Goal: Task Accomplishment & Management: Manage account settings

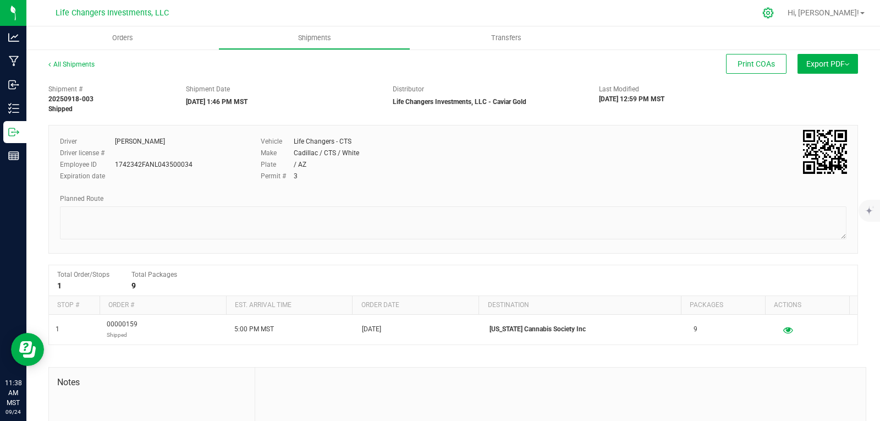
click at [774, 17] on icon at bounding box center [769, 13] width 12 height 12
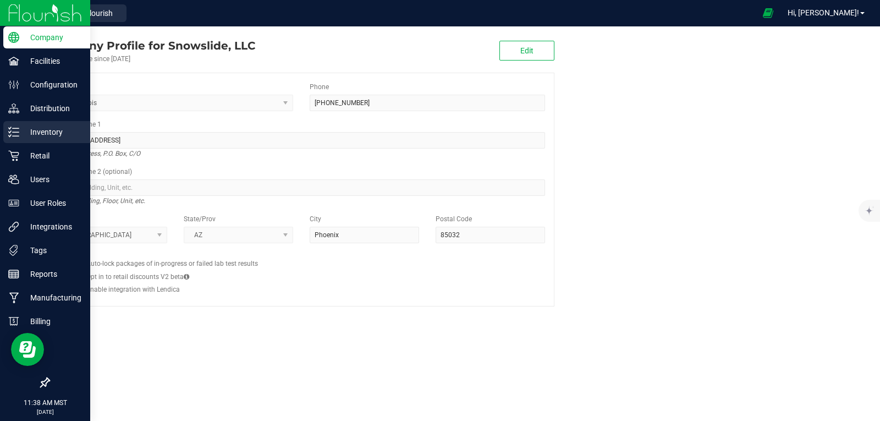
click at [51, 128] on p "Inventory" at bounding box center [52, 131] width 66 height 13
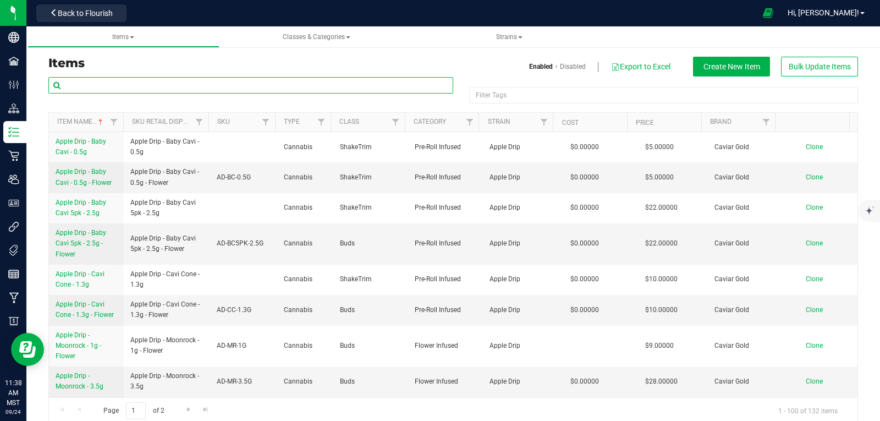
click at [133, 85] on input "text" at bounding box center [250, 85] width 405 height 17
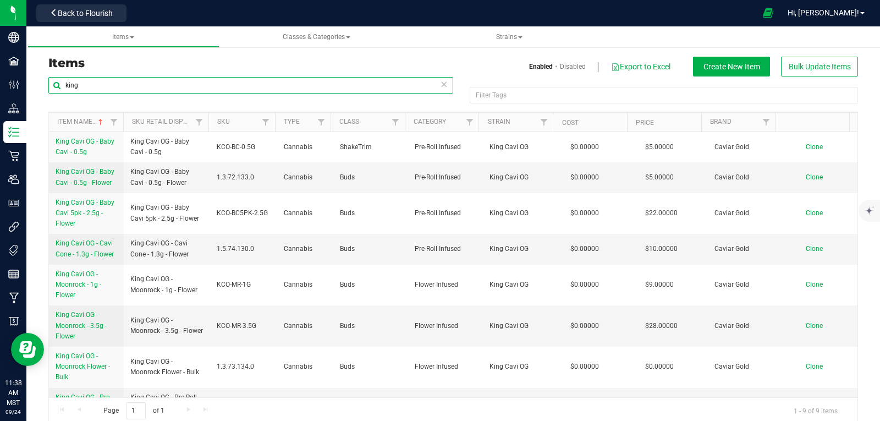
type input "king"
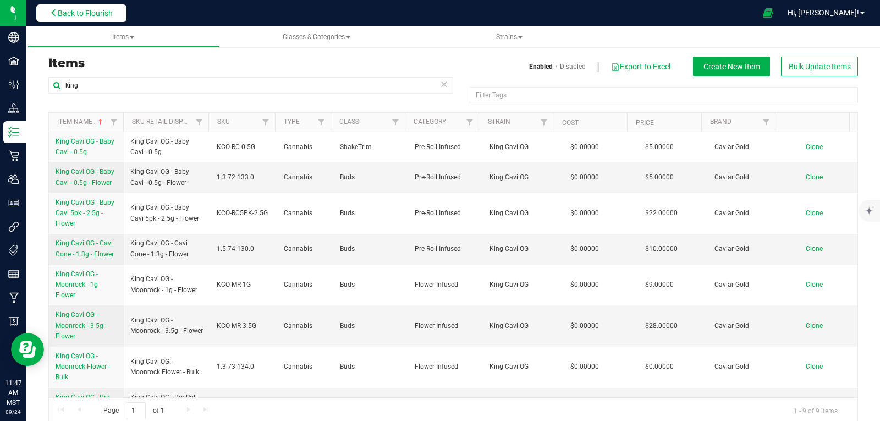
click at [86, 11] on span "Back to Flourish" at bounding box center [85, 13] width 55 height 9
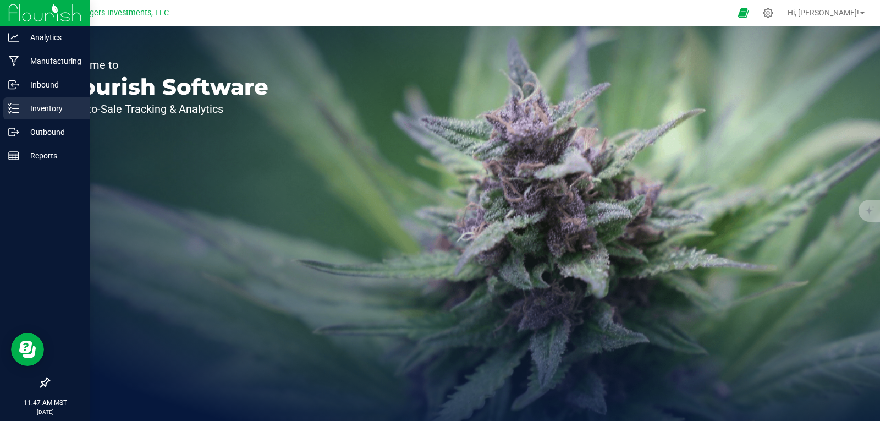
click at [47, 105] on p "Inventory" at bounding box center [52, 108] width 66 height 13
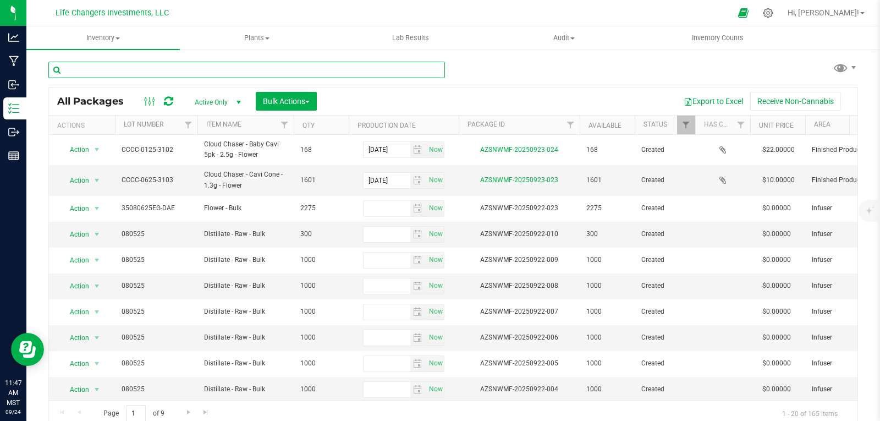
click at [130, 66] on input "text" at bounding box center [246, 70] width 397 height 17
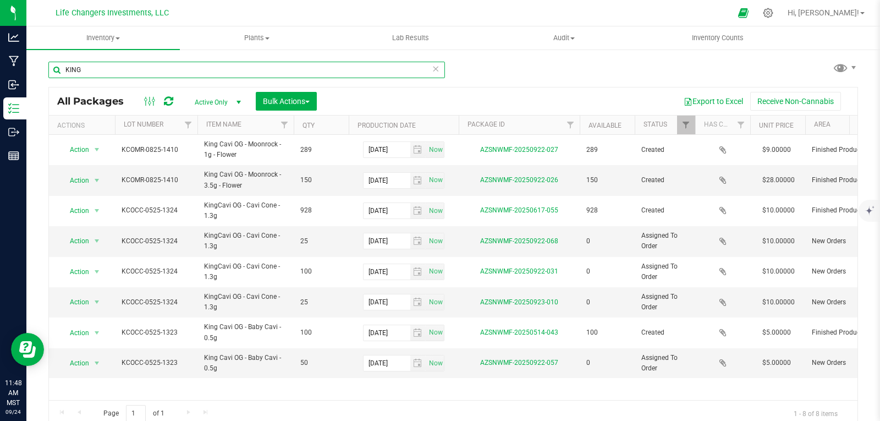
type input "KING"
click at [684, 129] on span "Filter" at bounding box center [686, 124] width 9 height 9
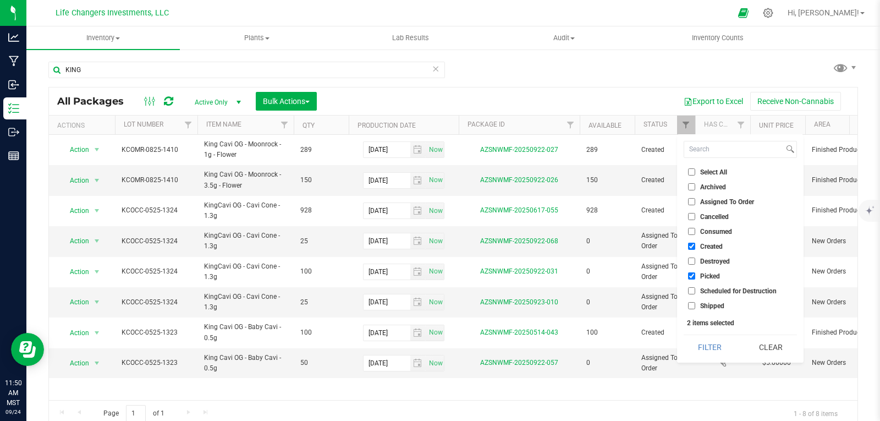
click at [691, 277] on input "Picked" at bounding box center [691, 275] width 7 height 7
checkbox input "false"
click at [714, 349] on button "Filter" at bounding box center [710, 347] width 53 height 24
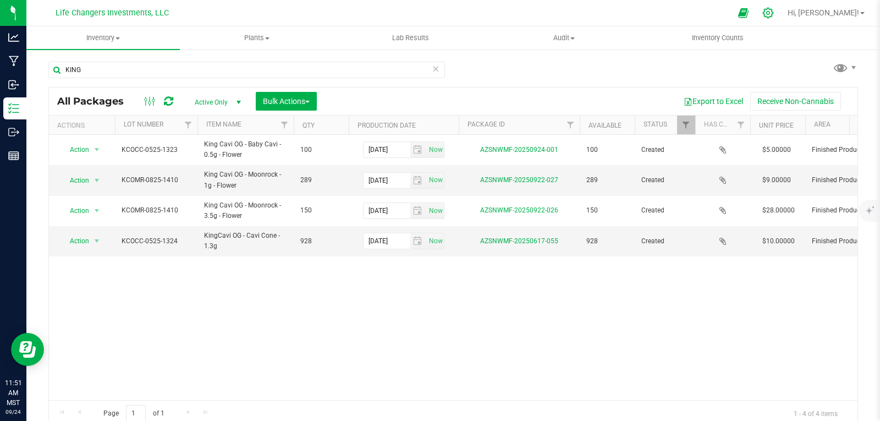
click at [774, 9] on icon at bounding box center [768, 13] width 10 height 10
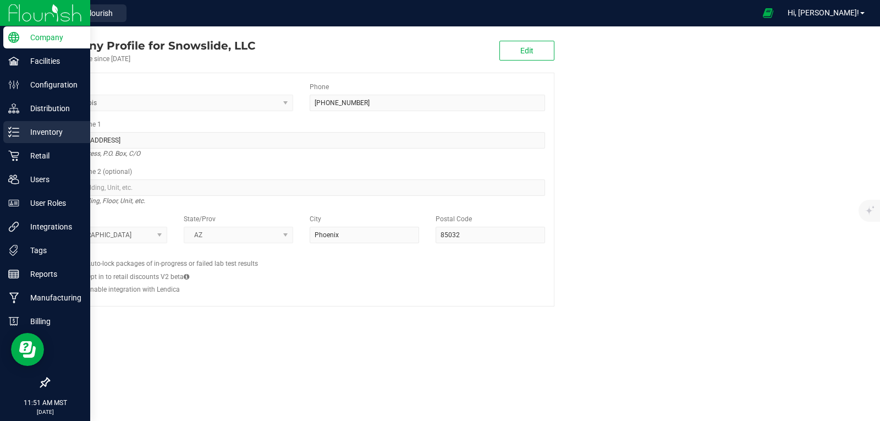
click at [47, 130] on p "Inventory" at bounding box center [52, 131] width 66 height 13
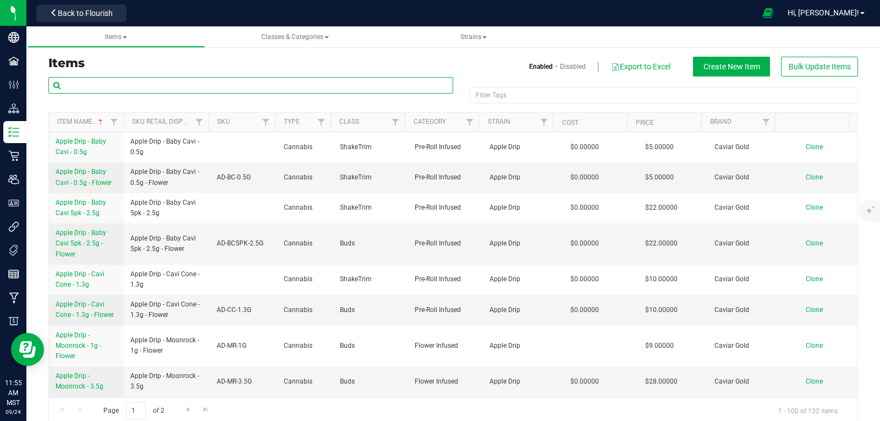
click at [170, 83] on input "text" at bounding box center [250, 85] width 405 height 17
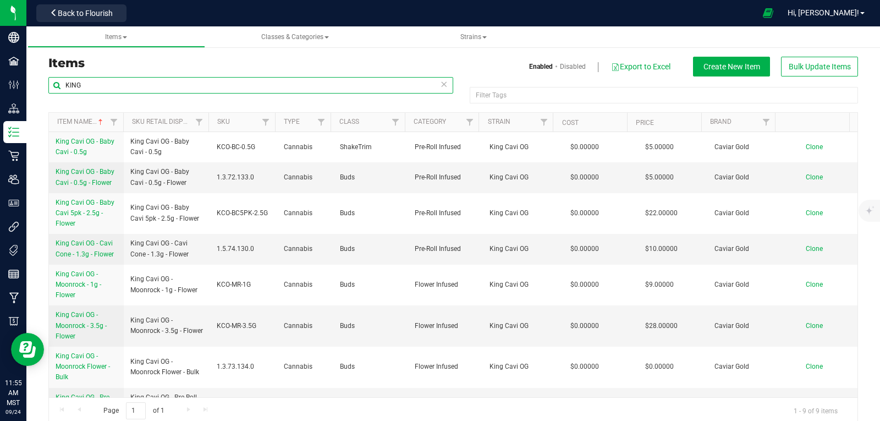
type input "KING"
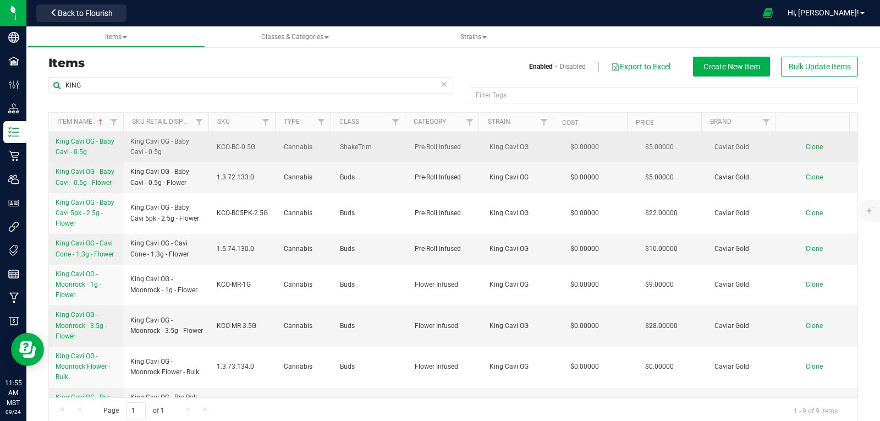
click at [79, 141] on span "King Cavi OG - Baby Cavi - 0.5g" at bounding box center [85, 147] width 59 height 18
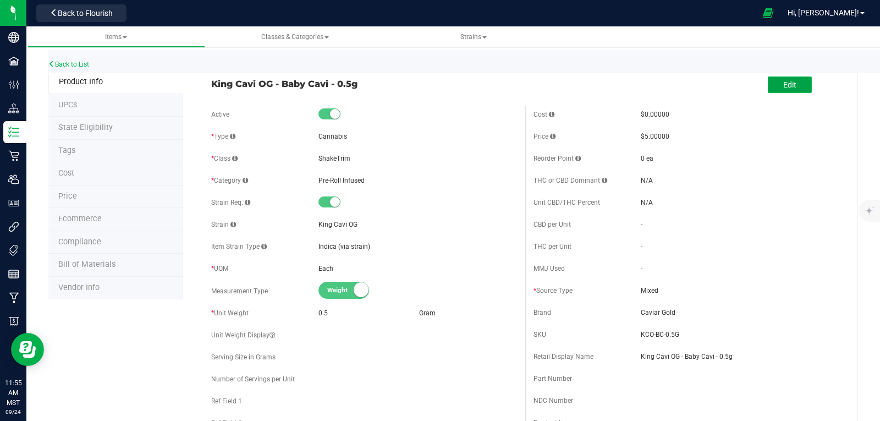
click at [783, 80] on span "Edit" at bounding box center [789, 84] width 13 height 9
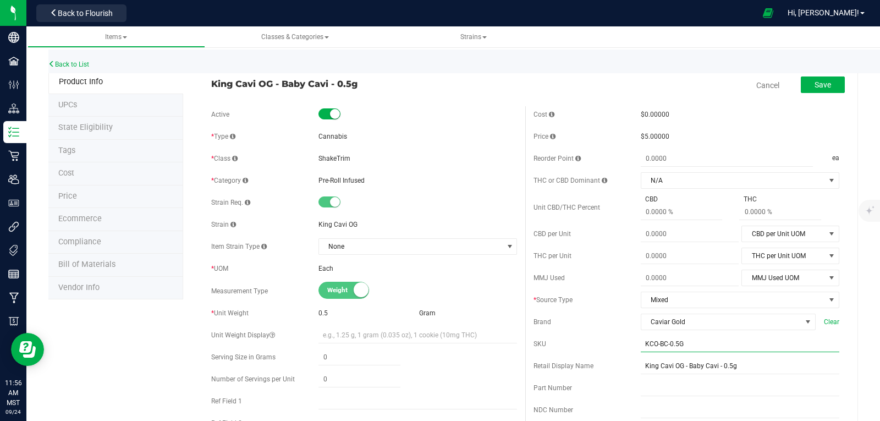
drag, startPoint x: 679, startPoint y: 343, endPoint x: 659, endPoint y: 340, distance: 20.0
click at [627, 340] on div "SKU KCO-BC-0.5G" at bounding box center [687, 344] width 306 height 17
click at [331, 114] on small at bounding box center [335, 114] width 10 height 10
click at [820, 86] on span "Save" at bounding box center [823, 84] width 17 height 9
click at [683, 345] on input "text" at bounding box center [740, 344] width 199 height 17
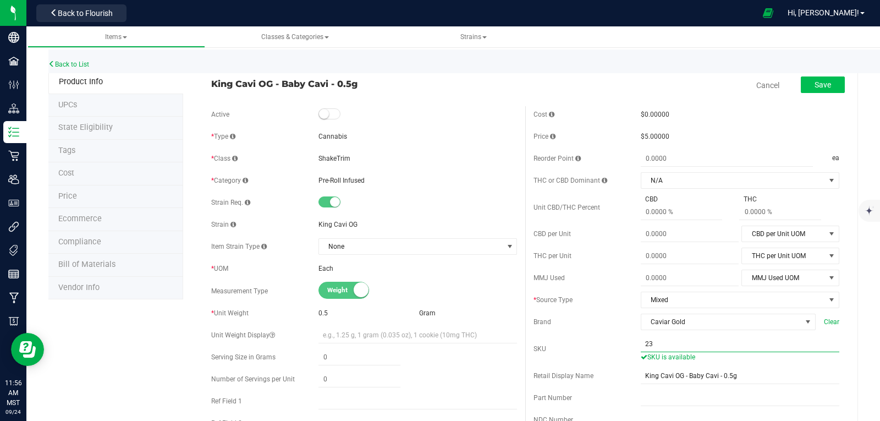
type input "23"
click at [815, 87] on span "Save" at bounding box center [823, 84] width 17 height 9
click at [758, 81] on link "Cancel" at bounding box center [768, 85] width 23 height 11
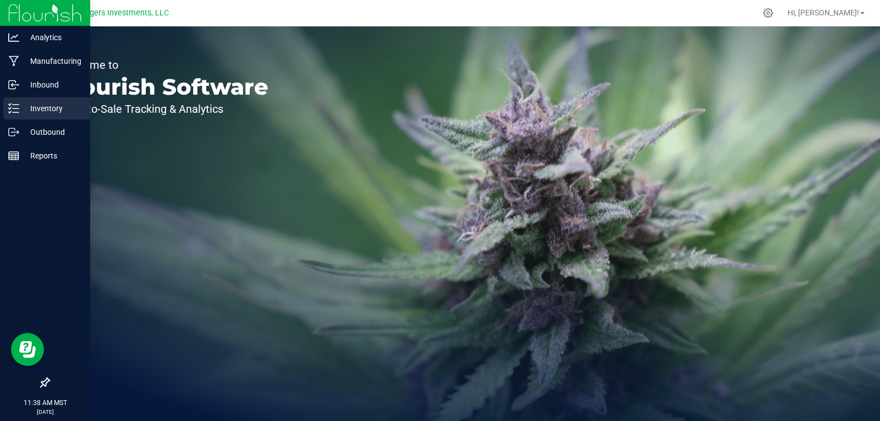
click at [47, 109] on p "Inventory" at bounding box center [52, 108] width 66 height 13
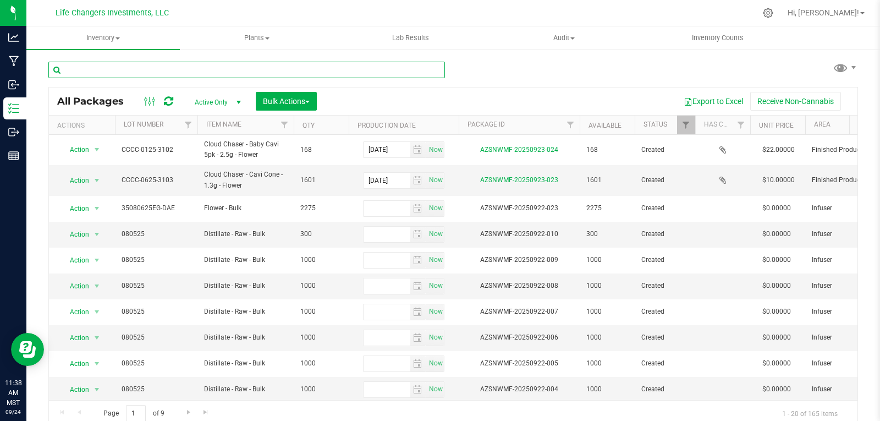
click at [156, 65] on input "text" at bounding box center [246, 70] width 397 height 17
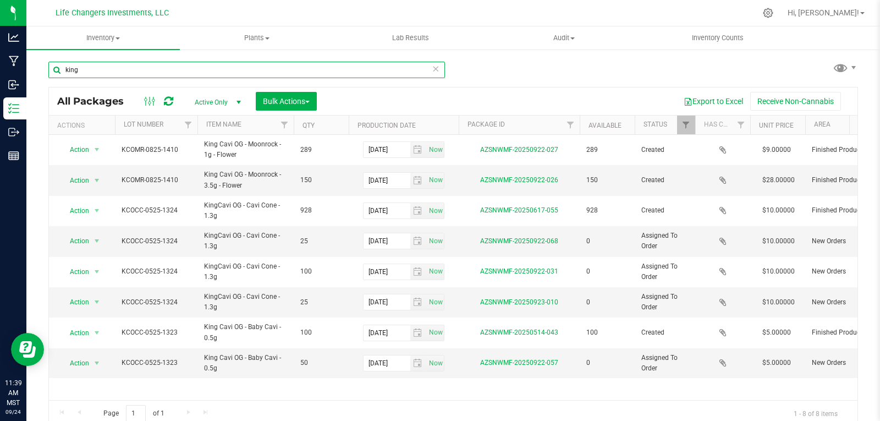
type input "king"
click at [681, 129] on link "Filter" at bounding box center [686, 125] width 18 height 19
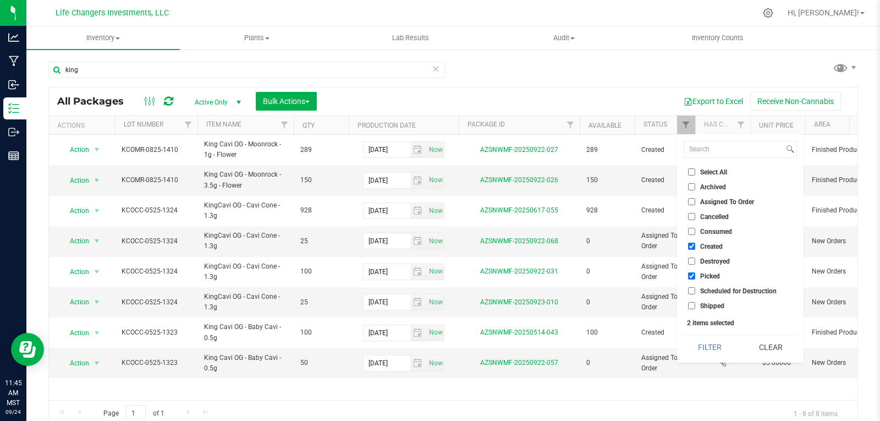
click at [693, 276] on input "Picked" at bounding box center [691, 275] width 7 height 7
checkbox input "false"
click at [709, 346] on button "Filter" at bounding box center [710, 347] width 53 height 24
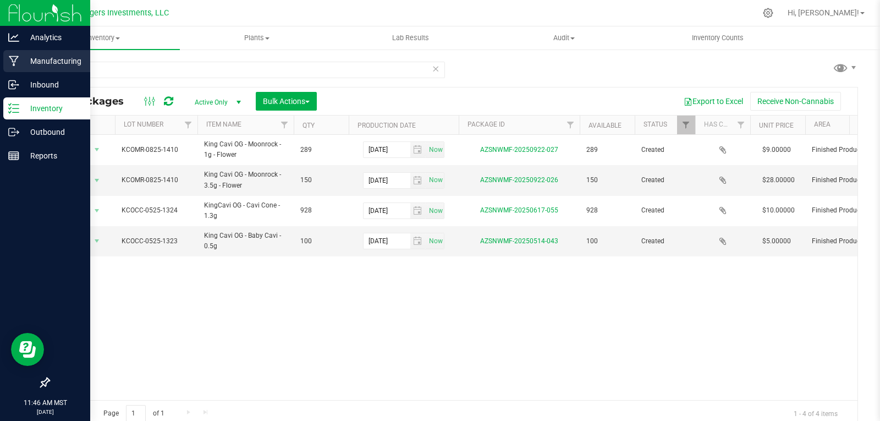
click at [42, 59] on p "Manufacturing" at bounding box center [52, 60] width 66 height 13
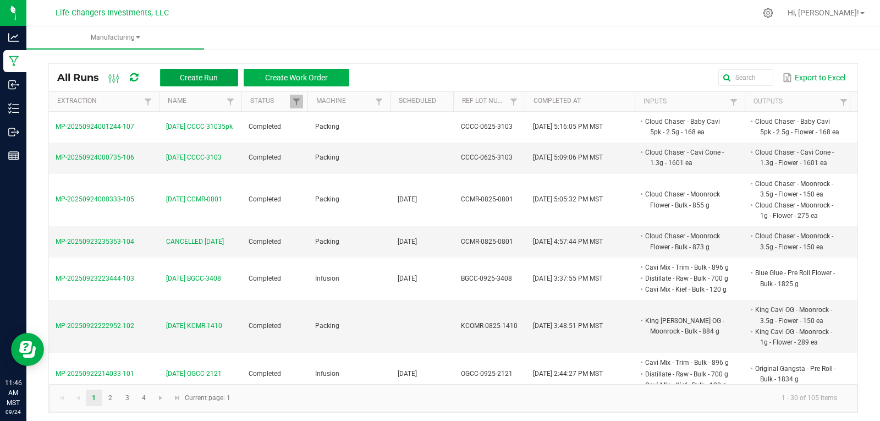
click at [183, 73] on span "Create Run" at bounding box center [199, 77] width 38 height 9
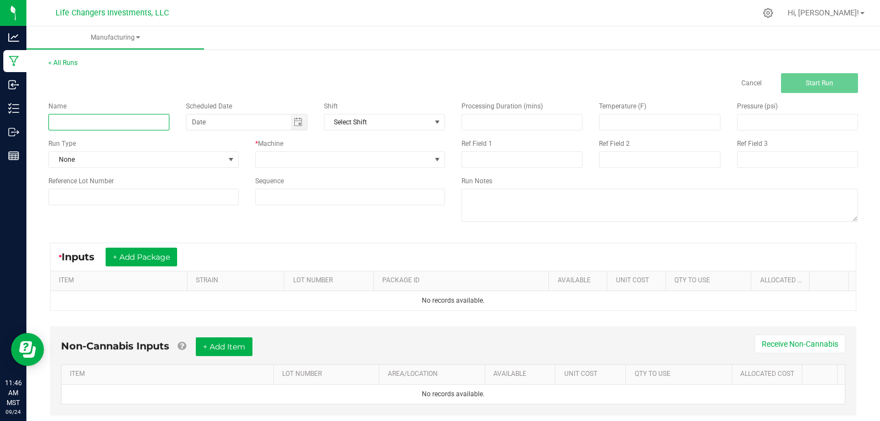
click at [116, 124] on input at bounding box center [108, 122] width 121 height 17
click at [58, 63] on link "< All Runs" at bounding box center [62, 63] width 29 height 8
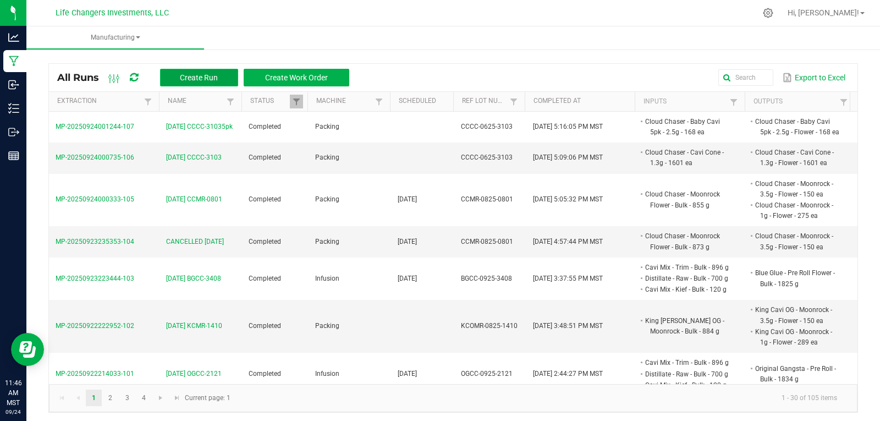
click at [204, 75] on span "Create Run" at bounding box center [199, 77] width 38 height 9
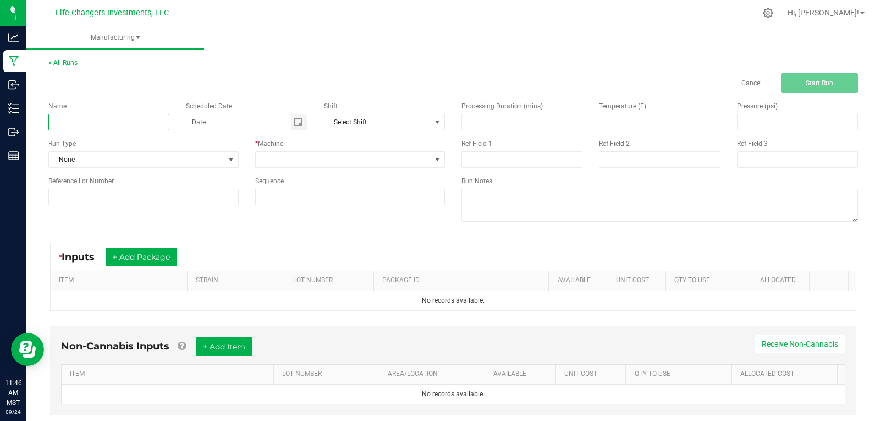
click at [101, 122] on input at bounding box center [108, 122] width 121 height 17
type input "9-24-25 KCOCC-"
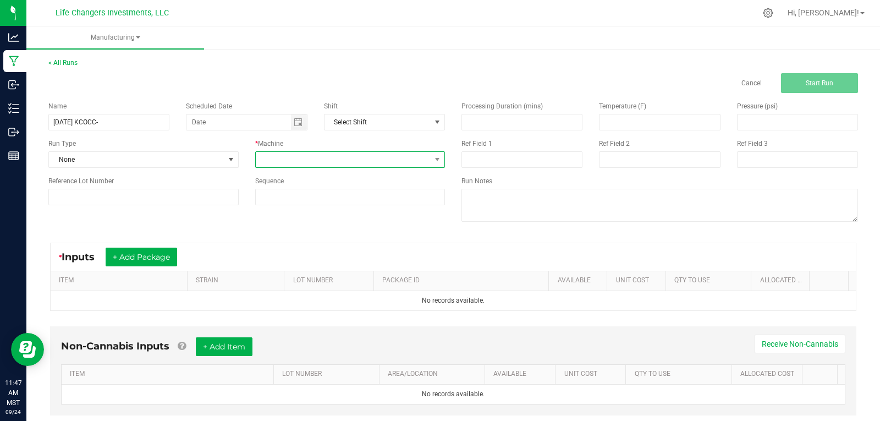
click at [325, 158] on span at bounding box center [344, 159] width 176 height 15
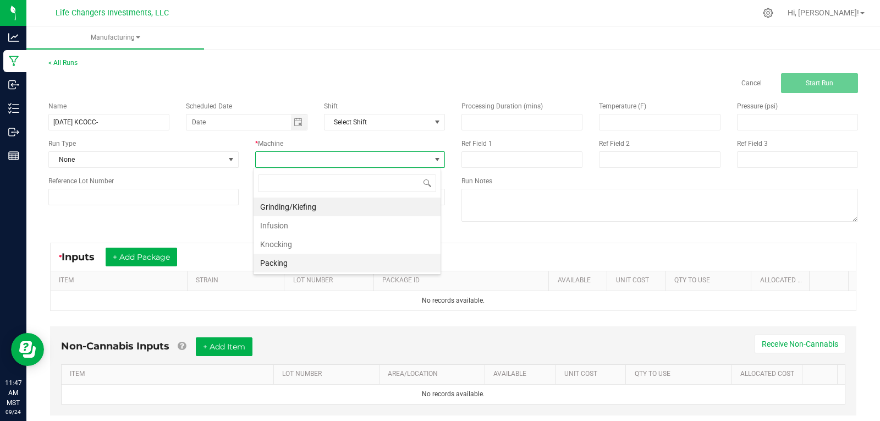
click at [315, 262] on li "Packing" at bounding box center [347, 263] width 187 height 19
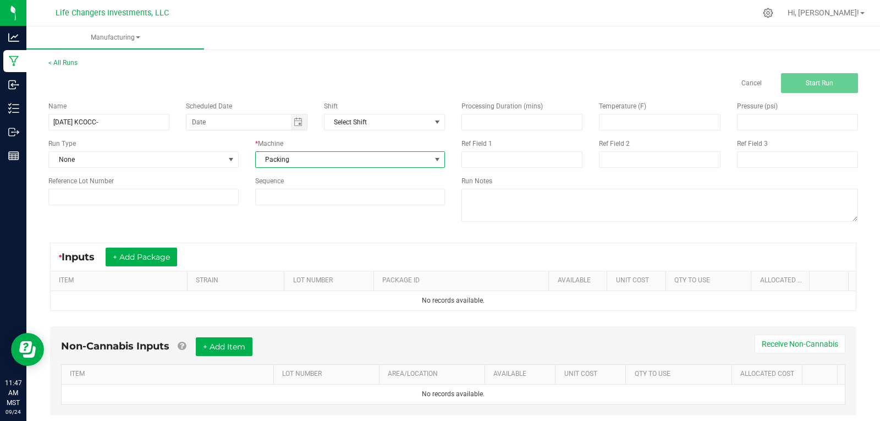
click at [240, 222] on div "Name 9-24-25 KCOCC- Scheduled Date Shift Select Shift Run Type None * Machine P…" at bounding box center [453, 163] width 826 height 140
click at [176, 244] on div "* Inputs + Add Package" at bounding box center [454, 257] width 806 height 28
click at [166, 250] on button "+ Add Package" at bounding box center [142, 257] width 72 height 19
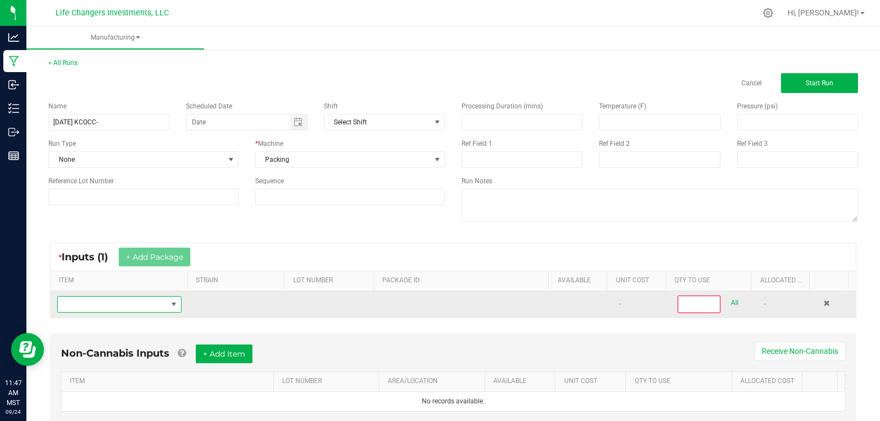
click at [131, 304] on span "NO DATA FOUND" at bounding box center [112, 304] width 109 height 15
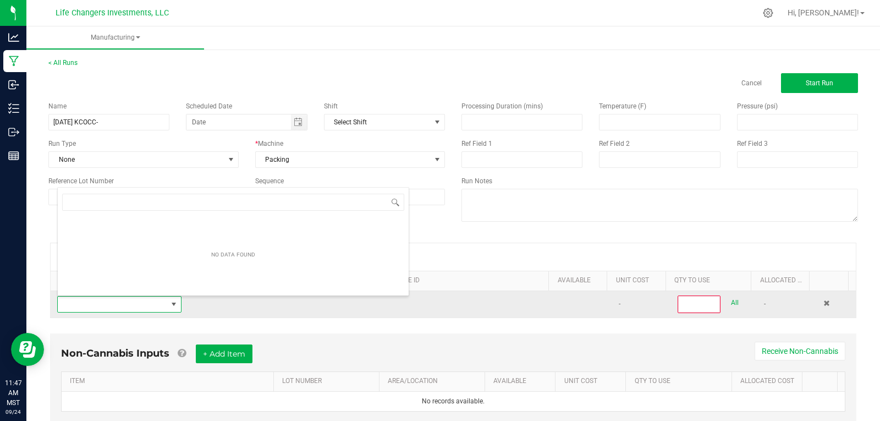
scroll to position [17, 120]
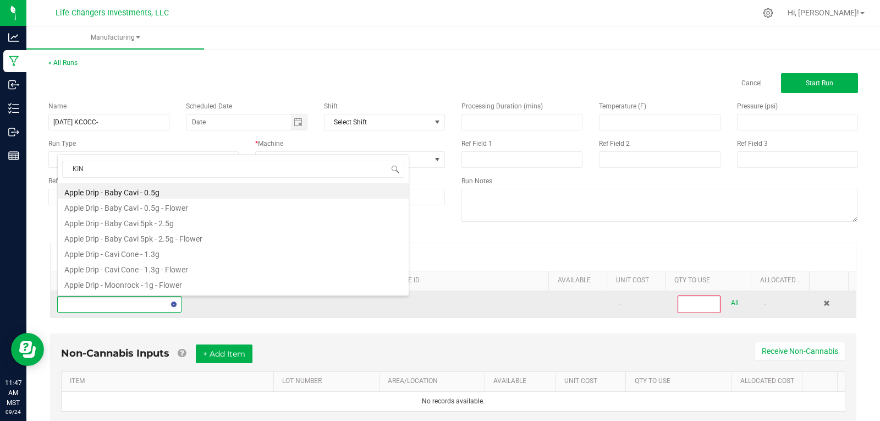
type input "KING"
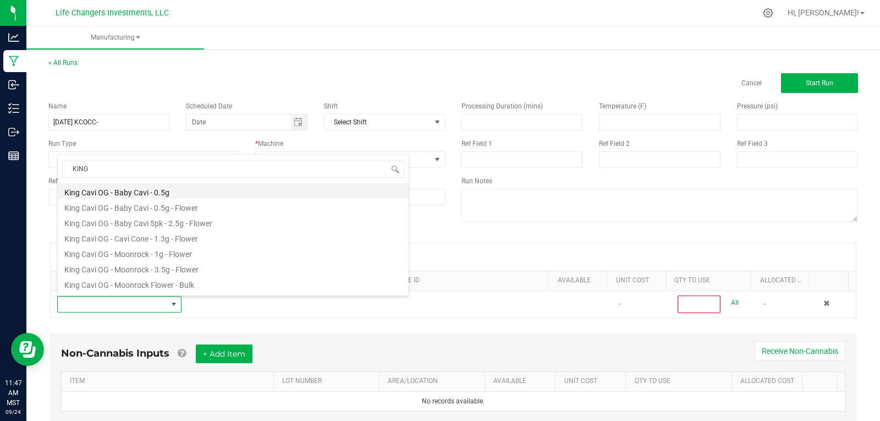
click at [143, 191] on li "King Cavi OG - Baby Cavi - 0.5g" at bounding box center [233, 190] width 351 height 15
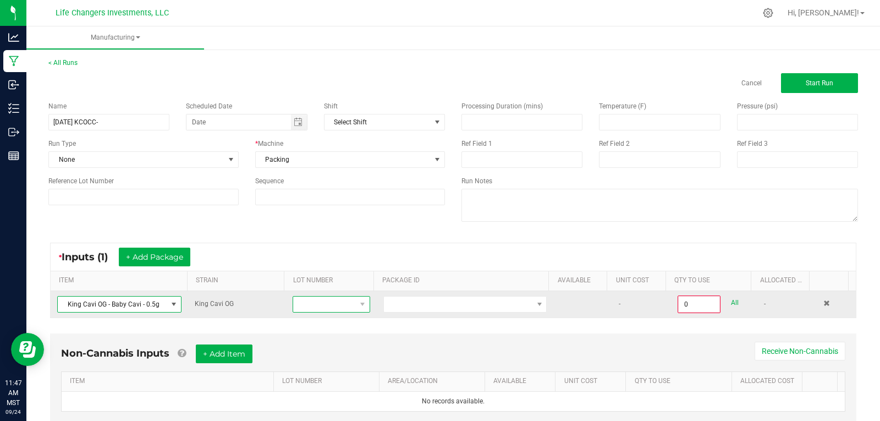
click at [336, 305] on span at bounding box center [324, 304] width 62 height 15
click at [330, 305] on span at bounding box center [324, 304] width 62 height 15
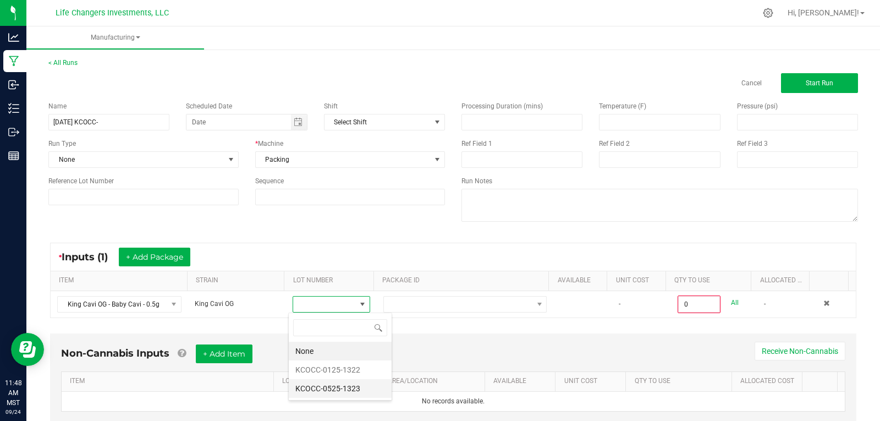
click at [353, 384] on li "KCOCC-0525-1323" at bounding box center [340, 388] width 103 height 19
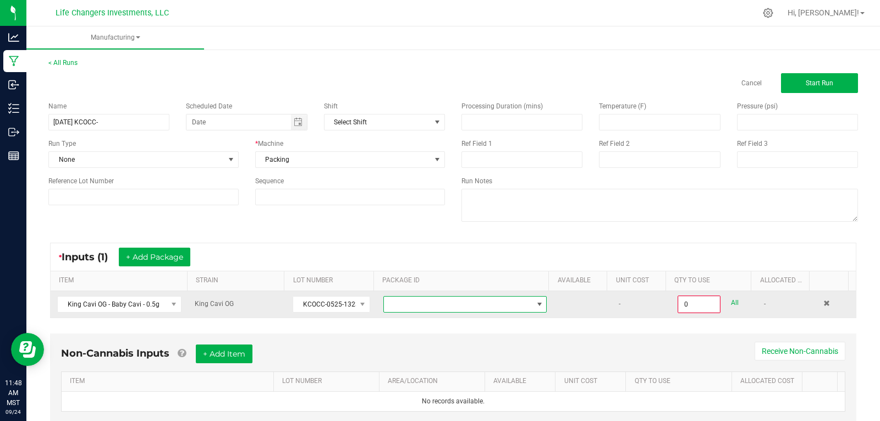
click at [452, 308] on span at bounding box center [458, 304] width 149 height 15
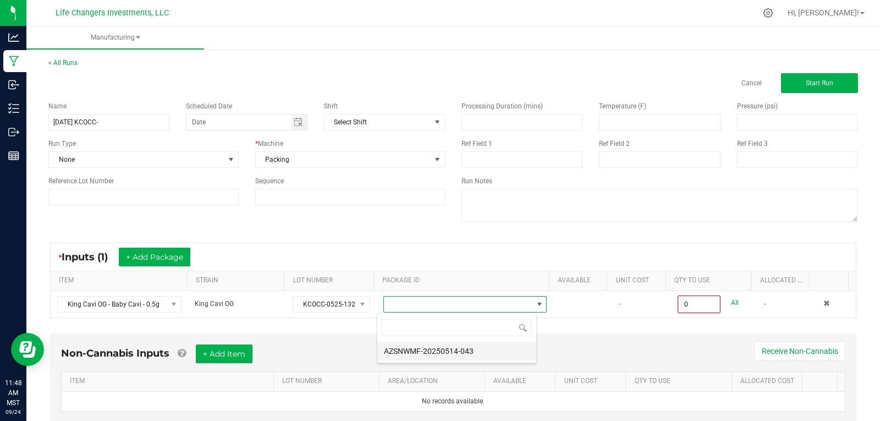
click at [461, 353] on li "AZSNWMF-20250514-043" at bounding box center [456, 351] width 159 height 19
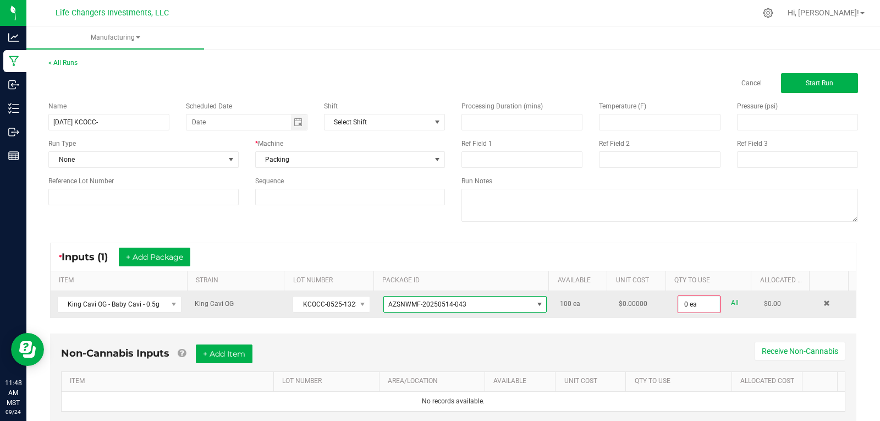
click at [731, 304] on link "All" at bounding box center [735, 302] width 8 height 15
type input "100 ea"
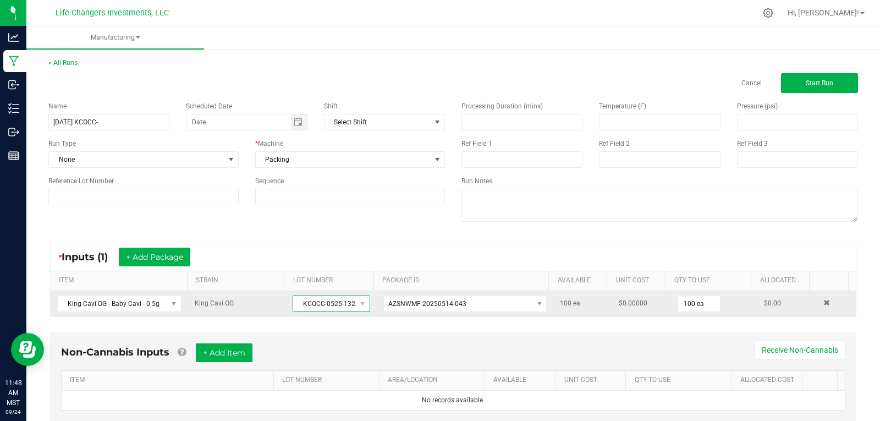
click at [356, 304] on span at bounding box center [363, 303] width 14 height 15
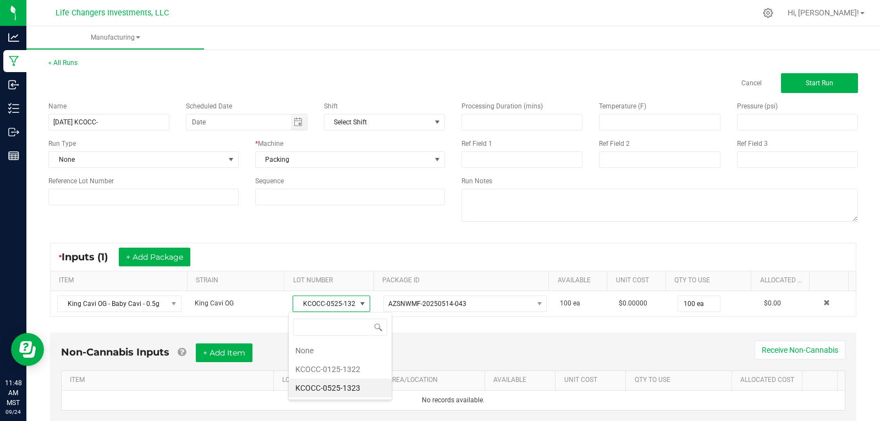
drag, startPoint x: 366, startPoint y: 385, endPoint x: 297, endPoint y: 386, distance: 69.3
click at [297, 386] on li "KCOCC-0525-1323" at bounding box center [340, 388] width 103 height 19
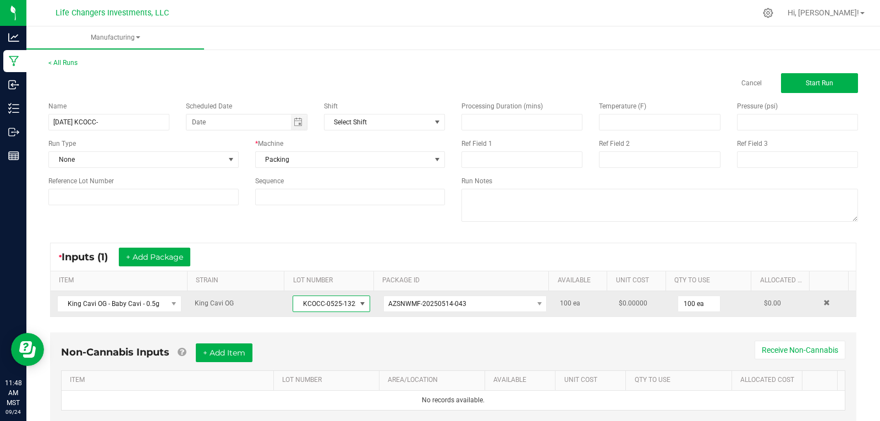
click at [338, 299] on span "KCOCC-0525-1323" at bounding box center [324, 303] width 62 height 15
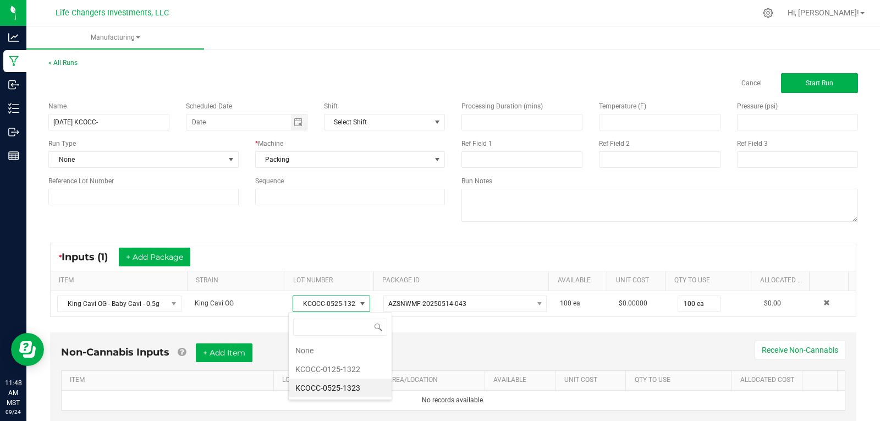
drag, startPoint x: 359, startPoint y: 387, endPoint x: 298, endPoint y: 389, distance: 61.1
click at [298, 389] on li "KCOCC-0525-1323" at bounding box center [340, 388] width 103 height 19
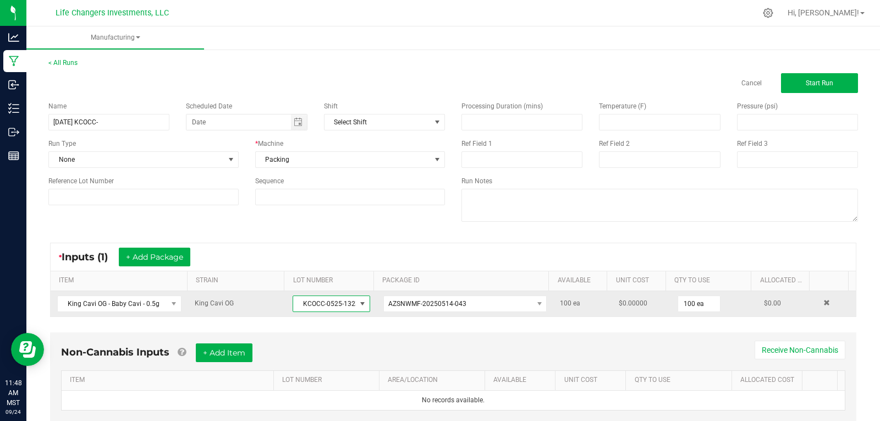
click at [330, 299] on span "KCOCC-0525-1323" at bounding box center [324, 303] width 62 height 15
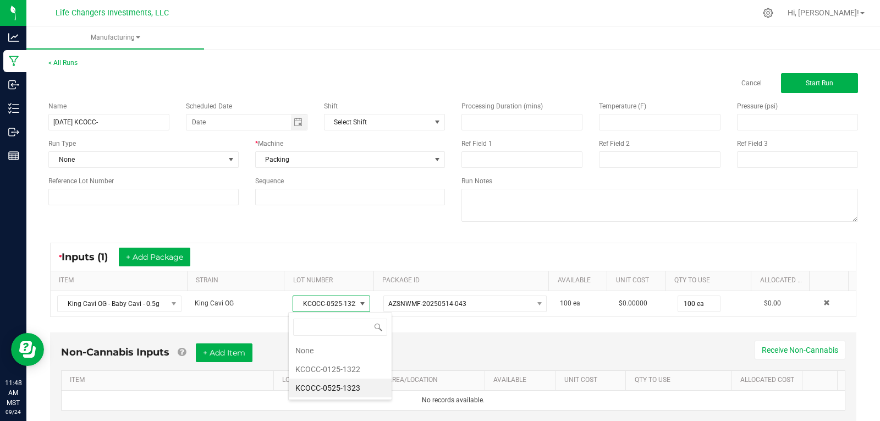
drag, startPoint x: 358, startPoint y: 387, endPoint x: 301, endPoint y: 391, distance: 57.4
drag, startPoint x: 301, startPoint y: 391, endPoint x: 241, endPoint y: 221, distance: 179.8
click at [241, 221] on div "Name 9-24-25 KCOCC- Scheduled Date Shift Select Shift Run Type None * Machine P…" at bounding box center [453, 163] width 826 height 140
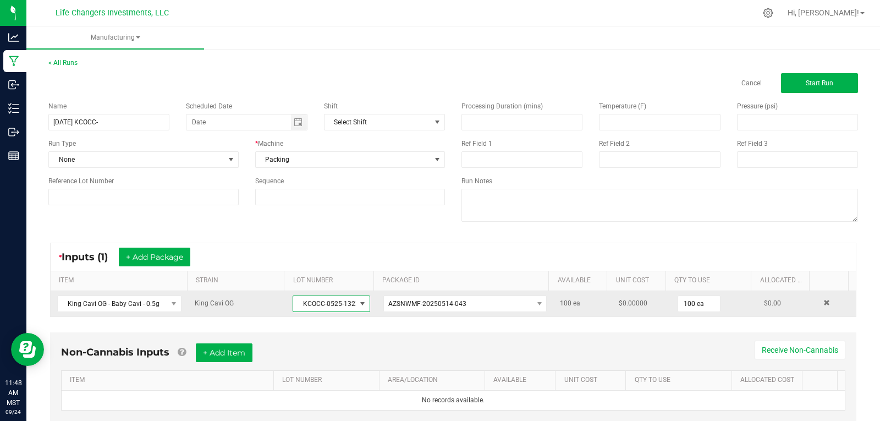
click at [326, 304] on span "KCOCC-0525-1323" at bounding box center [324, 303] width 62 height 15
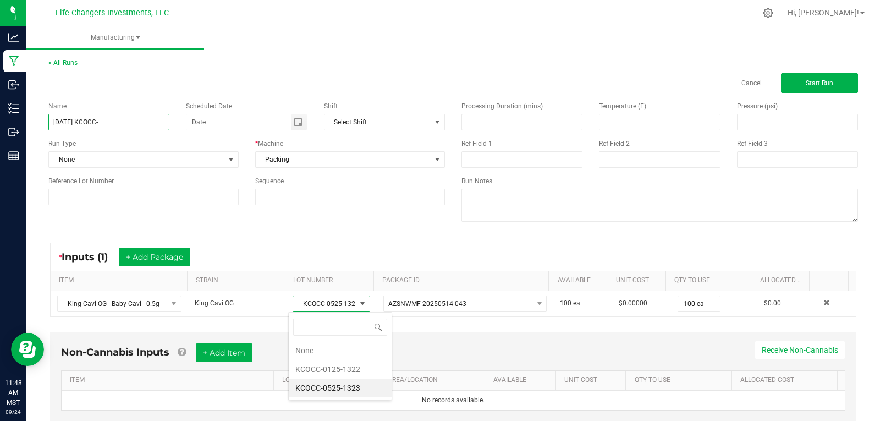
click at [113, 123] on input "9-24-25 KCOCC-" at bounding box center [108, 122] width 121 height 17
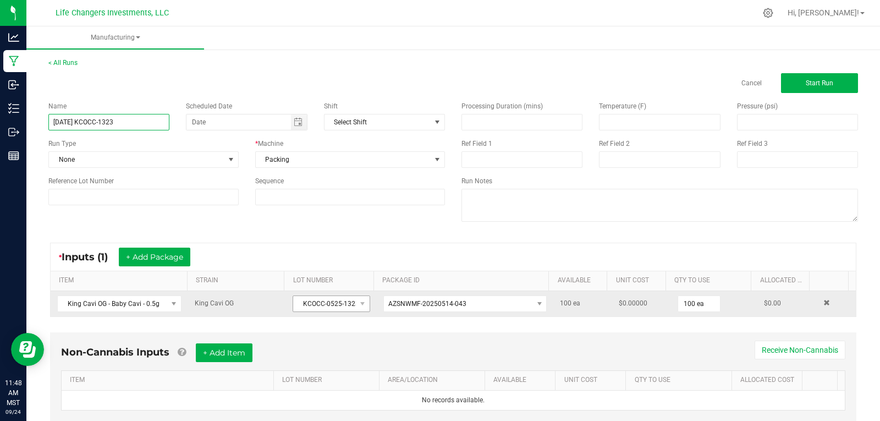
type input "9-24-25 KCOCC-1323"
click at [320, 307] on span "KCOCC-0525-1323" at bounding box center [324, 303] width 62 height 15
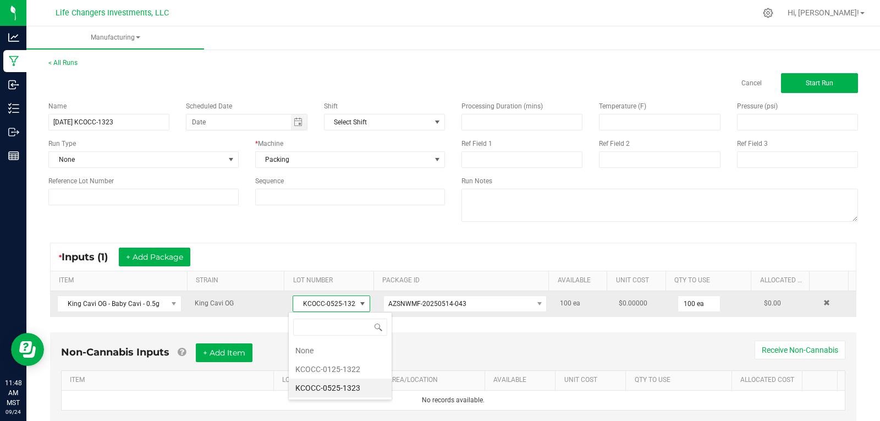
click at [347, 302] on span "KCOCC-0525-1323" at bounding box center [324, 303] width 62 height 15
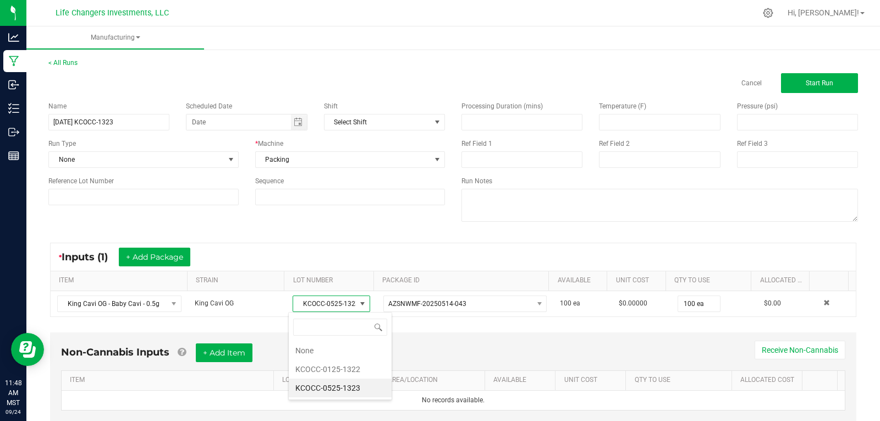
click at [351, 387] on li "KCOCC-0525-1323" at bounding box center [340, 388] width 103 height 19
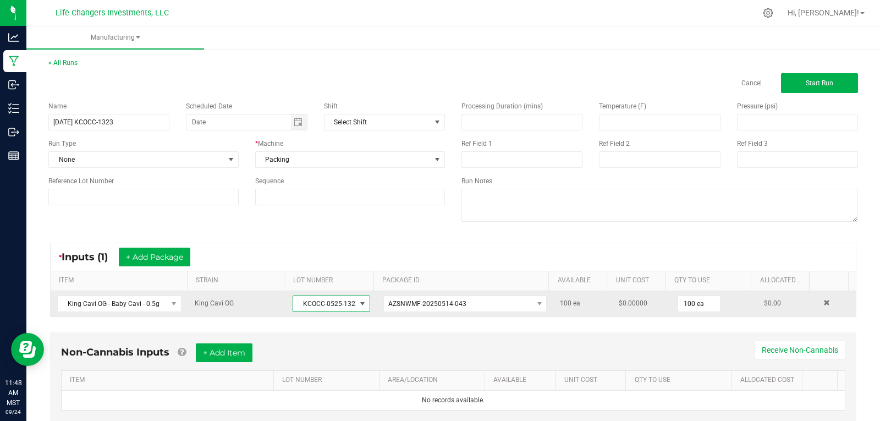
click at [344, 306] on span "KCOCC-0525-1323" at bounding box center [324, 303] width 62 height 15
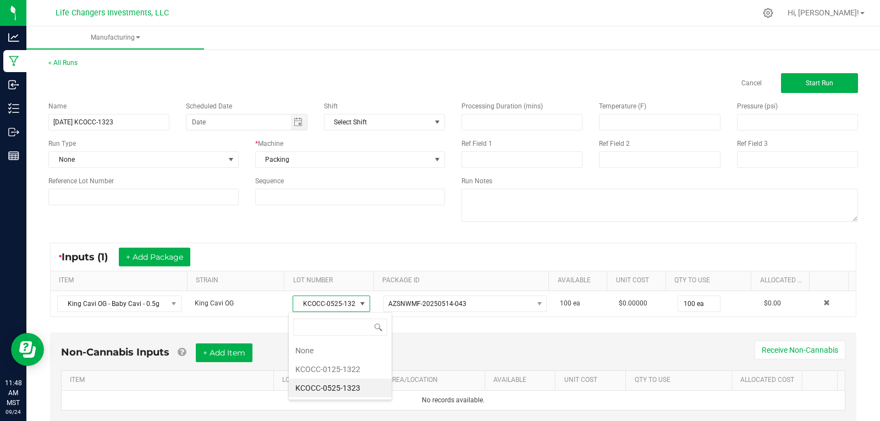
drag, startPoint x: 361, startPoint y: 385, endPoint x: 282, endPoint y: 388, distance: 79.3
click at [282, 388] on body "Analytics Manufacturing Inbound Inventory Outbound Reports 11:48 AM MST 09/24/2…" at bounding box center [440, 210] width 880 height 421
click at [325, 385] on li "KCOCC-0525-1323" at bounding box center [340, 388] width 103 height 19
click at [325, 385] on link "LOT NUMBER" at bounding box center [328, 380] width 93 height 9
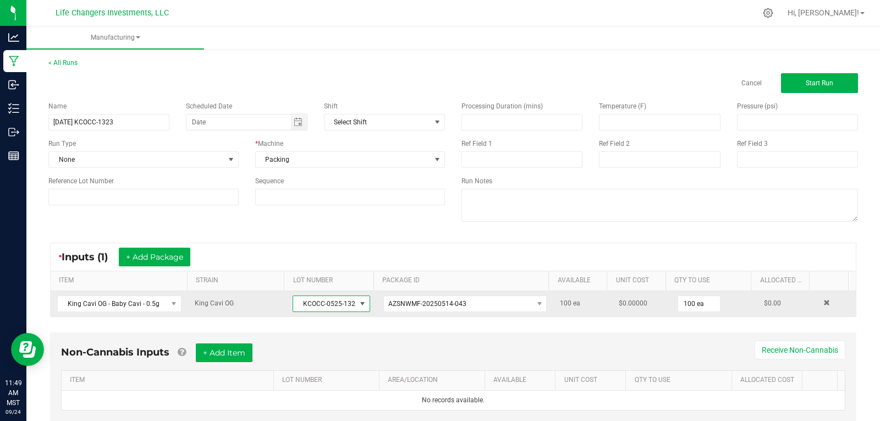
click at [358, 299] on span at bounding box center [362, 303] width 9 height 9
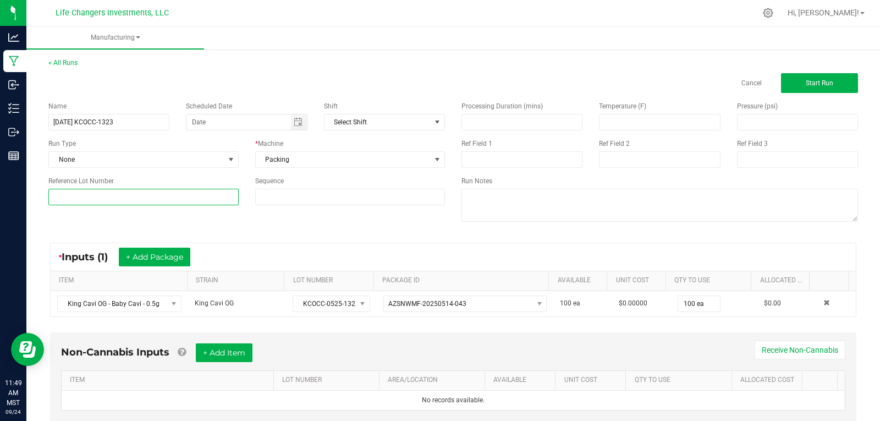
click at [87, 196] on input at bounding box center [143, 197] width 190 height 17
type input "KCOCC-0525-1323"
click at [302, 341] on div "Non-Cannabis Inputs + Add Item Receive Non-Cannabis ITEM LOT NUMBER AREA/LOCATI…" at bounding box center [453, 376] width 807 height 89
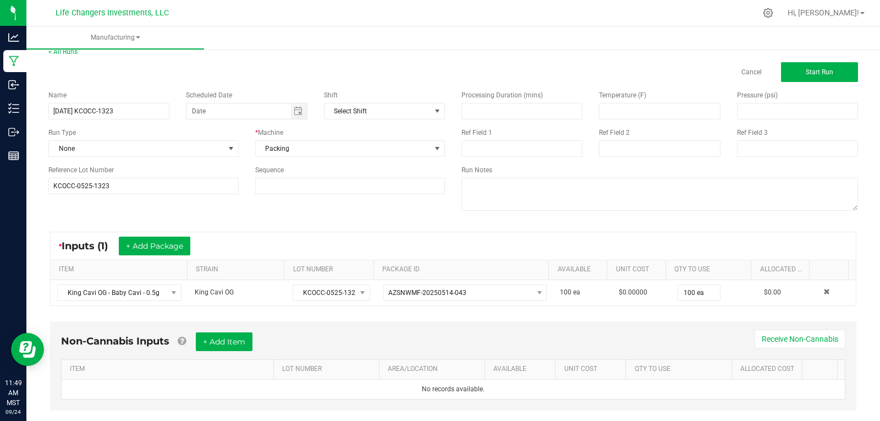
scroll to position [0, 0]
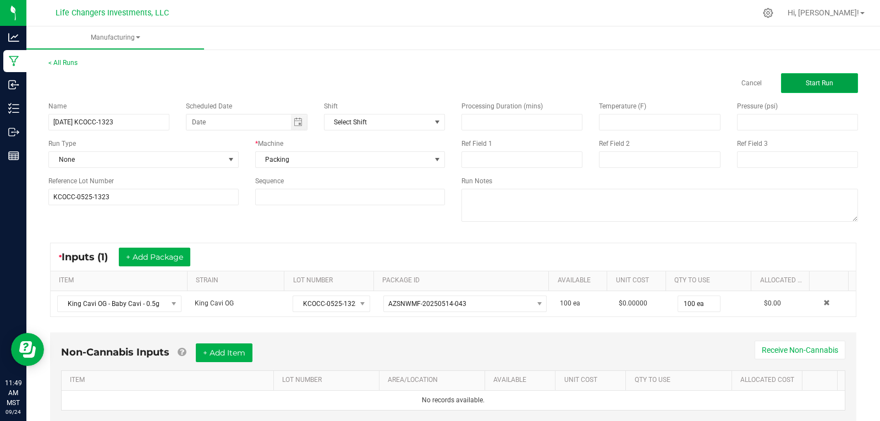
click at [812, 81] on span "Start Run" at bounding box center [820, 83] width 28 height 8
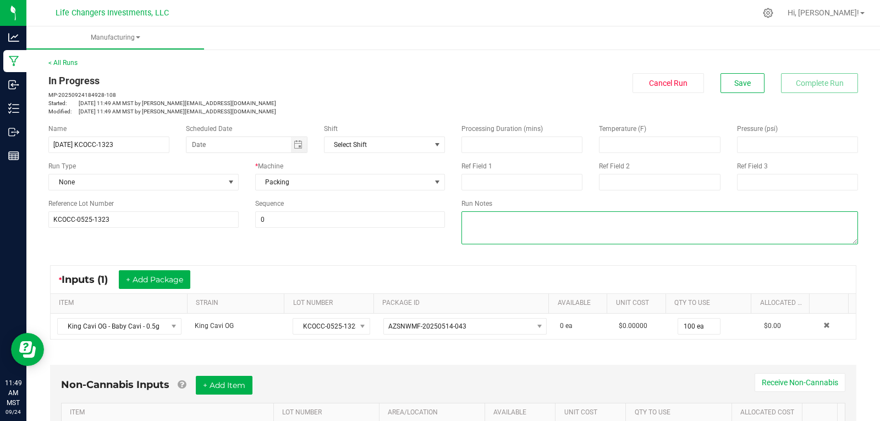
click at [462, 226] on textarea at bounding box center [660, 227] width 397 height 33
type textarea "m"
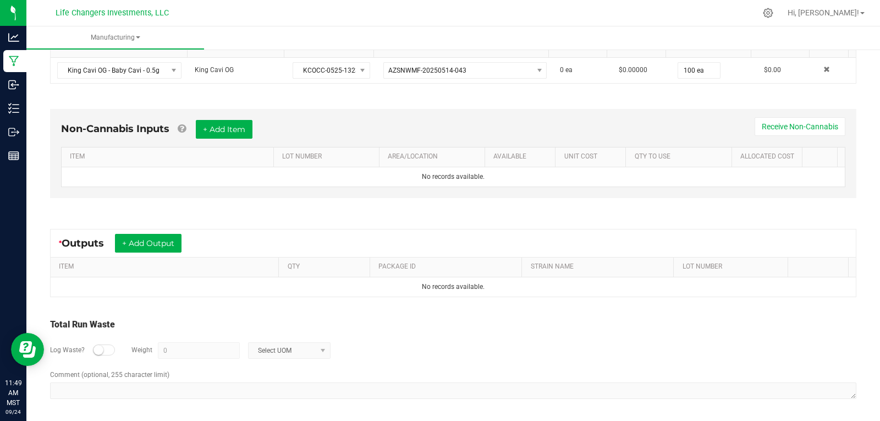
scroll to position [257, 0]
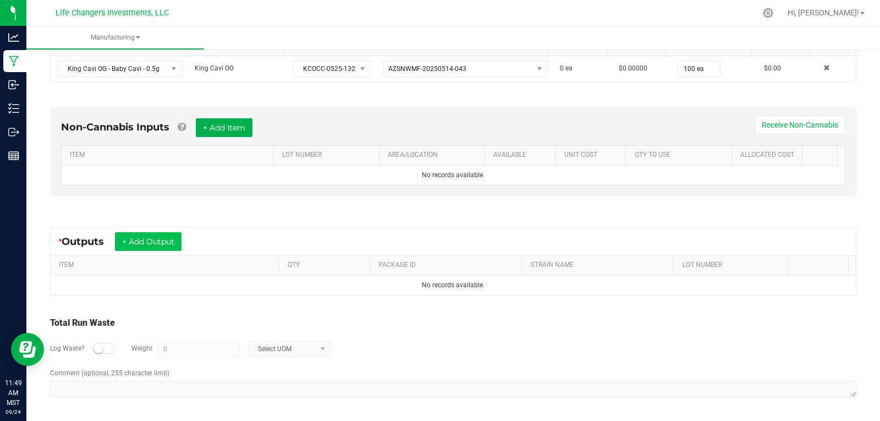
type textarea "MOVED TO NEW PRODUCT NAME"
click at [156, 237] on button "+ Add Output" at bounding box center [148, 241] width 67 height 19
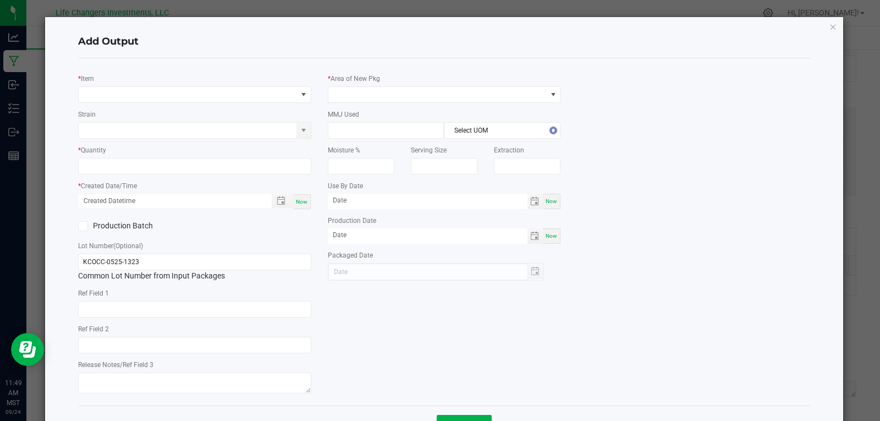
type input "05/01/2026"
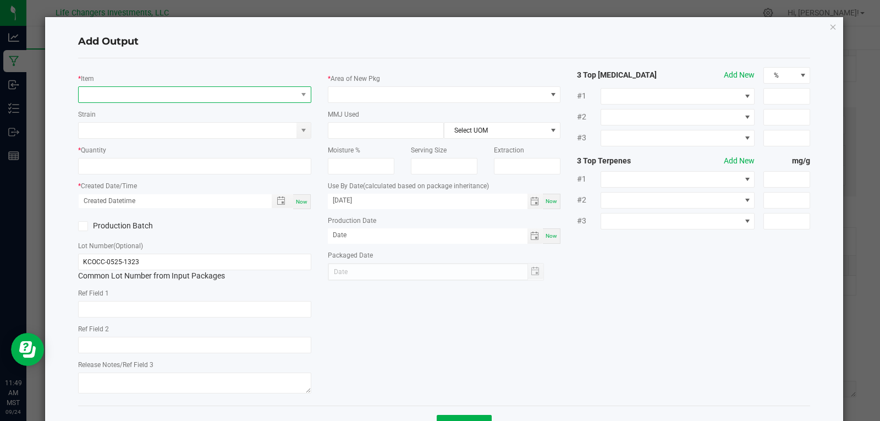
click at [118, 94] on span "NO DATA FOUND" at bounding box center [188, 94] width 218 height 15
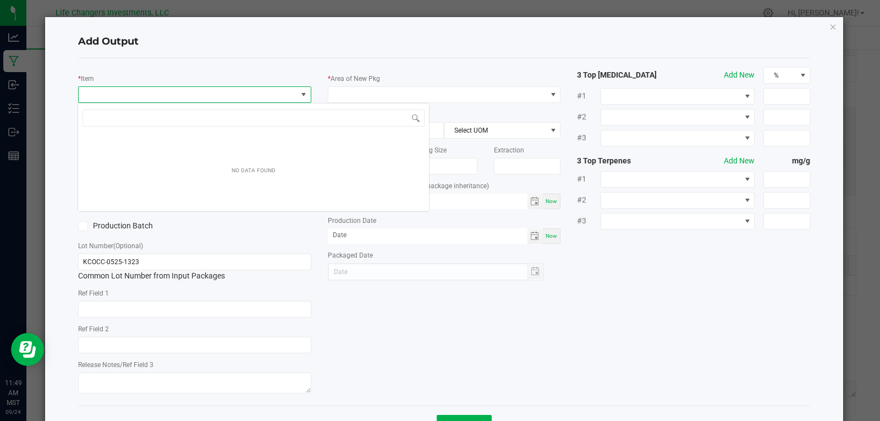
scroll to position [17, 231]
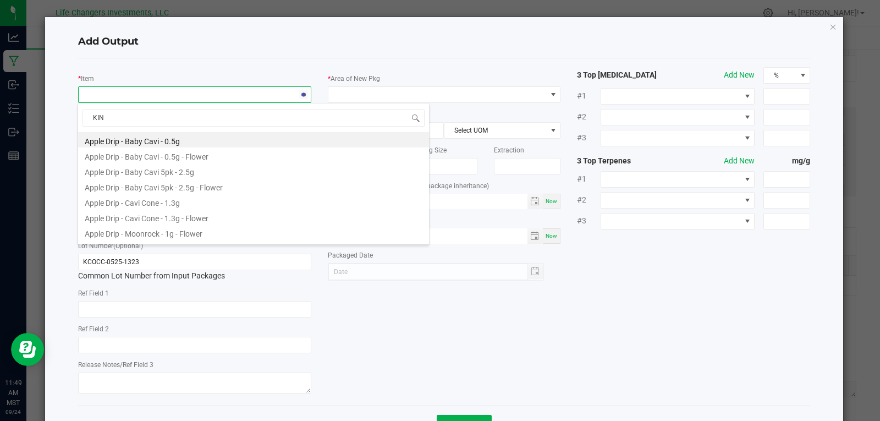
type input "KING"
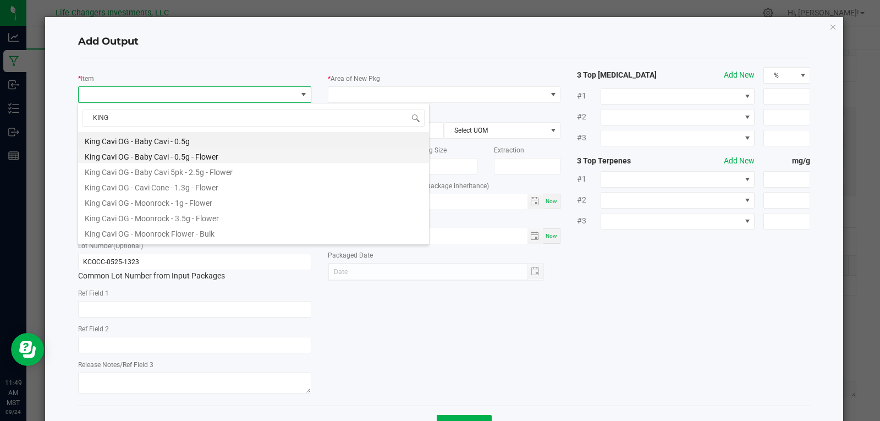
click at [162, 156] on li "King Cavi OG - Baby Cavi - 0.5g - Flower" at bounding box center [253, 154] width 351 height 15
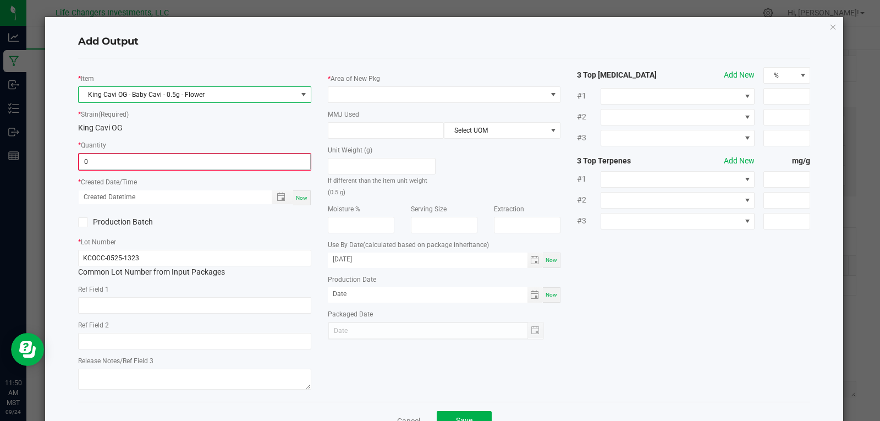
click at [150, 162] on input "0" at bounding box center [194, 161] width 231 height 15
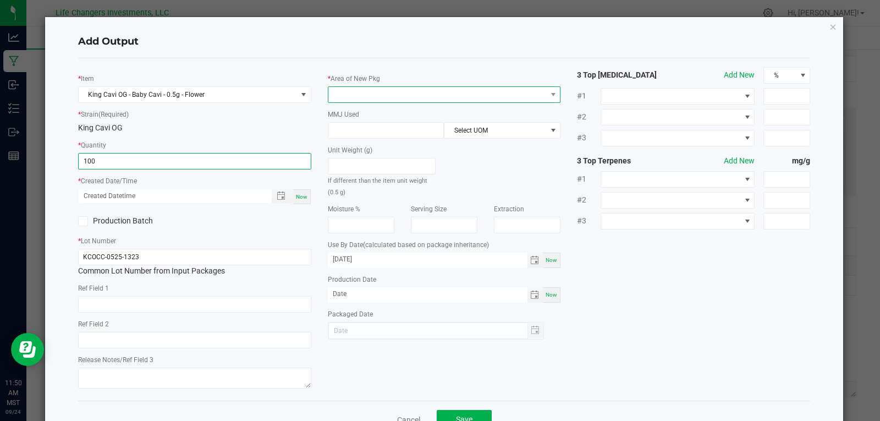
type input "100 ea"
click at [382, 97] on span at bounding box center [437, 94] width 218 height 15
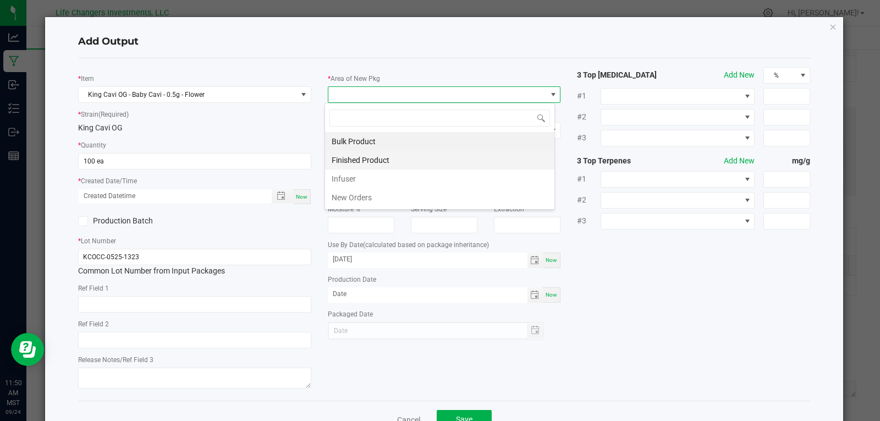
click at [373, 154] on li "Finished Product" at bounding box center [439, 160] width 229 height 19
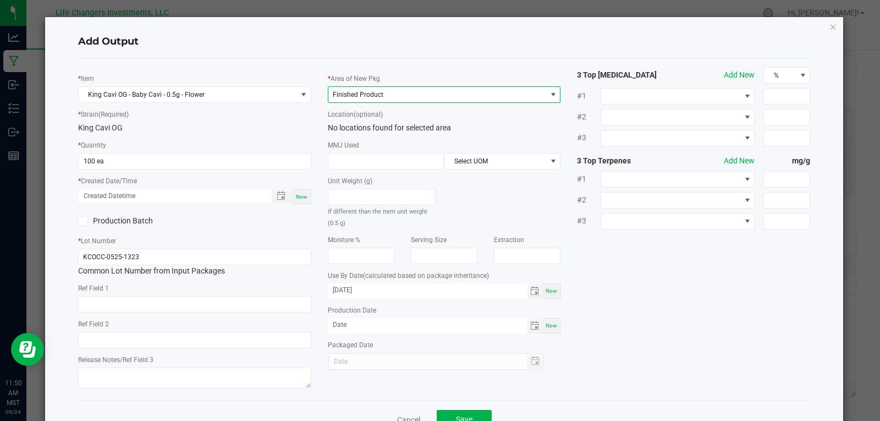
click at [296, 197] on span "Now" at bounding box center [302, 197] width 12 height 6
type input "09/24/2025 11:50 AM"
type input "[DATE]"
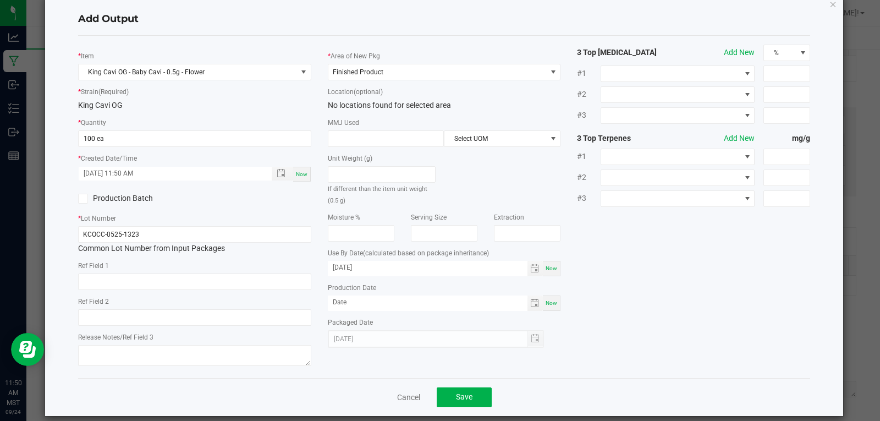
scroll to position [35, 0]
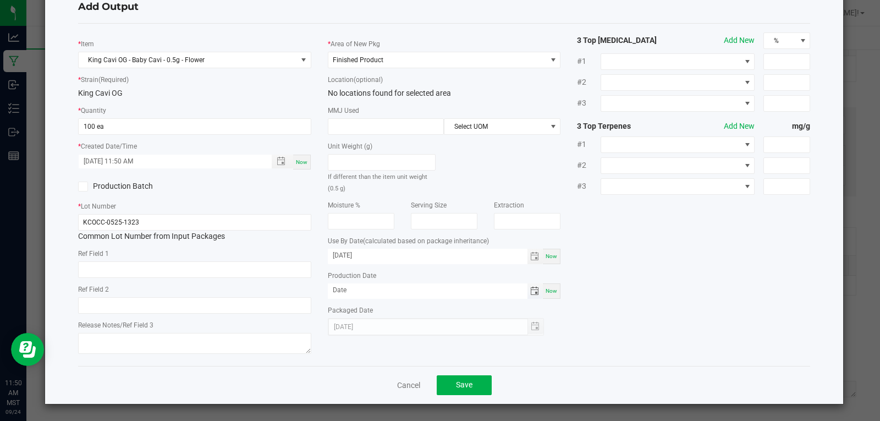
click at [530, 292] on span "Toggle calendar" at bounding box center [534, 291] width 9 height 9
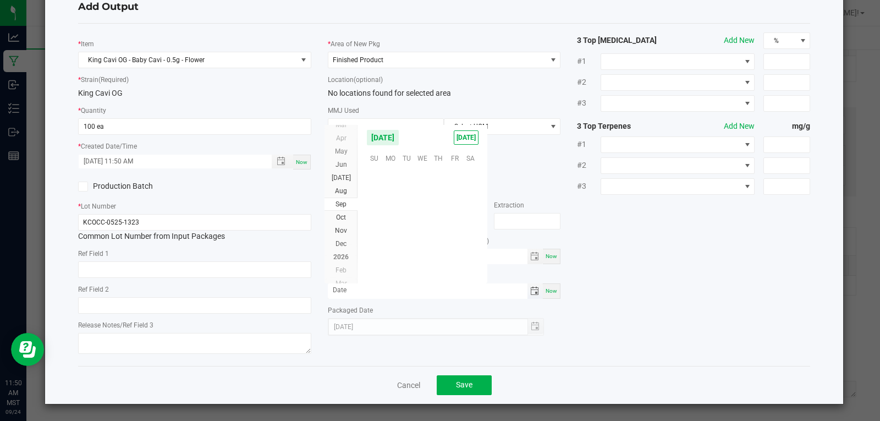
scroll to position [178440, 0]
click at [340, 152] on span "May" at bounding box center [341, 151] width 13 height 8
click at [440, 176] on span "1" at bounding box center [439, 174] width 16 height 17
type input "05/01/2025"
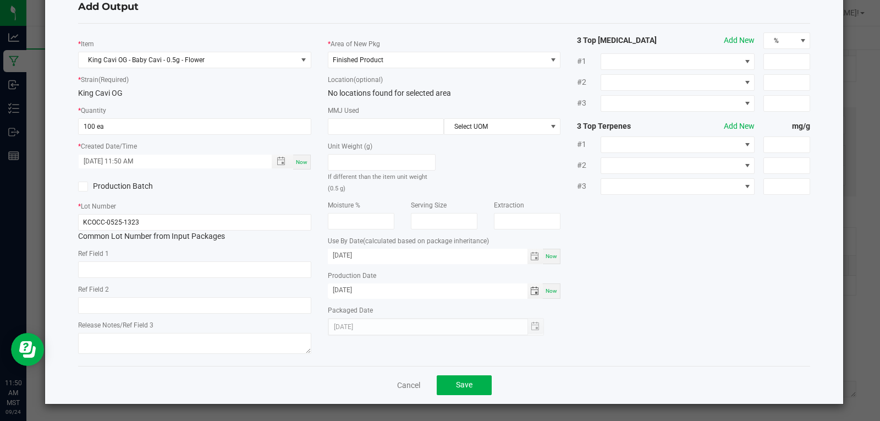
drag, startPoint x: 697, startPoint y: 324, endPoint x: 674, endPoint y: 327, distance: 23.3
click at [697, 324] on div "* Item King Cavi OG - Baby Cavi - 0.5g - Flower * Strain (Required) King Cavi O…" at bounding box center [444, 194] width 749 height 325
click at [456, 387] on span "Save" at bounding box center [464, 384] width 17 height 9
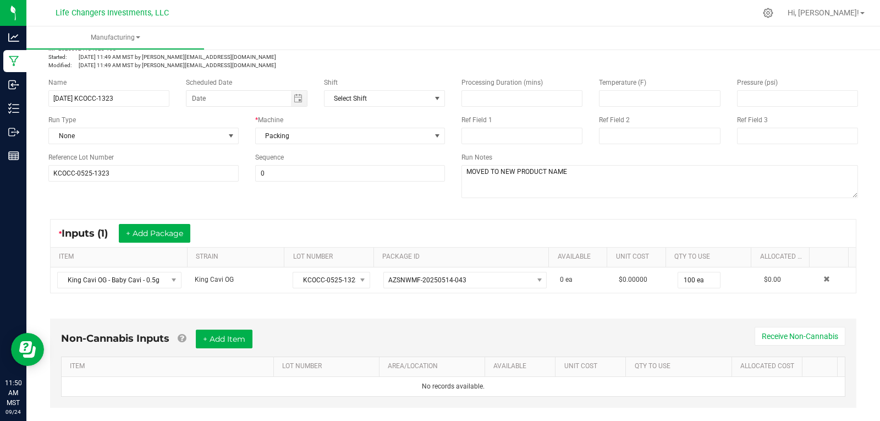
scroll to position [0, 0]
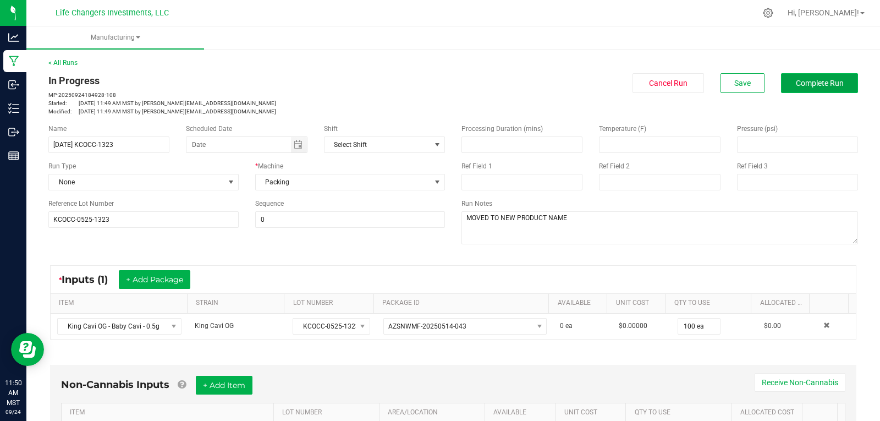
click at [813, 83] on span "Complete Run" at bounding box center [820, 83] width 48 height 9
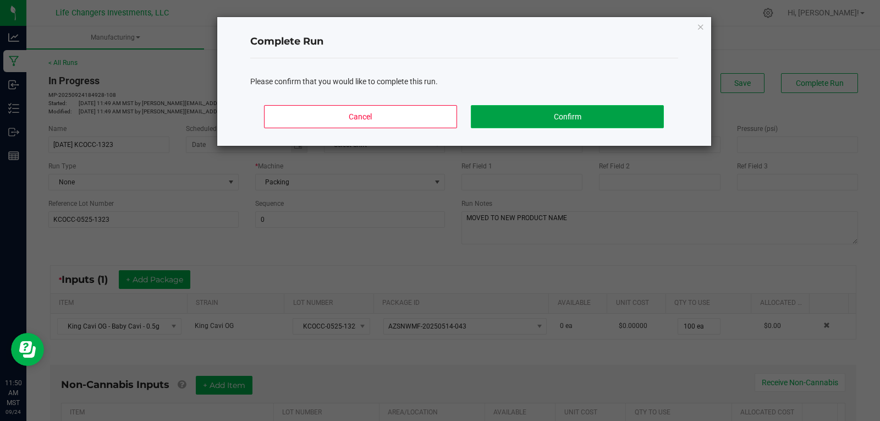
click at [564, 114] on button "Confirm" at bounding box center [567, 116] width 193 height 23
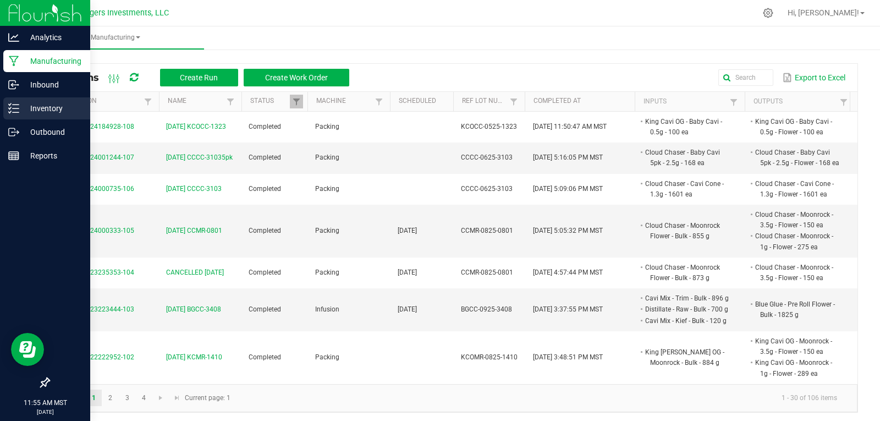
click at [48, 109] on p "Inventory" at bounding box center [52, 108] width 66 height 13
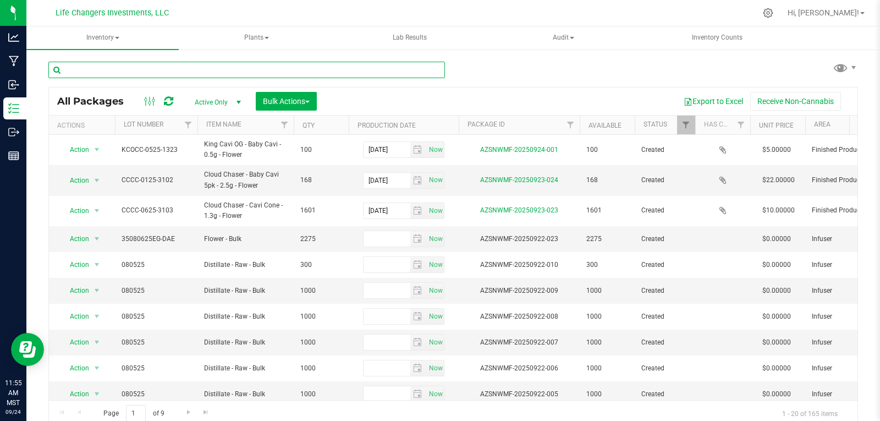
click at [191, 65] on input "text" at bounding box center [246, 70] width 397 height 17
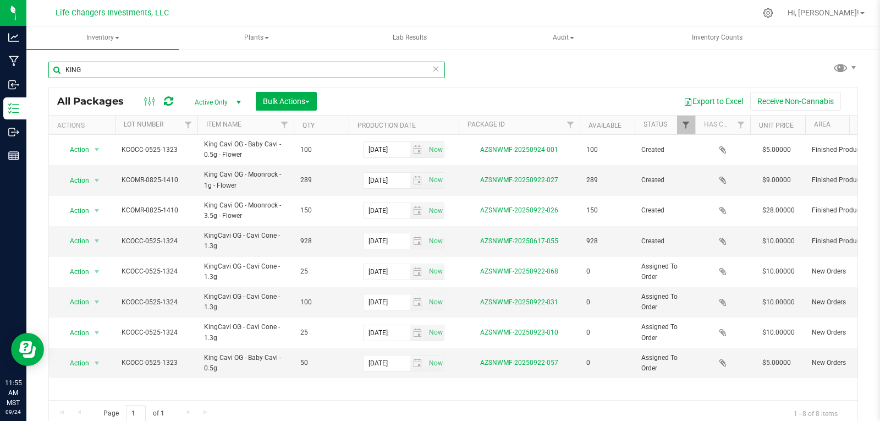
type input "KING"
click at [683, 127] on span "Filter" at bounding box center [686, 124] width 9 height 9
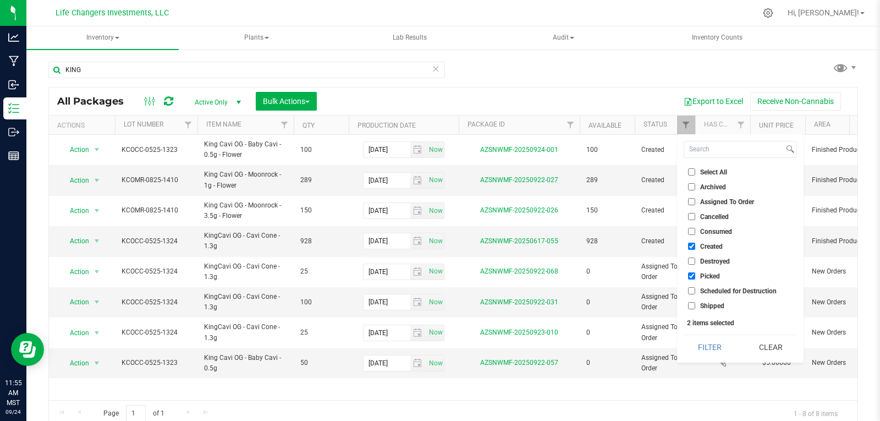
click at [690, 277] on input "Picked" at bounding box center [691, 275] width 7 height 7
checkbox input "false"
click at [710, 342] on button "Filter" at bounding box center [710, 347] width 53 height 24
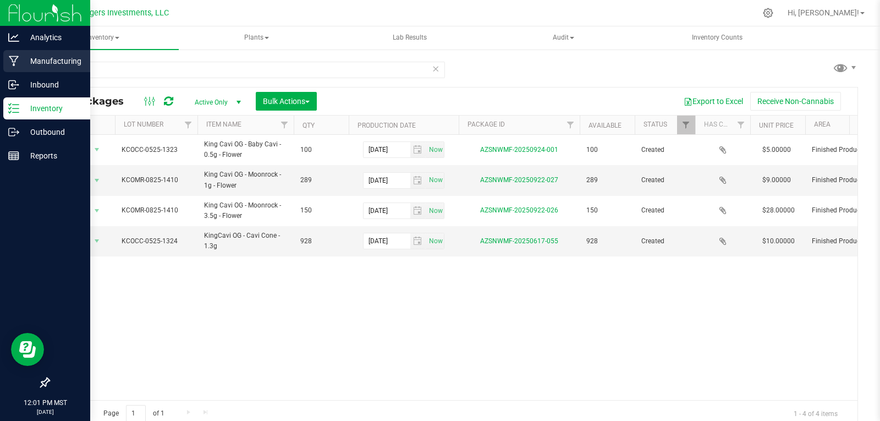
click at [53, 61] on p "Manufacturing" at bounding box center [52, 60] width 66 height 13
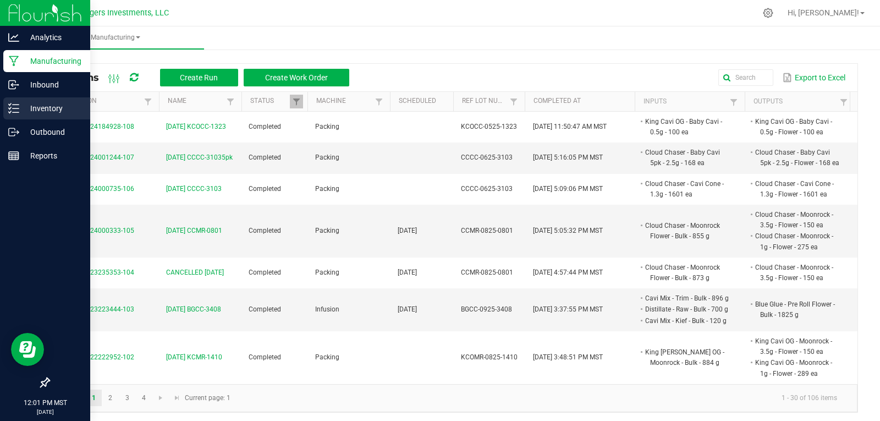
click at [41, 108] on p "Inventory" at bounding box center [52, 108] width 66 height 13
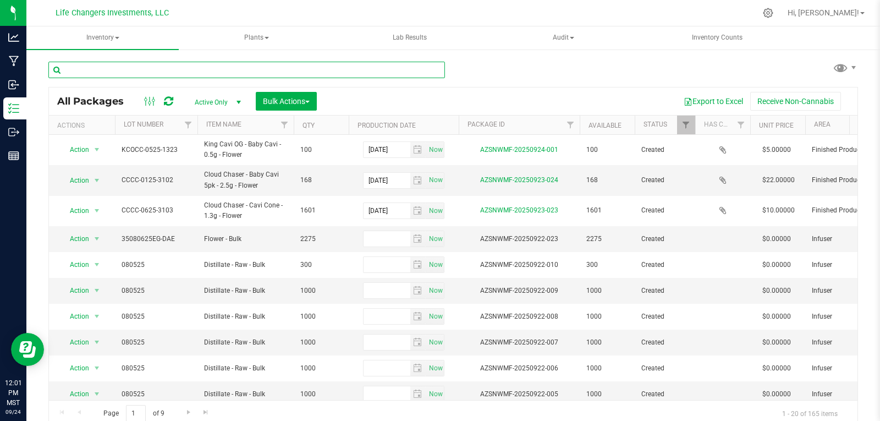
click at [150, 69] on input "text" at bounding box center [246, 70] width 397 height 17
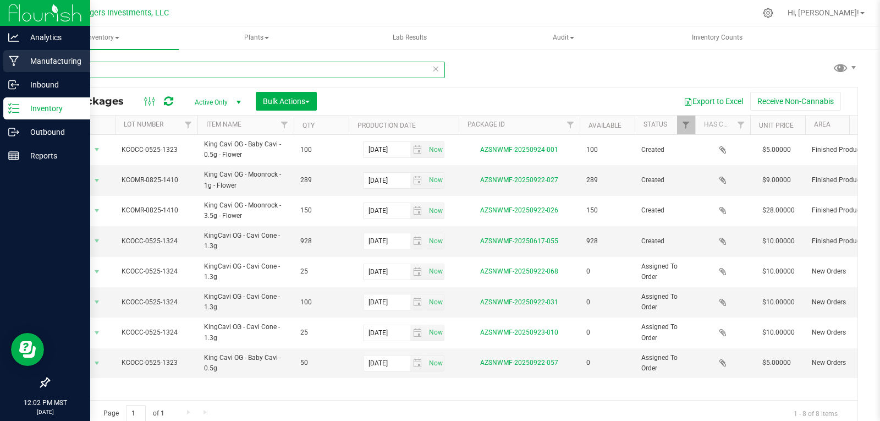
type input "KING"
click at [53, 63] on p "Manufacturing" at bounding box center [52, 60] width 66 height 13
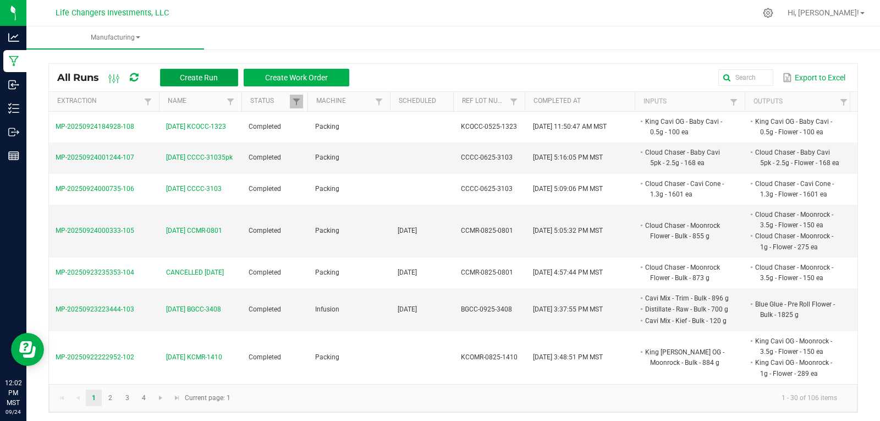
click at [216, 76] on span "Create Run" at bounding box center [199, 77] width 38 height 9
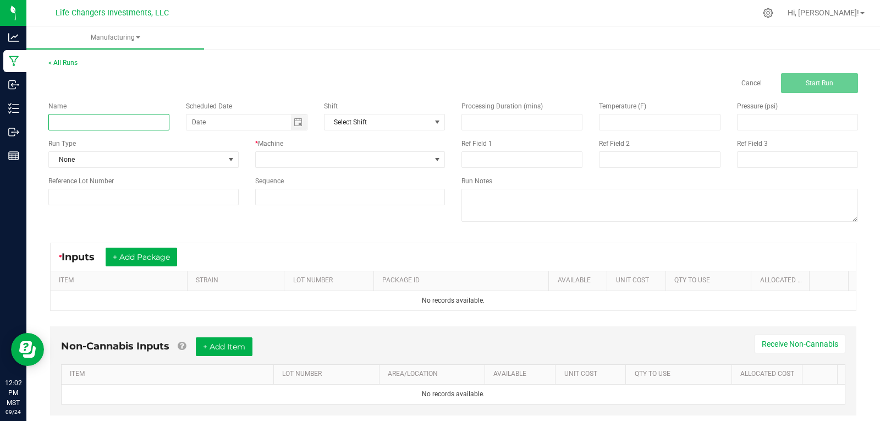
click at [71, 122] on input at bounding box center [108, 122] width 121 height 17
type input "9-24-25 KING 1324"
click at [148, 254] on button "+ Add Package" at bounding box center [142, 257] width 72 height 19
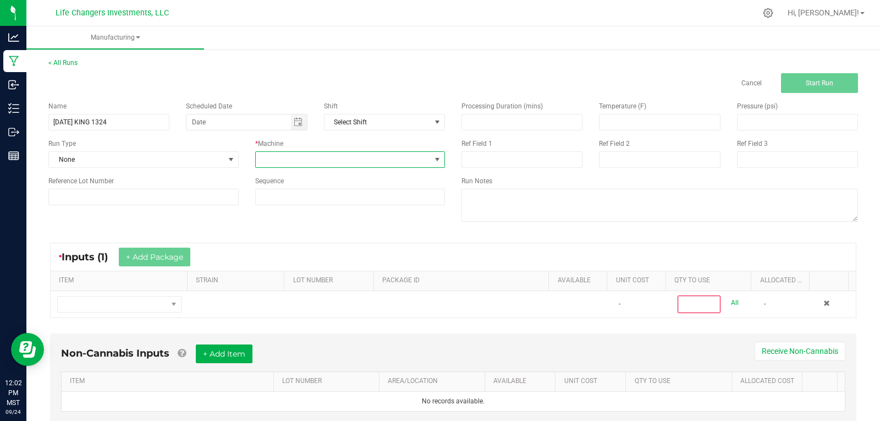
click at [319, 159] on span at bounding box center [344, 159] width 176 height 15
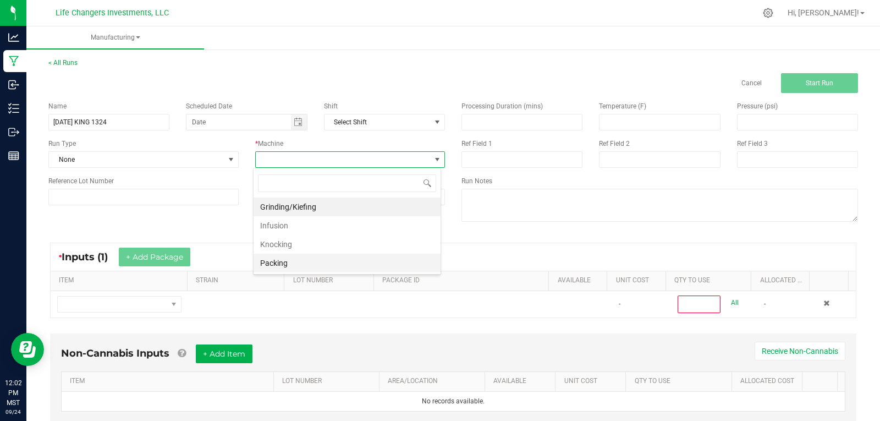
click at [290, 264] on li "Packing" at bounding box center [347, 263] width 187 height 19
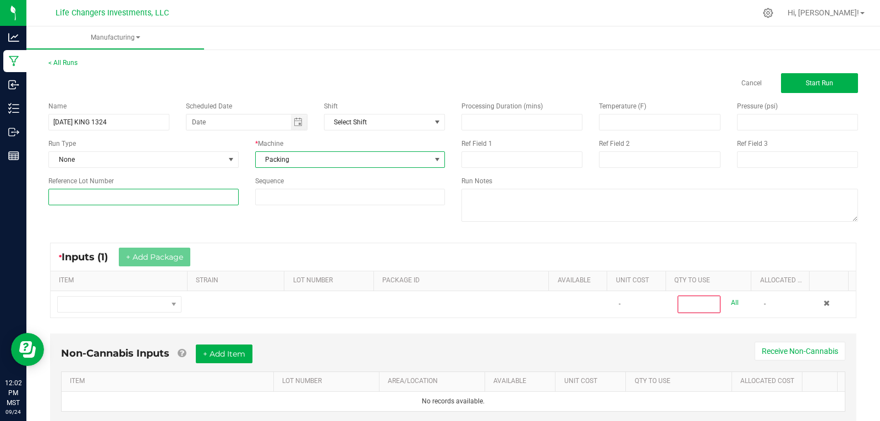
click at [113, 198] on input at bounding box center [143, 197] width 190 height 17
type input "KCOCC-0525-1324"
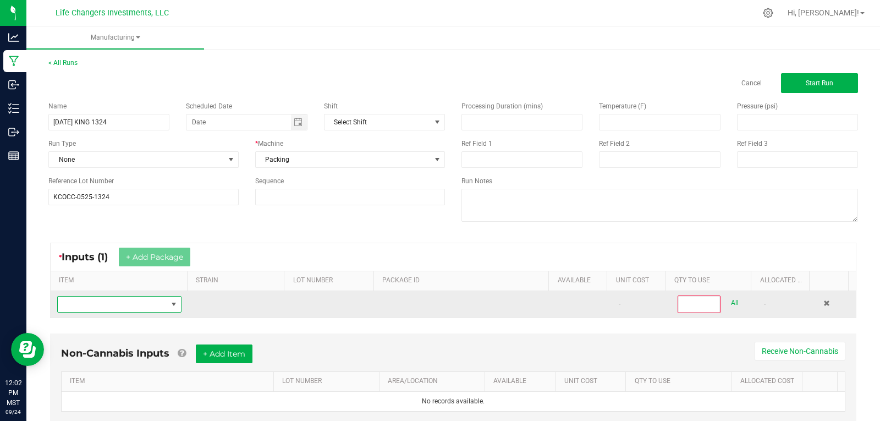
click at [114, 300] on span "NO DATA FOUND" at bounding box center [112, 304] width 109 height 15
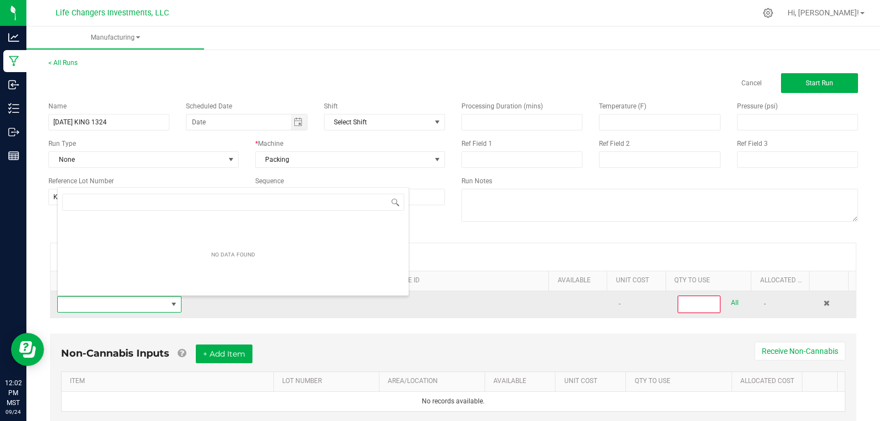
scroll to position [17, 120]
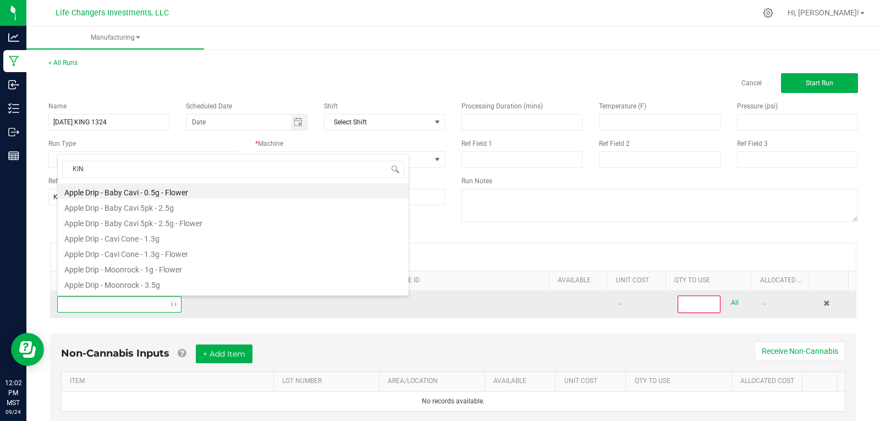
type input "KING"
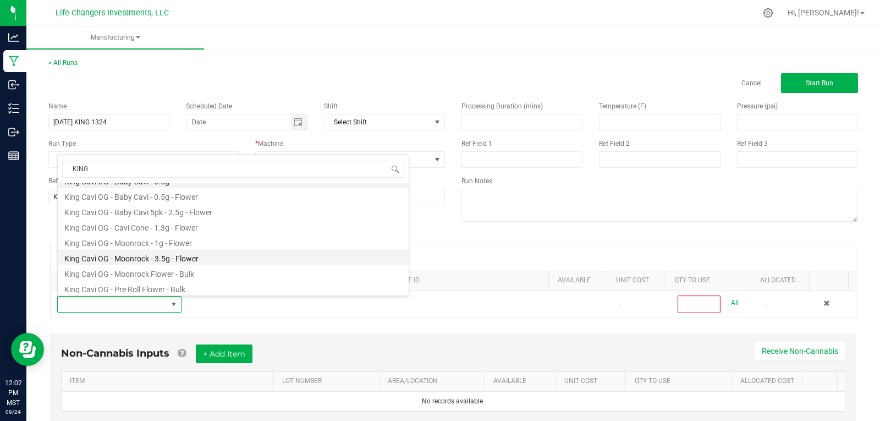
scroll to position [29, 0]
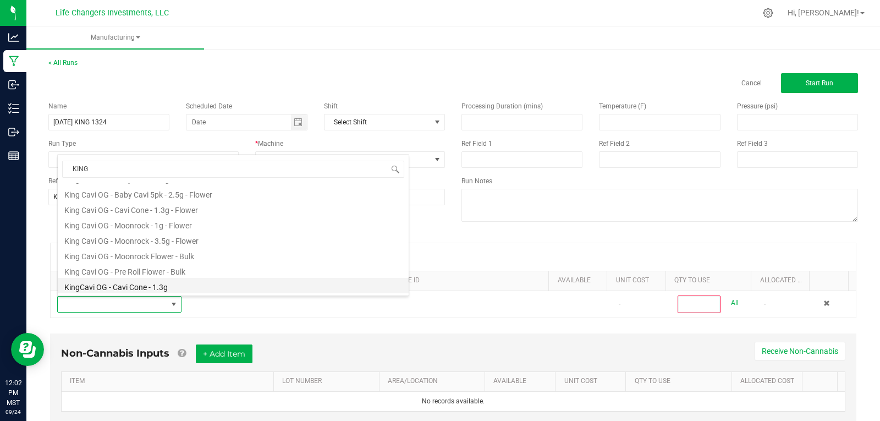
click at [140, 286] on li "KingCavi OG - Cavi Cone - 1.3g" at bounding box center [233, 285] width 351 height 15
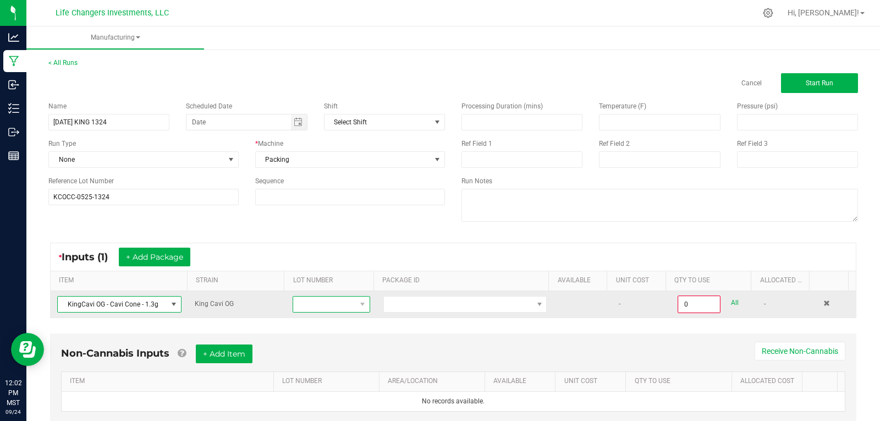
click at [332, 302] on span at bounding box center [324, 304] width 62 height 15
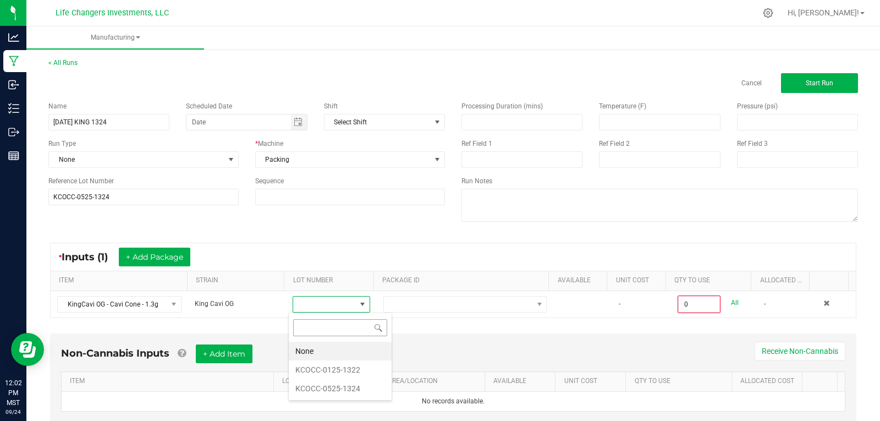
scroll to position [17, 75]
click at [348, 391] on li "KCOCC-0525-1324" at bounding box center [340, 388] width 103 height 19
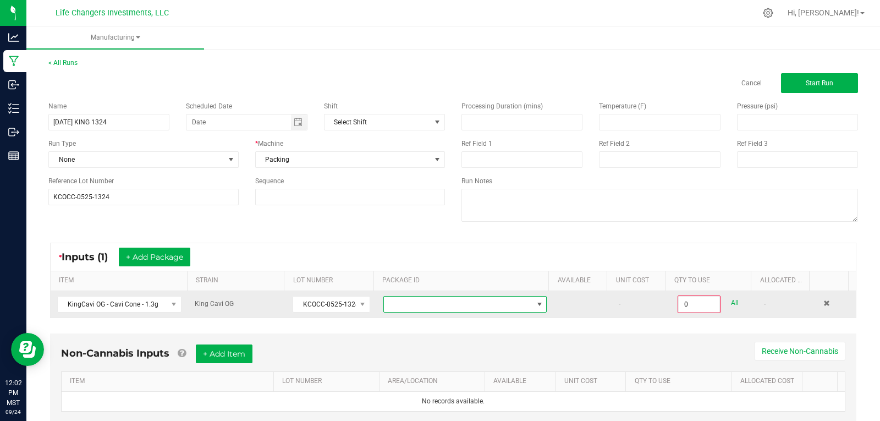
click at [436, 306] on span at bounding box center [458, 304] width 149 height 15
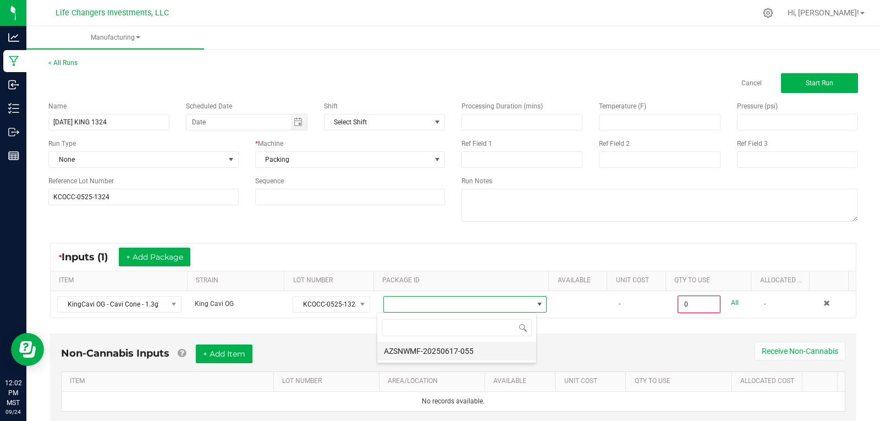
click at [437, 348] on li "AZSNWMF-20250617-055" at bounding box center [456, 351] width 159 height 19
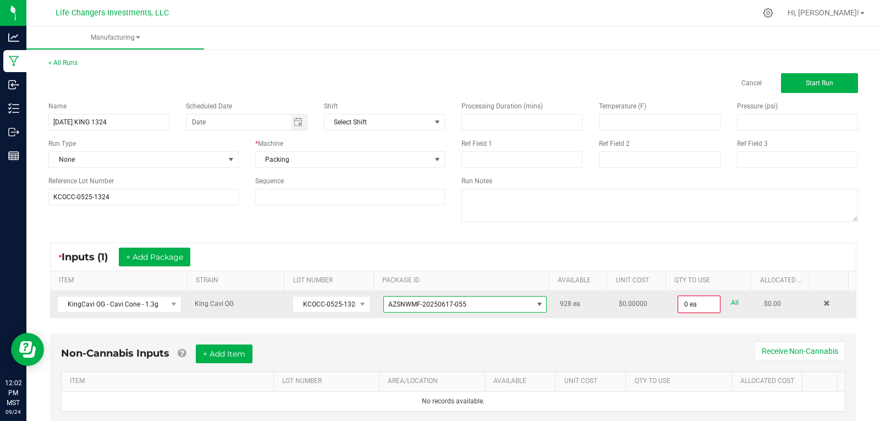
click at [731, 300] on link "All" at bounding box center [735, 302] width 8 height 15
type input "928 ea"
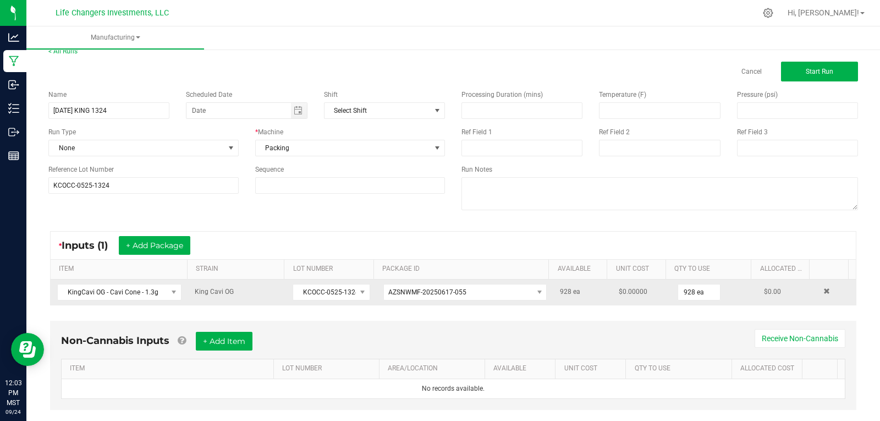
scroll to position [0, 0]
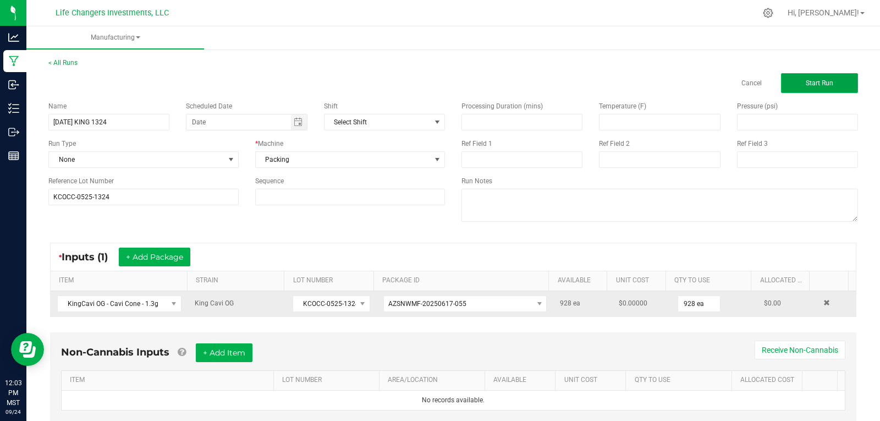
click at [806, 85] on span "Start Run" at bounding box center [820, 83] width 28 height 8
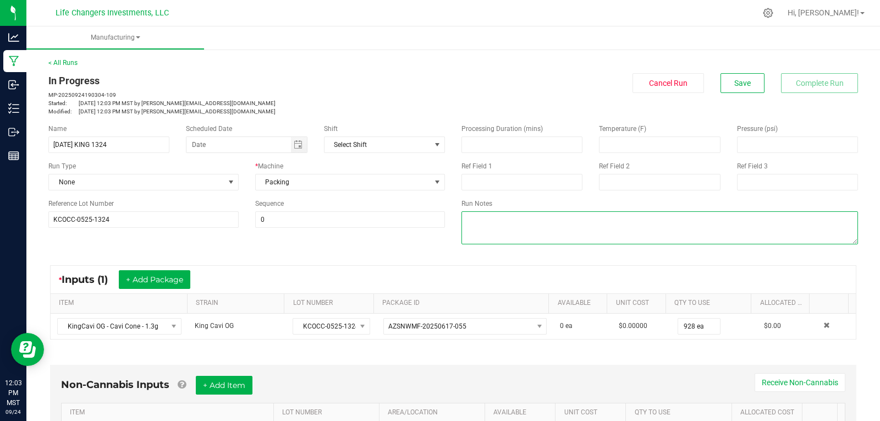
click at [478, 216] on textarea at bounding box center [660, 227] width 397 height 33
click at [470, 218] on textarea at bounding box center [660, 227] width 397 height 33
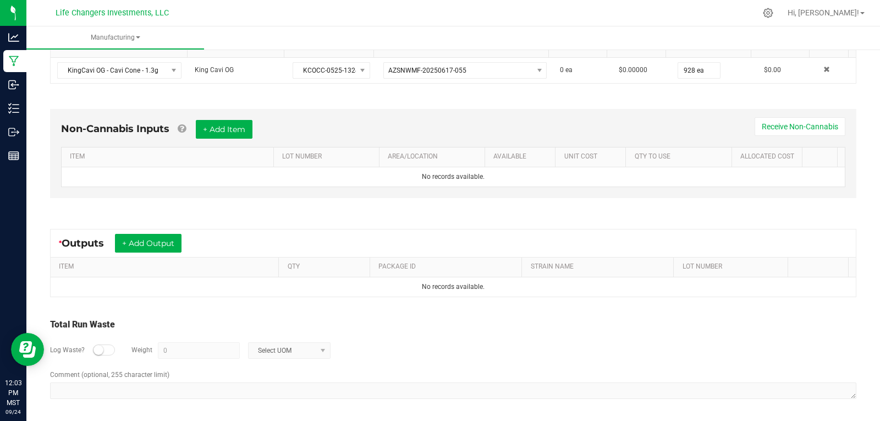
scroll to position [257, 0]
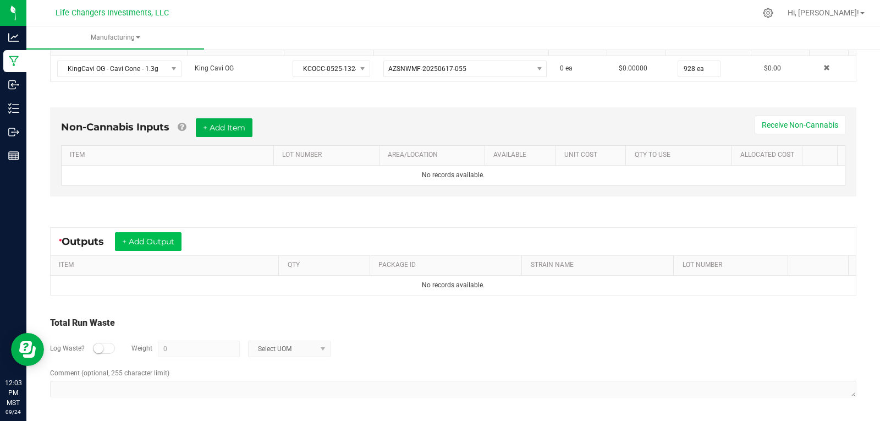
type textarea "MOVED TO UPDATED PRODUCT NAME"
click at [168, 240] on button "+ Add Output" at bounding box center [148, 241] width 67 height 19
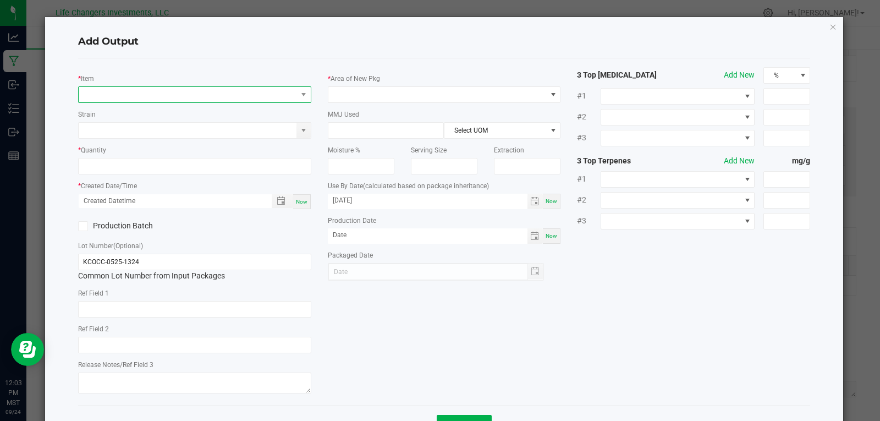
click at [153, 95] on span "NO DATA FOUND" at bounding box center [188, 94] width 218 height 15
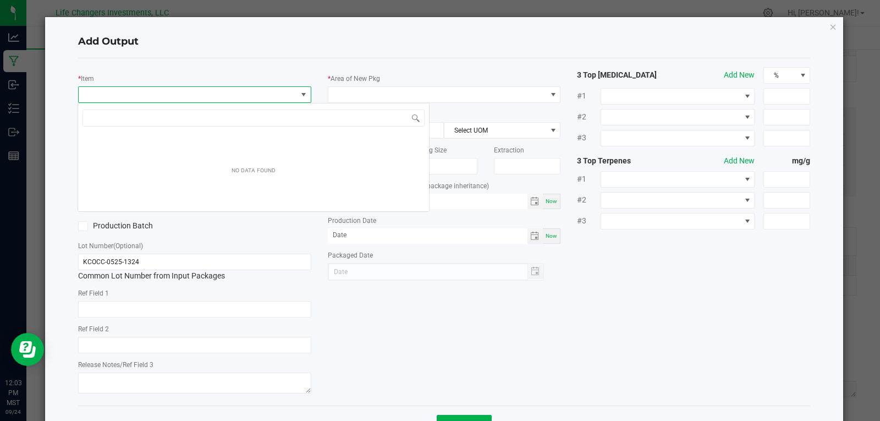
scroll to position [17, 231]
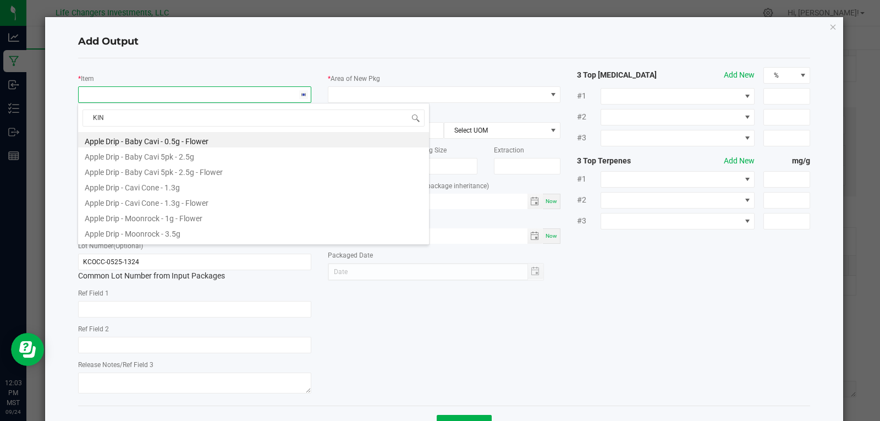
type input "KING"
click at [206, 188] on li "King Cavi OG - Cavi Cone - 1.3g - Flower" at bounding box center [253, 185] width 351 height 15
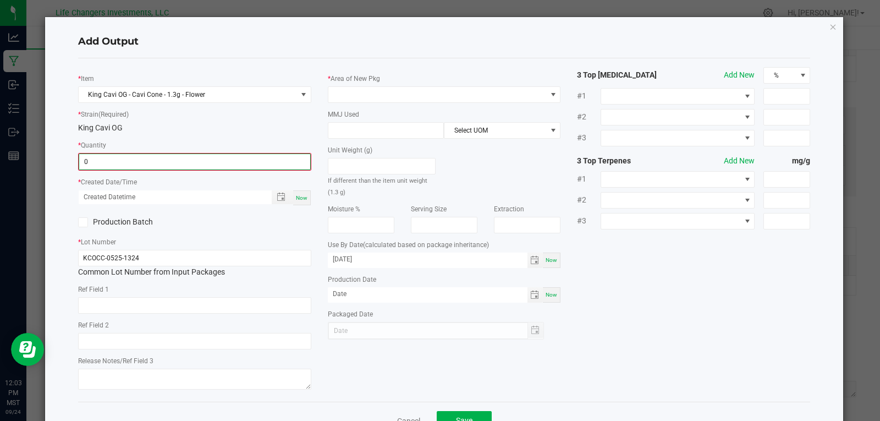
click at [179, 163] on input "0" at bounding box center [194, 161] width 231 height 15
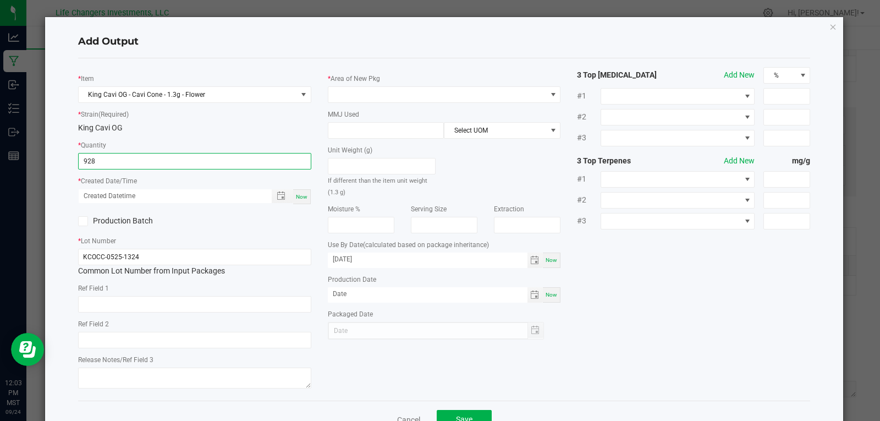
type input "928 ea"
click at [296, 196] on span "Now" at bounding box center [302, 197] width 12 height 6
type input "09/24/2025 12:03 PM"
type input "[DATE]"
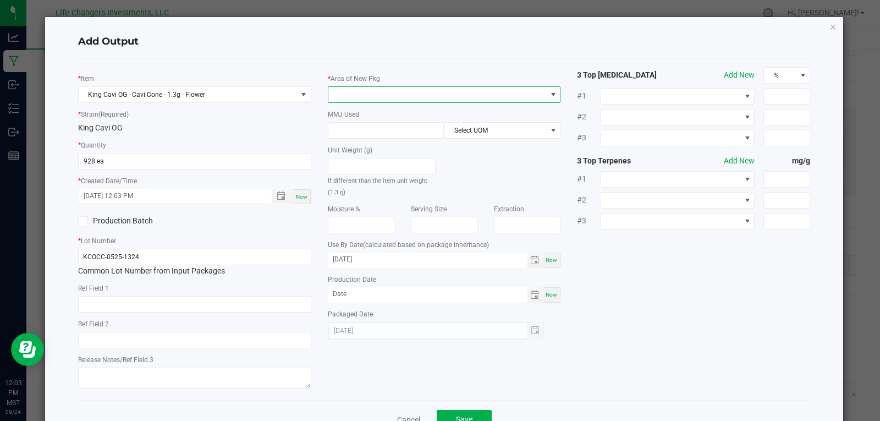
click at [388, 96] on span at bounding box center [437, 94] width 218 height 15
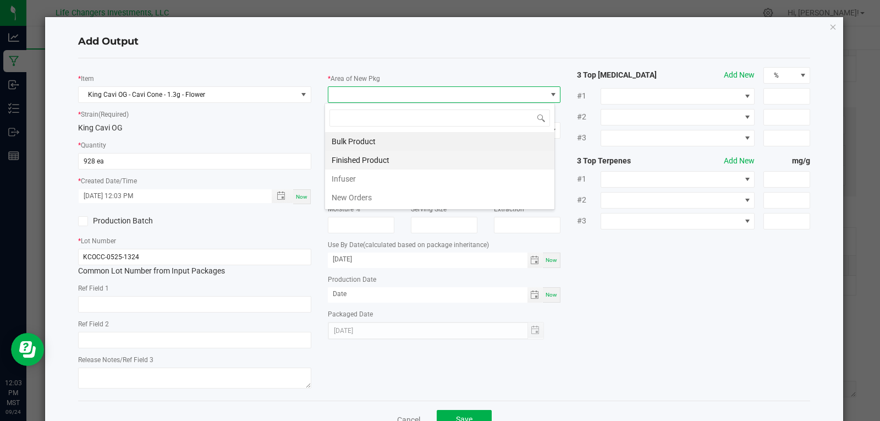
click at [376, 158] on li "Finished Product" at bounding box center [439, 160] width 229 height 19
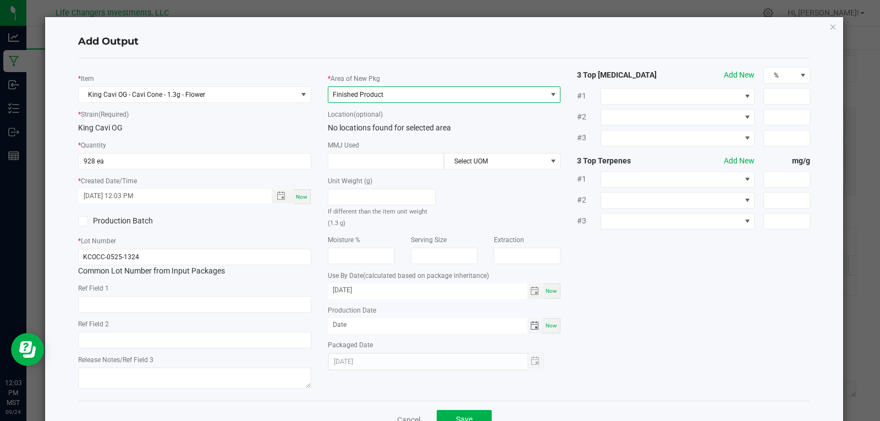
click at [530, 324] on span "Toggle calendar" at bounding box center [534, 325] width 9 height 9
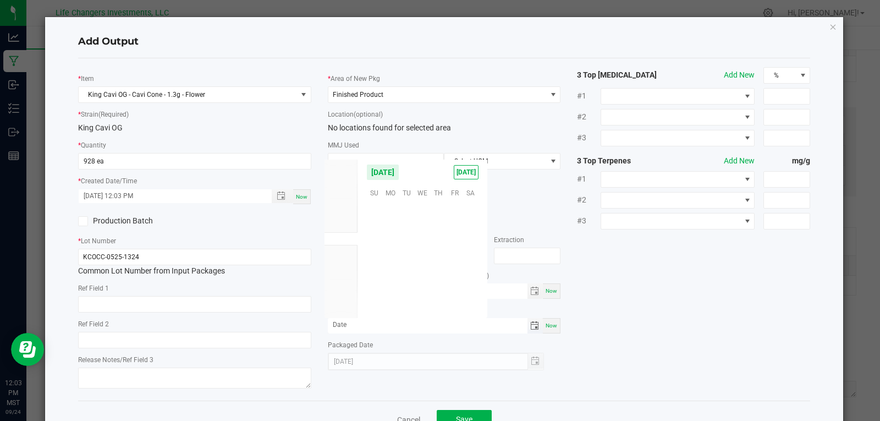
scroll to position [178440, 0]
click at [342, 189] on span "May" at bounding box center [341, 186] width 13 height 8
click at [439, 211] on span "1" at bounding box center [439, 208] width 16 height 17
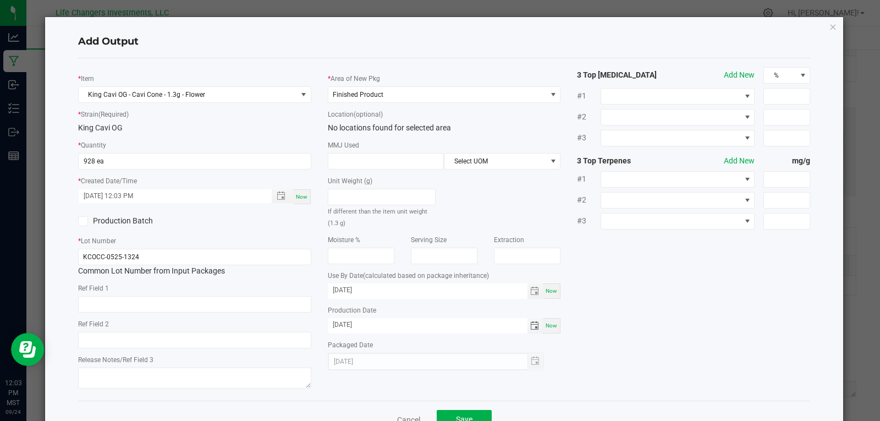
click at [530, 324] on span "Toggle calendar" at bounding box center [534, 325] width 9 height 9
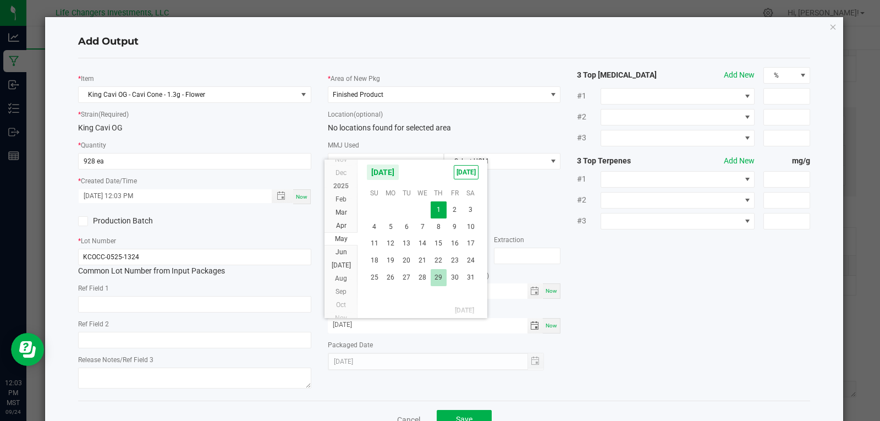
click at [440, 279] on span "29" at bounding box center [439, 277] width 16 height 17
type input "05/29/2025"
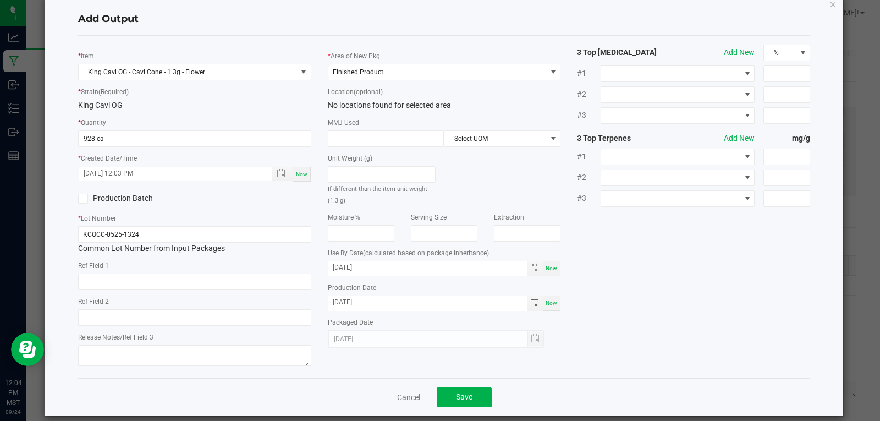
scroll to position [35, 0]
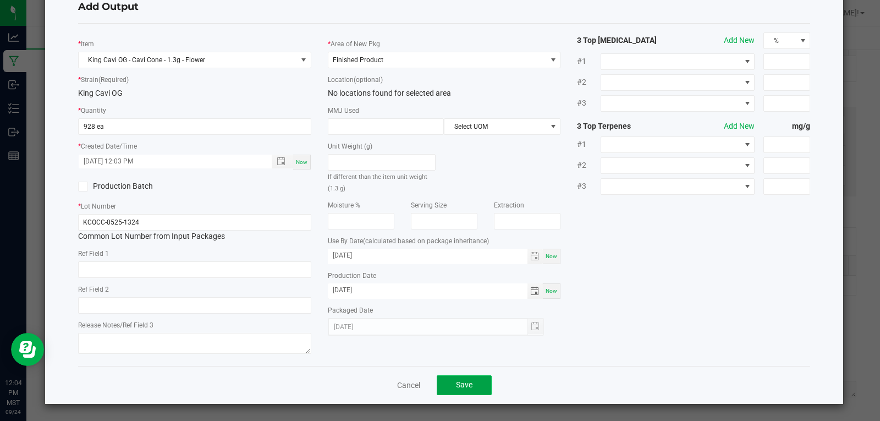
click at [463, 382] on span "Save" at bounding box center [464, 384] width 17 height 9
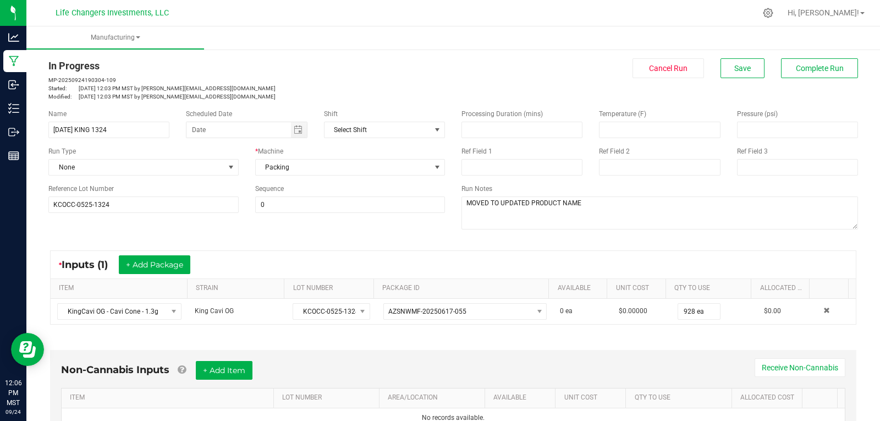
scroll to position [0, 0]
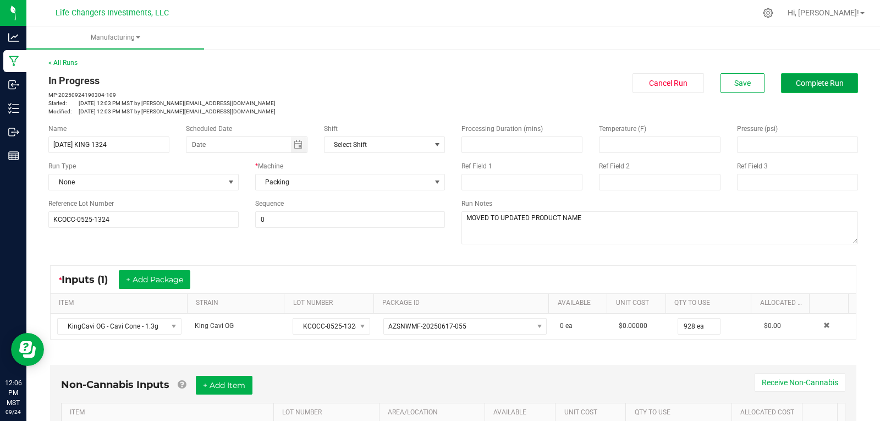
click at [801, 80] on span "Complete Run" at bounding box center [820, 83] width 48 height 9
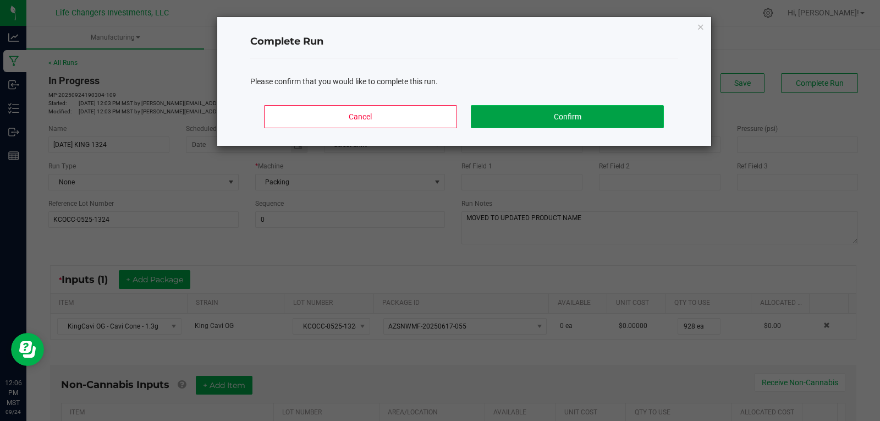
click at [533, 114] on button "Confirm" at bounding box center [567, 116] width 193 height 23
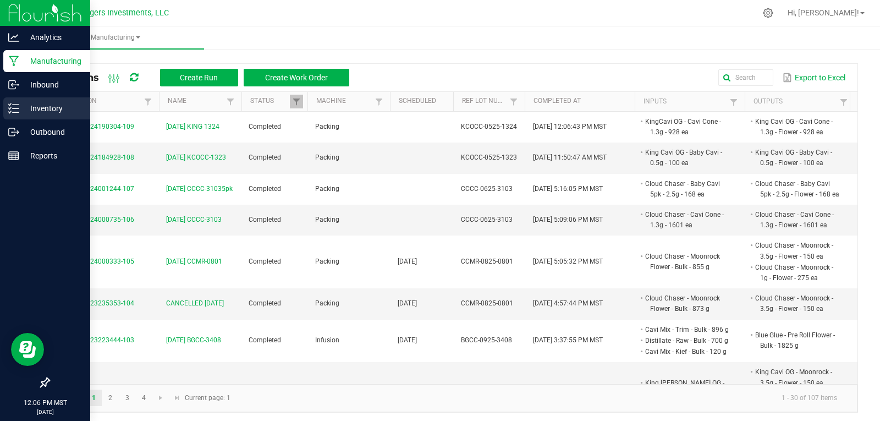
click at [50, 104] on p "Inventory" at bounding box center [52, 108] width 66 height 13
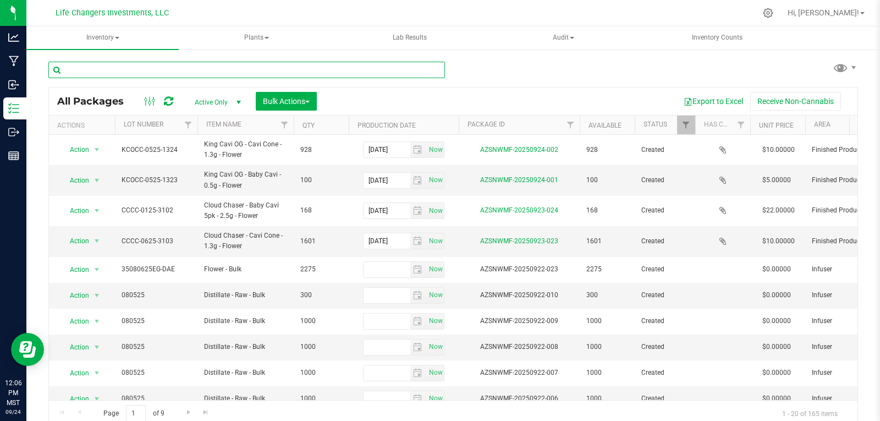
click at [172, 72] on input "text" at bounding box center [246, 70] width 397 height 17
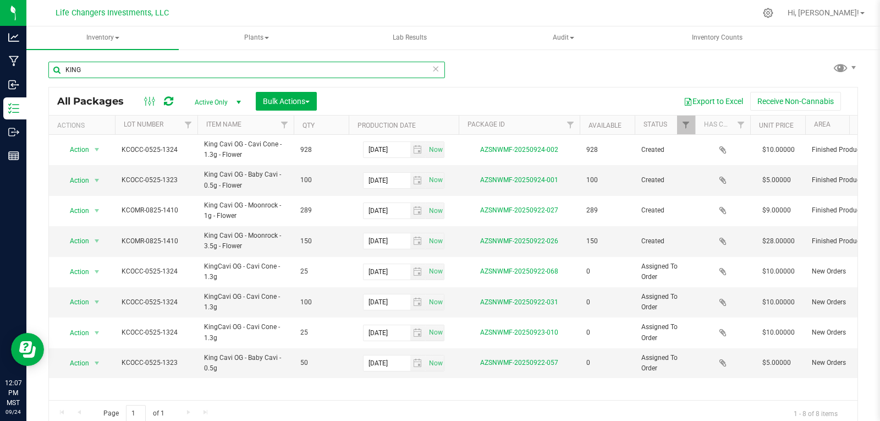
type input "KING"
click at [681, 130] on link "Filter" at bounding box center [686, 125] width 18 height 19
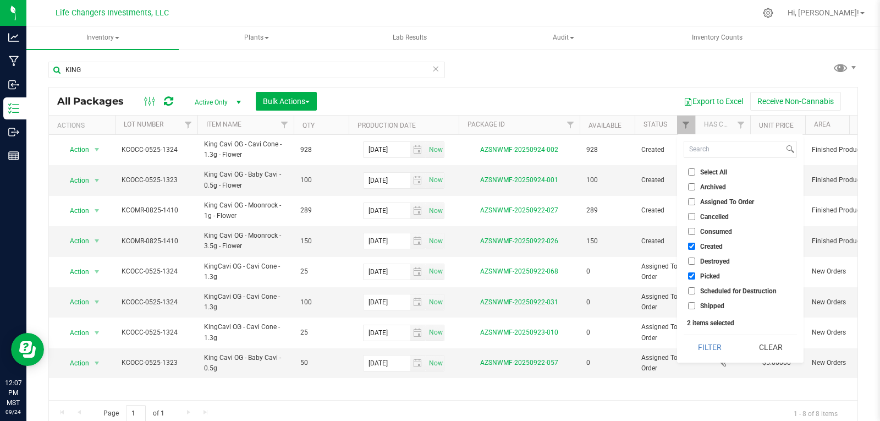
click at [693, 278] on input "Picked" at bounding box center [691, 275] width 7 height 7
checkbox input "false"
click at [711, 344] on button "Filter" at bounding box center [710, 347] width 53 height 24
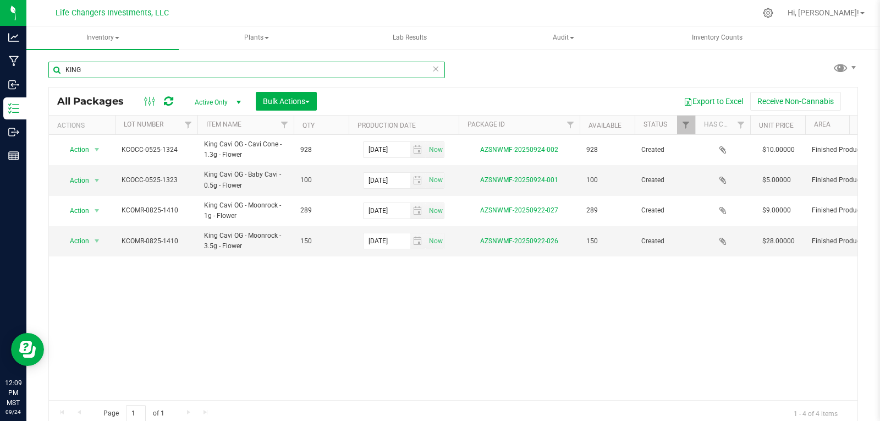
click at [109, 70] on input "KING" at bounding box center [246, 70] width 397 height 17
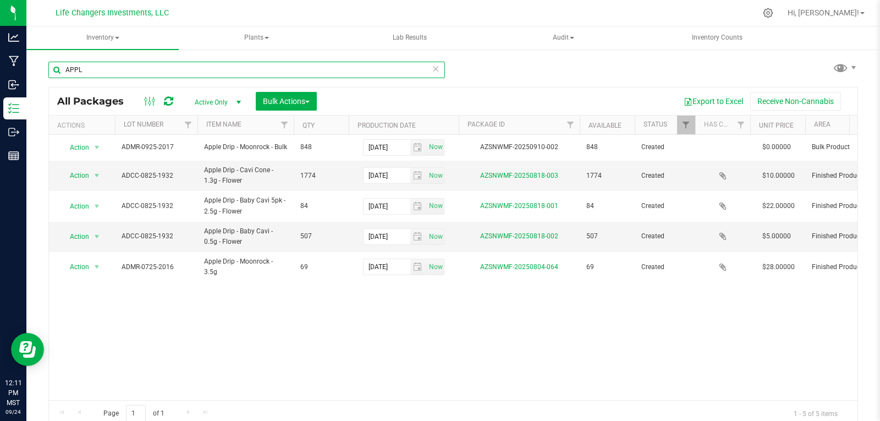
click at [103, 68] on input "APPL" at bounding box center [246, 70] width 397 height 17
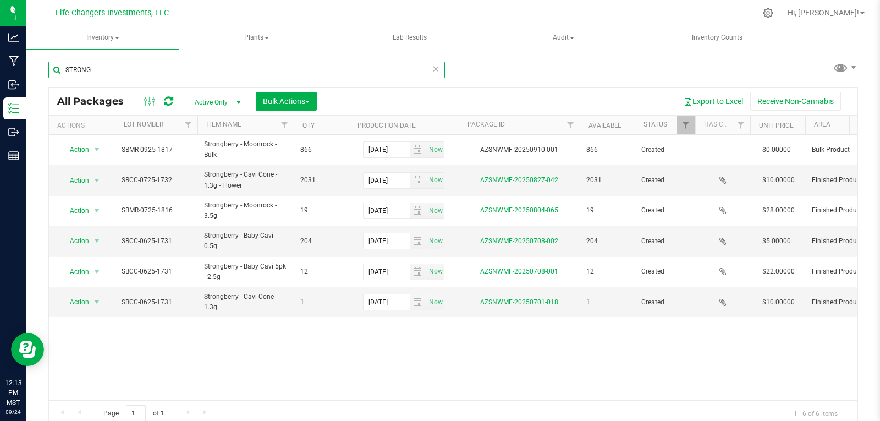
click at [102, 69] on input "STRONG" at bounding box center [246, 70] width 397 height 17
type input "APPL"
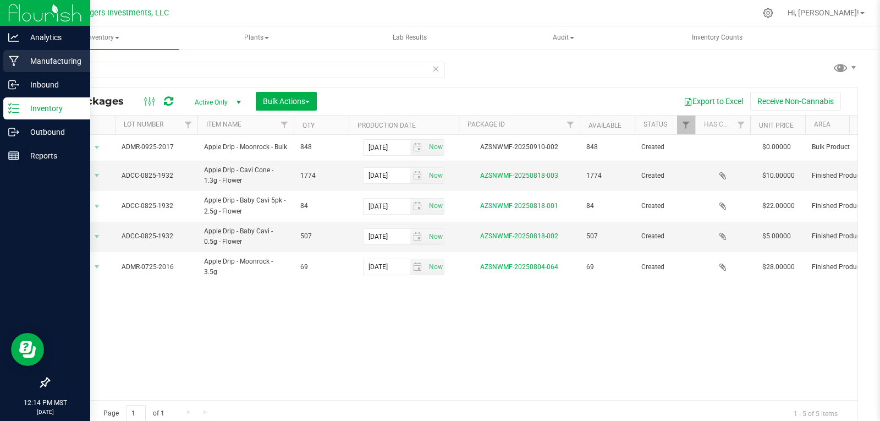
click at [47, 62] on p "Manufacturing" at bounding box center [52, 60] width 66 height 13
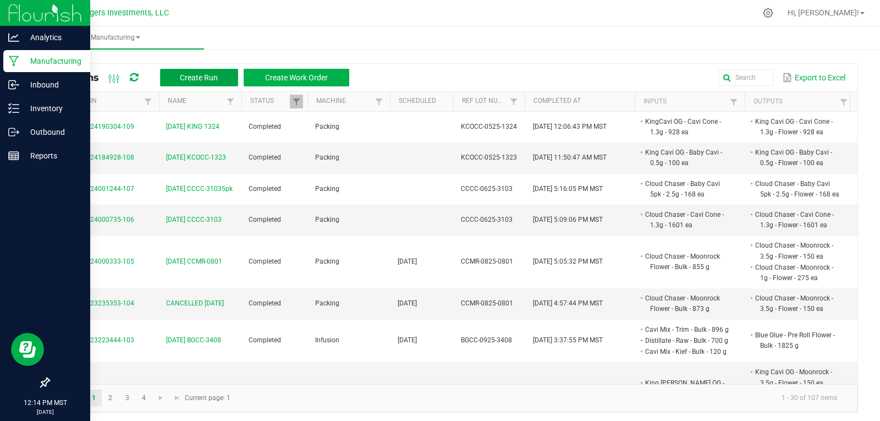
click at [200, 77] on span "Create Run" at bounding box center [199, 77] width 38 height 9
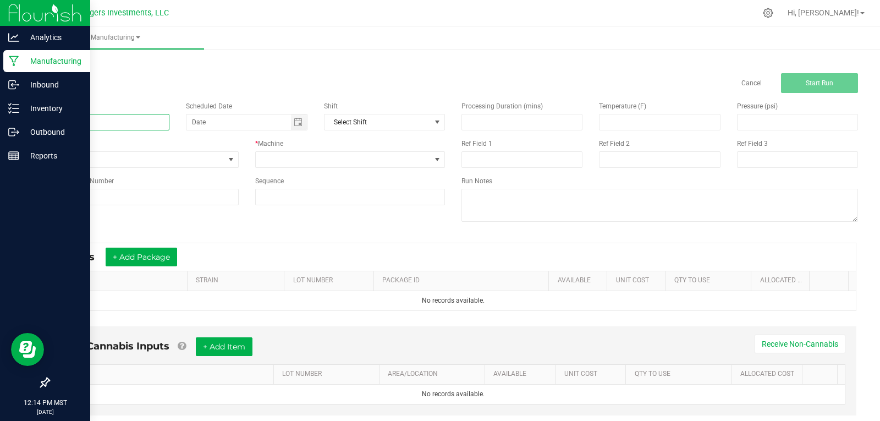
click at [96, 119] on input at bounding box center [108, 122] width 121 height 17
type input "9-24-25 APPLE 2017"
click at [91, 198] on input at bounding box center [143, 197] width 190 height 17
click at [320, 220] on div "Name 9-24-25 APPLE 2017 Scheduled Date Shift Select Shift Run Type None * Machi…" at bounding box center [453, 163] width 826 height 140
click at [307, 160] on span at bounding box center [344, 159] width 176 height 15
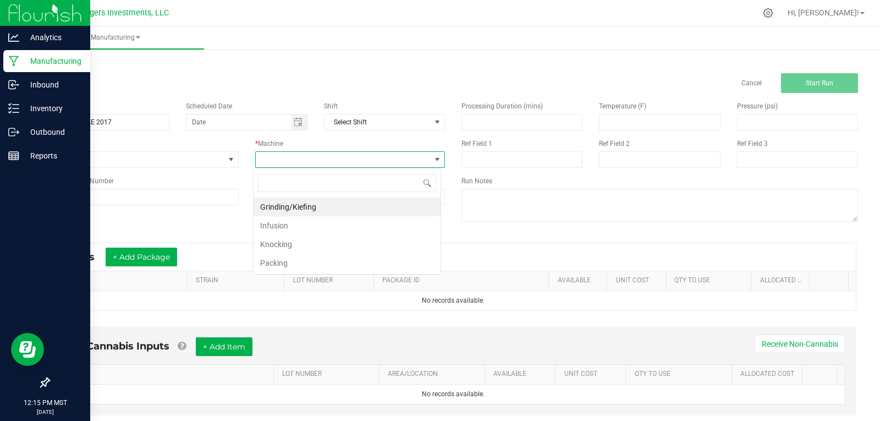
scroll to position [17, 188]
click at [276, 267] on li "Packing" at bounding box center [347, 263] width 187 height 19
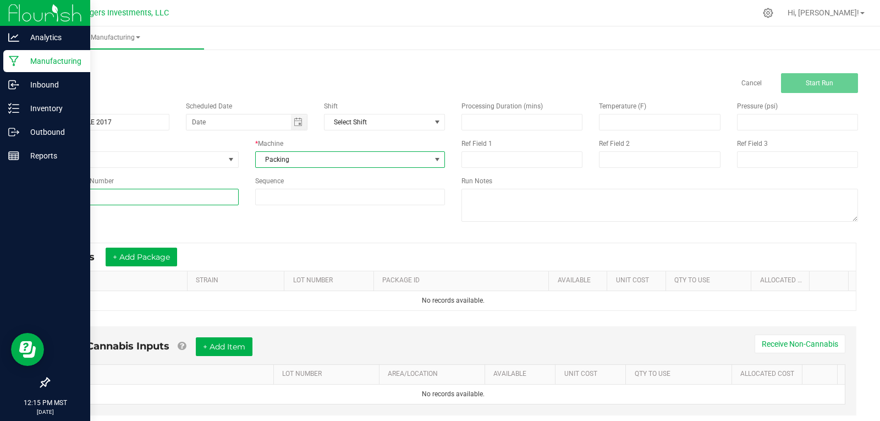
click at [104, 191] on input at bounding box center [143, 197] width 190 height 17
click at [104, 191] on input "AD" at bounding box center [143, 197] width 190 height 17
type input "ADMR-"
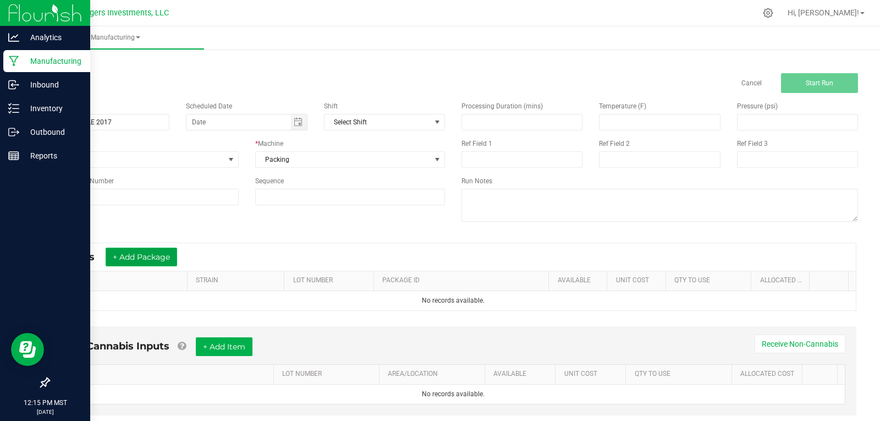
click at [146, 260] on button "+ Add Package" at bounding box center [142, 257] width 72 height 19
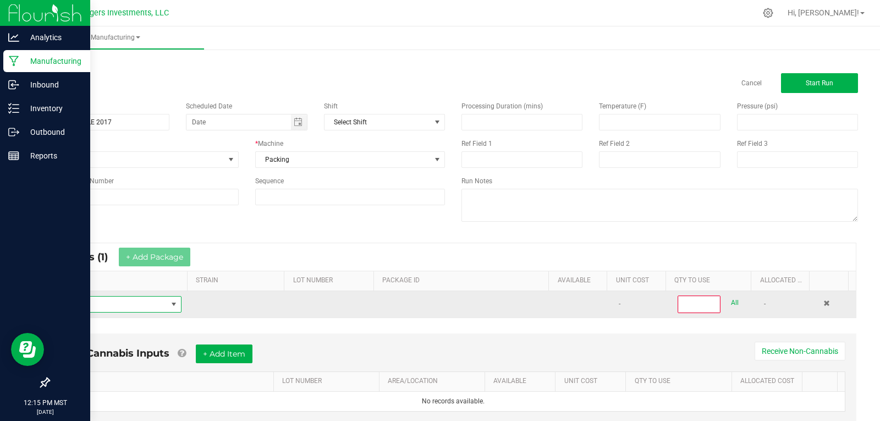
click at [128, 306] on span "NO DATA FOUND" at bounding box center [112, 304] width 109 height 15
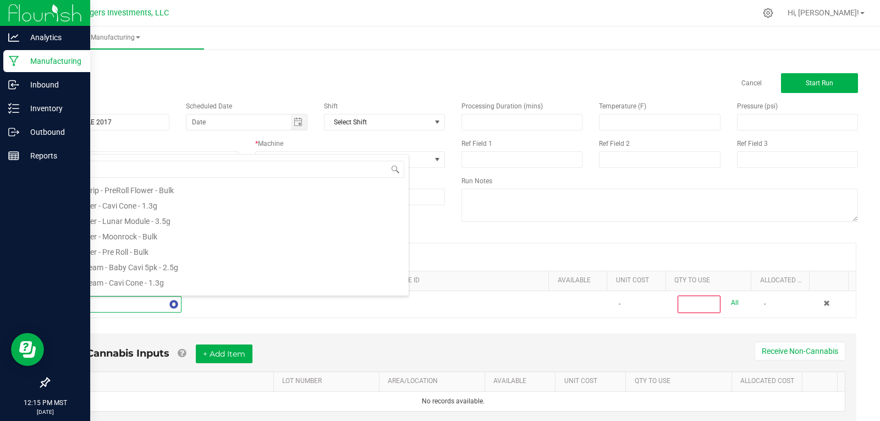
scroll to position [0, 0]
type input "APPL"
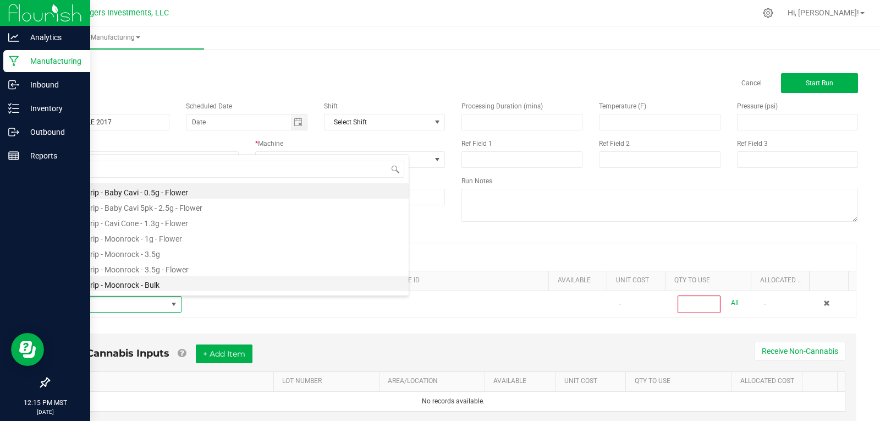
scroll to position [13, 0]
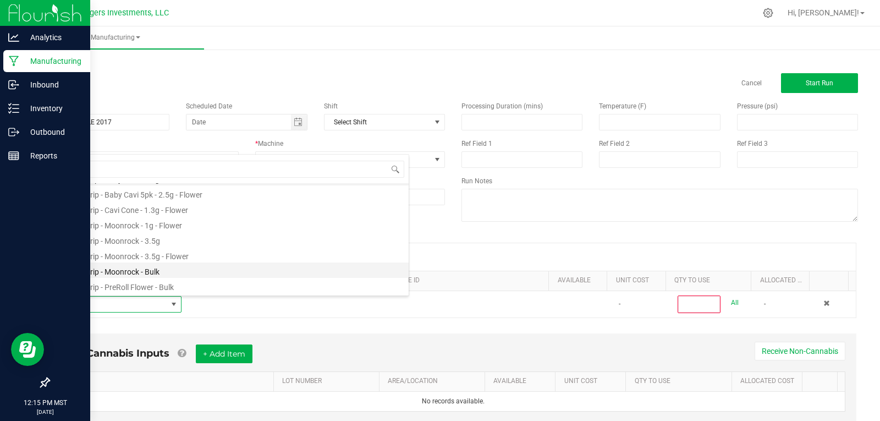
click at [121, 269] on li "Apple Drip - Moonrock - Bulk" at bounding box center [233, 269] width 351 height 15
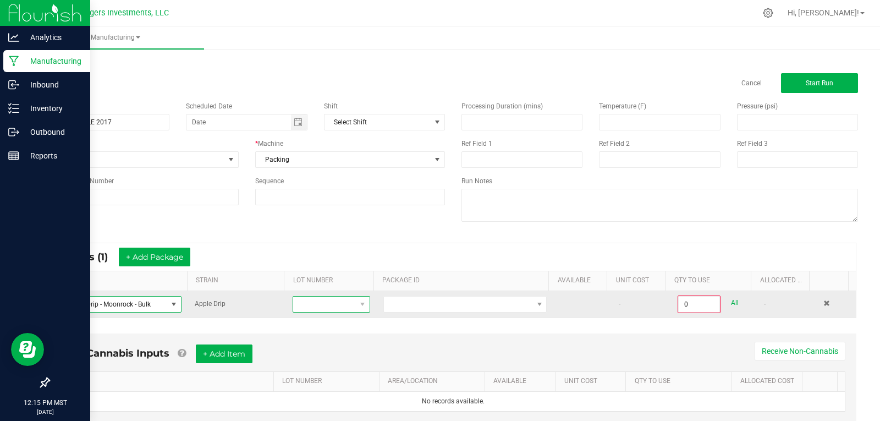
click at [331, 307] on span at bounding box center [324, 304] width 62 height 15
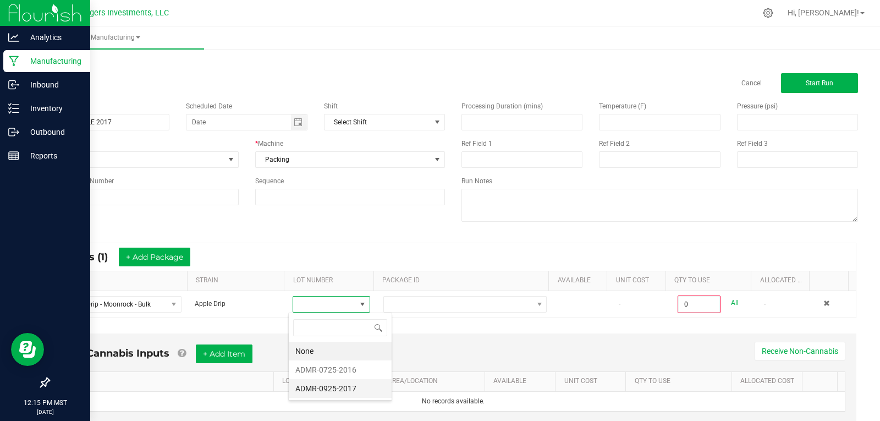
click at [339, 388] on li "ADMR-0925-2017" at bounding box center [340, 388] width 103 height 19
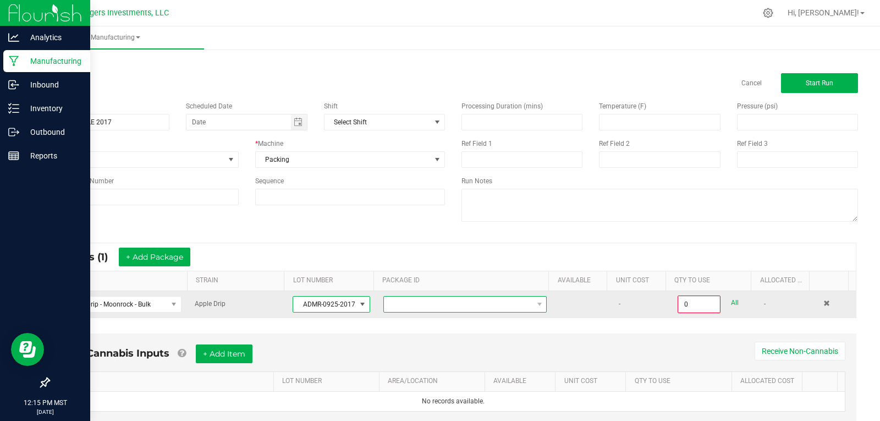
click at [454, 305] on span at bounding box center [458, 304] width 149 height 15
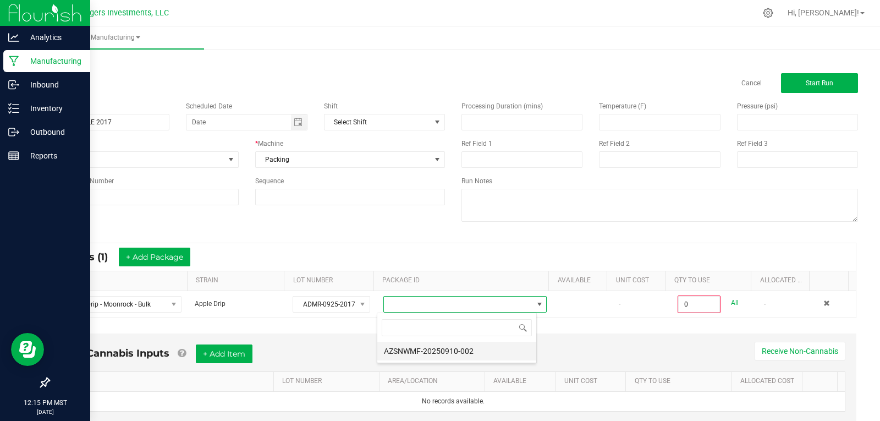
click at [458, 349] on li "AZSNWMF-20250910-002" at bounding box center [456, 351] width 159 height 19
type input "0.0000 g"
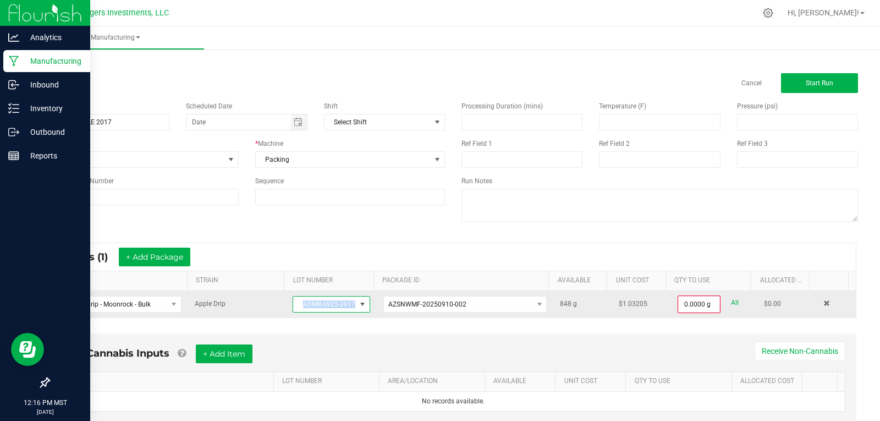
drag, startPoint x: 298, startPoint y: 303, endPoint x: 358, endPoint y: 306, distance: 60.1
click at [358, 306] on span "ADMR-0925-2017" at bounding box center [331, 304] width 77 height 17
drag, startPoint x: 306, startPoint y: 303, endPoint x: 353, endPoint y: 308, distance: 47.1
click at [353, 308] on span "ADMR-0925-2017" at bounding box center [331, 304] width 77 height 17
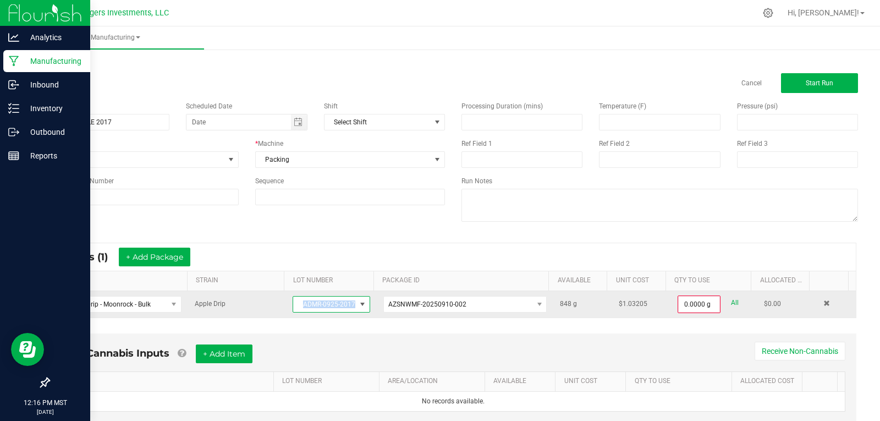
copy span "ADMR-0925-2017"
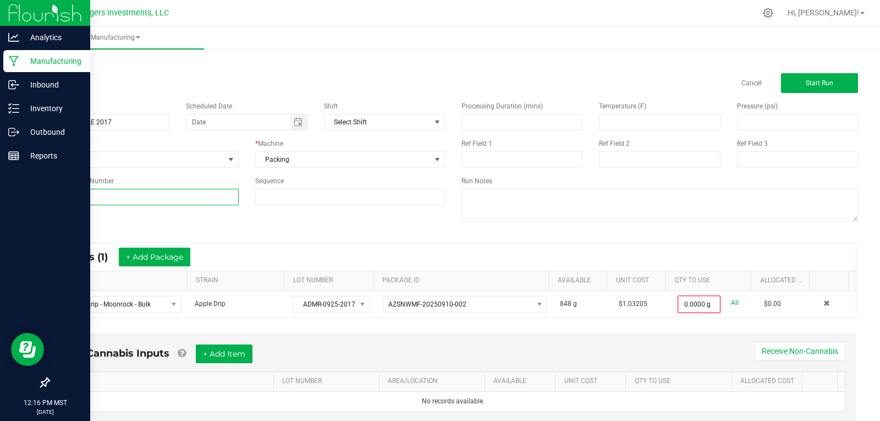
drag, startPoint x: 73, startPoint y: 195, endPoint x: 36, endPoint y: 194, distance: 36.9
click at [36, 194] on div "< All Runs Cancel Start Run Name 9-24-25 APPLE 2017 Scheduled Date Shift Select…" at bounding box center [453, 251] width 854 height 408
paste input "ADMR-0925-2017"
click at [74, 194] on input "ADMR-ADMR-0925-2017" at bounding box center [143, 197] width 190 height 17
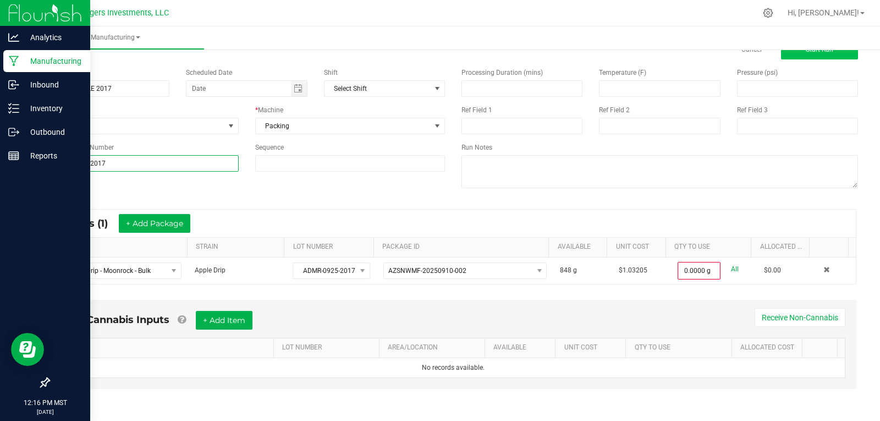
type input "ADMR-0925-2017"
click at [819, 53] on button "Start Run" at bounding box center [819, 50] width 77 height 20
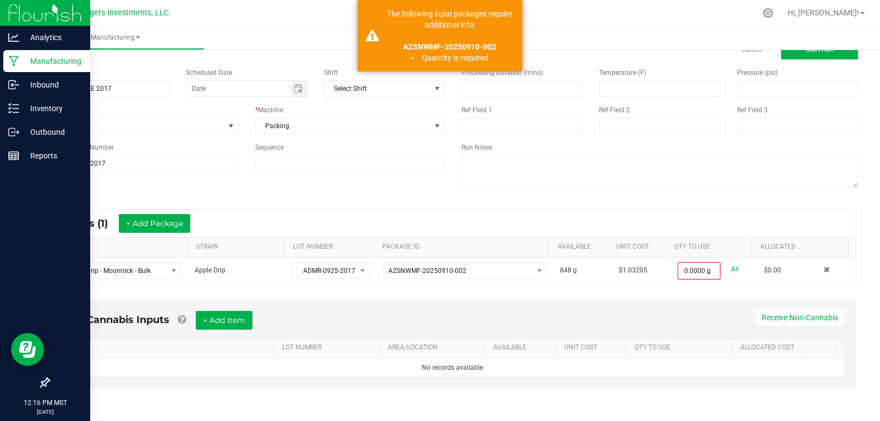
click at [497, 205] on div "* Inputs (1) + Add Package ITEM STRAIN LOT NUMBER PACKAGE ID AVAILABLE Unit Cos…" at bounding box center [453, 246] width 826 height 95
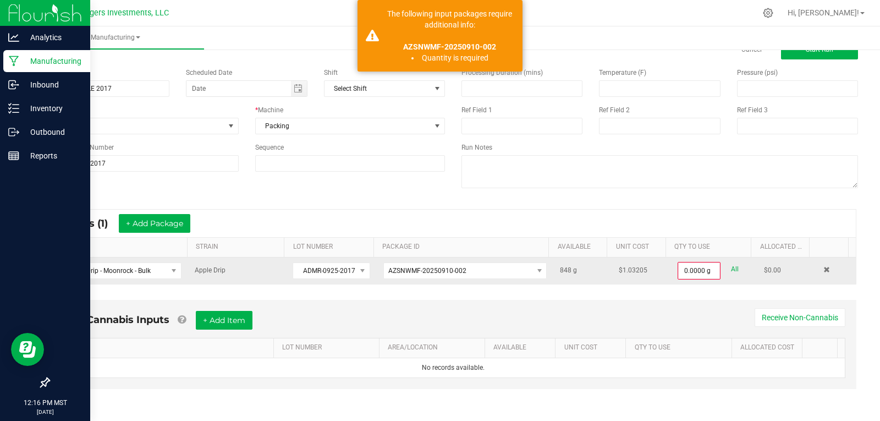
click at [731, 266] on link "All" at bounding box center [735, 269] width 8 height 15
type input "848.0000 g"
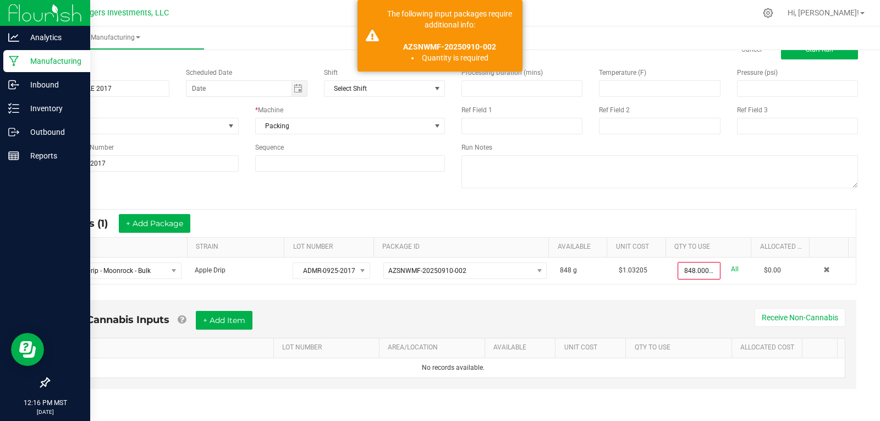
scroll to position [32, 0]
click at [809, 53] on span "Start Run" at bounding box center [820, 51] width 28 height 8
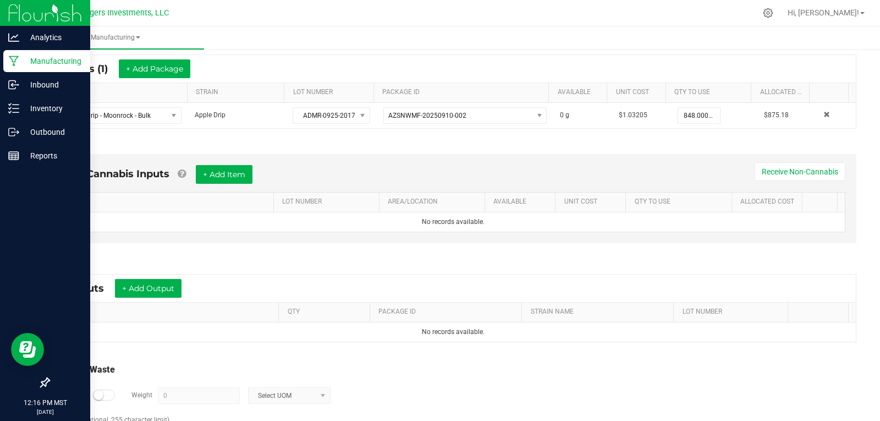
scroll to position [220, 0]
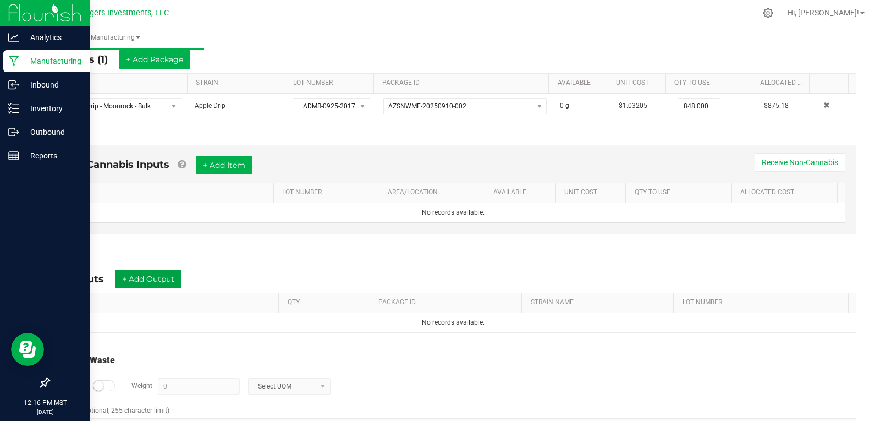
click at [141, 279] on button "+ Add Output" at bounding box center [148, 279] width 67 height 19
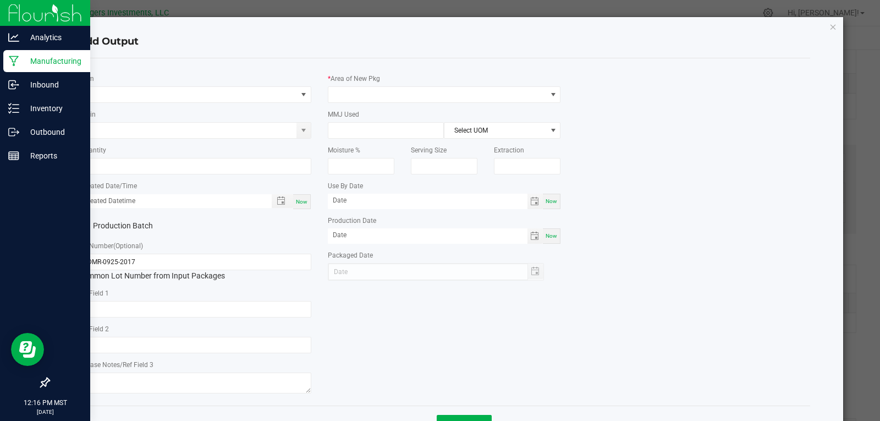
type input "09/10/2026"
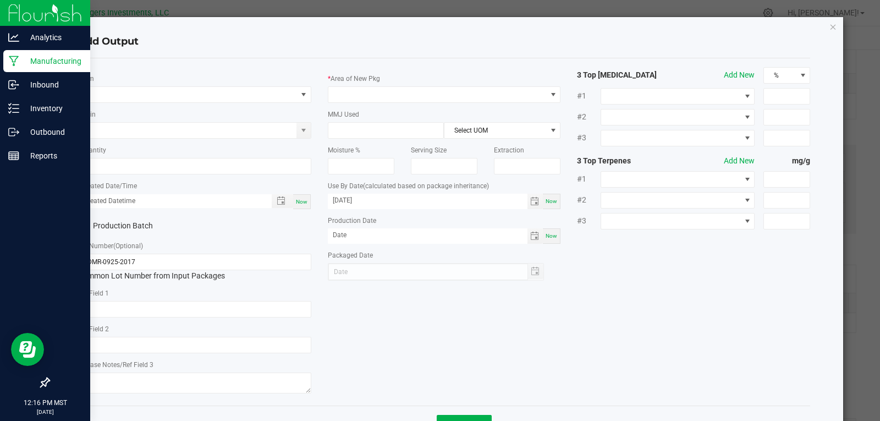
click at [159, 82] on div "* Item" at bounding box center [194, 88] width 233 height 30
click at [159, 97] on span "NO DATA FOUND" at bounding box center [188, 94] width 218 height 15
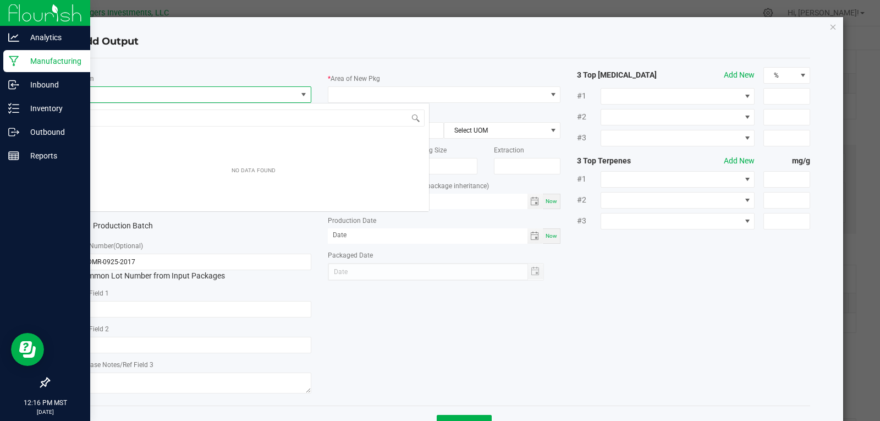
scroll to position [17, 231]
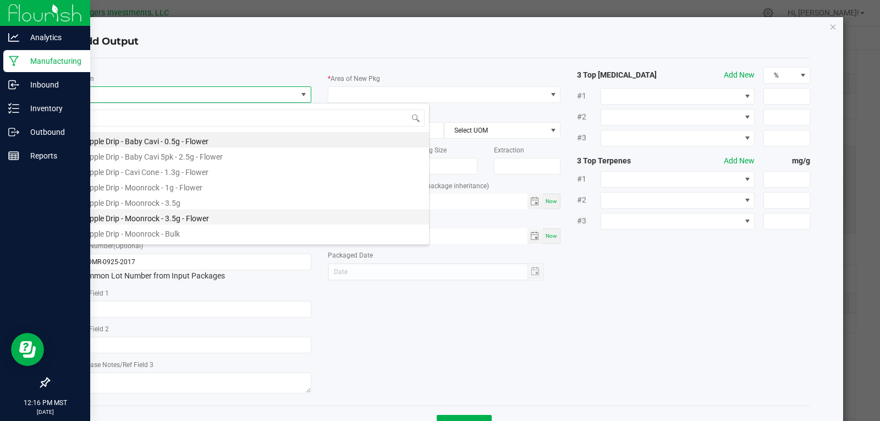
click at [172, 219] on li "Apple Drip - Moonrock - 3.5g - Flower" at bounding box center [253, 216] width 351 height 15
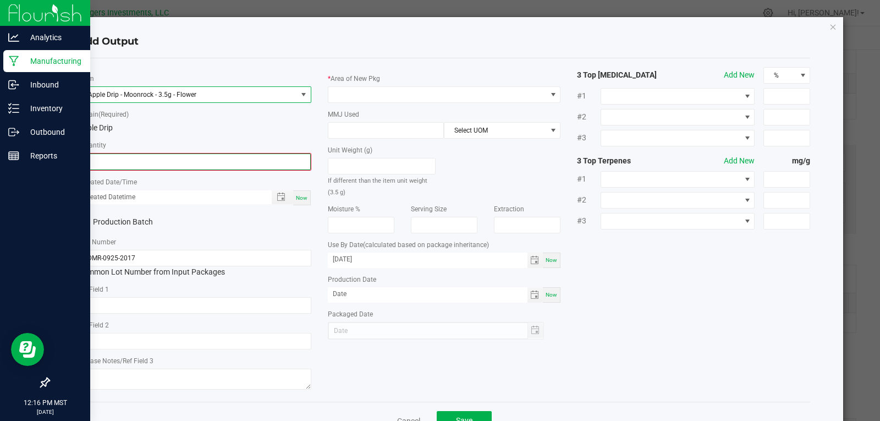
click at [114, 163] on input "0" at bounding box center [194, 161] width 231 height 15
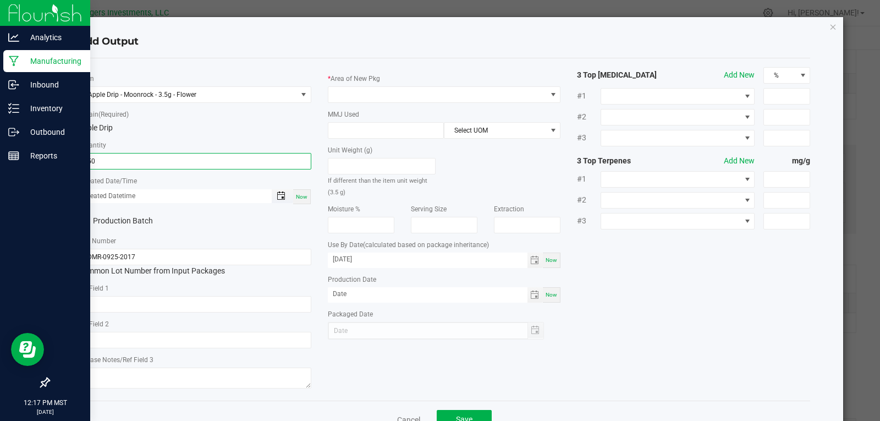
click at [280, 194] on span "Toggle popup" at bounding box center [281, 195] width 9 height 9
type input "150 ea"
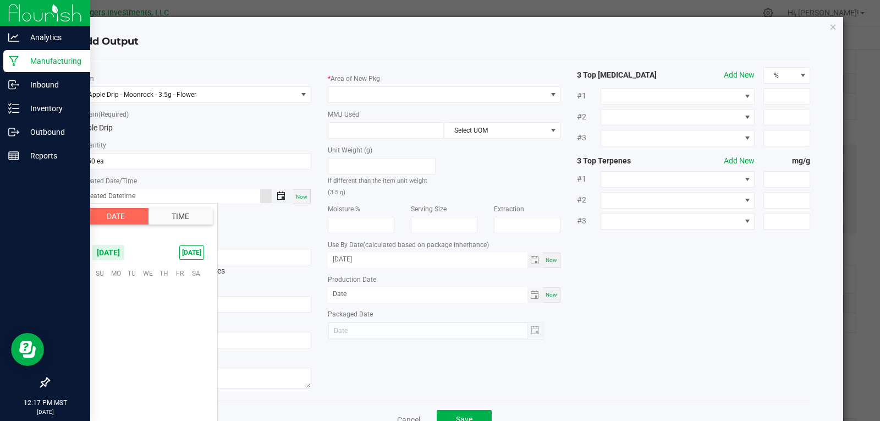
scroll to position [178440, 0]
click at [143, 307] on span "10" at bounding box center [148, 306] width 16 height 17
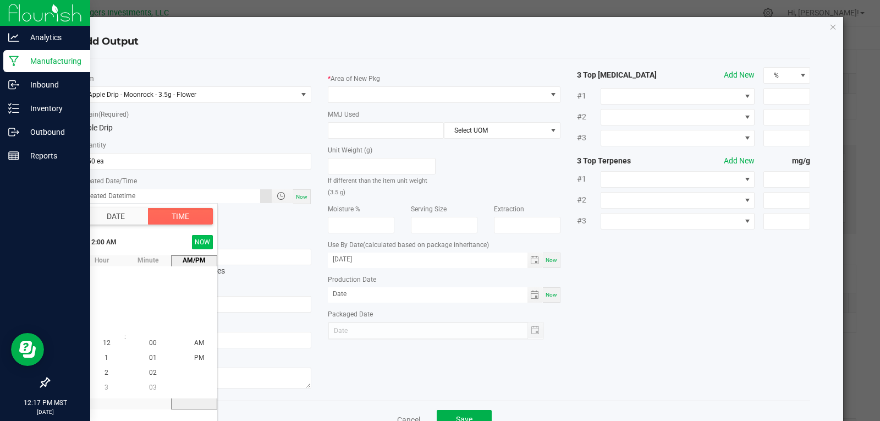
click at [203, 240] on button "NOW" at bounding box center [202, 242] width 21 height 14
click at [200, 404] on div "AM/PM AM PM" at bounding box center [194, 332] width 46 height 154
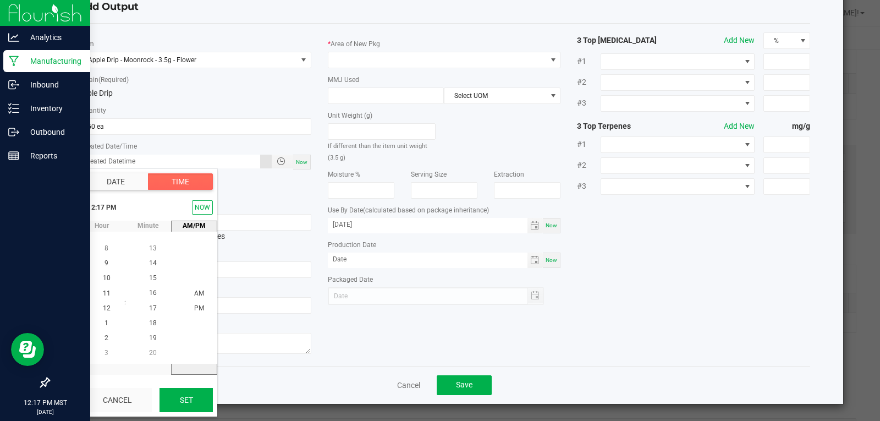
click at [193, 396] on button "Set" at bounding box center [186, 400] width 53 height 24
type input "09/10/2025 12:17 PM"
type input "09/10/2025"
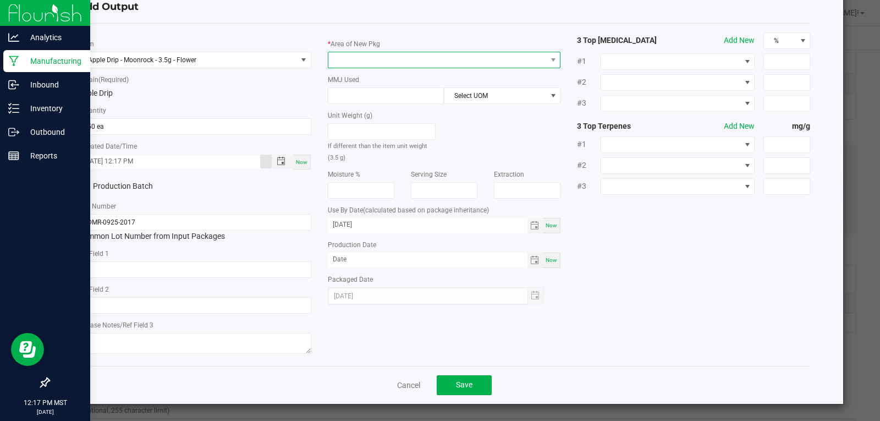
click at [399, 53] on span at bounding box center [437, 59] width 218 height 15
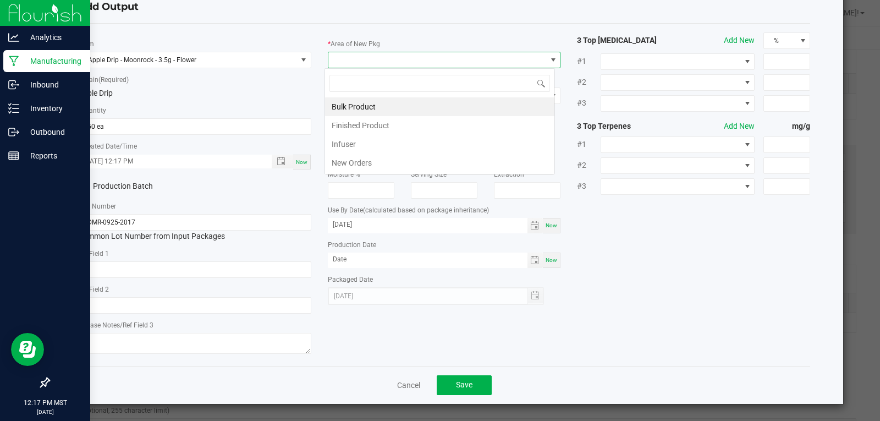
scroll to position [17, 231]
click at [359, 122] on li "Finished Product" at bounding box center [439, 125] width 229 height 19
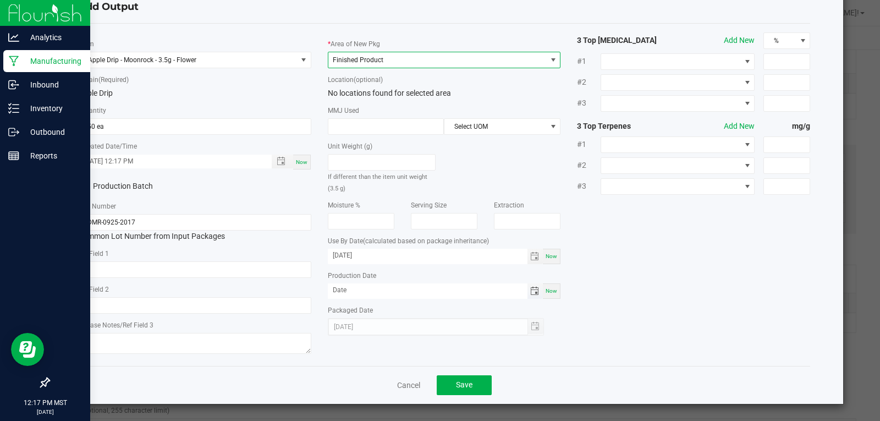
click at [532, 290] on span "Toggle calendar" at bounding box center [534, 291] width 9 height 9
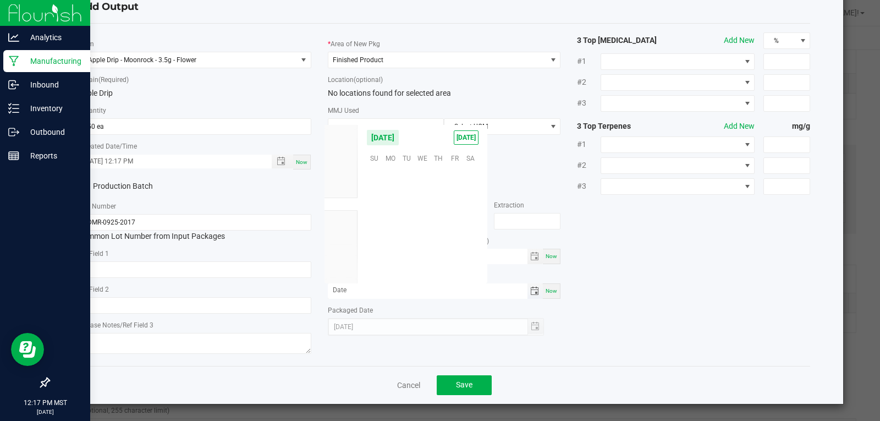
scroll to position [178440, 0]
click at [427, 189] on span "10" at bounding box center [423, 191] width 16 height 17
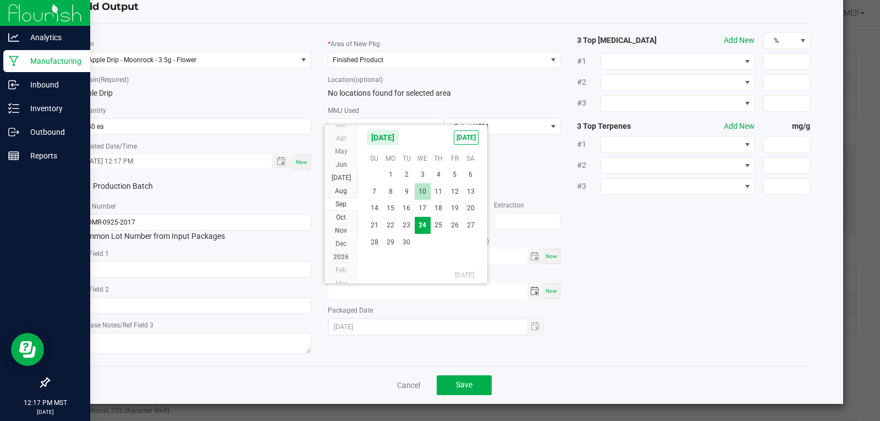
type input "09/10/2025"
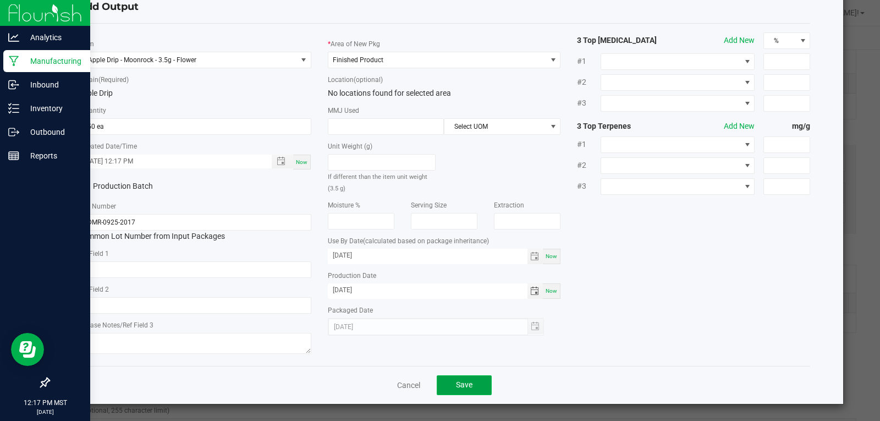
click at [463, 382] on span "Save" at bounding box center [464, 384] width 17 height 9
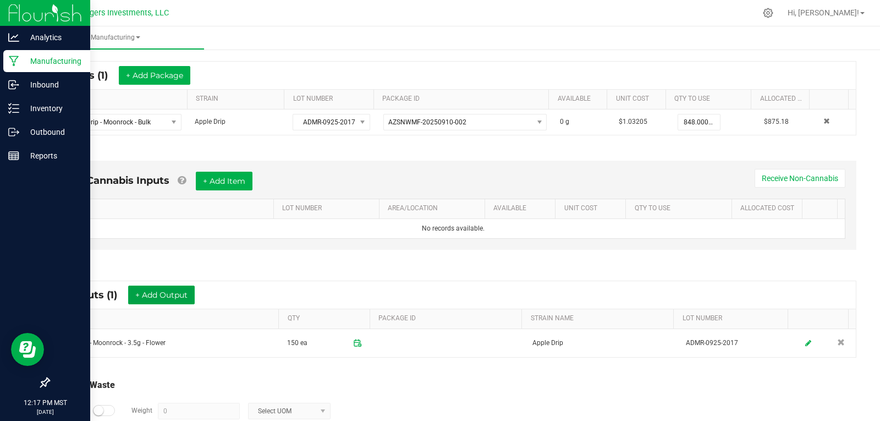
scroll to position [266, 0]
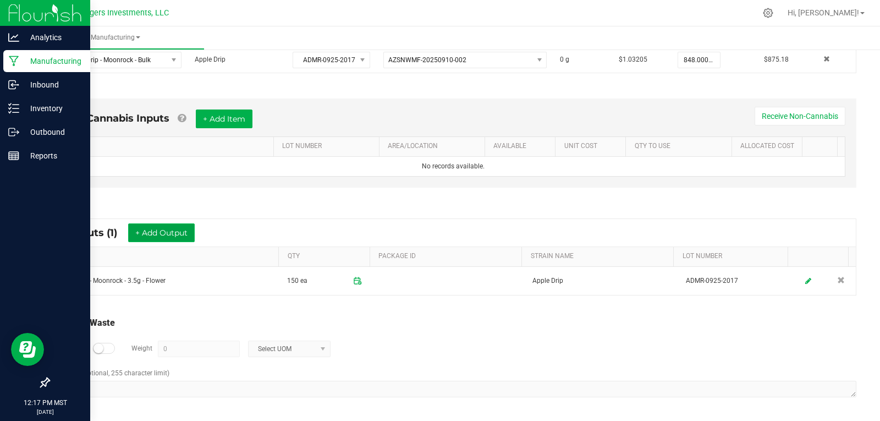
click at [168, 234] on button "+ Add Output" at bounding box center [161, 232] width 67 height 19
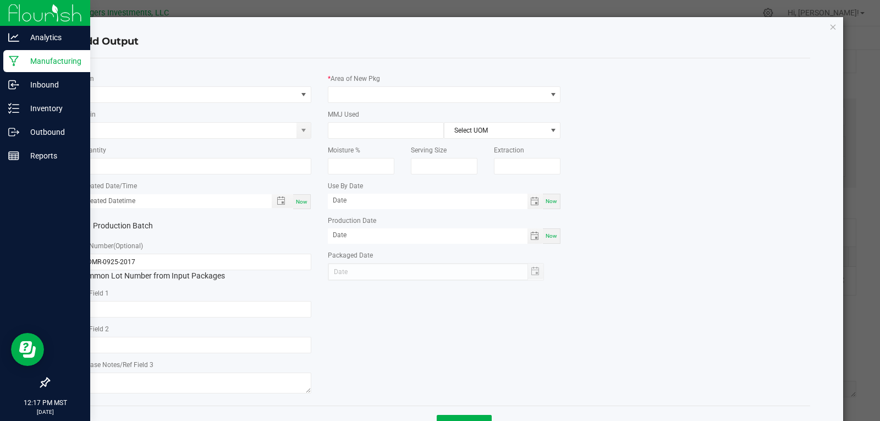
type input "09/10/2026"
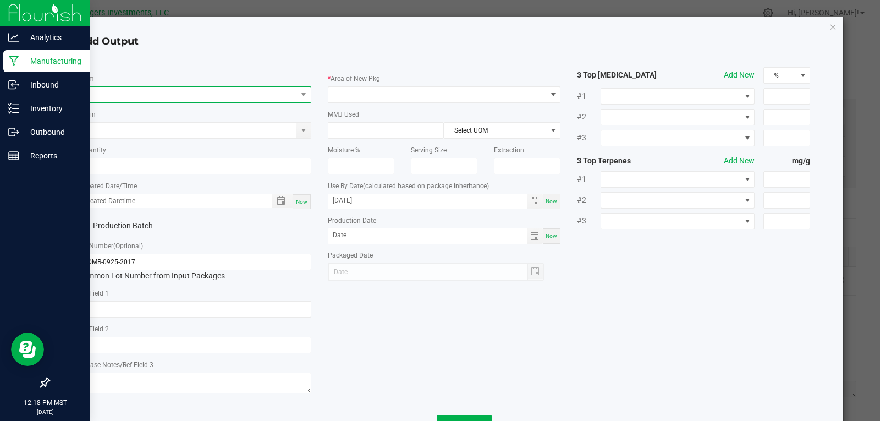
drag, startPoint x: 85, startPoint y: 86, endPoint x: 92, endPoint y: 95, distance: 11.3
click at [86, 87] on span "NO DATA FOUND" at bounding box center [194, 94] width 233 height 17
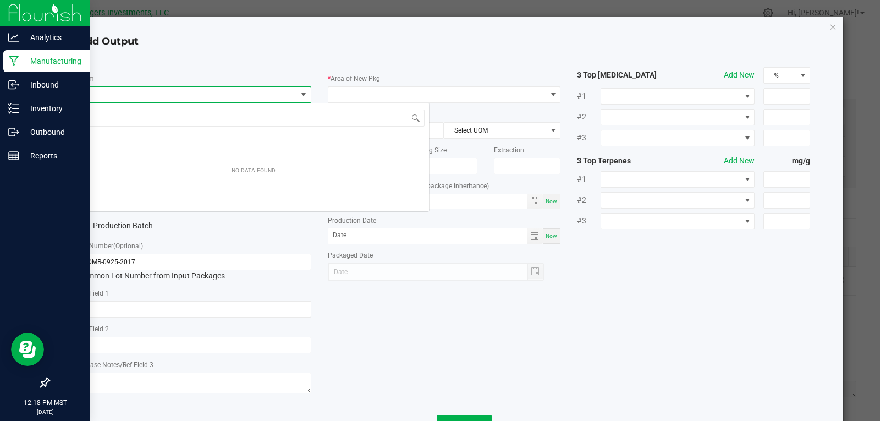
scroll to position [17, 231]
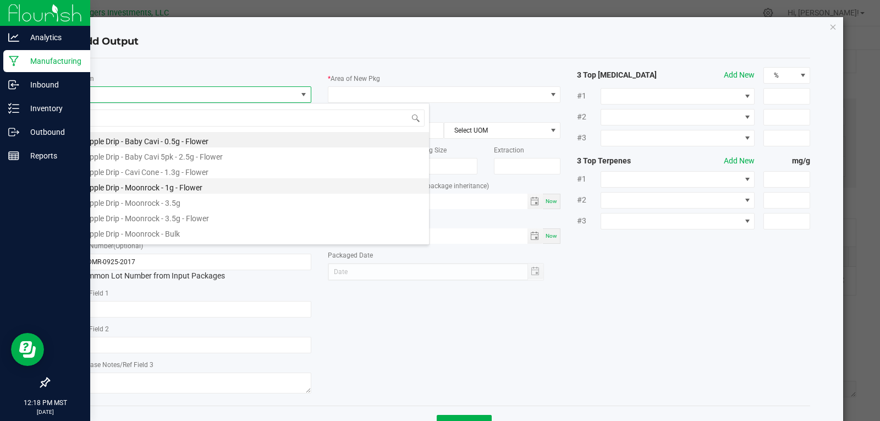
click at [170, 189] on li "Apple Drip - Moonrock - 1g - Flower" at bounding box center [253, 185] width 351 height 15
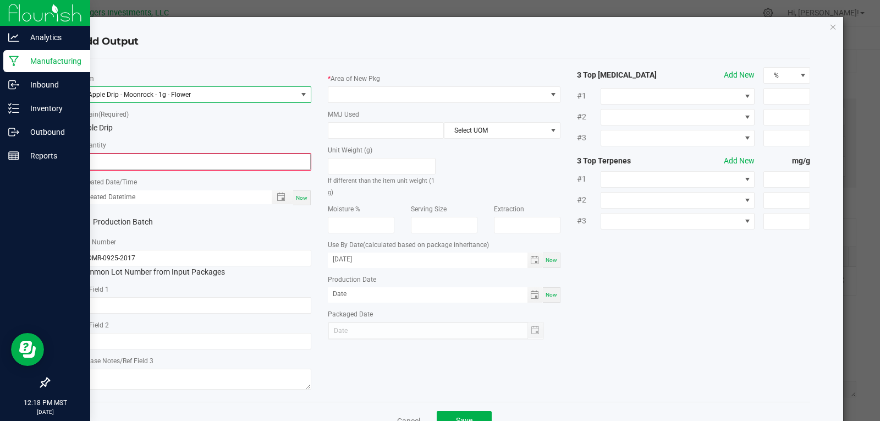
click at [118, 162] on input "0" at bounding box center [194, 161] width 231 height 15
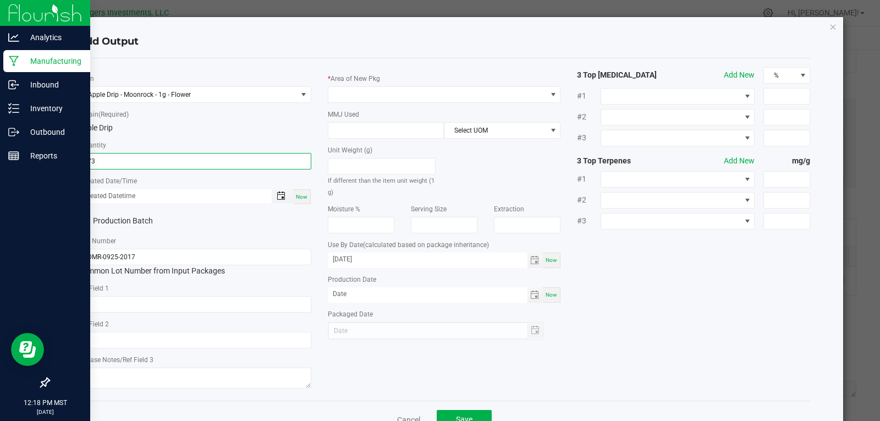
click at [279, 196] on span "Toggle popup" at bounding box center [281, 195] width 9 height 9
type input "273 ea"
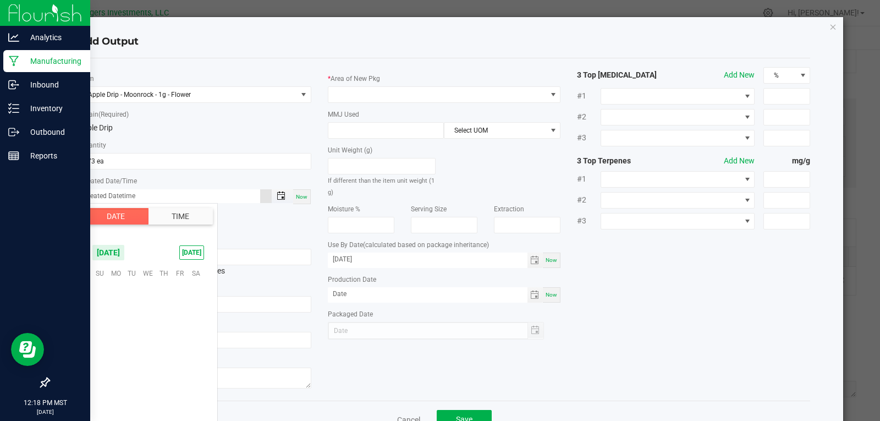
scroll to position [178440, 0]
click at [153, 308] on span "10" at bounding box center [148, 306] width 16 height 17
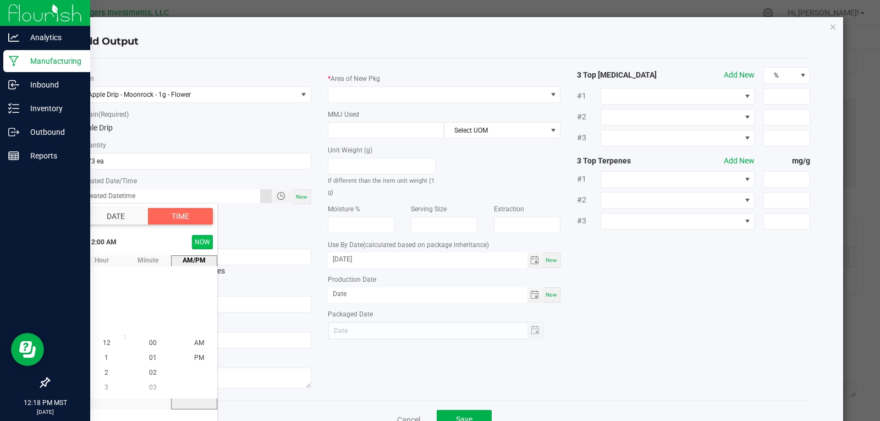
click at [199, 243] on button "NOW" at bounding box center [202, 242] width 21 height 14
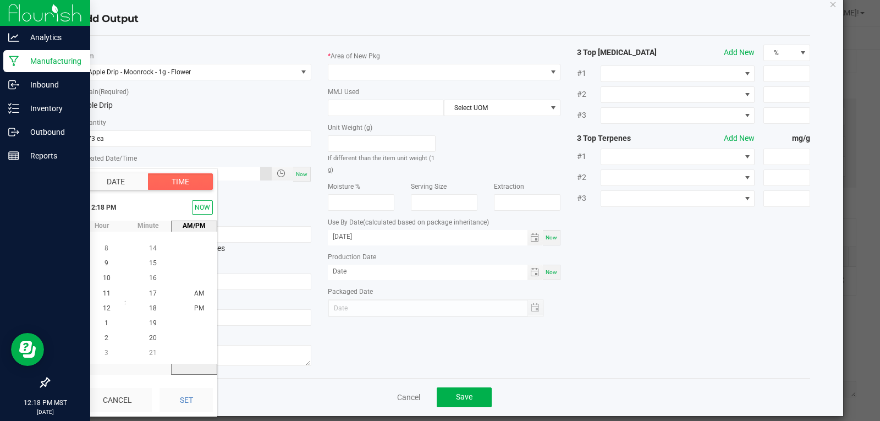
scroll to position [35, 0]
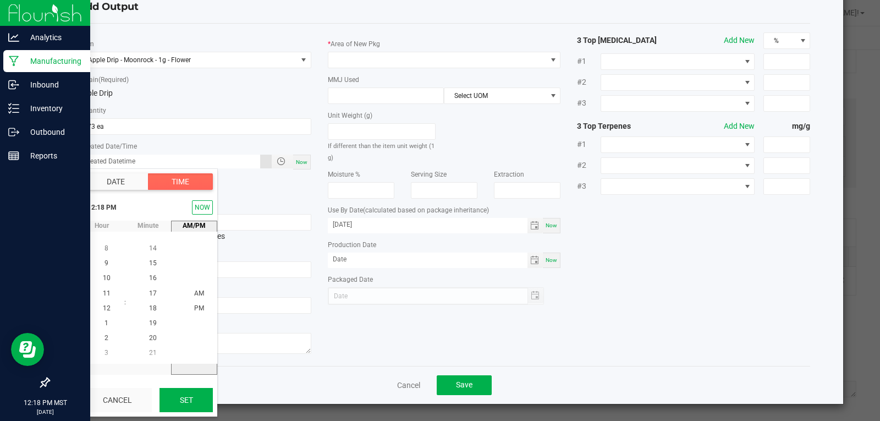
click at [183, 401] on button "Set" at bounding box center [186, 400] width 53 height 24
type input "09/10/2025 12:18 PM"
type input "09/10/2025"
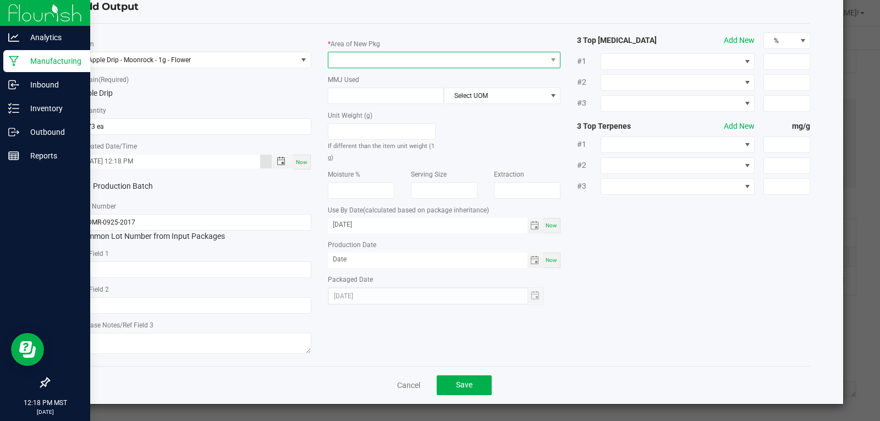
click at [369, 60] on span at bounding box center [437, 59] width 218 height 15
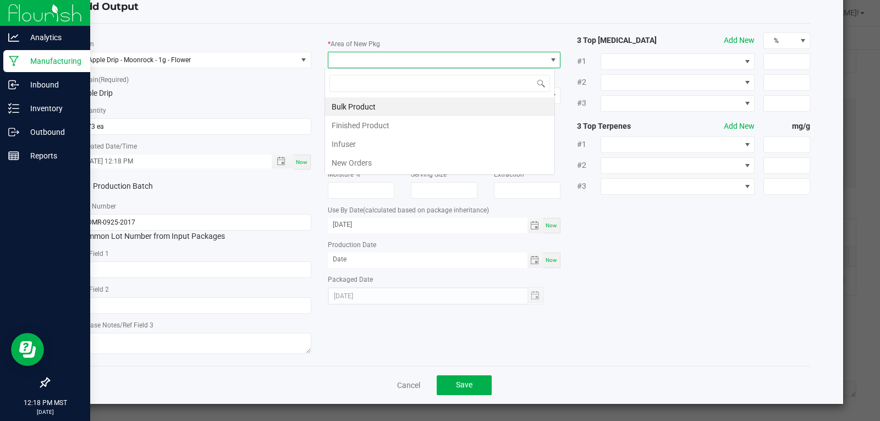
scroll to position [17, 231]
click at [375, 128] on li "Finished Product" at bounding box center [439, 125] width 229 height 19
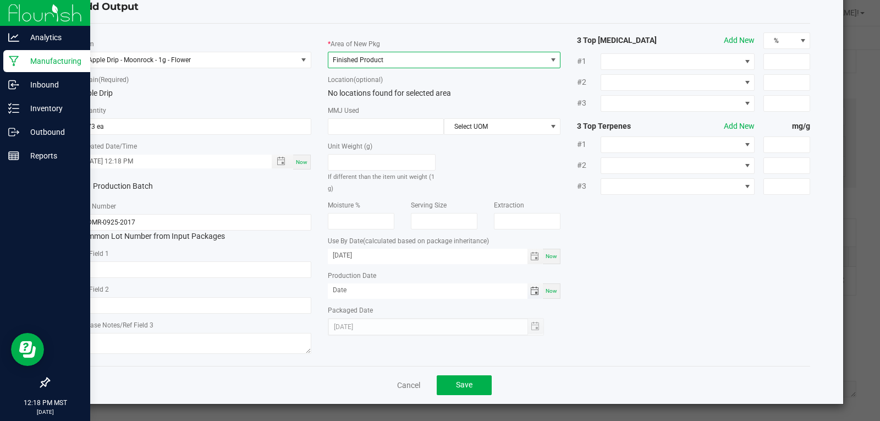
click at [530, 293] on span "Toggle calendar" at bounding box center [534, 291] width 9 height 9
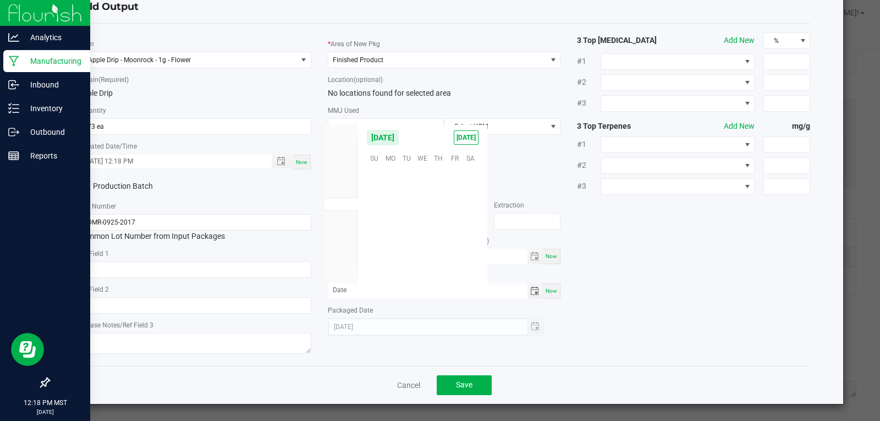
scroll to position [178440, 0]
click at [424, 193] on span "10" at bounding box center [423, 191] width 16 height 17
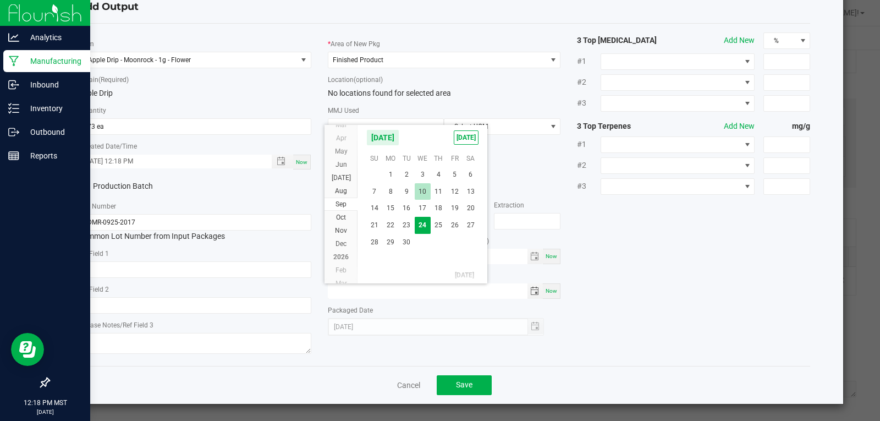
type input "09/10/2025"
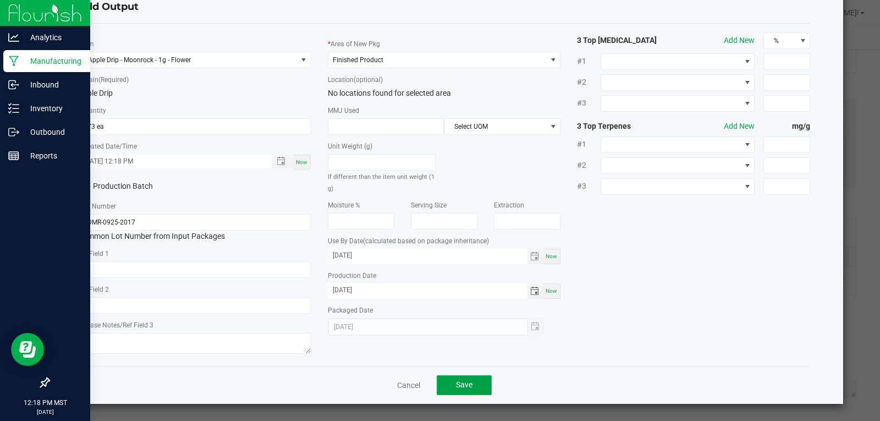
click at [473, 386] on button "Save" at bounding box center [464, 385] width 55 height 20
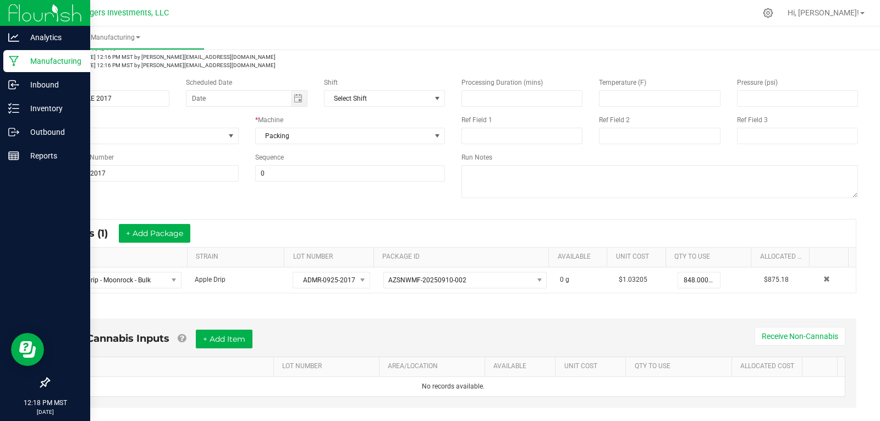
scroll to position [0, 0]
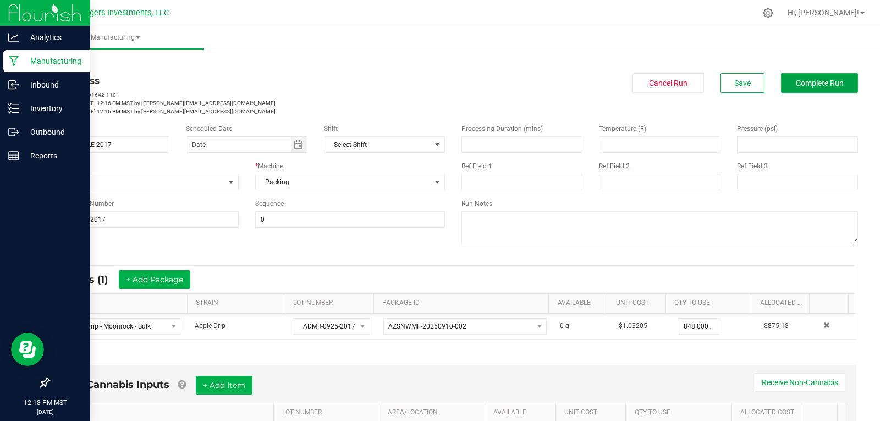
click at [814, 87] on span "Complete Run" at bounding box center [820, 83] width 48 height 9
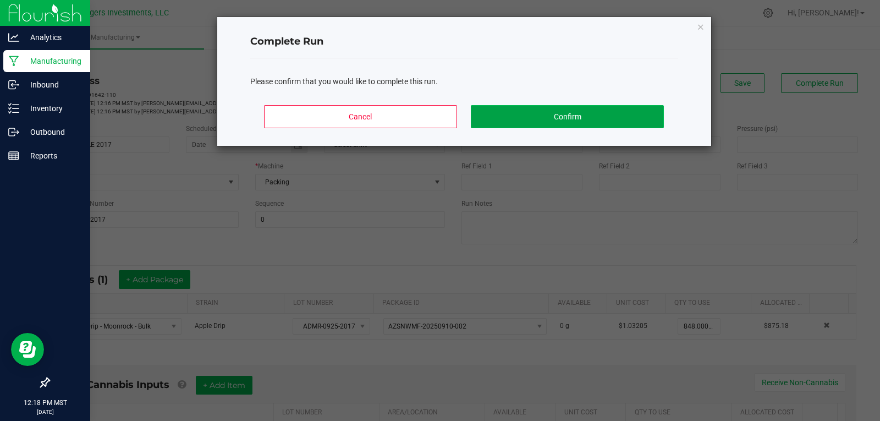
click at [528, 117] on button "Confirm" at bounding box center [567, 116] width 193 height 23
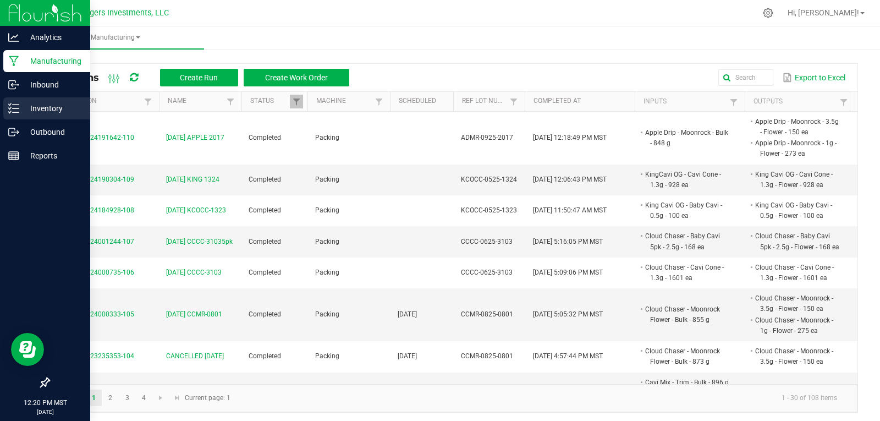
click at [51, 103] on p "Inventory" at bounding box center [52, 108] width 66 height 13
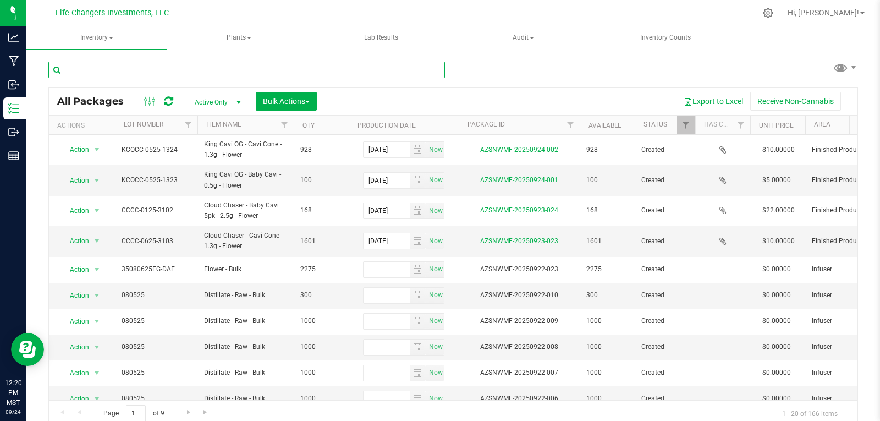
click at [146, 70] on input "text" at bounding box center [246, 70] width 397 height 17
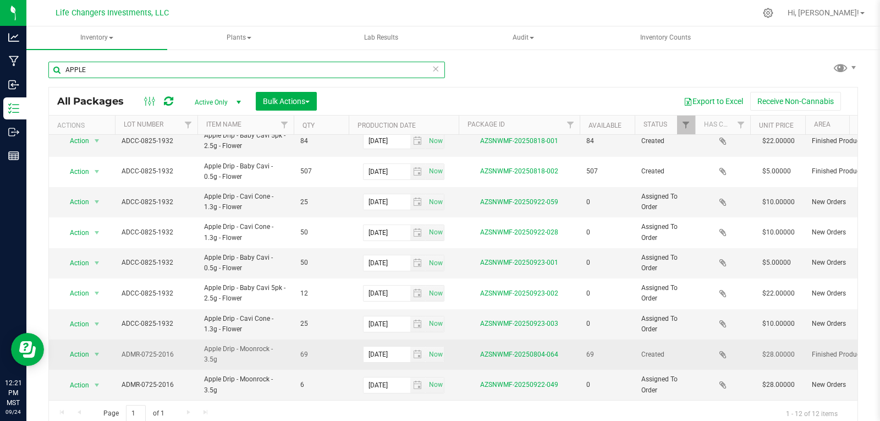
scroll to position [6, 0]
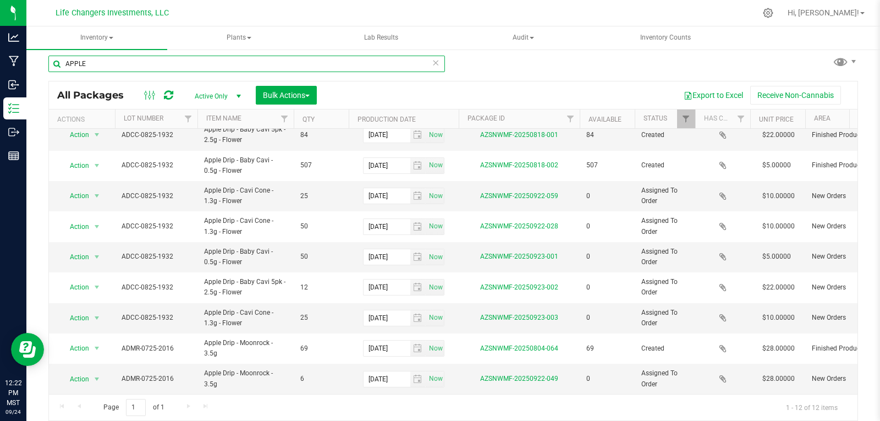
click at [117, 62] on input "APPLE" at bounding box center [246, 64] width 397 height 17
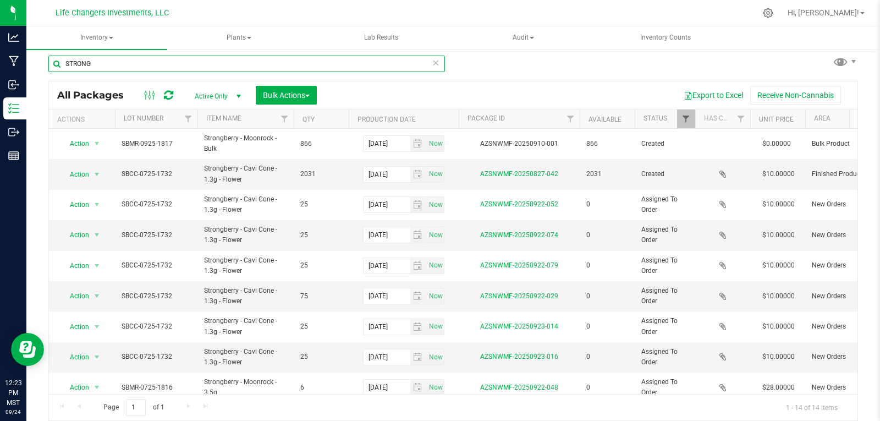
type input "STRONG"
click at [687, 123] on span "Filter" at bounding box center [686, 118] width 9 height 9
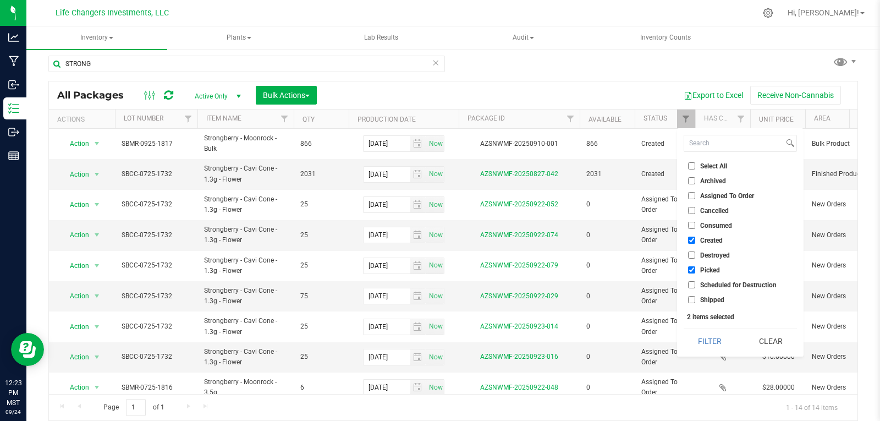
click at [691, 269] on input "Picked" at bounding box center [691, 269] width 7 height 7
checkbox input "false"
click at [711, 338] on button "Filter" at bounding box center [710, 341] width 53 height 24
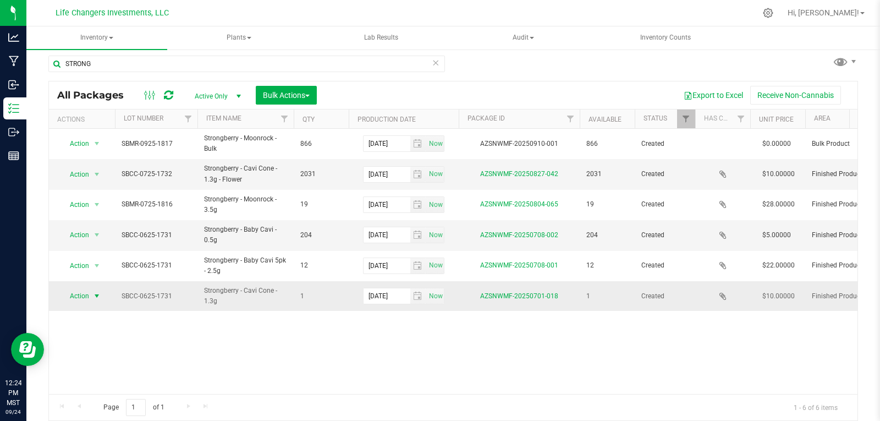
click at [76, 293] on span "Action" at bounding box center [75, 295] width 30 height 15
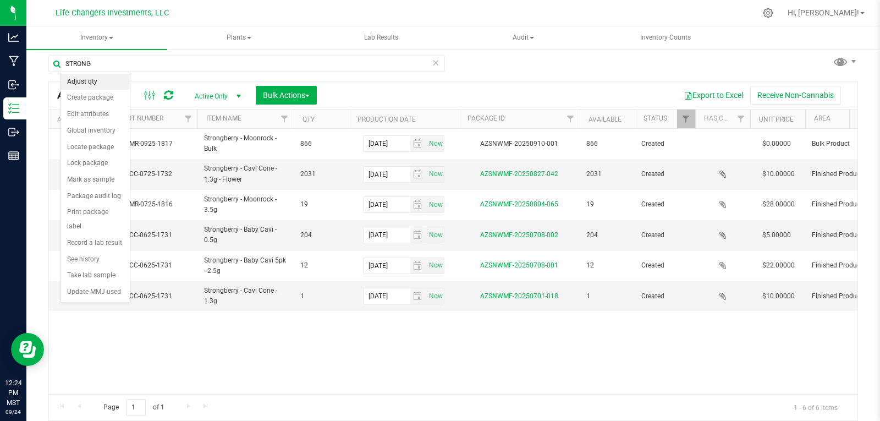
click at [85, 82] on li "Adjust qty" at bounding box center [95, 82] width 69 height 17
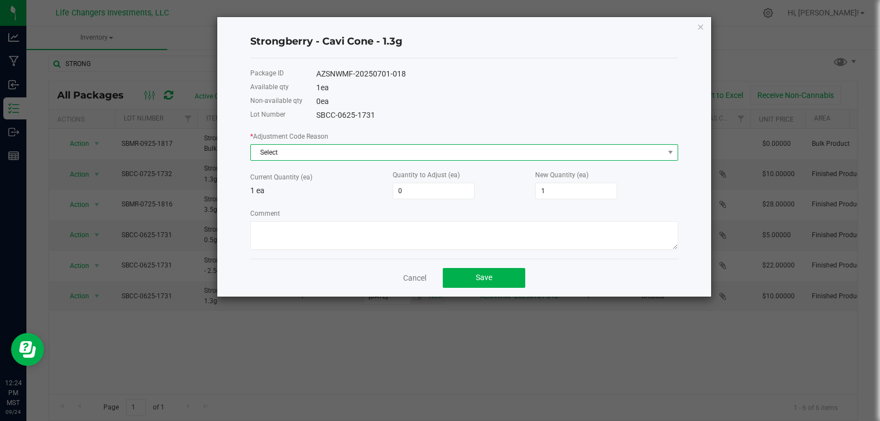
click at [335, 147] on span "Select" at bounding box center [457, 152] width 413 height 15
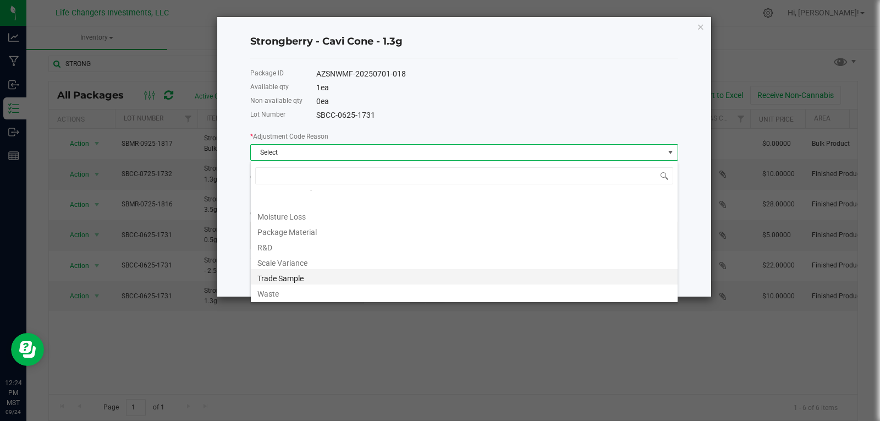
scroll to position [20, 0]
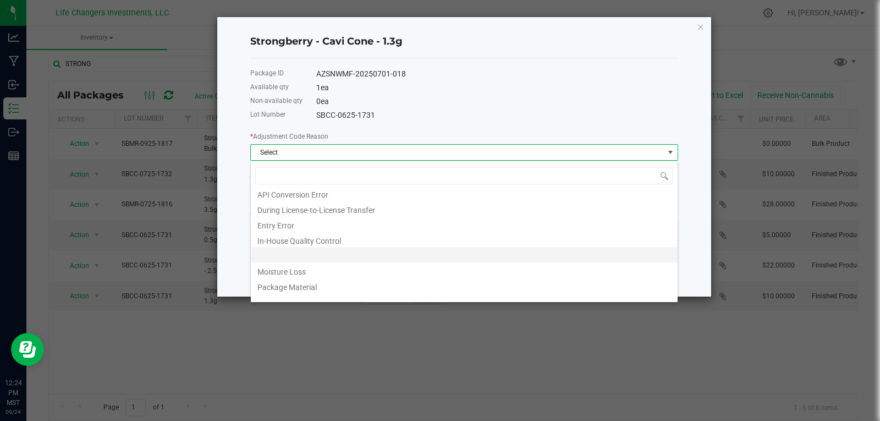
click at [287, 255] on li at bounding box center [464, 254] width 427 height 15
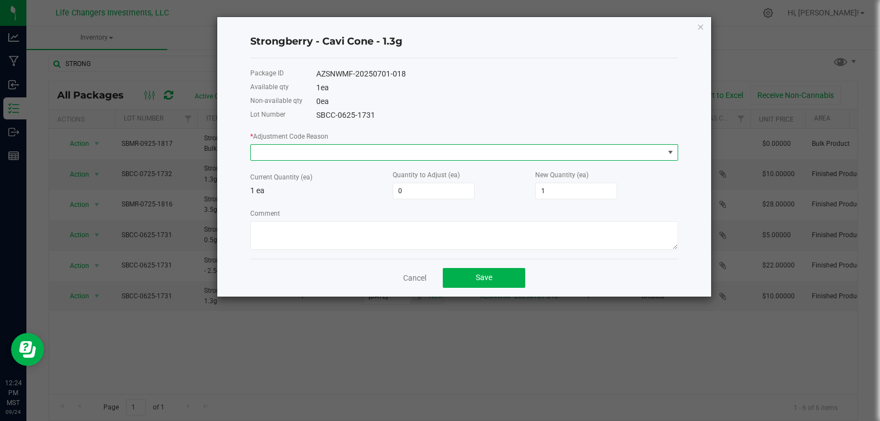
click at [366, 155] on span at bounding box center [457, 152] width 413 height 15
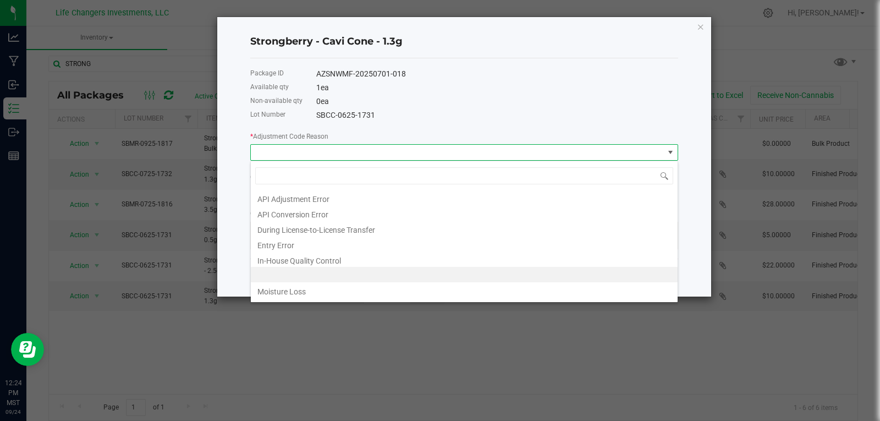
scroll to position [17, 428]
click at [298, 245] on li "Entry Error" at bounding box center [464, 243] width 427 height 15
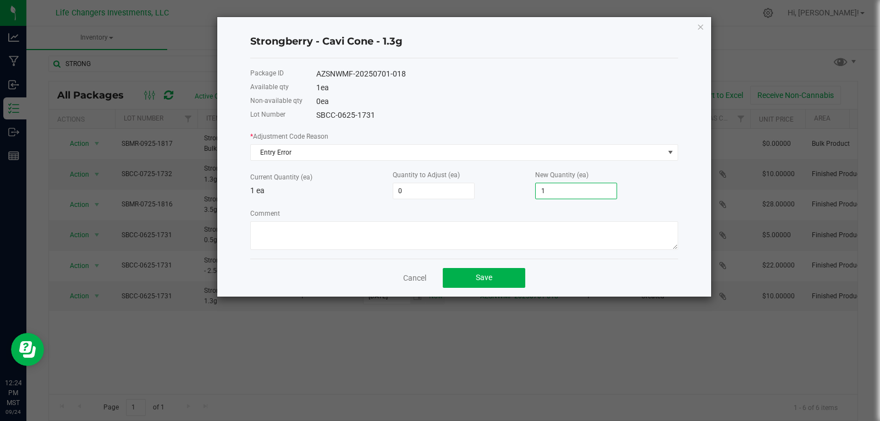
click at [549, 189] on input "1" at bounding box center [576, 190] width 81 height 15
type input "-1"
type input "0"
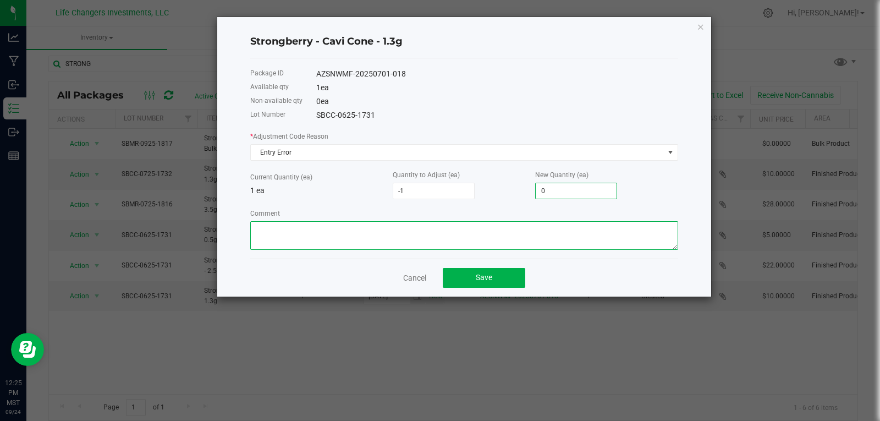
click at [382, 229] on textarea "Comment" at bounding box center [464, 235] width 428 height 29
type textarea "MISCOUNT"
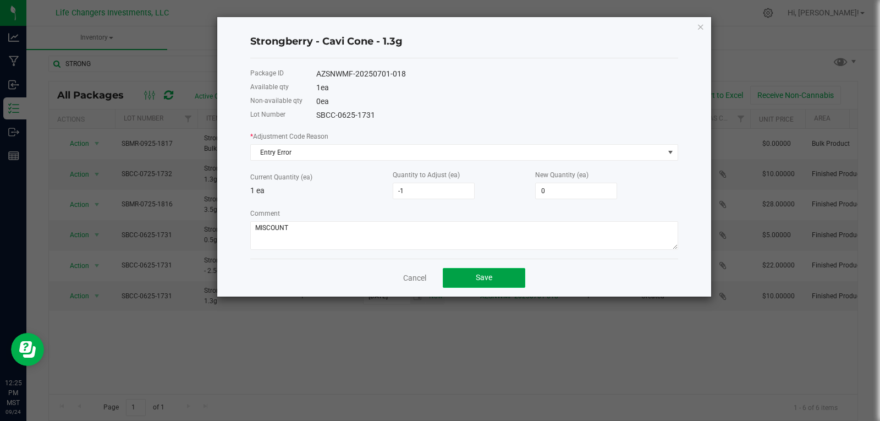
click at [484, 282] on span "Save" at bounding box center [484, 277] width 17 height 9
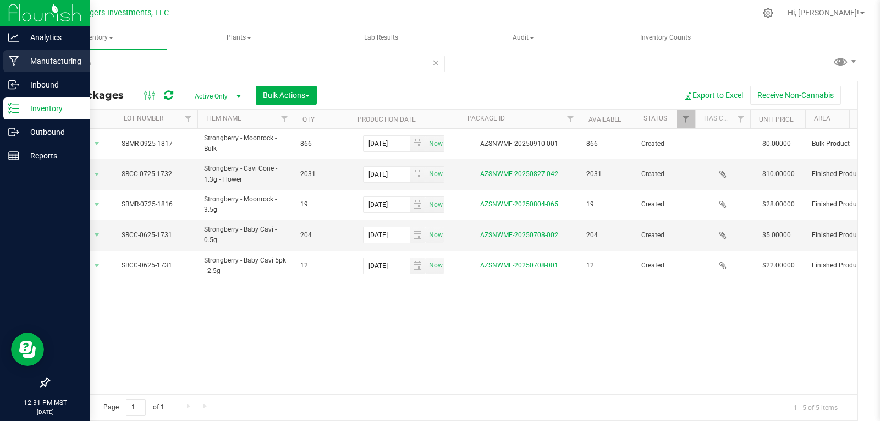
click at [58, 58] on p "Manufacturing" at bounding box center [52, 60] width 66 height 13
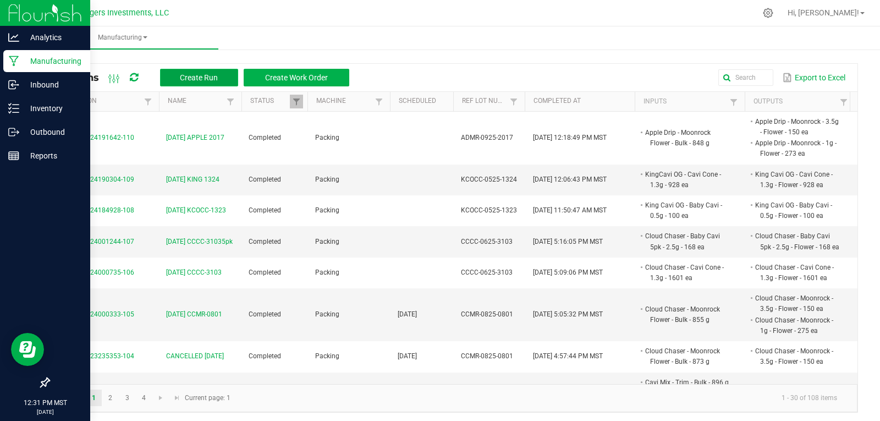
click at [195, 75] on span "Create Run" at bounding box center [199, 77] width 38 height 9
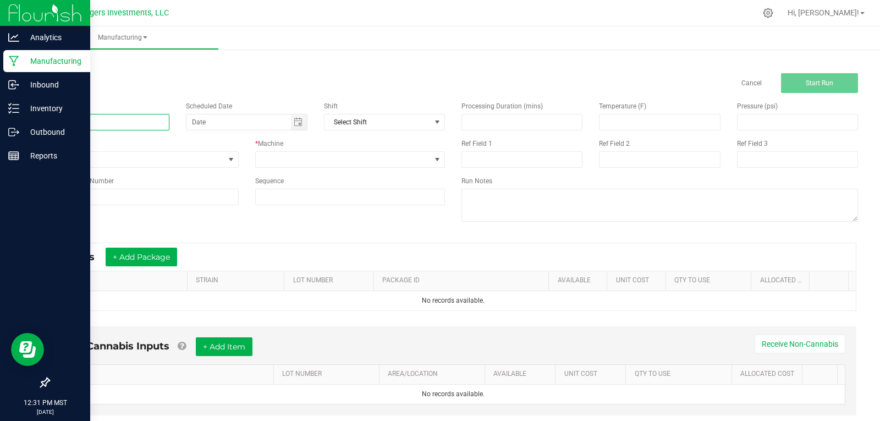
click at [141, 117] on input at bounding box center [108, 122] width 121 height 17
type input "9-24-25 STRONG 1817"
click at [117, 196] on input at bounding box center [143, 197] width 190 height 17
click at [241, 225] on div "Name 9-24-25 STRONG 1817 Scheduled Date Shift Select Shift Run Type None * Mach…" at bounding box center [453, 163] width 826 height 140
click at [128, 284] on link "ITEM" at bounding box center [121, 280] width 124 height 9
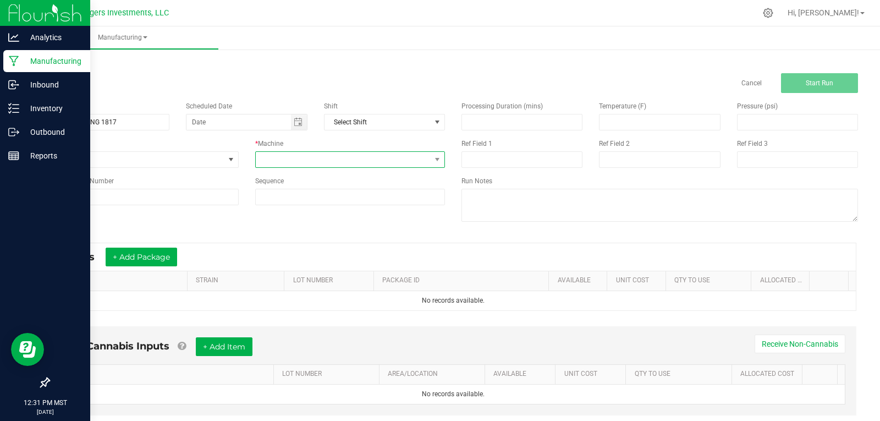
click at [318, 157] on span at bounding box center [344, 159] width 176 height 15
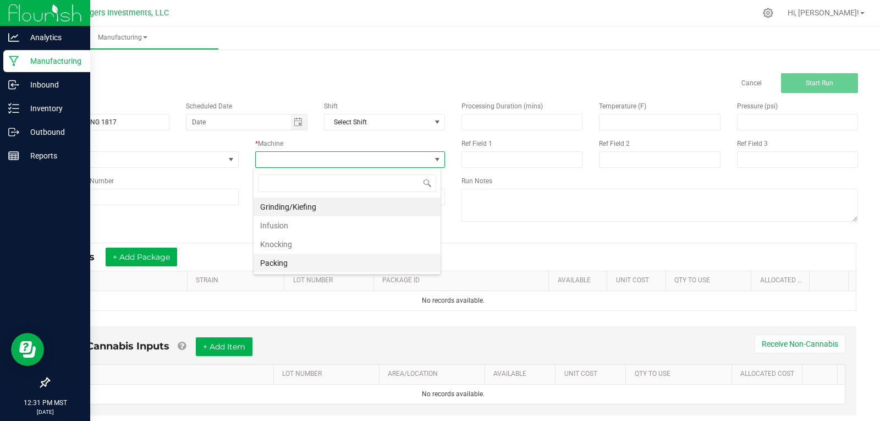
click at [277, 262] on li "Packing" at bounding box center [347, 263] width 187 height 19
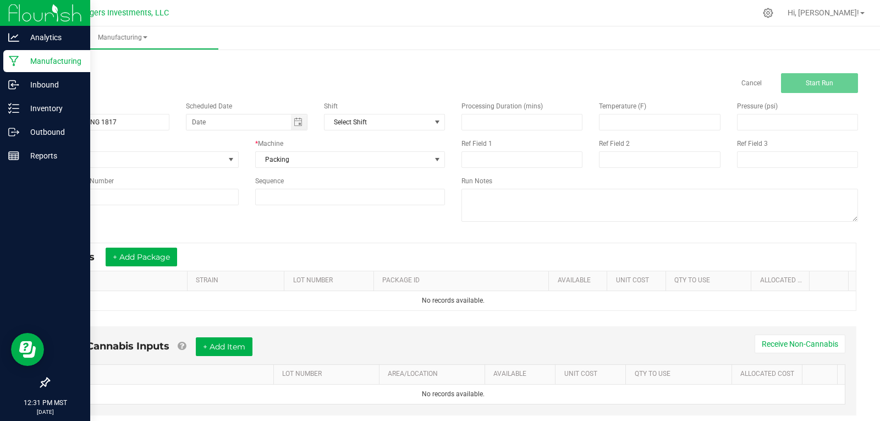
click at [314, 230] on div "Name 9-24-25 STRONG 1817 Scheduled Date Shift Select Shift Run Type None * Mach…" at bounding box center [453, 163] width 826 height 140
click at [143, 263] on button "+ Add Package" at bounding box center [142, 257] width 72 height 19
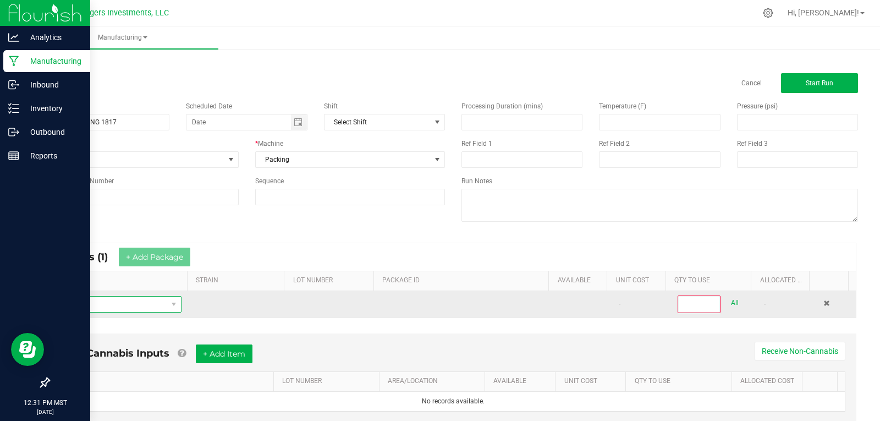
click at [122, 304] on span "NO DATA FOUND" at bounding box center [112, 304] width 109 height 15
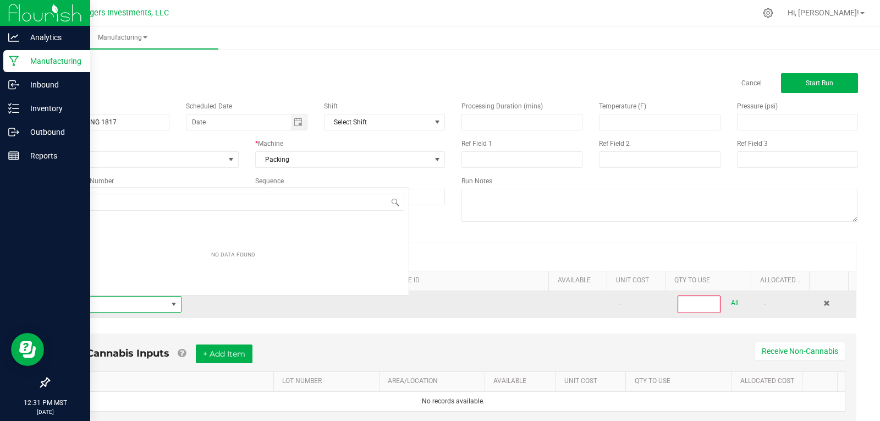
scroll to position [17, 120]
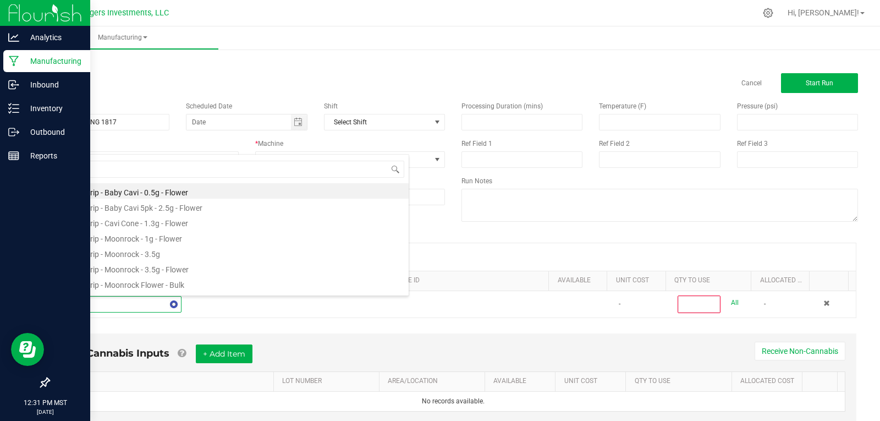
type input "BERRY"
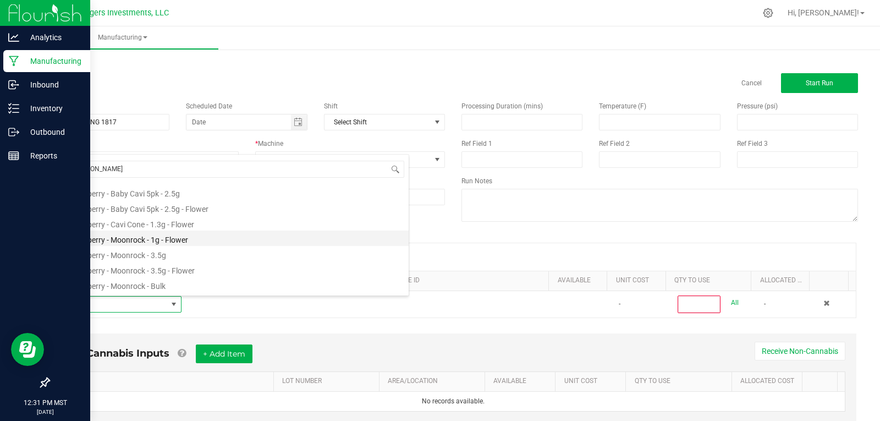
scroll to position [44, 0]
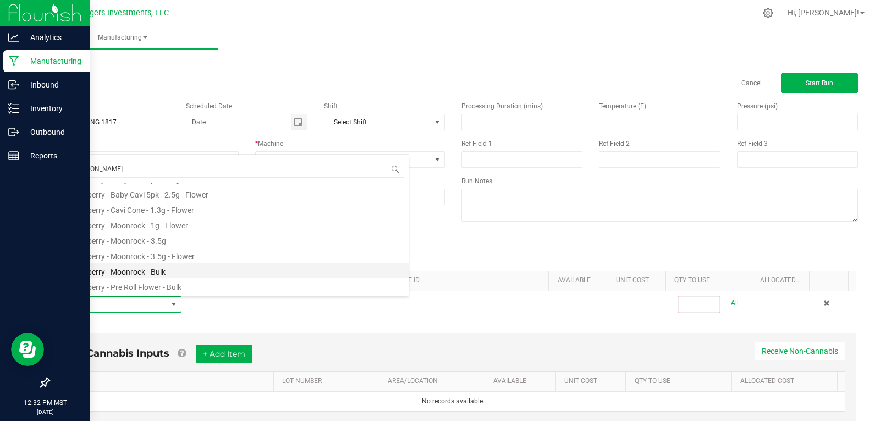
click at [134, 270] on li "Strongberry - Moonrock - Bulk" at bounding box center [233, 269] width 351 height 15
type input "0"
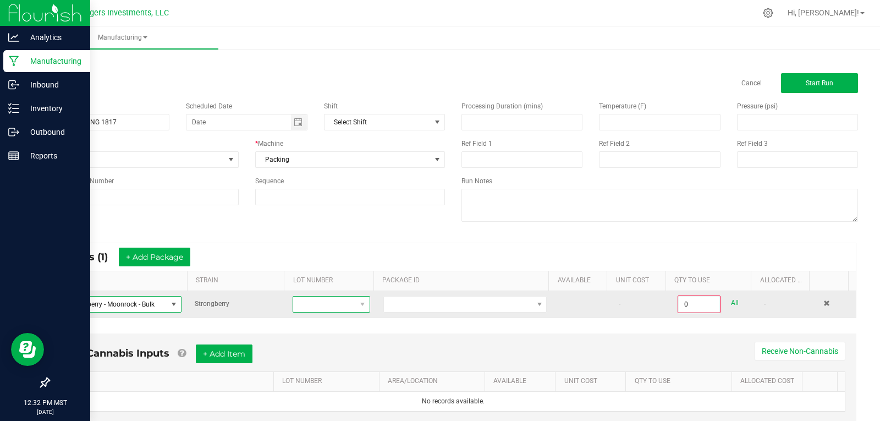
click at [325, 305] on span at bounding box center [324, 304] width 62 height 15
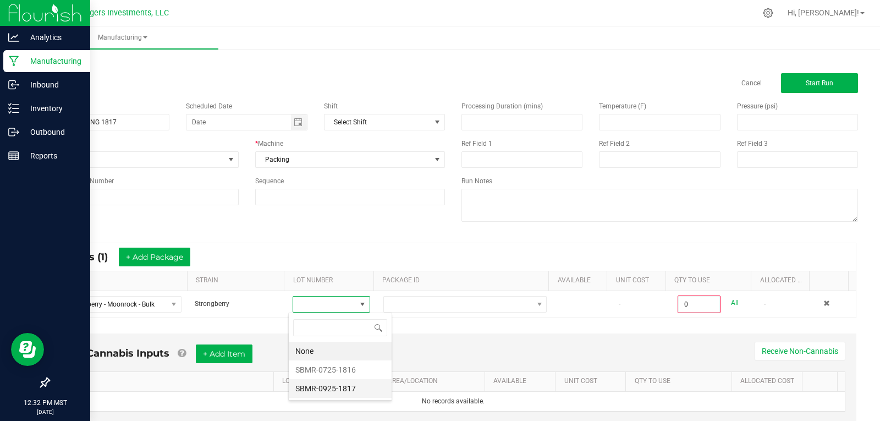
click at [332, 387] on li "SBMR-0925-1817" at bounding box center [340, 388] width 103 height 19
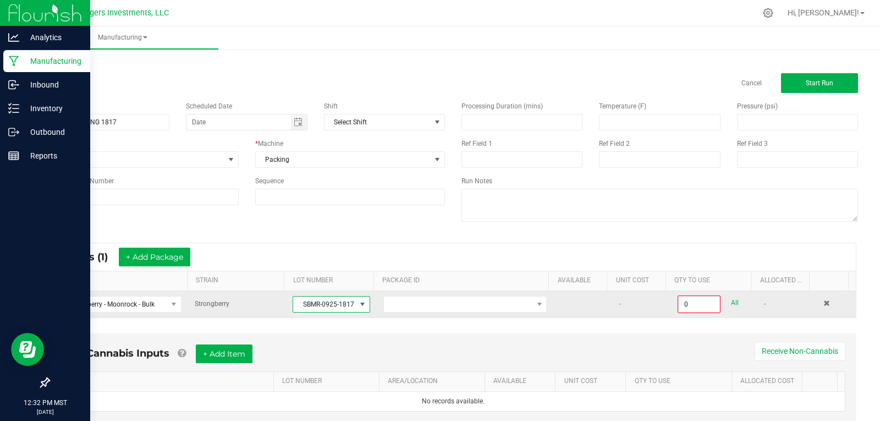
click at [300, 305] on span "SBMR-0925-1817" at bounding box center [324, 304] width 62 height 15
drag, startPoint x: 298, startPoint y: 304, endPoint x: 358, endPoint y: 310, distance: 60.3
click at [358, 310] on span "SBMR-0925-1817" at bounding box center [331, 304] width 77 height 17
copy span "SBMR-0925-1817"
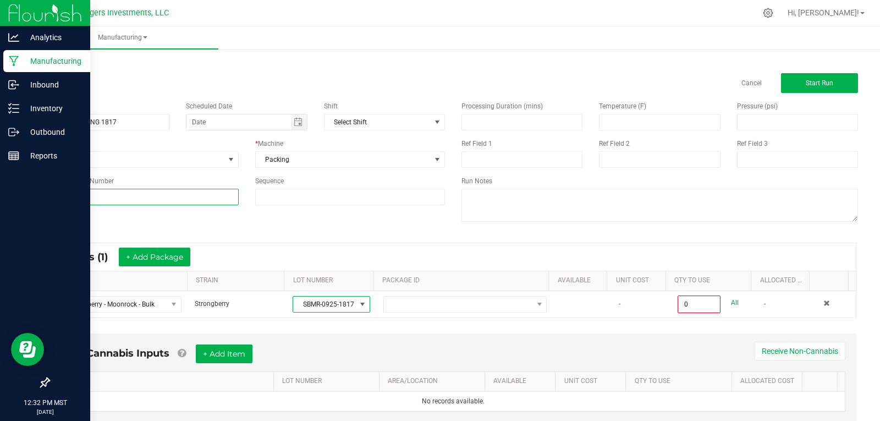
click at [59, 197] on input at bounding box center [143, 197] width 190 height 17
paste input "SBMR-0925-1817"
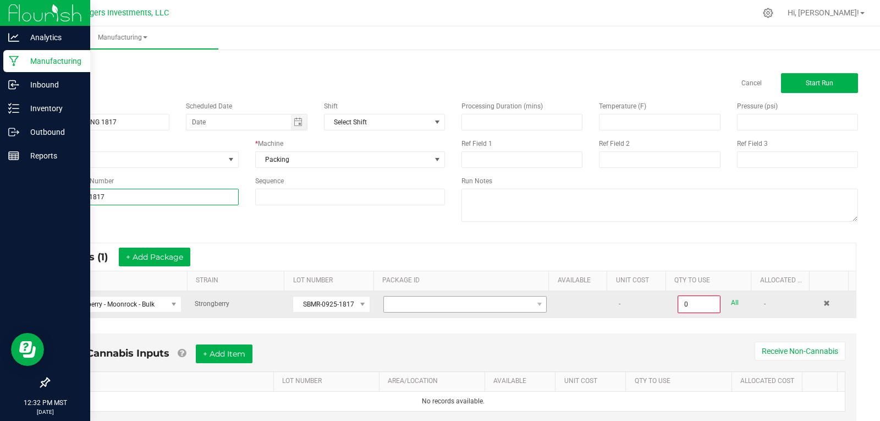
type input "SBMR-0925-1817"
click at [468, 307] on span at bounding box center [458, 304] width 149 height 15
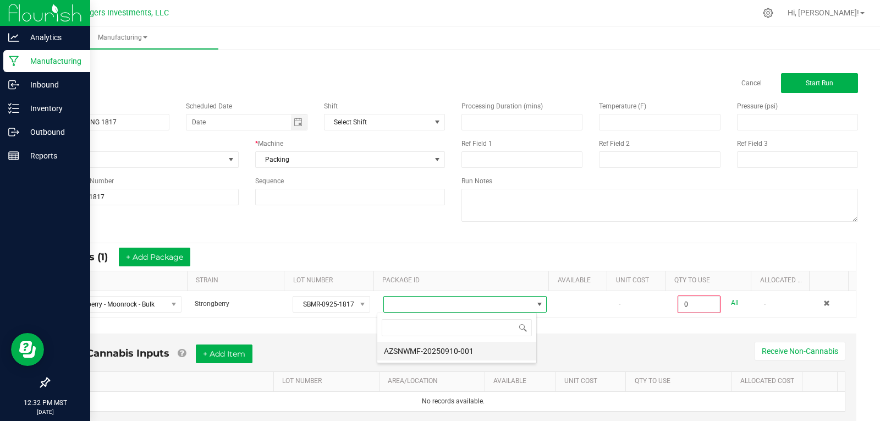
click at [467, 353] on li "AZSNWMF-20250910-001" at bounding box center [456, 351] width 159 height 19
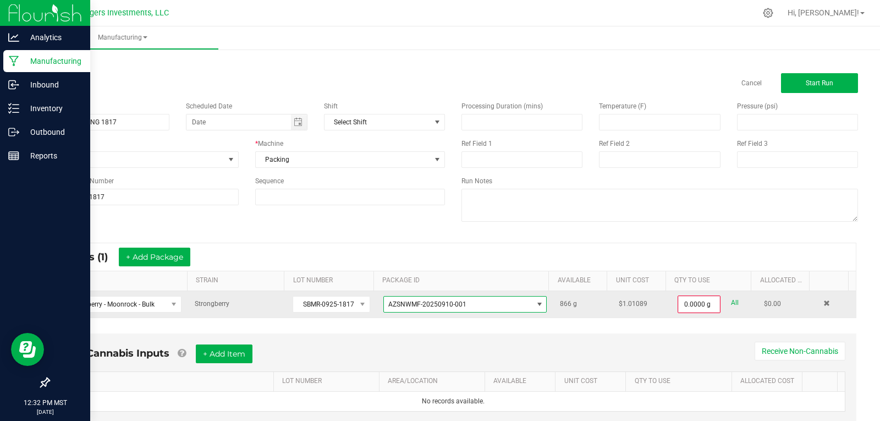
click at [731, 305] on link "All" at bounding box center [735, 302] width 8 height 15
type input "866.0000 g"
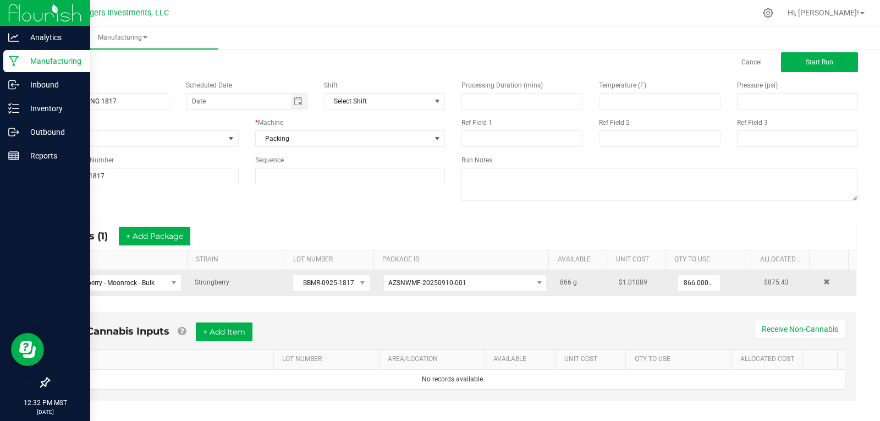
scroll to position [32, 0]
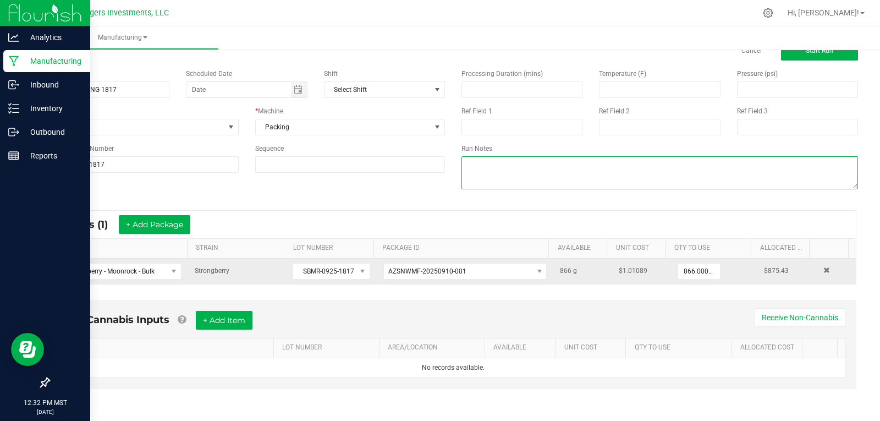
click at [478, 164] on textarea at bounding box center [660, 172] width 397 height 33
type textarea "M"
click at [801, 55] on button "Start Run" at bounding box center [819, 51] width 77 height 20
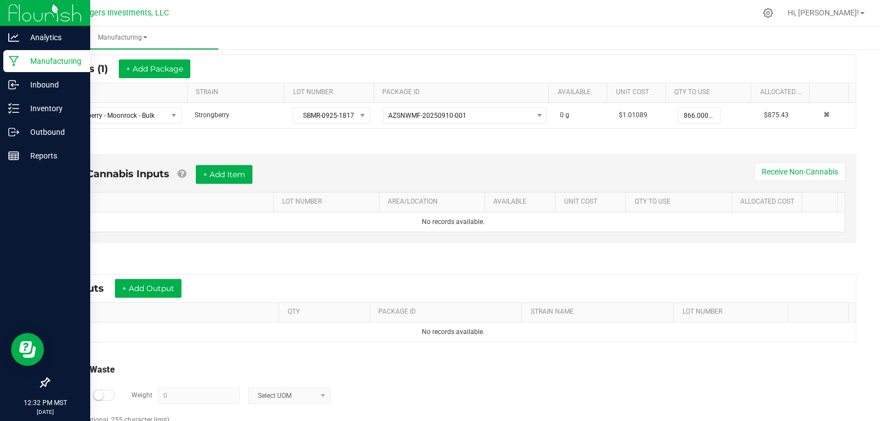
scroll to position [257, 0]
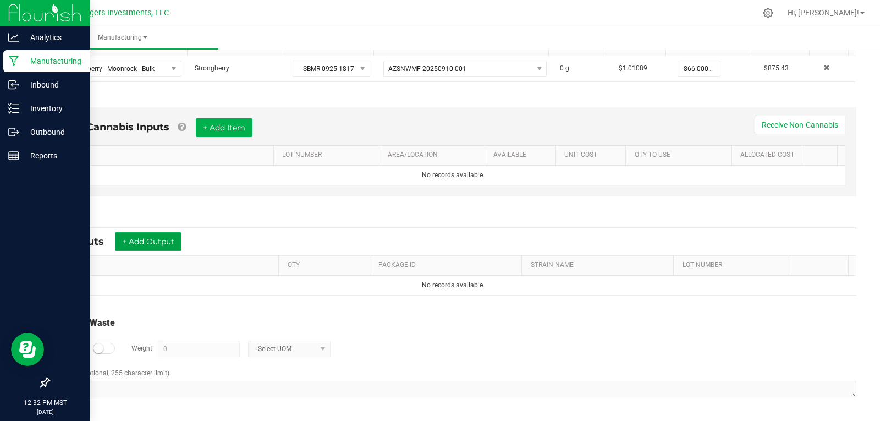
click at [143, 243] on button "+ Add Output" at bounding box center [148, 241] width 67 height 19
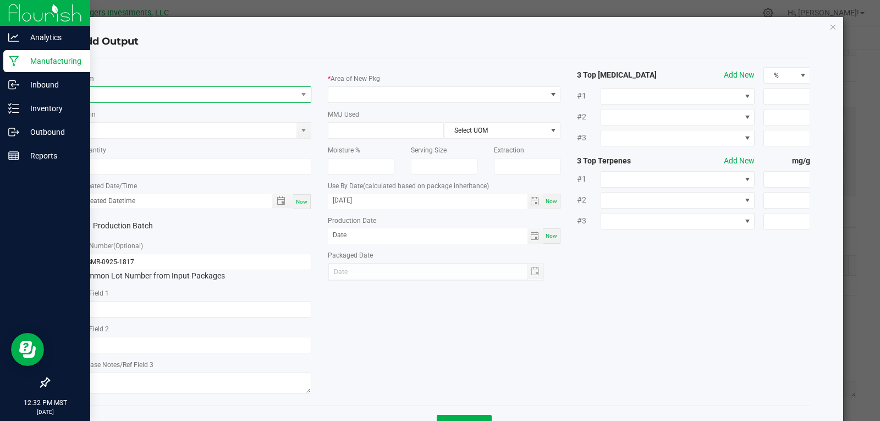
click at [141, 92] on span "NO DATA FOUND" at bounding box center [188, 94] width 218 height 15
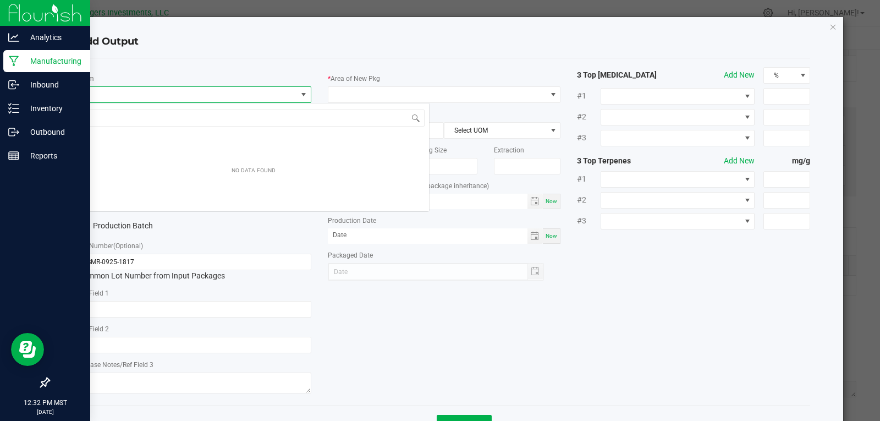
scroll to position [17, 231]
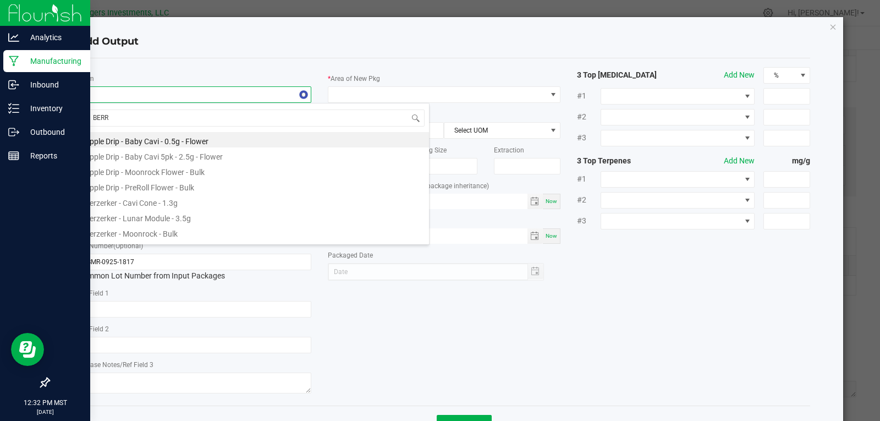
type input "BERRY"
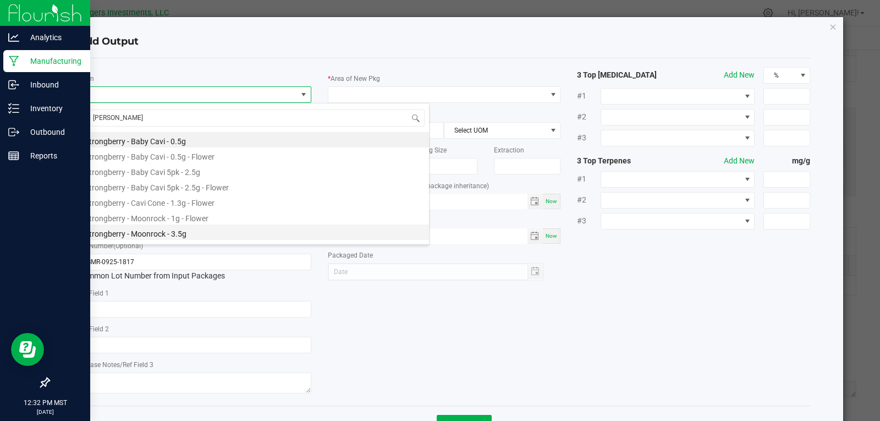
scroll to position [44, 0]
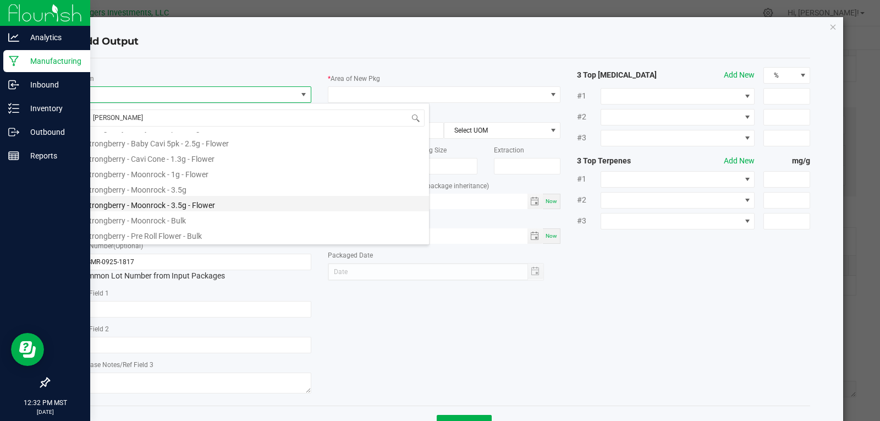
click at [160, 204] on li "Strongberry - Moonrock - 3.5g - Flower" at bounding box center [253, 203] width 351 height 15
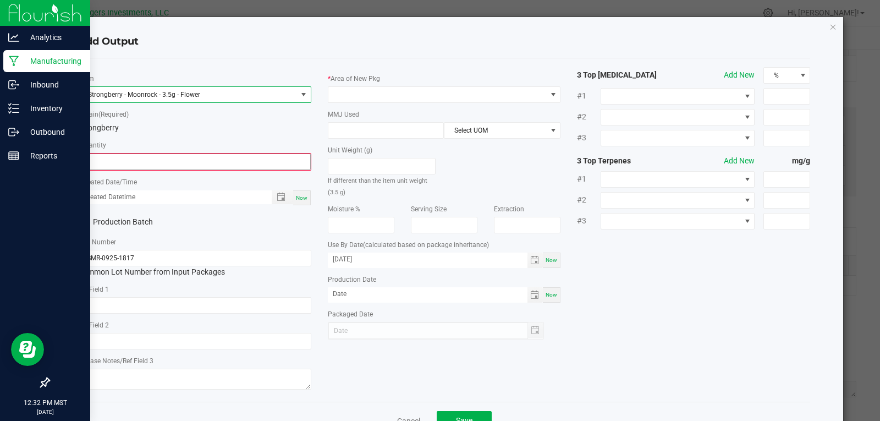
click at [127, 156] on input "0" at bounding box center [194, 161] width 231 height 15
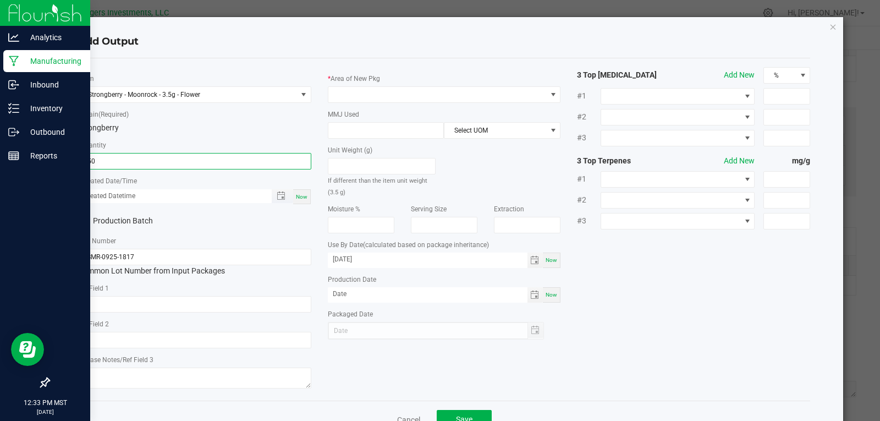
click at [290, 193] on span "Toggle popup" at bounding box center [282, 196] width 21 height 14
type input "150 ea"
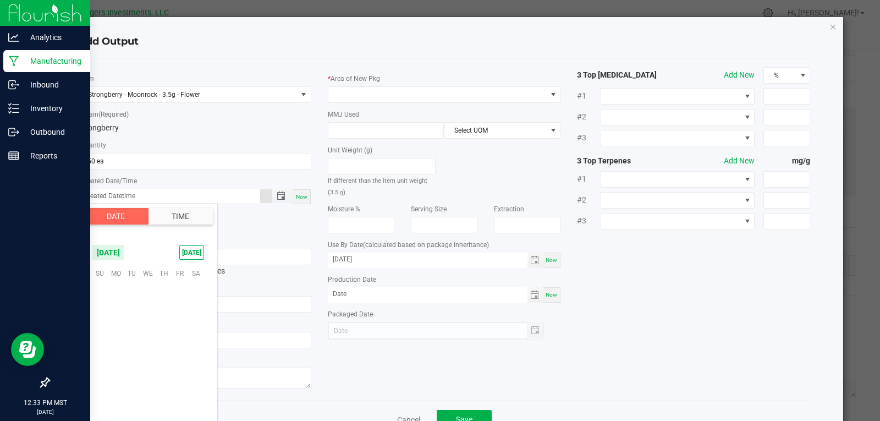
scroll to position [178440, 0]
click at [281, 191] on span "Toggle popup" at bounding box center [282, 196] width 21 height 14
type input "month/day/year hour:minute AM"
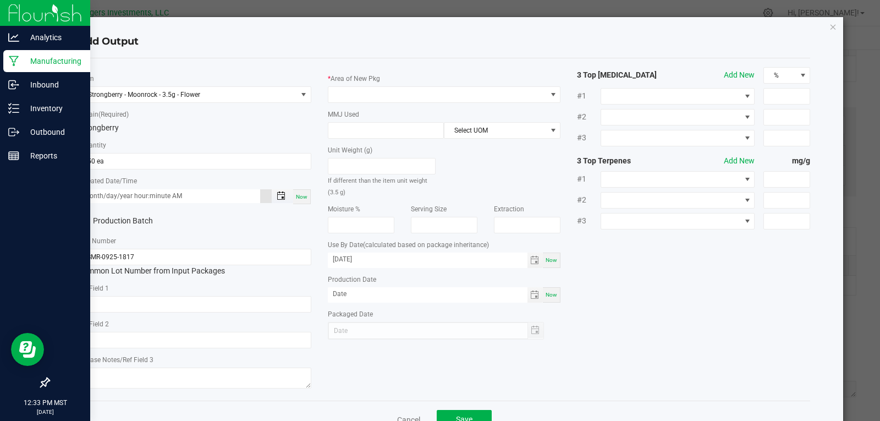
click at [277, 194] on span "Toggle popup" at bounding box center [281, 195] width 9 height 9
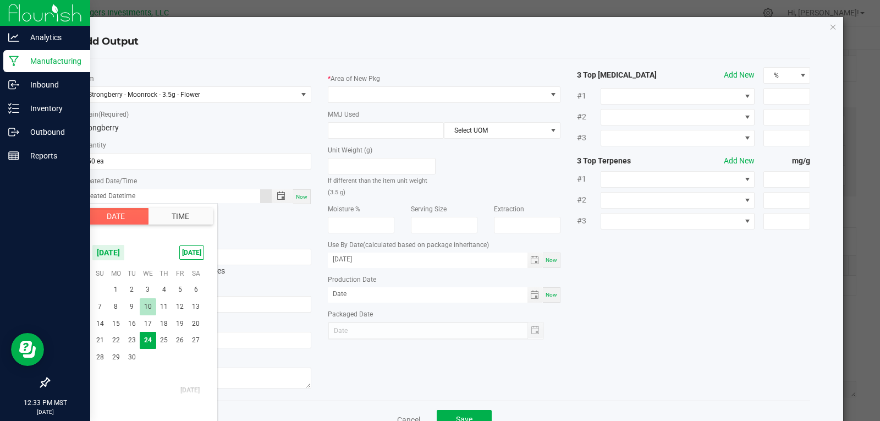
click at [149, 309] on span "10" at bounding box center [148, 306] width 16 height 17
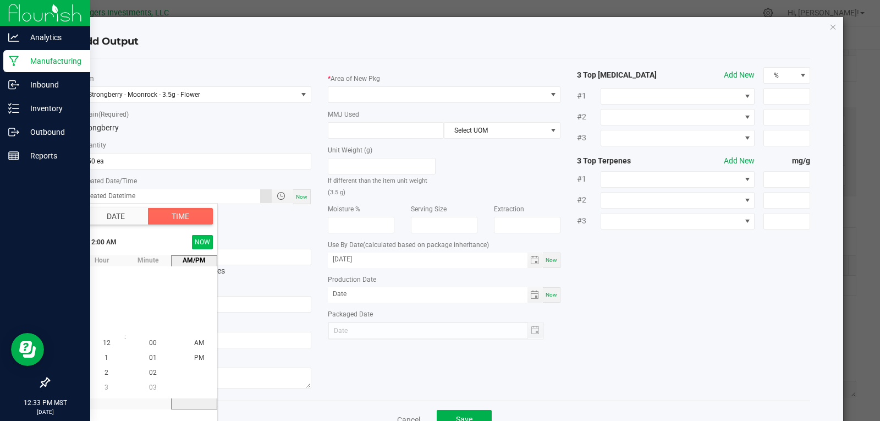
click at [207, 242] on button "NOW" at bounding box center [202, 242] width 21 height 14
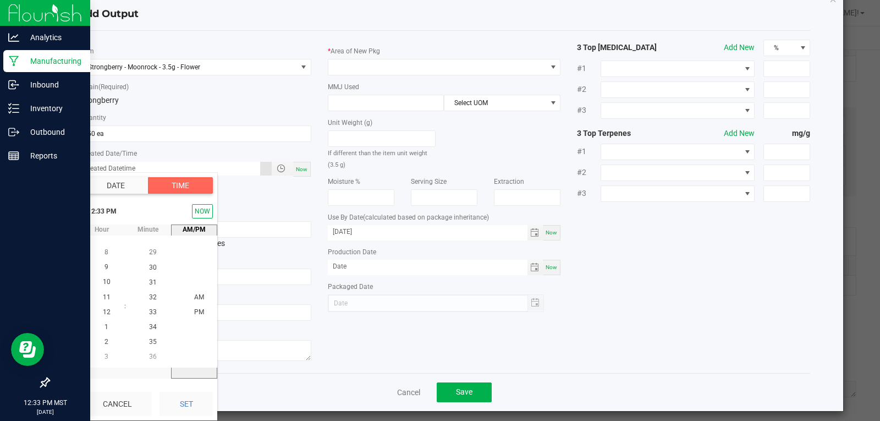
scroll to position [35, 0]
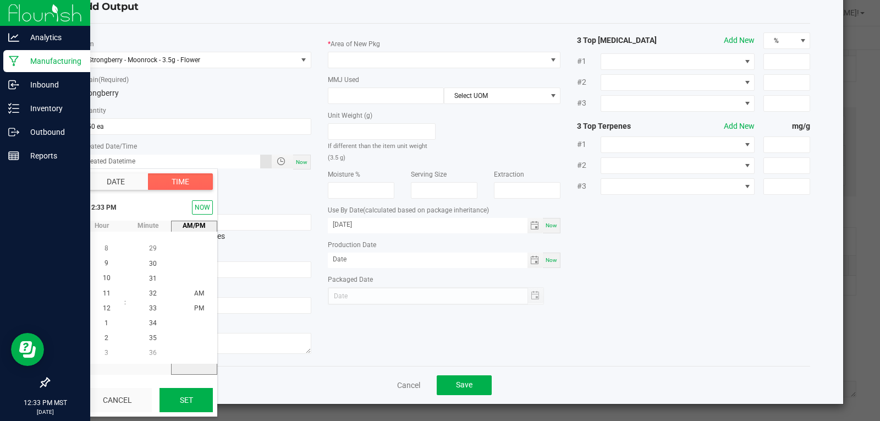
click at [179, 397] on button "Set" at bounding box center [186, 400] width 53 height 24
type input "09/10/2025 12:33 PM"
type input "09/10/2025"
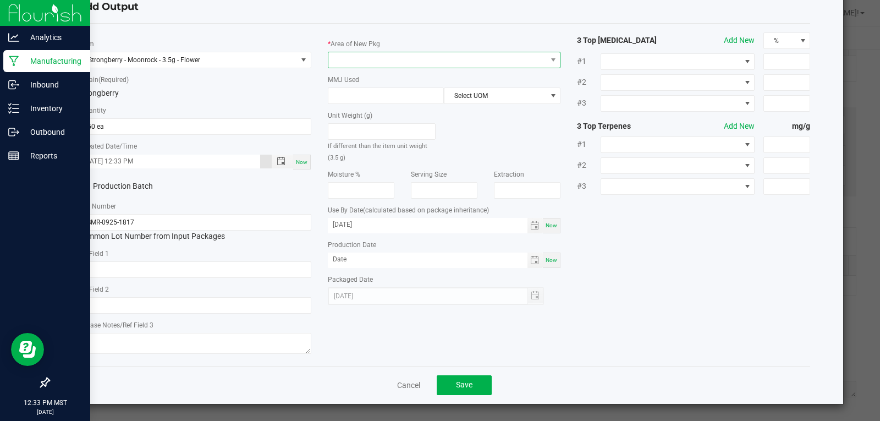
click at [437, 62] on span at bounding box center [437, 59] width 218 height 15
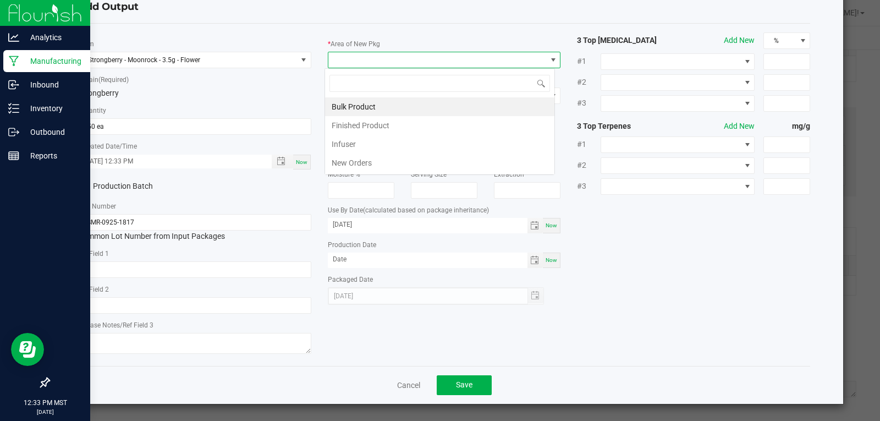
scroll to position [17, 231]
click at [371, 123] on li "Finished Product" at bounding box center [439, 125] width 229 height 19
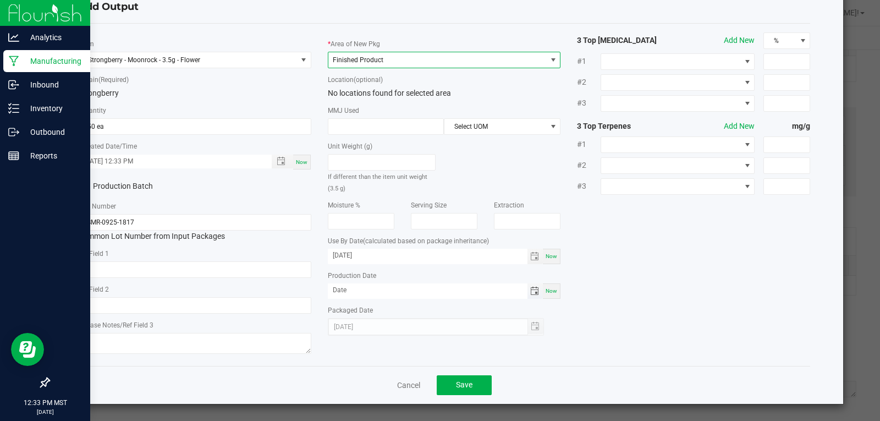
click at [530, 292] on span "Toggle calendar" at bounding box center [534, 291] width 9 height 9
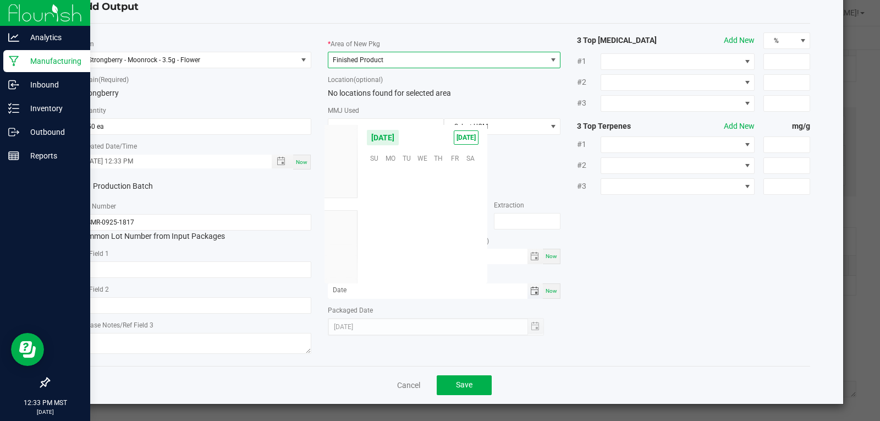
scroll to position [178440, 0]
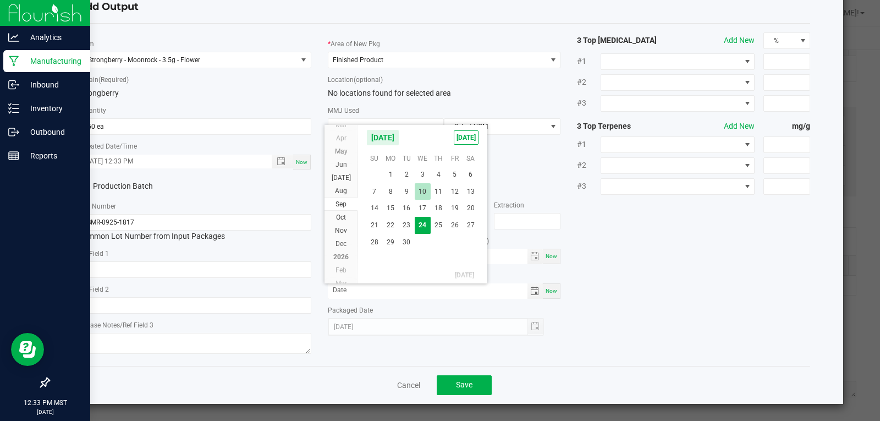
click at [421, 192] on span "10" at bounding box center [423, 191] width 16 height 17
type input "09/10/2025"
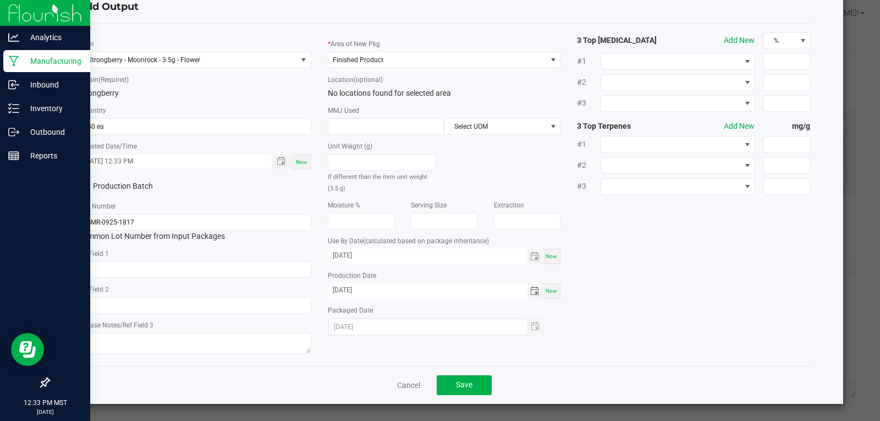
click at [655, 326] on div "* Item Strongberry - Moonrock - 3.5g - Flower * Strain (Required) Strongberry *…" at bounding box center [444, 194] width 749 height 325
click at [457, 379] on button "Save" at bounding box center [464, 385] width 55 height 20
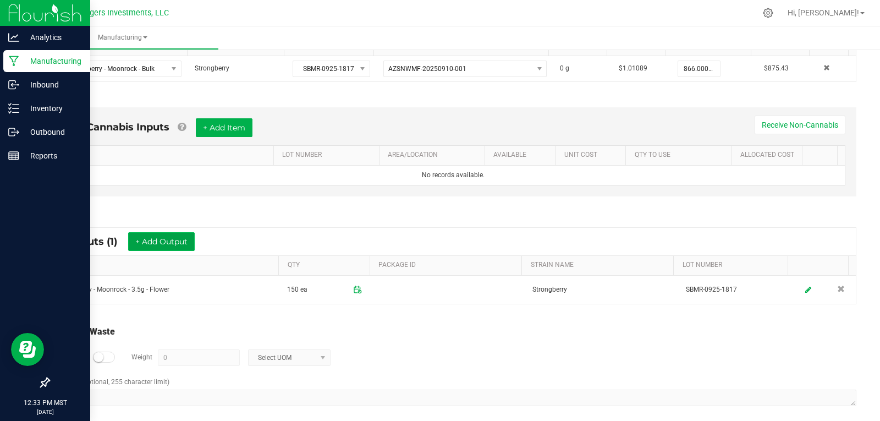
click at [152, 238] on button "+ Add Output" at bounding box center [161, 241] width 67 height 19
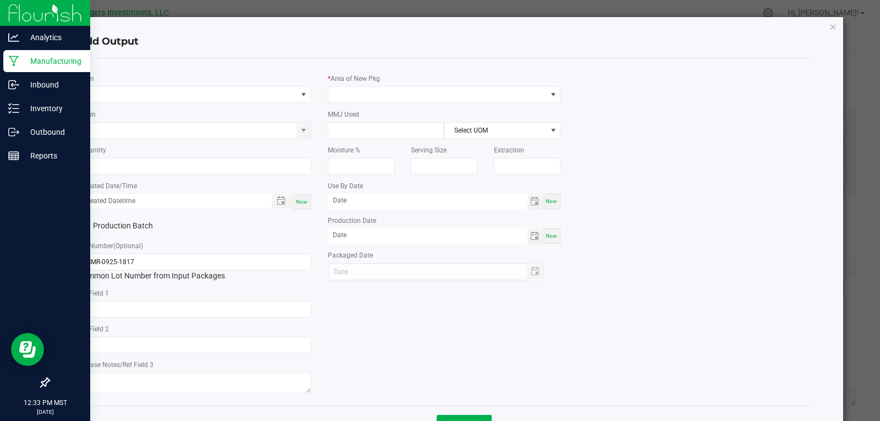
type input "09/10/2026"
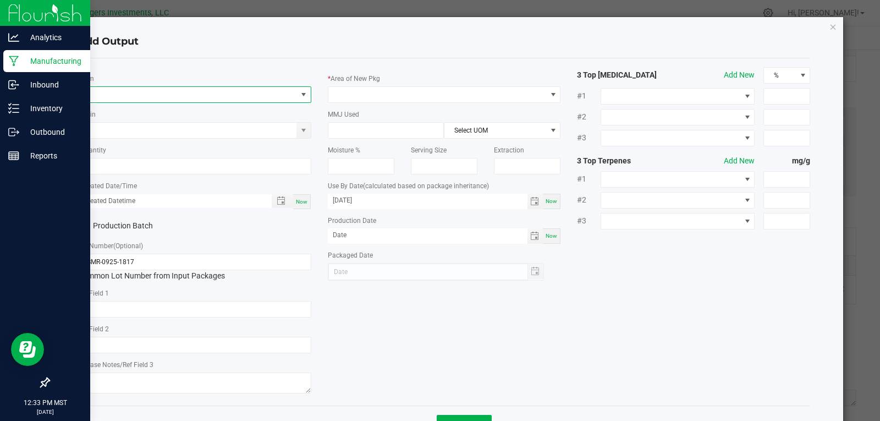
click at [163, 92] on span "NO DATA FOUND" at bounding box center [188, 94] width 218 height 15
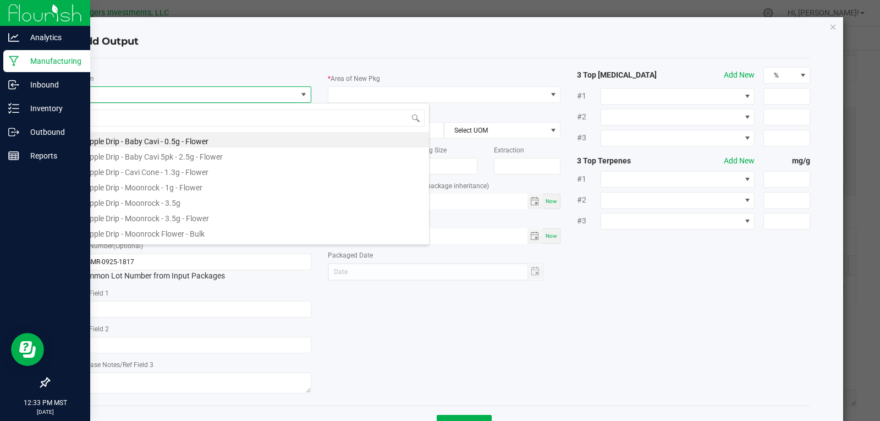
scroll to position [17, 231]
type input "BERR"
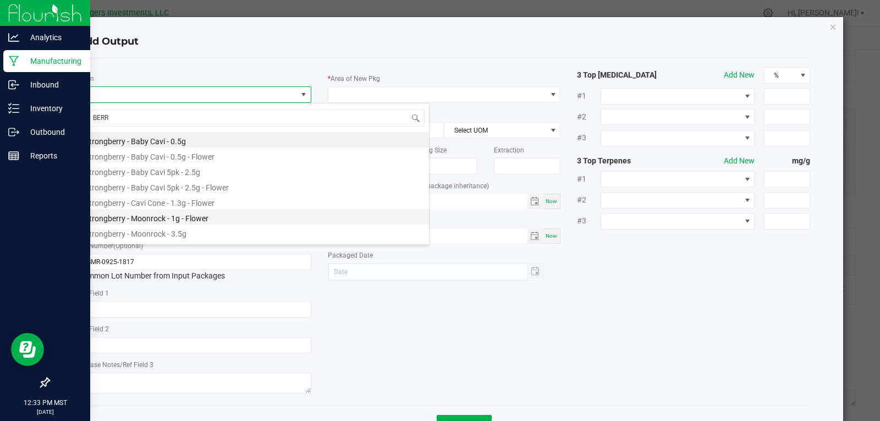
click at [184, 217] on li "Strongberry - Moonrock - 1g - Flower" at bounding box center [253, 216] width 351 height 15
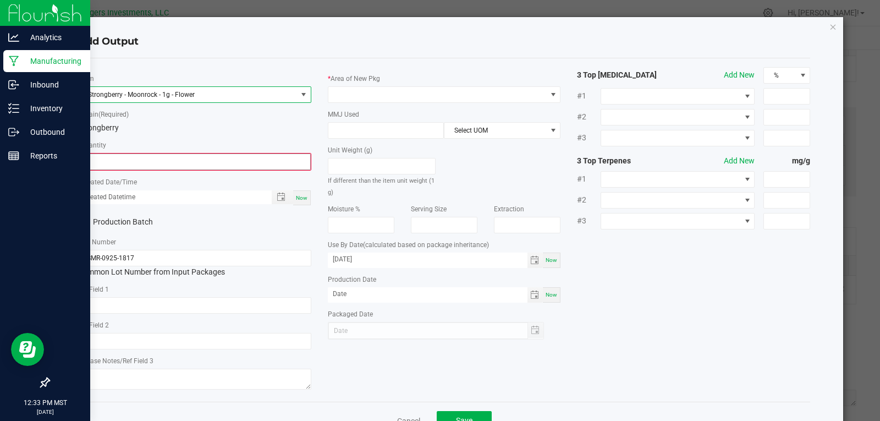
click at [119, 162] on input "0" at bounding box center [194, 161] width 231 height 15
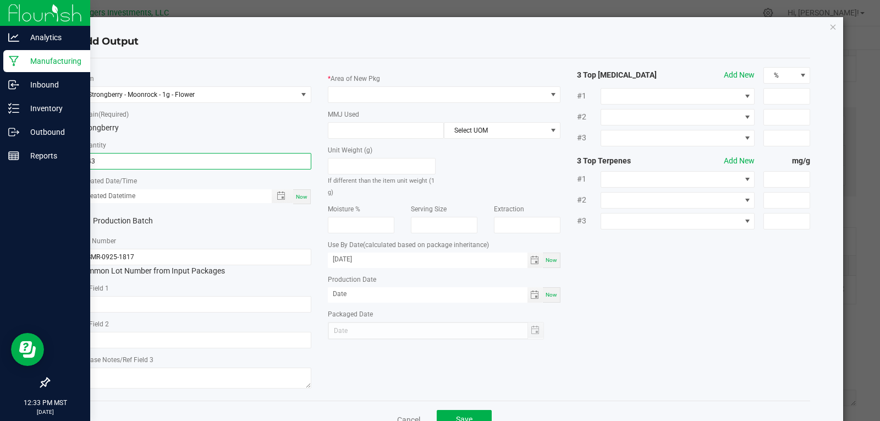
type input "243 ea"
click at [293, 196] on div "Now" at bounding box center [302, 196] width 18 height 15
type input "09/24/2025 12:33 PM"
type input "[DATE]"
click at [277, 196] on span "Toggle popup" at bounding box center [281, 195] width 9 height 9
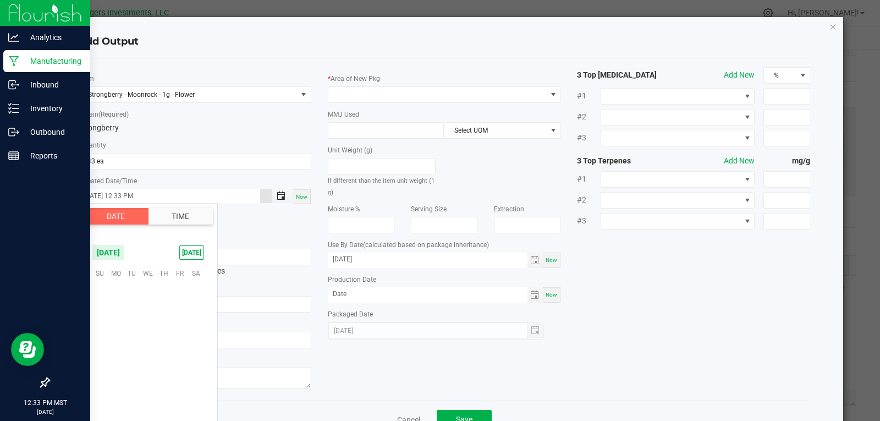
scroll to position [15, 0]
click at [155, 306] on span "10" at bounding box center [148, 306] width 16 height 17
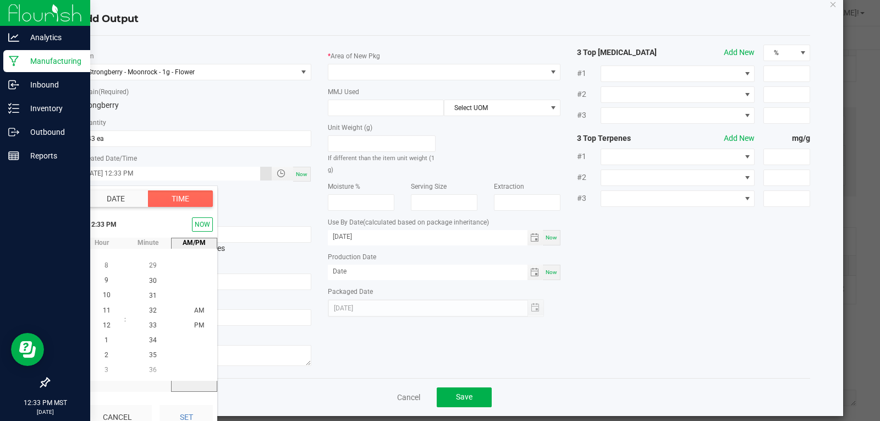
scroll to position [35, 0]
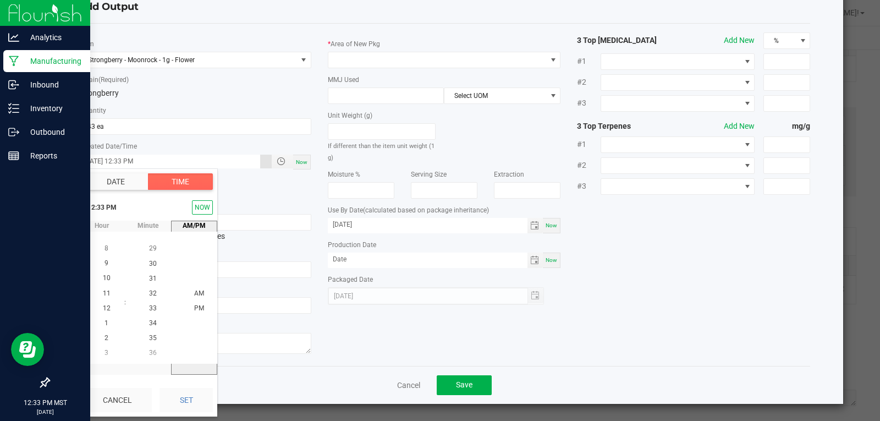
click at [194, 392] on button "Set" at bounding box center [186, 400] width 53 height 24
type input "09/10/2025 12:33 PM"
type input "09/10/2025"
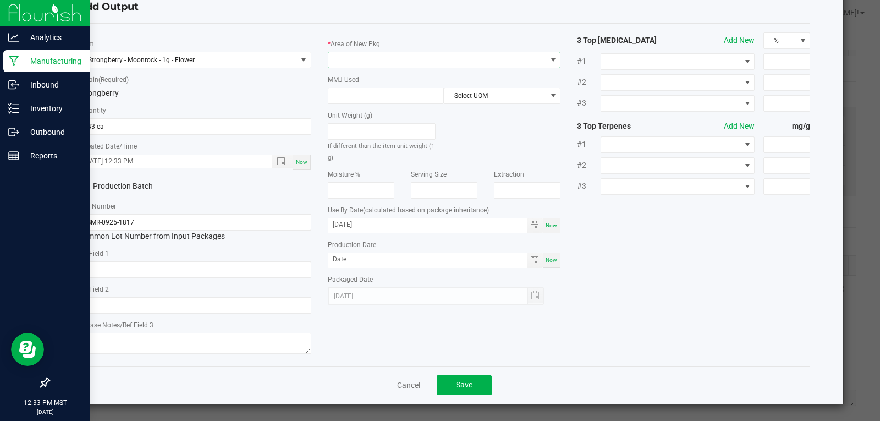
click at [359, 62] on span at bounding box center [437, 59] width 218 height 15
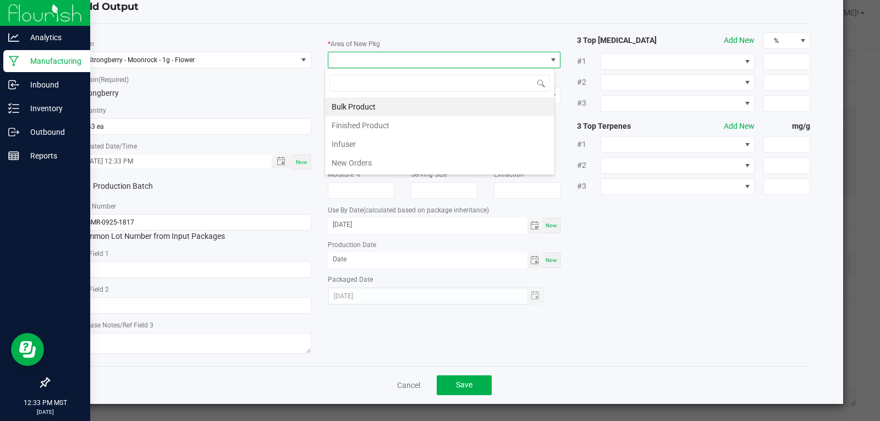
scroll to position [17, 231]
click at [366, 124] on li "Finished Product" at bounding box center [439, 125] width 229 height 19
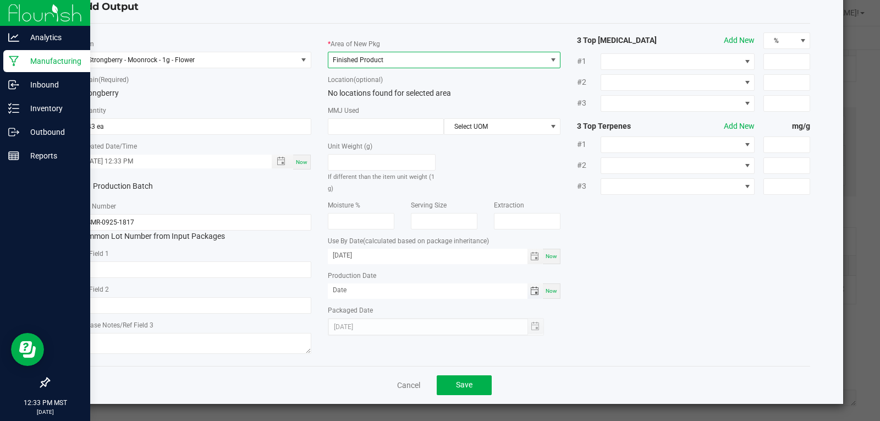
click at [531, 289] on span "Toggle calendar" at bounding box center [534, 291] width 9 height 9
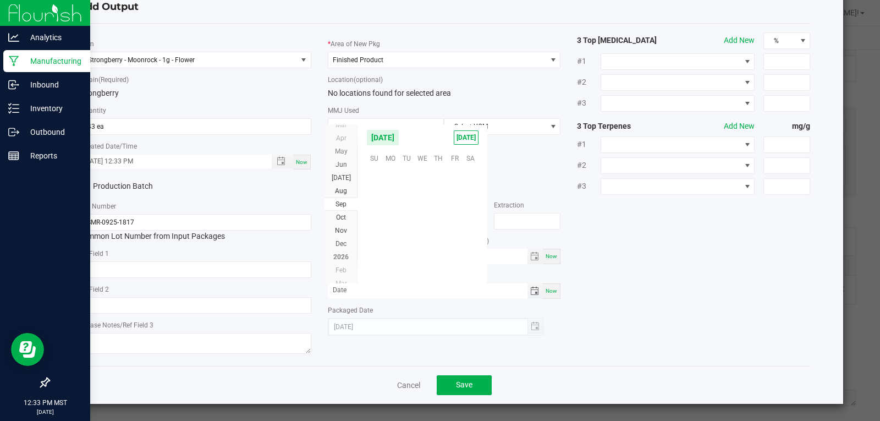
scroll to position [178440, 0]
click at [428, 196] on span "10" at bounding box center [423, 191] width 16 height 17
type input "09/10/2025"
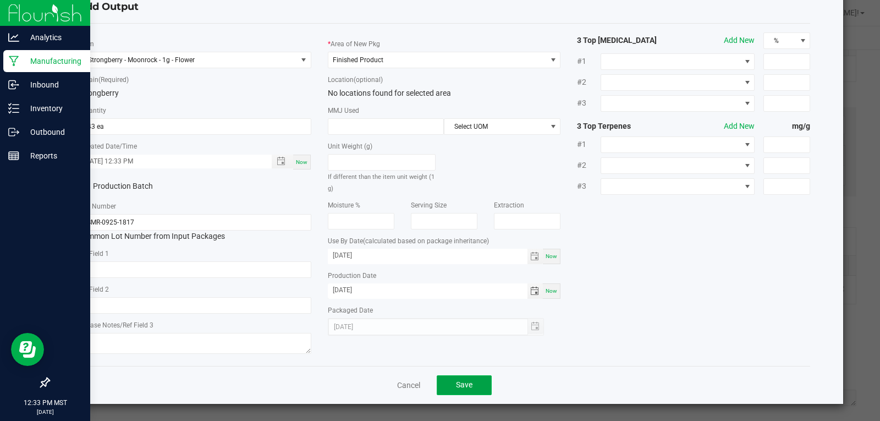
click at [474, 384] on button "Save" at bounding box center [464, 385] width 55 height 20
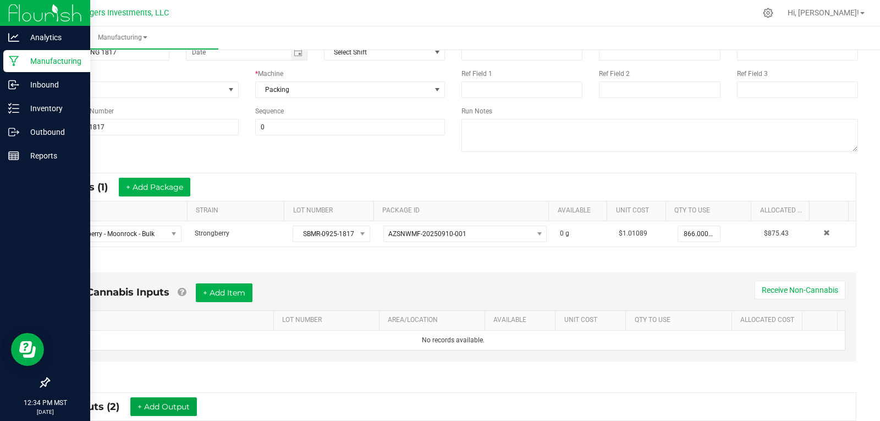
scroll to position [0, 0]
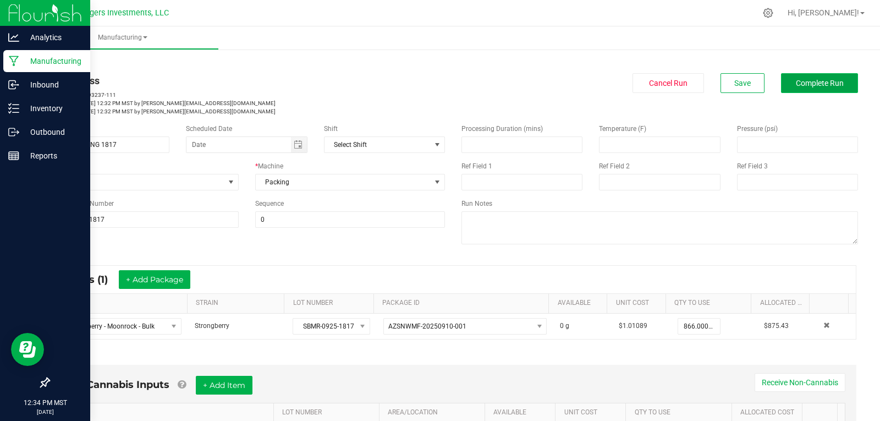
click at [813, 80] on span "Complete Run" at bounding box center [820, 83] width 48 height 9
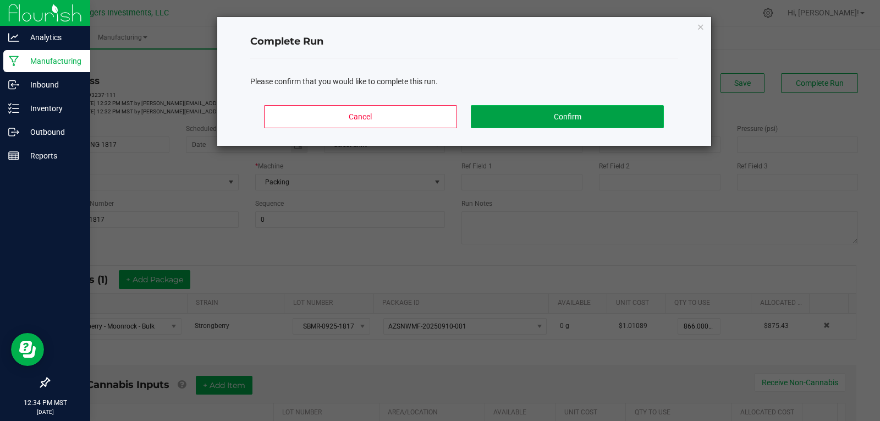
click at [532, 116] on button "Confirm" at bounding box center [567, 116] width 193 height 23
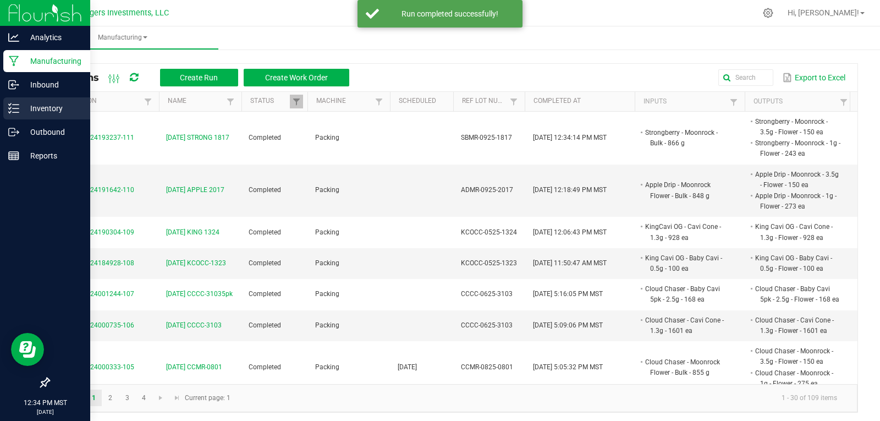
click at [54, 103] on p "Inventory" at bounding box center [52, 108] width 66 height 13
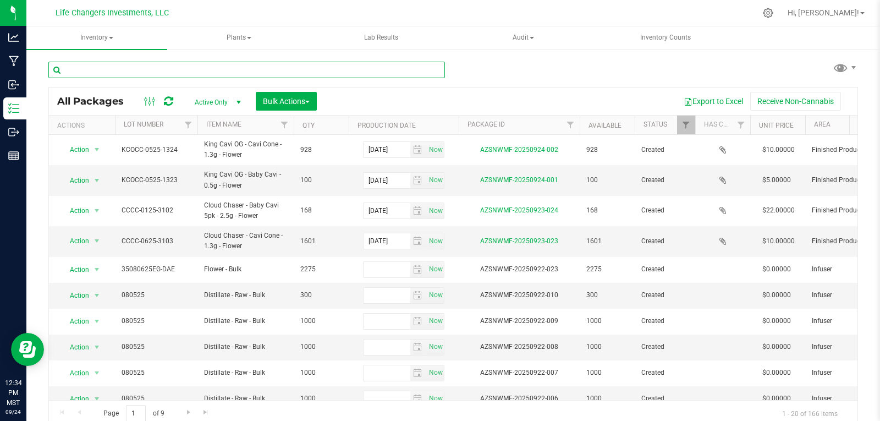
click at [135, 70] on input "text" at bounding box center [246, 70] width 397 height 17
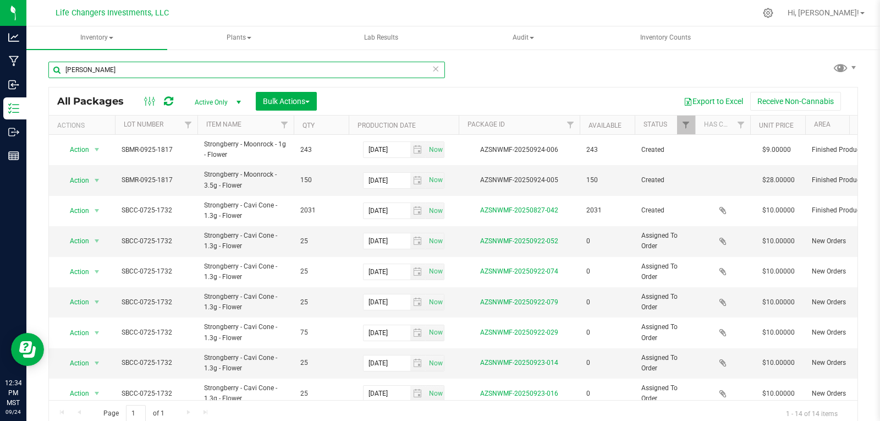
type input "BERRY"
click at [682, 133] on link "Filter" at bounding box center [686, 125] width 18 height 19
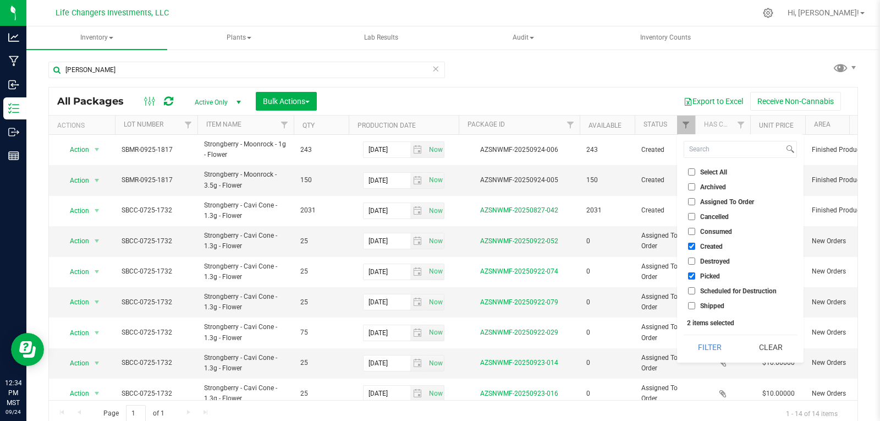
drag, startPoint x: 693, startPoint y: 276, endPoint x: 692, endPoint y: 283, distance: 7.2
click at [691, 276] on input "Picked" at bounding box center [691, 275] width 7 height 7
checkbox input "false"
click at [702, 347] on button "Filter" at bounding box center [710, 347] width 53 height 24
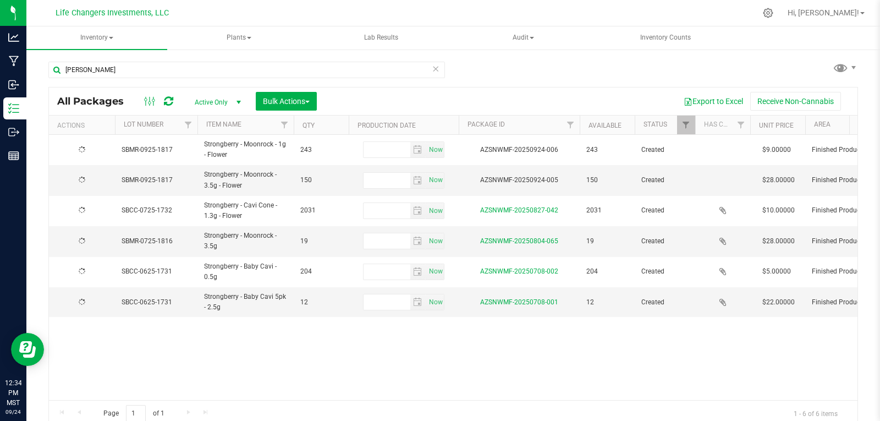
type input "2025-09-10"
type input "2025-07-31"
type input "2025-07-24"
type input "2025-06-04"
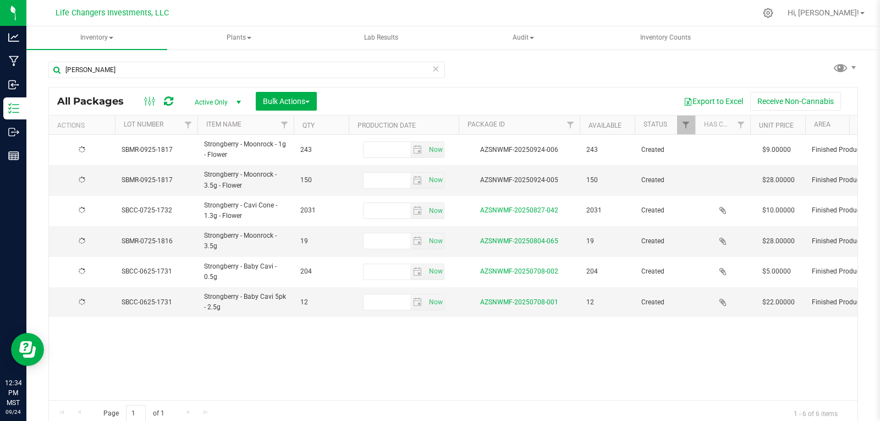
type input "2025-06-04"
click at [84, 242] on span "Action" at bounding box center [75, 240] width 30 height 15
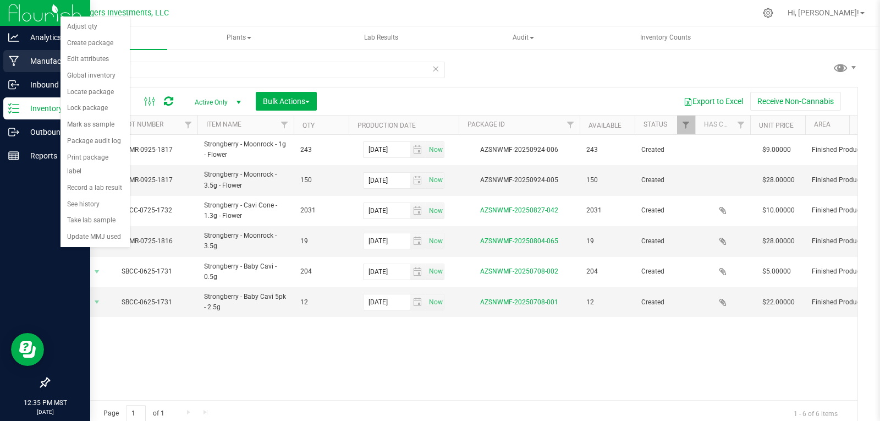
click at [43, 56] on p "Manufacturing" at bounding box center [52, 60] width 66 height 13
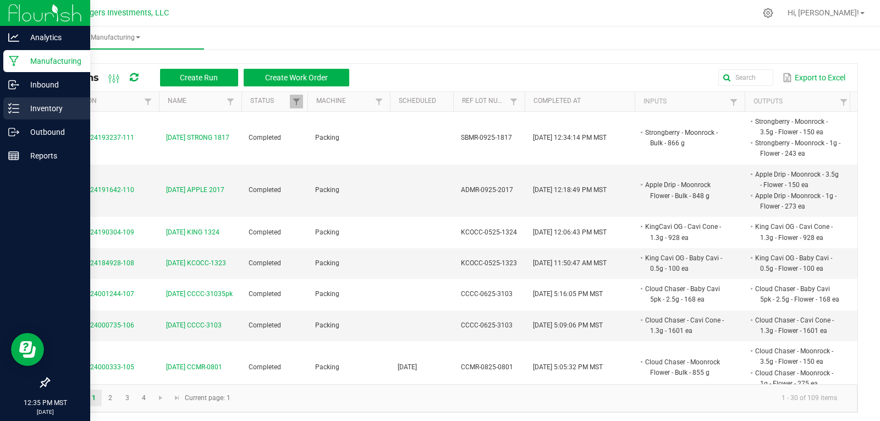
click at [53, 109] on p "Inventory" at bounding box center [52, 108] width 66 height 13
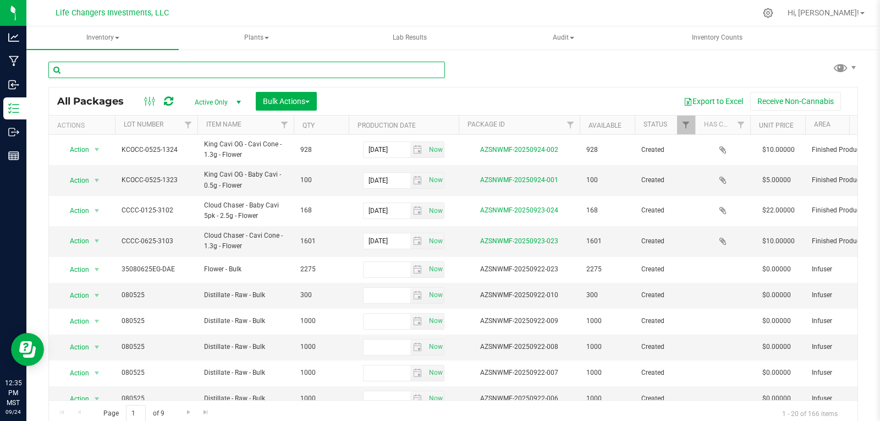
click at [106, 67] on input "text" at bounding box center [246, 70] width 397 height 17
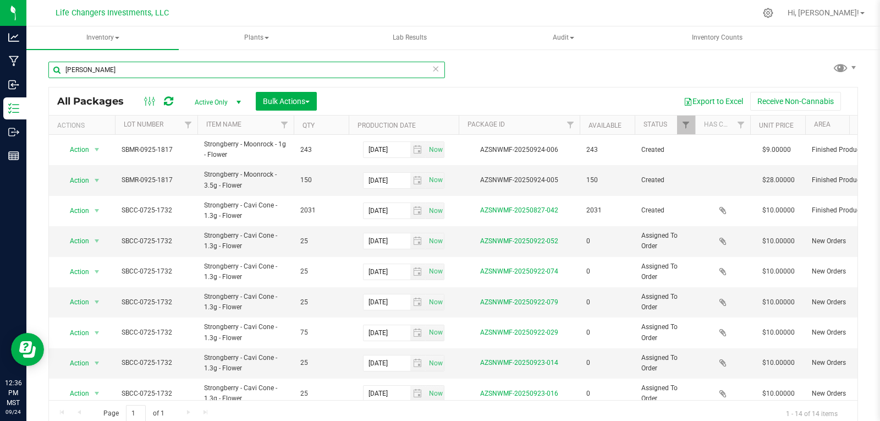
type input "BERRY"
click at [681, 130] on link "Filter" at bounding box center [686, 125] width 18 height 19
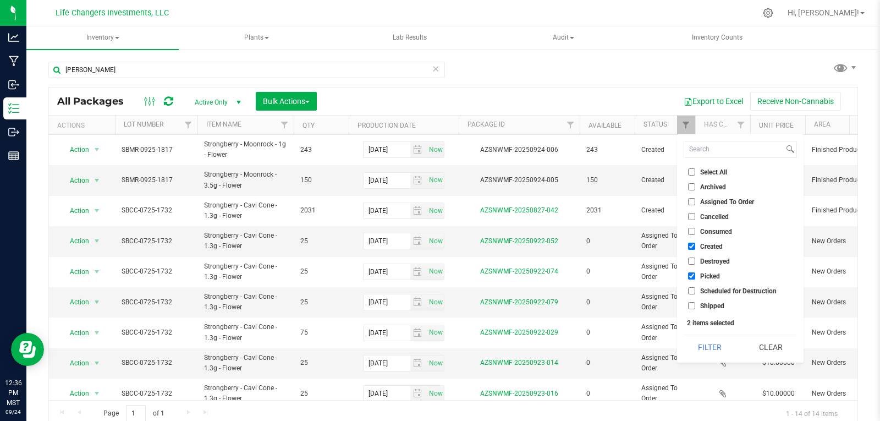
drag, startPoint x: 693, startPoint y: 273, endPoint x: 695, endPoint y: 286, distance: 13.0
click at [692, 274] on input "Picked" at bounding box center [691, 275] width 7 height 7
checkbox input "false"
click at [713, 348] on button "Filter" at bounding box center [710, 347] width 53 height 24
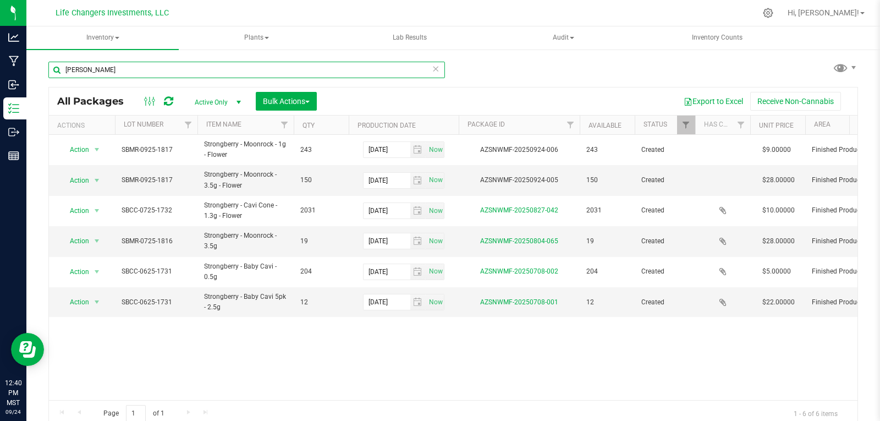
click at [97, 67] on input "BERRY" at bounding box center [246, 70] width 397 height 17
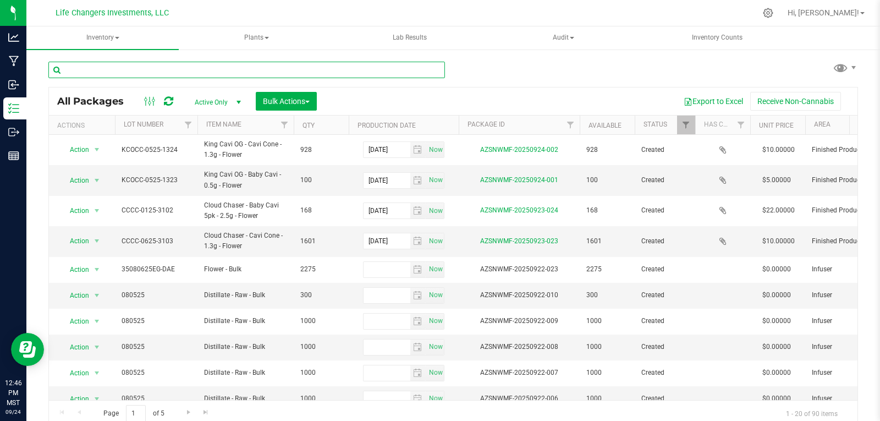
click at [132, 68] on input "text" at bounding box center [246, 70] width 397 height 17
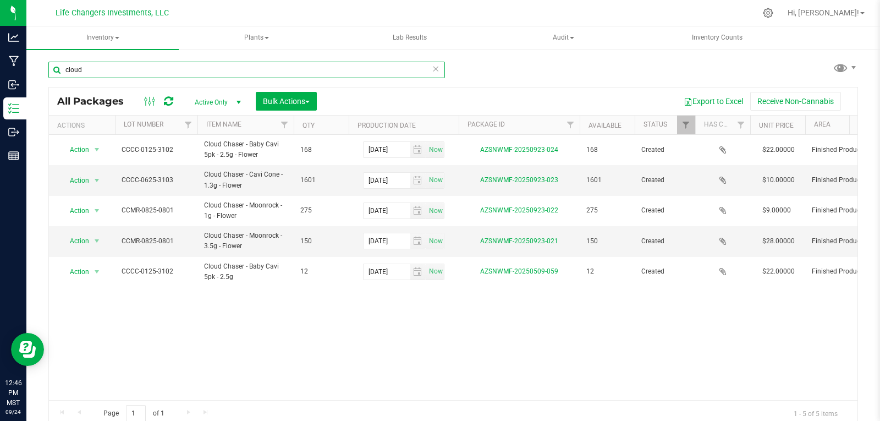
type input "cloud"
click at [432, 72] on icon at bounding box center [436, 68] width 8 height 13
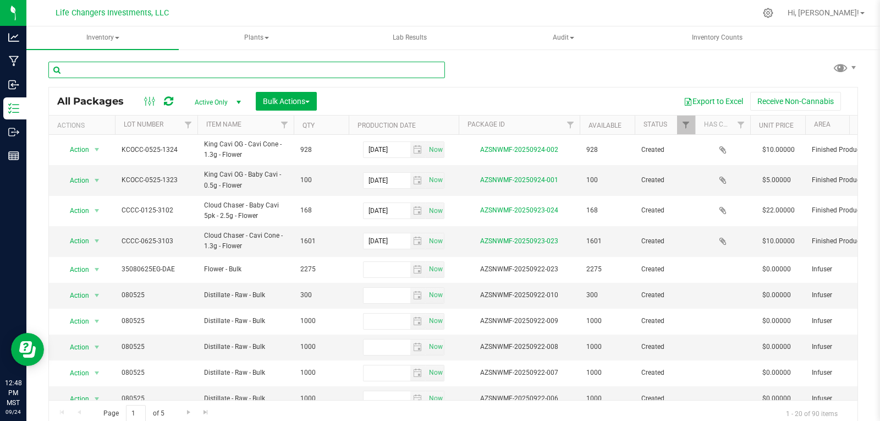
click at [104, 69] on input "text" at bounding box center [246, 70] width 397 height 17
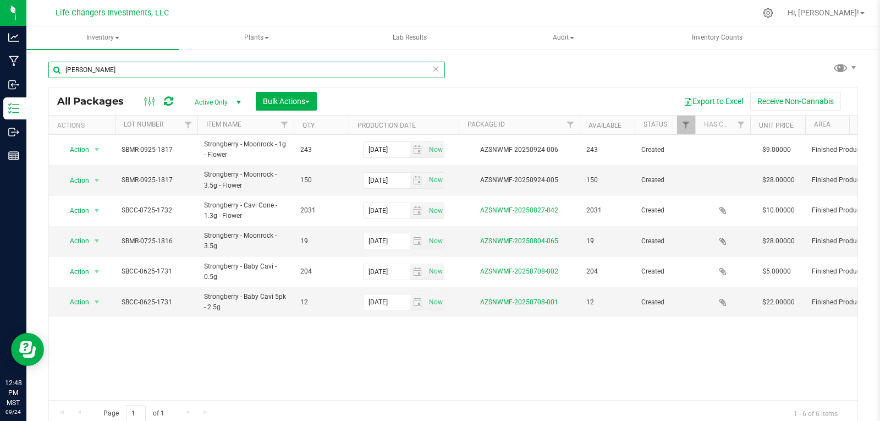
type input "berry"
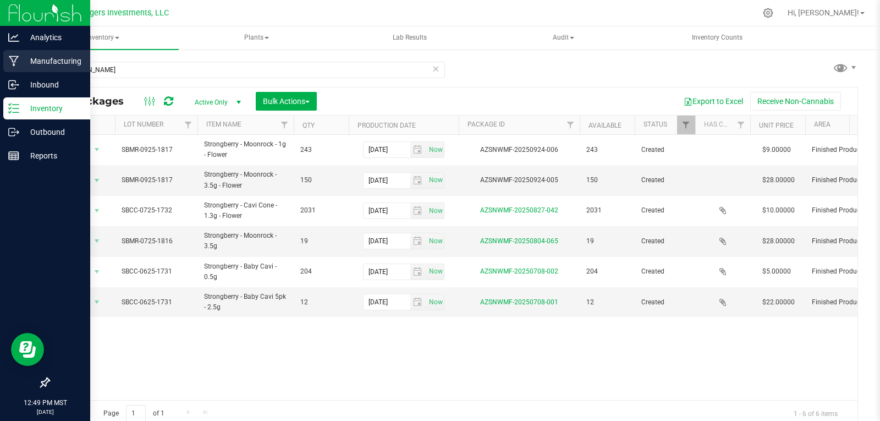
click at [45, 58] on p "Manufacturing" at bounding box center [52, 60] width 66 height 13
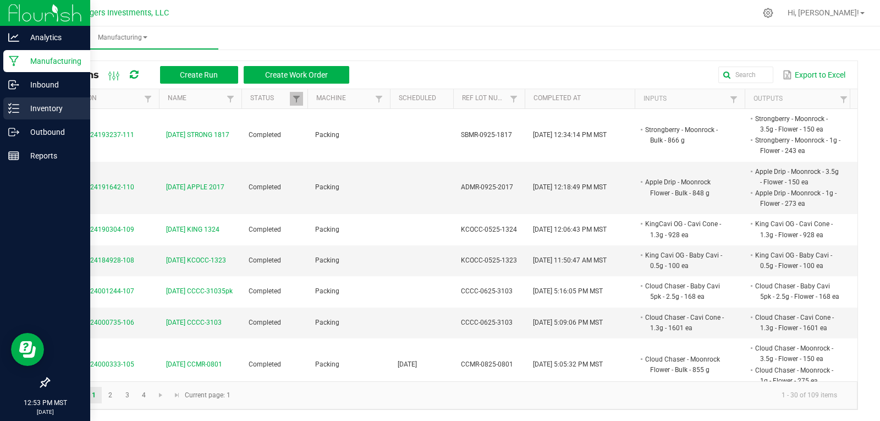
click at [41, 110] on p "Inventory" at bounding box center [52, 108] width 66 height 13
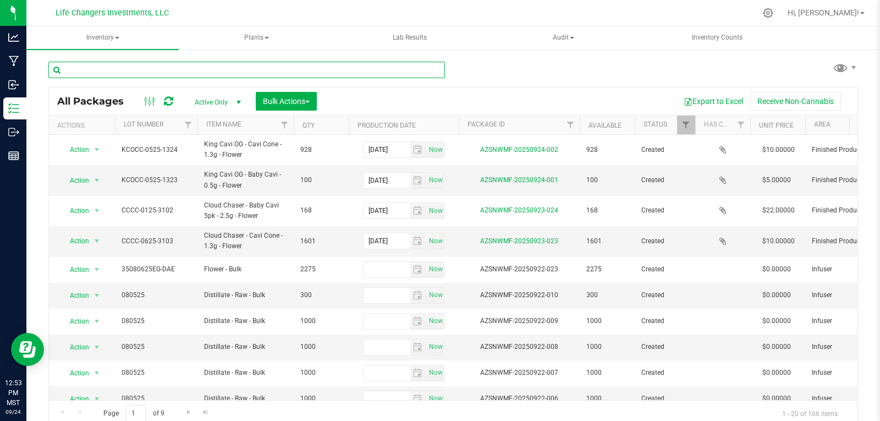
click at [109, 68] on input "text" at bounding box center [246, 70] width 397 height 17
click at [109, 68] on input "d" at bounding box center [246, 70] width 397 height 17
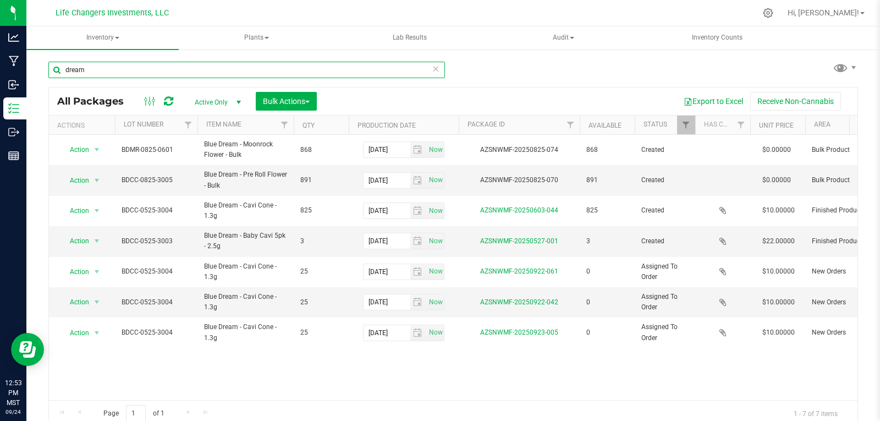
type input "dream"
click at [680, 128] on link "Filter" at bounding box center [686, 125] width 18 height 19
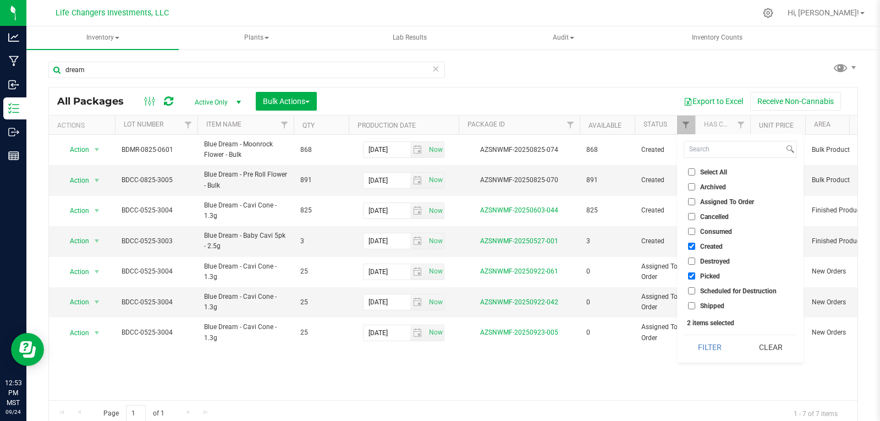
click at [691, 277] on input "Picked" at bounding box center [691, 275] width 7 height 7
checkbox input "false"
click at [705, 350] on button "Filter" at bounding box center [710, 347] width 53 height 24
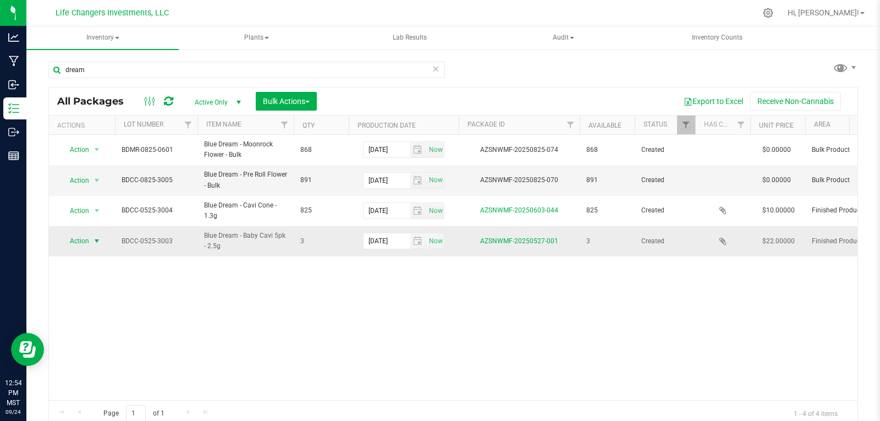
click at [78, 237] on span "Action" at bounding box center [75, 240] width 30 height 15
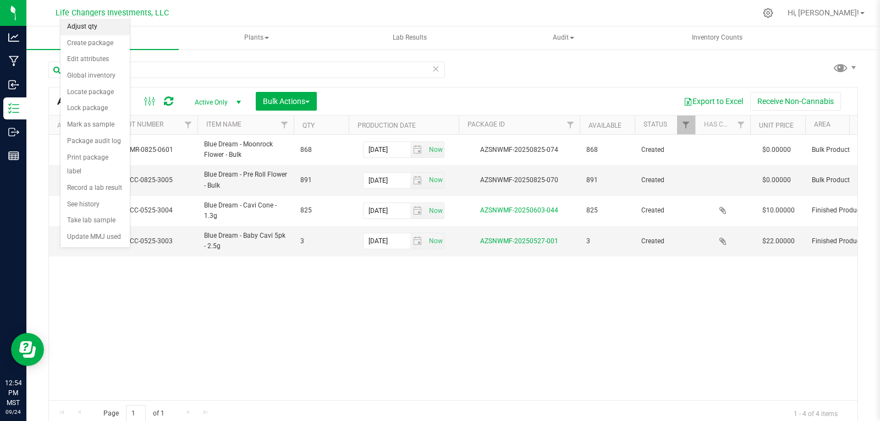
click at [78, 26] on li "Adjust qty" at bounding box center [95, 27] width 69 height 17
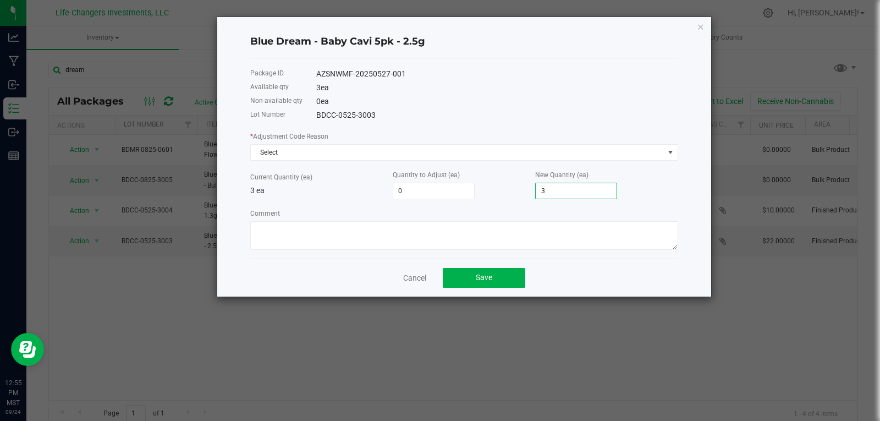
click at [546, 192] on input "3" at bounding box center [576, 190] width 81 height 15
type input "-3"
type input "0"
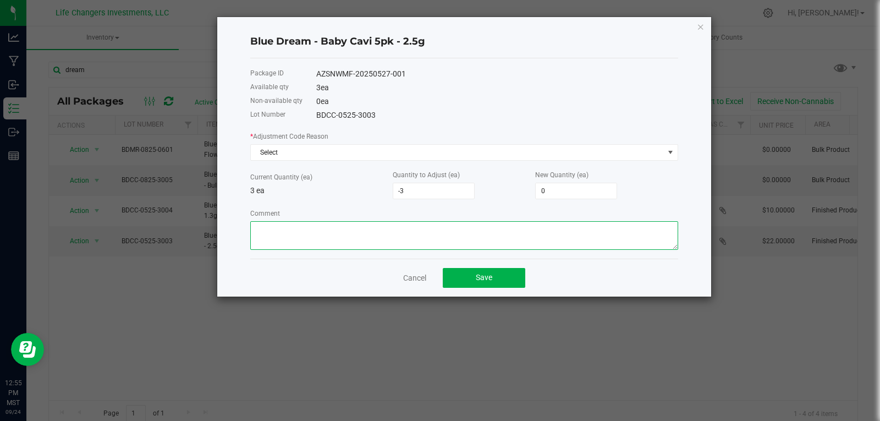
click at [435, 232] on textarea "Comment" at bounding box center [464, 235] width 428 height 29
type textarea "miscount"
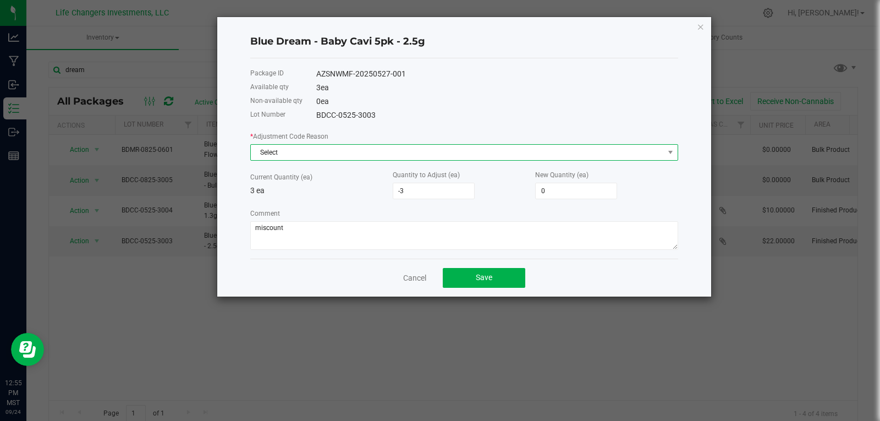
click at [311, 150] on span "Select" at bounding box center [457, 152] width 413 height 15
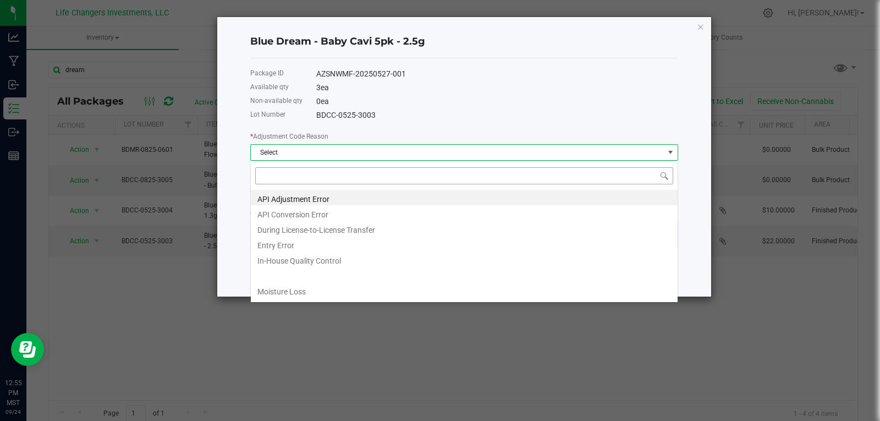
scroll to position [17, 428]
click at [292, 241] on li "Entry Error" at bounding box center [464, 243] width 427 height 15
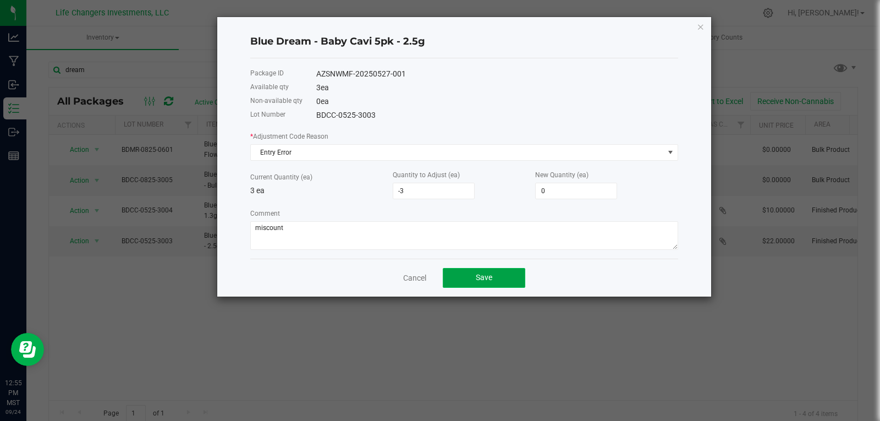
click at [492, 278] on span "Save" at bounding box center [484, 277] width 17 height 9
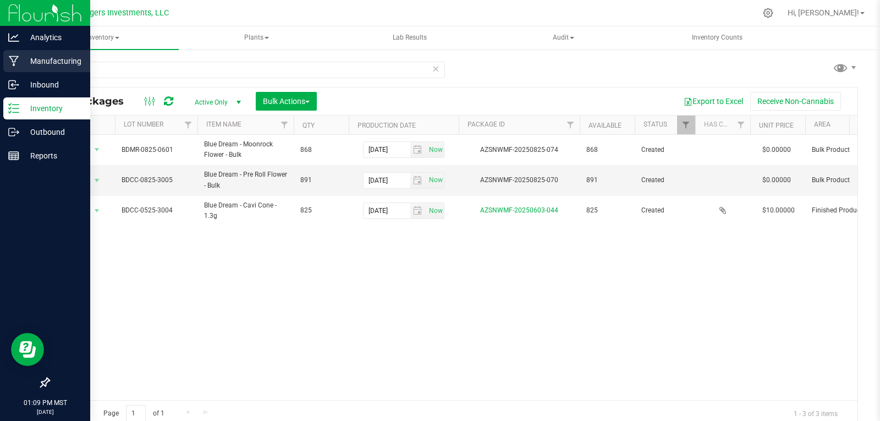
click at [43, 58] on p "Manufacturing" at bounding box center [52, 60] width 66 height 13
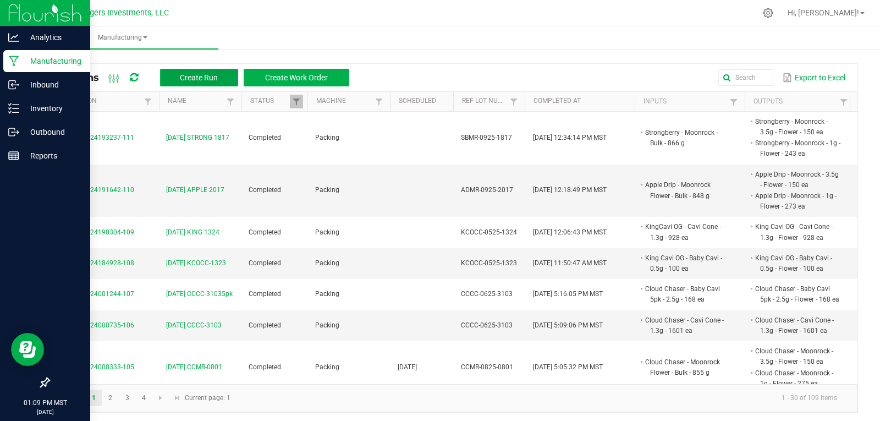
click at [201, 76] on span "Create Run" at bounding box center [199, 77] width 38 height 9
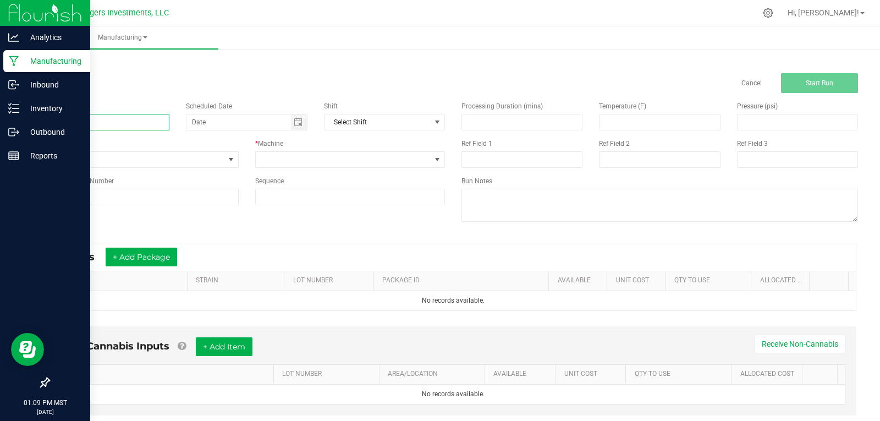
click at [86, 123] on input at bounding box center [108, 122] width 121 height 17
type input "9-24-25 Dream 3004"
click at [307, 159] on span at bounding box center [344, 159] width 176 height 15
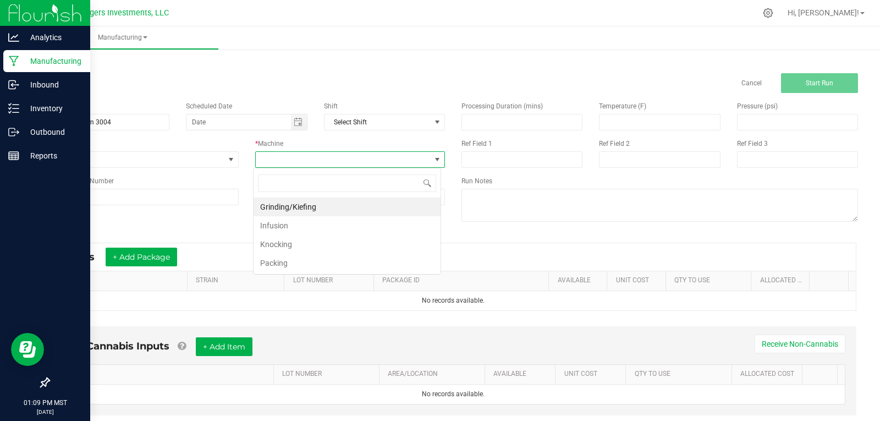
scroll to position [17, 188]
click at [276, 267] on li "Packing" at bounding box center [347, 263] width 187 height 19
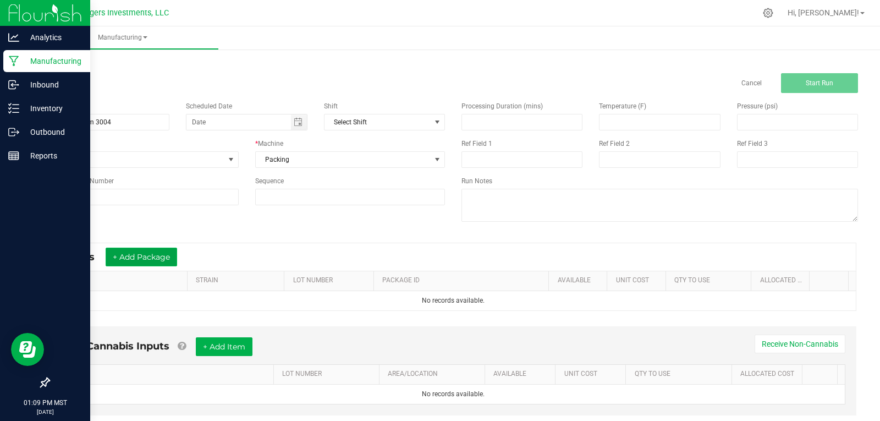
click at [142, 262] on button "+ Add Package" at bounding box center [142, 257] width 72 height 19
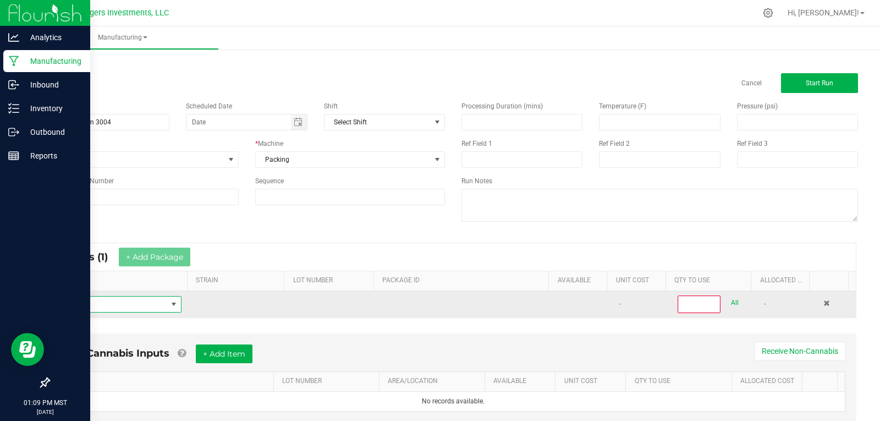
click at [105, 302] on span "NO DATA FOUND" at bounding box center [112, 304] width 109 height 15
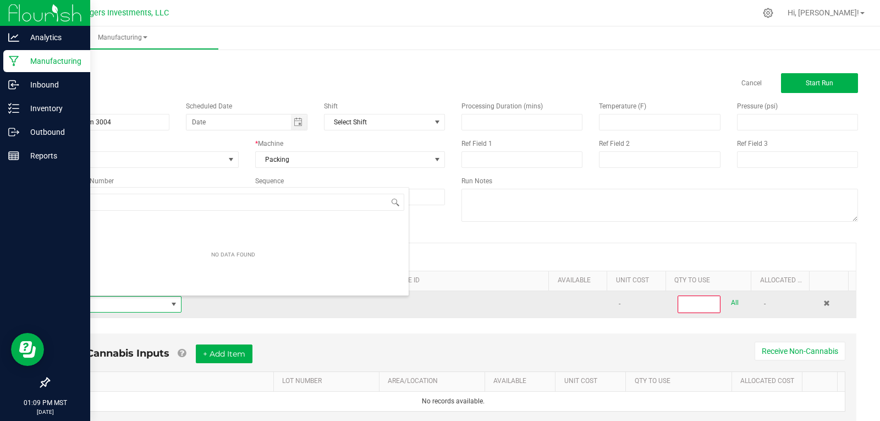
scroll to position [17, 120]
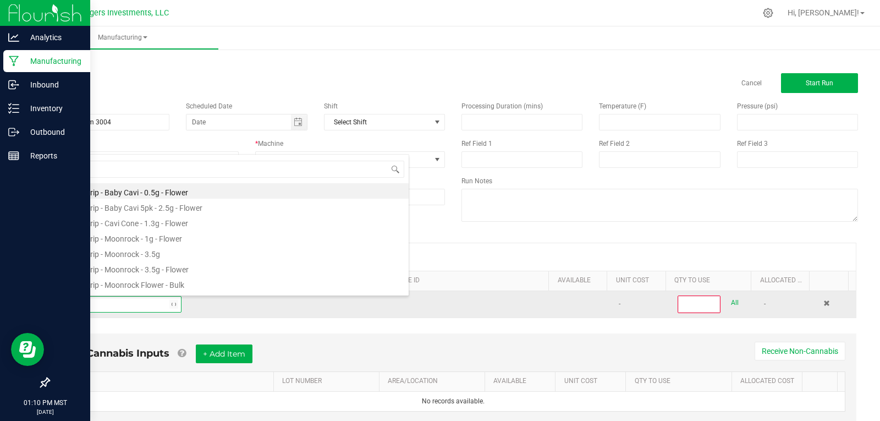
type input "dream"
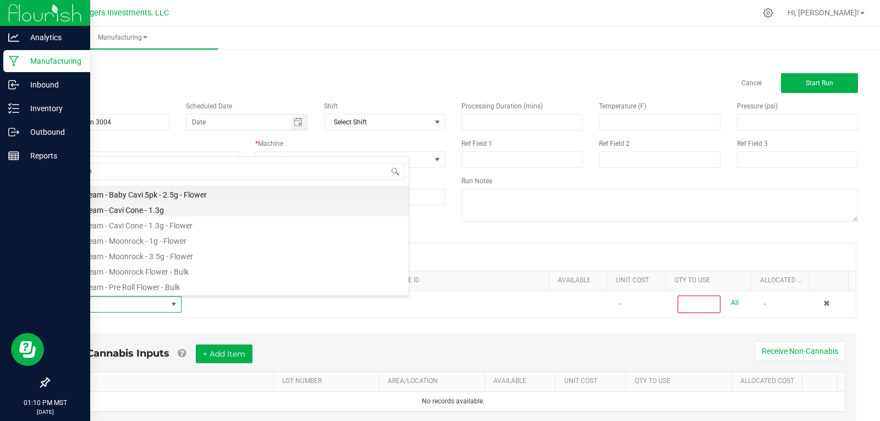
click at [125, 206] on li "Blue Dream - Cavi Cone - 1.3g" at bounding box center [233, 208] width 351 height 15
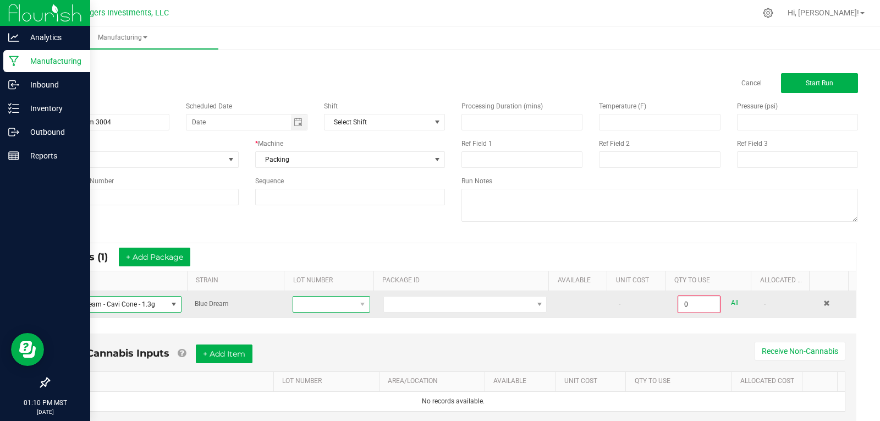
click at [339, 305] on span at bounding box center [324, 304] width 62 height 15
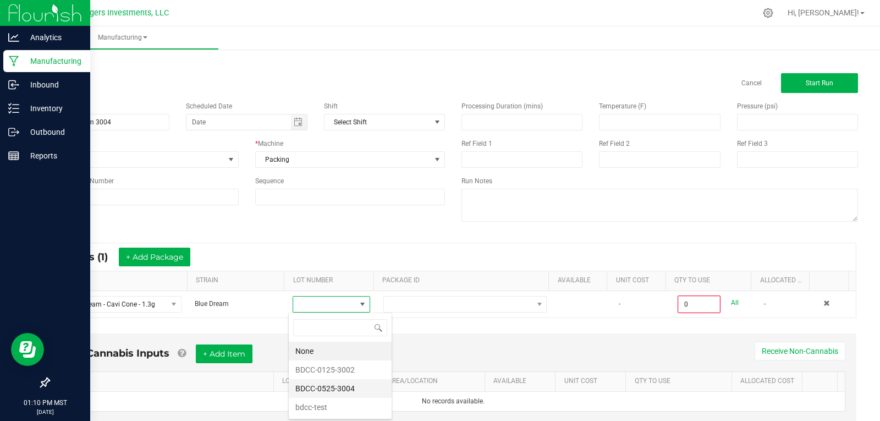
click at [354, 386] on li "BDCC-0525-3004" at bounding box center [340, 388] width 103 height 19
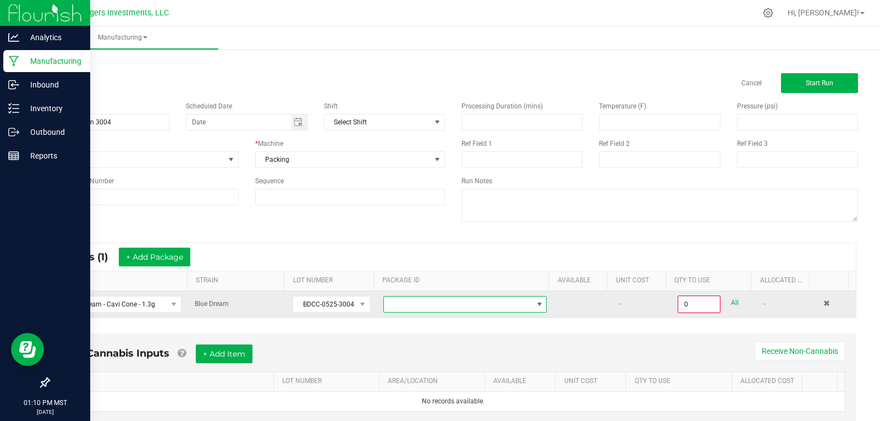
click at [457, 308] on span at bounding box center [458, 304] width 149 height 15
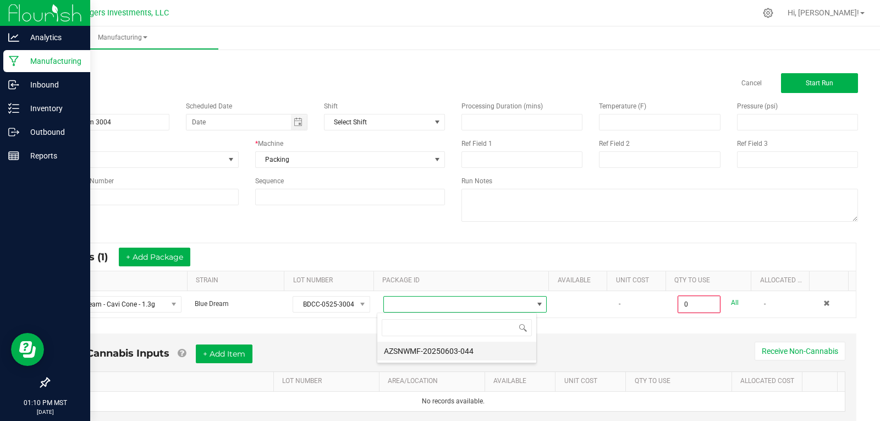
click at [468, 354] on li "AZSNWMF-20250603-044" at bounding box center [456, 351] width 159 height 19
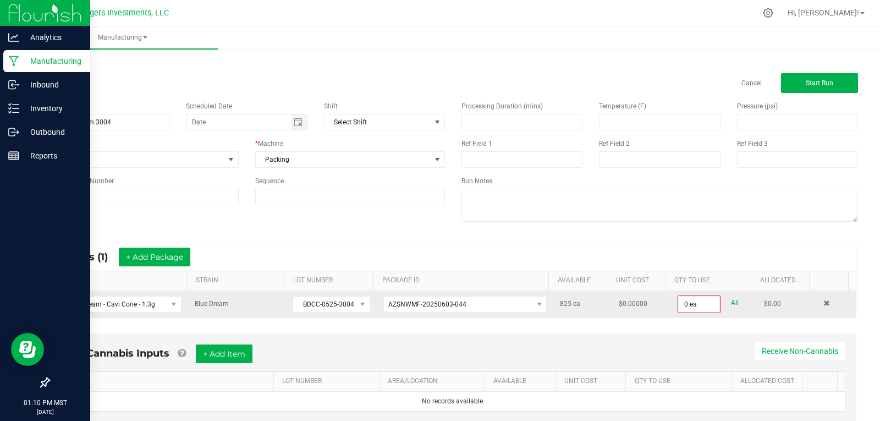
click at [731, 302] on link "All" at bounding box center [735, 302] width 8 height 15
type input "825 ea"
click at [319, 300] on span "BDCC-0525-3004" at bounding box center [324, 303] width 62 height 15
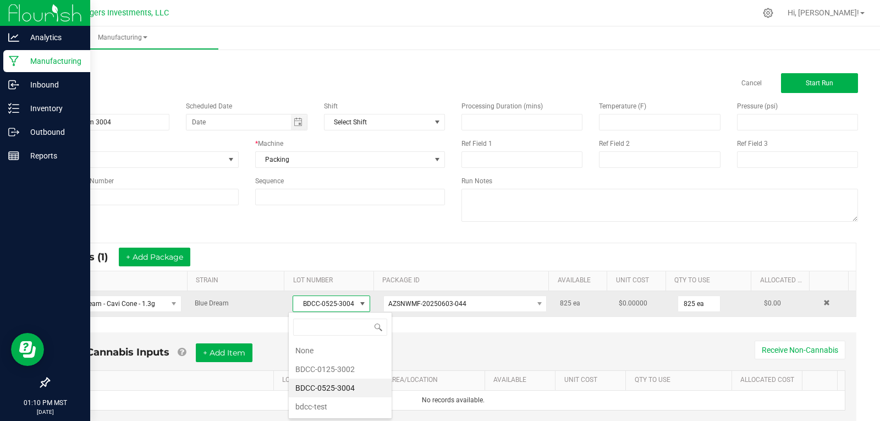
scroll to position [17, 75]
click at [300, 305] on span "BDCC-0525-3004" at bounding box center [324, 303] width 62 height 15
click at [299, 305] on span "BDCC-0525-3004" at bounding box center [324, 303] width 62 height 15
drag, startPoint x: 294, startPoint y: 303, endPoint x: 352, endPoint y: 310, distance: 58.7
click at [352, 310] on span "BDCC-0525-3004" at bounding box center [331, 303] width 77 height 17
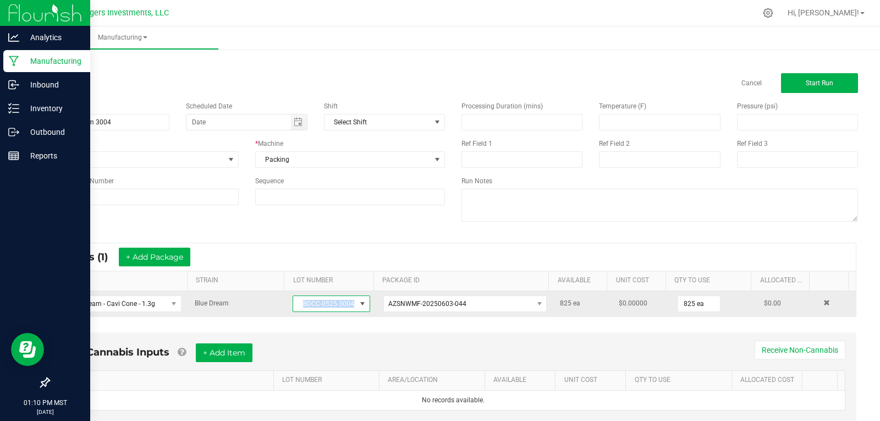
copy span "BDCC-0525-3004"
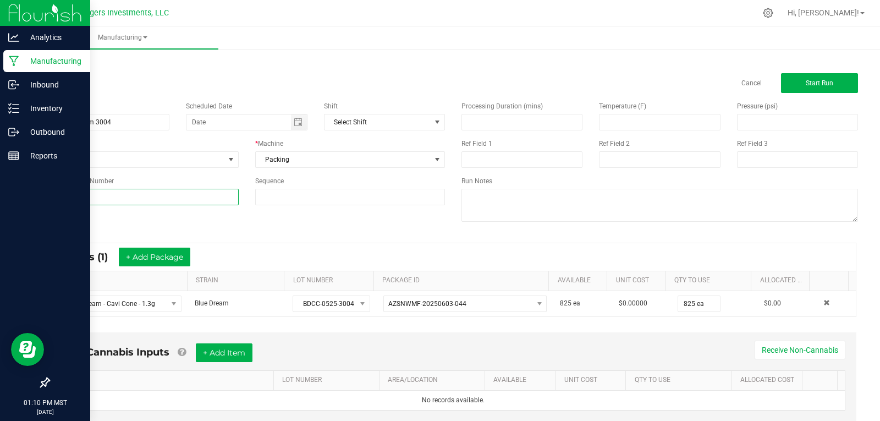
click at [151, 193] on input at bounding box center [143, 197] width 190 height 17
paste input "BDCC-0525-3004"
type input "BDCC-0525-3004"
click at [300, 226] on div "Name 9-24-25 Dream 3004 Scheduled Date Shift Select Shift Run Type None * Machi…" at bounding box center [453, 163] width 826 height 140
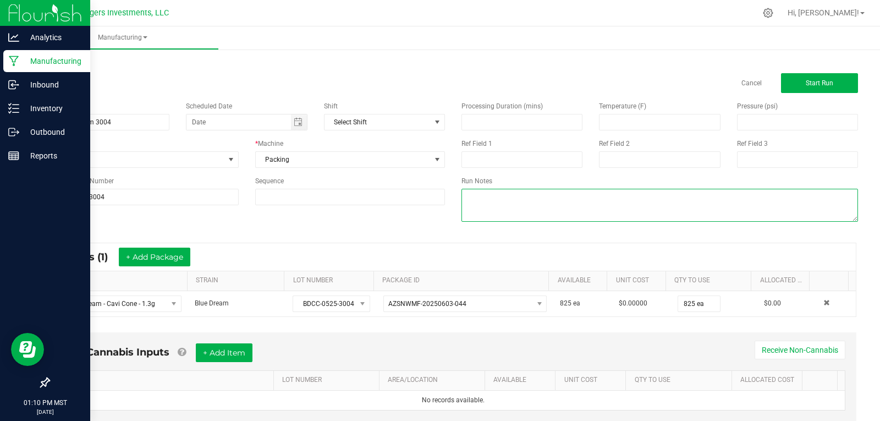
click at [477, 199] on textarea at bounding box center [660, 205] width 397 height 33
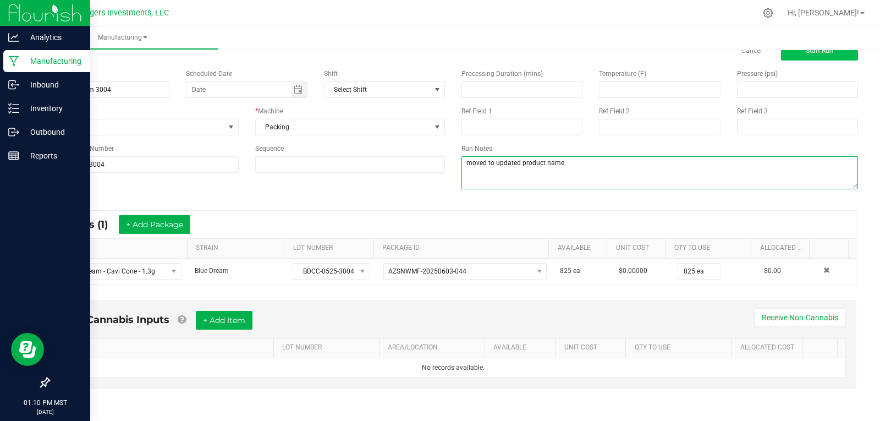
type textarea "moved to updated product name"
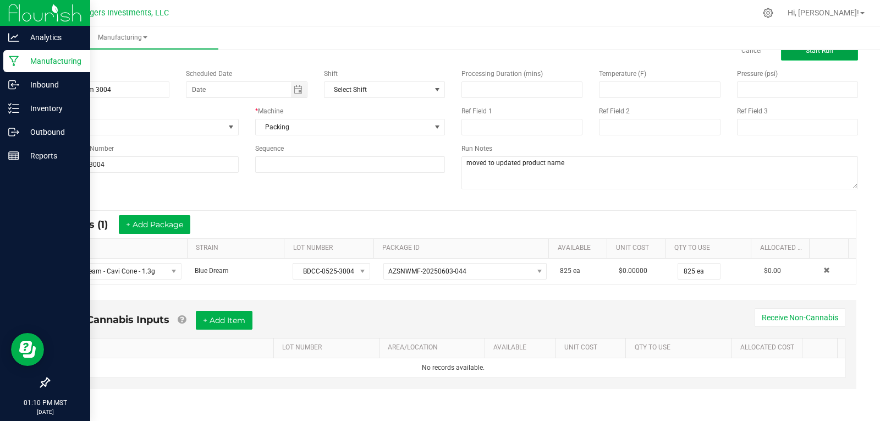
click at [828, 56] on button "Start Run" at bounding box center [819, 51] width 77 height 20
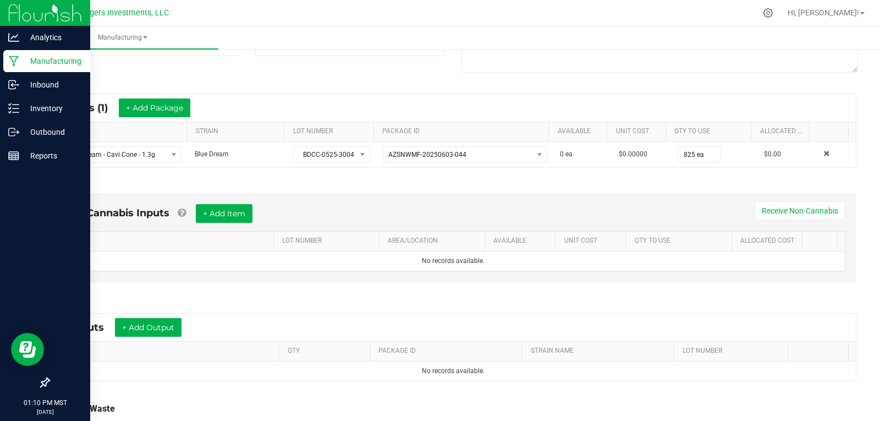
scroll to position [257, 0]
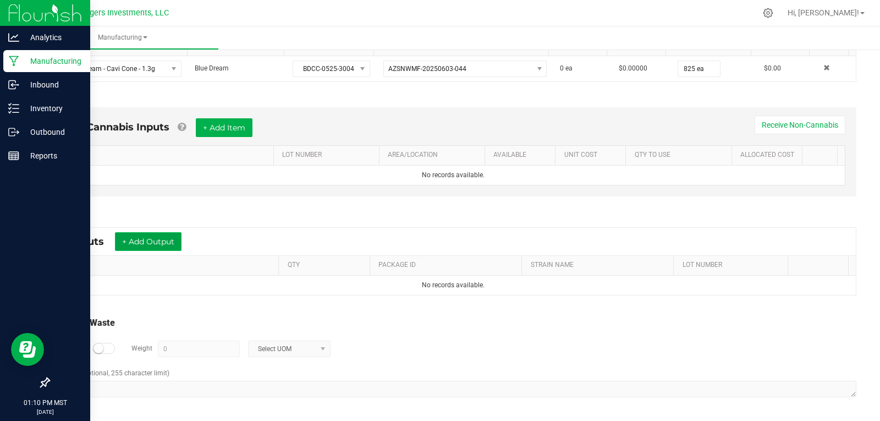
click at [133, 244] on button "+ Add Output" at bounding box center [148, 241] width 67 height 19
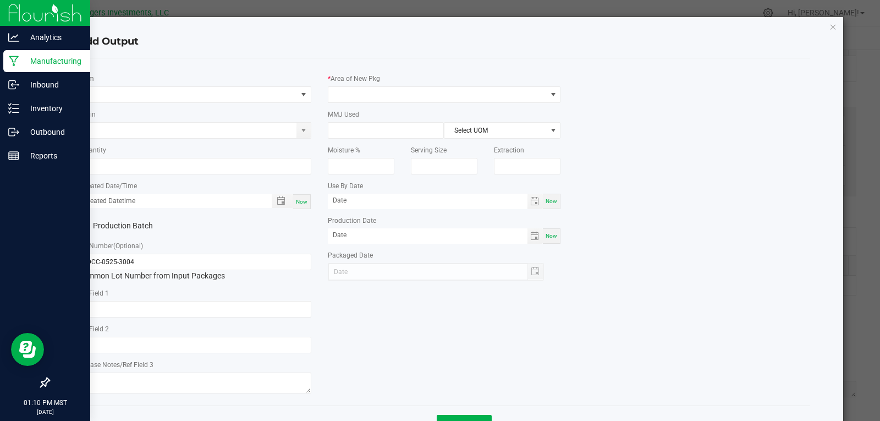
type input "05/15/2026"
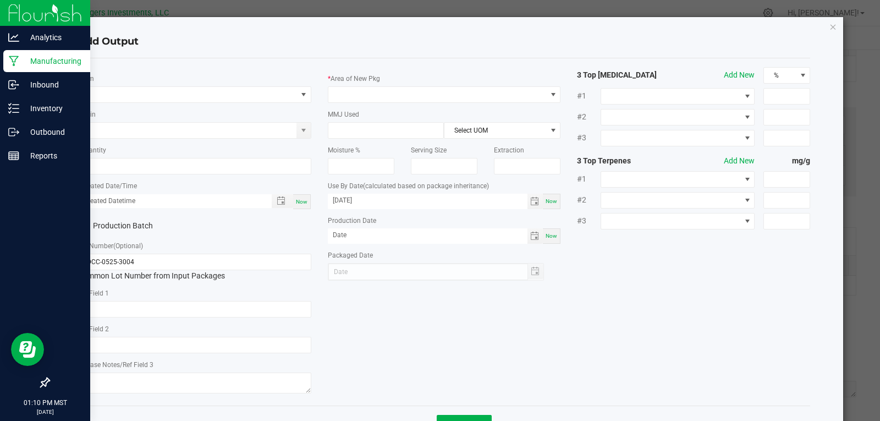
click at [91, 85] on div "* Item" at bounding box center [194, 88] width 233 height 30
click at [91, 92] on span "NO DATA FOUND" at bounding box center [188, 94] width 218 height 15
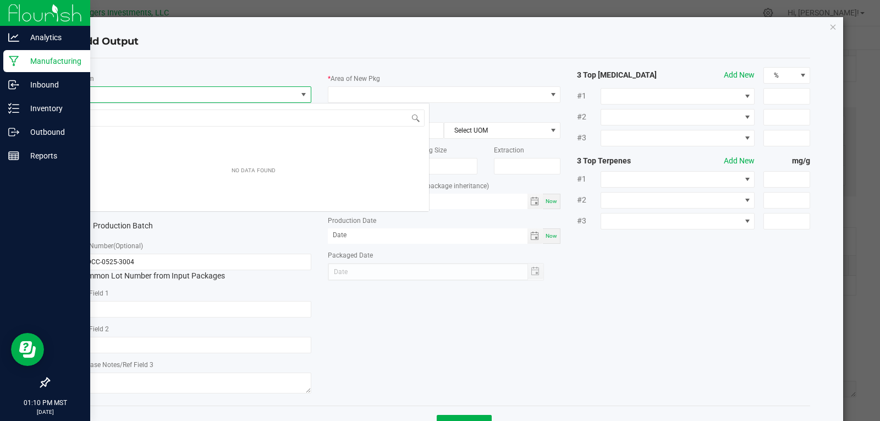
scroll to position [17, 231]
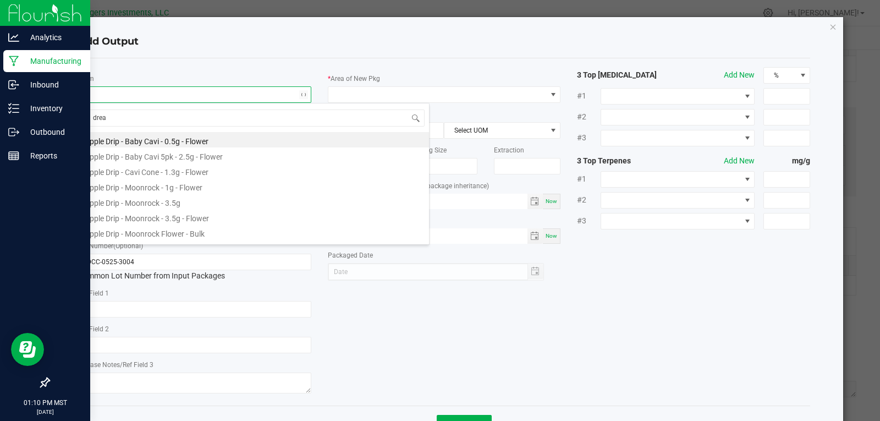
type input "dream"
click at [135, 172] on li "Blue Dream - Cavi Cone - 1.3g - Flower" at bounding box center [253, 170] width 351 height 15
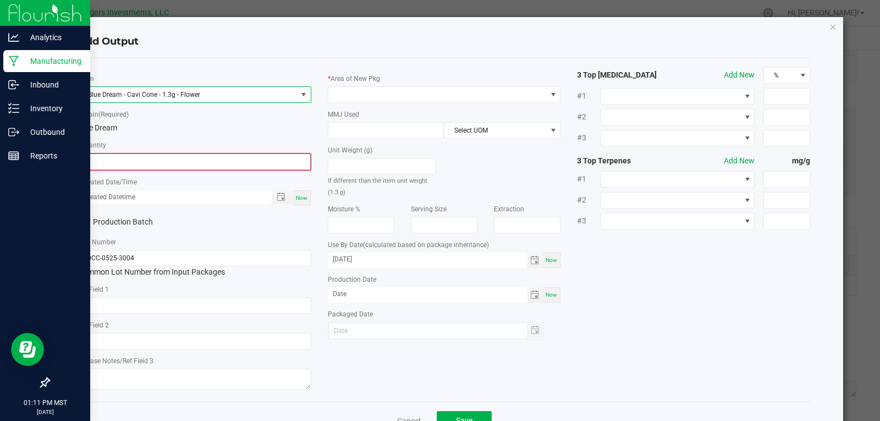
click at [173, 157] on input "0" at bounding box center [194, 161] width 231 height 15
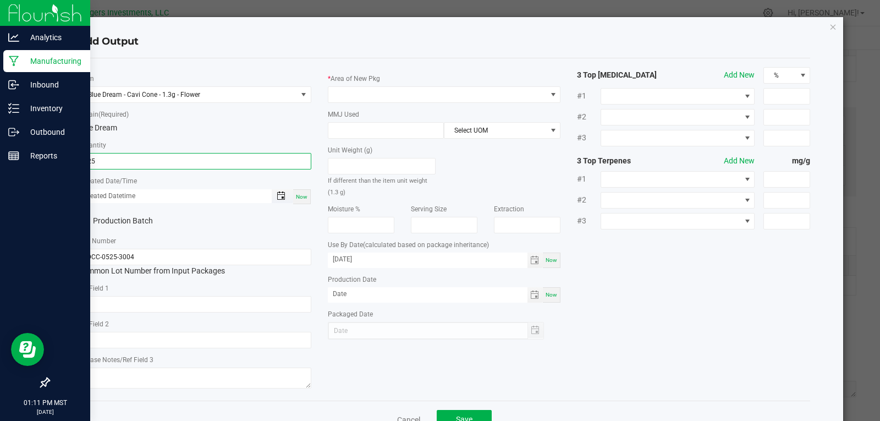
click at [277, 197] on span "Toggle popup" at bounding box center [281, 195] width 9 height 9
type input "825 ea"
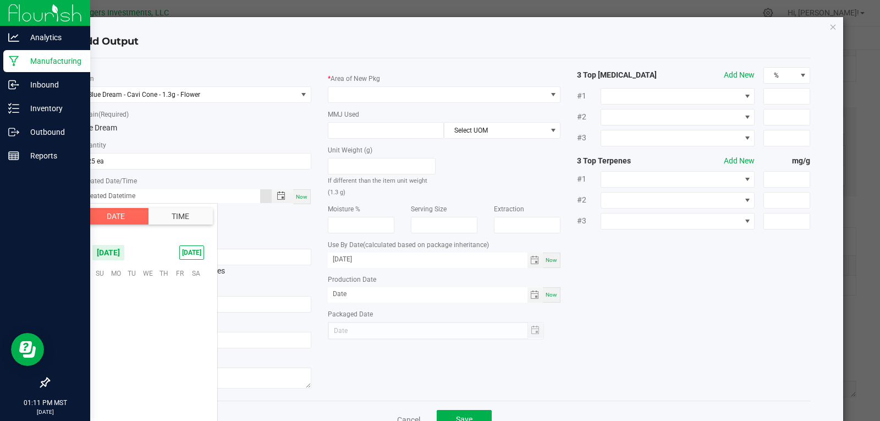
scroll to position [178440, 0]
click at [301, 196] on span "Now" at bounding box center [302, 197] width 12 height 6
type input "09/24/2025 1:11 PM"
type input "[DATE]"
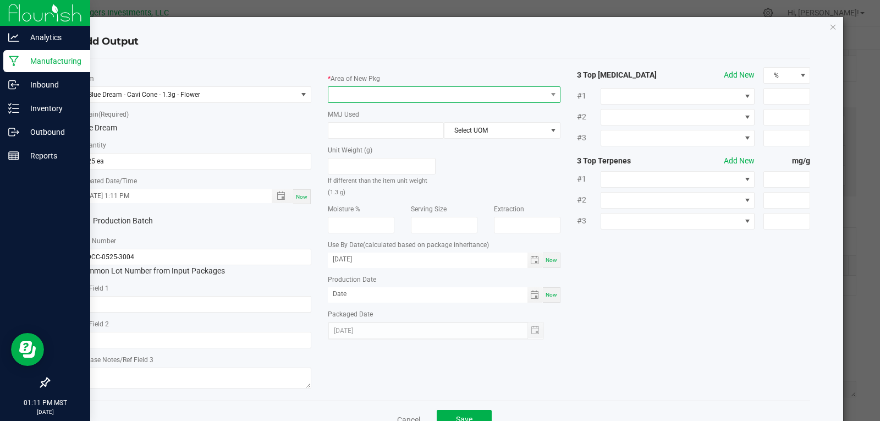
click at [352, 90] on span at bounding box center [437, 94] width 218 height 15
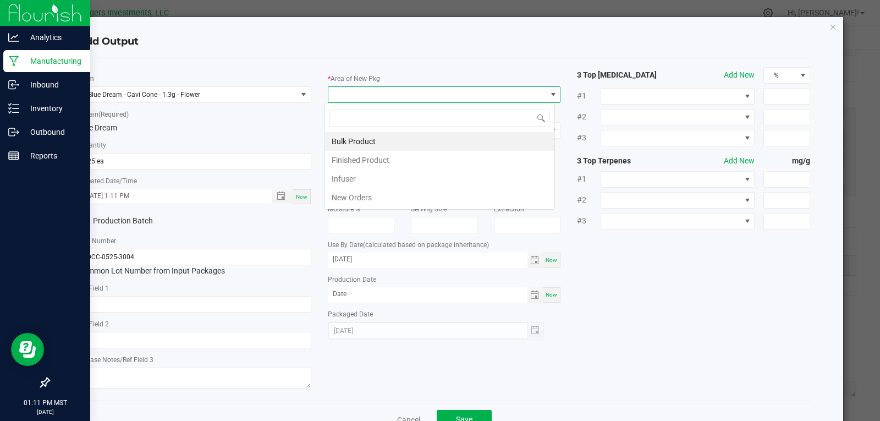
scroll to position [17, 231]
click at [364, 160] on li "Finished Product" at bounding box center [439, 160] width 229 height 19
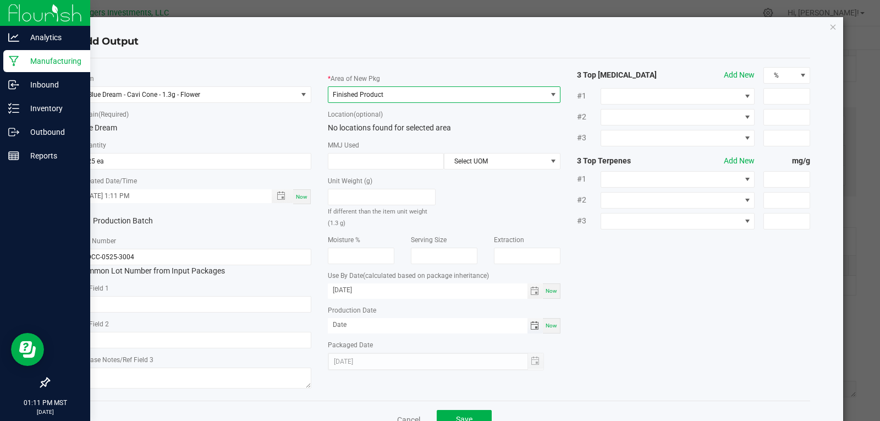
click at [530, 326] on span "Toggle calendar" at bounding box center [534, 325] width 9 height 9
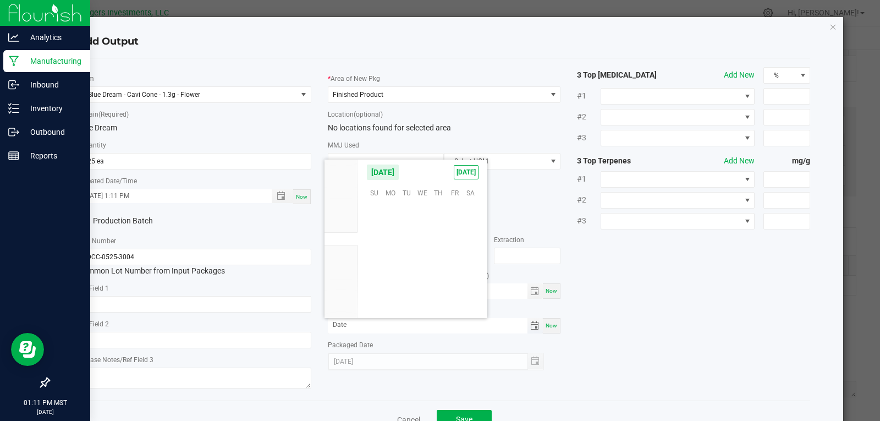
scroll to position [178440, 0]
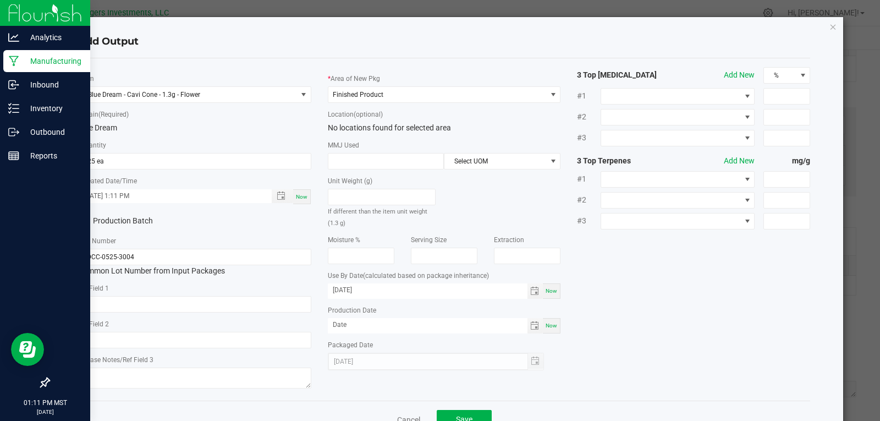
click at [627, 306] on div "* Item Blue Dream - Cavi Cone - 1.3g - Flower * Strain (Required) Blue Dream * …" at bounding box center [444, 229] width 749 height 325
click at [530, 323] on span "Toggle calendar" at bounding box center [534, 325] width 9 height 9
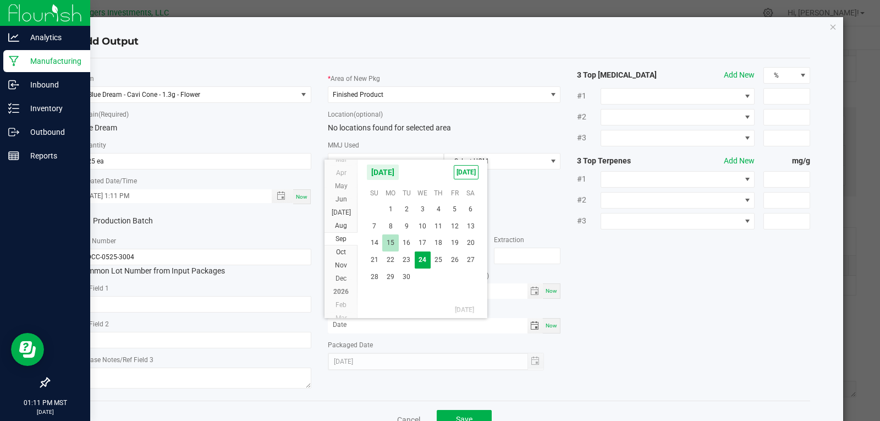
click at [391, 243] on span "15" at bounding box center [390, 242] width 16 height 17
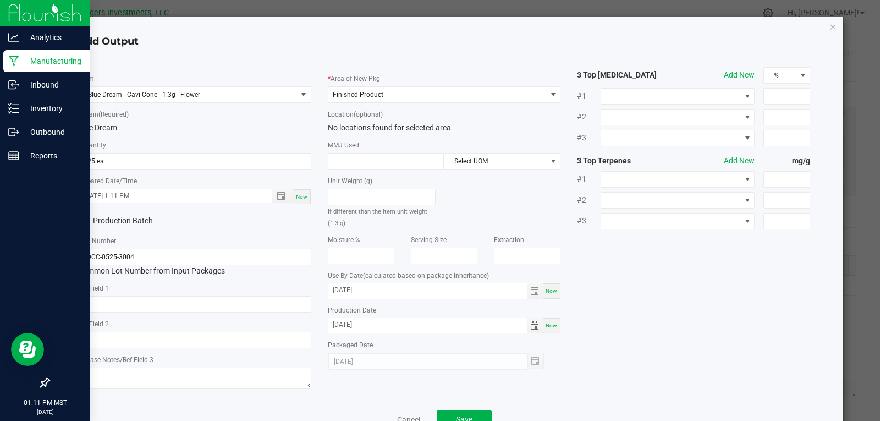
click at [621, 333] on div "* Item Blue Dream - Cavi Cone - 1.3g - Flower * Strain (Required) Blue Dream * …" at bounding box center [444, 229] width 749 height 325
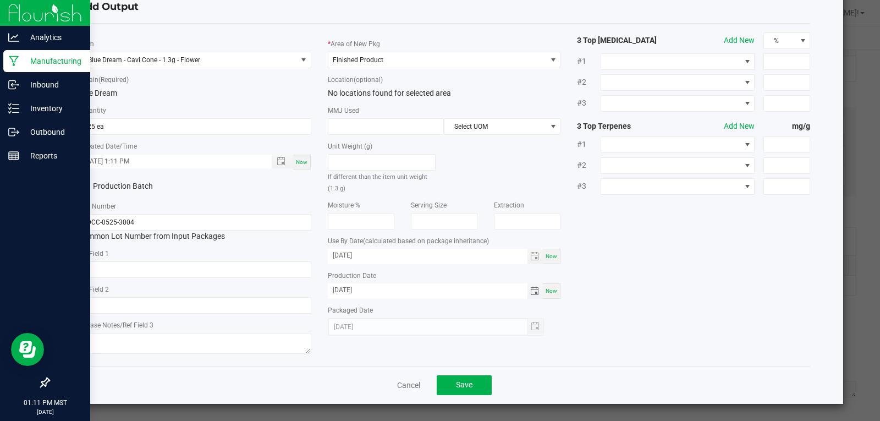
click at [530, 291] on span "Toggle calendar" at bounding box center [534, 291] width 9 height 9
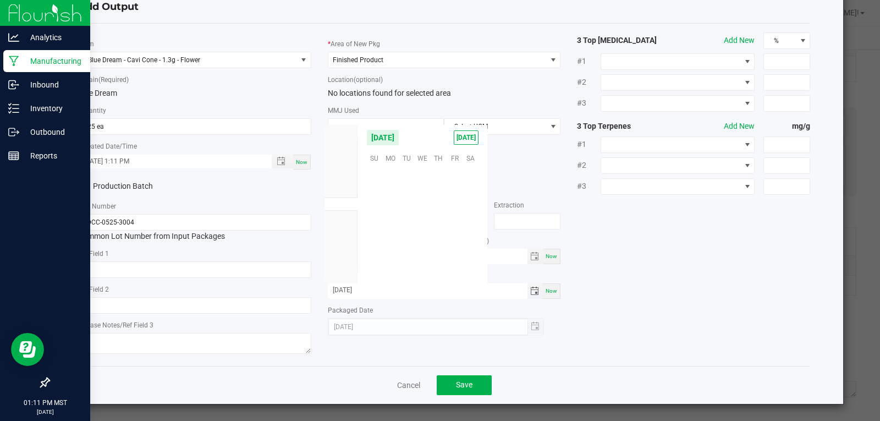
scroll to position [178440, 0]
click at [341, 150] on span "May" at bounding box center [341, 151] width 13 height 8
click at [440, 207] on span "15" at bounding box center [439, 208] width 16 height 17
type input "05/15/2025"
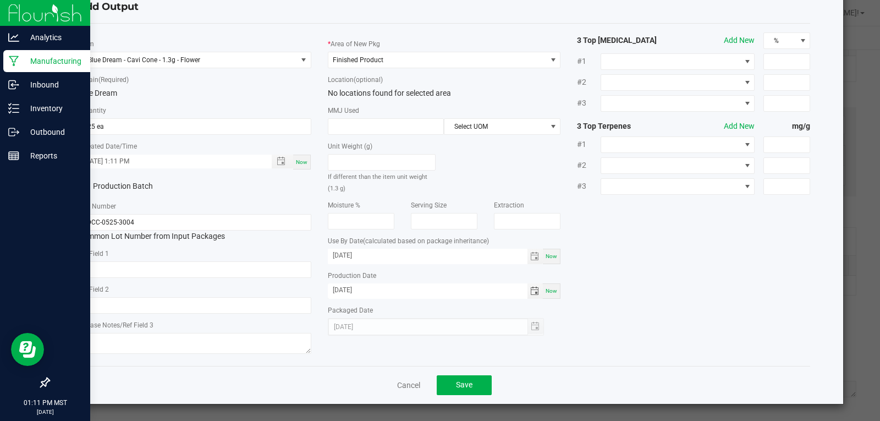
click at [644, 319] on div "* Item Blue Dream - Cavi Cone - 1.3g - Flower * Strain (Required) Blue Dream * …" at bounding box center [444, 194] width 749 height 325
click at [460, 383] on span "Save" at bounding box center [464, 384] width 17 height 9
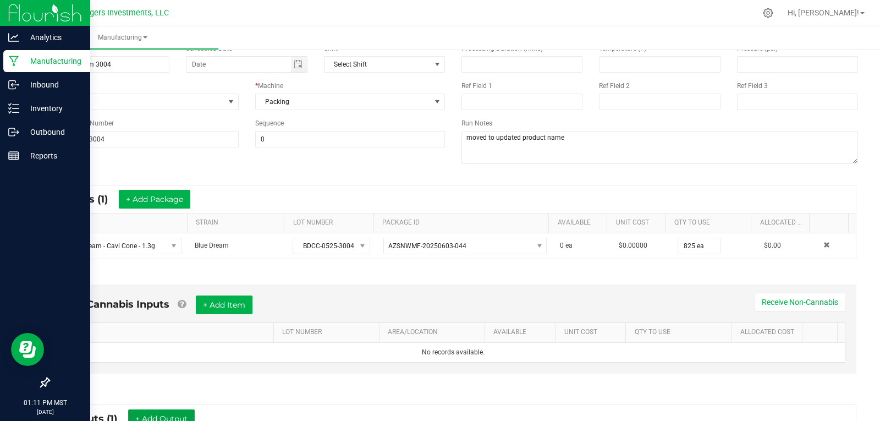
scroll to position [0, 0]
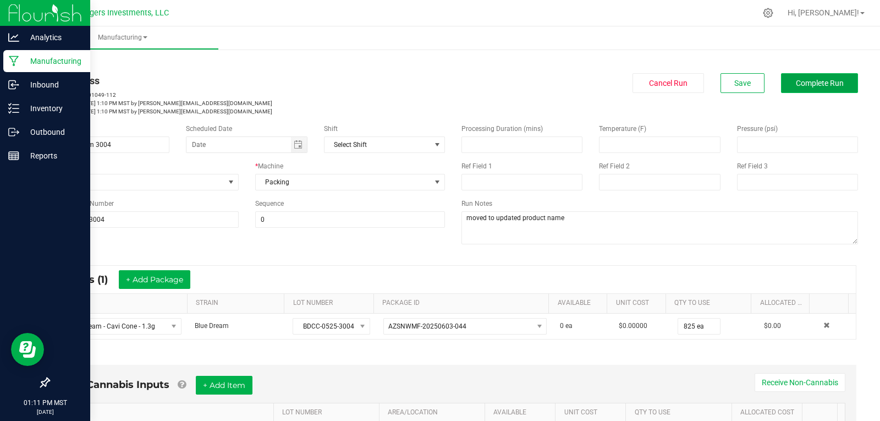
click at [821, 85] on span "Complete Run" at bounding box center [820, 83] width 48 height 9
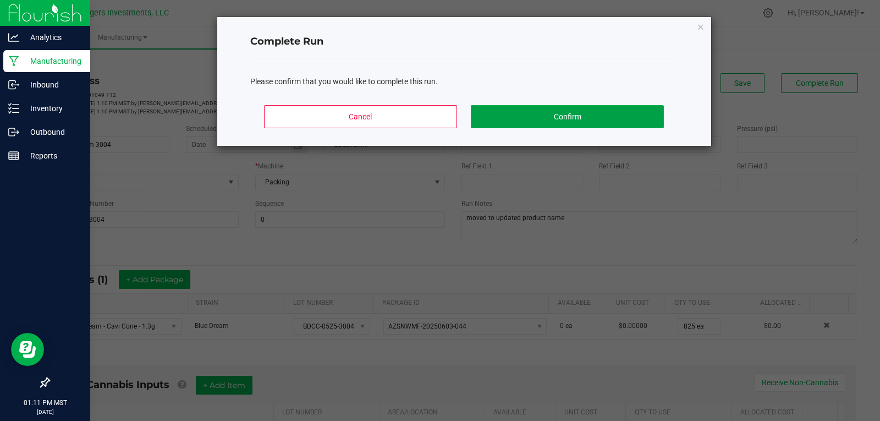
click at [579, 123] on button "Confirm" at bounding box center [567, 116] width 193 height 23
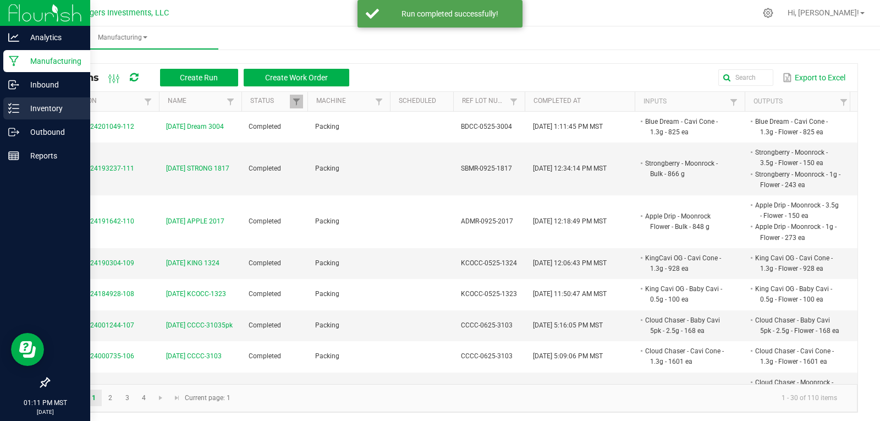
click at [46, 108] on p "Inventory" at bounding box center [52, 108] width 66 height 13
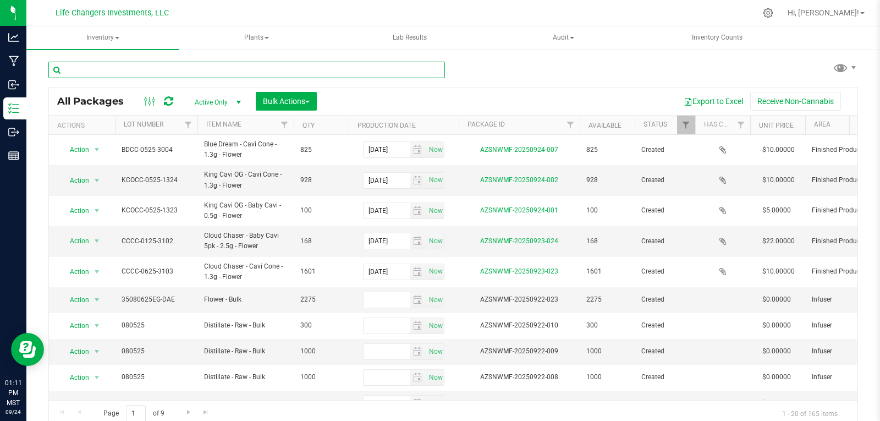
click at [117, 70] on input "text" at bounding box center [246, 70] width 397 height 17
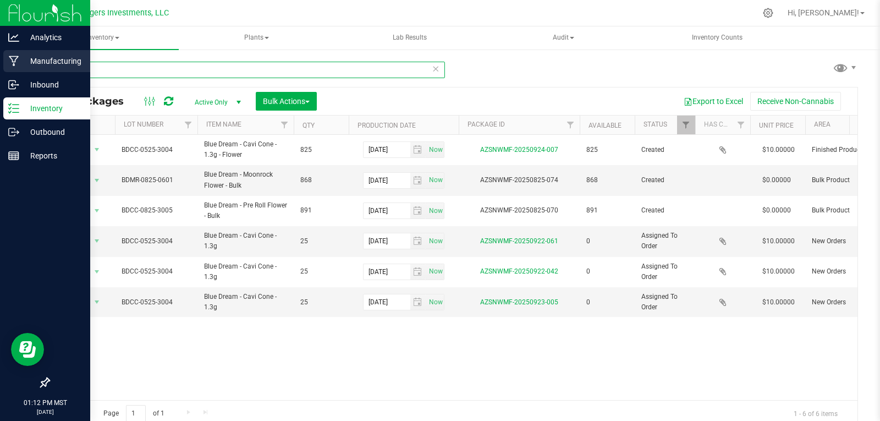
type input "dream"
click at [40, 63] on p "Manufacturing" at bounding box center [52, 60] width 66 height 13
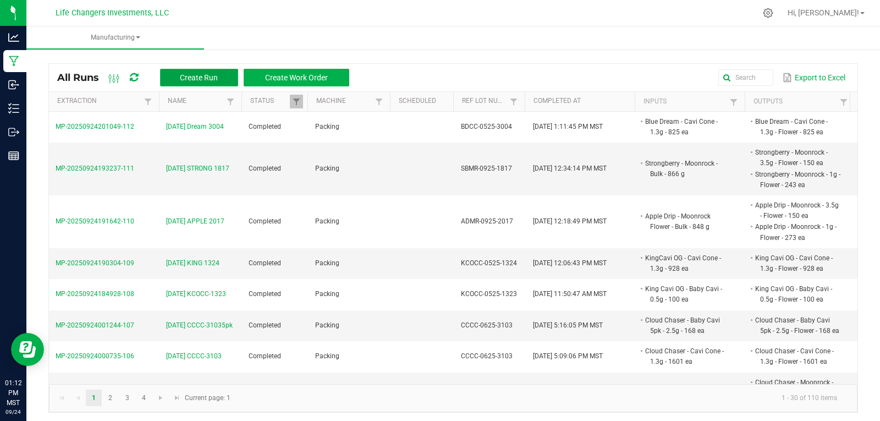
click at [193, 74] on span "Create Run" at bounding box center [199, 77] width 38 height 9
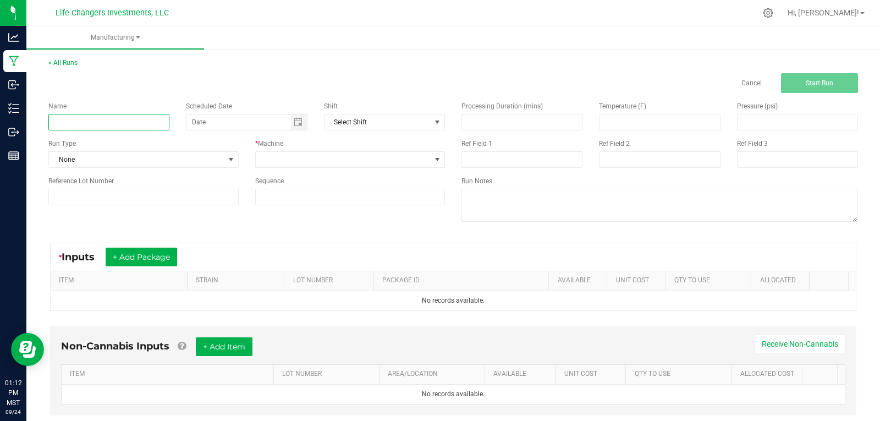
click at [128, 124] on input at bounding box center [108, 122] width 121 height 17
click at [121, 119] on input "9-24-25 Dream 3004" at bounding box center [108, 122] width 121 height 17
type input "9-24-25 Dream 0601"
click at [105, 157] on span "None" at bounding box center [137, 159] width 176 height 15
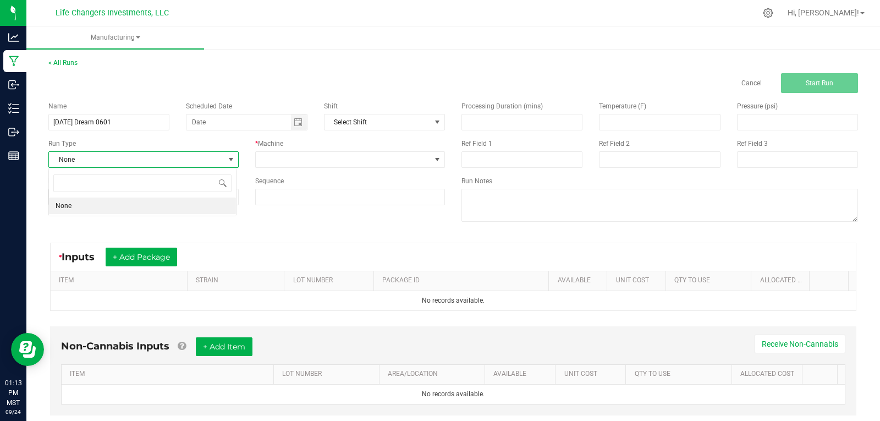
scroll to position [17, 188]
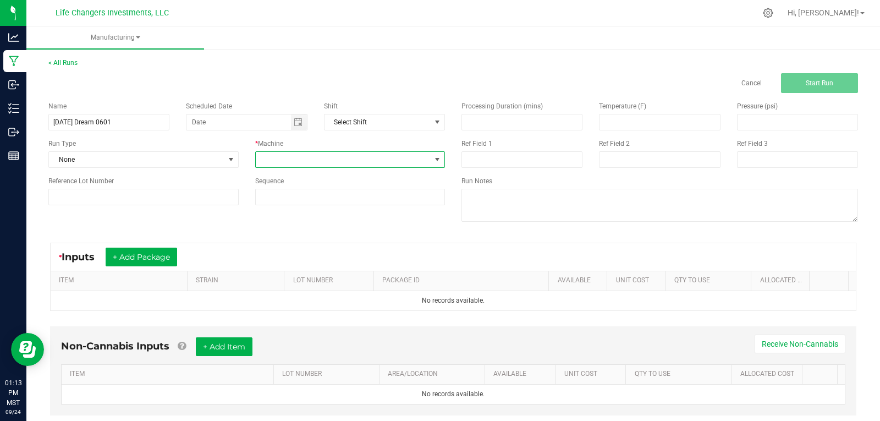
click at [348, 156] on span at bounding box center [344, 159] width 176 height 15
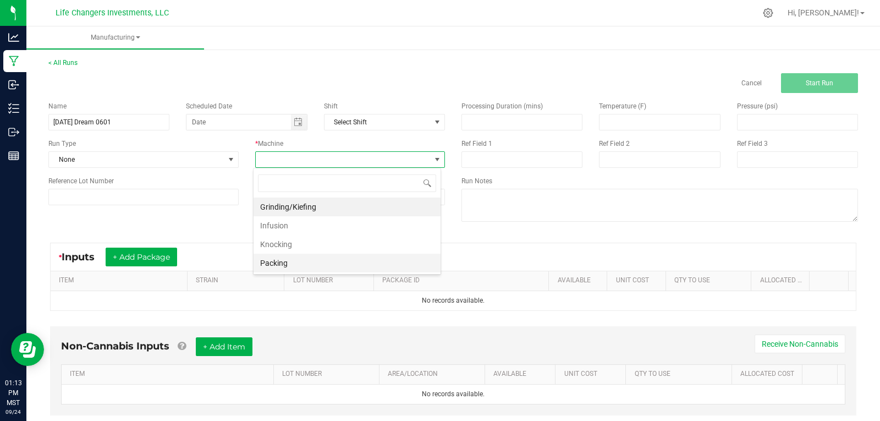
click at [272, 261] on li "Packing" at bounding box center [347, 263] width 187 height 19
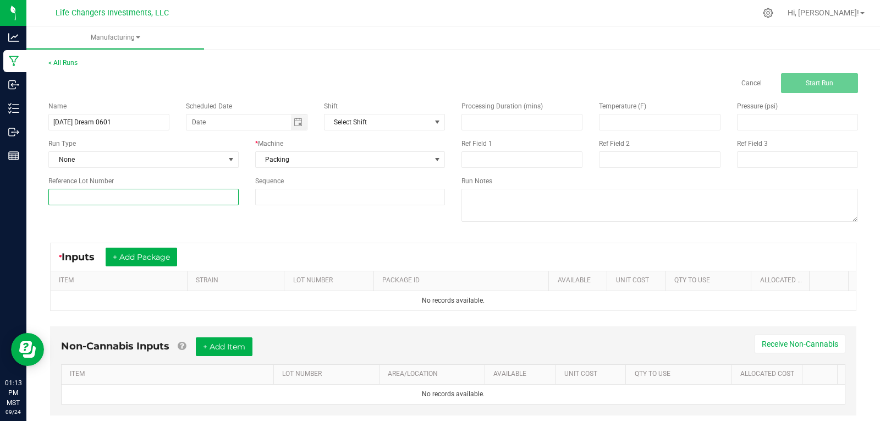
click at [135, 192] on input at bounding box center [143, 197] width 190 height 17
click at [311, 228] on div "Name 9-24-25 Dream 0601 Scheduled Date Shift Select Shift Run Type None * Machi…" at bounding box center [453, 163] width 826 height 140
click at [152, 257] on button "+ Add Package" at bounding box center [142, 257] width 72 height 19
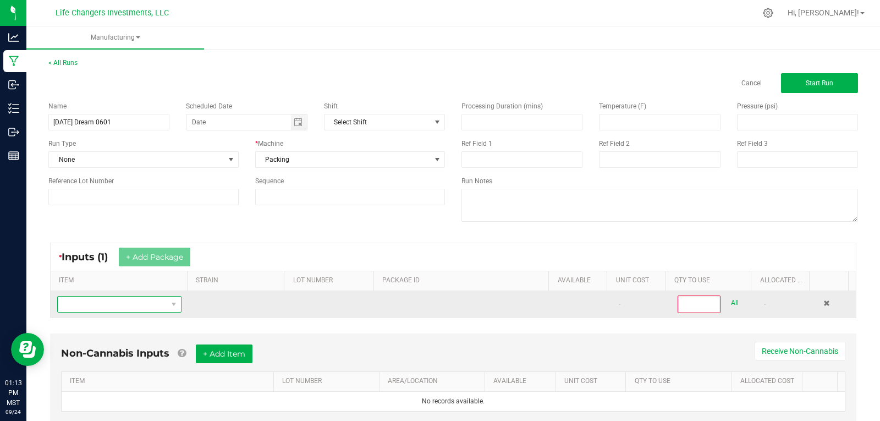
click at [105, 303] on span "NO DATA FOUND" at bounding box center [112, 304] width 109 height 15
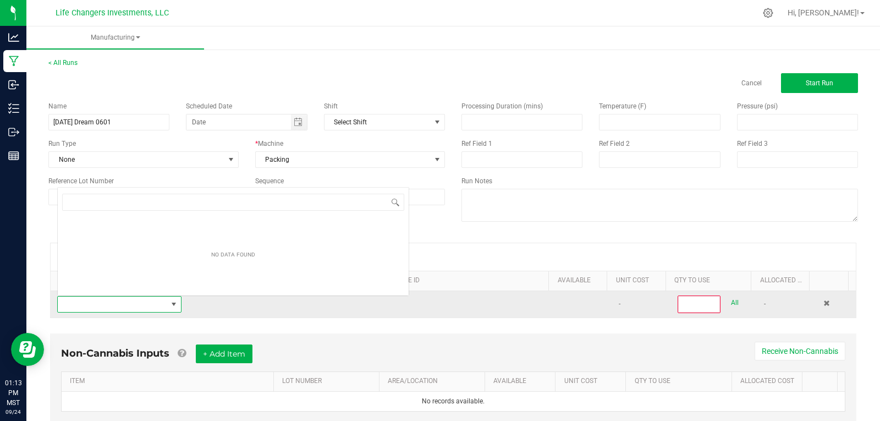
scroll to position [17, 120]
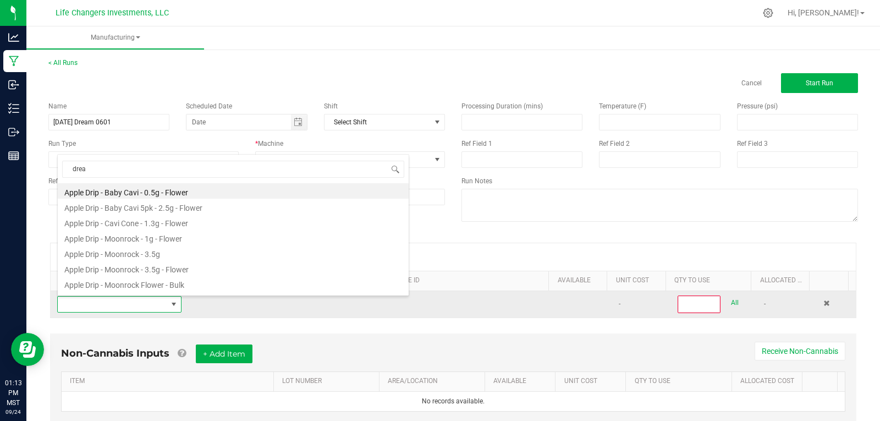
type input "dream"
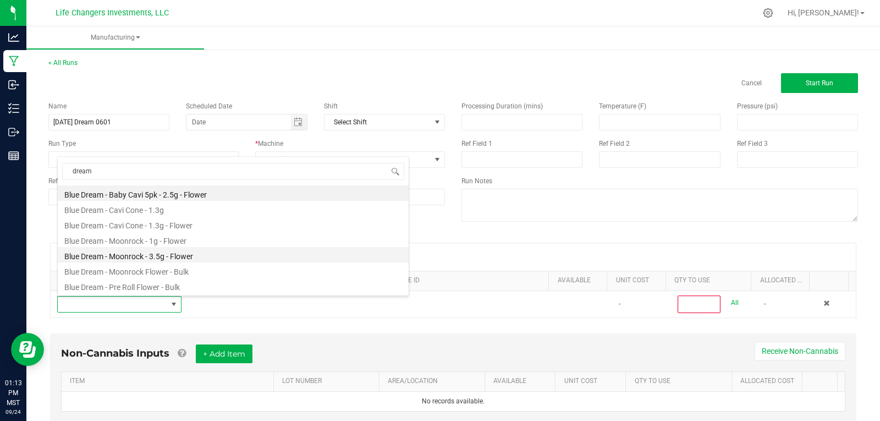
click at [133, 255] on li "Blue Dream - Moonrock - 3.5g - Flower" at bounding box center [233, 254] width 351 height 15
type input "0"
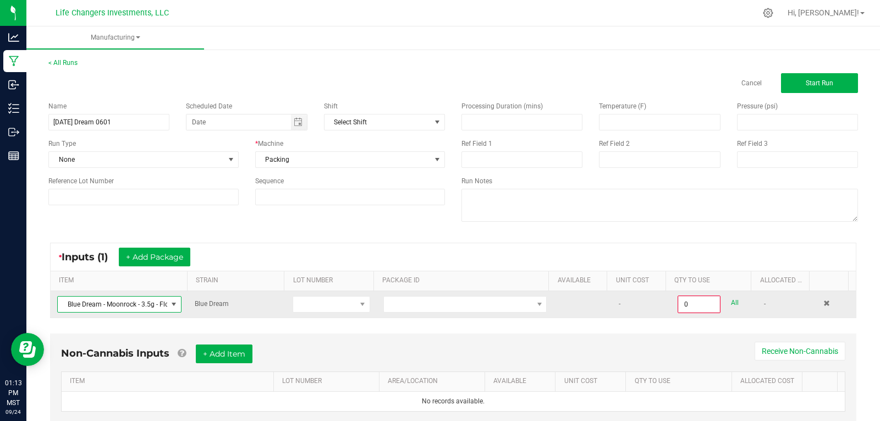
click at [174, 305] on span at bounding box center [173, 304] width 9 height 9
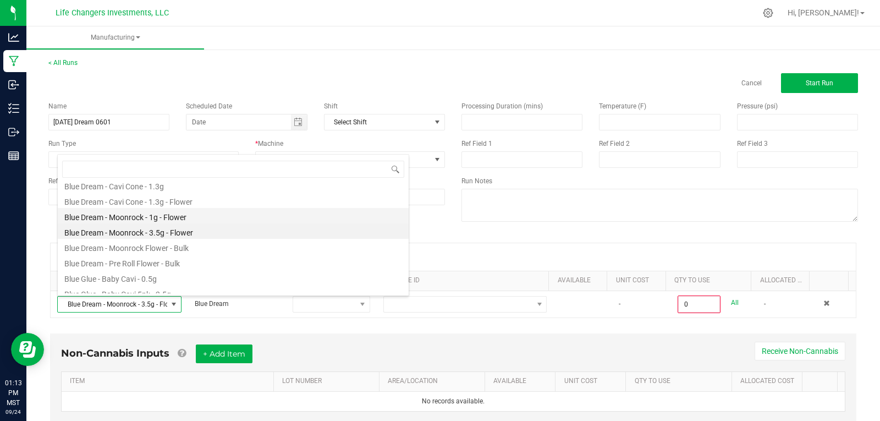
scroll to position [207, 0]
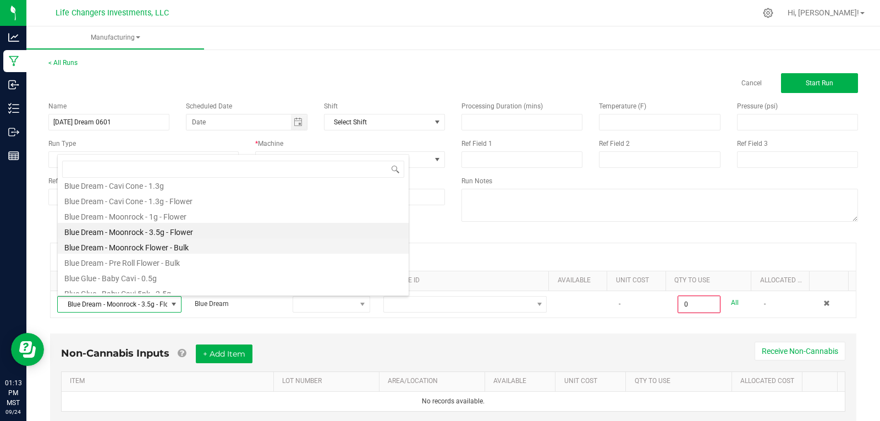
click at [139, 247] on li "Blue Dream - Moonrock Flower - Bulk" at bounding box center [233, 245] width 351 height 15
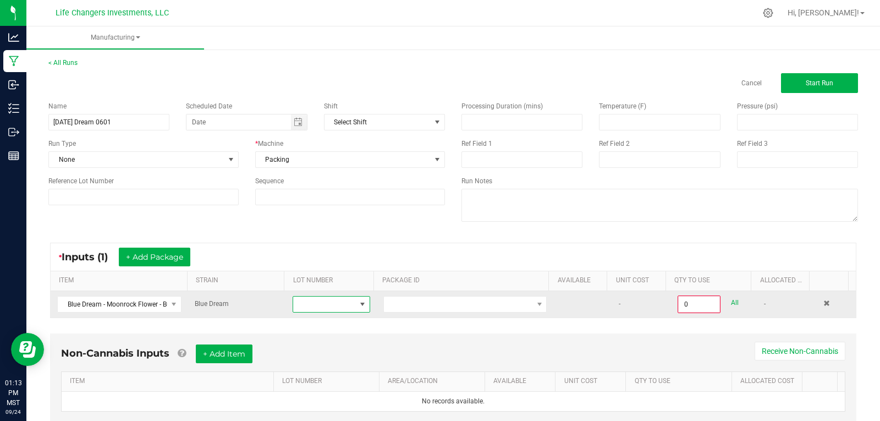
click at [317, 298] on span at bounding box center [324, 304] width 62 height 15
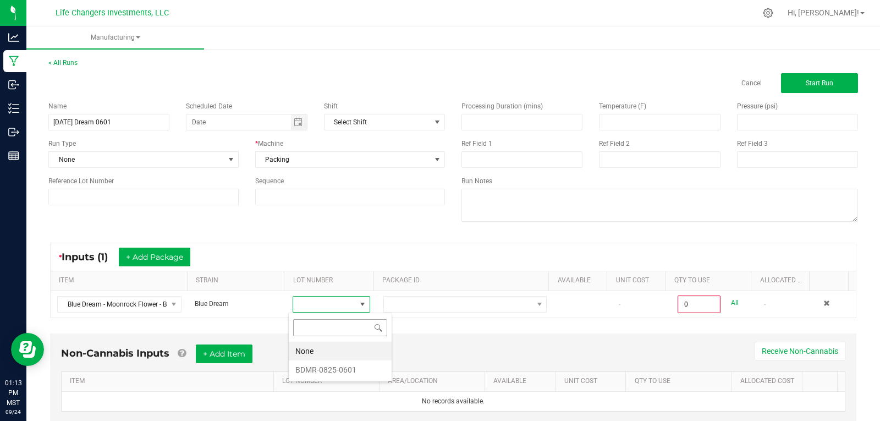
scroll to position [17, 75]
click at [314, 368] on li "BDMR-0825-0601" at bounding box center [340, 369] width 103 height 19
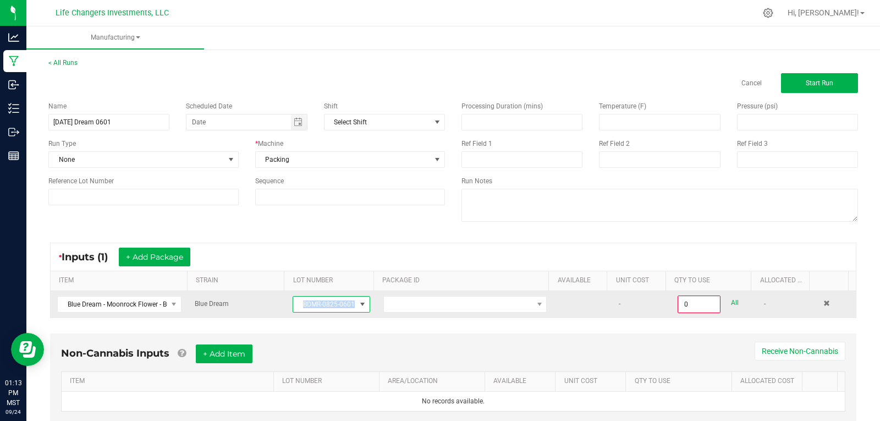
drag, startPoint x: 297, startPoint y: 304, endPoint x: 358, endPoint y: 312, distance: 61.6
click at [358, 312] on span "BDMR-0825-0601" at bounding box center [331, 304] width 77 height 17
drag, startPoint x: 297, startPoint y: 305, endPoint x: 353, endPoint y: 307, distance: 56.2
click at [353, 307] on span "BDMR-0825-0601" at bounding box center [331, 304] width 77 height 17
copy span "BDMR-0825-0601"
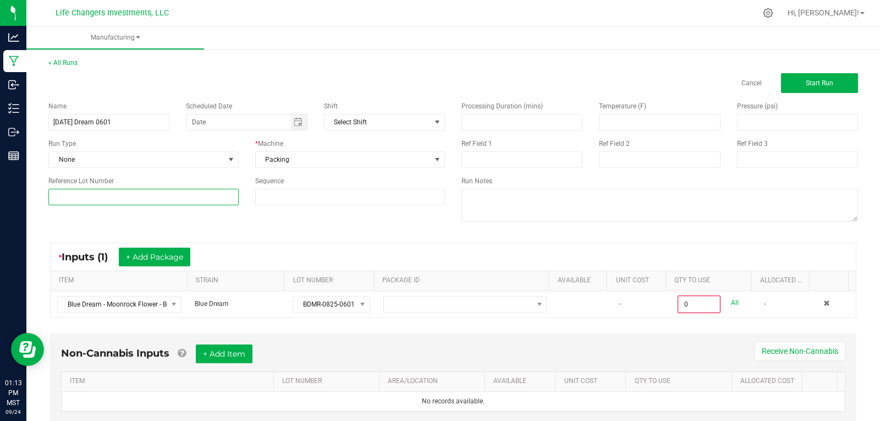
click at [100, 198] on input at bounding box center [143, 197] width 190 height 17
paste input "BDMR-0825-0601"
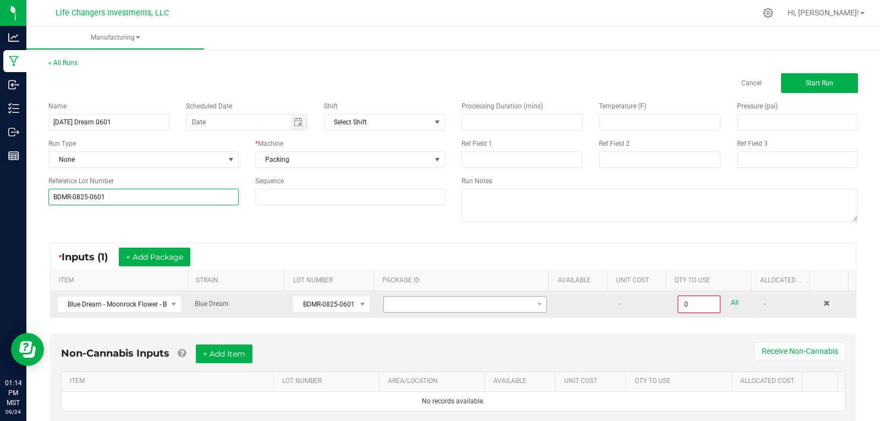
type input "BDMR-0825-0601"
click at [429, 302] on span at bounding box center [458, 304] width 149 height 15
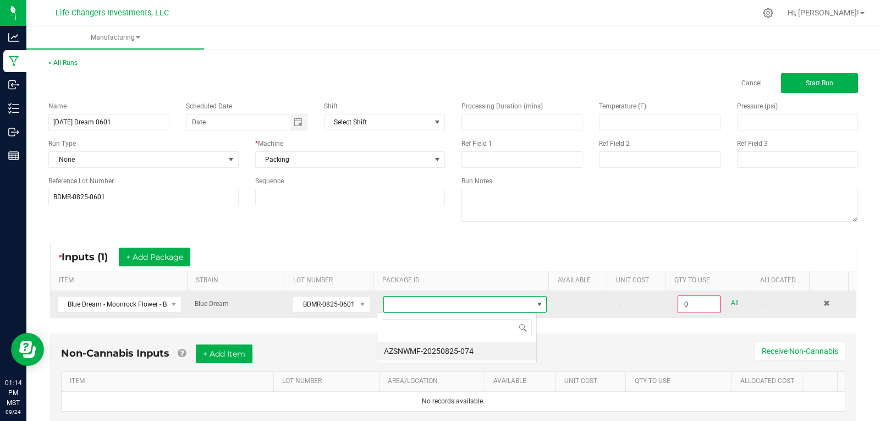
scroll to position [17, 160]
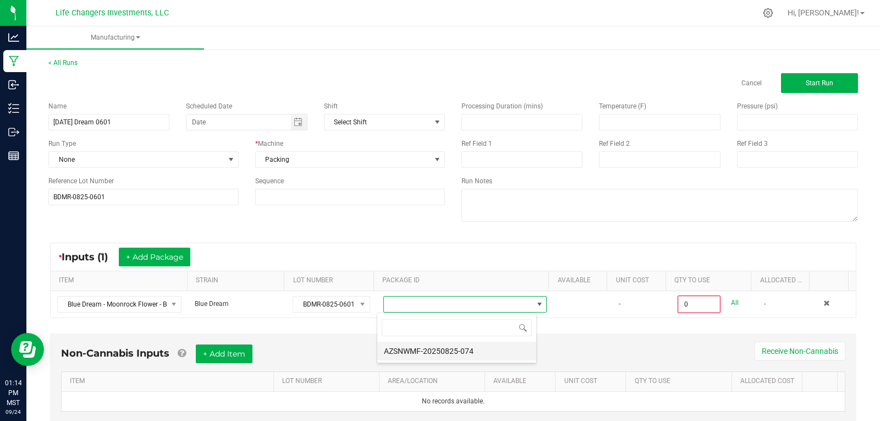
click at [450, 349] on li "AZSNWMF-20250825-074" at bounding box center [456, 351] width 159 height 19
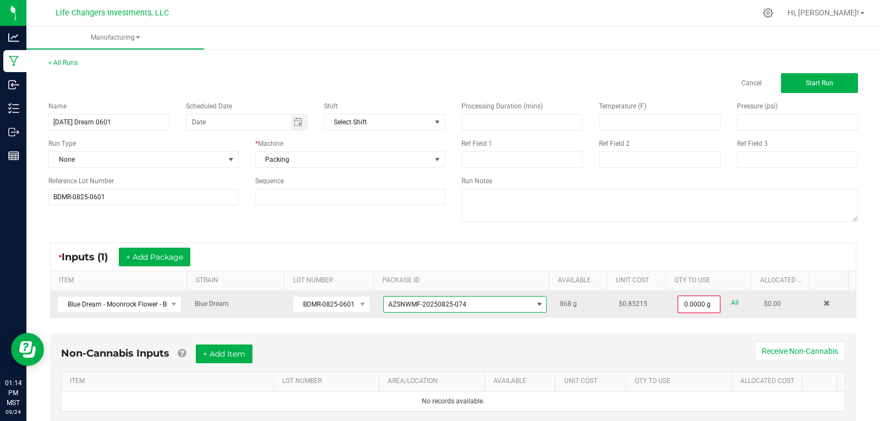
click at [731, 302] on link "All" at bounding box center [735, 302] width 8 height 15
type input "868.0000 g"
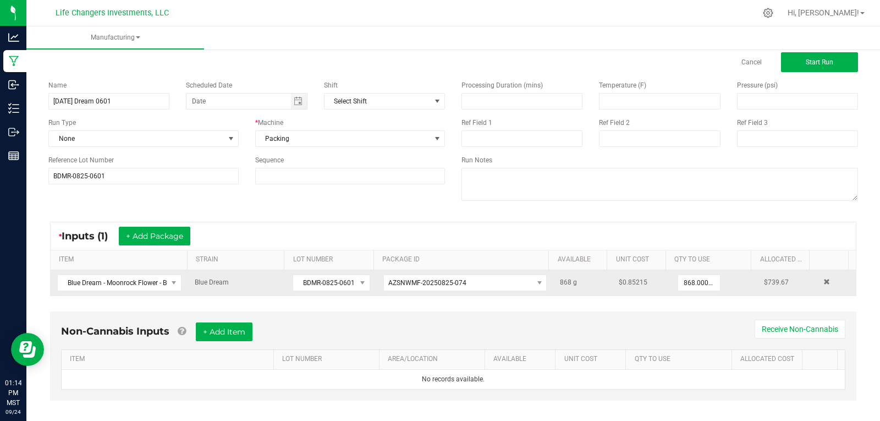
scroll to position [32, 0]
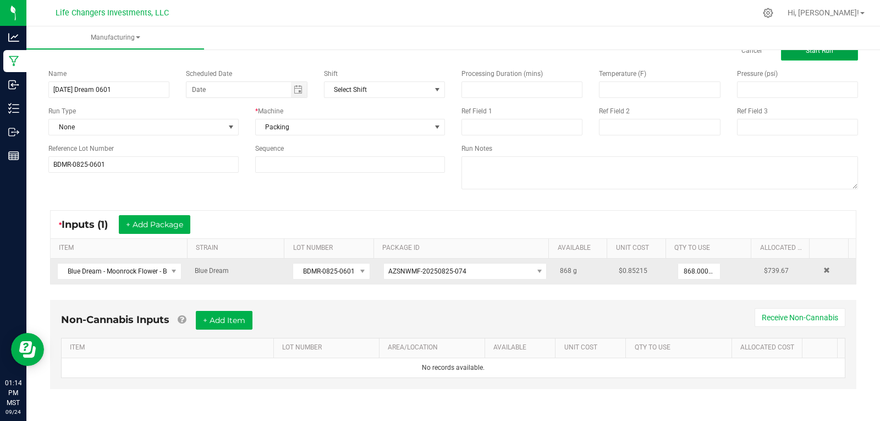
click at [816, 55] on button "Start Run" at bounding box center [819, 51] width 77 height 20
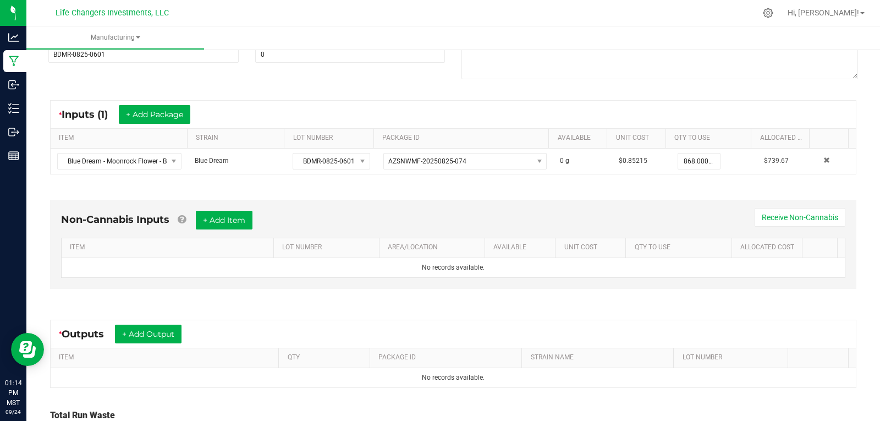
scroll to position [257, 0]
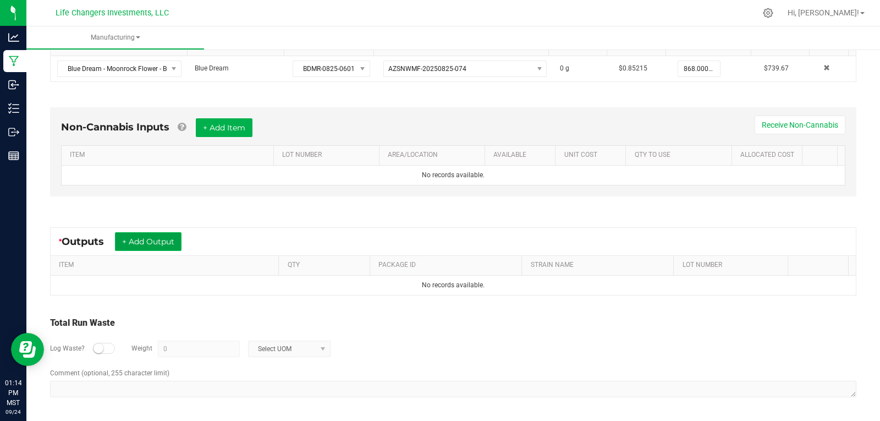
click at [147, 246] on button "+ Add Output" at bounding box center [148, 241] width 67 height 19
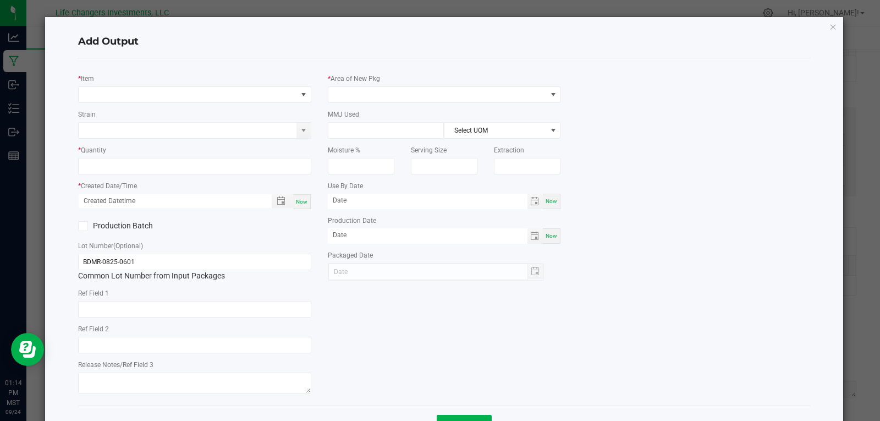
type input "08/25/2026"
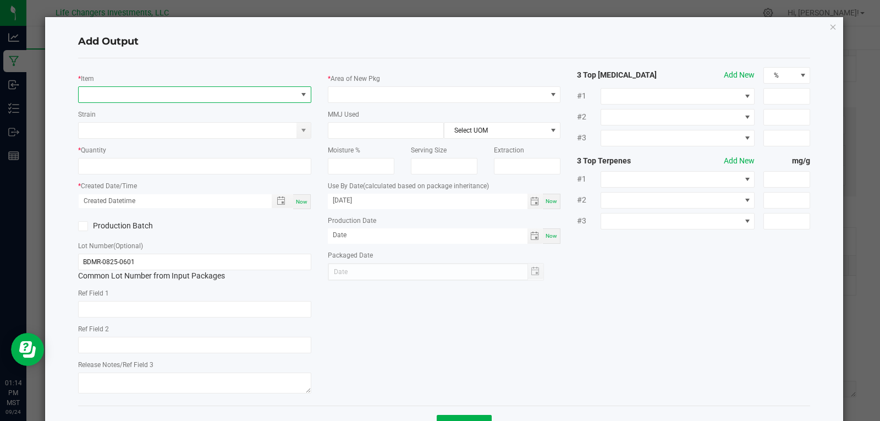
click at [101, 90] on span "NO DATA FOUND" at bounding box center [188, 94] width 218 height 15
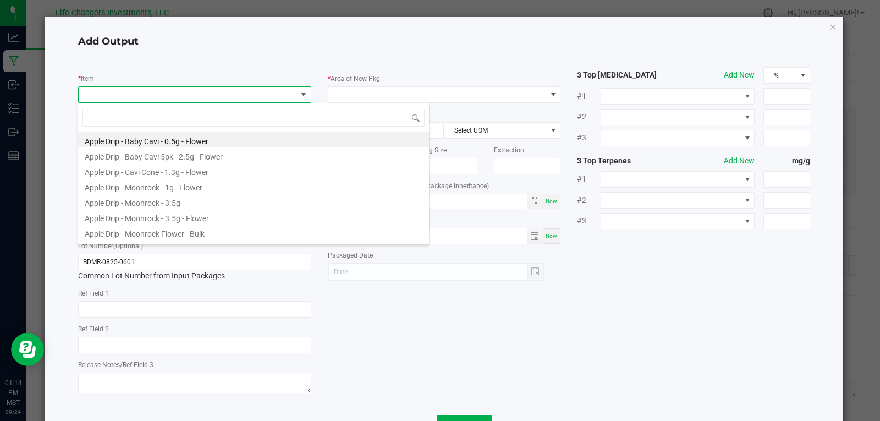
scroll to position [17, 231]
type input "dream"
click at [141, 204] on li "Blue Dream - Moonrock - 3.5g - Flower" at bounding box center [253, 201] width 351 height 15
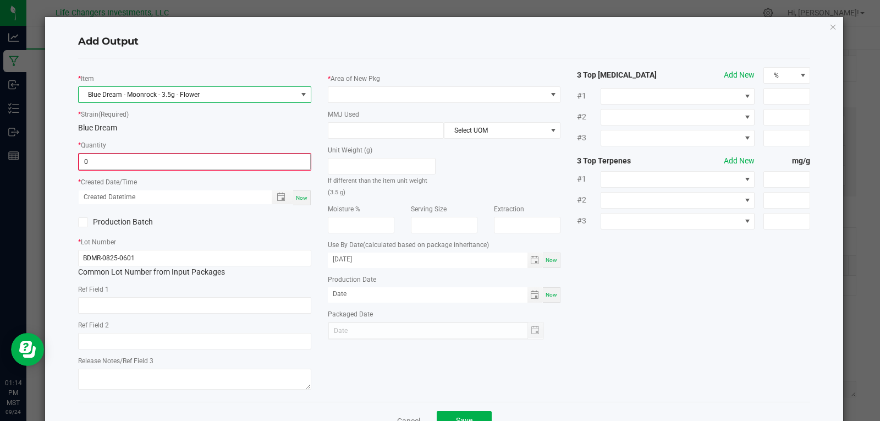
click at [159, 161] on input "0" at bounding box center [194, 161] width 231 height 15
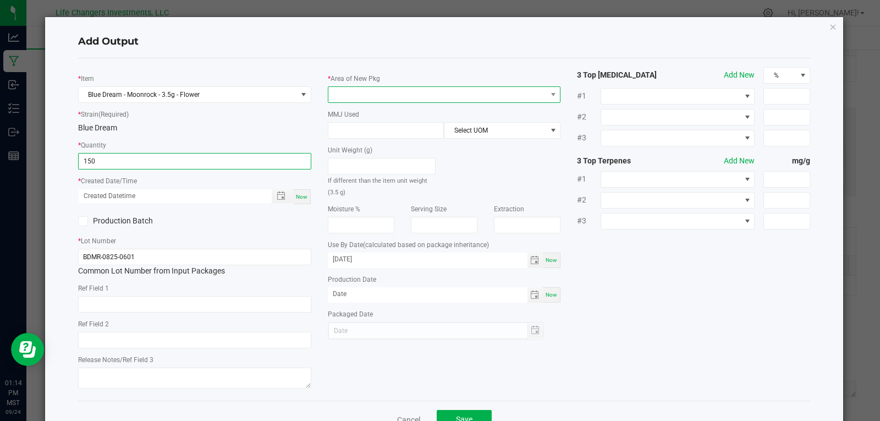
type input "150 ea"
click at [333, 94] on span at bounding box center [437, 94] width 218 height 15
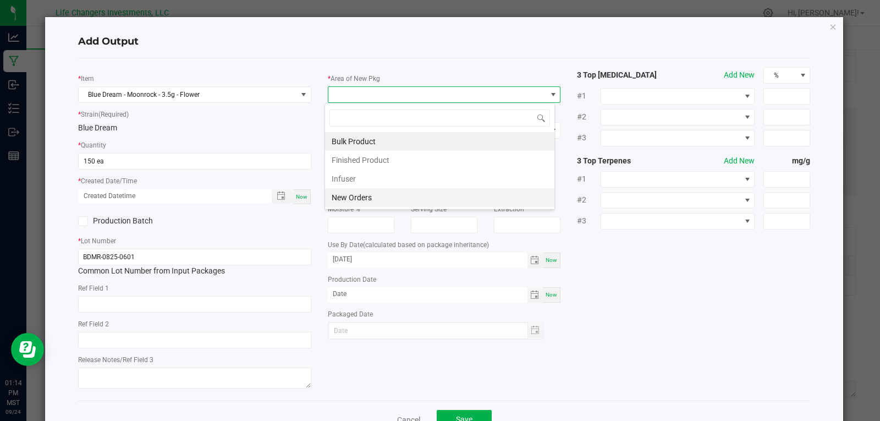
click at [348, 202] on li "New Orders" at bounding box center [439, 197] width 229 height 19
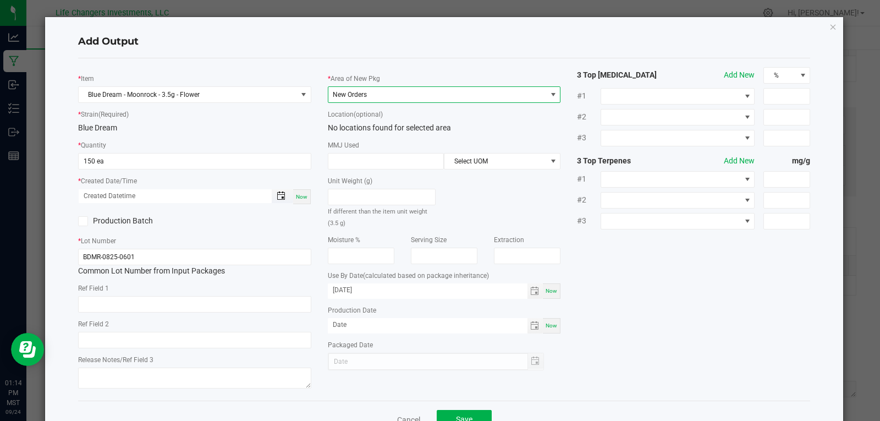
click at [278, 196] on span "Toggle popup" at bounding box center [281, 195] width 9 height 9
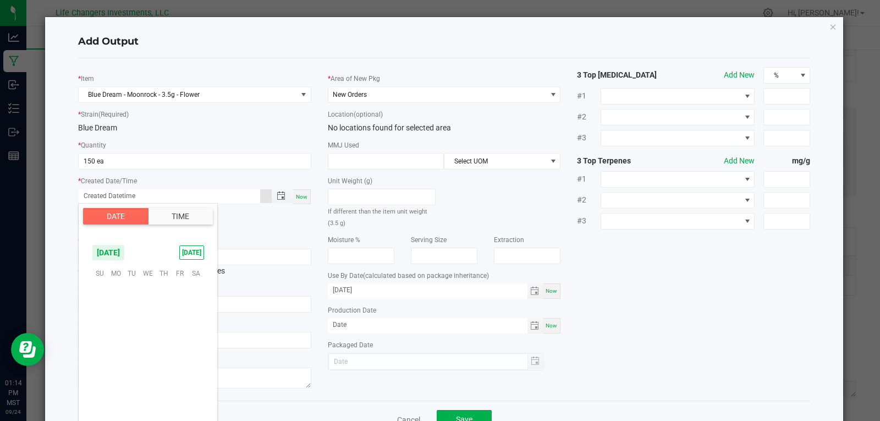
scroll to position [178440, 0]
click at [119, 250] on span "September 2025" at bounding box center [108, 252] width 33 height 17
click at [145, 299] on span "Aug" at bounding box center [148, 299] width 23 height 23
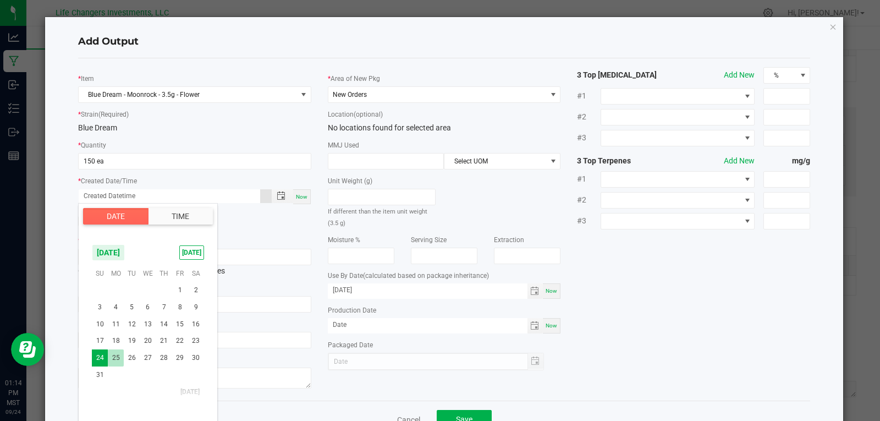
click at [118, 355] on span "25" at bounding box center [116, 357] width 16 height 17
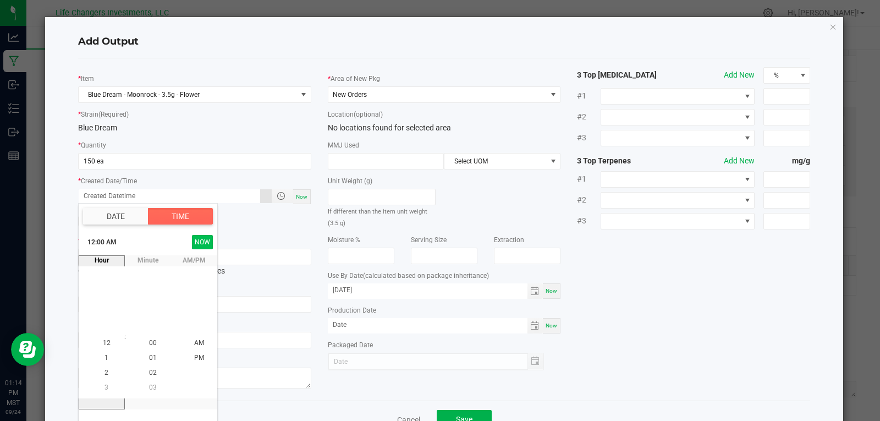
click at [201, 243] on button "NOW" at bounding box center [202, 242] width 21 height 14
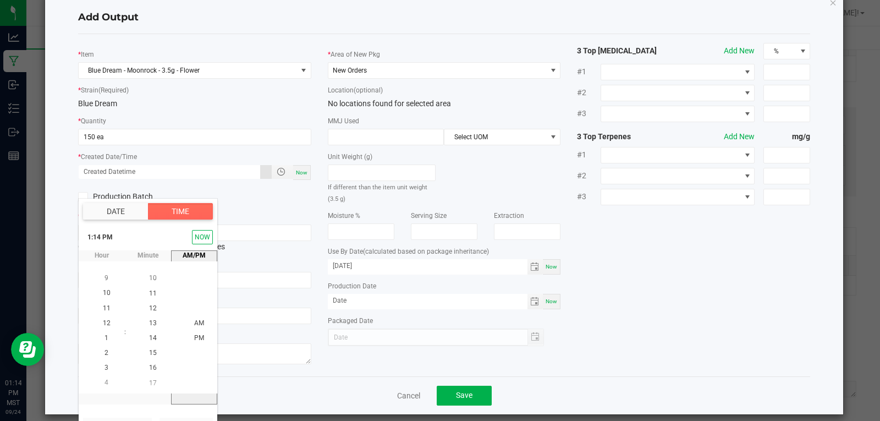
scroll to position [35, 0]
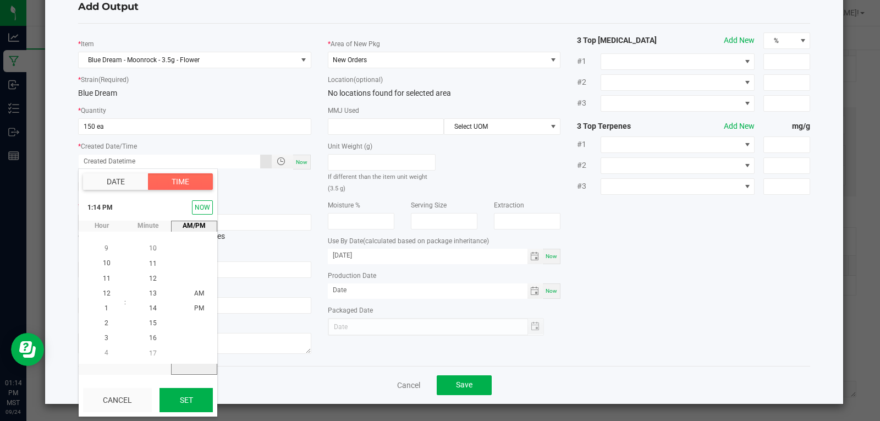
click at [190, 399] on button "Set" at bounding box center [186, 400] width 53 height 24
type input "08/25/2025 1:14 PM"
type input "08/25/2025"
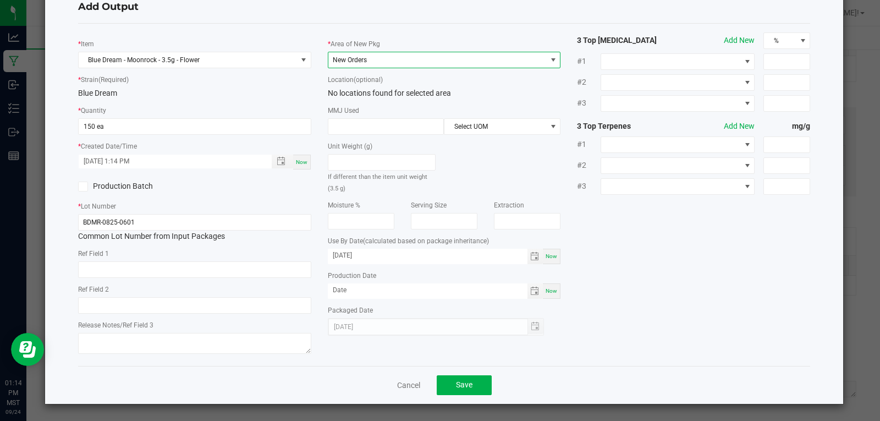
click at [358, 65] on span "New Orders" at bounding box center [437, 59] width 218 height 15
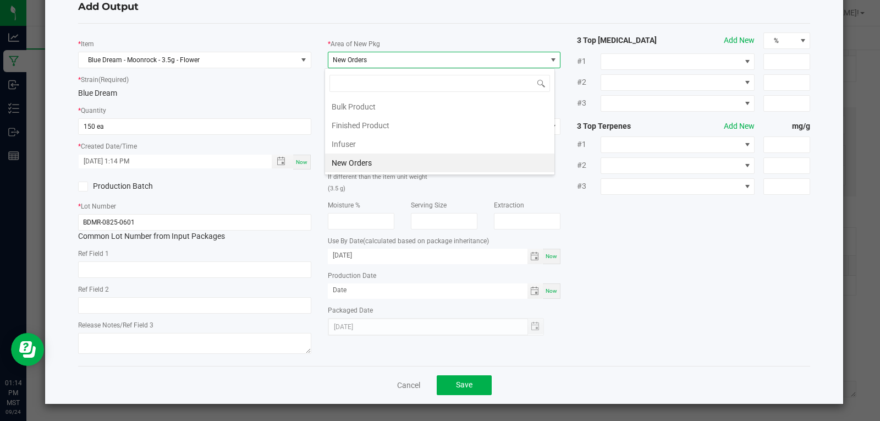
scroll to position [17, 231]
click at [364, 125] on li "Finished Product" at bounding box center [439, 125] width 229 height 19
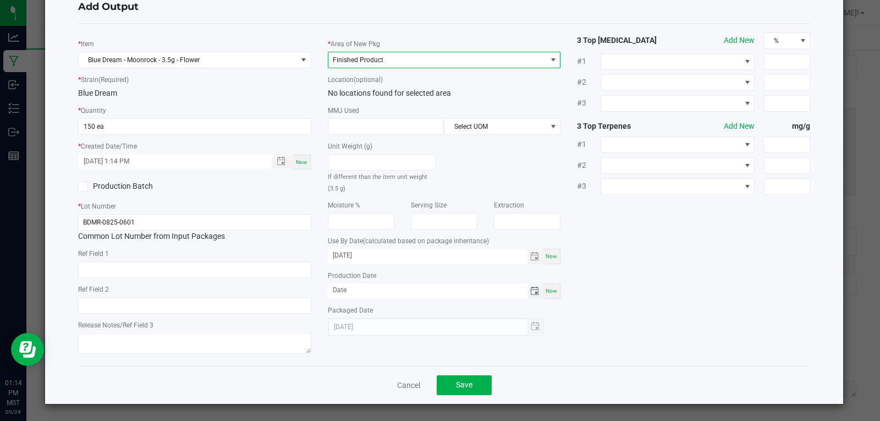
click at [530, 290] on span "Toggle calendar" at bounding box center [534, 291] width 9 height 9
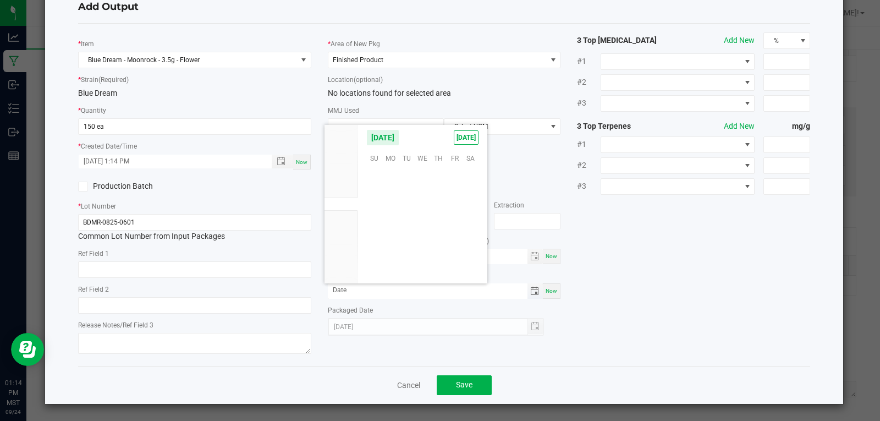
scroll to position [178440, 0]
click at [336, 190] on span "Aug" at bounding box center [341, 191] width 12 height 8
click at [390, 243] on span "25" at bounding box center [390, 241] width 16 height 17
type input "08/25/2025"
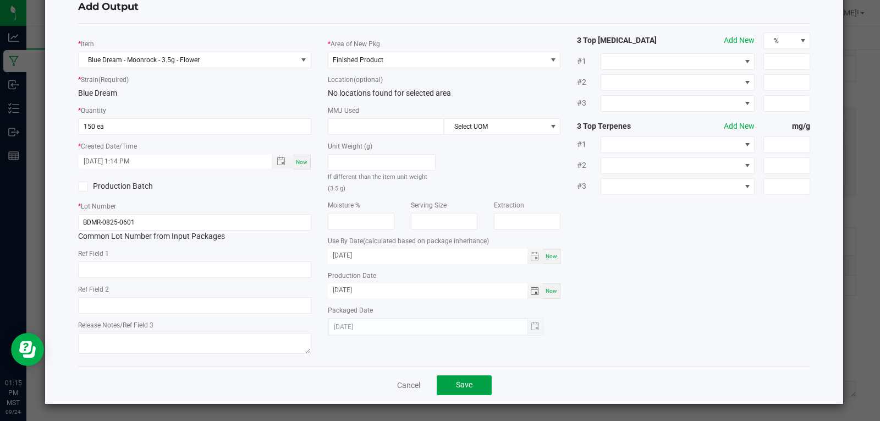
click at [472, 391] on button "Save" at bounding box center [464, 385] width 55 height 20
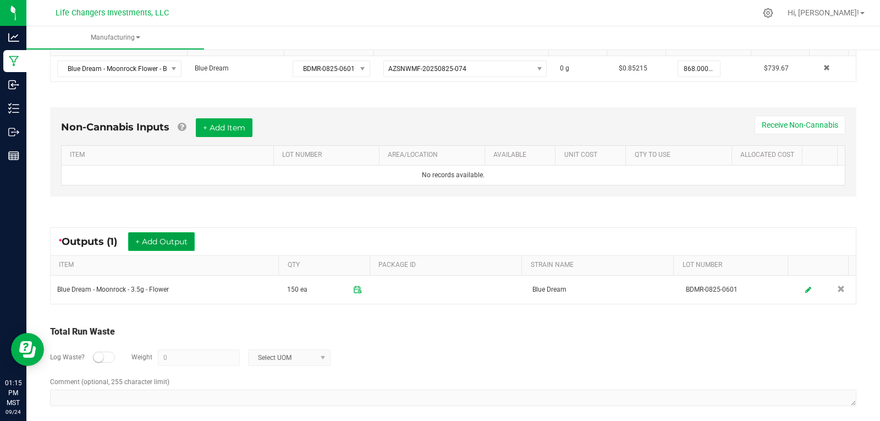
click at [158, 243] on button "+ Add Output" at bounding box center [161, 241] width 67 height 19
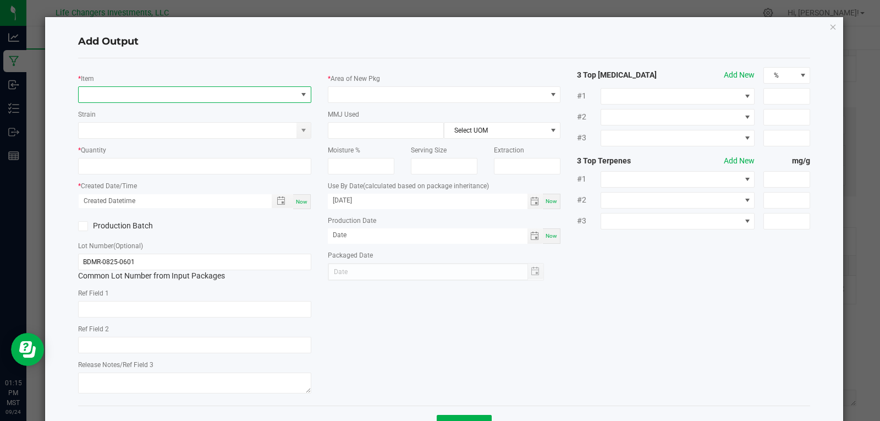
click at [130, 91] on span "NO DATA FOUND" at bounding box center [188, 94] width 218 height 15
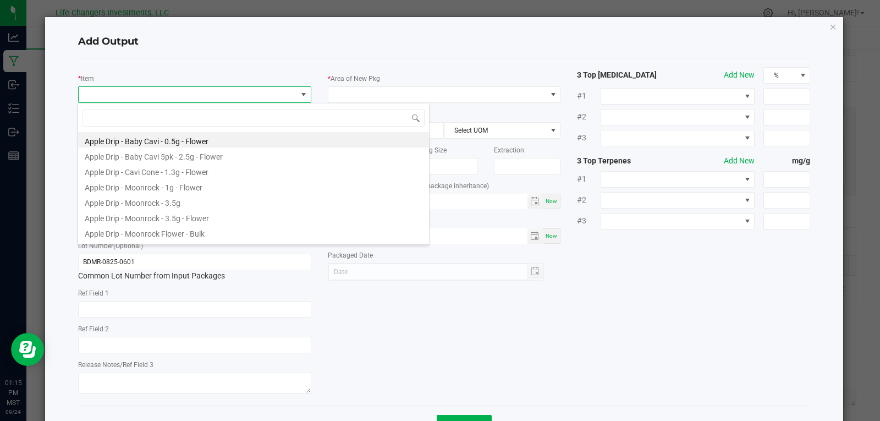
scroll to position [17, 231]
type input "dream"
click at [152, 184] on li "Blue Dream - Moonrock - 1g - Flower" at bounding box center [253, 185] width 351 height 15
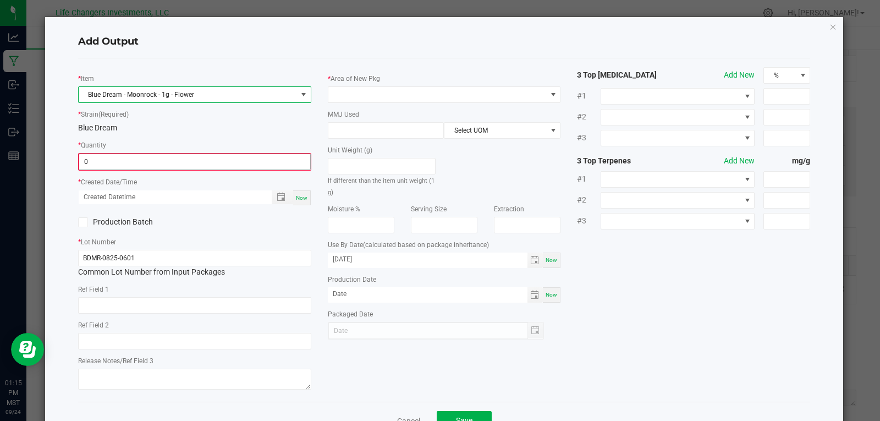
click at [176, 163] on input "0" at bounding box center [194, 161] width 231 height 15
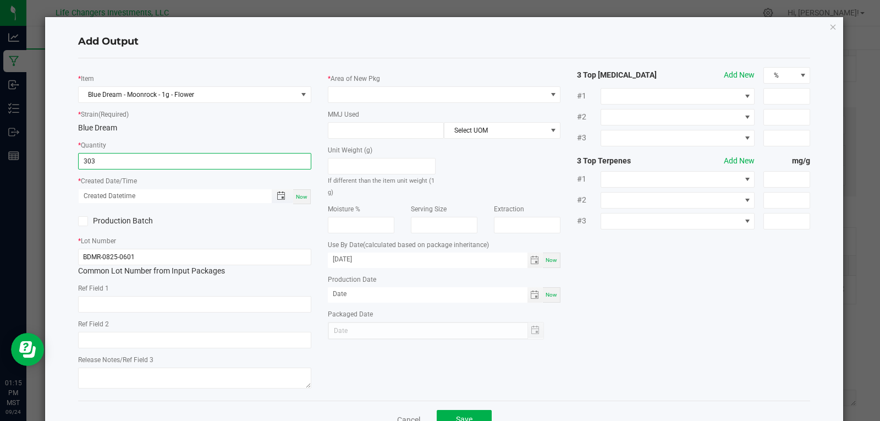
click at [273, 194] on span "Toggle popup" at bounding box center [281, 195] width 19 height 9
type input "303 ea"
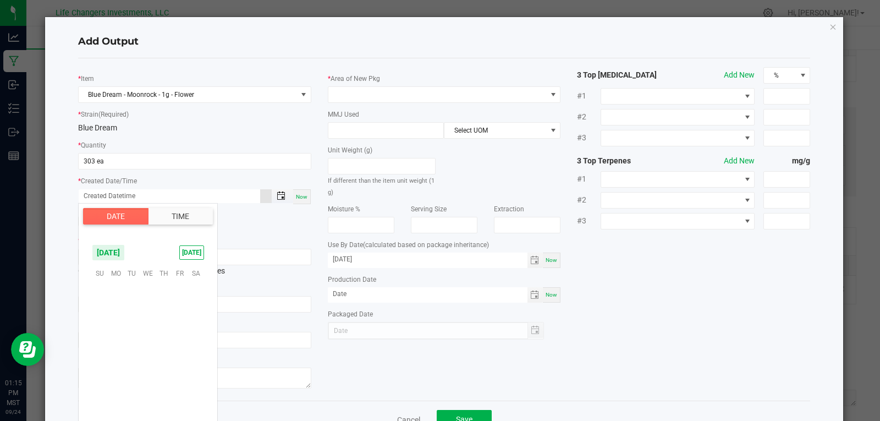
scroll to position [178440, 0]
click at [108, 250] on span "September 2025" at bounding box center [108, 252] width 33 height 17
click at [151, 304] on span "Aug" at bounding box center [148, 299] width 23 height 23
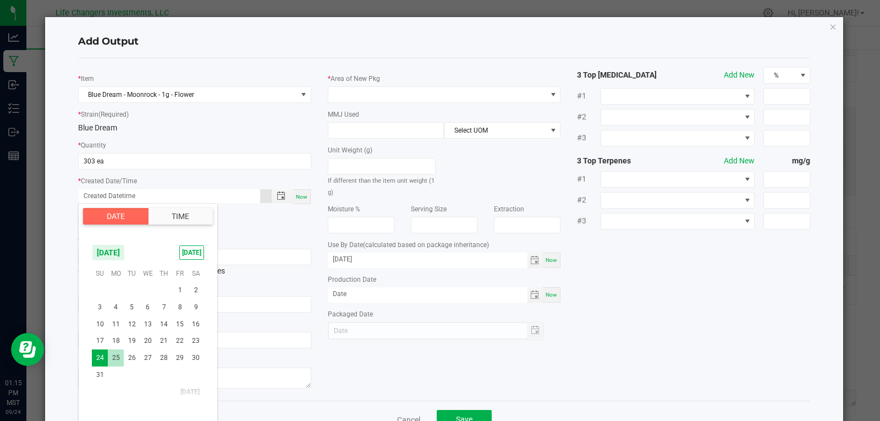
click at [117, 357] on span "25" at bounding box center [116, 357] width 16 height 17
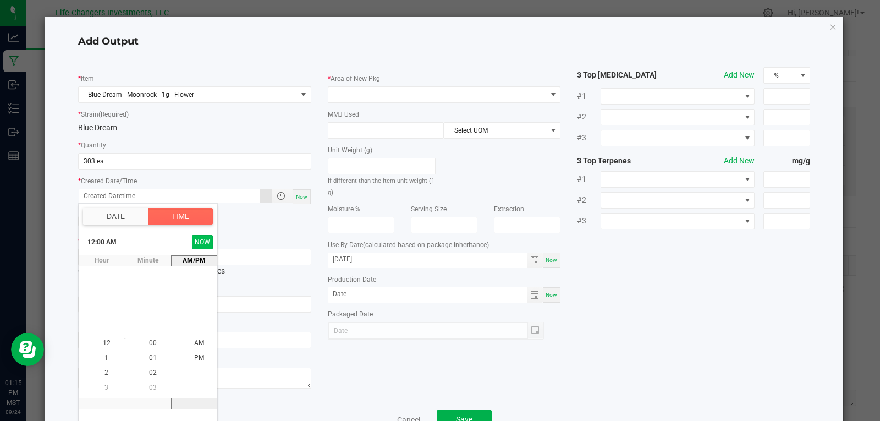
click at [206, 244] on button "NOW" at bounding box center [202, 242] width 21 height 14
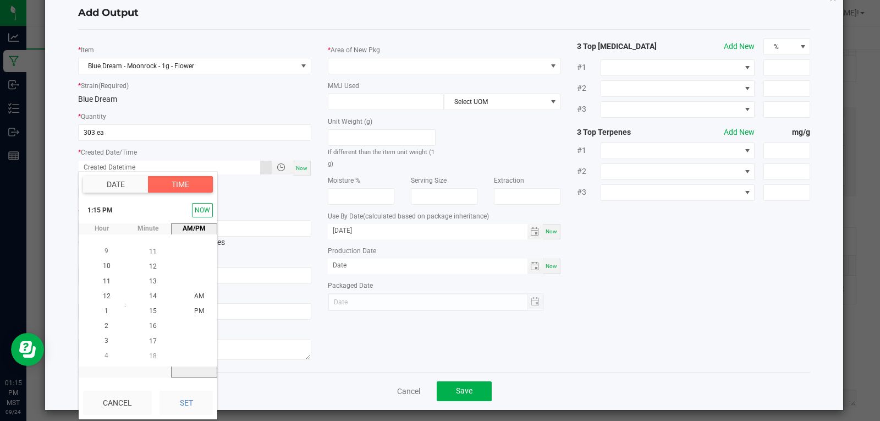
scroll to position [35, 0]
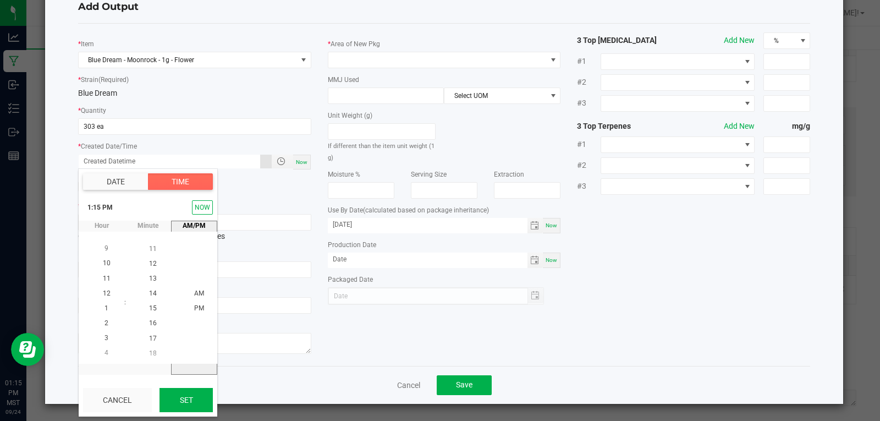
click at [178, 397] on button "Set" at bounding box center [186, 400] width 53 height 24
type input "08/25/2025 1:15 PM"
type input "08/25/2025"
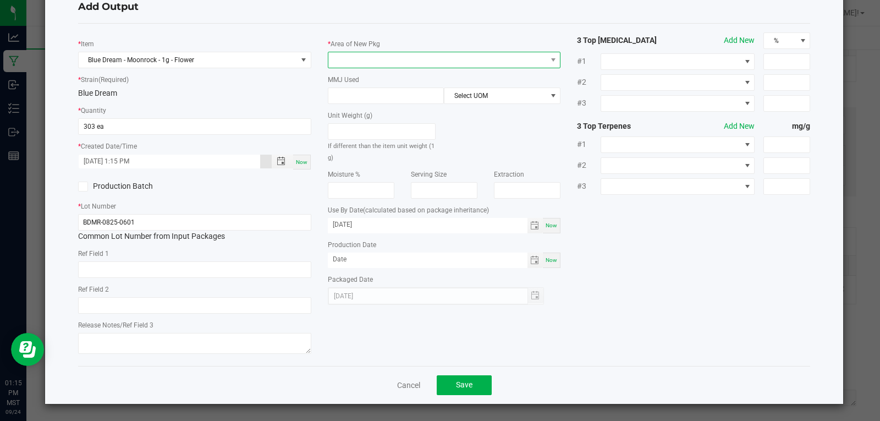
click at [384, 55] on span at bounding box center [437, 59] width 218 height 15
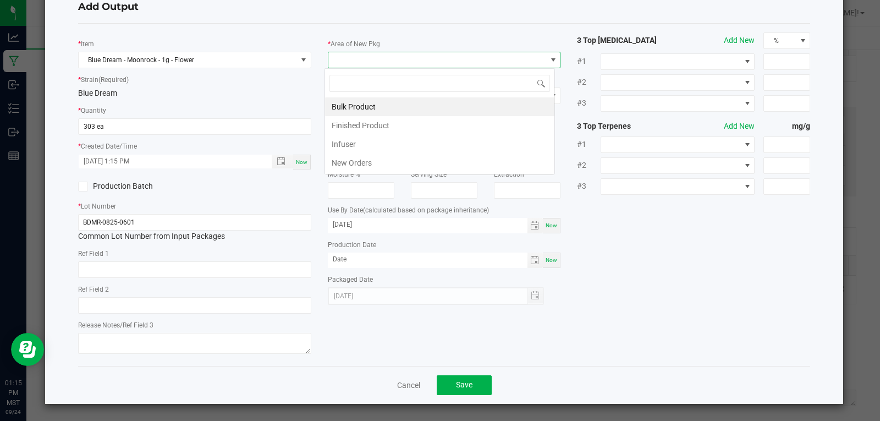
scroll to position [17, 231]
click at [381, 124] on li "Finished Product" at bounding box center [439, 125] width 229 height 19
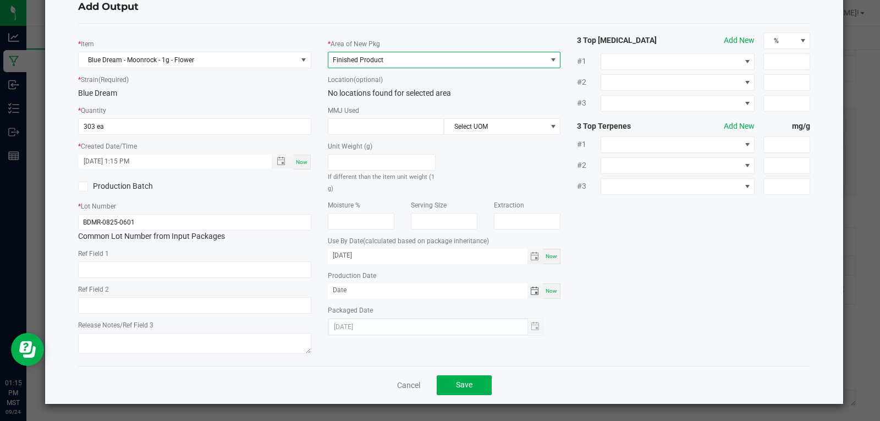
click at [530, 293] on span "Toggle calendar" at bounding box center [534, 291] width 9 height 9
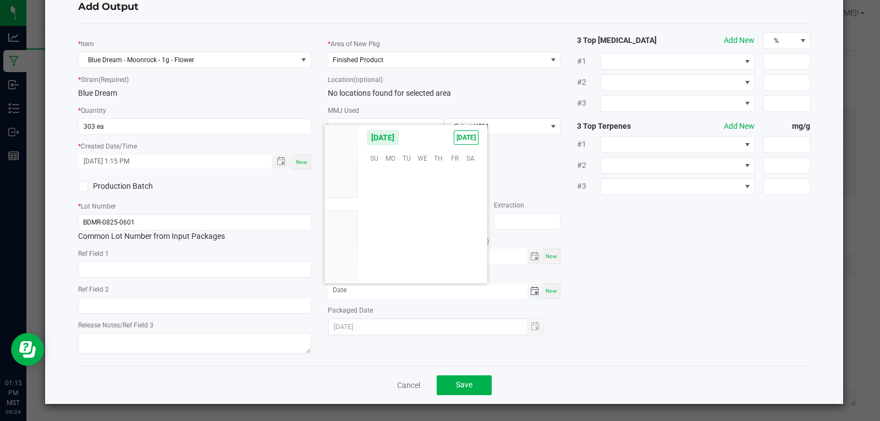
scroll to position [178440, 0]
click at [345, 187] on span "Aug" at bounding box center [341, 191] width 12 height 8
click at [392, 244] on span "25" at bounding box center [390, 241] width 16 height 17
type input "08/25/2025"
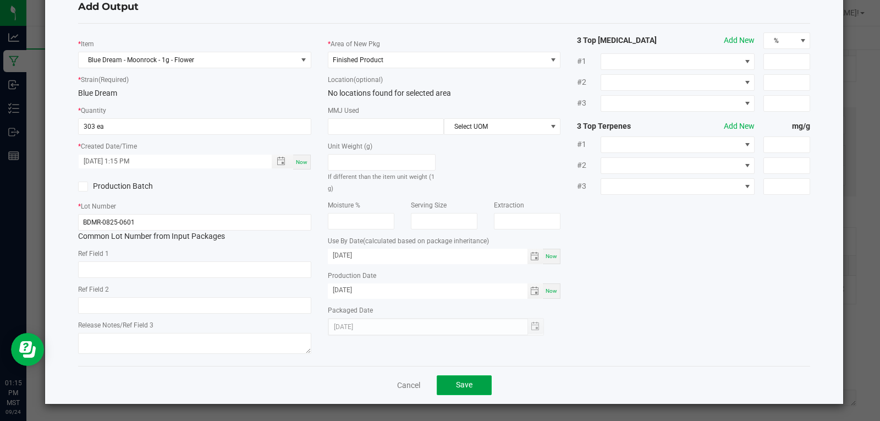
click at [449, 385] on button "Save" at bounding box center [464, 385] width 55 height 20
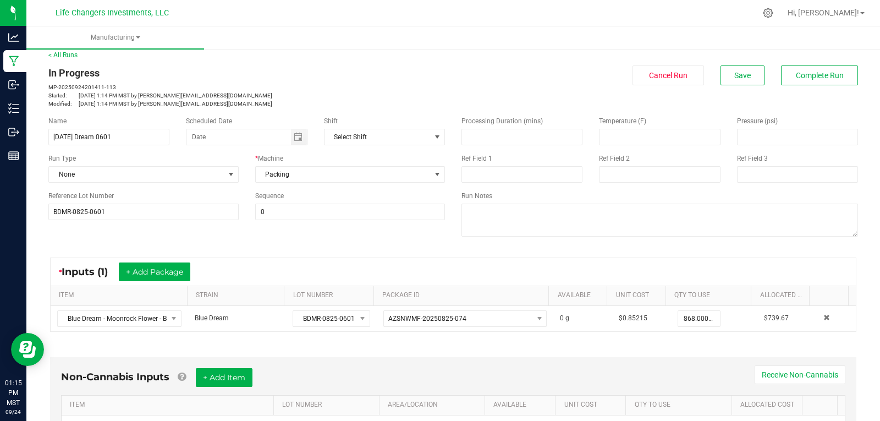
scroll to position [0, 0]
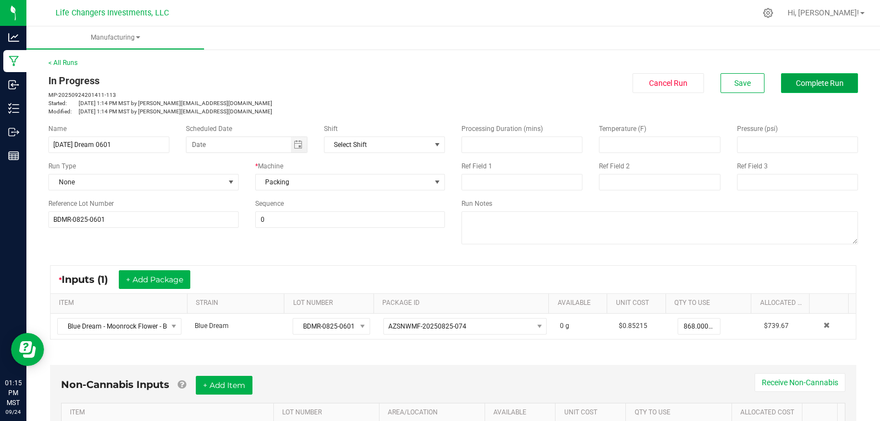
click at [815, 90] on button "Complete Run" at bounding box center [819, 83] width 77 height 20
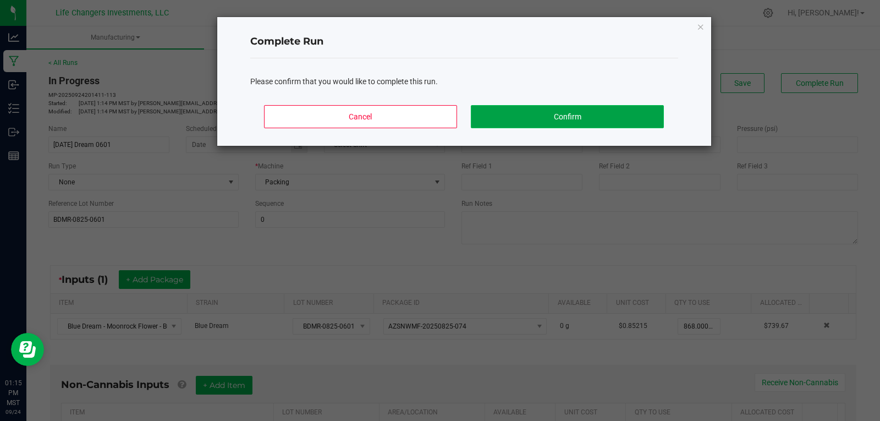
click at [585, 113] on button "Confirm" at bounding box center [567, 116] width 193 height 23
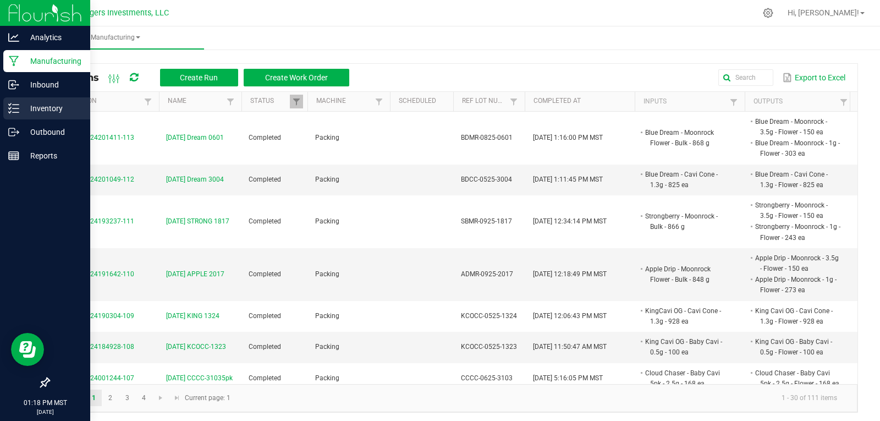
click at [48, 102] on p "Inventory" at bounding box center [52, 108] width 66 height 13
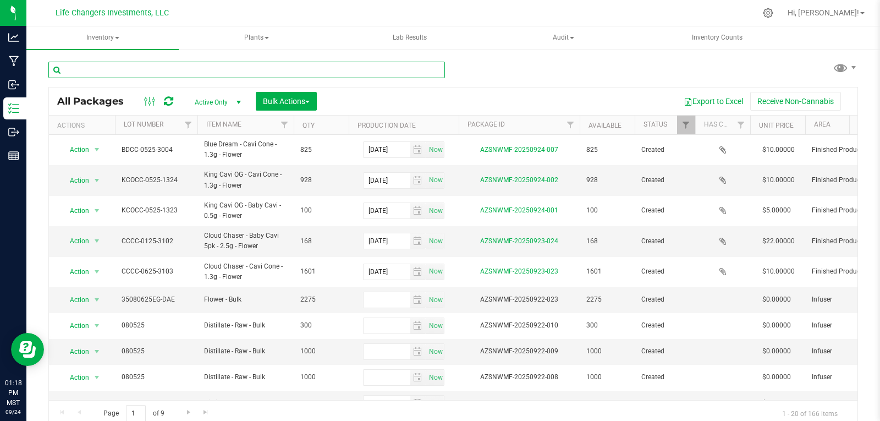
click at [116, 73] on input "text" at bounding box center [246, 70] width 397 height 17
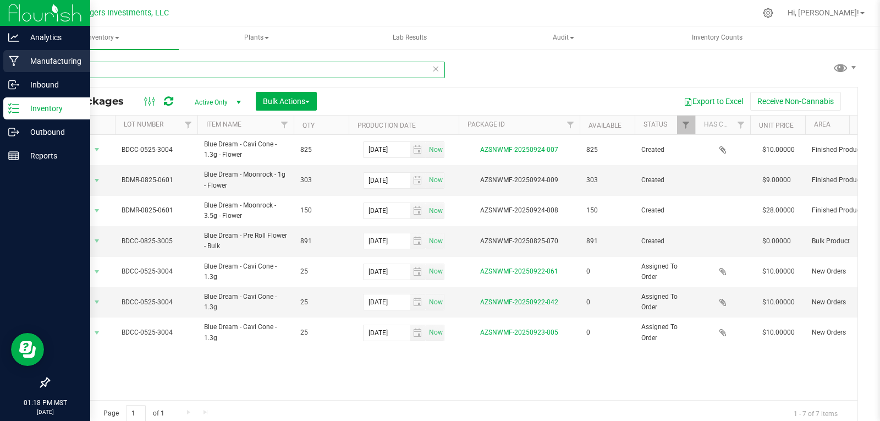
type input "dream"
click at [42, 64] on p "Manufacturing" at bounding box center [52, 60] width 66 height 13
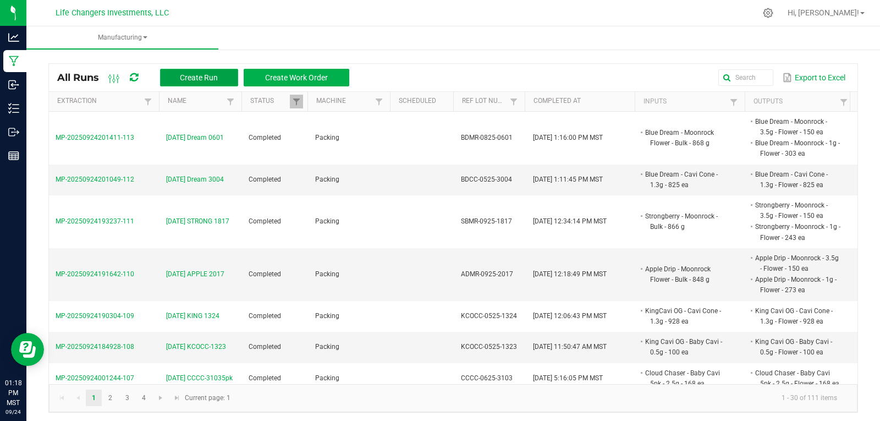
click at [190, 75] on span "Create Run" at bounding box center [199, 77] width 38 height 9
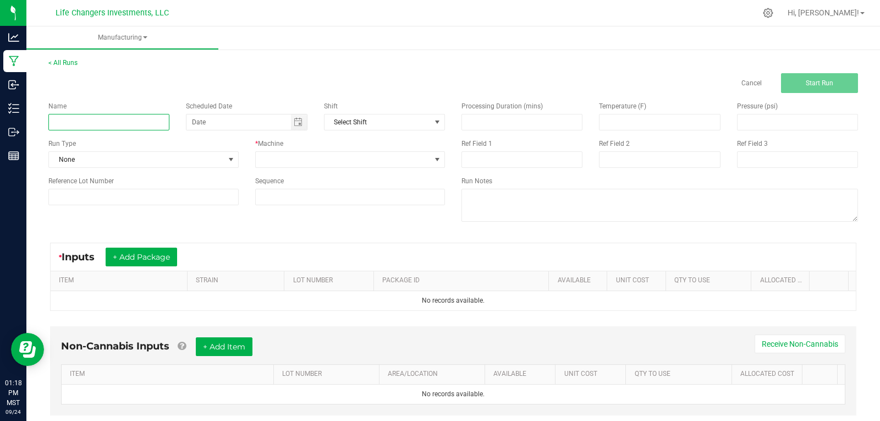
click at [104, 122] on input at bounding box center [108, 122] width 121 height 17
type input "9-24-25 Dream 3005"
click at [343, 162] on span at bounding box center [344, 159] width 176 height 15
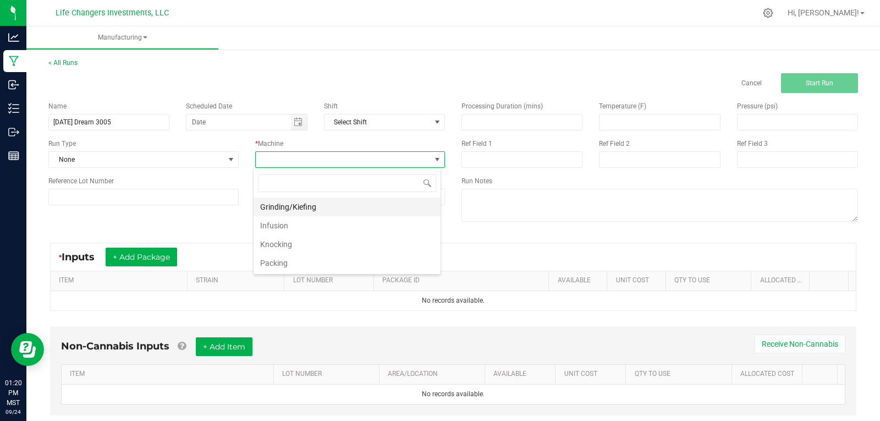
scroll to position [17, 188]
click at [296, 244] on li "Knocking" at bounding box center [347, 244] width 187 height 19
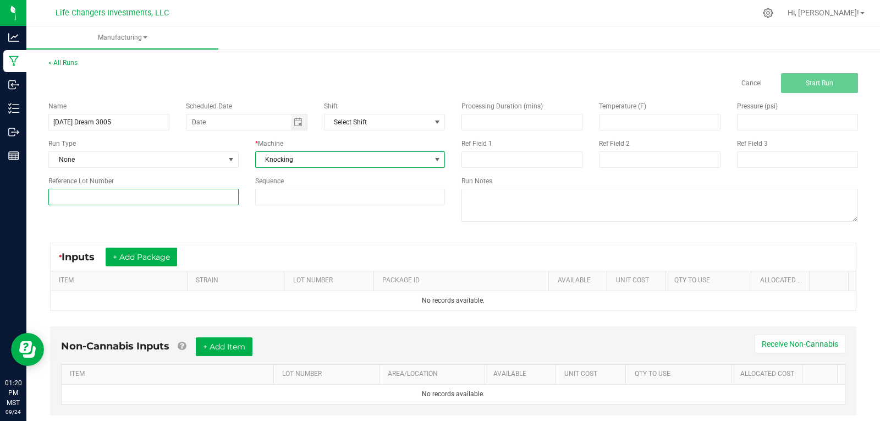
click at [102, 192] on input at bounding box center [143, 197] width 190 height 17
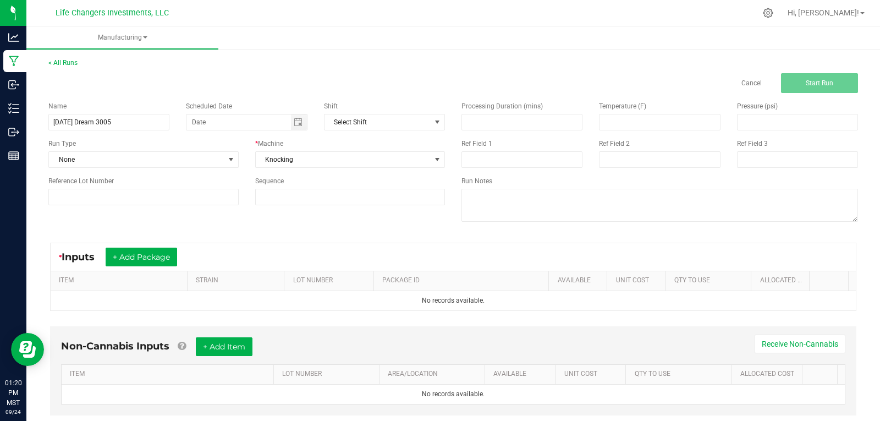
click at [270, 220] on div "Name 9-24-25 Dream 3005 Scheduled Date Shift Select Shift Run Type None * Machi…" at bounding box center [453, 163] width 826 height 140
click at [138, 258] on button "+ Add Package" at bounding box center [142, 257] width 72 height 19
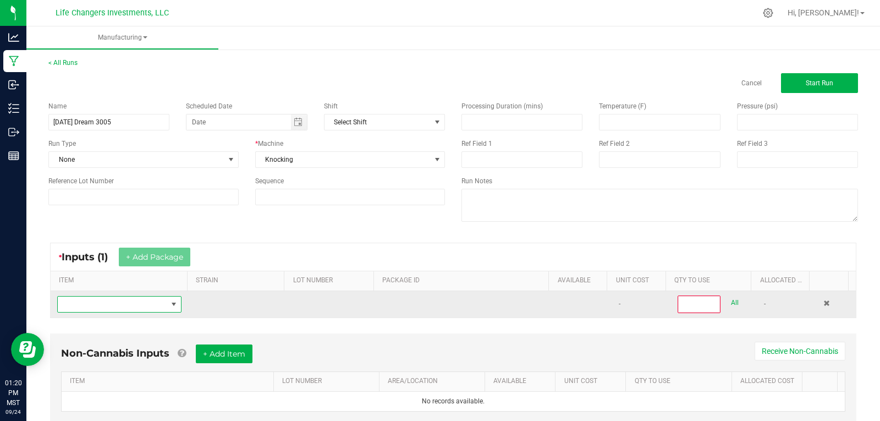
click at [131, 303] on span "NO DATA FOUND" at bounding box center [112, 304] width 109 height 15
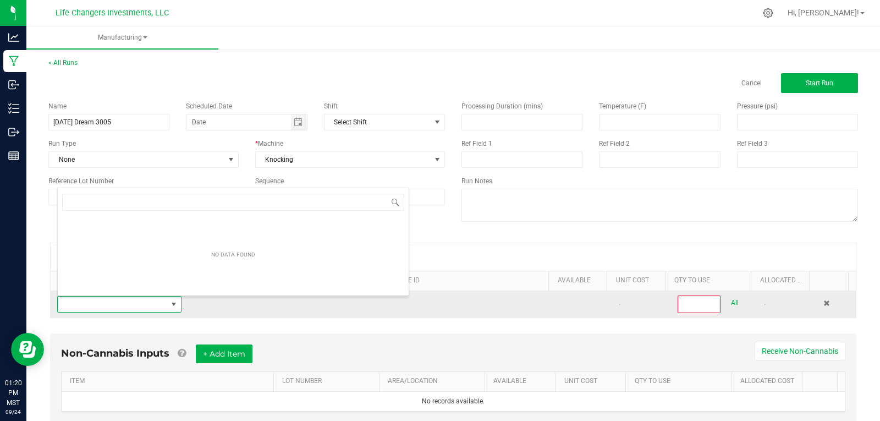
scroll to position [17, 120]
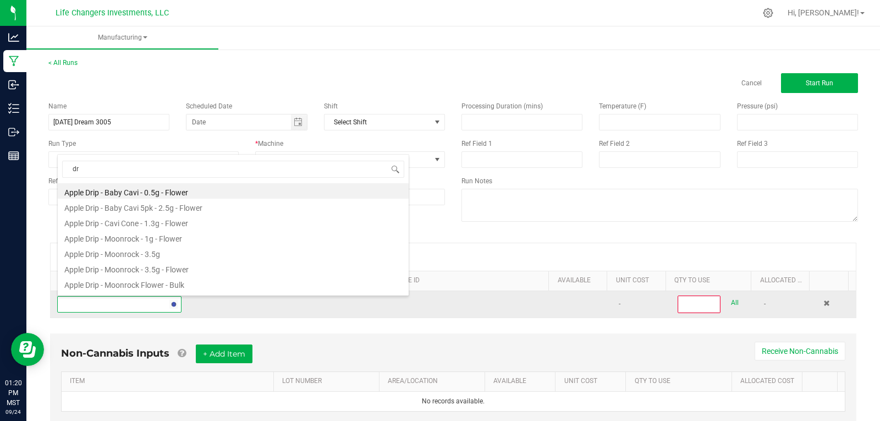
type input "dre"
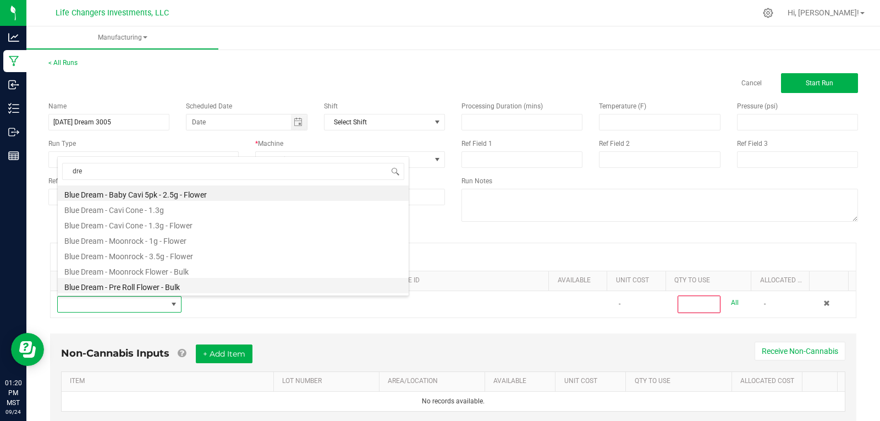
click at [154, 287] on li "Blue Dream - Pre Roll Flower - Bulk" at bounding box center [233, 285] width 351 height 15
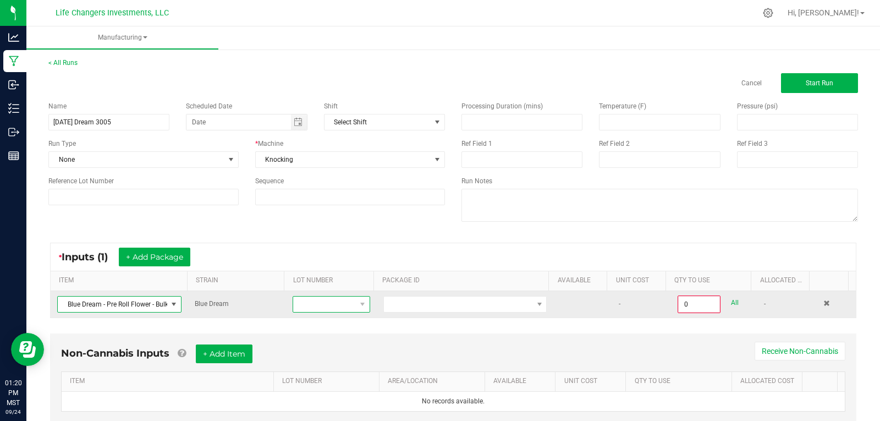
click at [332, 302] on span at bounding box center [324, 304] width 62 height 15
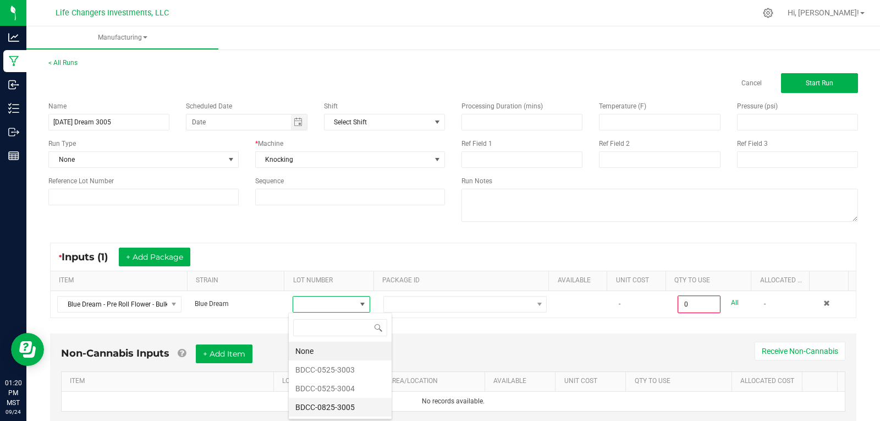
click at [335, 404] on li "BDCC-0825-3005" at bounding box center [340, 407] width 103 height 19
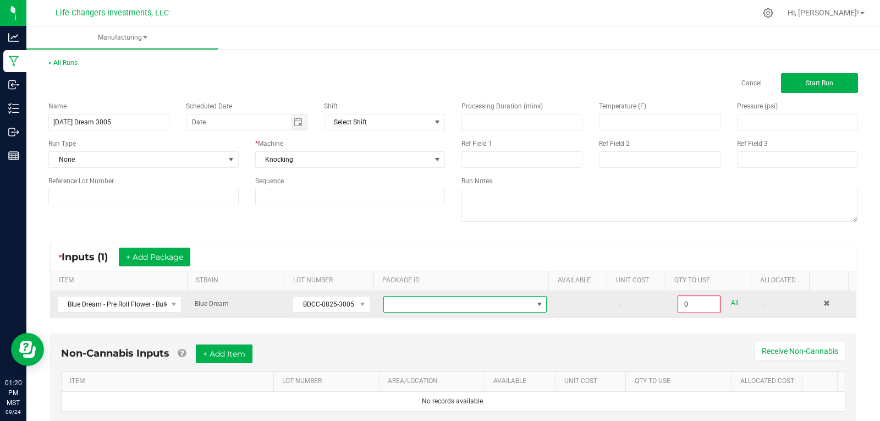
click at [466, 300] on span at bounding box center [458, 304] width 149 height 15
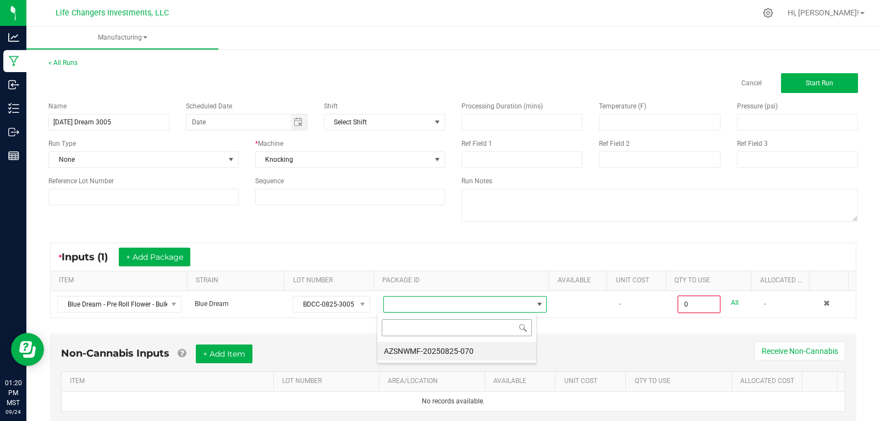
scroll to position [17, 160]
click at [463, 353] on li "AZSNWMF-20250825-070" at bounding box center [456, 351] width 159 height 19
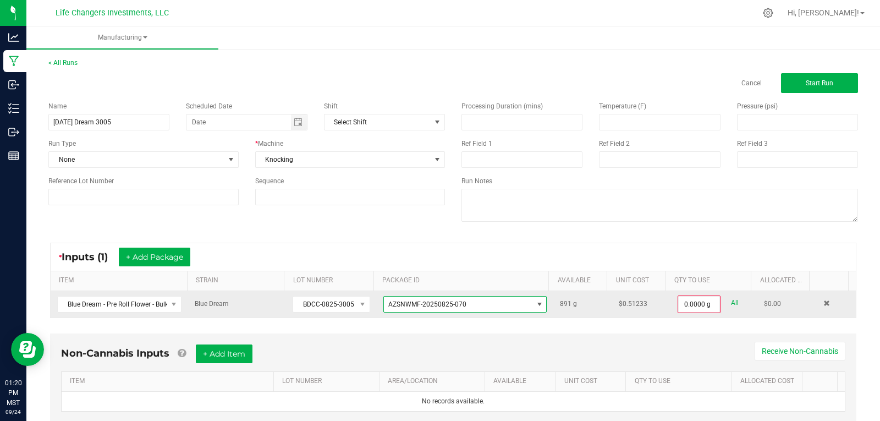
click at [731, 300] on link "All" at bounding box center [735, 302] width 8 height 15
type input "891.0000 g"
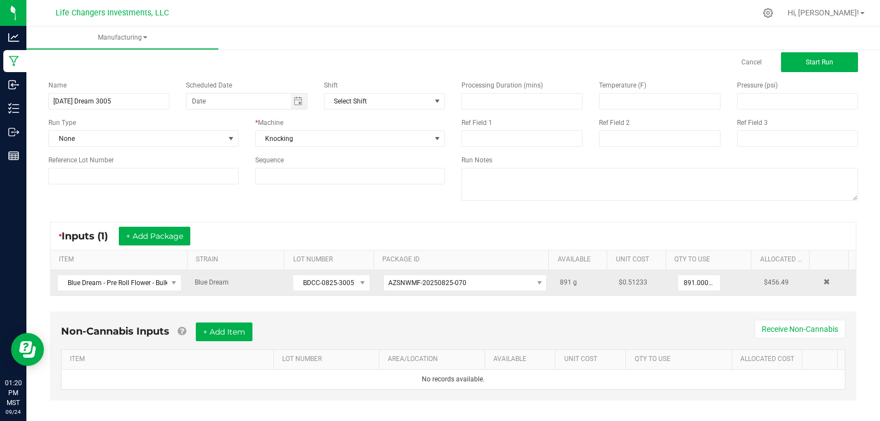
scroll to position [32, 0]
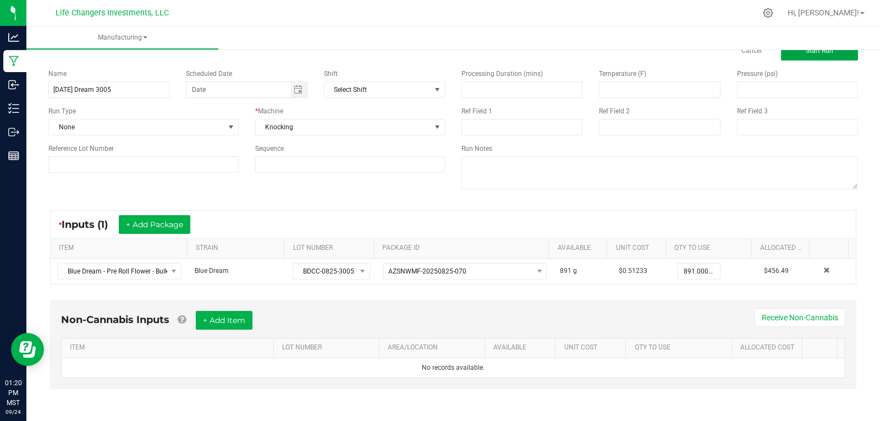
click at [806, 52] on span "Start Run" at bounding box center [820, 51] width 28 height 8
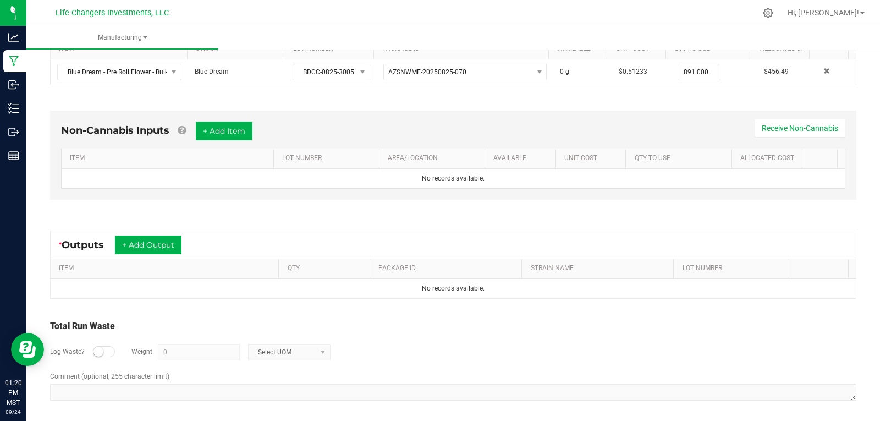
scroll to position [257, 0]
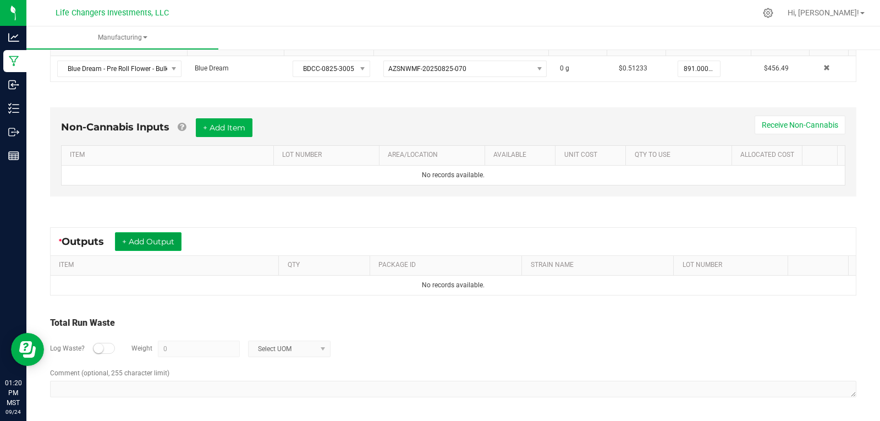
click at [171, 245] on button "+ Add Output" at bounding box center [148, 241] width 67 height 19
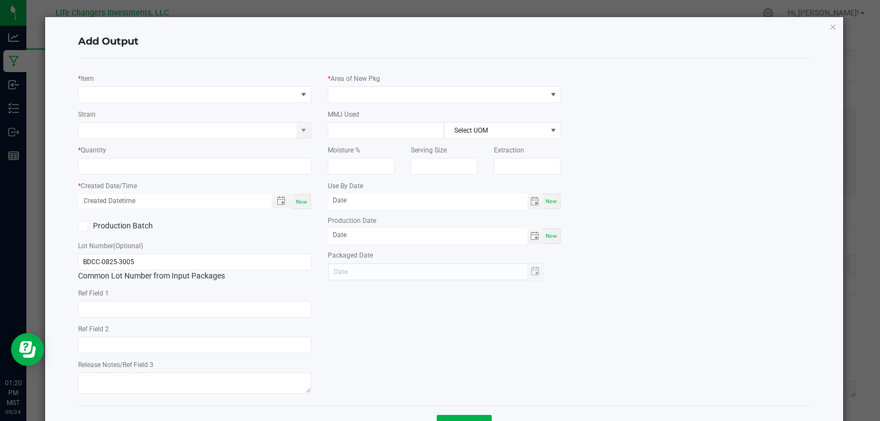
type input "08/20/2026"
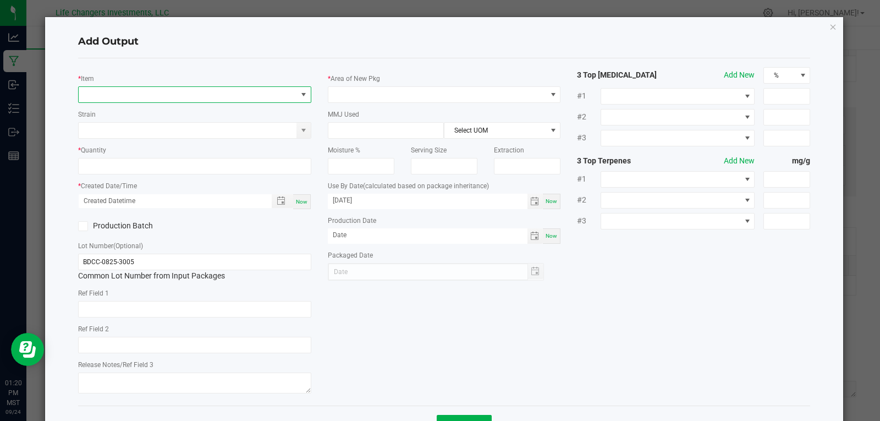
click at [107, 94] on span "NO DATA FOUND" at bounding box center [188, 94] width 218 height 15
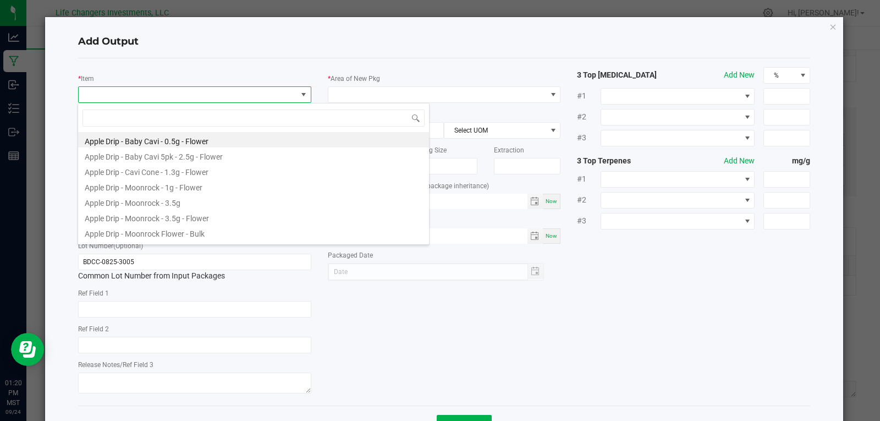
scroll to position [17, 231]
type input "drea"
click at [161, 168] on li "Blue Dream - Cavi Cone - 1.3g - Flower" at bounding box center [253, 170] width 351 height 15
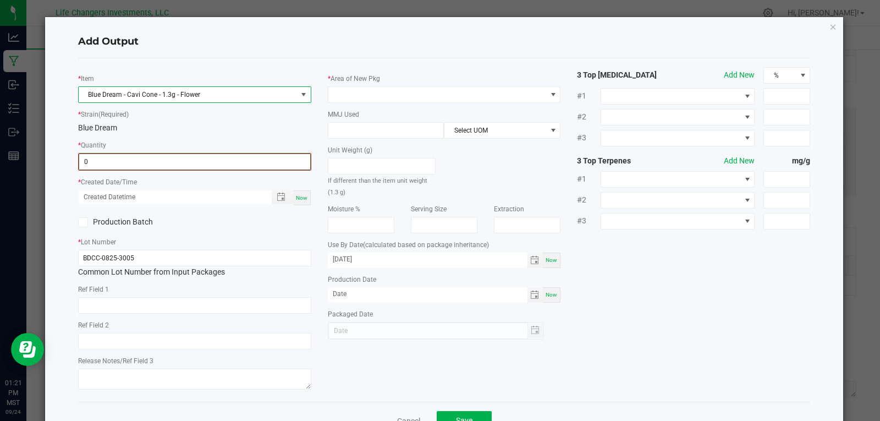
click at [127, 167] on input "0" at bounding box center [194, 161] width 231 height 15
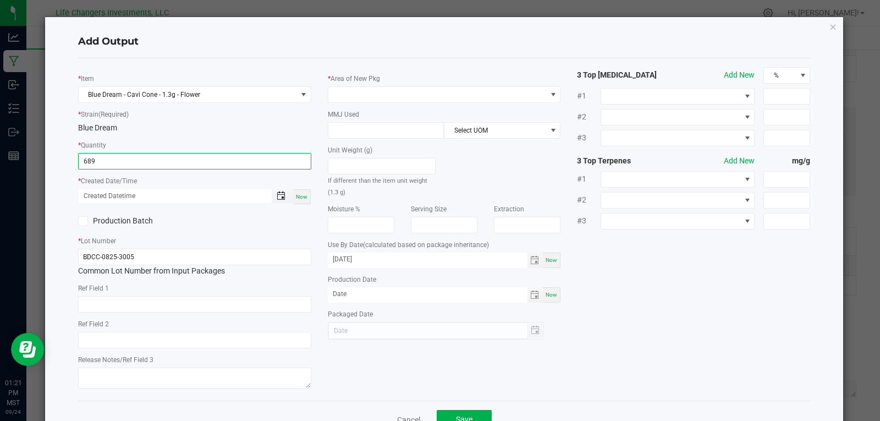
click at [278, 196] on span "Toggle popup" at bounding box center [281, 195] width 9 height 9
type input "689 ea"
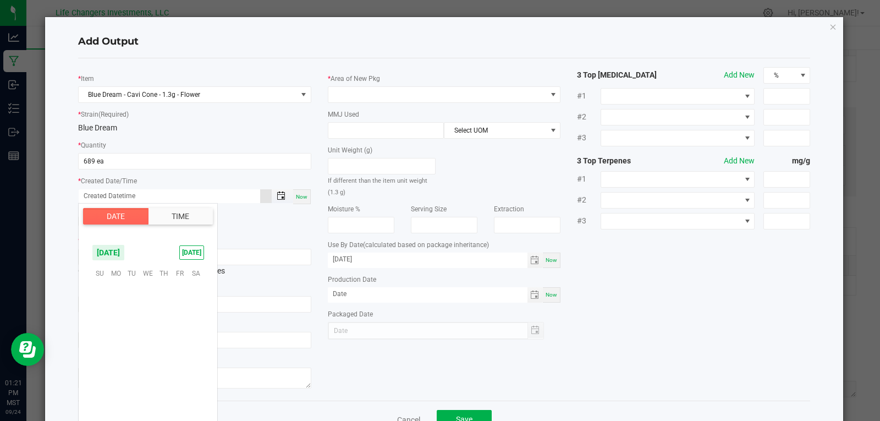
scroll to position [178440, 0]
click at [115, 252] on span "September 2025" at bounding box center [108, 252] width 33 height 17
click at [149, 305] on span "Aug" at bounding box center [148, 299] width 23 height 23
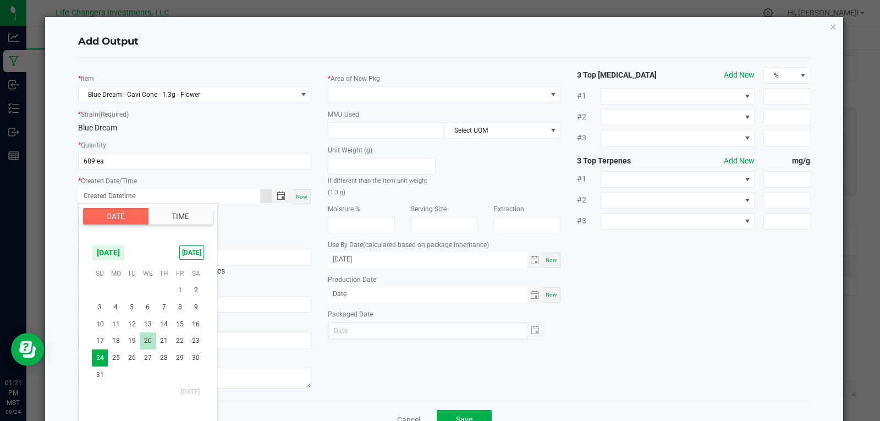
click at [147, 342] on span "20" at bounding box center [148, 340] width 16 height 17
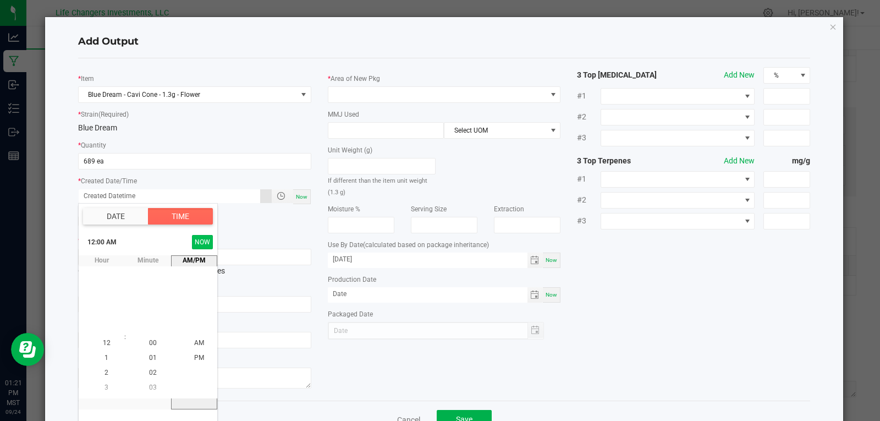
click at [208, 240] on button "NOW" at bounding box center [202, 242] width 21 height 14
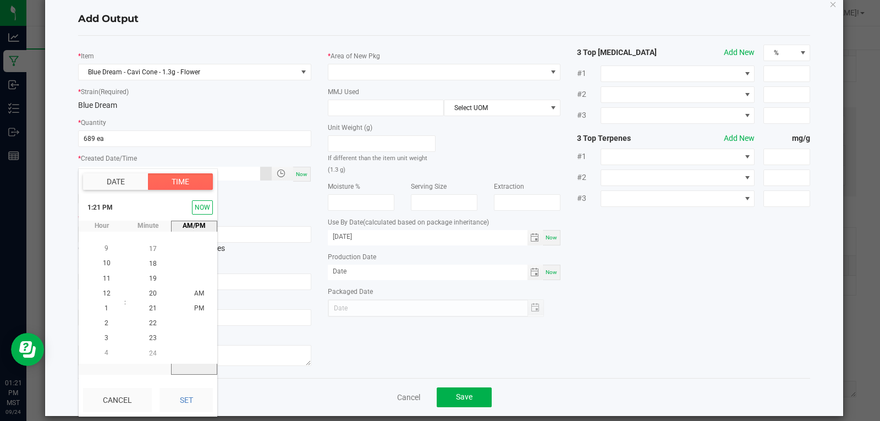
scroll to position [35, 0]
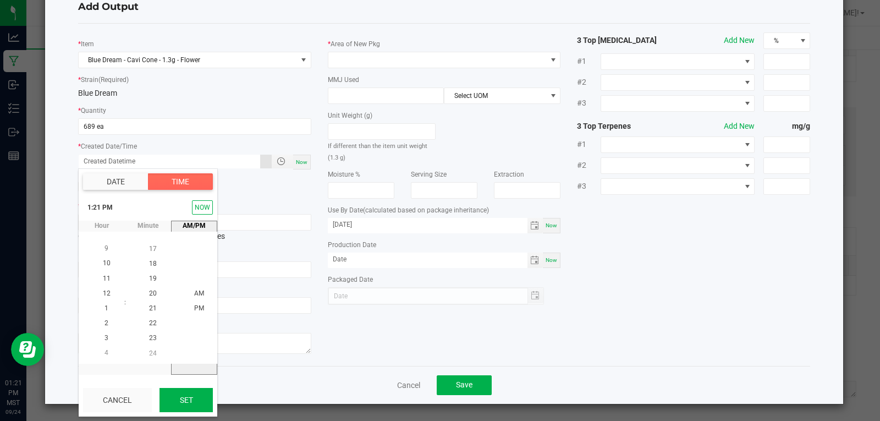
click at [187, 398] on button "Set" at bounding box center [186, 400] width 53 height 24
type input "08/20/2025 1:21 PM"
type input "08/20/2025"
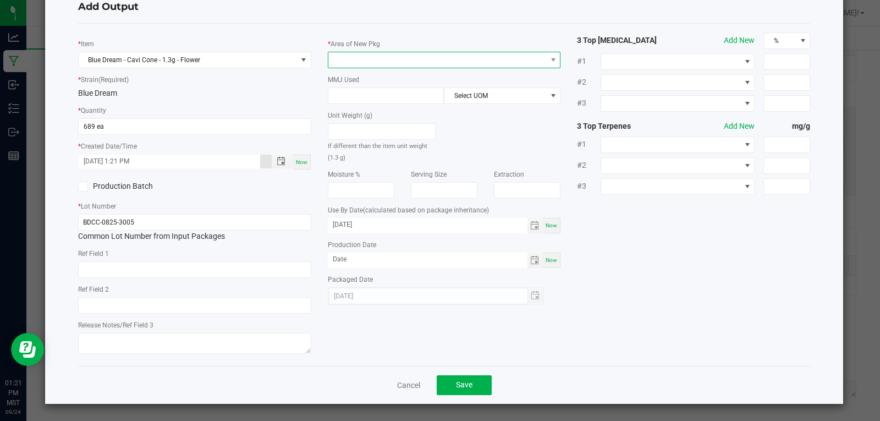
click at [380, 62] on span at bounding box center [437, 59] width 218 height 15
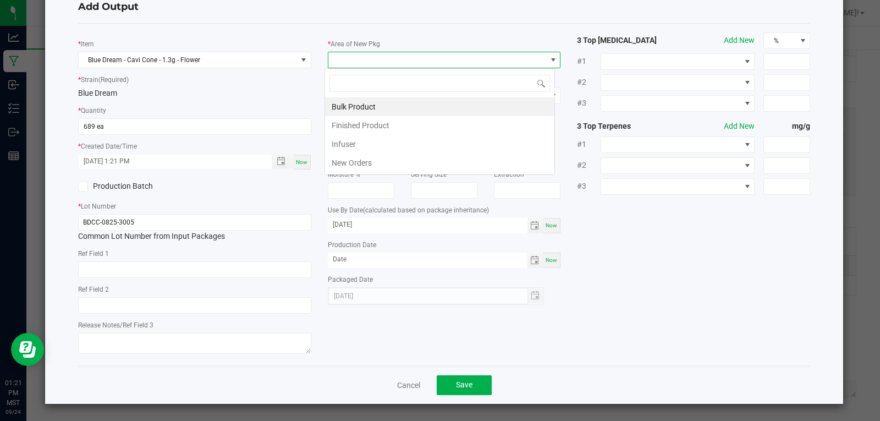
scroll to position [17, 231]
click at [370, 125] on li "Finished Product" at bounding box center [439, 125] width 229 height 19
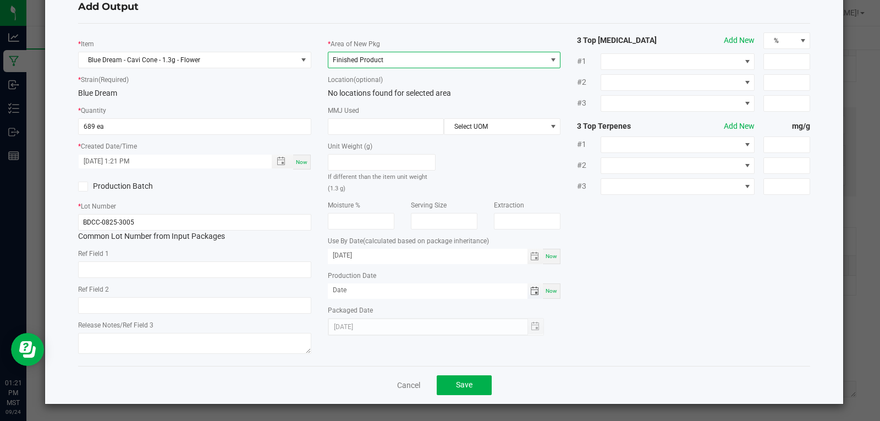
click at [532, 288] on span "Toggle calendar" at bounding box center [534, 291] width 9 height 9
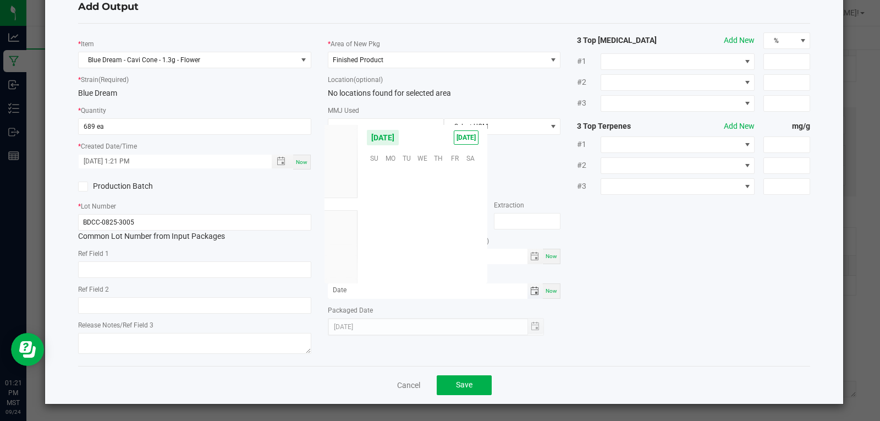
scroll to position [178440, 0]
click at [336, 188] on span "Aug" at bounding box center [341, 191] width 12 height 8
click at [422, 228] on span "20" at bounding box center [423, 225] width 16 height 17
type input "08/20/2025"
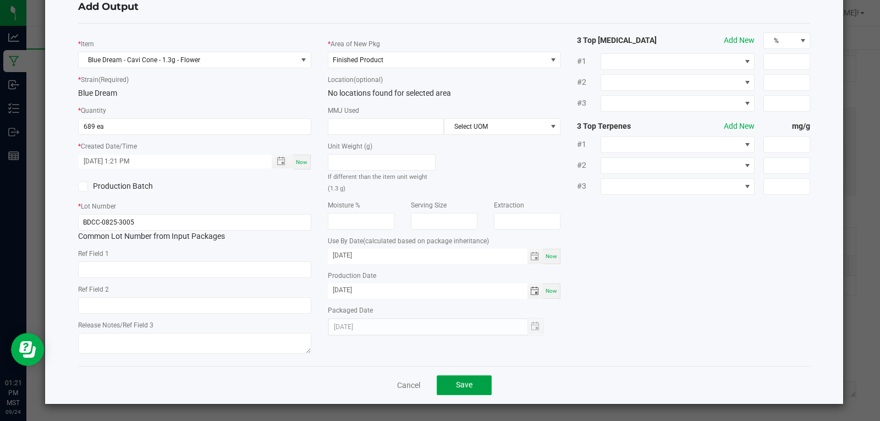
click at [472, 382] on button "Save" at bounding box center [464, 385] width 55 height 20
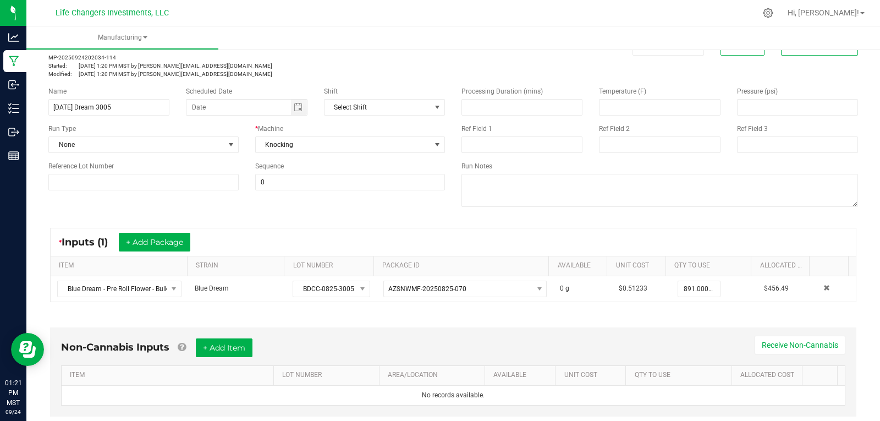
scroll to position [0, 0]
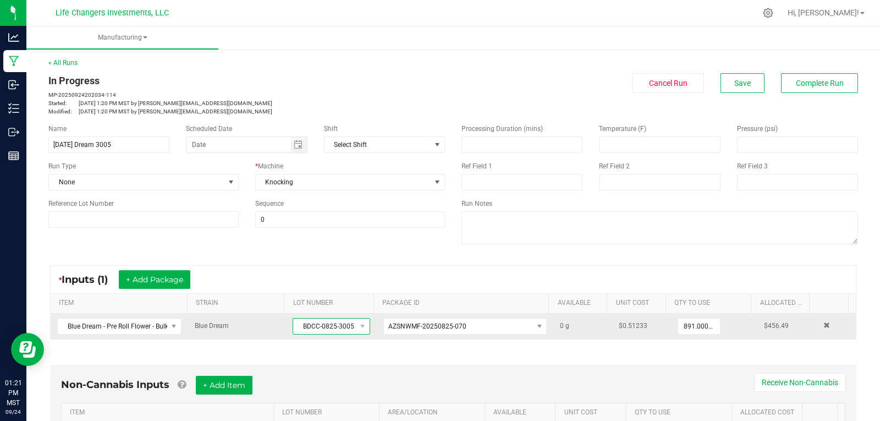
click at [320, 332] on span "BDCC-0825-3005" at bounding box center [324, 326] width 62 height 15
drag, startPoint x: 297, startPoint y: 328, endPoint x: 351, endPoint y: 328, distance: 54.5
click at [351, 328] on span "BDCC-0825-3005" at bounding box center [331, 326] width 77 height 17
copy span "BDCC-0825-3005"
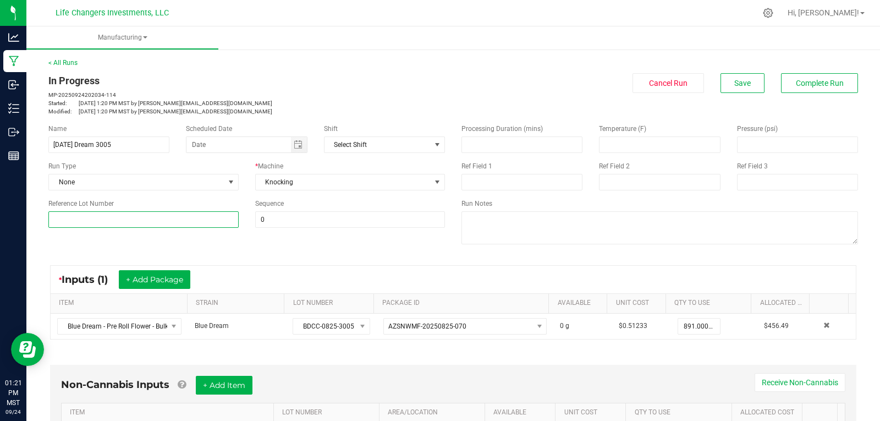
click at [152, 216] on input at bounding box center [143, 219] width 190 height 17
paste input "BDCC-0825-3005"
type input "BDCC-0825-3005"
click at [735, 81] on span "Save" at bounding box center [743, 83] width 17 height 9
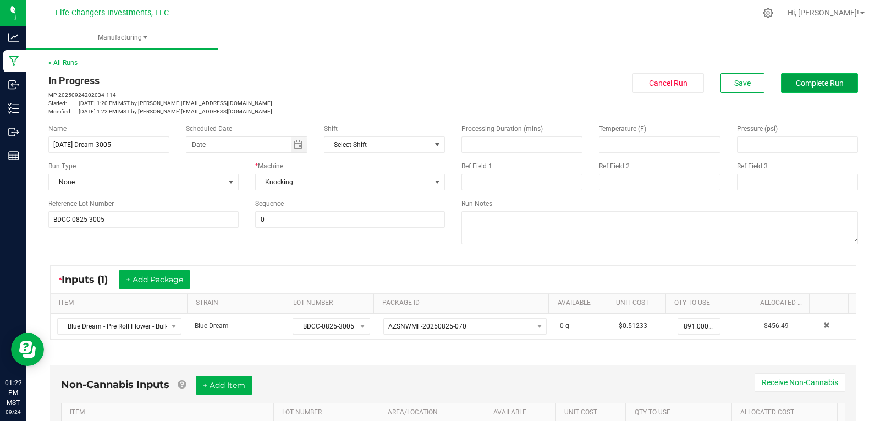
click at [814, 85] on span "Complete Run" at bounding box center [820, 83] width 48 height 9
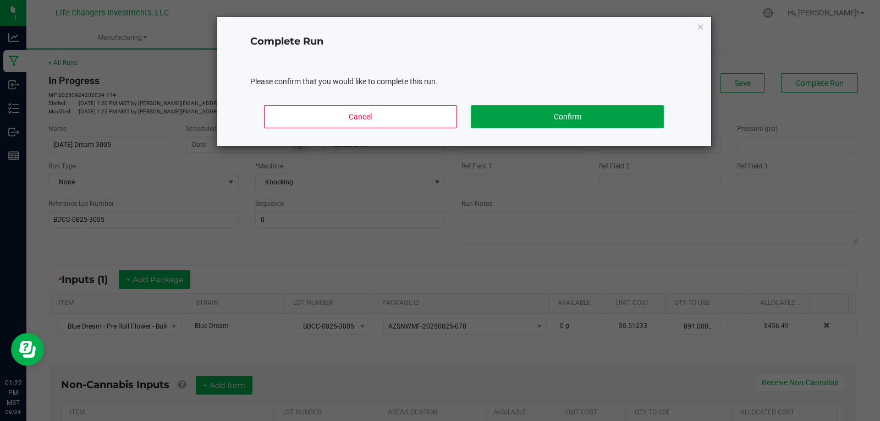
click at [508, 112] on button "Confirm" at bounding box center [567, 116] width 193 height 23
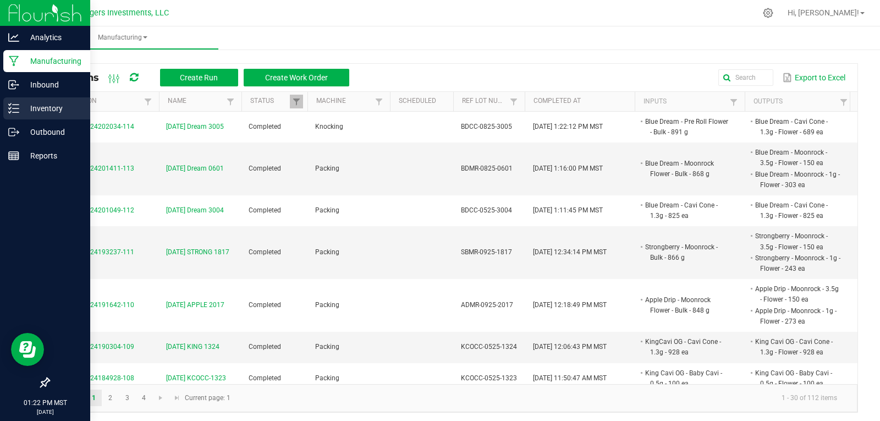
click at [41, 107] on p "Inventory" at bounding box center [52, 108] width 66 height 13
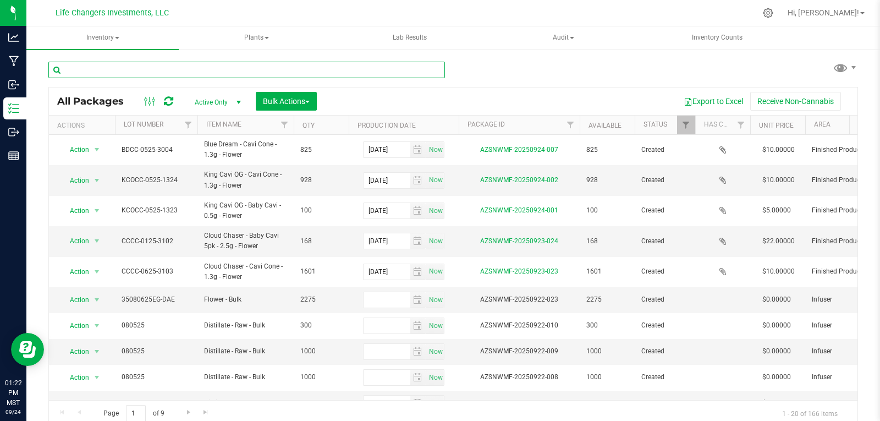
click at [145, 67] on input "text" at bounding box center [246, 70] width 397 height 17
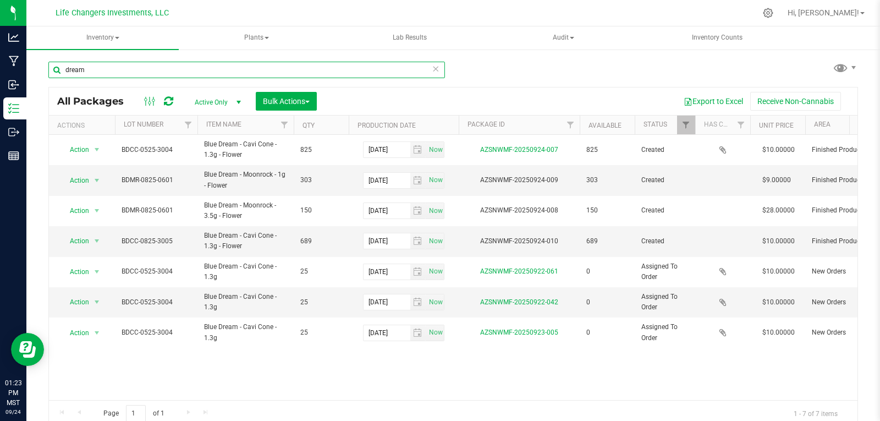
type input "dream"
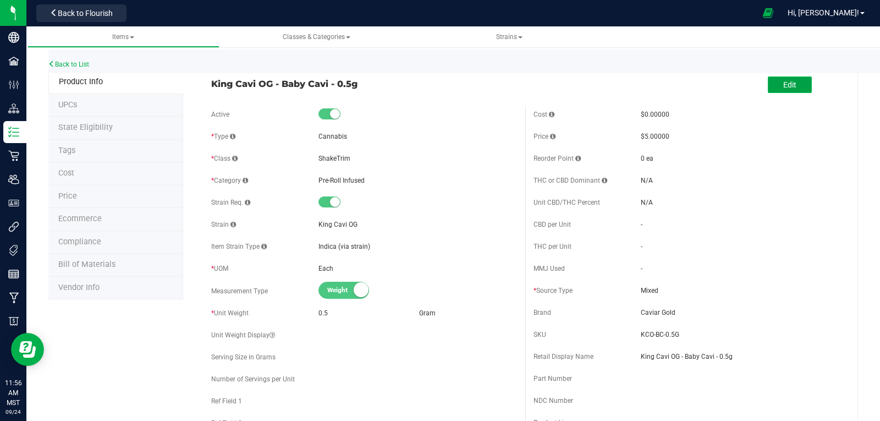
click at [786, 87] on span "Edit" at bounding box center [789, 84] width 13 height 9
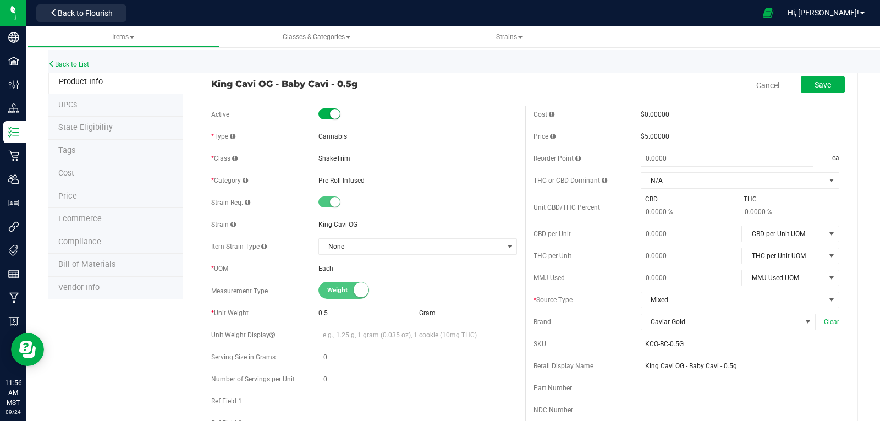
drag, startPoint x: 677, startPoint y: 339, endPoint x: 616, endPoint y: 346, distance: 60.9
click at [615, 346] on div "SKU KCO-BC-0.5G" at bounding box center [687, 344] width 306 height 17
type input "23"
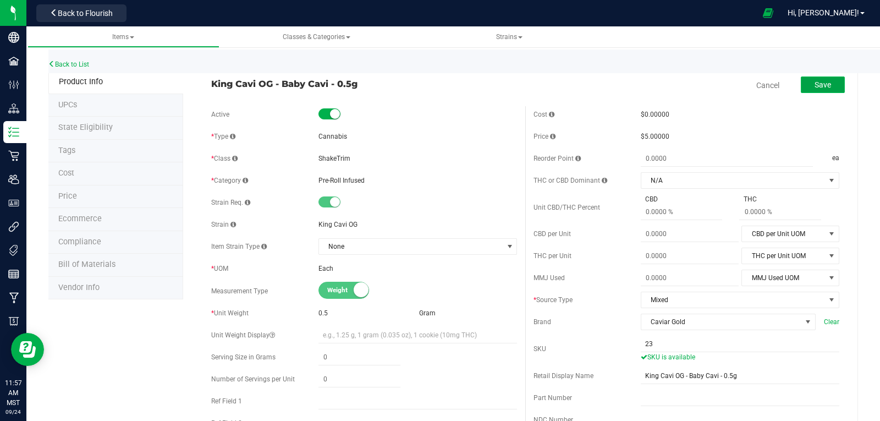
click at [819, 88] on span "Save" at bounding box center [823, 84] width 17 height 9
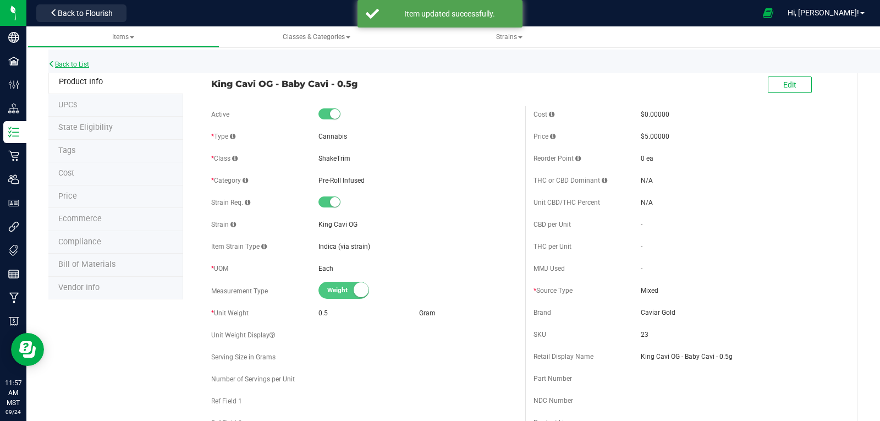
click at [76, 64] on link "Back to List" at bounding box center [68, 65] width 41 height 8
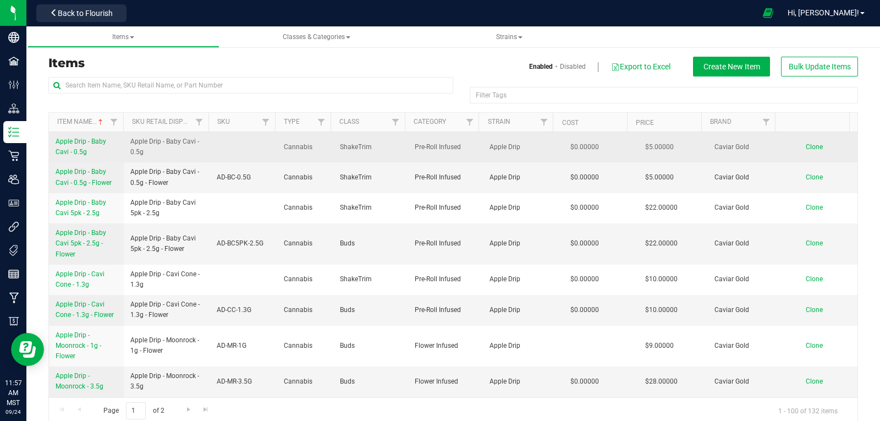
click at [78, 143] on span "Apple Drip - Baby Cavi - 0.5g" at bounding box center [81, 147] width 51 height 18
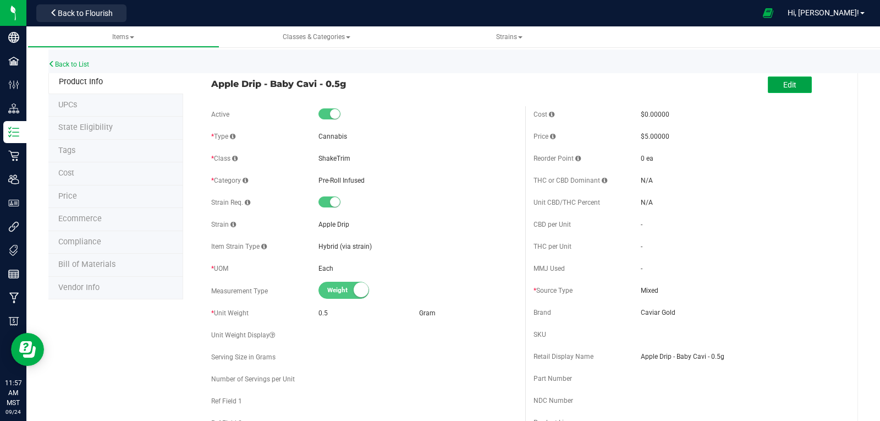
click at [787, 87] on span "Edit" at bounding box center [789, 84] width 13 height 9
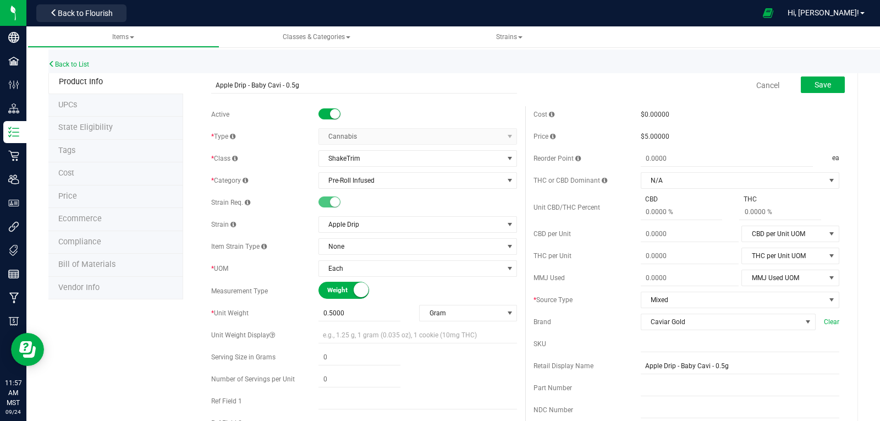
click at [332, 112] on small at bounding box center [335, 114] width 10 height 10
click at [815, 81] on span "Save" at bounding box center [823, 84] width 17 height 9
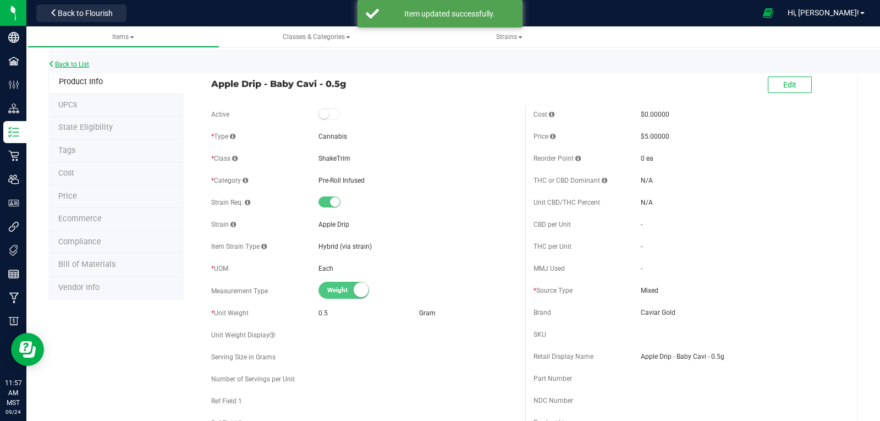
click at [70, 64] on link "Back to List" at bounding box center [68, 65] width 41 height 8
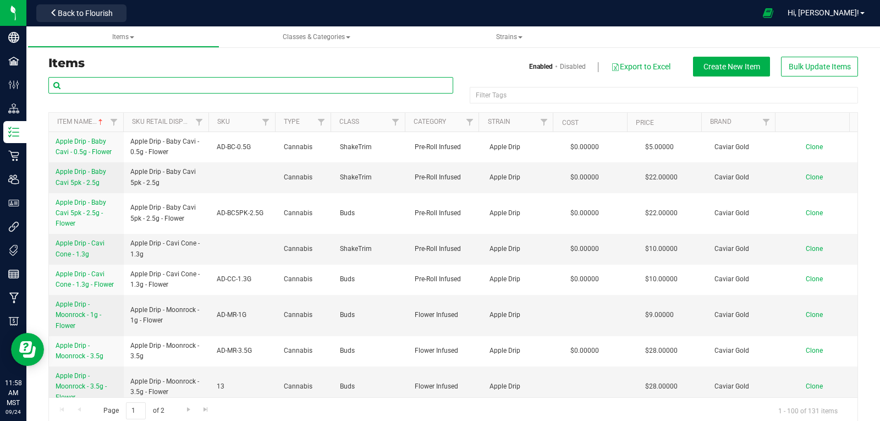
click at [160, 84] on input "text" at bounding box center [250, 85] width 405 height 17
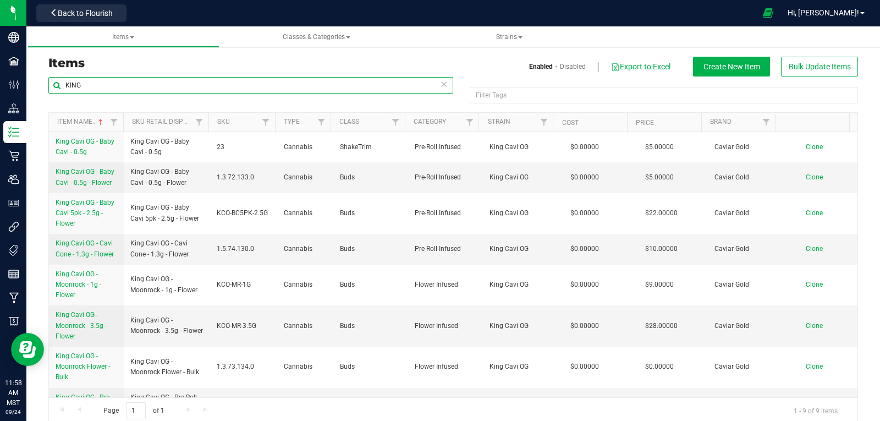
click at [86, 84] on input "KING" at bounding box center [250, 85] width 405 height 17
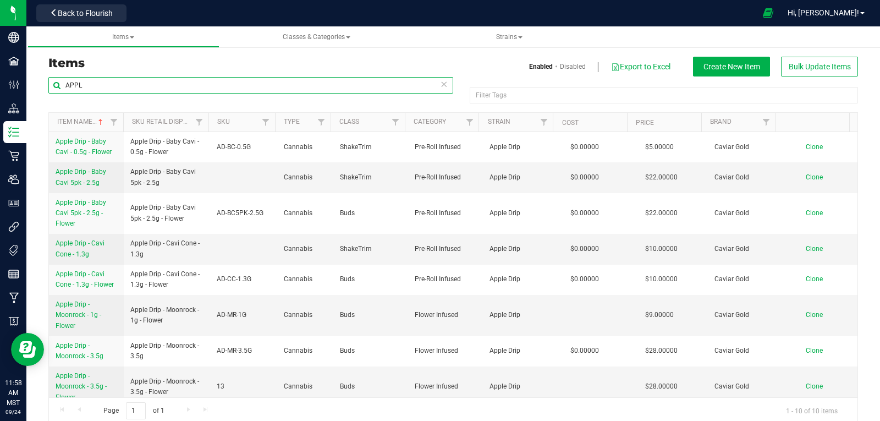
type input "APPL"
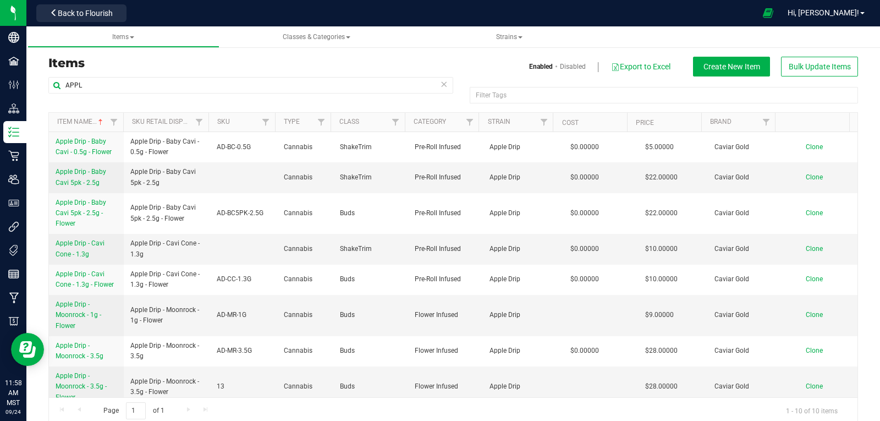
click at [440, 83] on icon at bounding box center [444, 83] width 8 height 13
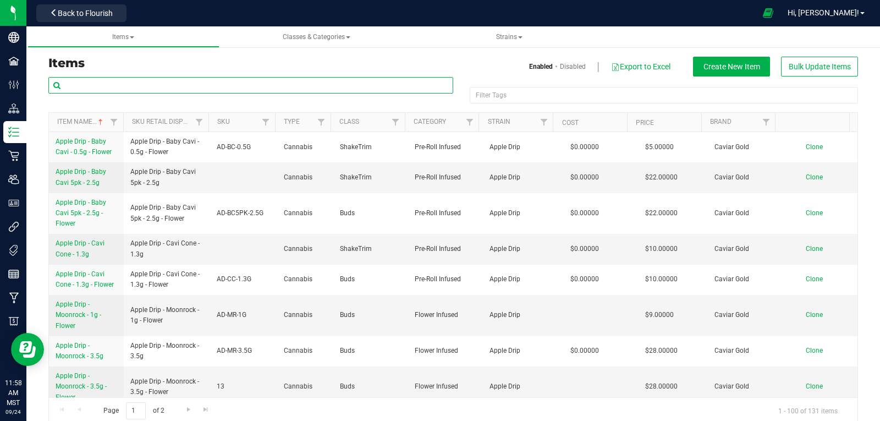
click at [435, 84] on input "text" at bounding box center [250, 85] width 405 height 17
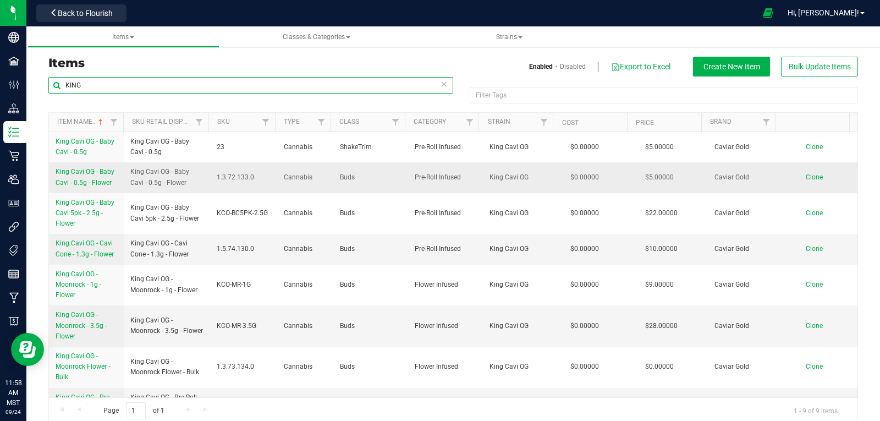
type input "KING"
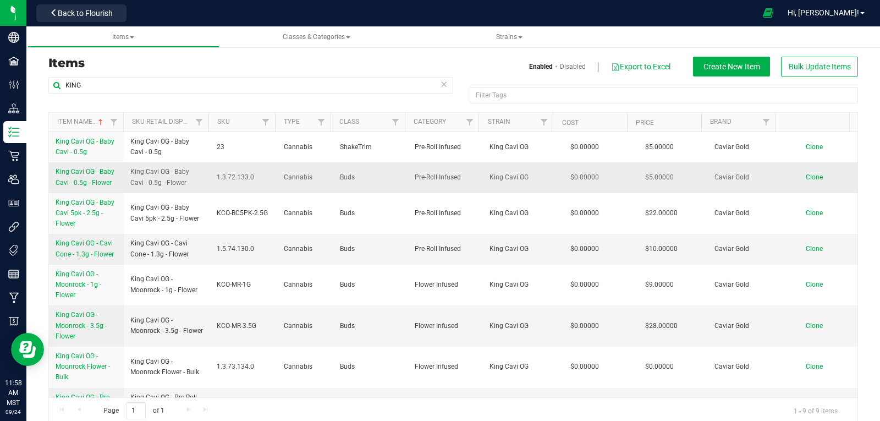
click at [88, 171] on span "King Cavi OG - Baby Cavi - 0.5g - Flower" at bounding box center [85, 177] width 59 height 18
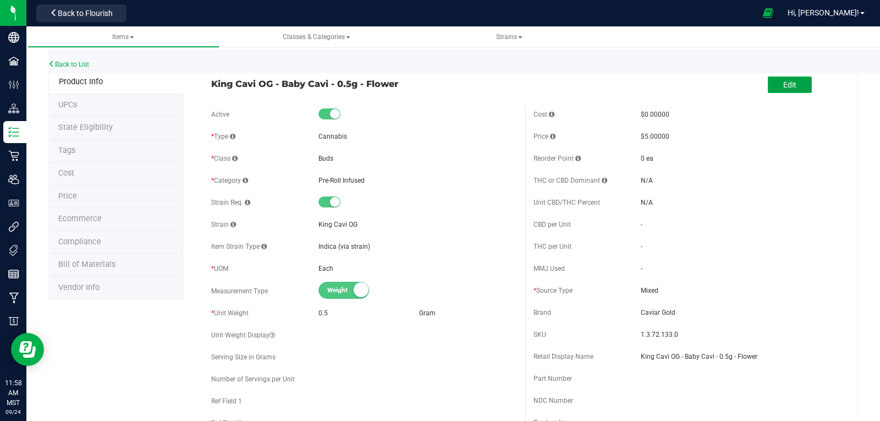
click at [783, 86] on span "Edit" at bounding box center [789, 84] width 13 height 9
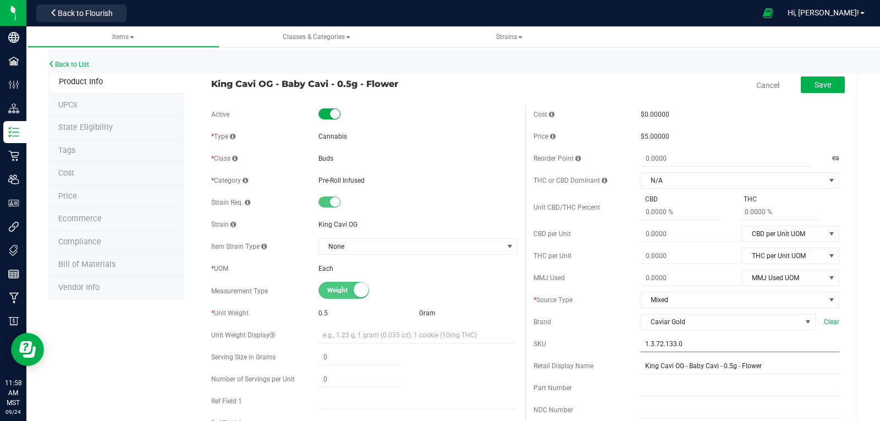
drag, startPoint x: 677, startPoint y: 342, endPoint x: 654, endPoint y: 343, distance: 22.6
click at [641, 339] on input "1.3.72.133.0" at bounding box center [740, 344] width 199 height 17
paste input "KCO-BC-0.5G"
type input "KCO-BC-0.5G"
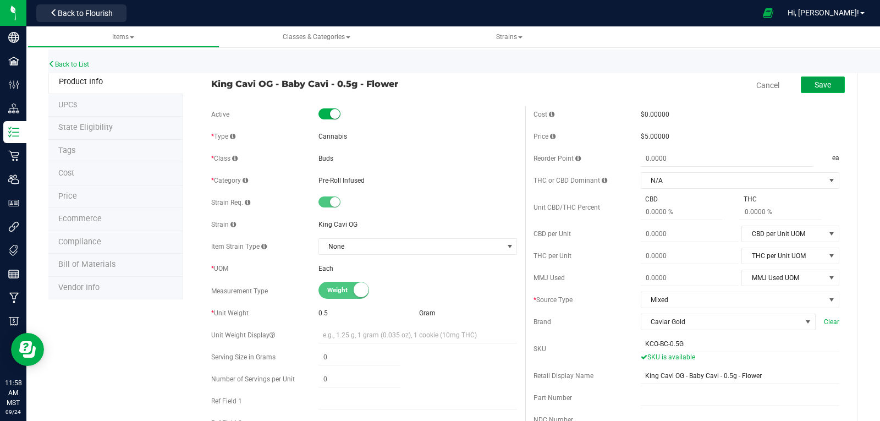
click at [815, 86] on span "Save" at bounding box center [823, 84] width 17 height 9
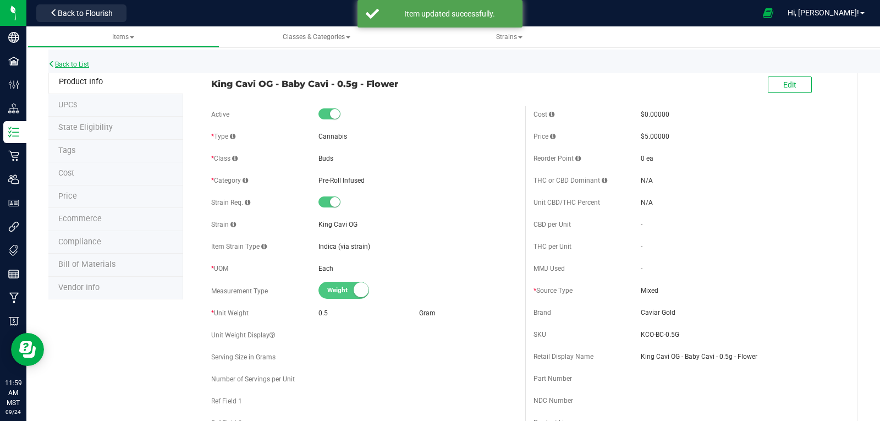
click at [69, 64] on link "Back to List" at bounding box center [68, 65] width 41 height 8
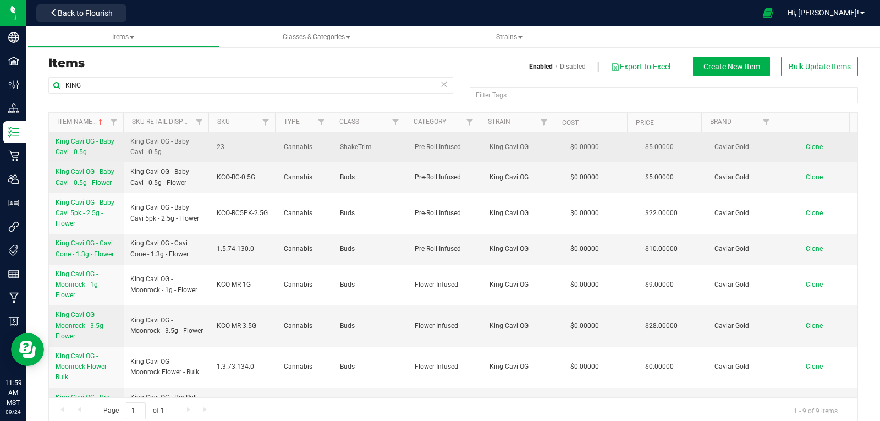
click at [97, 139] on span "King Cavi OG - Baby Cavi - 0.5g" at bounding box center [85, 147] width 59 height 18
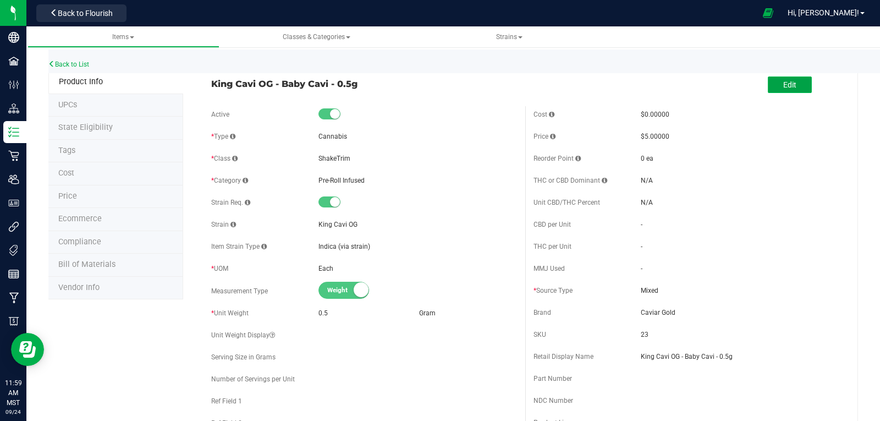
click at [770, 84] on button "Edit" at bounding box center [790, 84] width 44 height 17
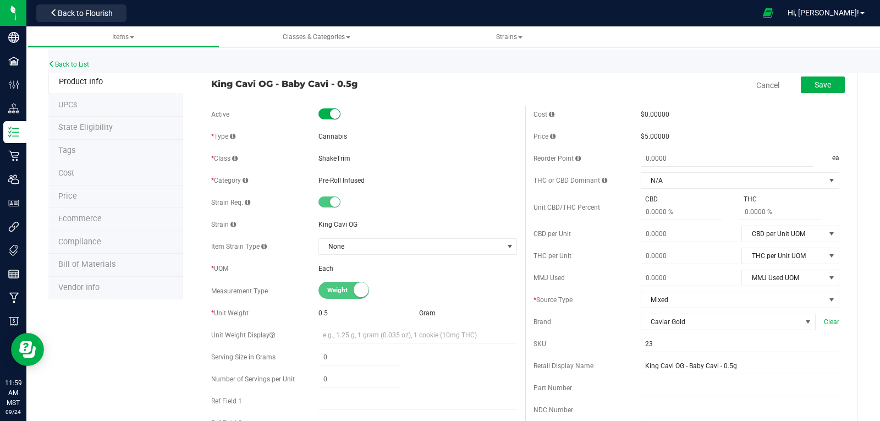
click at [330, 111] on small at bounding box center [335, 114] width 10 height 10
click at [815, 80] on span "Save" at bounding box center [823, 84] width 17 height 9
click at [758, 82] on link "Cancel" at bounding box center [768, 85] width 23 height 11
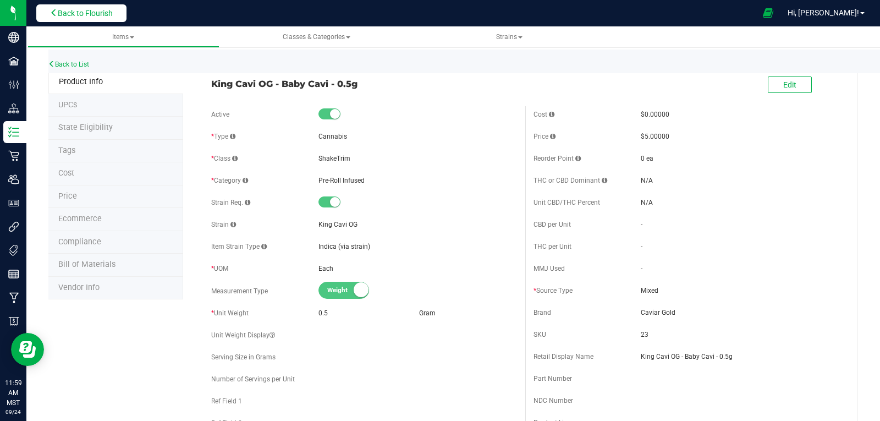
click at [64, 15] on span "Back to Flourish" at bounding box center [85, 13] width 55 height 9
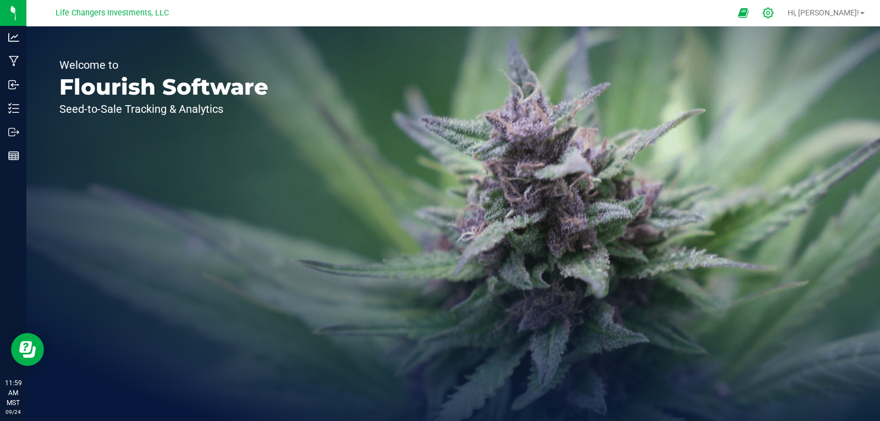
click at [774, 15] on icon at bounding box center [769, 13] width 12 height 12
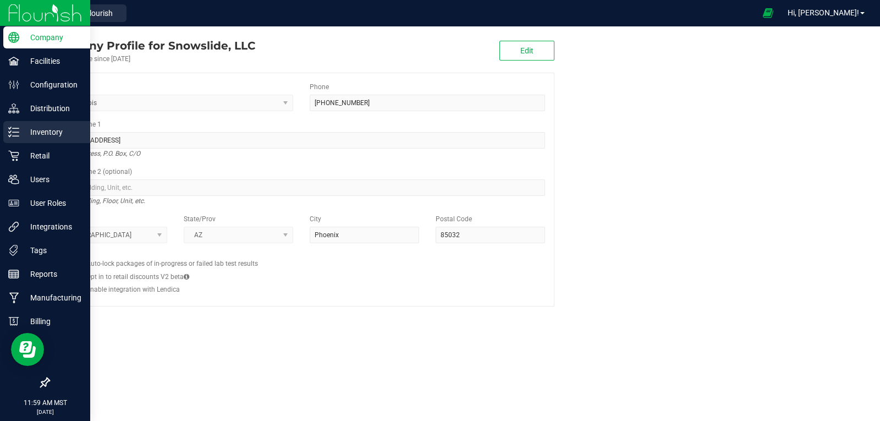
click at [44, 128] on p "Inventory" at bounding box center [52, 131] width 66 height 13
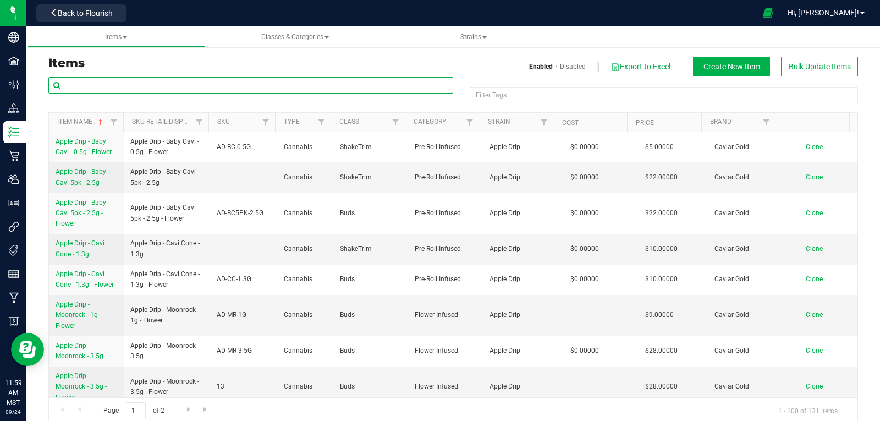
click at [106, 82] on input "text" at bounding box center [250, 85] width 405 height 17
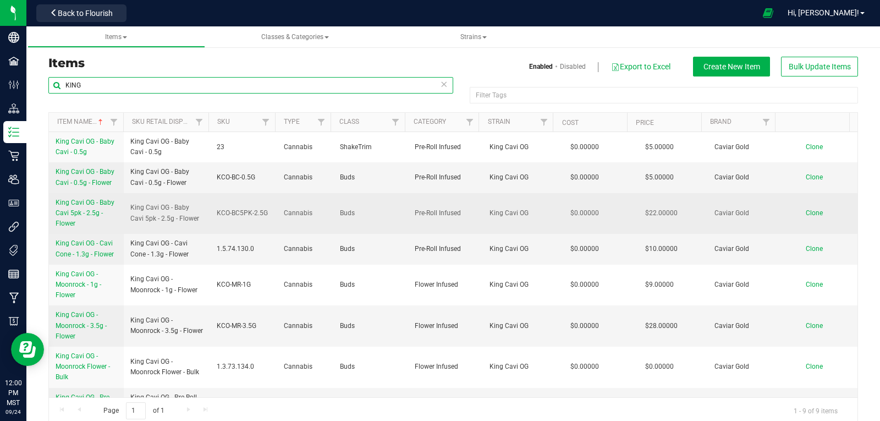
type input "KING"
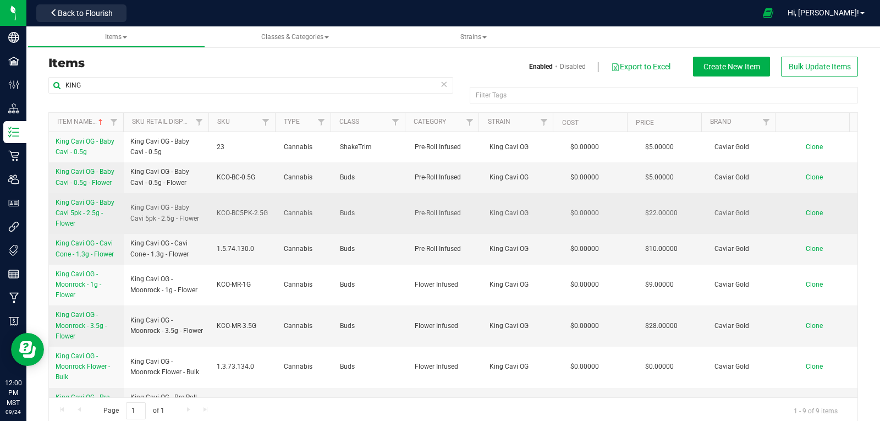
click at [261, 227] on td "KCO-BC5PK-2.5G" at bounding box center [244, 213] width 68 height 41
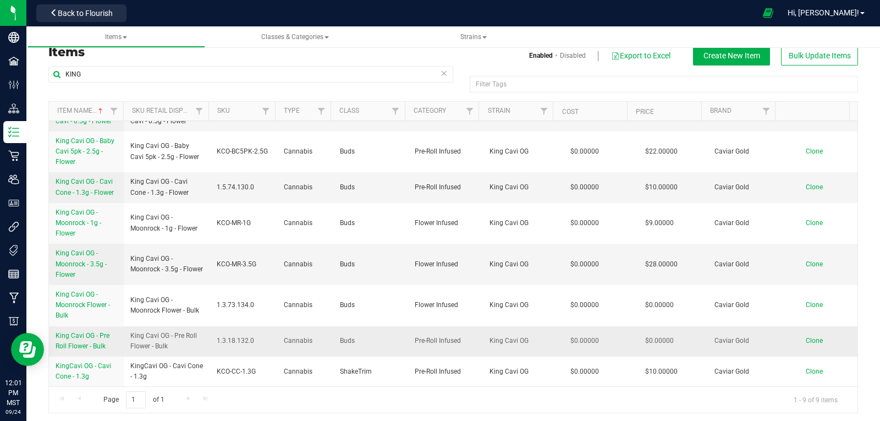
scroll to position [14, 0]
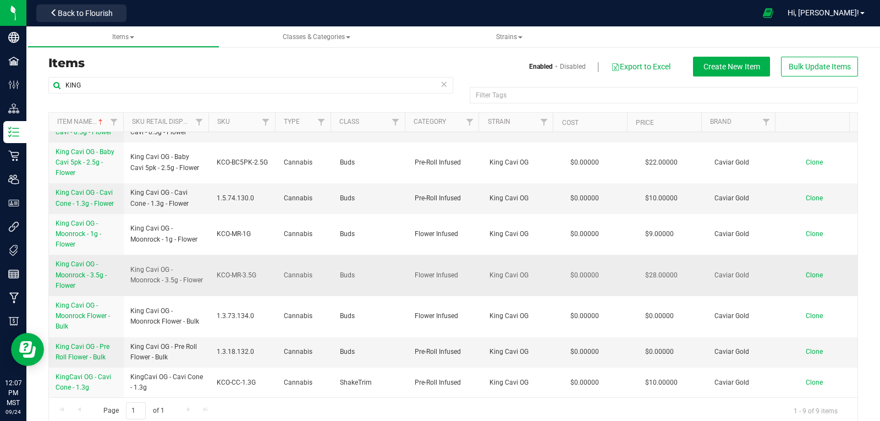
scroll to position [14, 0]
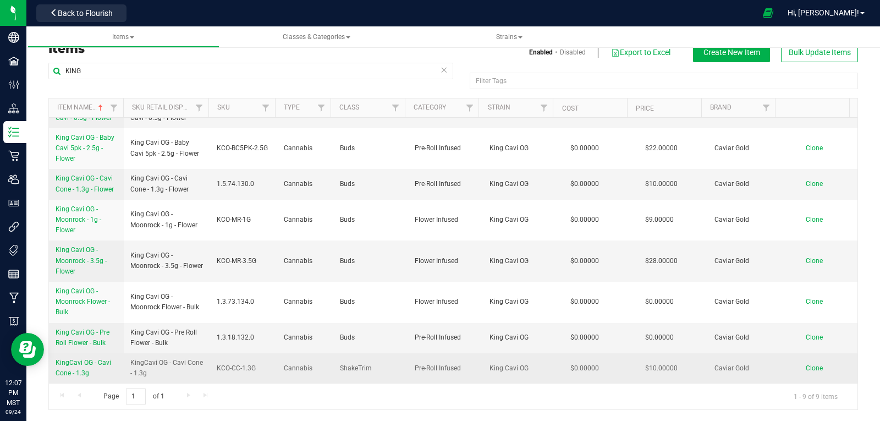
click at [87, 362] on span "KingCavi OG - Cavi Cone - 1.3g" at bounding box center [84, 368] width 56 height 18
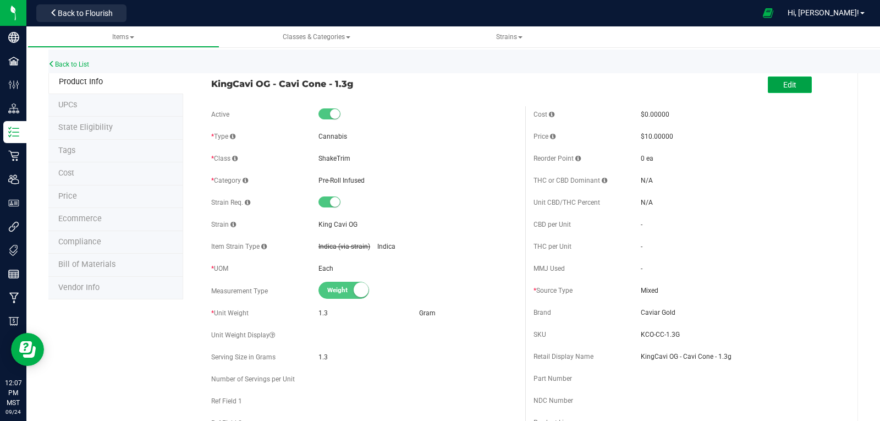
click at [787, 87] on span "Edit" at bounding box center [789, 84] width 13 height 9
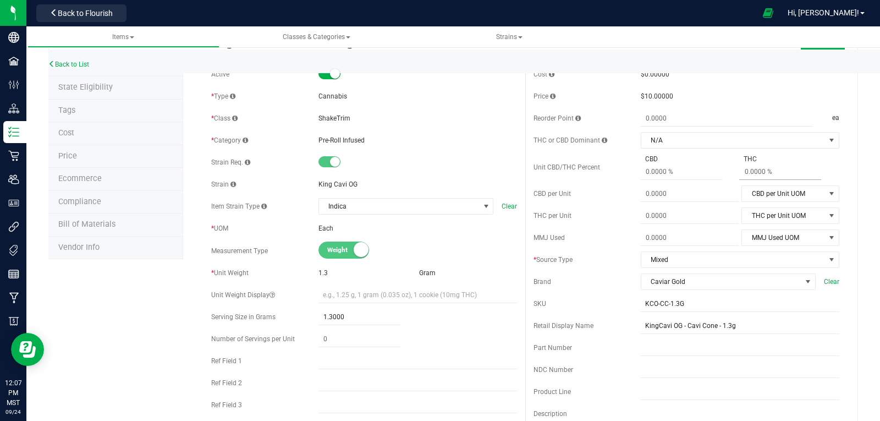
scroll to position [110, 0]
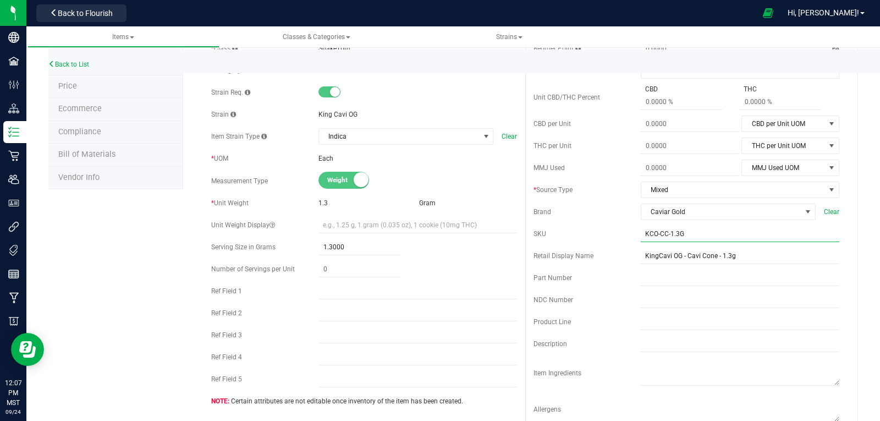
drag, startPoint x: 682, startPoint y: 233, endPoint x: 632, endPoint y: 235, distance: 50.1
click at [626, 234] on div "SKU KCO-CC-1.3G" at bounding box center [687, 234] width 306 height 17
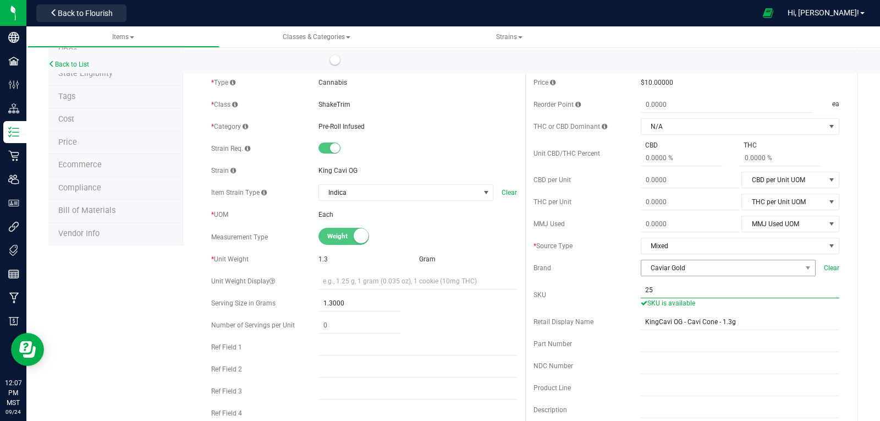
scroll to position [0, 0]
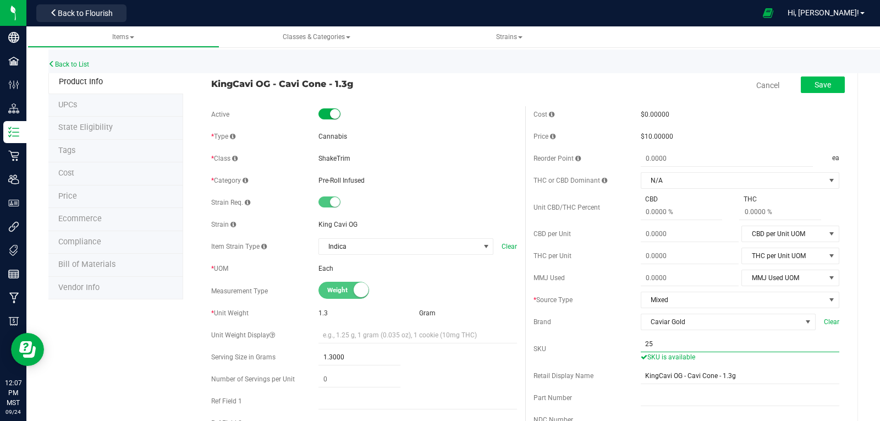
type input "25"
click at [815, 86] on span "Save" at bounding box center [823, 84] width 17 height 9
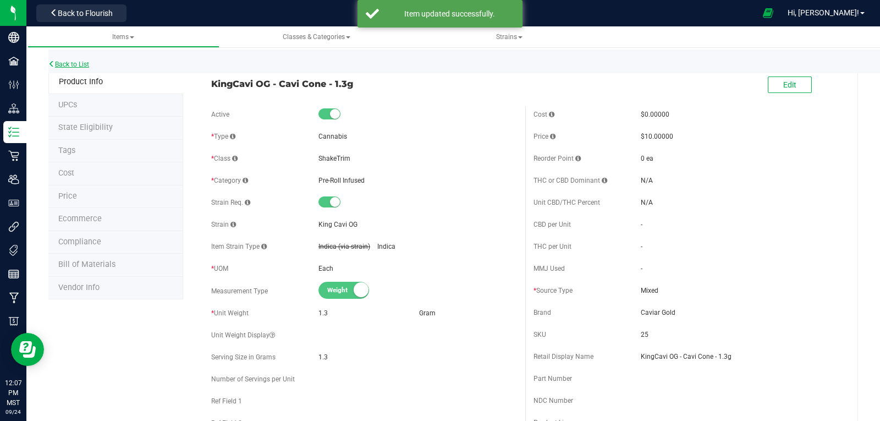
click at [65, 63] on link "Back to List" at bounding box center [68, 65] width 41 height 8
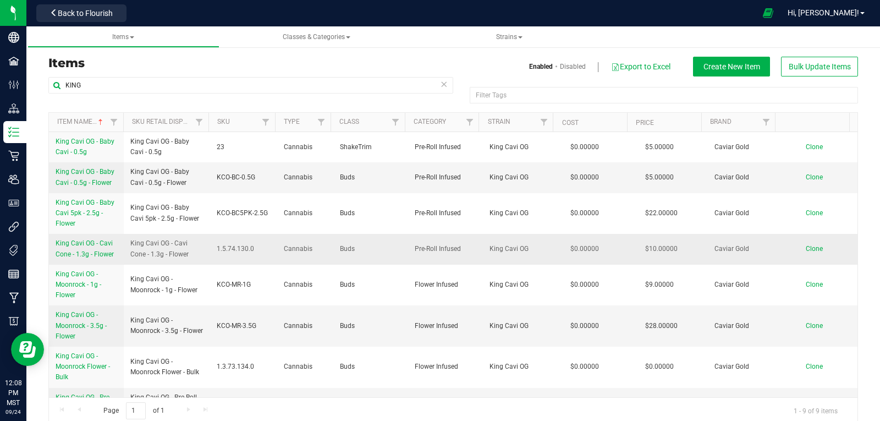
click at [87, 242] on span "King Cavi OG - Cavi Cone - 1.3g - Flower" at bounding box center [85, 248] width 58 height 18
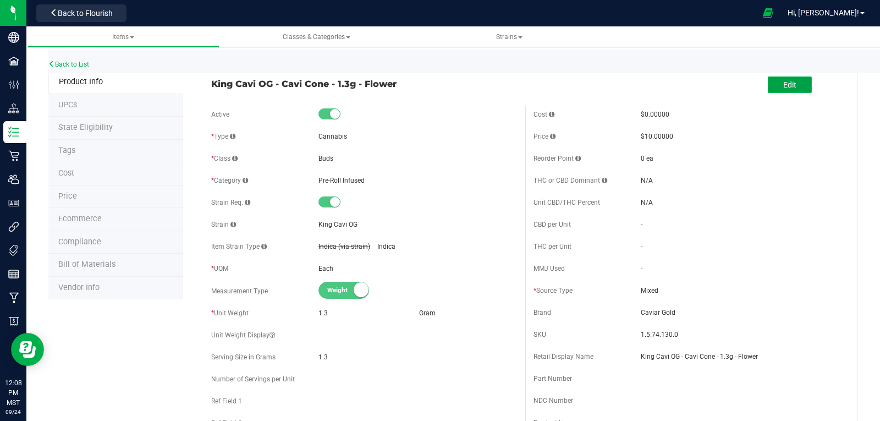
click at [787, 87] on span "Edit" at bounding box center [789, 84] width 13 height 9
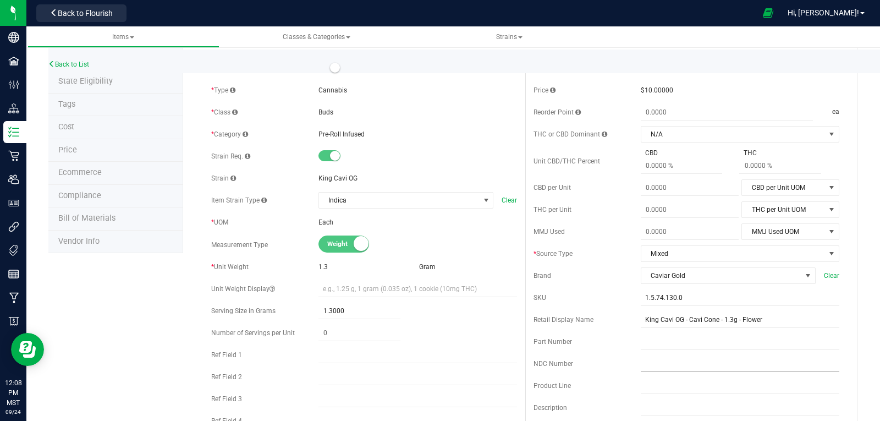
scroll to position [110, 0]
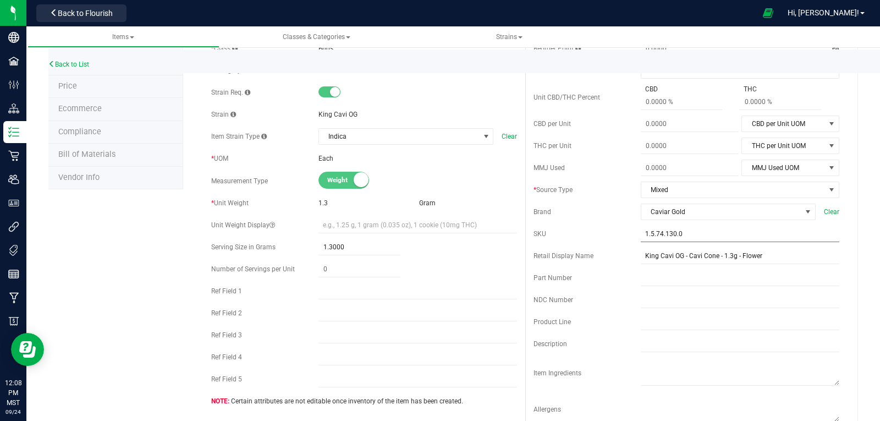
drag, startPoint x: 677, startPoint y: 231, endPoint x: 624, endPoint y: 233, distance: 52.3
click at [624, 233] on div "SKU 1.5.74.130.0" at bounding box center [687, 234] width 306 height 17
paste input "KCO-CC-1.3G"
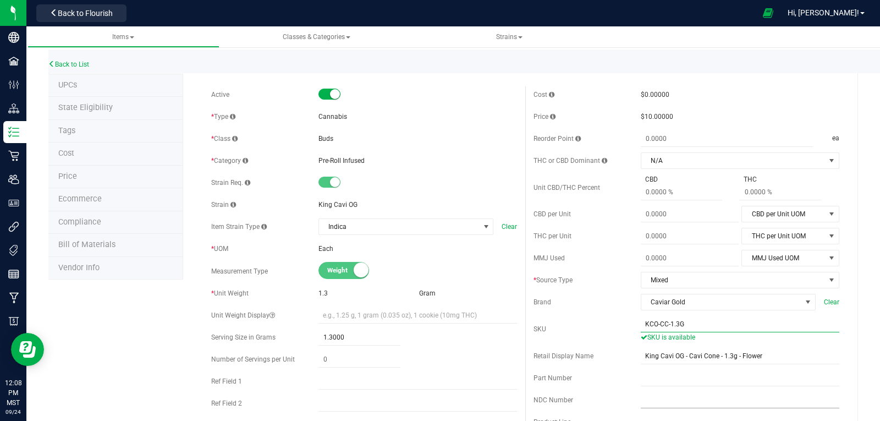
scroll to position [0, 0]
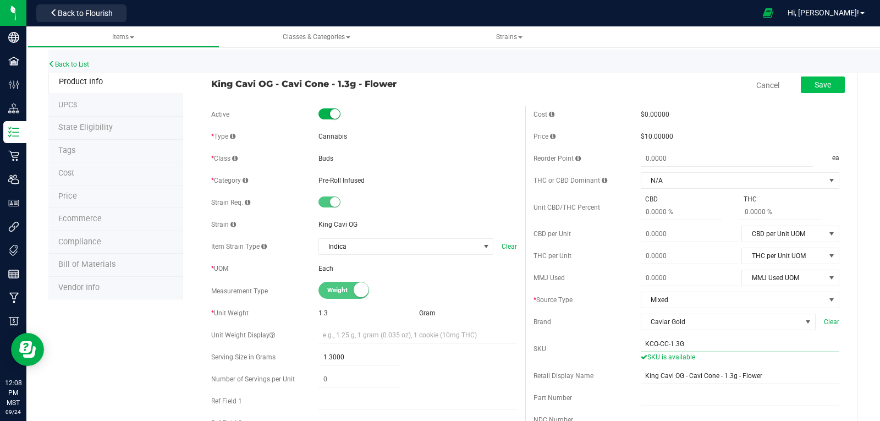
type input "KCO-CC-1.3G"
click at [815, 85] on span "Save" at bounding box center [823, 84] width 17 height 9
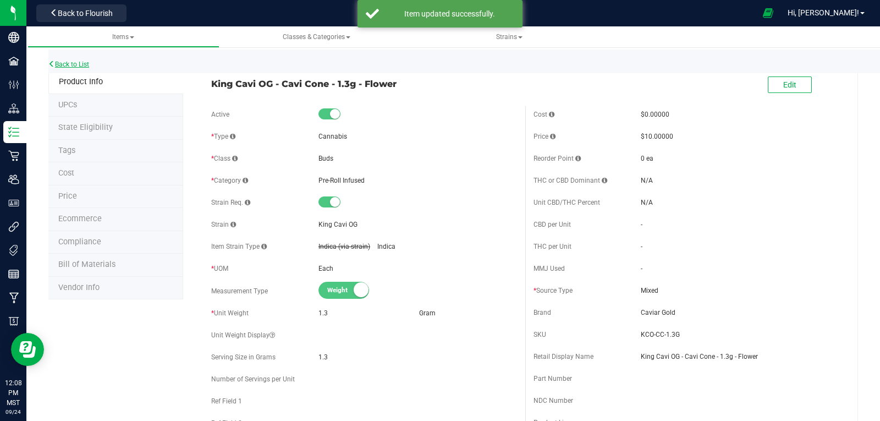
click at [64, 63] on link "Back to List" at bounding box center [68, 65] width 41 height 8
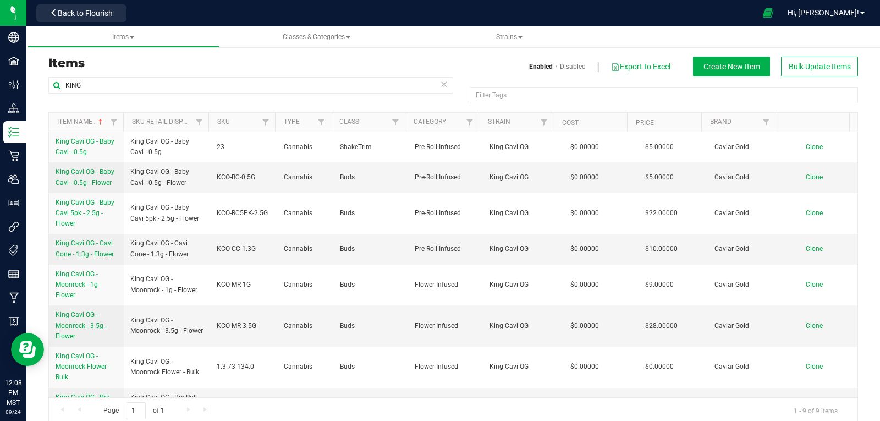
click at [64, 63] on h3 "Items" at bounding box center [246, 63] width 397 height 13
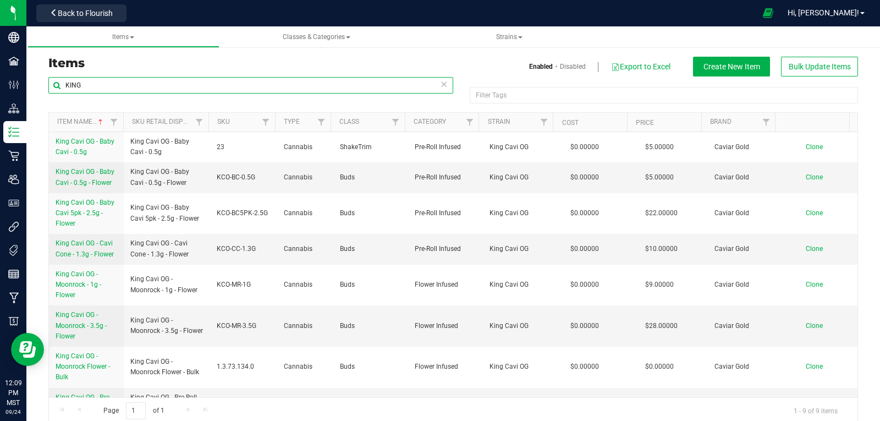
click at [122, 86] on input "KING" at bounding box center [250, 85] width 405 height 17
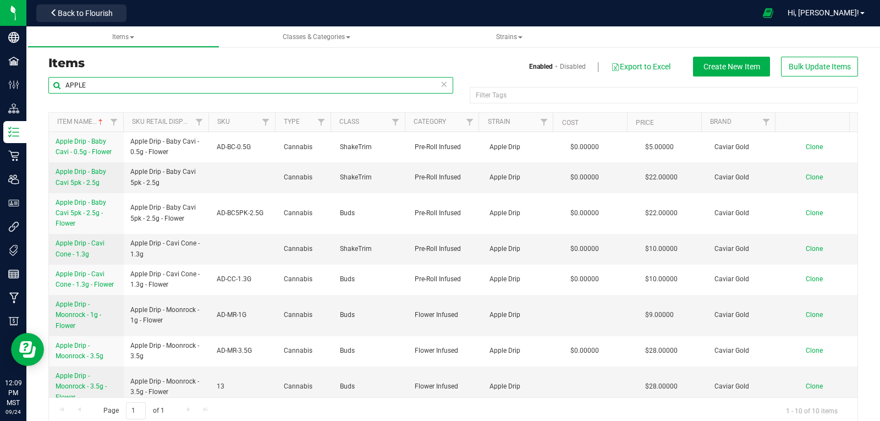
type input "APPLE"
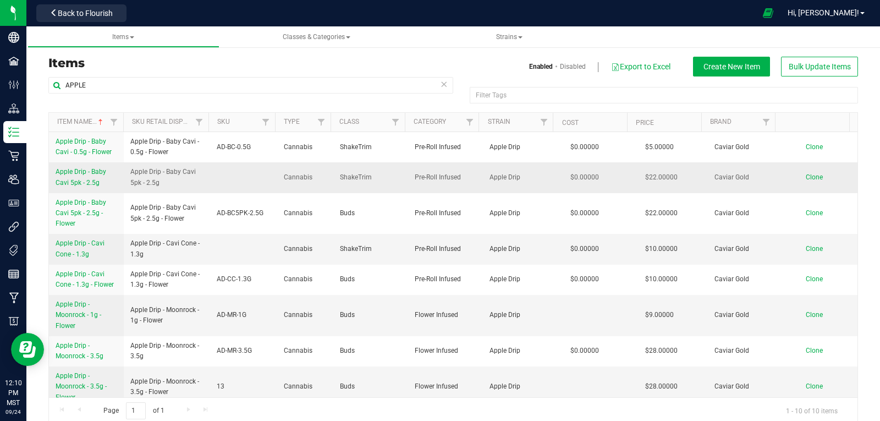
click at [71, 171] on span "Apple Drip - Baby Cavi 5pk - 2.5g" at bounding box center [81, 177] width 51 height 18
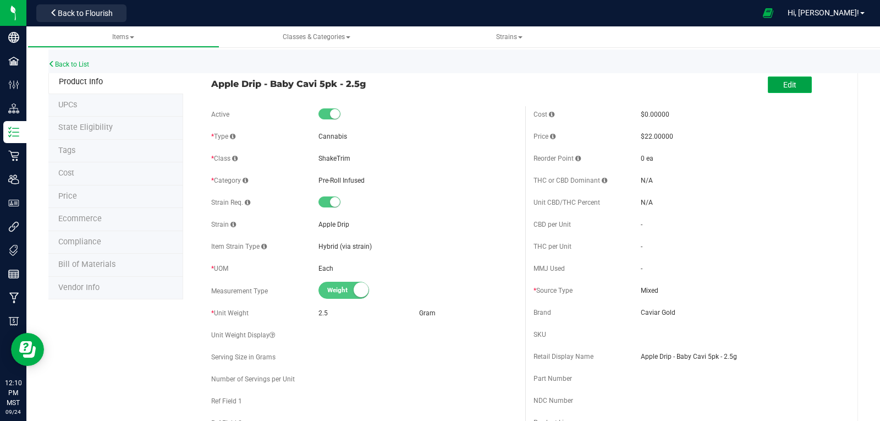
click at [783, 86] on span "Edit" at bounding box center [789, 84] width 13 height 9
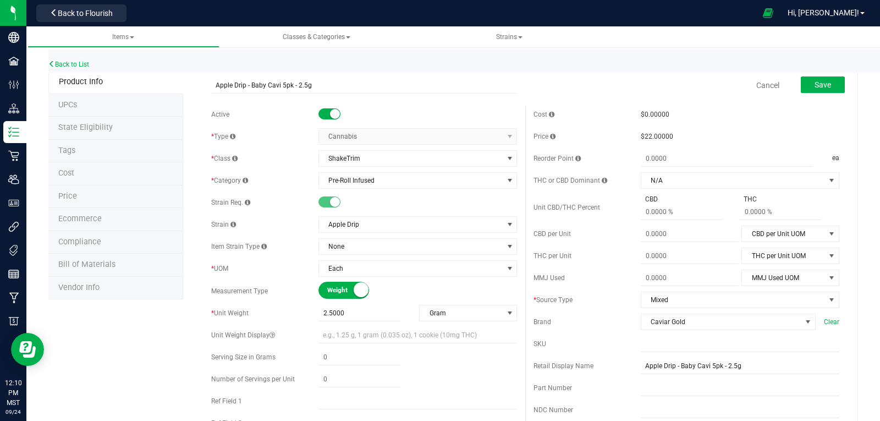
click at [330, 114] on small at bounding box center [335, 114] width 10 height 10
click at [815, 85] on span "Save" at bounding box center [823, 84] width 17 height 9
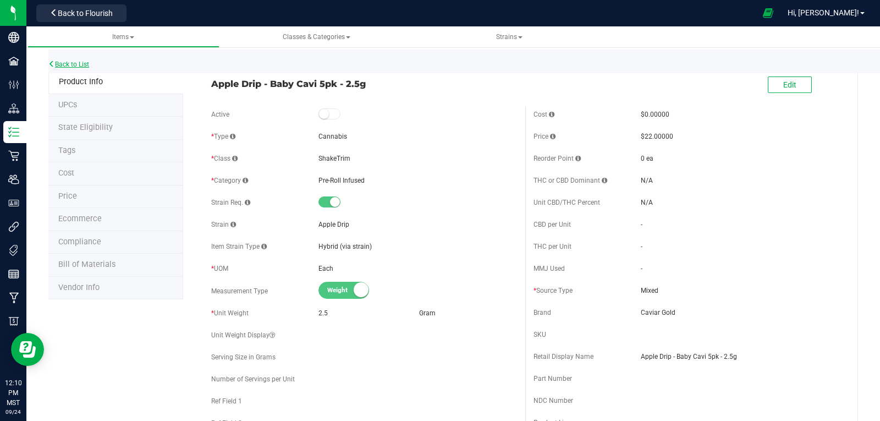
click at [62, 61] on link "Back to List" at bounding box center [68, 65] width 41 height 8
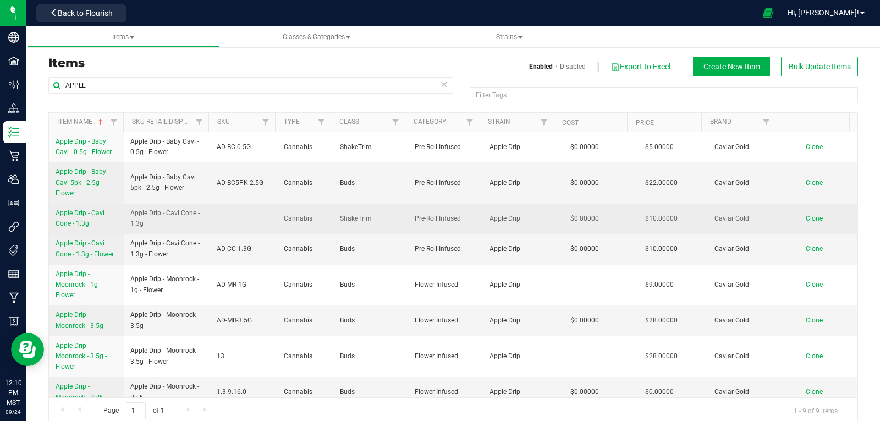
click at [70, 213] on span "Apple Drip - Cavi Cone - 1.3g" at bounding box center [80, 218] width 49 height 18
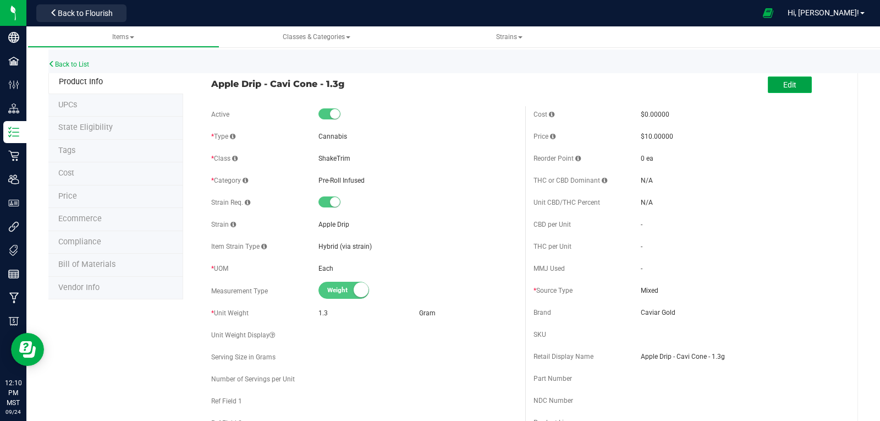
click at [772, 82] on button "Edit" at bounding box center [790, 84] width 44 height 17
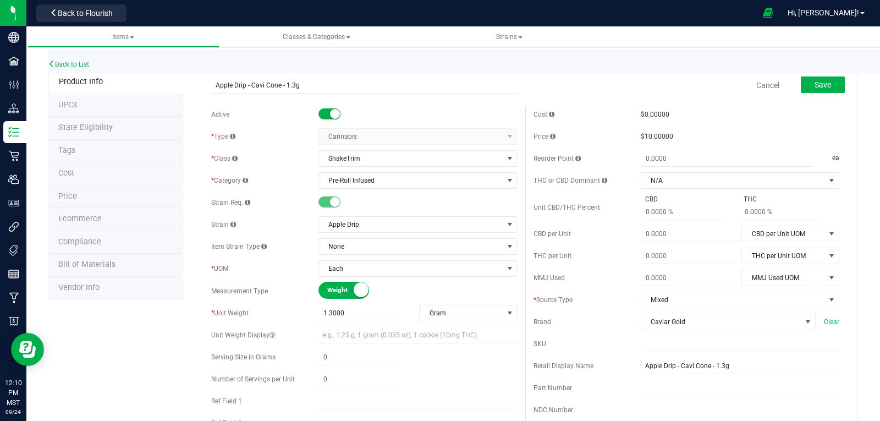
click at [331, 116] on small at bounding box center [335, 114] width 10 height 10
click at [806, 84] on button "Save" at bounding box center [823, 84] width 44 height 17
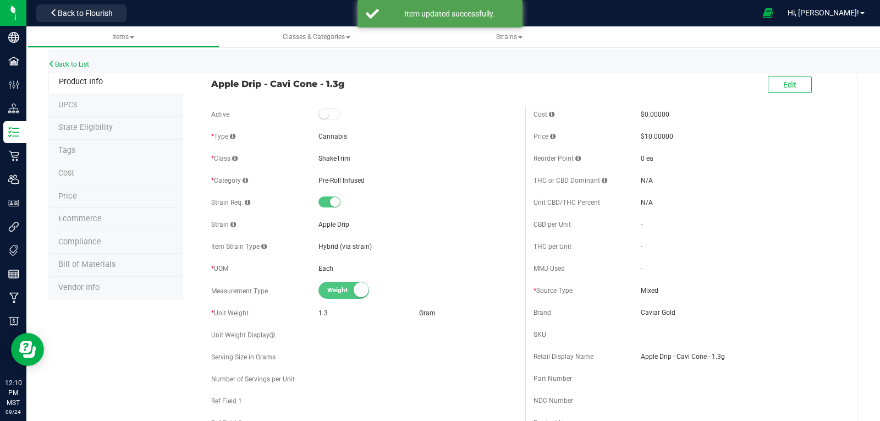
click at [74, 59] on div "Back to List" at bounding box center [488, 62] width 880 height 24
click at [73, 61] on link "Back to List" at bounding box center [68, 65] width 41 height 8
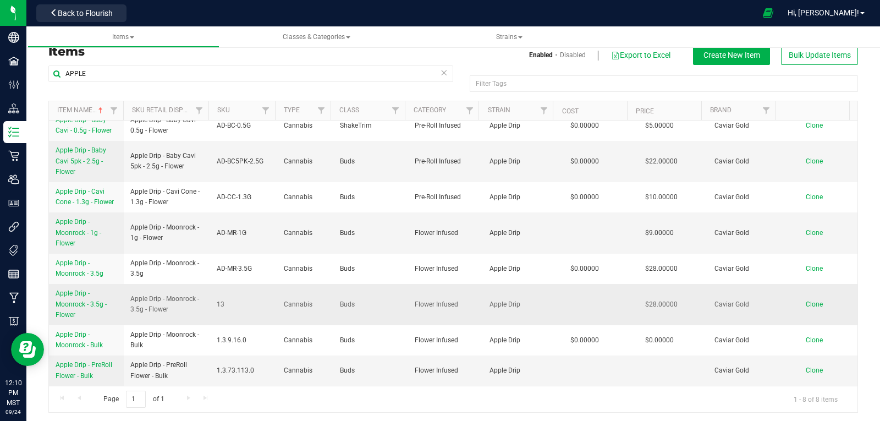
scroll to position [14, 0]
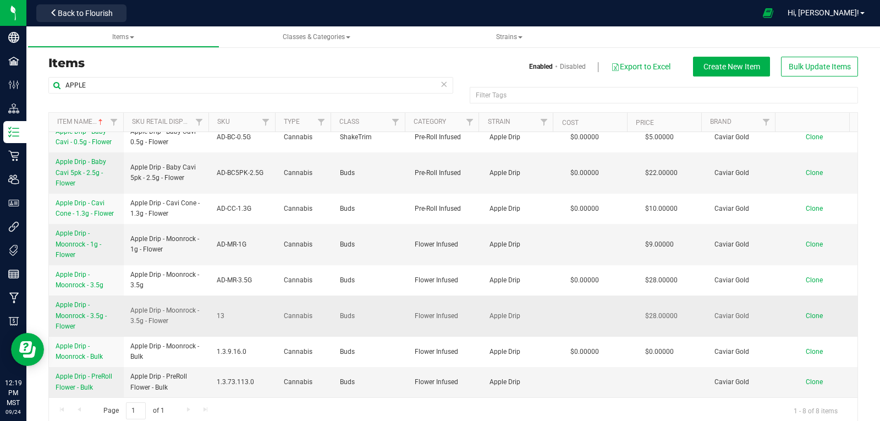
scroll to position [14, 0]
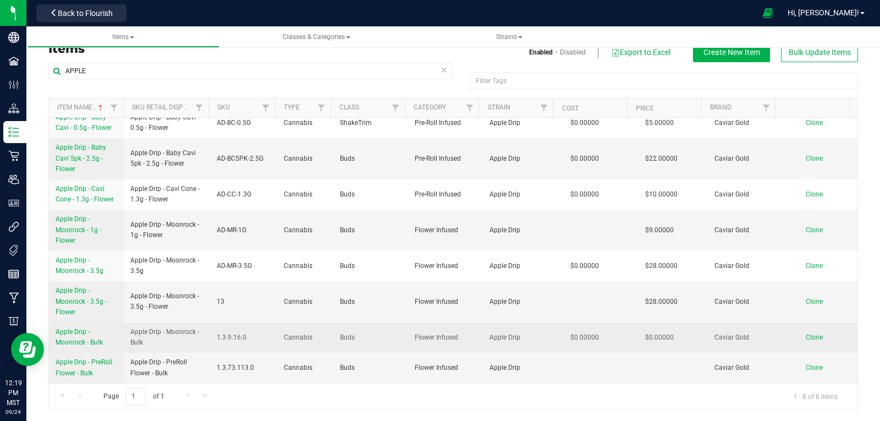
click at [82, 331] on span "Apple Drip - Moonrock - Bulk" at bounding box center [79, 337] width 47 height 18
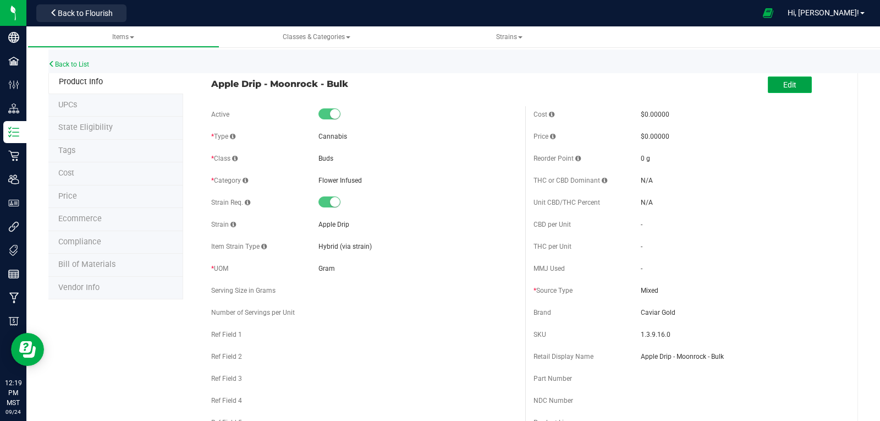
click at [783, 88] on span "Edit" at bounding box center [789, 84] width 13 height 9
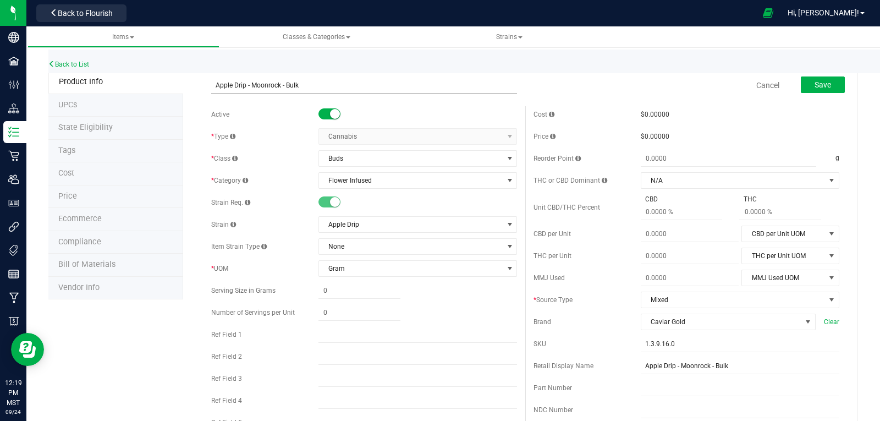
click at [278, 86] on input "Apple Drip - Moonrock - Bulk" at bounding box center [364, 85] width 306 height 17
drag, startPoint x: 300, startPoint y: 84, endPoint x: 211, endPoint y: 84, distance: 89.1
click at [211, 84] on input "Apple Drip - Moonrock - Bulk" at bounding box center [364, 85] width 306 height 17
paste input "Flower"
type input "Apple Drip - Moonrock Flower - Bulk"
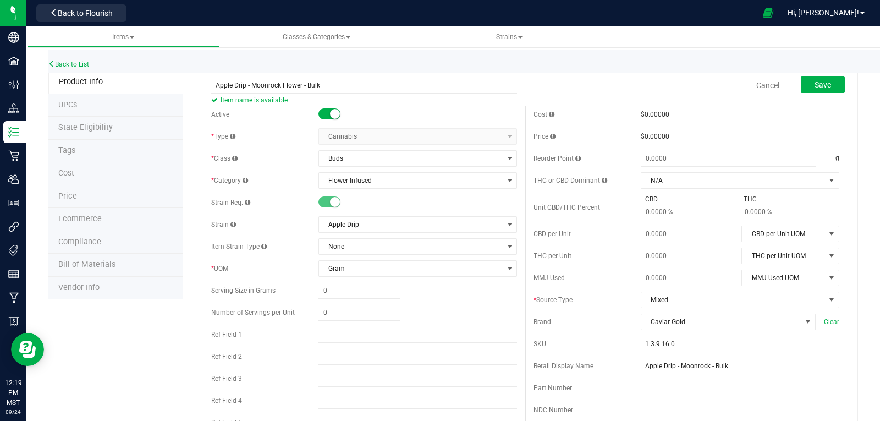
click at [732, 364] on input "Apple Drip - Moonrock - Bulk" at bounding box center [740, 366] width 199 height 17
drag, startPoint x: 724, startPoint y: 364, endPoint x: 613, endPoint y: 361, distance: 111.2
click at [613, 361] on div "Retail Display Name Apple Drip - Moonrock - Bulk" at bounding box center [687, 366] width 306 height 17
paste input "Flower"
type input "Apple Drip - Moonrock Flower - Bulk"
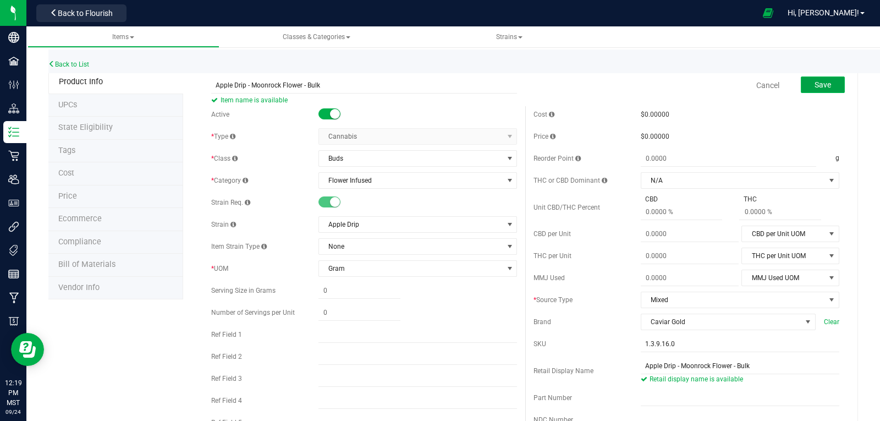
click at [823, 81] on span "Save" at bounding box center [823, 84] width 17 height 9
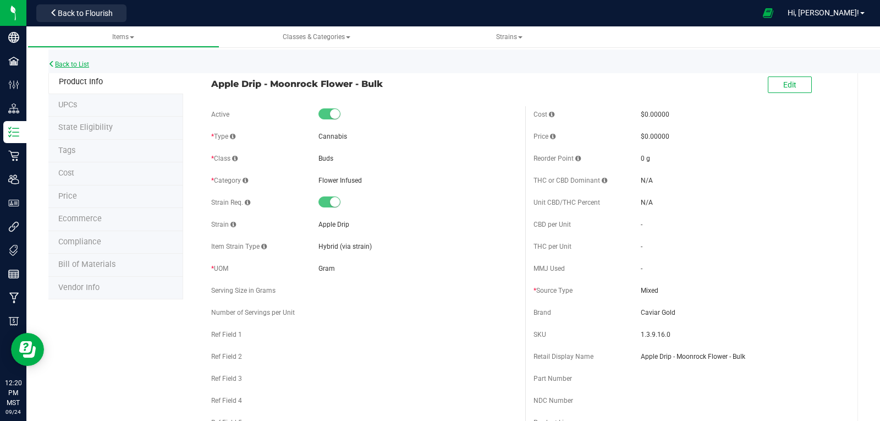
click at [71, 63] on link "Back to List" at bounding box center [68, 65] width 41 height 8
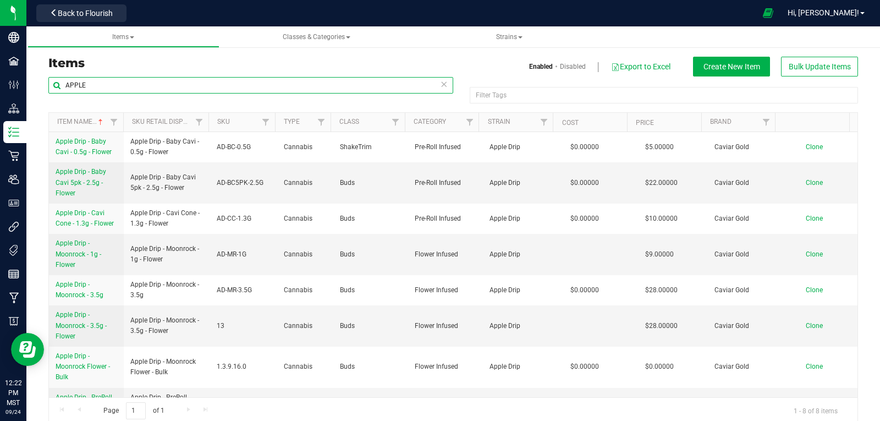
click at [117, 86] on input "APPLE" at bounding box center [250, 85] width 405 height 17
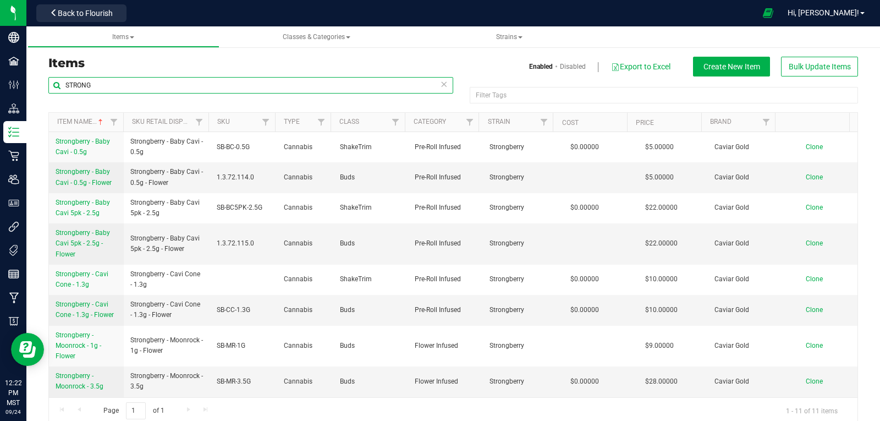
type input "STRONG"
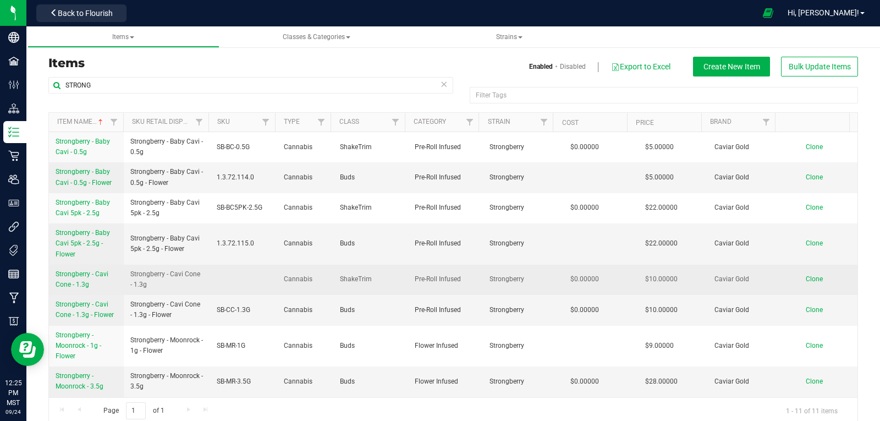
click at [68, 273] on span "Strongberry - Cavi Cone - 1.3g" at bounding box center [82, 279] width 53 height 18
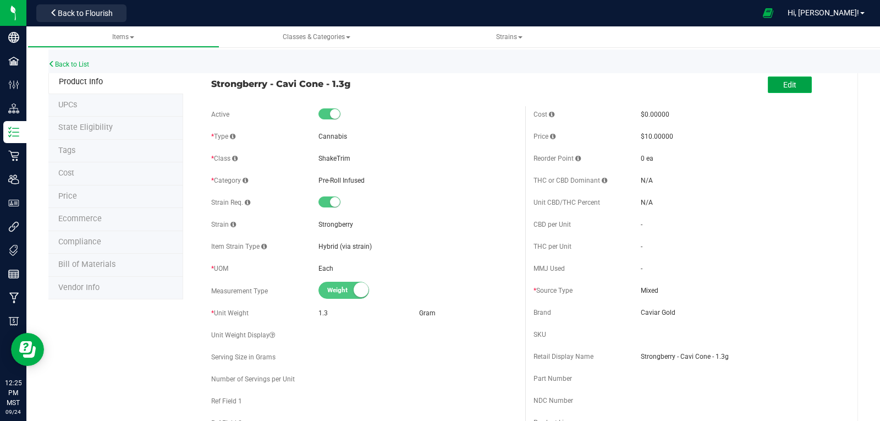
click at [785, 89] on span "Edit" at bounding box center [789, 84] width 13 height 9
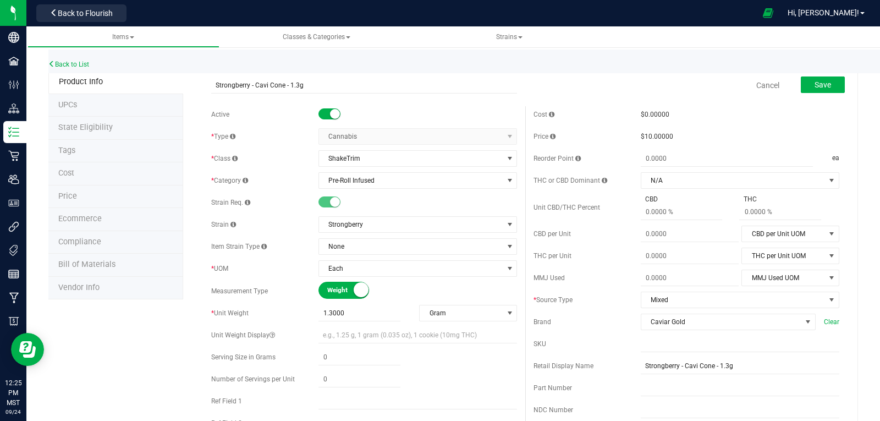
click at [332, 113] on small at bounding box center [335, 114] width 10 height 10
click at [819, 89] on span "Save" at bounding box center [823, 84] width 17 height 9
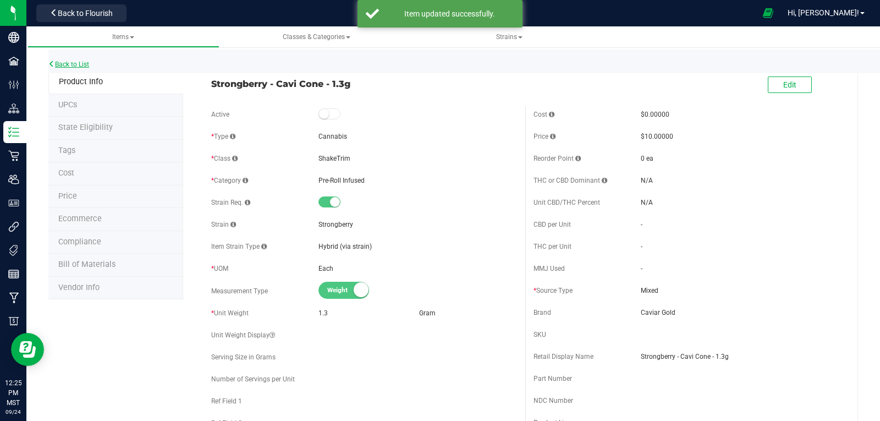
click at [76, 63] on link "Back to List" at bounding box center [68, 65] width 41 height 8
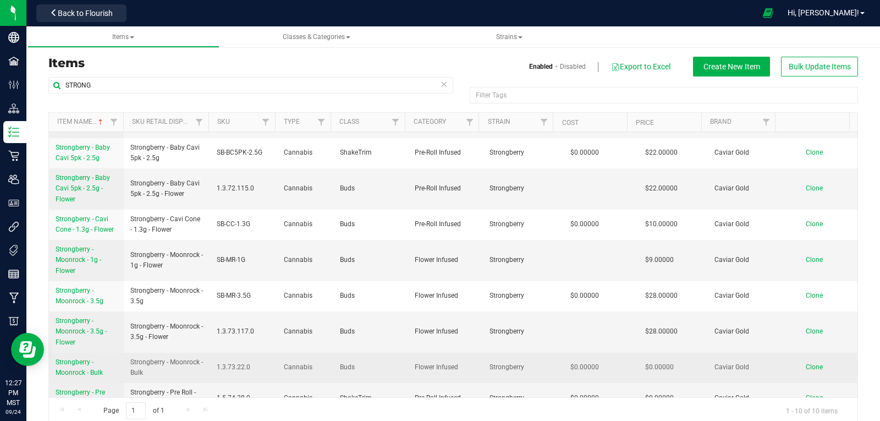
scroll to position [71, 0]
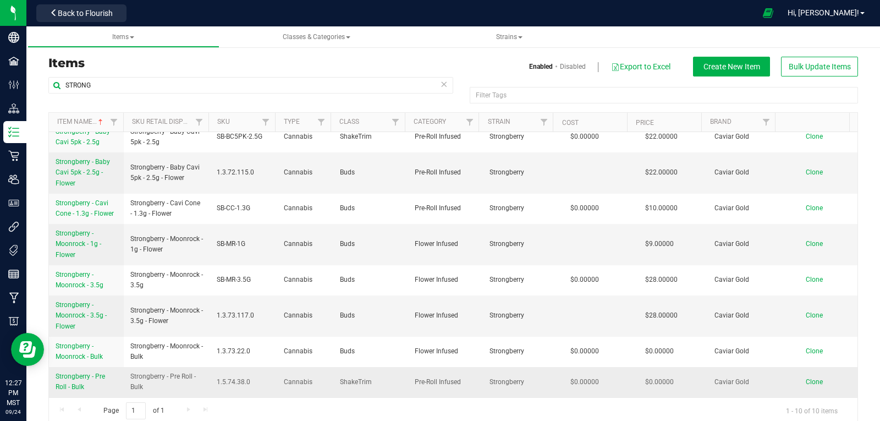
click at [74, 376] on span "Strongberry - Pre Roll - Bulk" at bounding box center [81, 381] width 50 height 18
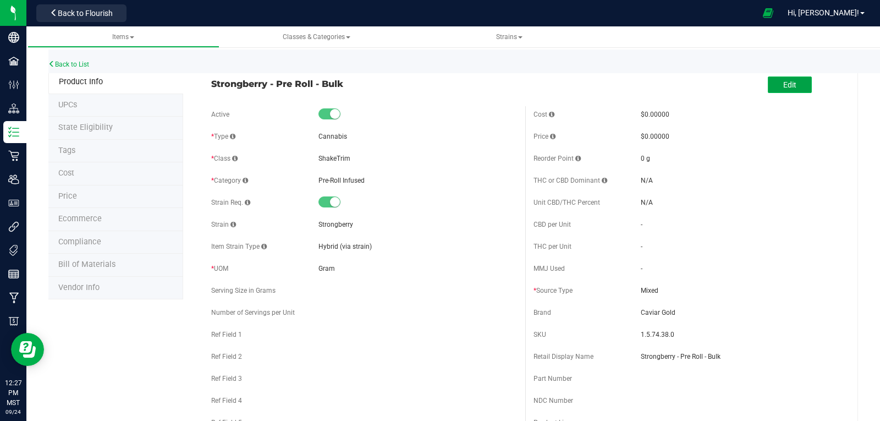
click at [783, 86] on span "Edit" at bounding box center [789, 84] width 13 height 9
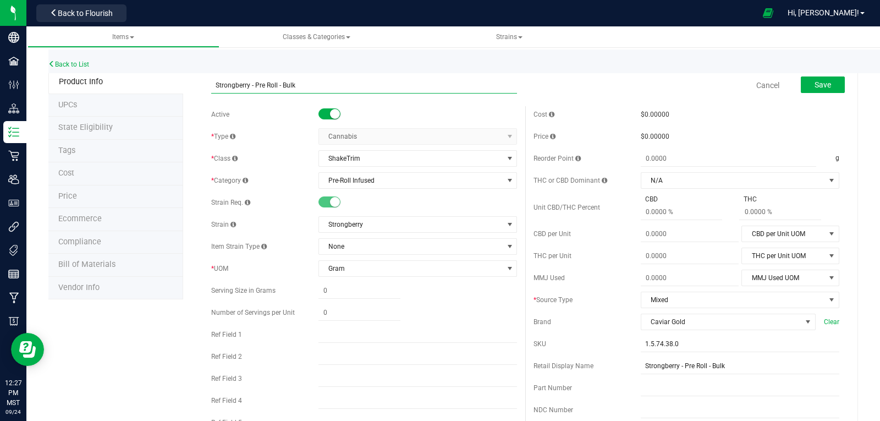
drag, startPoint x: 294, startPoint y: 86, endPoint x: 250, endPoint y: 85, distance: 44.6
click at [204, 80] on div "Strongberry - Pre Roll - Bulk Cancel Save" at bounding box center [525, 86] width 645 height 28
paste input "Flower"
type input "Strongberry - Pre Roll Flower - Bulk"
drag, startPoint x: 722, startPoint y: 364, endPoint x: 633, endPoint y: 368, distance: 89.8
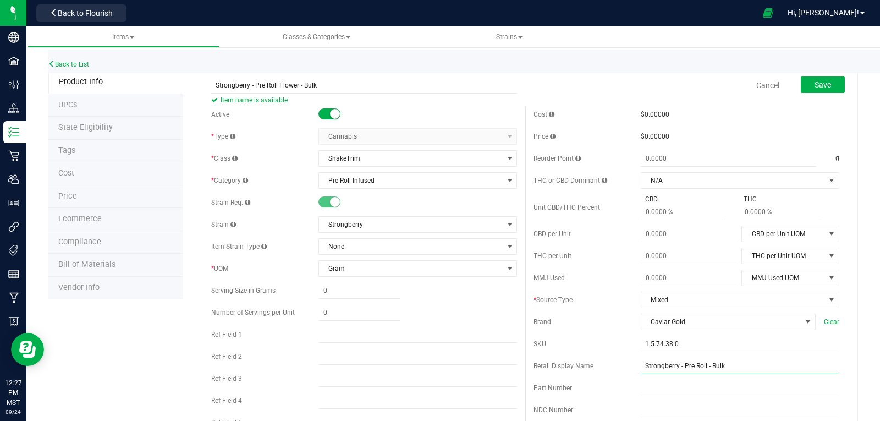
click at [616, 364] on div "Retail Display Name Strongberry - Pre Roll - Bulk" at bounding box center [687, 366] width 306 height 17
paste input "Flower"
type input "Strongberry - Pre Roll Flower - Bulk"
click at [383, 155] on span "ShakeTrim" at bounding box center [411, 158] width 184 height 15
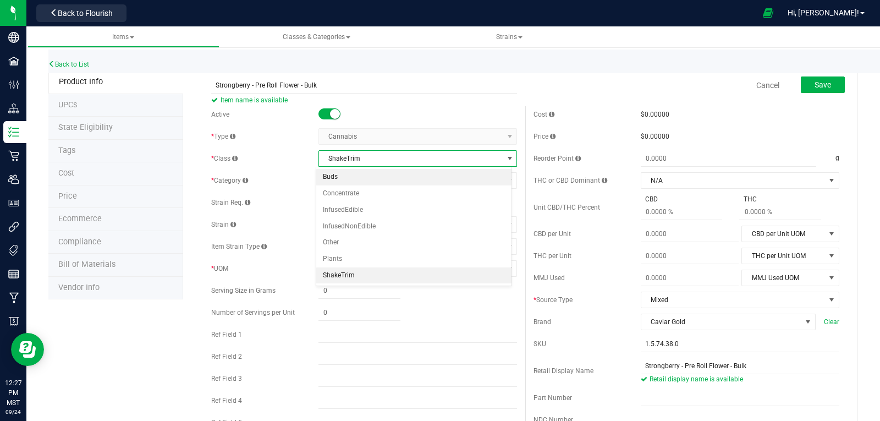
click at [346, 178] on li "Buds" at bounding box center [413, 177] width 195 height 17
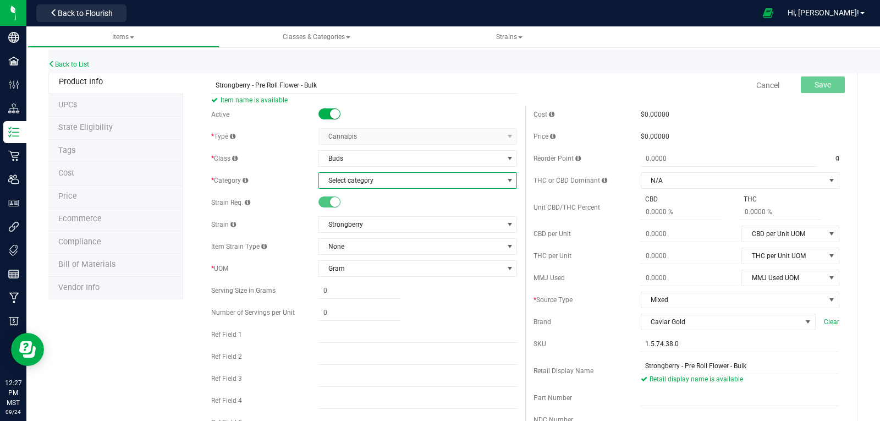
click at [391, 177] on span "Select category" at bounding box center [411, 180] width 184 height 15
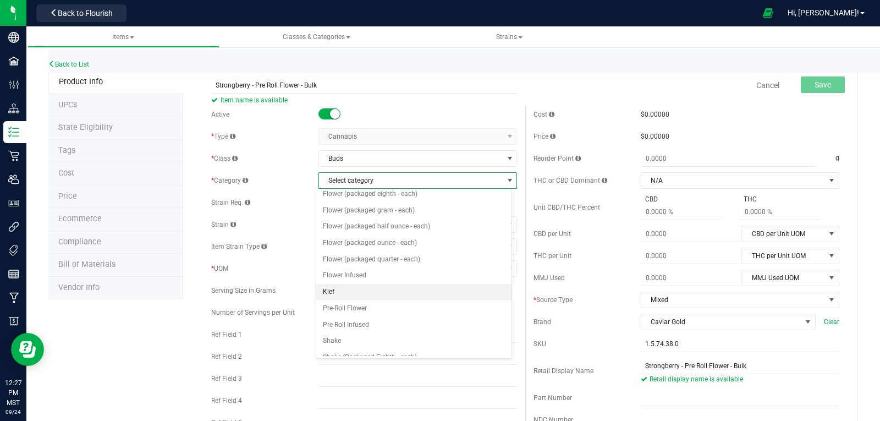
scroll to position [55, 0]
click at [388, 306] on li "Pre-Roll Infused" at bounding box center [413, 308] width 195 height 17
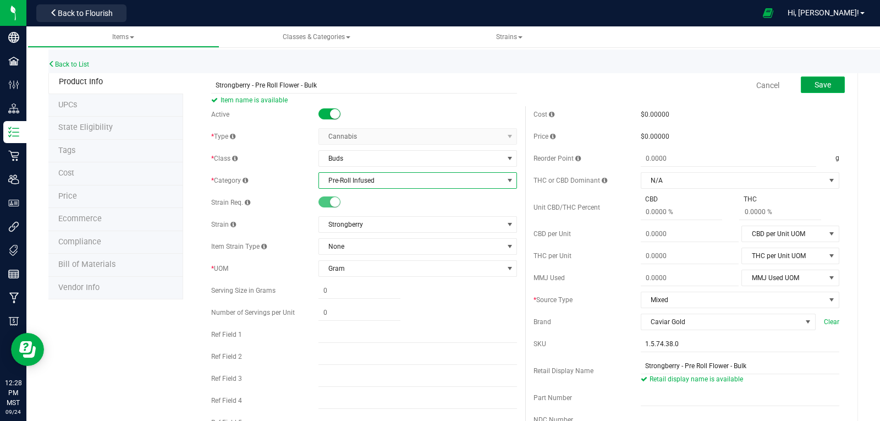
click at [824, 89] on button "Save" at bounding box center [823, 84] width 44 height 17
click at [506, 159] on span "select" at bounding box center [510, 158] width 9 height 9
click at [759, 82] on link "Cancel" at bounding box center [768, 85] width 23 height 11
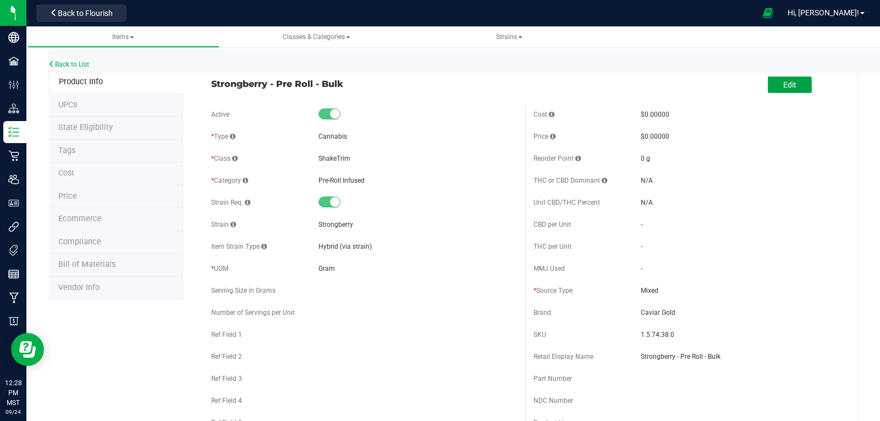
click at [778, 90] on button "Edit" at bounding box center [790, 84] width 44 height 17
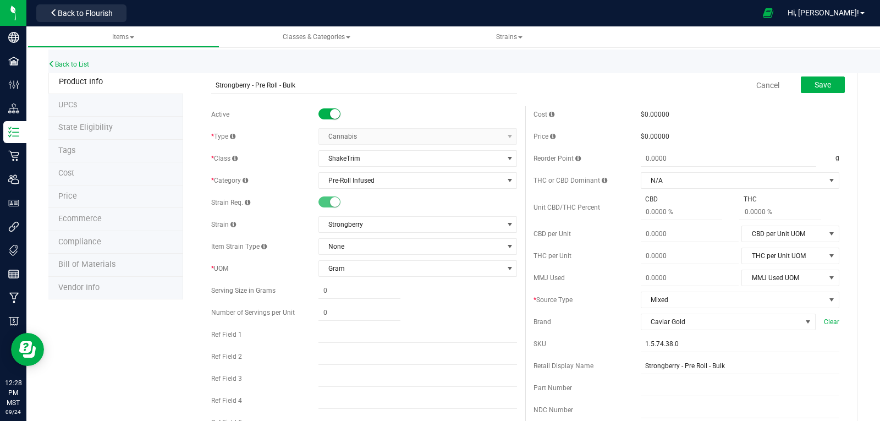
drag, startPoint x: 296, startPoint y: 84, endPoint x: 205, endPoint y: 79, distance: 91.4
click at [205, 79] on div "Strongberry - Pre Roll - Bulk" at bounding box center [364, 83] width 322 height 22
type input "Strongberry - Pre Roll Flower - Bulk"
drag, startPoint x: 722, startPoint y: 364, endPoint x: 669, endPoint y: 362, distance: 53.4
click at [606, 363] on div "Retail Display Name Strongberry - Pre Roll - Bulk" at bounding box center [687, 366] width 306 height 17
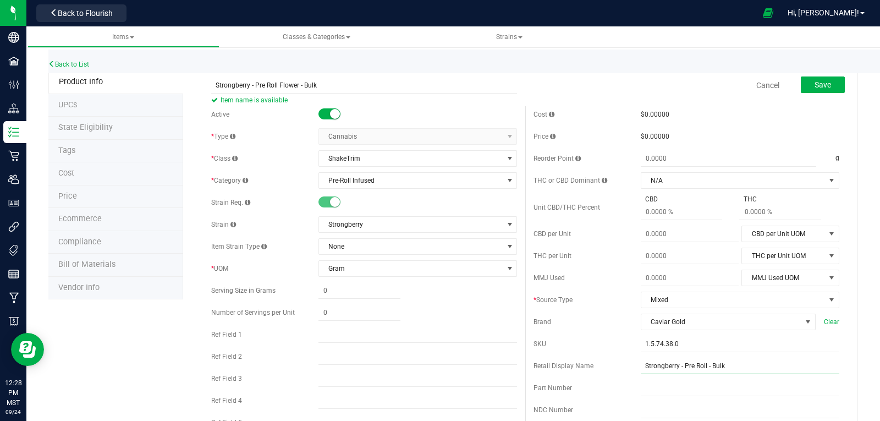
paste input "Flower"
type input "Strongberry - Pre Roll Flower - Bulk"
click at [815, 85] on span "Save" at bounding box center [823, 84] width 17 height 9
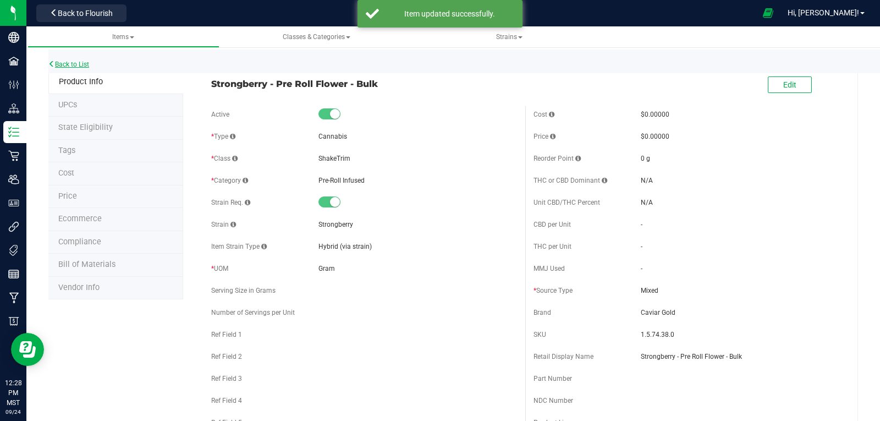
click at [83, 63] on link "Back to List" at bounding box center [68, 65] width 41 height 8
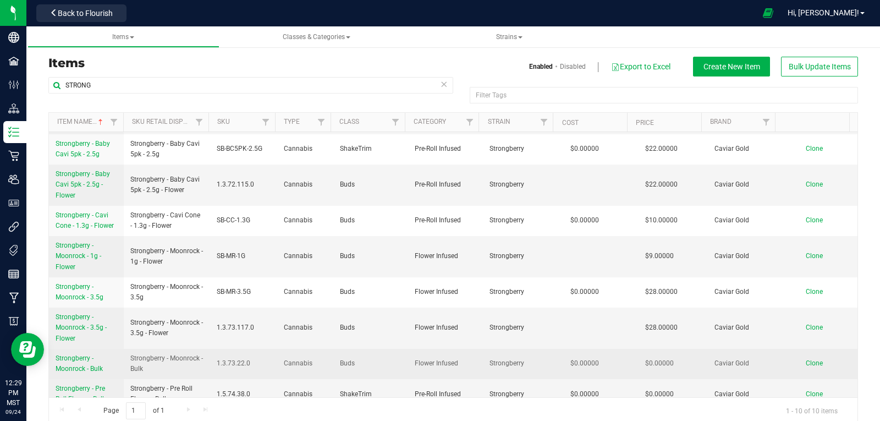
scroll to position [71, 0]
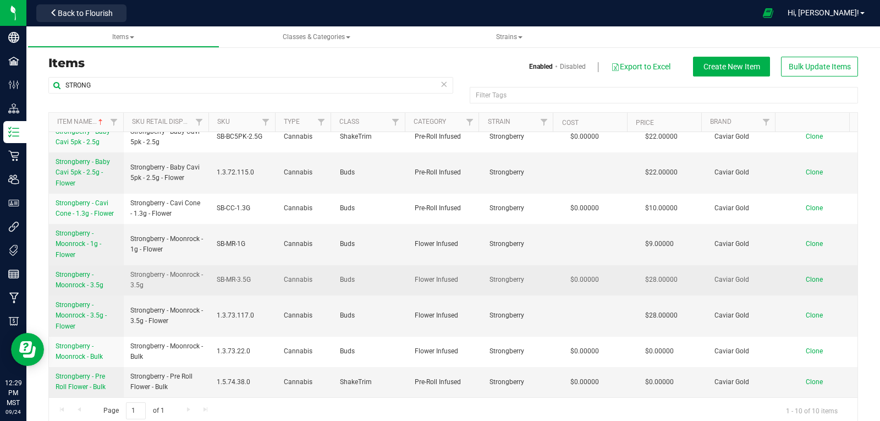
click at [67, 277] on span "Strongberry - Moonrock - 3.5g" at bounding box center [80, 280] width 48 height 18
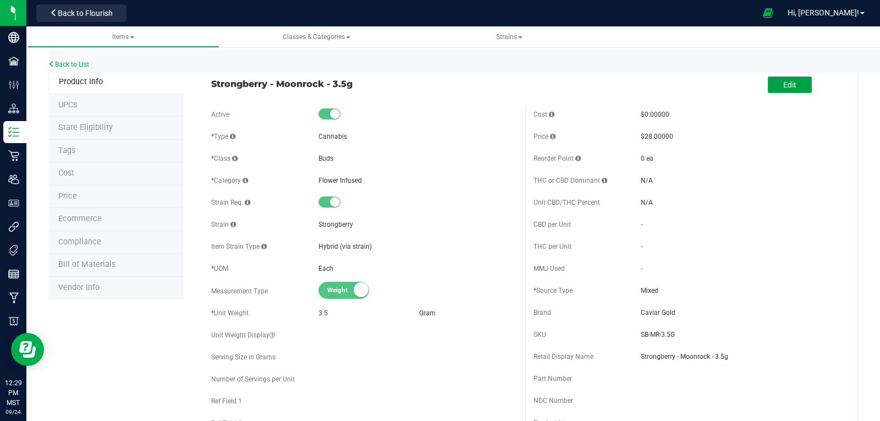
click at [793, 84] on button "Edit" at bounding box center [790, 84] width 44 height 17
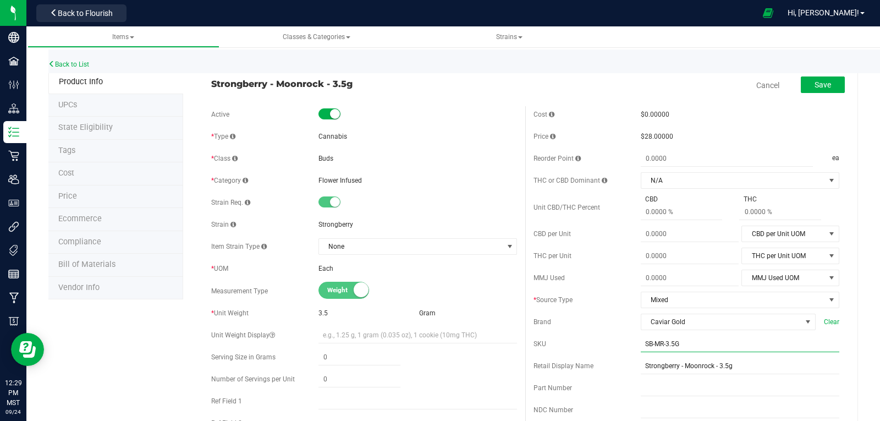
drag, startPoint x: 678, startPoint y: 343, endPoint x: 623, endPoint y: 343, distance: 55.0
click at [623, 343] on div "SKU SB-MR-3.5G" at bounding box center [687, 344] width 306 height 17
type input "26"
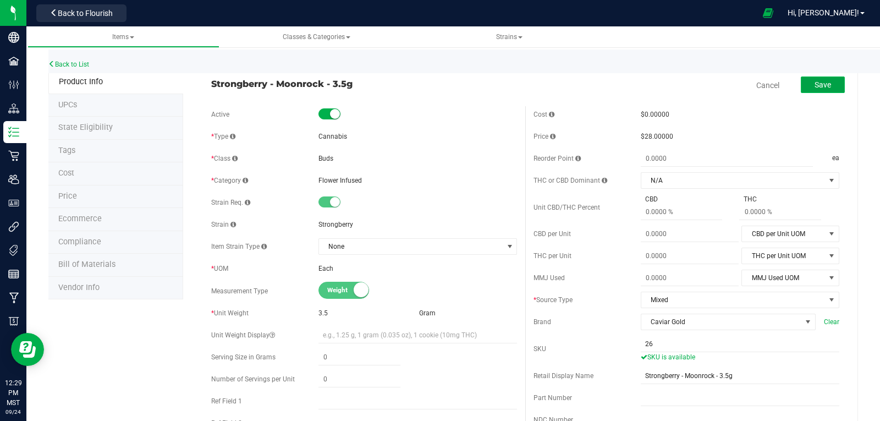
click at [804, 87] on button "Save" at bounding box center [823, 84] width 44 height 17
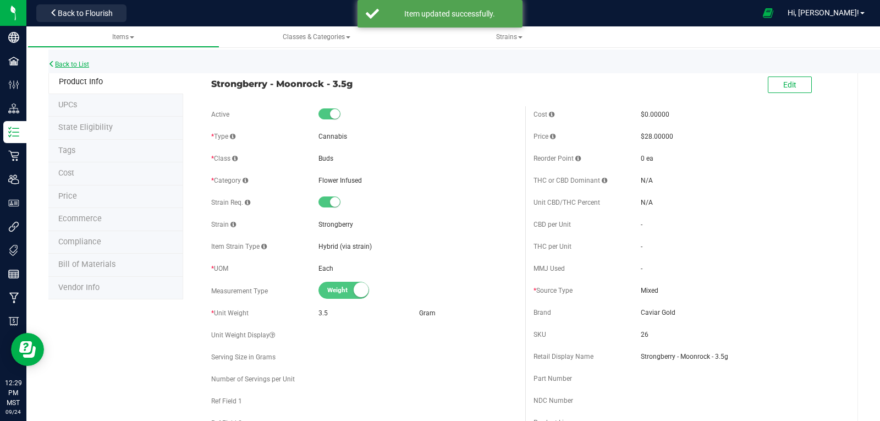
click at [65, 62] on link "Back to List" at bounding box center [68, 65] width 41 height 8
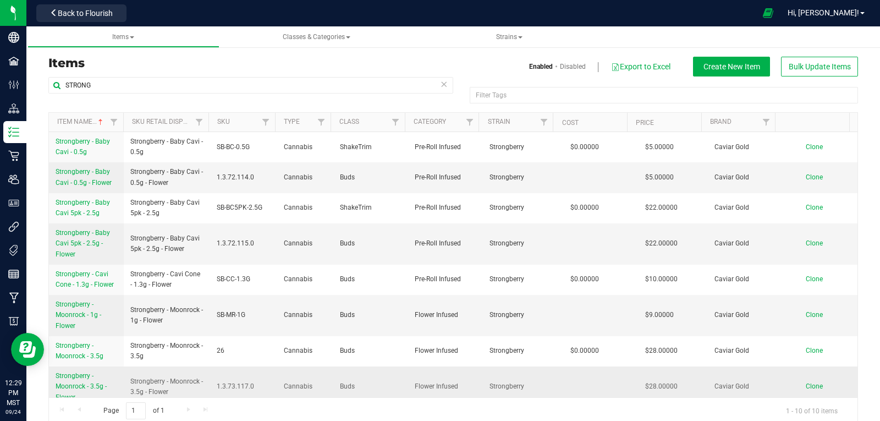
click at [69, 375] on span "Strongberry - Moonrock - 3.5g - Flower" at bounding box center [81, 386] width 51 height 29
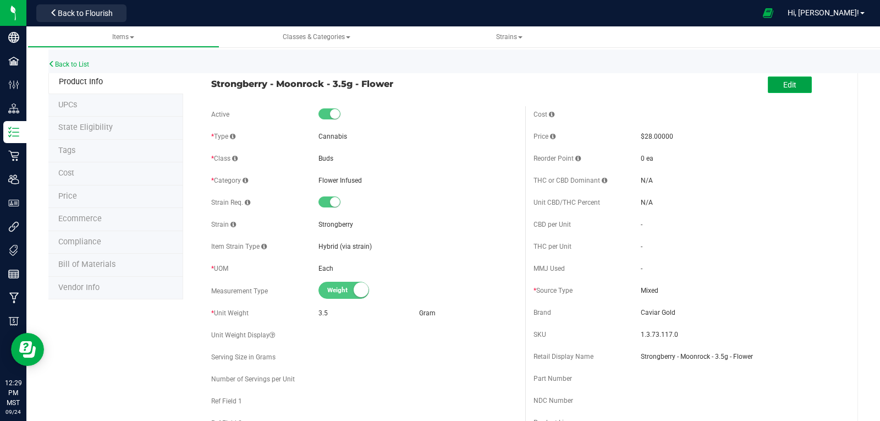
click at [786, 87] on span "Edit" at bounding box center [789, 84] width 13 height 9
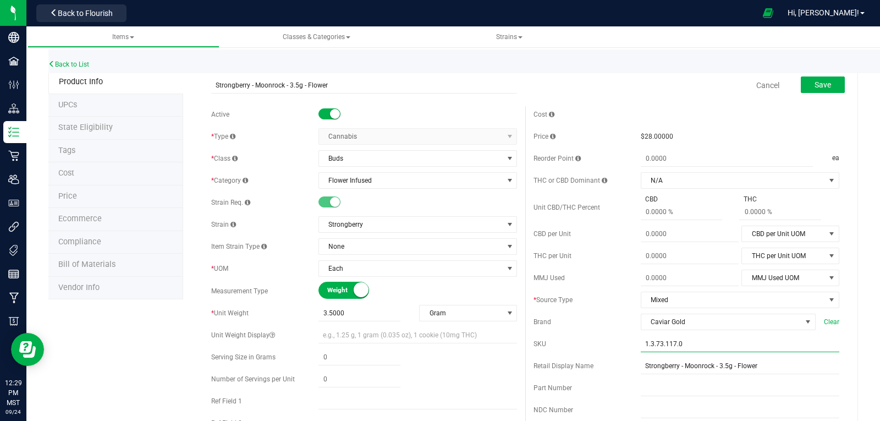
drag, startPoint x: 685, startPoint y: 342, endPoint x: 607, endPoint y: 336, distance: 78.4
click at [607, 336] on div "SKU 1.3.73.117.0" at bounding box center [687, 344] width 306 height 17
paste input "SB-MR-3.5G"
type input "SB-MR-3.5G"
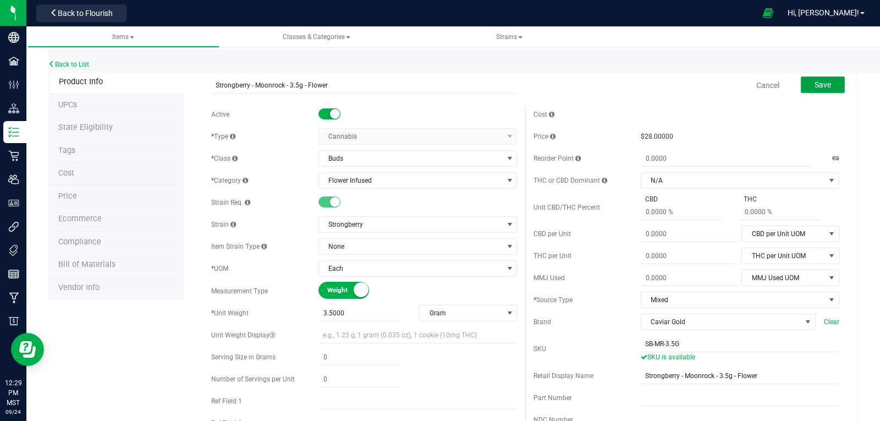
click at [817, 91] on button "Save" at bounding box center [823, 84] width 44 height 17
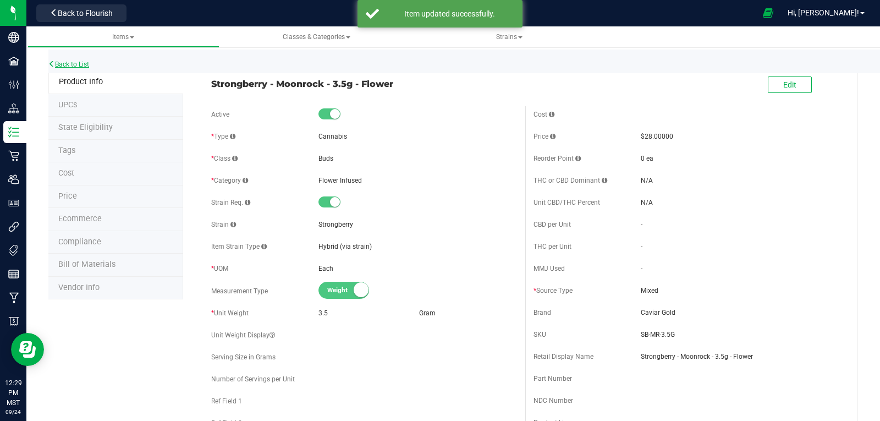
click at [75, 64] on link "Back to List" at bounding box center [68, 65] width 41 height 8
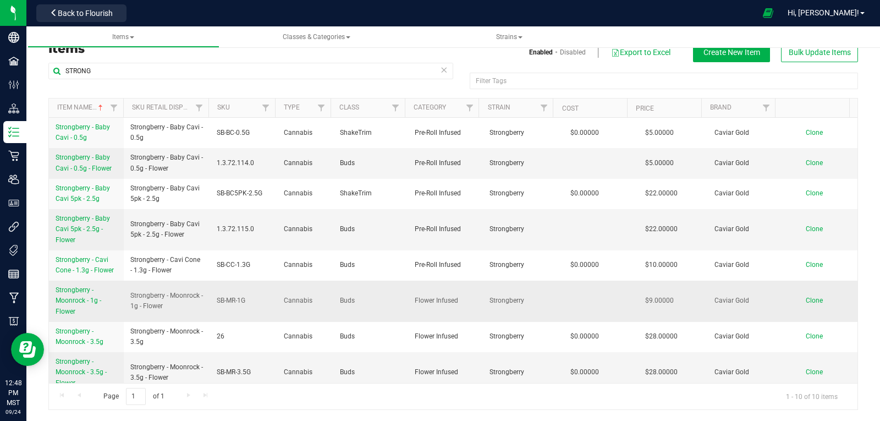
scroll to position [71, 0]
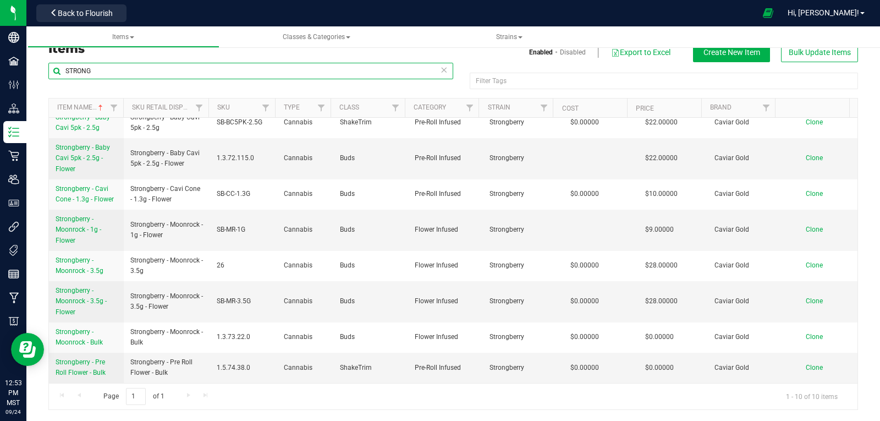
click at [102, 65] on input "STRONG" at bounding box center [250, 71] width 405 height 17
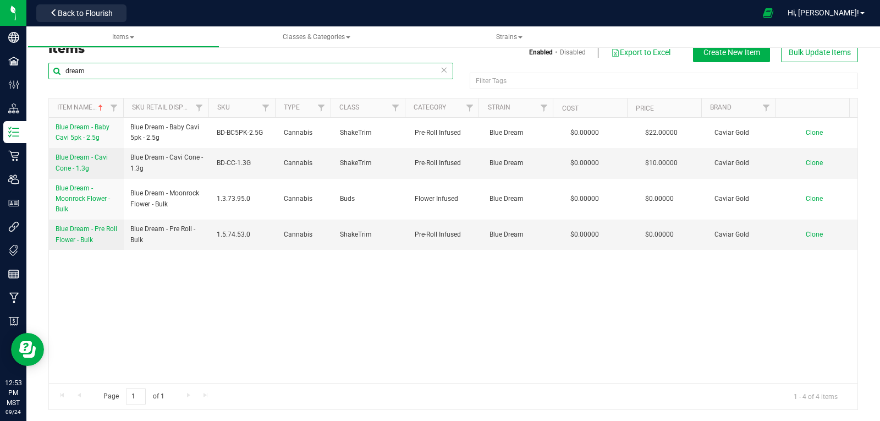
type input "dream"
click at [726, 55] on span "Create New Item" at bounding box center [732, 52] width 57 height 9
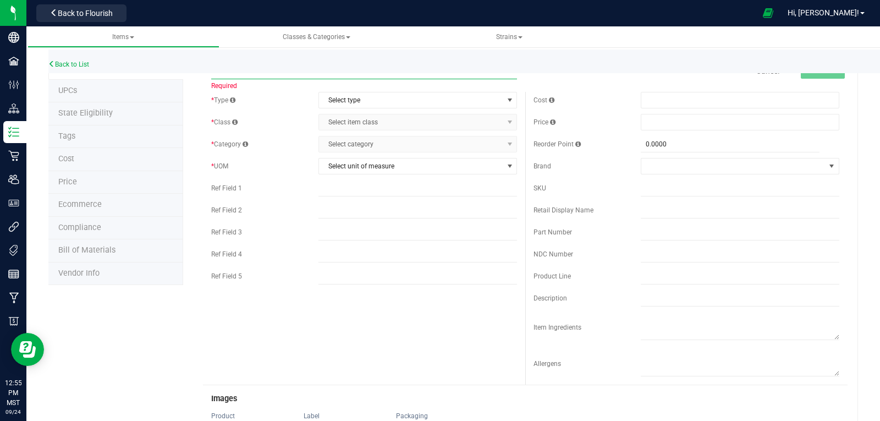
paste input "Blue Dream - Cavi Cone - 1.3g - Flower"
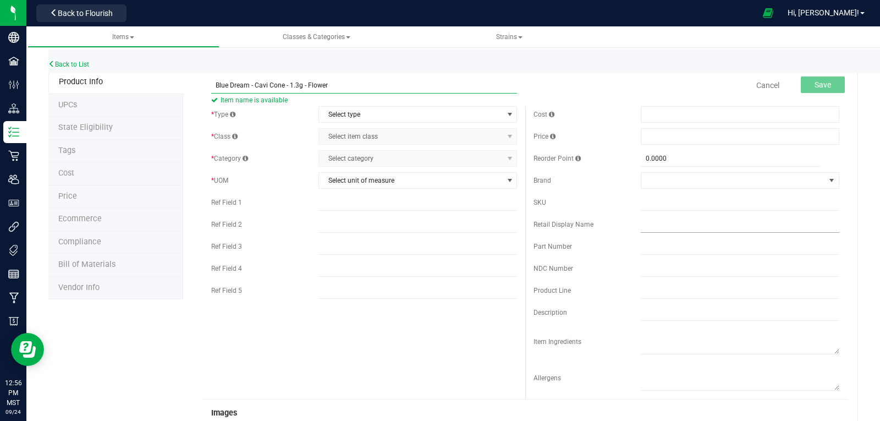
type input "Blue Dream - Cavi Cone - 1.3g - Flower"
click at [644, 221] on input "text" at bounding box center [740, 224] width 199 height 17
paste input "Blue Dream - Cavi Cone - 1.3g - Flower"
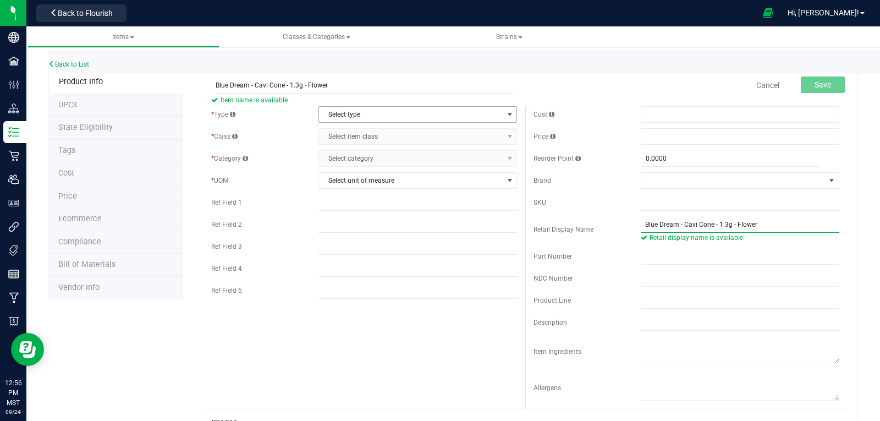
type input "Blue Dream - Cavi Cone - 1.3g - Flower"
click at [350, 113] on span "Select type" at bounding box center [411, 114] width 184 height 15
click at [343, 133] on li "Cannabis" at bounding box center [413, 133] width 195 height 17
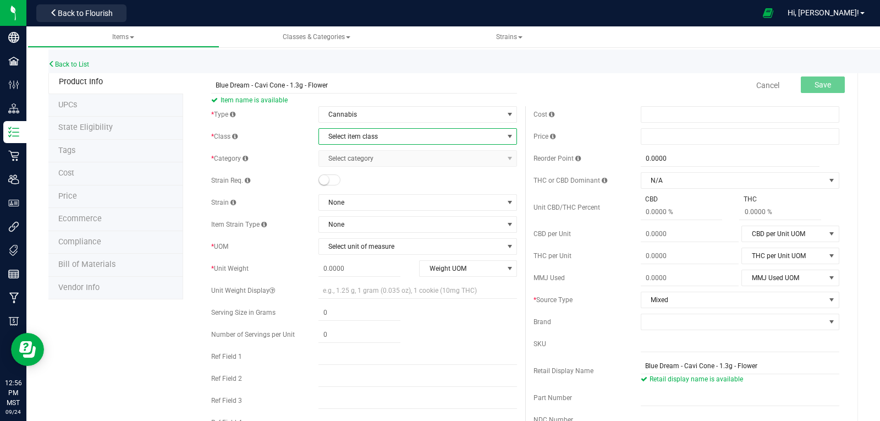
click at [343, 136] on span "Select item class" at bounding box center [411, 136] width 184 height 15
click at [337, 154] on li "Buds" at bounding box center [413, 155] width 195 height 17
click at [339, 158] on span "Select category" at bounding box center [411, 158] width 184 height 15
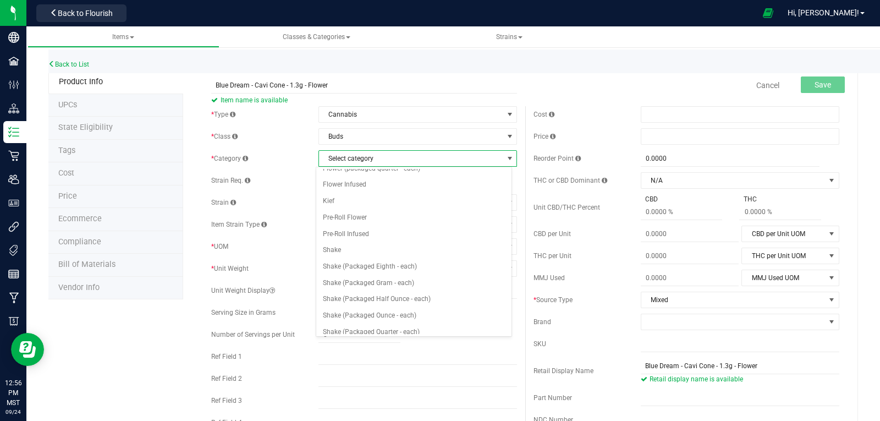
scroll to position [110, 0]
click at [348, 232] on li "Pre-Roll Infused" at bounding box center [413, 231] width 195 height 17
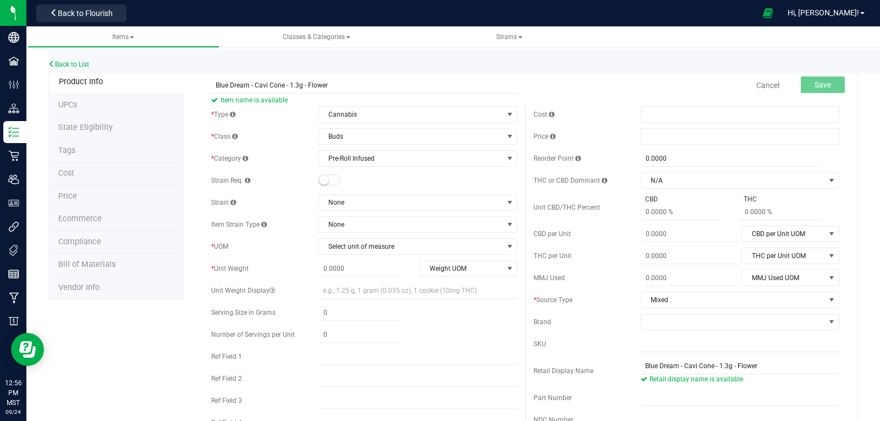
click at [322, 179] on small at bounding box center [324, 180] width 10 height 10
click at [359, 205] on span "None" at bounding box center [411, 202] width 184 height 15
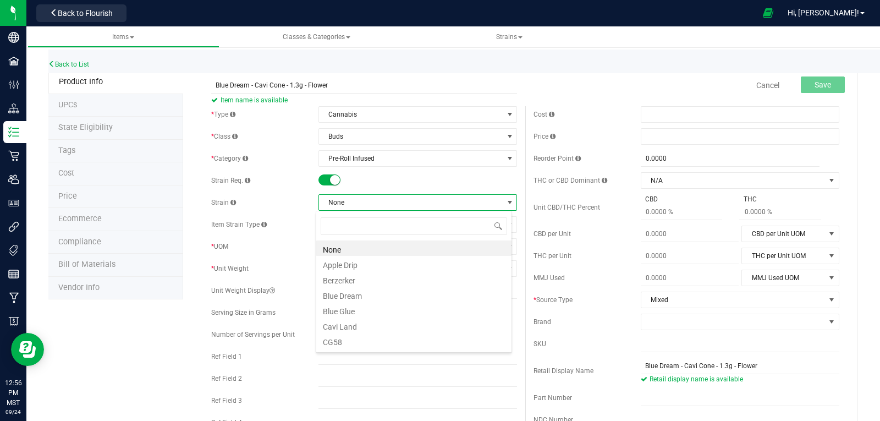
scroll to position [17, 196]
click at [357, 295] on li "Blue Dream" at bounding box center [413, 294] width 195 height 15
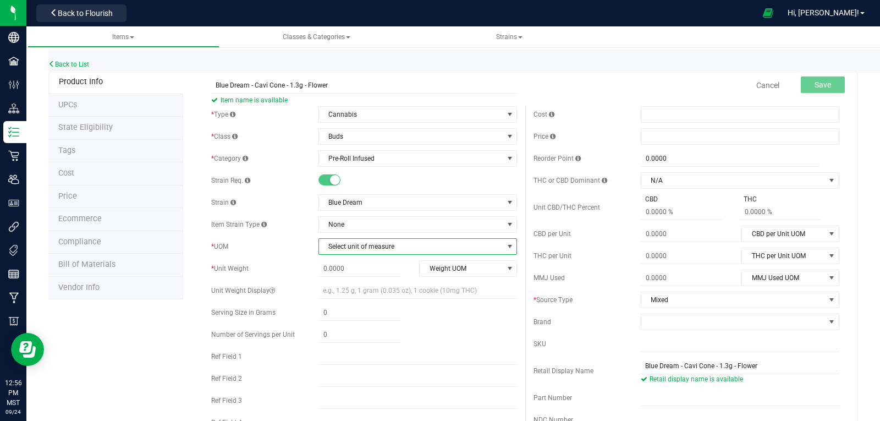
click at [350, 250] on span "Select unit of measure" at bounding box center [411, 246] width 184 height 15
click at [334, 79] on li "Each" at bounding box center [413, 78] width 195 height 17
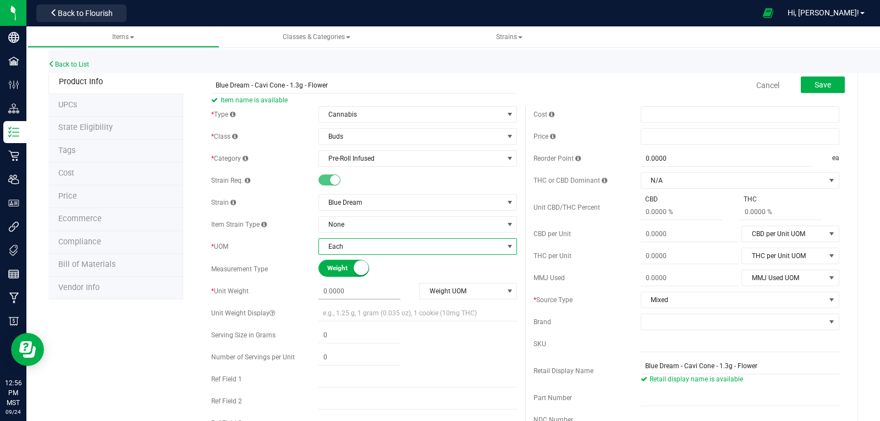
click at [362, 293] on span at bounding box center [360, 291] width 82 height 16
type input "1.3"
type input "1.3000"
click at [472, 291] on span "Weight UOM" at bounding box center [461, 290] width 83 height 15
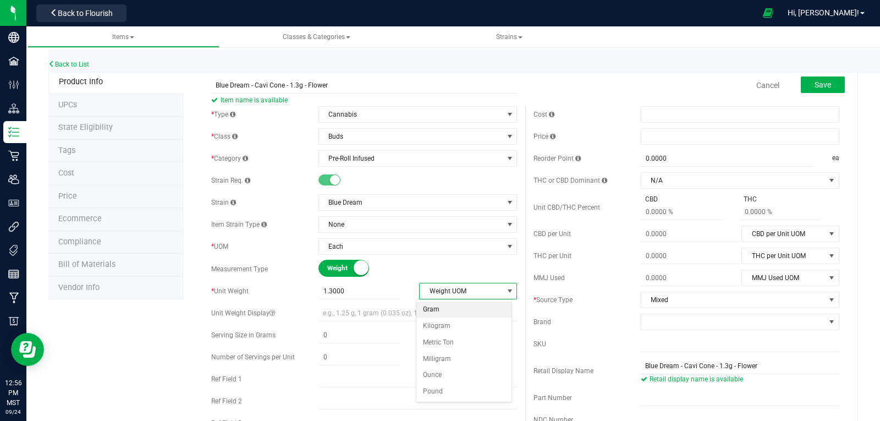
click at [429, 312] on li "Gram" at bounding box center [465, 310] width 96 height 17
click at [646, 134] on span at bounding box center [740, 136] width 199 height 17
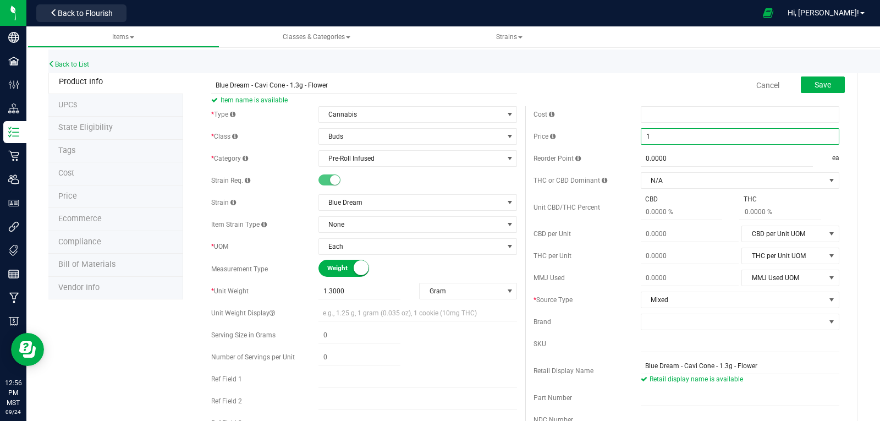
type input "10"
type input "$10.00000"
click at [620, 153] on div "Reorder Point 0.0000 0 ea" at bounding box center [687, 158] width 306 height 17
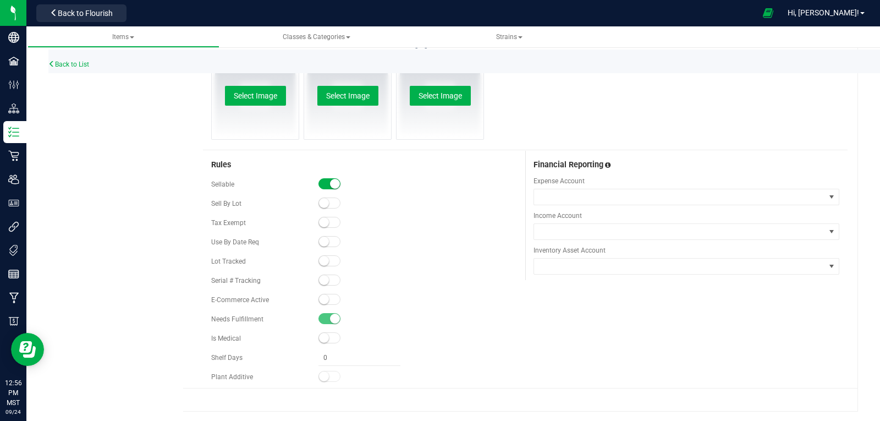
scroll to position [538, 0]
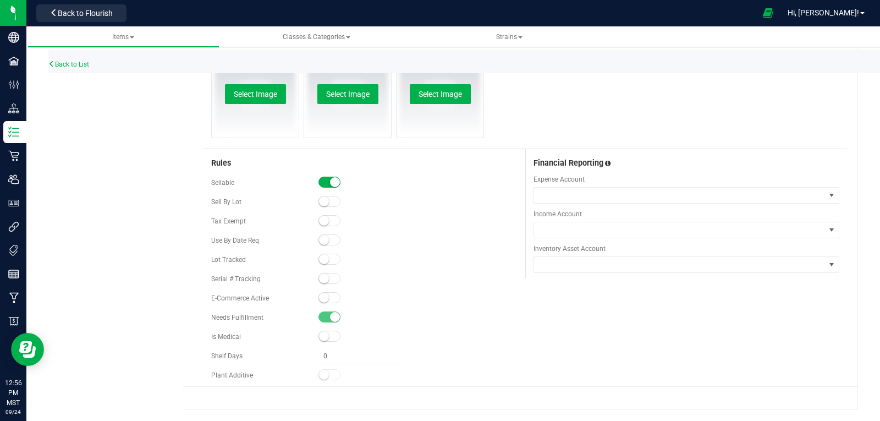
click at [325, 258] on small at bounding box center [324, 259] width 10 height 10
click at [320, 278] on small at bounding box center [324, 278] width 10 height 10
click at [326, 278] on span at bounding box center [330, 278] width 22 height 11
click at [320, 296] on small at bounding box center [324, 298] width 10 height 10
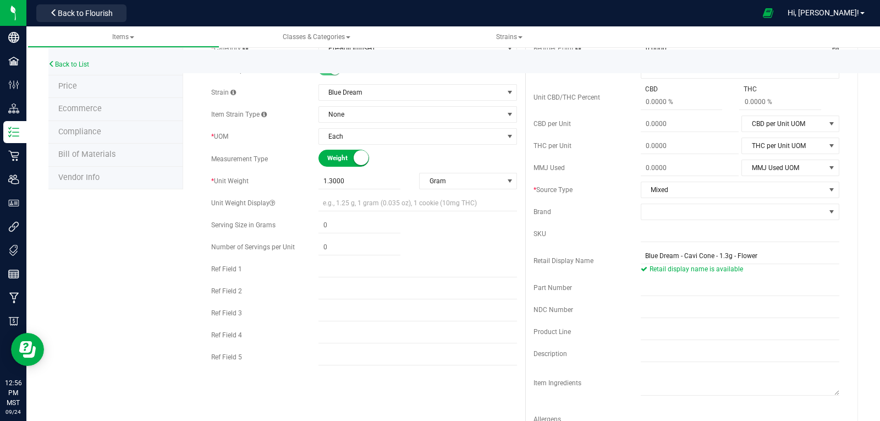
scroll to position [98, 0]
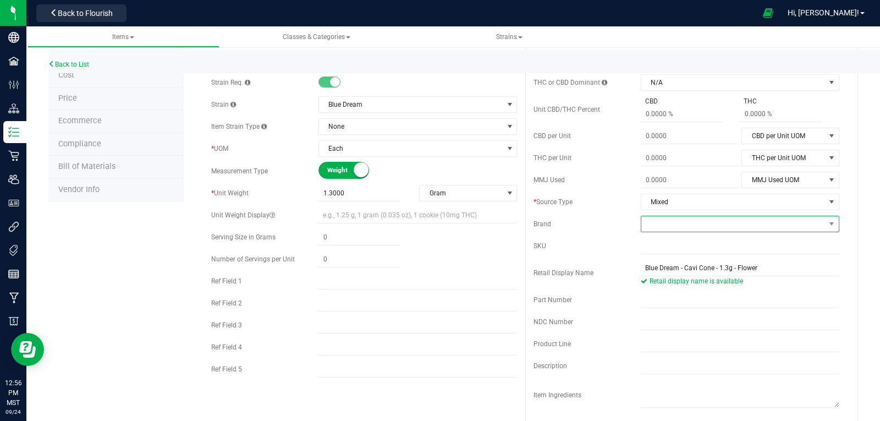
click at [674, 226] on span at bounding box center [734, 223] width 184 height 15
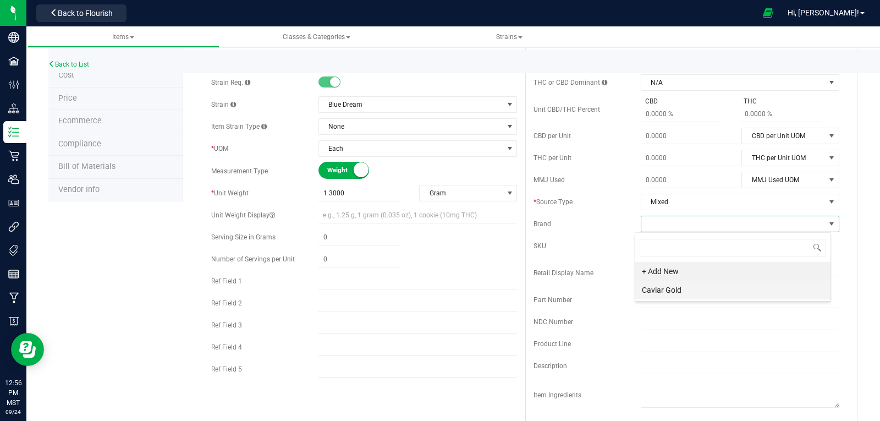
click at [674, 292] on li "Caviar Gold" at bounding box center [732, 290] width 195 height 19
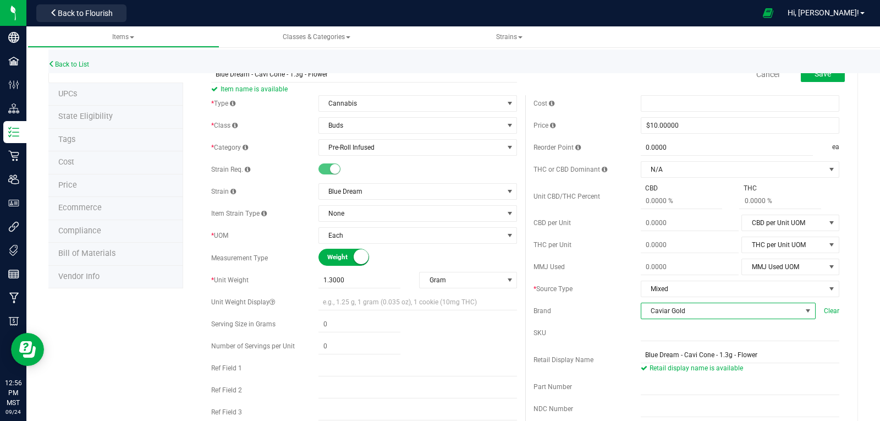
scroll to position [0, 0]
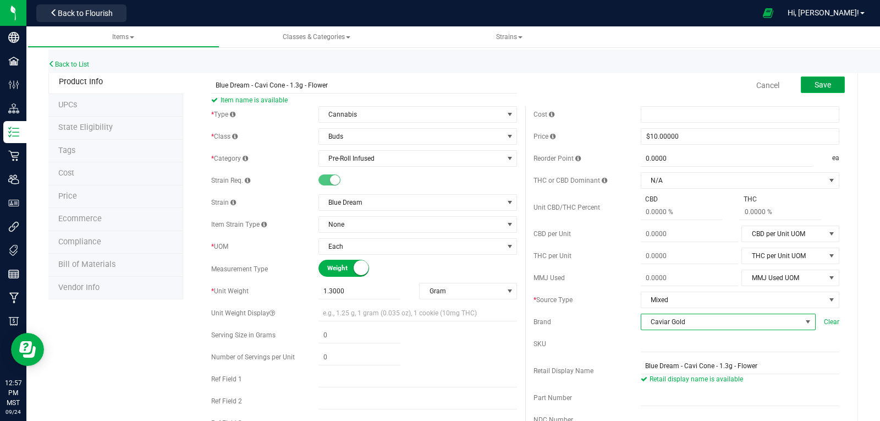
click at [801, 86] on button "Save" at bounding box center [823, 84] width 44 height 17
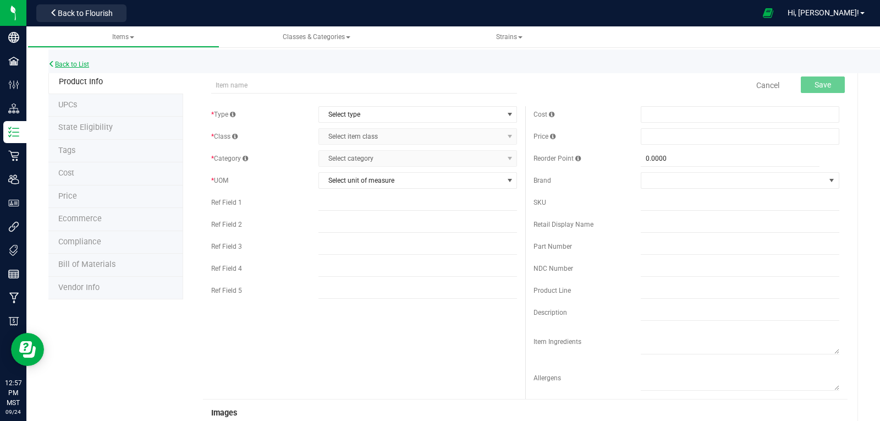
click at [71, 63] on link "Back to List" at bounding box center [68, 65] width 41 height 8
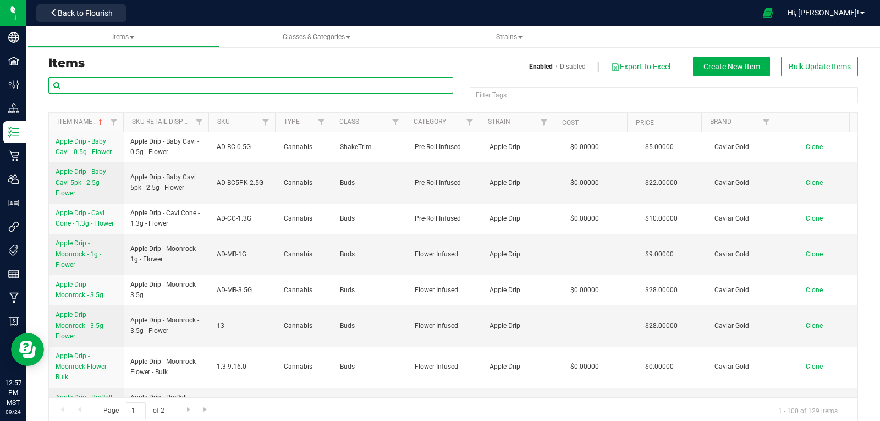
click at [90, 89] on input "text" at bounding box center [250, 85] width 405 height 17
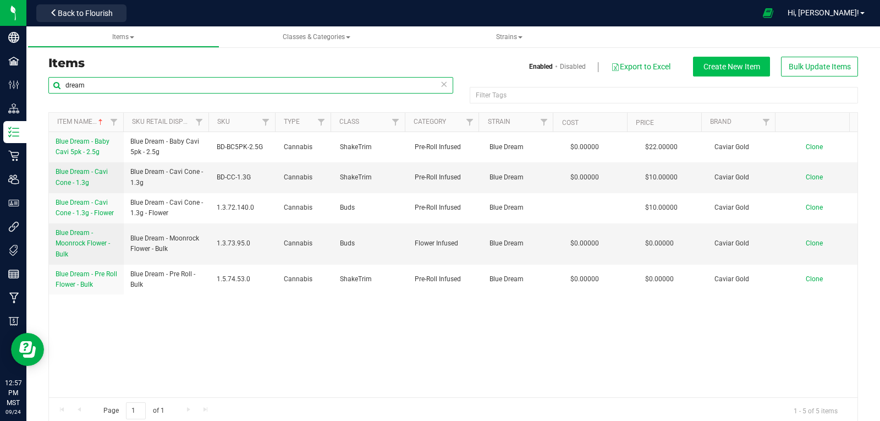
type input "dream"
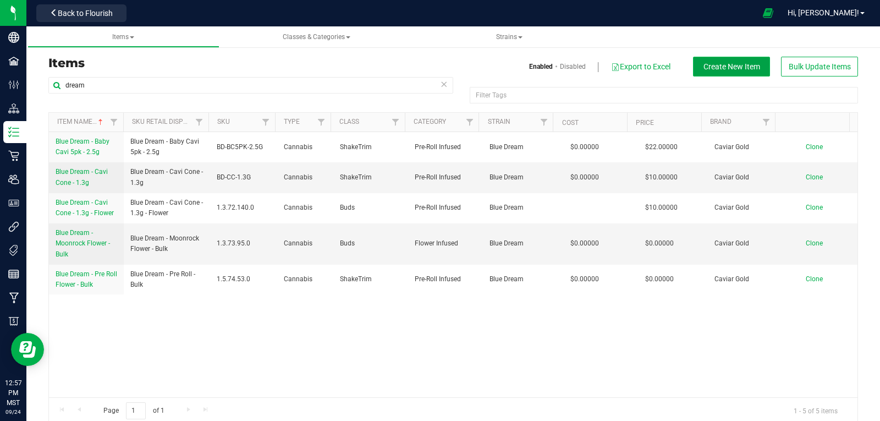
click at [722, 68] on span "Create New Item" at bounding box center [732, 66] width 57 height 9
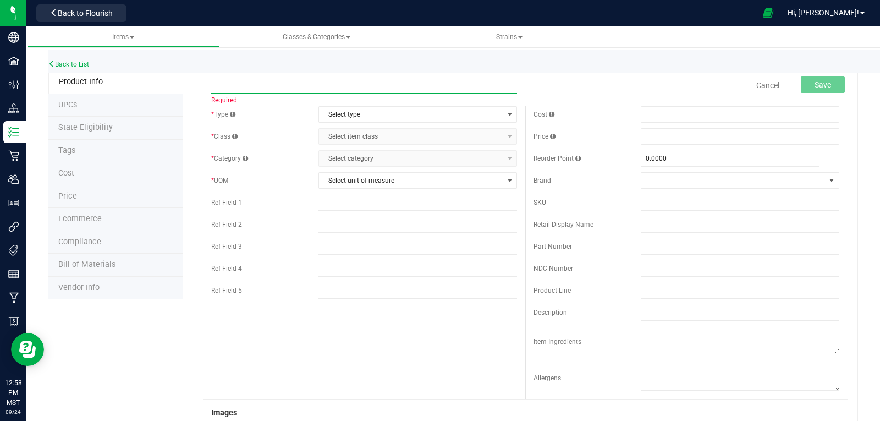
paste input "Blue Dream - Pre Roll Flower - Bulk"
type input "Blue Dream - Pre Roll Flower - Bulk"
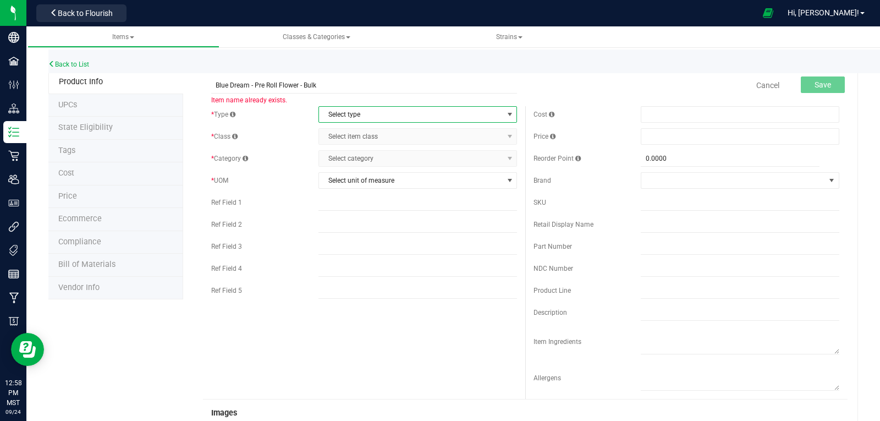
click at [354, 111] on span "Select type" at bounding box center [411, 114] width 184 height 15
click at [339, 133] on li "Cannabis" at bounding box center [413, 133] width 195 height 17
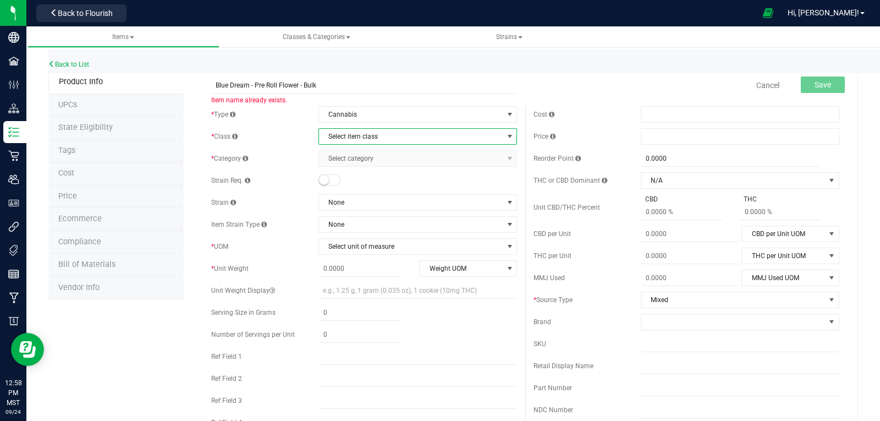
click at [339, 133] on span "Select item class" at bounding box center [411, 136] width 184 height 15
click at [328, 152] on li "Buds" at bounding box center [413, 155] width 195 height 17
click at [331, 158] on span "Select category" at bounding box center [411, 158] width 184 height 15
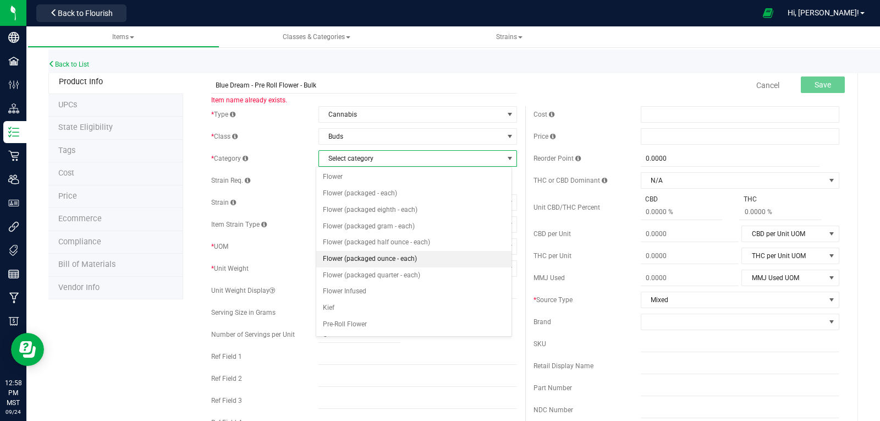
scroll to position [55, 0]
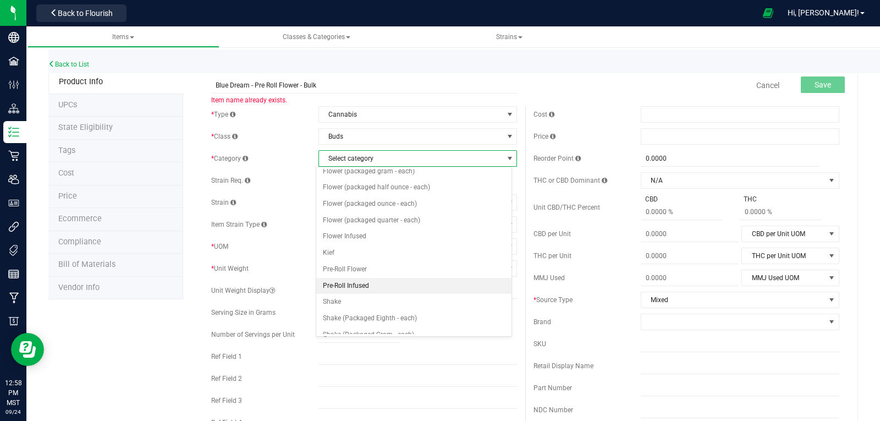
click at [354, 286] on li "Pre-Roll Infused" at bounding box center [413, 286] width 195 height 17
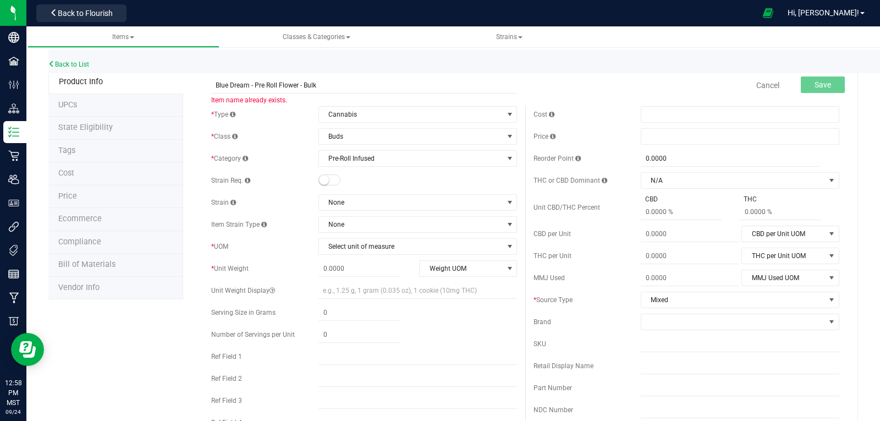
click at [326, 177] on span at bounding box center [330, 179] width 22 height 11
click at [363, 204] on span "None" at bounding box center [411, 202] width 184 height 15
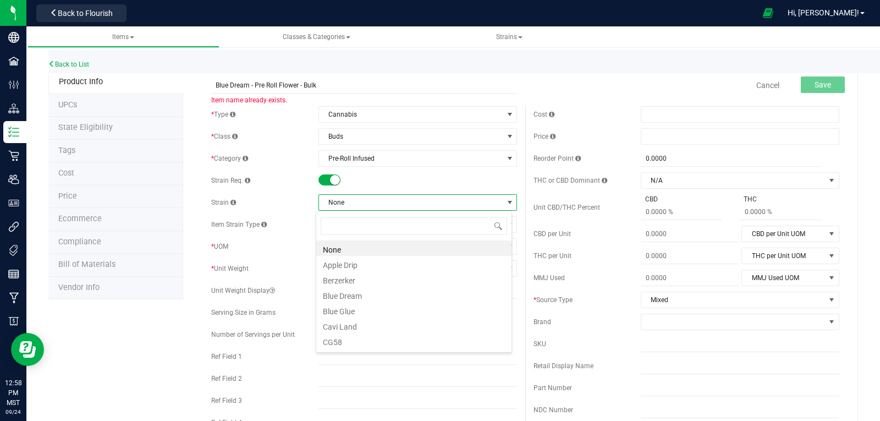
scroll to position [17, 196]
click at [364, 295] on li "Blue Dream" at bounding box center [413, 294] width 195 height 15
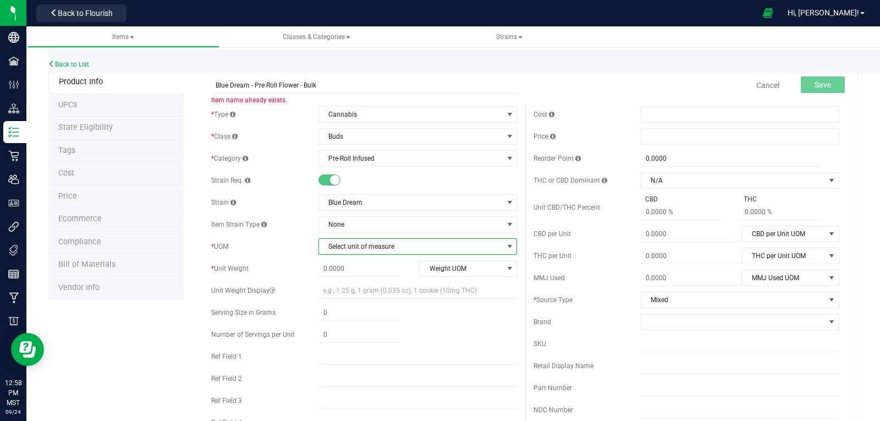
click at [395, 245] on span "Select unit of measure" at bounding box center [411, 246] width 184 height 15
click at [335, 96] on li "Gram" at bounding box center [413, 95] width 195 height 17
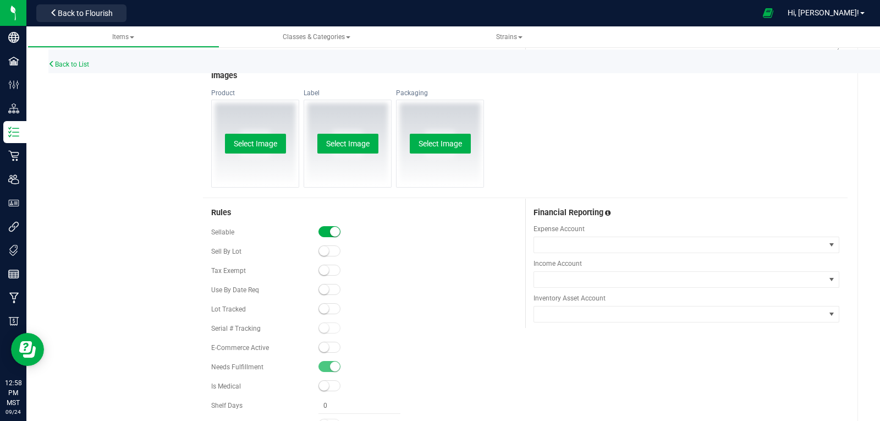
scroll to position [528, 0]
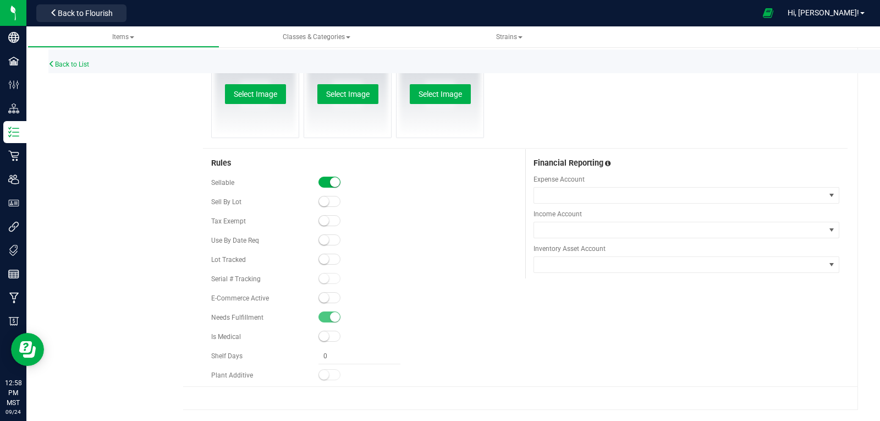
click at [321, 260] on small at bounding box center [324, 259] width 10 height 10
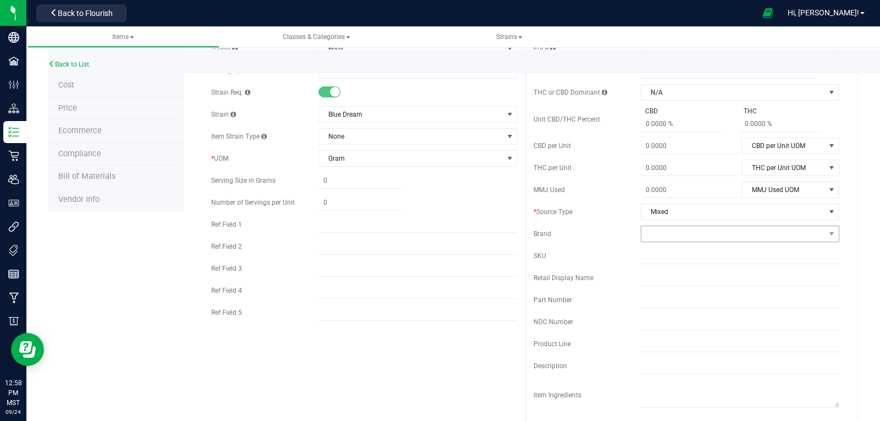
scroll to position [33, 0]
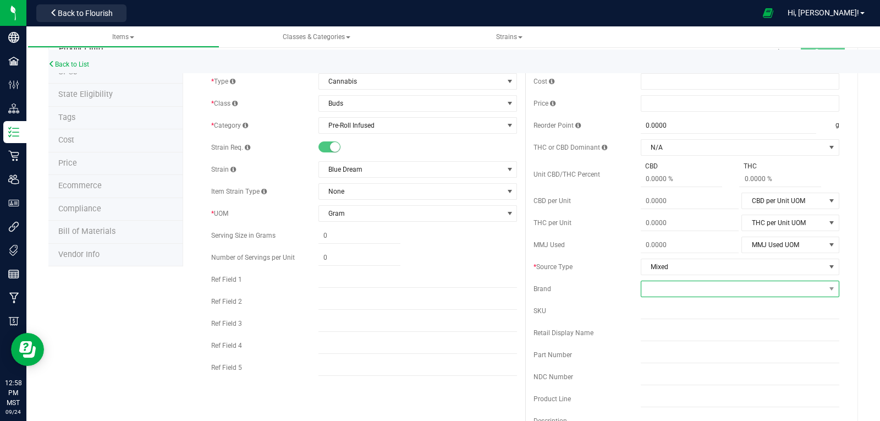
click at [676, 287] on span at bounding box center [734, 288] width 184 height 15
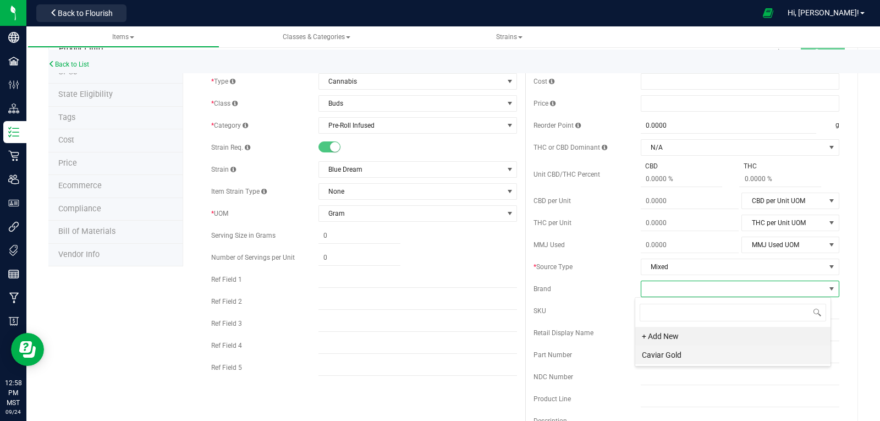
click at [689, 354] on li "Caviar Gold" at bounding box center [732, 355] width 195 height 19
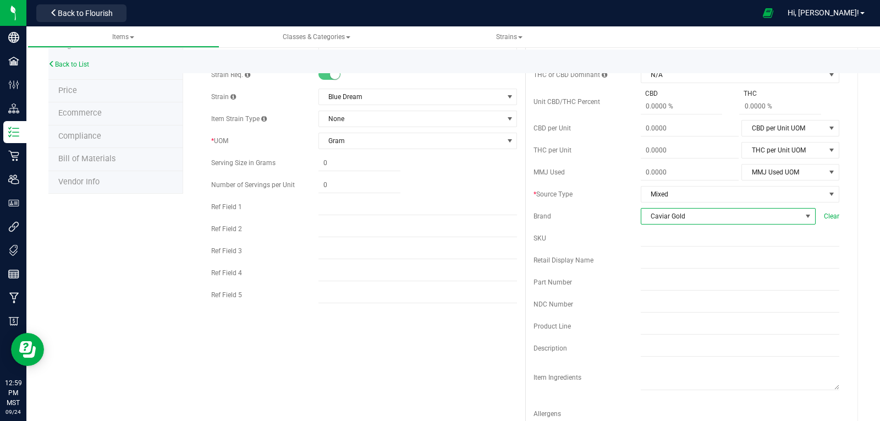
scroll to position [110, 0]
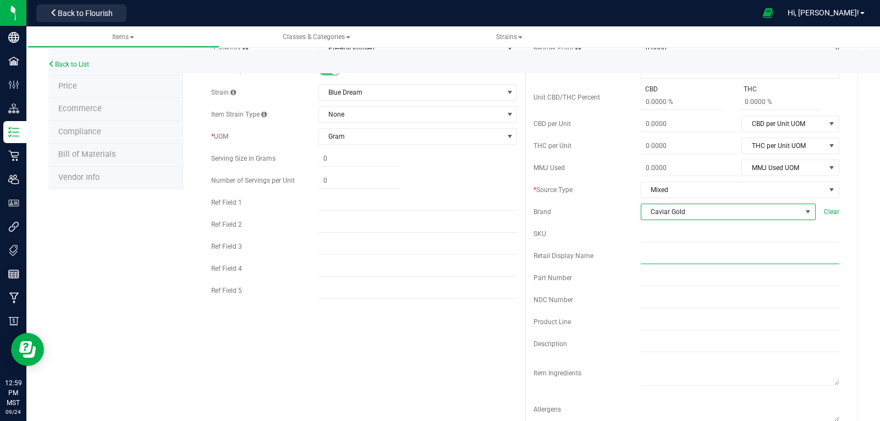
click at [644, 257] on input "text" at bounding box center [740, 256] width 199 height 17
paste input "Blue Dream - Pre Roll Flower - Bulk"
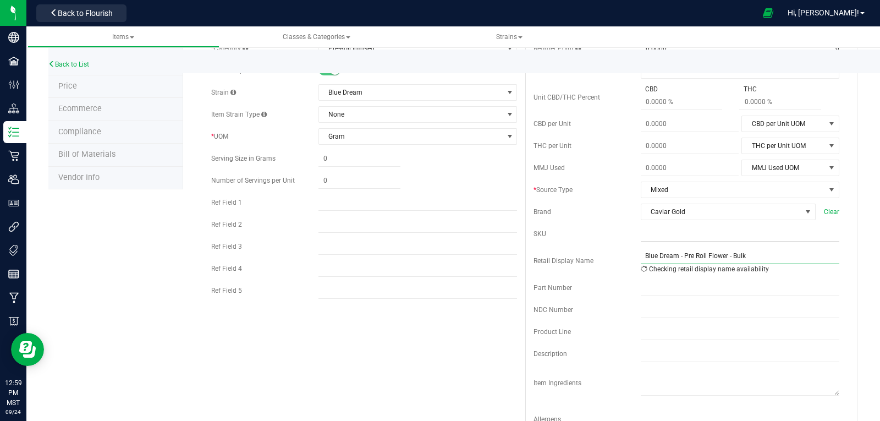
type input "Blue Dream - Pre Roll Flower - Bulk"
click at [653, 231] on input "text" at bounding box center [740, 234] width 199 height 17
click at [608, 280] on div "Part Number" at bounding box center [687, 288] width 306 height 17
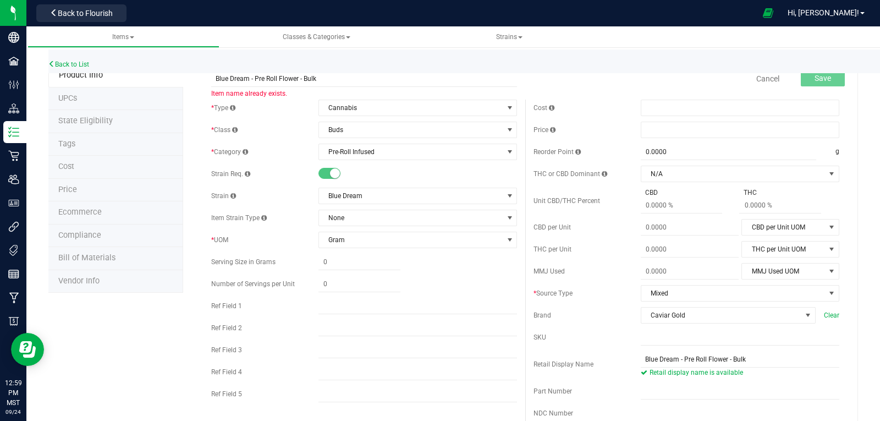
scroll to position [0, 0]
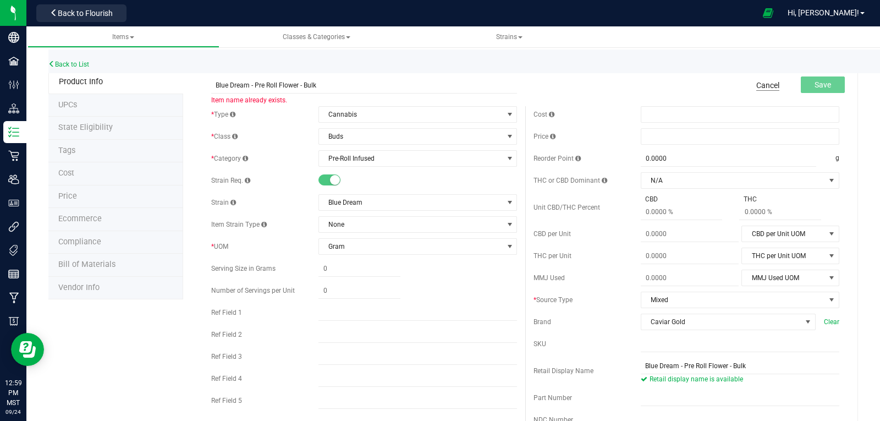
click at [769, 86] on link "Cancel" at bounding box center [768, 85] width 23 height 11
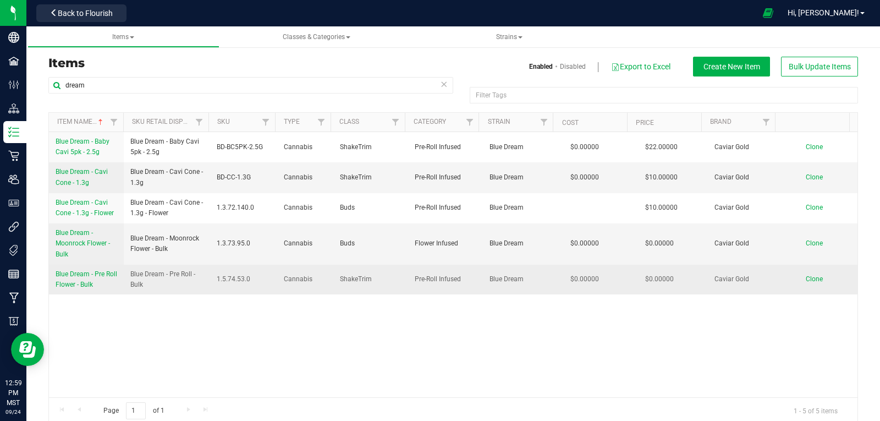
click at [73, 271] on span "Blue Dream - Pre Roll Flower - Bulk" at bounding box center [87, 279] width 62 height 18
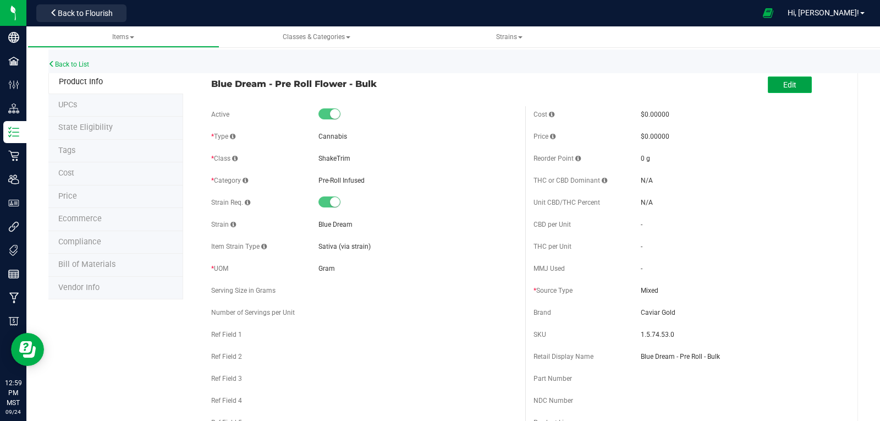
click at [783, 83] on span "Edit" at bounding box center [789, 84] width 13 height 9
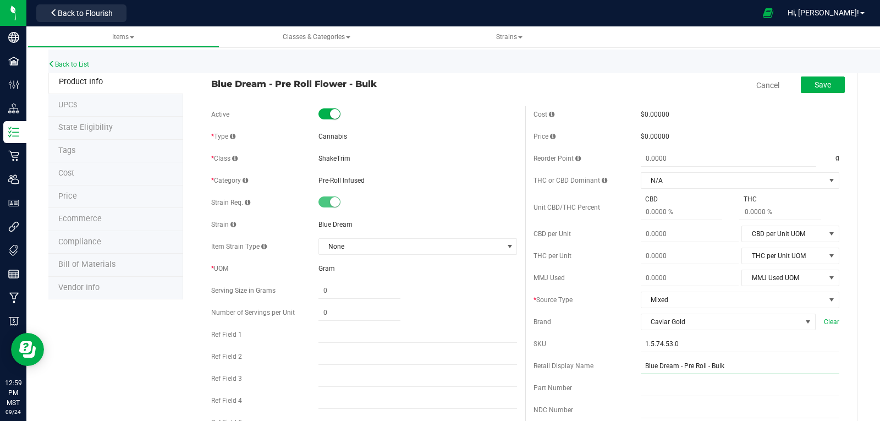
drag, startPoint x: 717, startPoint y: 365, endPoint x: 622, endPoint y: 365, distance: 95.7
click at [622, 365] on div "Retail Display Name Blue Dream - Pre Roll - Bulk" at bounding box center [687, 366] width 306 height 17
drag, startPoint x: 378, startPoint y: 83, endPoint x: 194, endPoint y: 85, distance: 184.3
copy span "Blue Dream - Pre Roll Flower - Bulk"
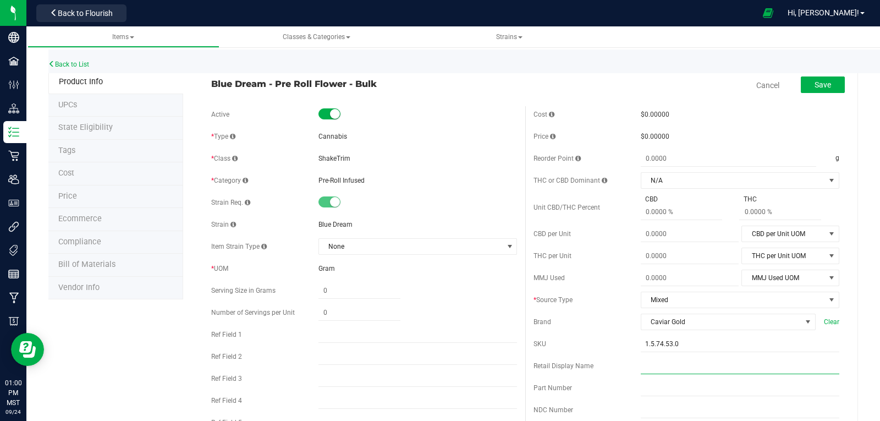
click at [647, 368] on input "text" at bounding box center [740, 366] width 199 height 17
paste input "Blue Dream - Pre Roll Flower - Bulk"
type input "Blue Dream - Pre Roll Flower - Bulk"
click at [828, 81] on button "Save" at bounding box center [823, 84] width 44 height 17
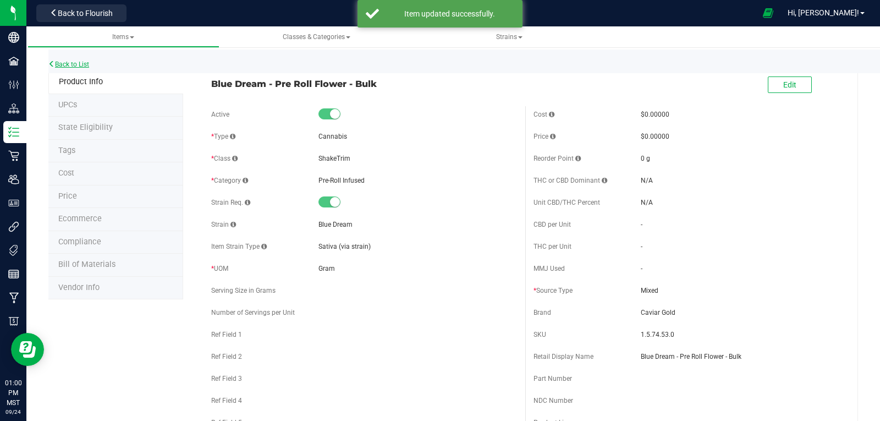
click at [57, 61] on link "Back to List" at bounding box center [68, 65] width 41 height 8
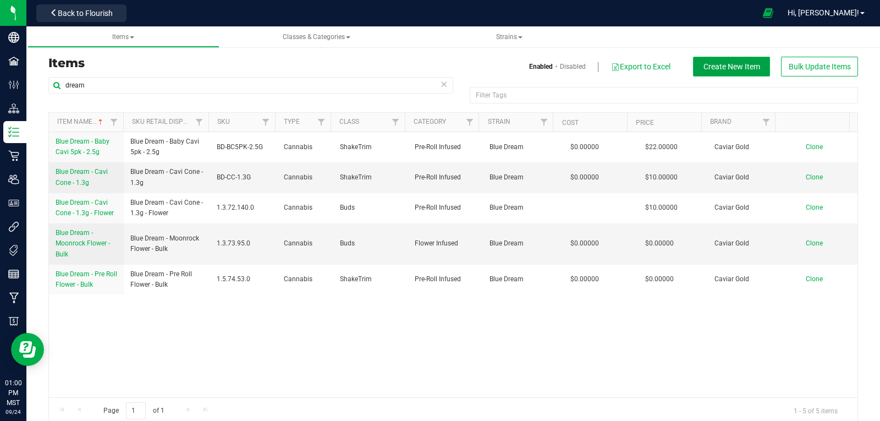
click at [738, 68] on span "Create New Item" at bounding box center [732, 66] width 57 height 9
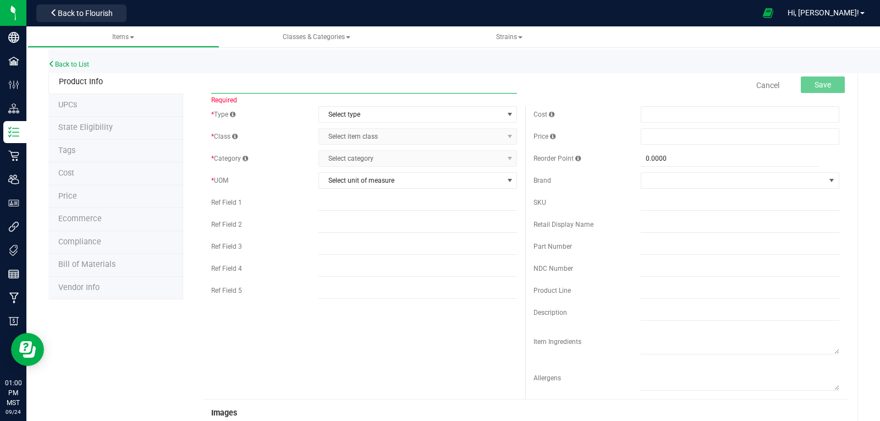
paste input "Blue Dream - Baby Cavi 5pk - 2.5g - Flower"
type input "Blue Dream - Baby Cavi 5pk - 2.5g - Flower"
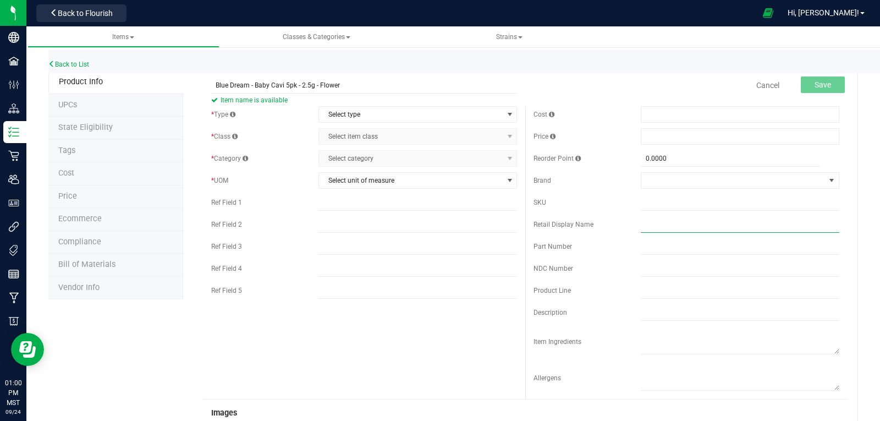
click at [644, 224] on input "text" at bounding box center [740, 224] width 199 height 17
paste input "Blue Dream - Baby Cavi 5pk - 2.5g - Flower"
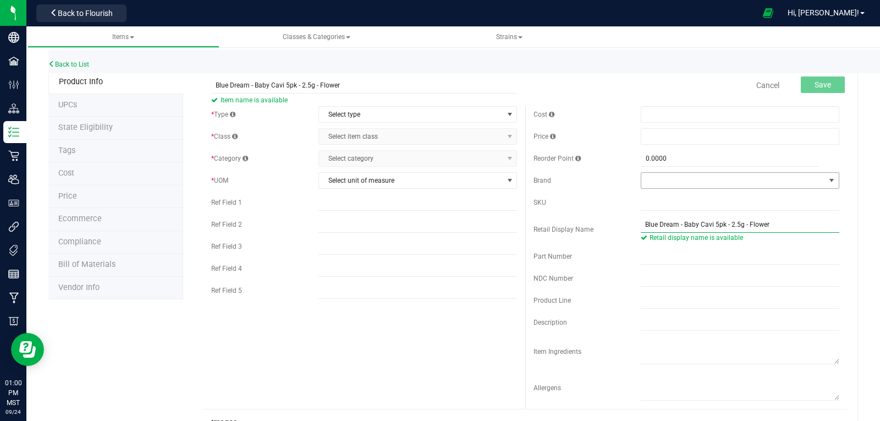
type input "Blue Dream - Baby Cavi 5pk - 2.5g - Flower"
click at [828, 177] on span at bounding box center [832, 180] width 9 height 9
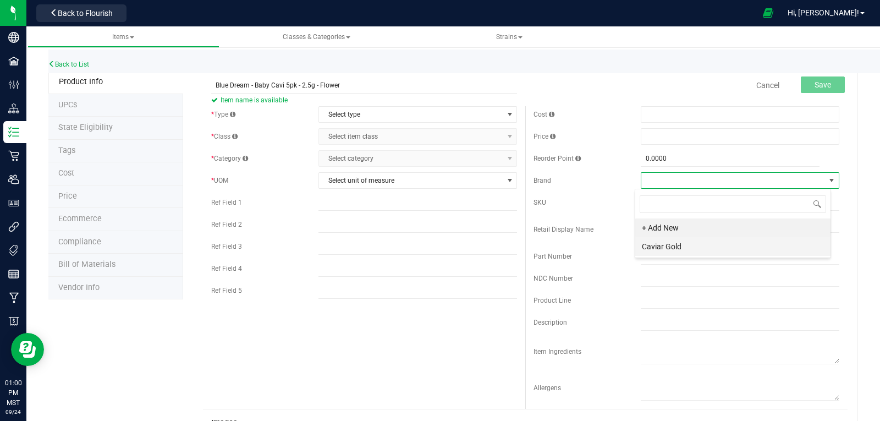
click at [687, 245] on li "Caviar Gold" at bounding box center [732, 246] width 195 height 19
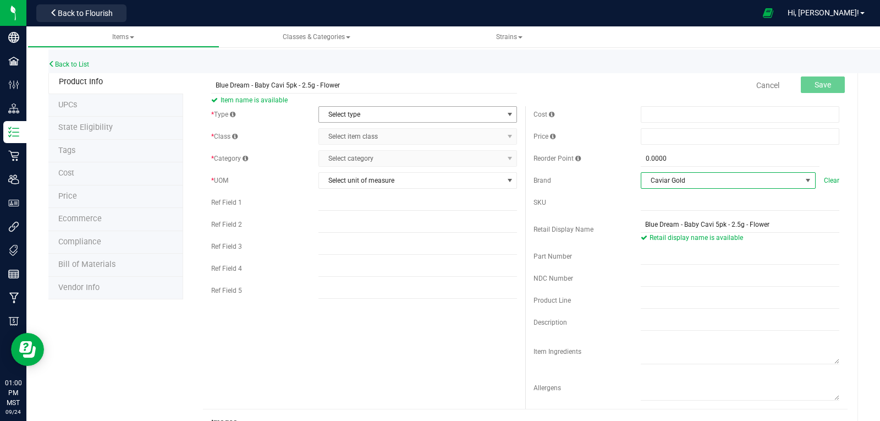
click at [349, 112] on span "Select type" at bounding box center [411, 114] width 184 height 15
click at [340, 133] on li "Cannabis" at bounding box center [413, 133] width 195 height 17
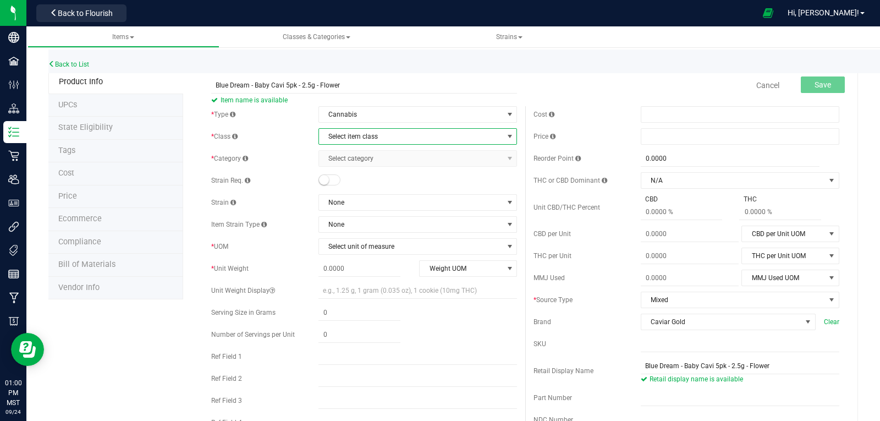
click at [340, 136] on span "Select item class" at bounding box center [411, 136] width 184 height 15
click at [342, 159] on li "Buds" at bounding box center [413, 155] width 195 height 17
click at [341, 159] on span "Select category" at bounding box center [411, 158] width 184 height 15
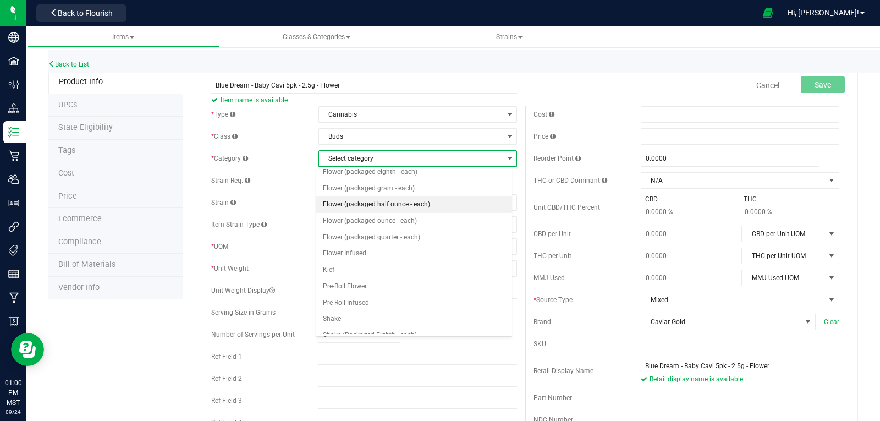
scroll to position [55, 0]
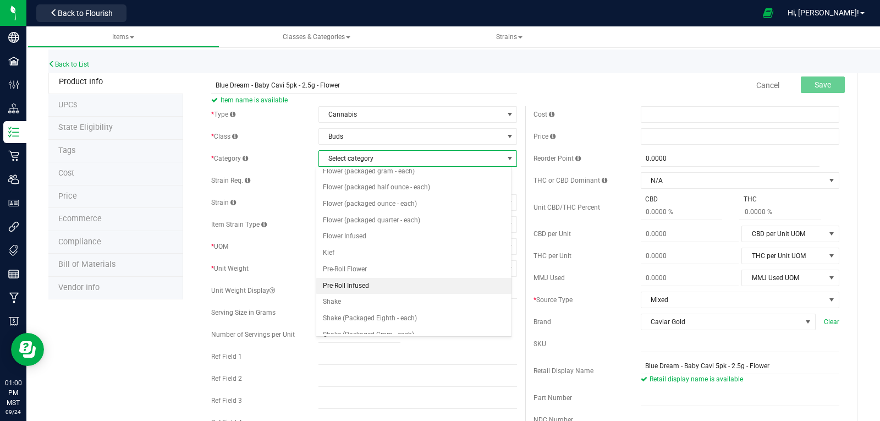
click at [352, 287] on li "Pre-Roll Infused" at bounding box center [413, 286] width 195 height 17
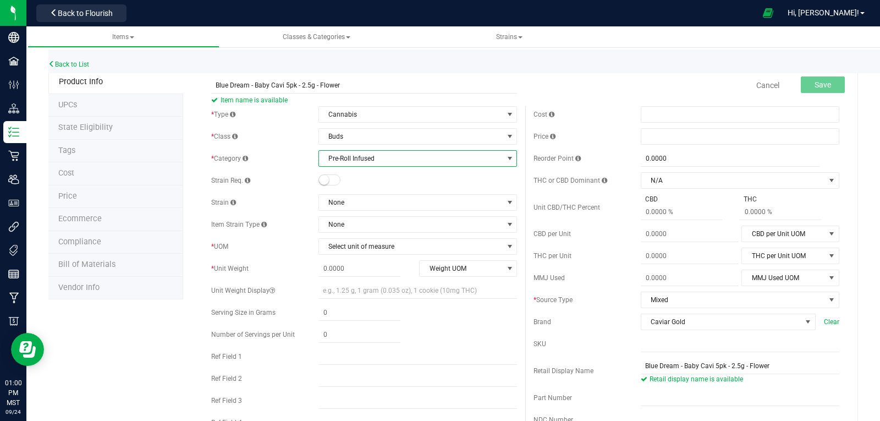
click at [319, 180] on small at bounding box center [324, 180] width 10 height 10
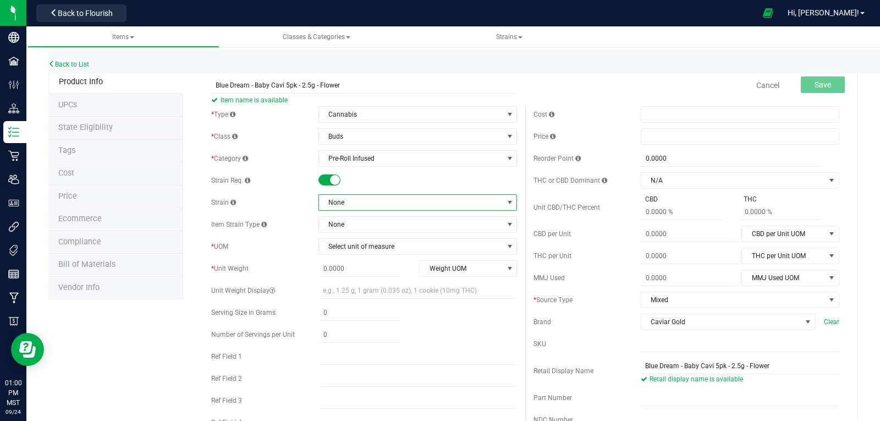
click at [363, 195] on span "None" at bounding box center [411, 202] width 184 height 15
click at [347, 298] on li "Blue Dream" at bounding box center [413, 294] width 195 height 15
click at [402, 246] on span "Select unit of measure" at bounding box center [411, 246] width 184 height 15
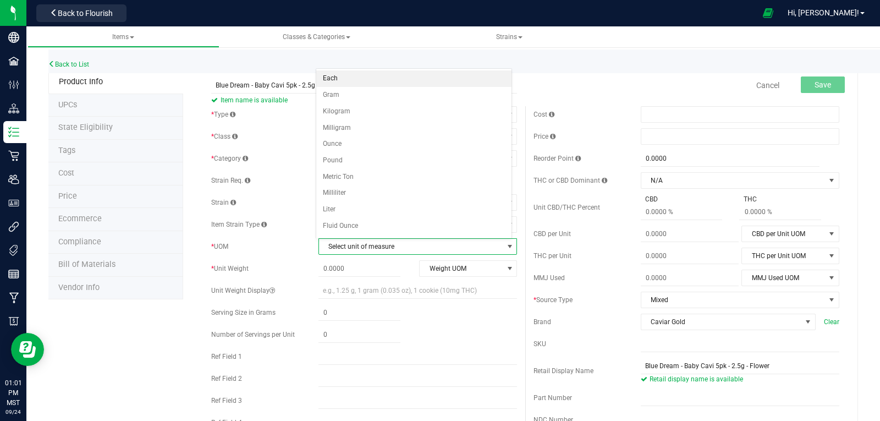
click at [339, 78] on li "Each" at bounding box center [413, 78] width 195 height 17
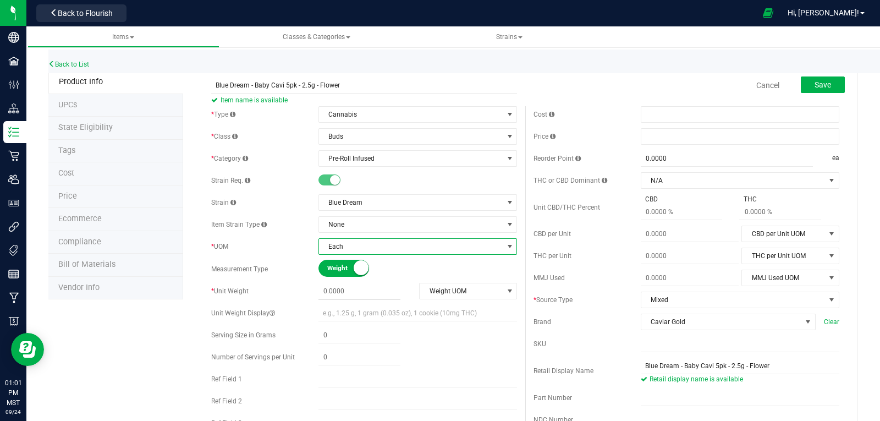
click at [361, 291] on span at bounding box center [360, 291] width 82 height 16
type input "2.5"
type input "2.5000"
click at [437, 288] on span "Weight UOM" at bounding box center [461, 290] width 83 height 15
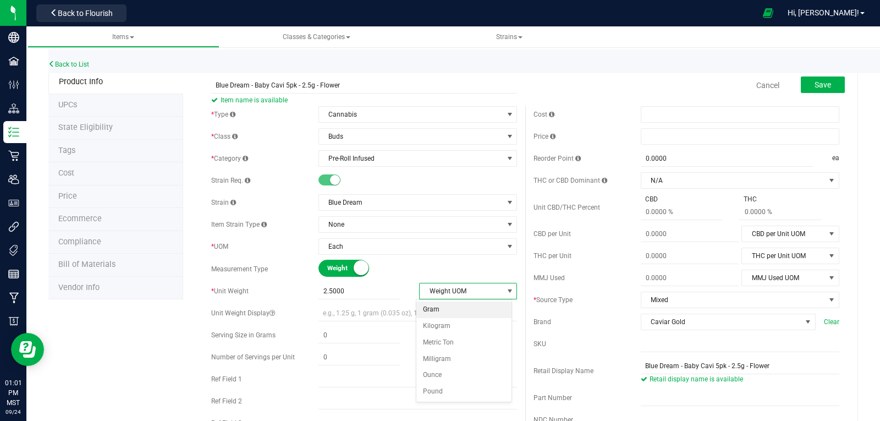
click at [436, 308] on li "Gram" at bounding box center [465, 310] width 96 height 17
click at [648, 139] on span at bounding box center [740, 136] width 199 height 17
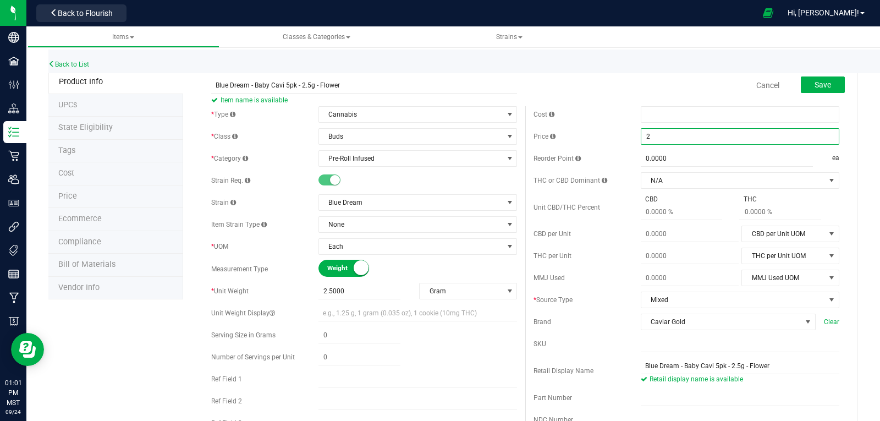
type input "22"
type input "$22.00000"
click at [612, 248] on div "THC per Unit THC per Unit UOM THC per Unit UOM Gram Kilogram Metric Ton Milligr…" at bounding box center [687, 256] width 306 height 17
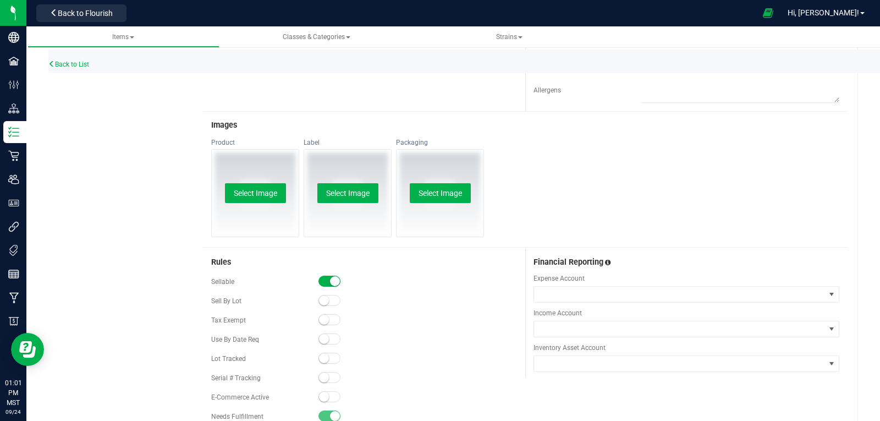
scroll to position [538, 0]
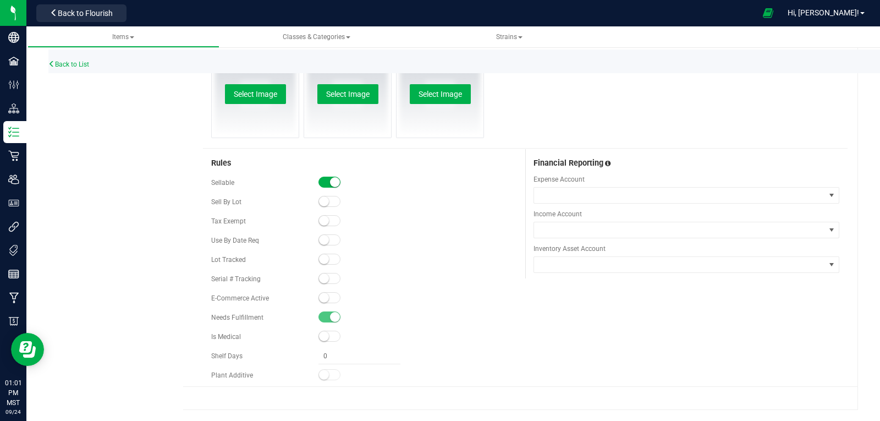
click at [322, 259] on small at bounding box center [324, 259] width 10 height 10
click at [319, 295] on small at bounding box center [324, 298] width 10 height 10
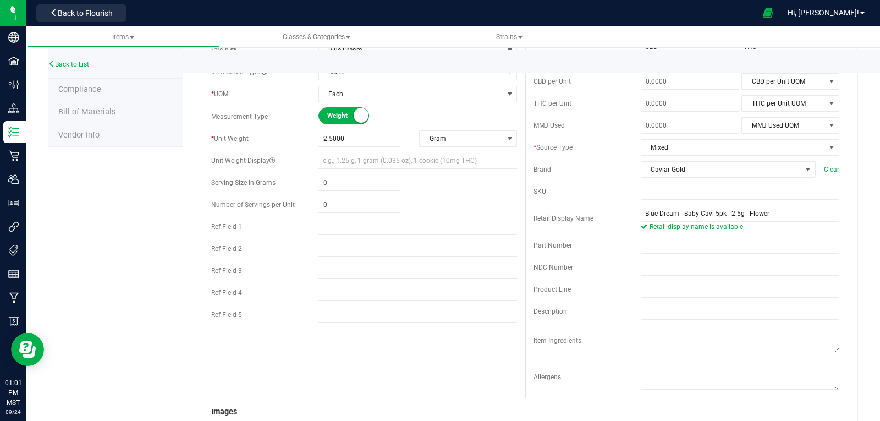
scroll to position [0, 0]
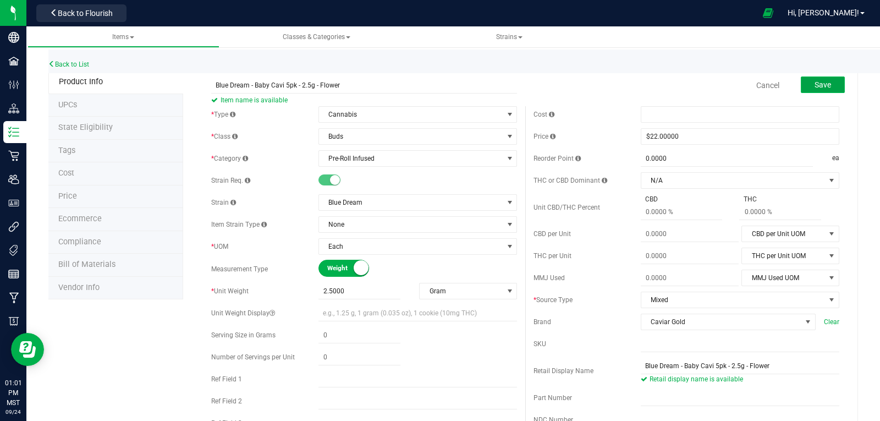
click at [815, 82] on span "Save" at bounding box center [823, 84] width 17 height 9
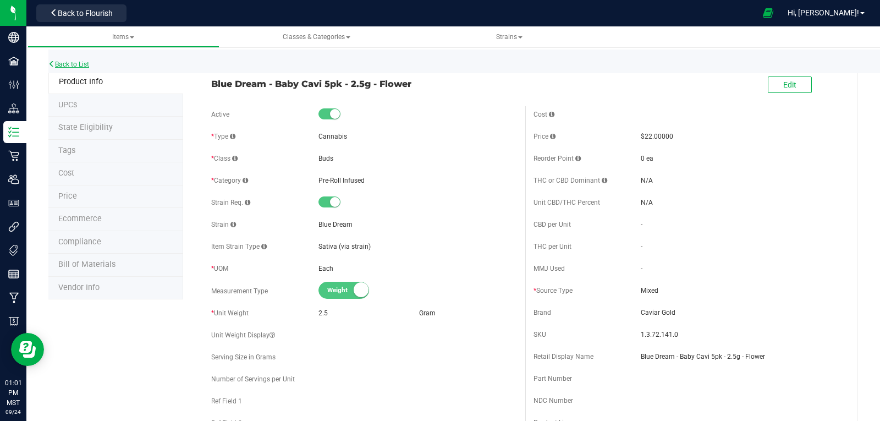
click at [65, 63] on link "Back to List" at bounding box center [68, 65] width 41 height 8
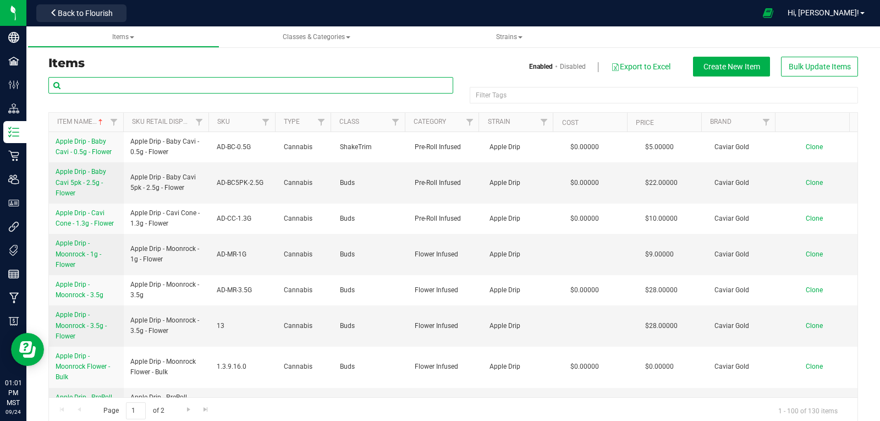
click at [235, 83] on input "text" at bounding box center [250, 85] width 405 height 17
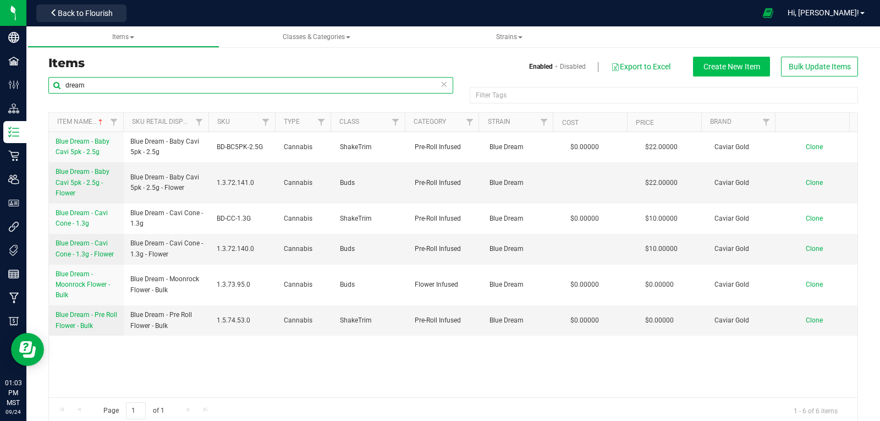
type input "dream"
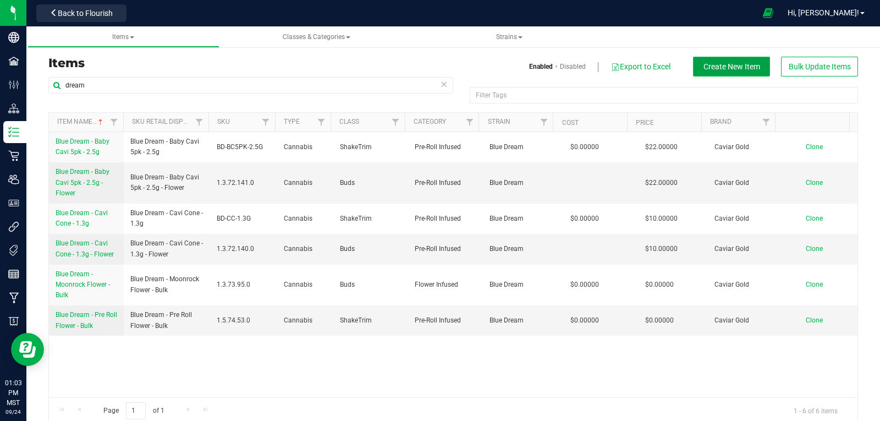
click at [711, 65] on span "Create New Item" at bounding box center [732, 66] width 57 height 9
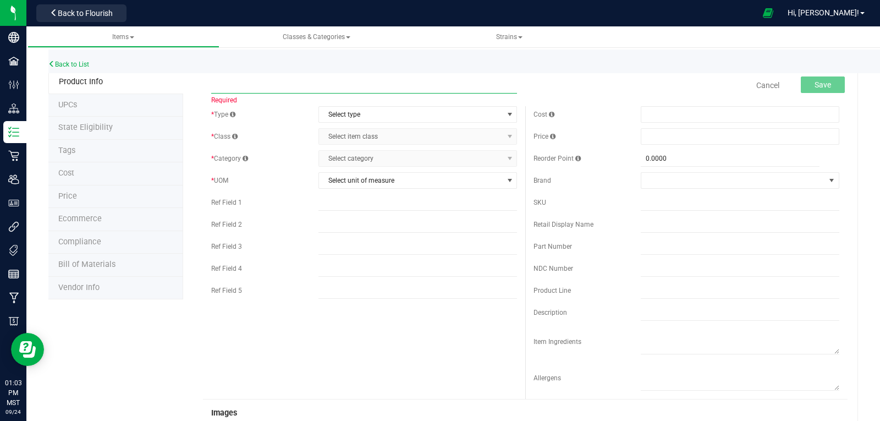
paste input "Blue Dream - Moonrock - 3.5g - Flower"
type input "Blue Dream - Moonrock - 3.5g - Flower"
click at [395, 114] on span "Select type" at bounding box center [411, 114] width 184 height 15
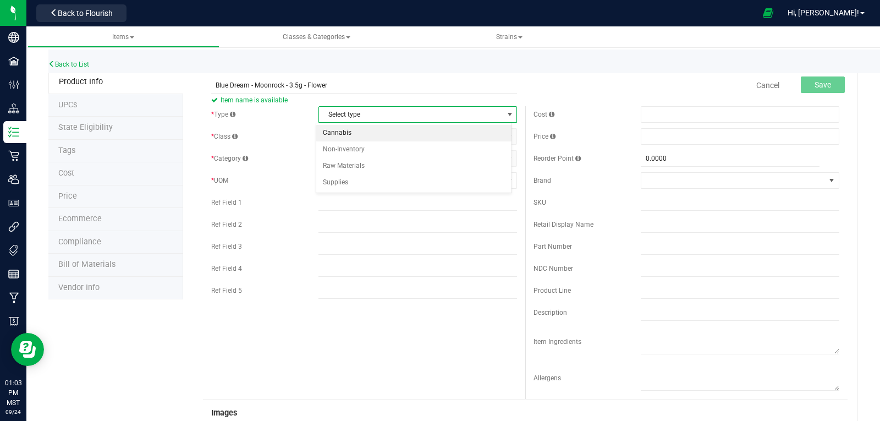
click at [346, 134] on li "Cannabis" at bounding box center [413, 133] width 195 height 17
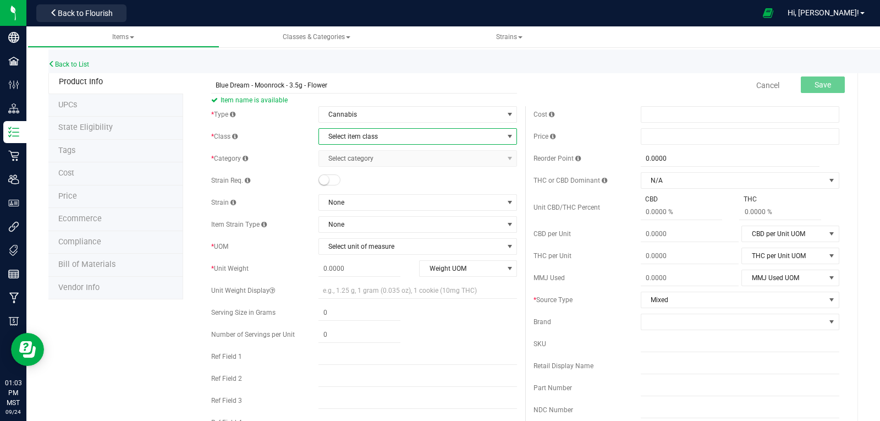
click at [347, 136] on span "Select item class" at bounding box center [411, 136] width 184 height 15
click at [336, 157] on li "Buds" at bounding box center [413, 155] width 195 height 17
click at [358, 155] on span "Select category" at bounding box center [411, 158] width 184 height 15
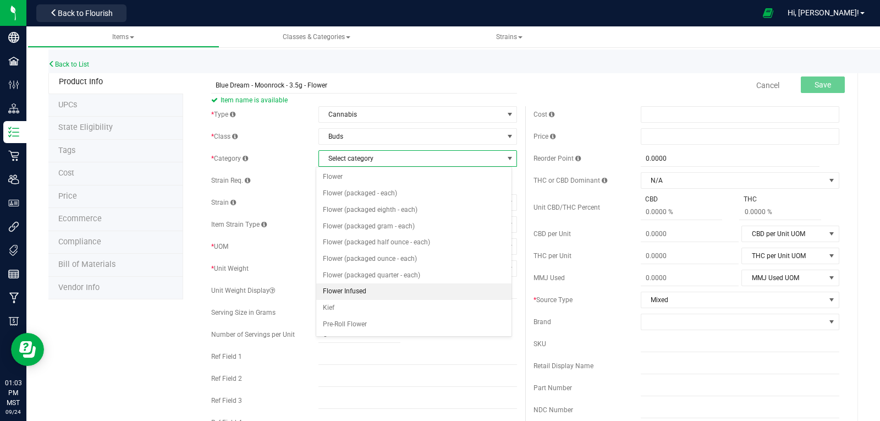
click at [353, 293] on li "Flower Infused" at bounding box center [413, 291] width 195 height 17
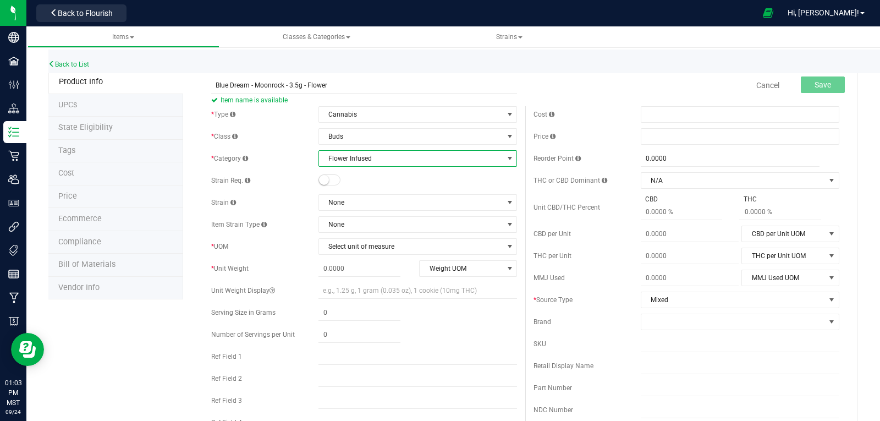
click at [321, 180] on small at bounding box center [324, 180] width 10 height 10
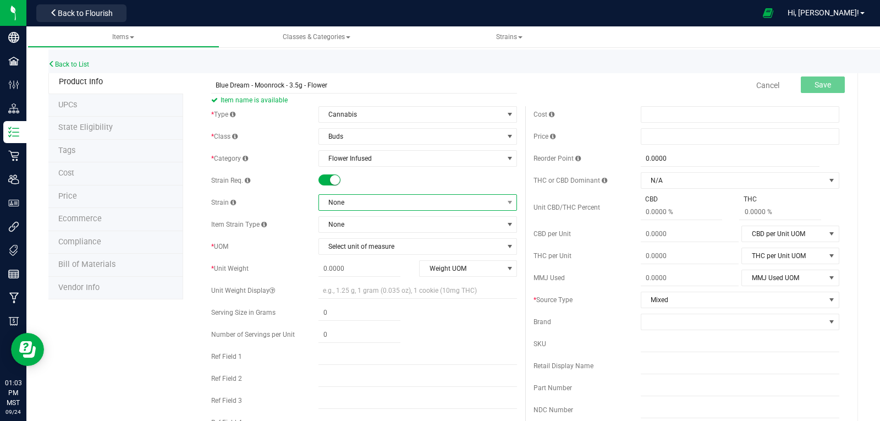
click at [342, 208] on span "None" at bounding box center [411, 202] width 184 height 15
click at [348, 296] on li "Blue Dream" at bounding box center [413, 294] width 195 height 15
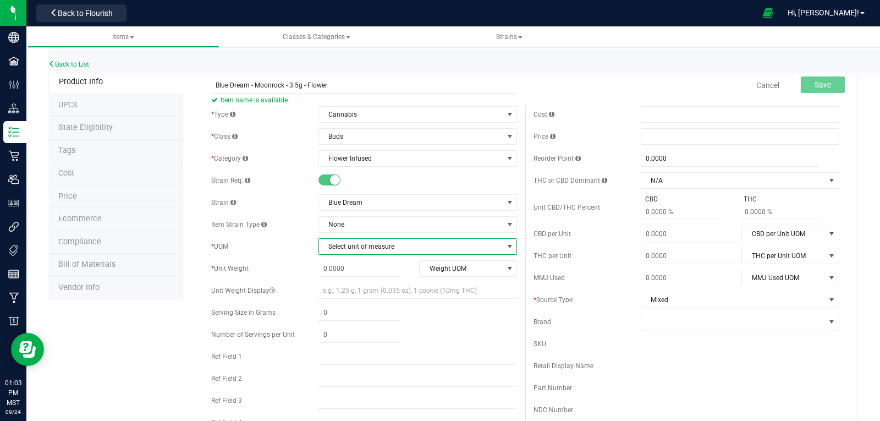
click at [336, 249] on span "Select unit of measure" at bounding box center [411, 246] width 184 height 15
click at [329, 77] on li "Each" at bounding box center [413, 78] width 195 height 17
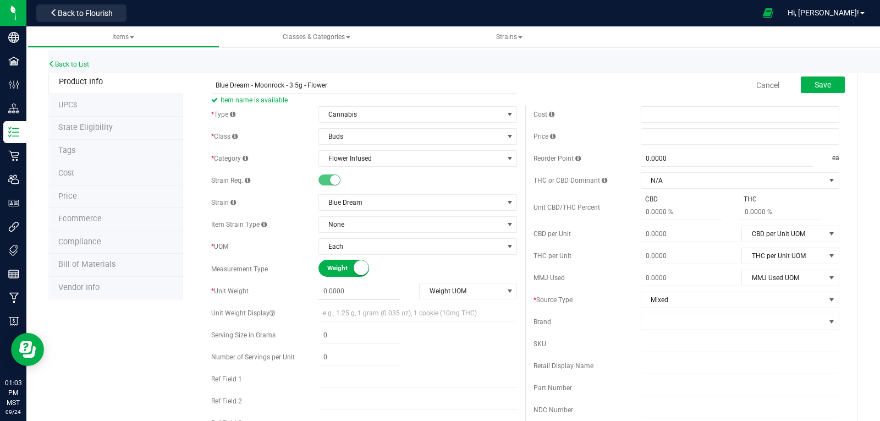
click at [358, 291] on span at bounding box center [360, 291] width 82 height 16
type input "3.5"
type input "3.5000"
click at [444, 291] on span "Weight UOM" at bounding box center [461, 290] width 83 height 15
click at [436, 309] on li "Gram" at bounding box center [465, 310] width 96 height 17
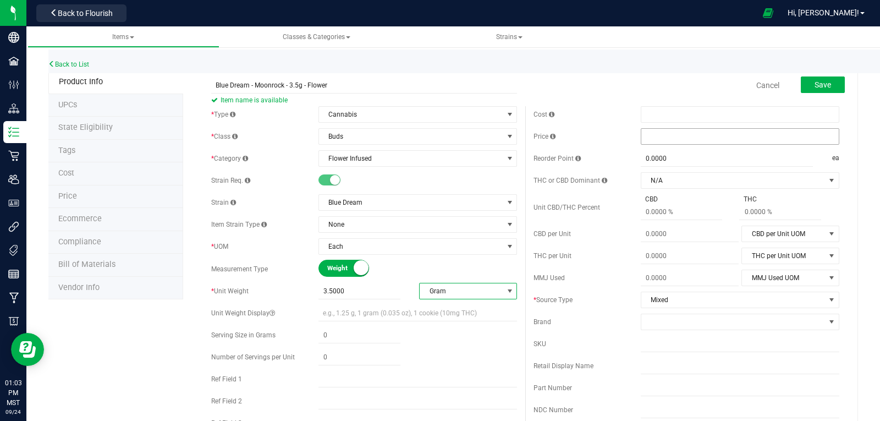
click at [645, 140] on span at bounding box center [740, 136] width 199 height 17
type input "28"
type input "$28.00000"
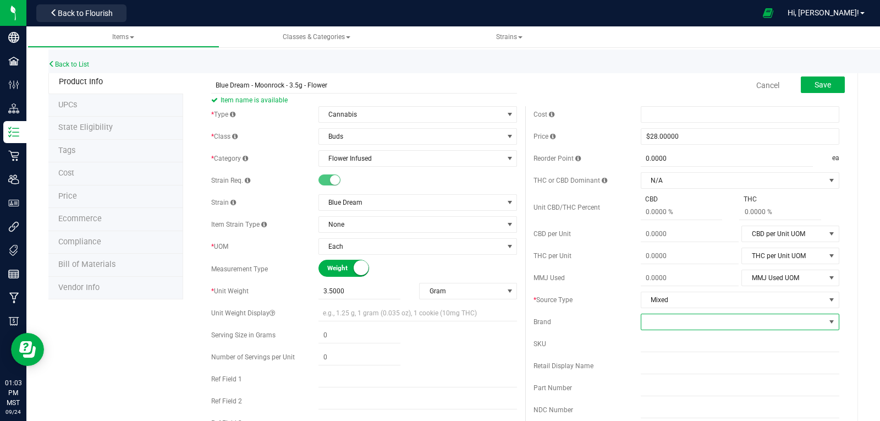
click at [680, 321] on span at bounding box center [734, 321] width 184 height 15
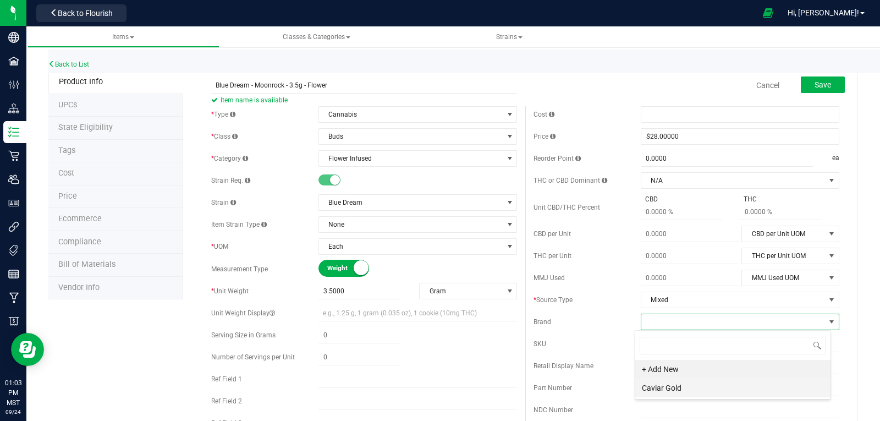
click at [677, 386] on li "Caviar Gold" at bounding box center [732, 388] width 195 height 19
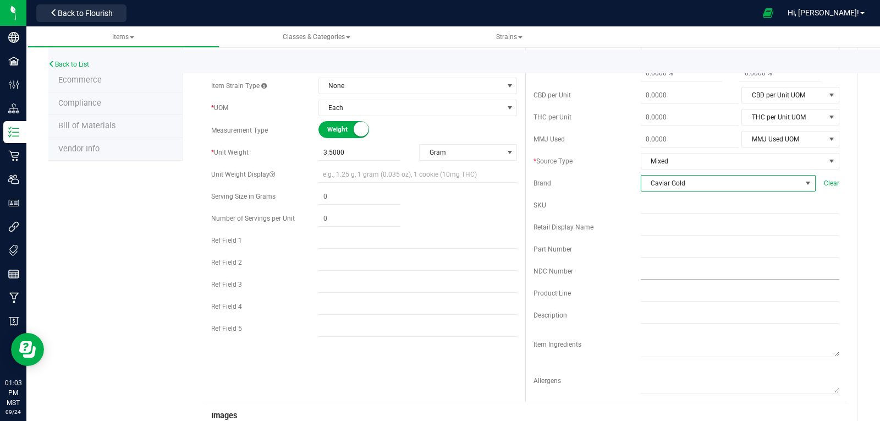
scroll to position [165, 0]
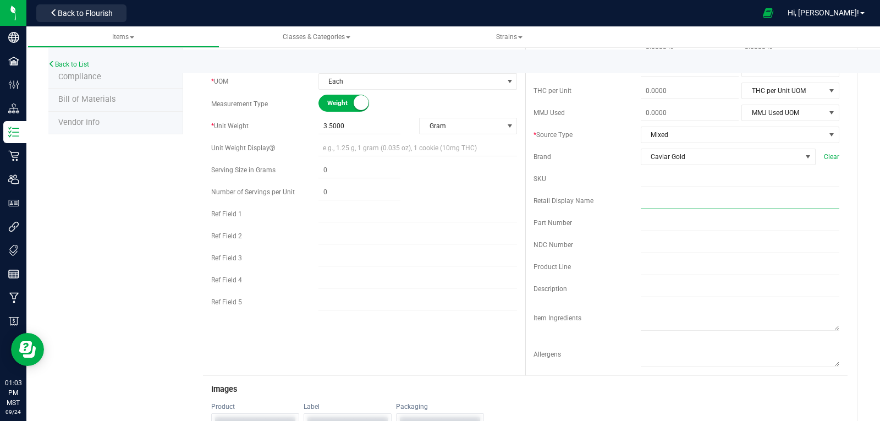
paste input "Blue Dream - Moonrock - 3.5g - Flower"
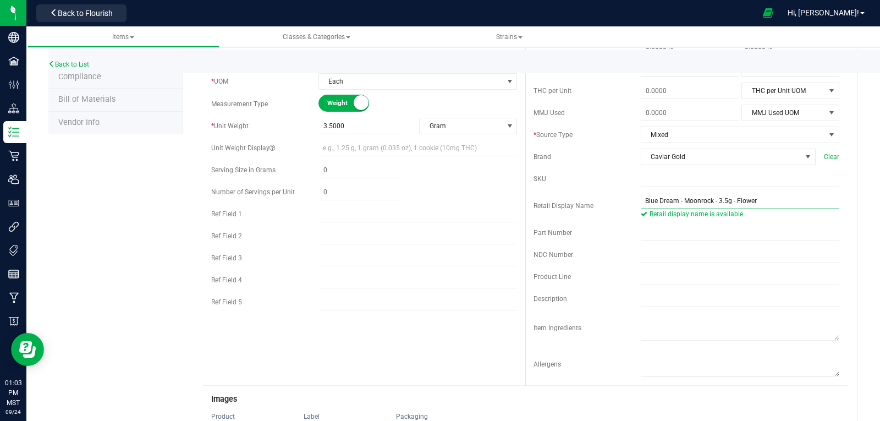
type input "Blue Dream - Moonrock - 3.5g - Flower"
paste input "BD-MR-3.5G"
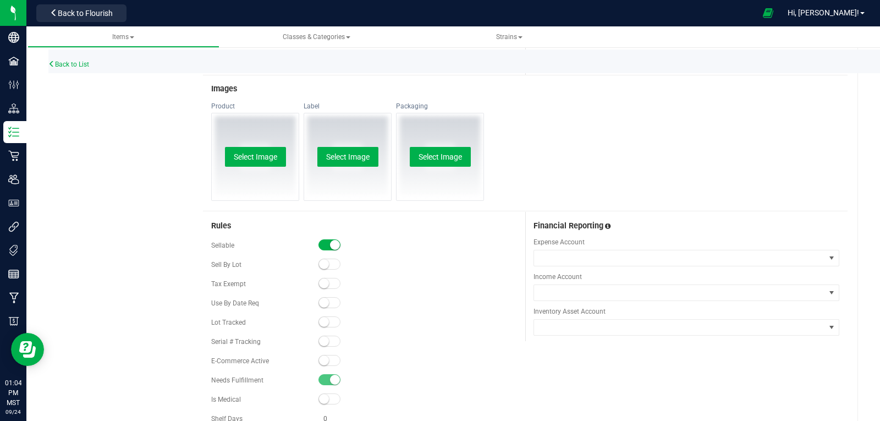
scroll to position [548, 0]
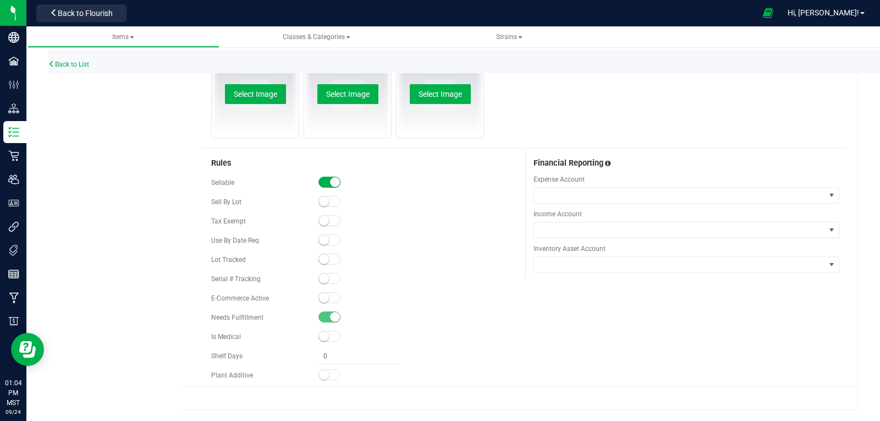
type input "BD-MR-3.5G"
click at [322, 259] on small at bounding box center [324, 259] width 10 height 10
click at [322, 299] on small at bounding box center [324, 298] width 10 height 10
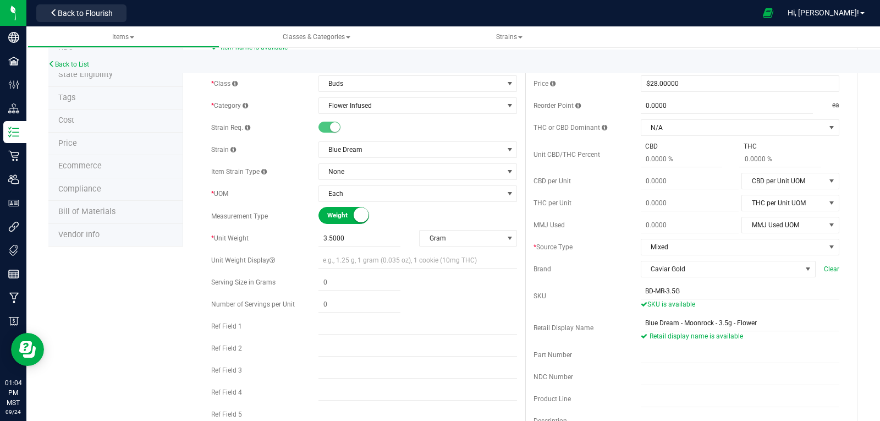
scroll to position [0, 0]
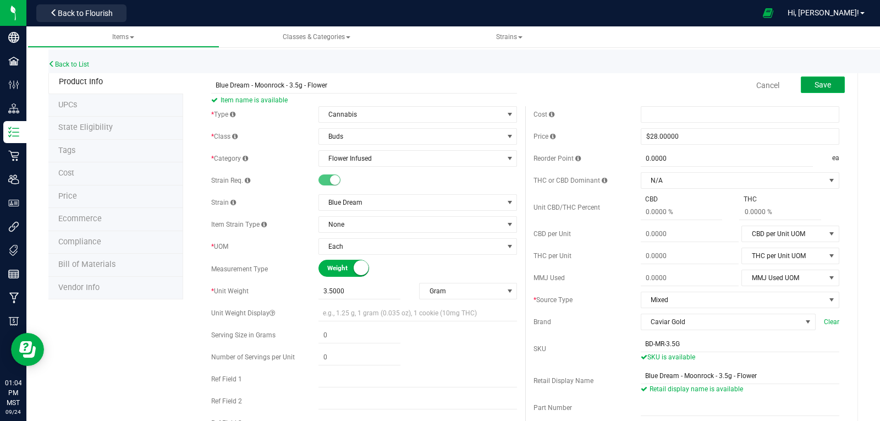
click at [806, 86] on button "Save" at bounding box center [823, 84] width 44 height 17
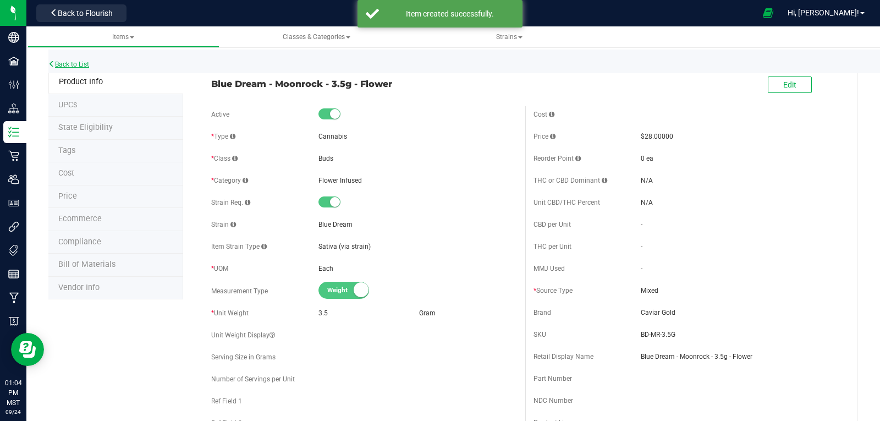
click at [68, 61] on link "Back to List" at bounding box center [68, 65] width 41 height 8
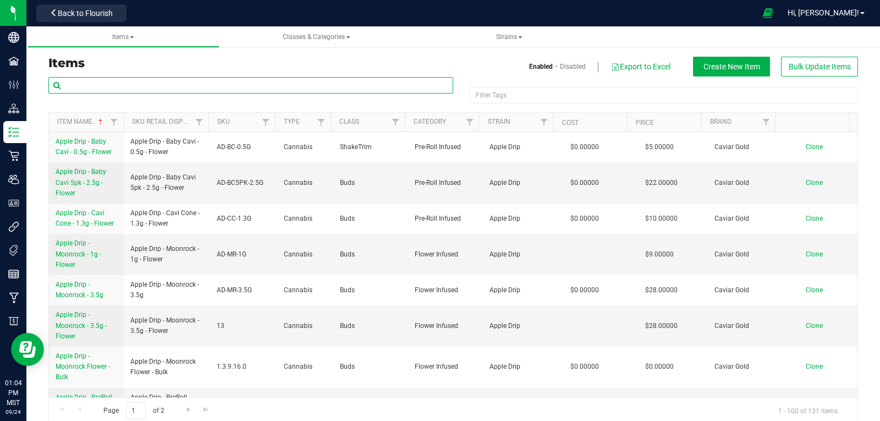
click at [106, 82] on input "text" at bounding box center [250, 85] width 405 height 17
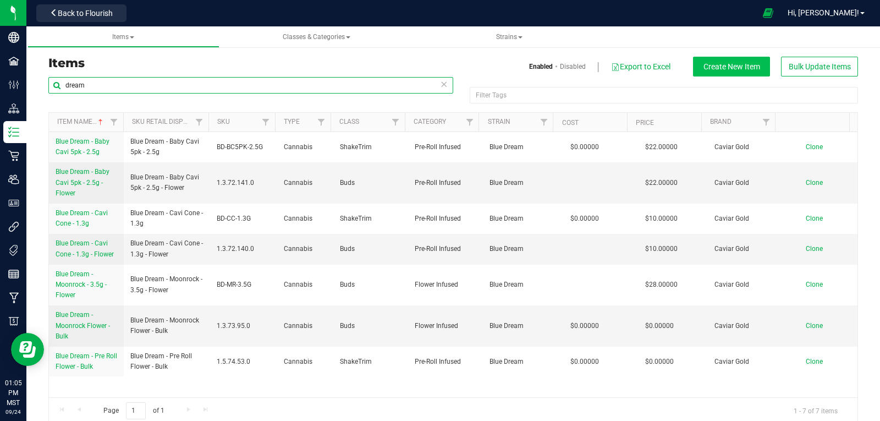
type input "dream"
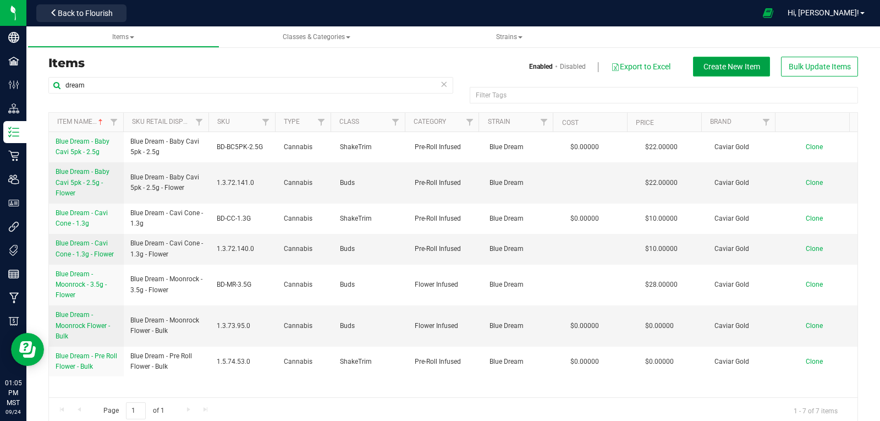
click at [722, 70] on span "Create New Item" at bounding box center [732, 66] width 57 height 9
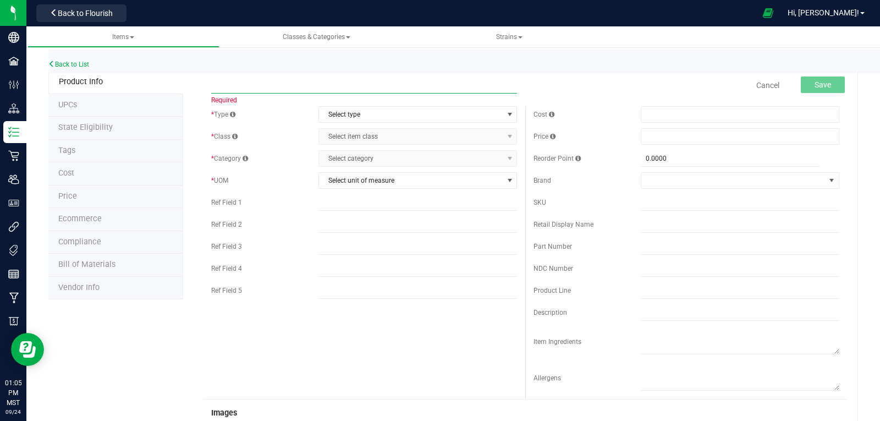
paste input "Blue Dream - Moonrock - 1g - Flower"
type input "Blue Dream - Moonrock - 1g - Flower"
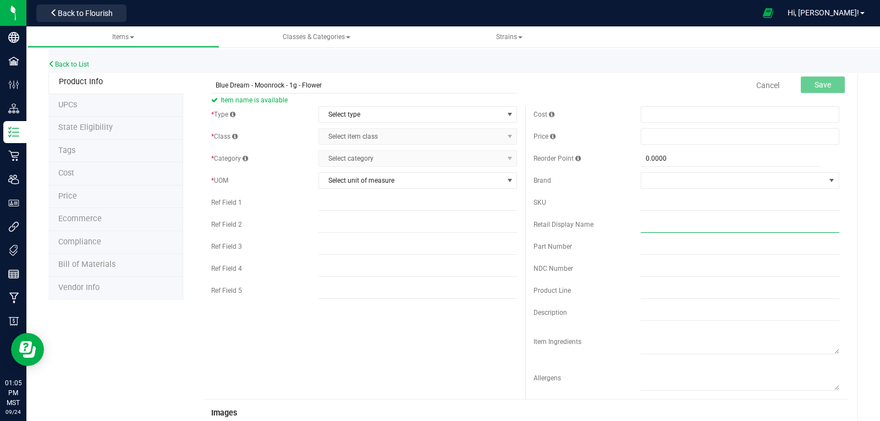
click at [641, 227] on input "text" at bounding box center [740, 224] width 199 height 17
paste input "Blue Dream - Moonrock - 1g - Flower"
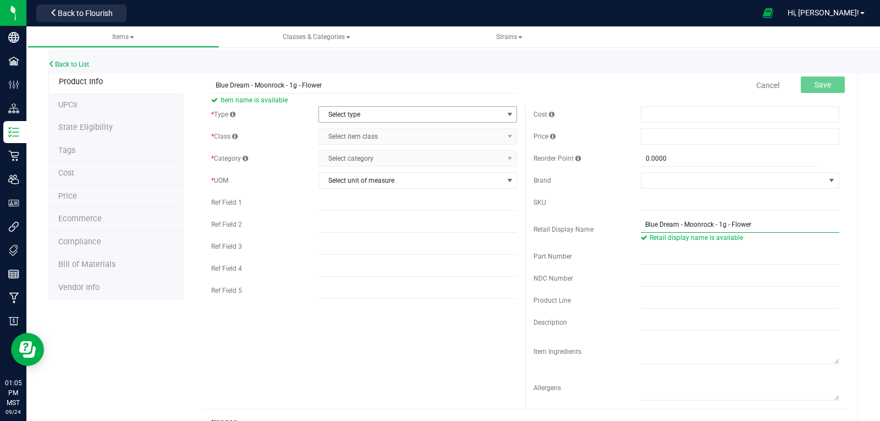
type input "Blue Dream - Moonrock - 1g - Flower"
click at [355, 114] on span "Select type" at bounding box center [411, 114] width 184 height 15
click at [357, 132] on li "Cannabis" at bounding box center [413, 133] width 195 height 17
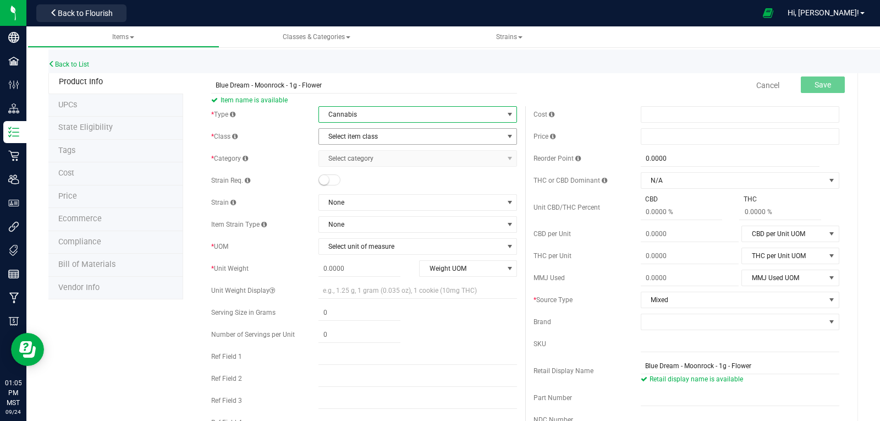
click at [357, 135] on span "Select item class" at bounding box center [411, 136] width 184 height 15
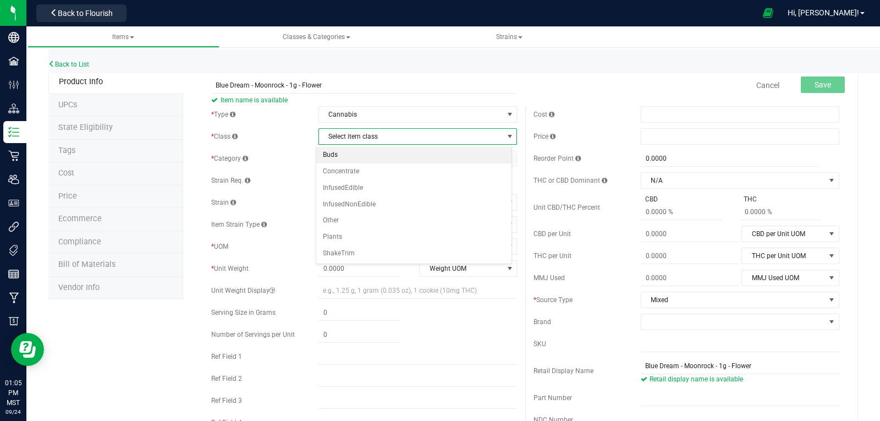
click at [337, 155] on li "Buds" at bounding box center [413, 155] width 195 height 17
click at [350, 160] on span "Select category" at bounding box center [411, 158] width 184 height 15
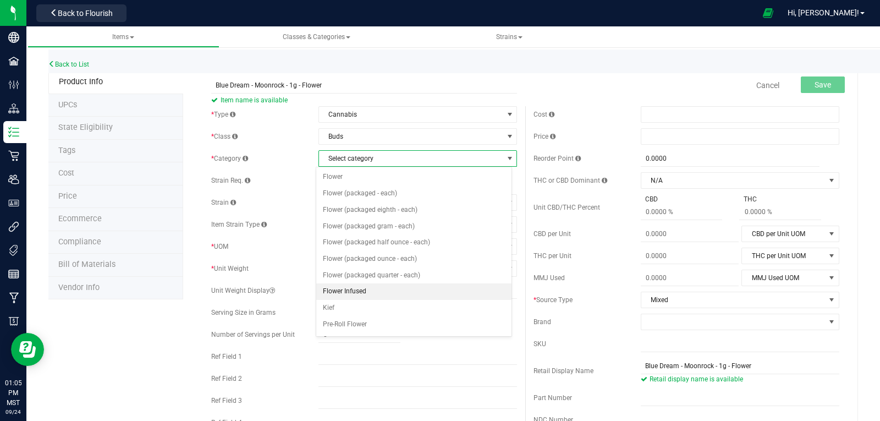
click at [352, 290] on li "Flower Infused" at bounding box center [413, 291] width 195 height 17
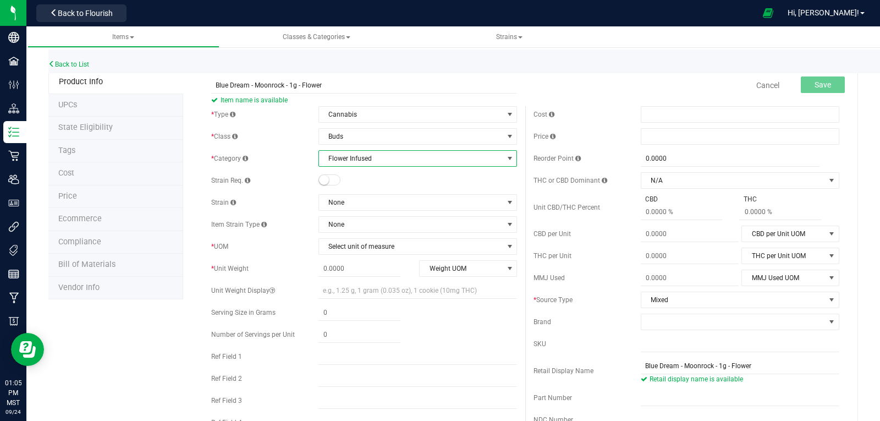
click at [322, 178] on small at bounding box center [324, 180] width 10 height 10
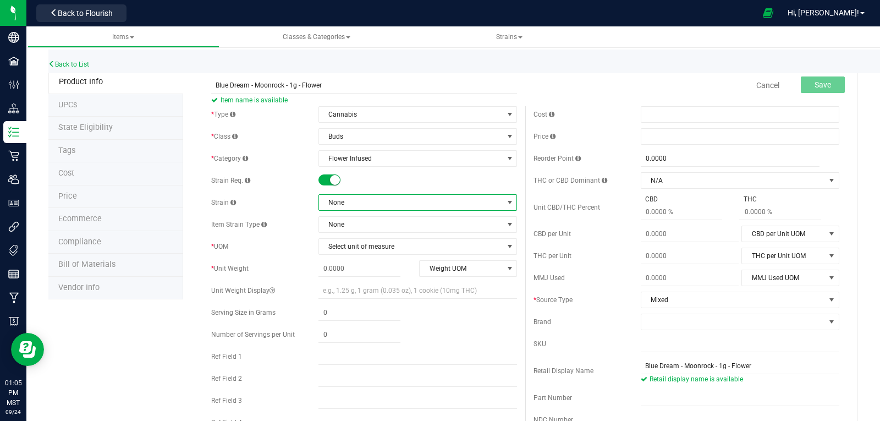
click at [353, 199] on span "None" at bounding box center [411, 202] width 184 height 15
click at [344, 295] on li "Blue Dream" at bounding box center [413, 294] width 195 height 15
click at [355, 250] on span "Select unit of measure" at bounding box center [411, 246] width 184 height 15
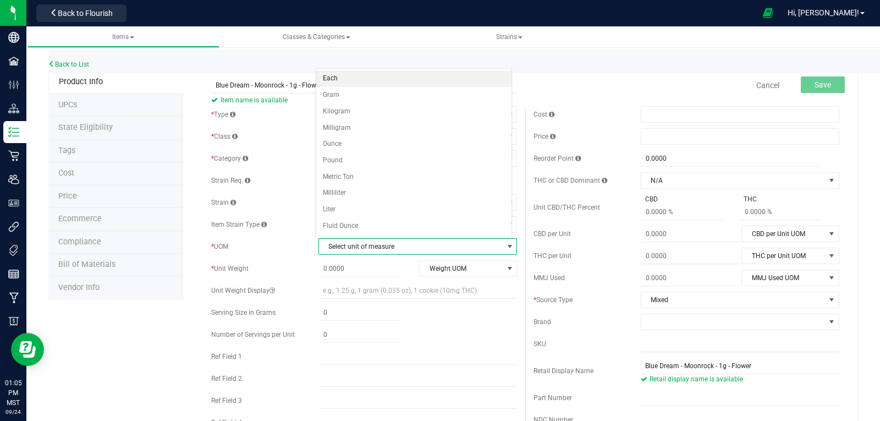
click at [343, 73] on li "Each" at bounding box center [413, 78] width 195 height 17
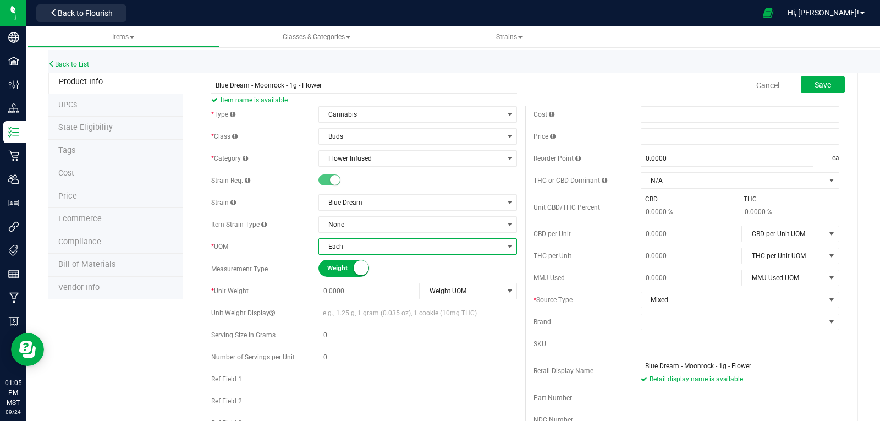
click at [376, 288] on span at bounding box center [360, 291] width 82 height 16
type input "1"
type input "1.0000"
click at [456, 292] on span "Weight UOM" at bounding box center [461, 290] width 83 height 15
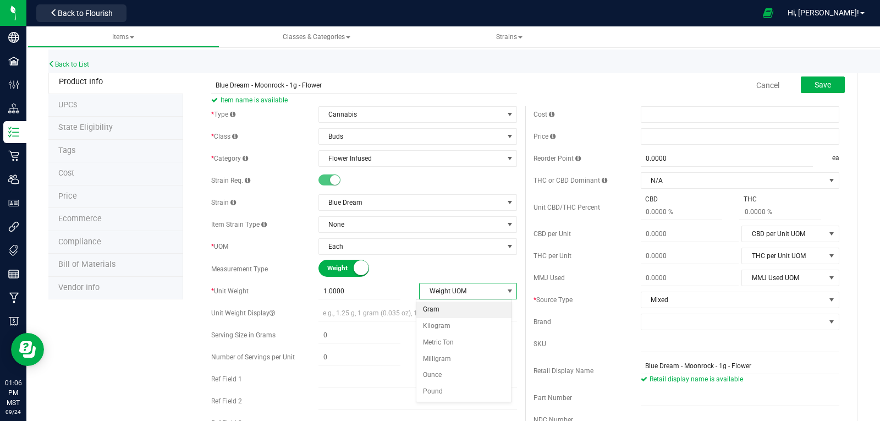
click at [441, 309] on li "Gram" at bounding box center [465, 310] width 96 height 17
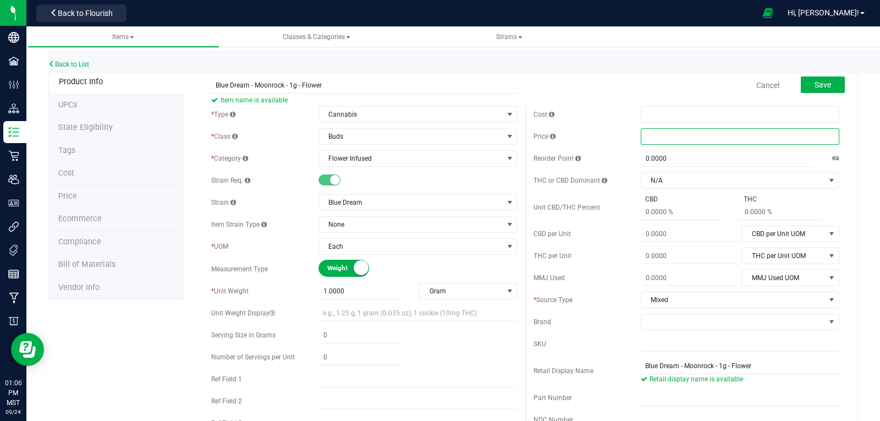
click at [653, 139] on span at bounding box center [740, 136] width 199 height 17
type input "9"
type input "$9.00000"
click at [724, 323] on span at bounding box center [734, 321] width 184 height 15
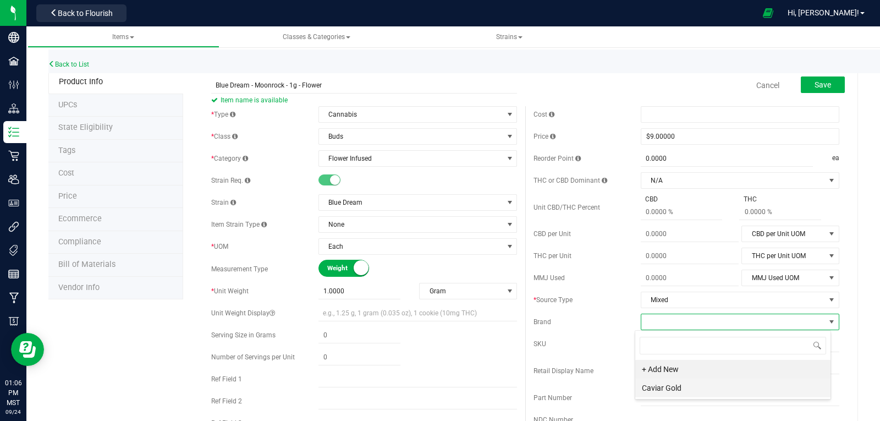
click at [659, 391] on li "Caviar Gold" at bounding box center [732, 388] width 195 height 19
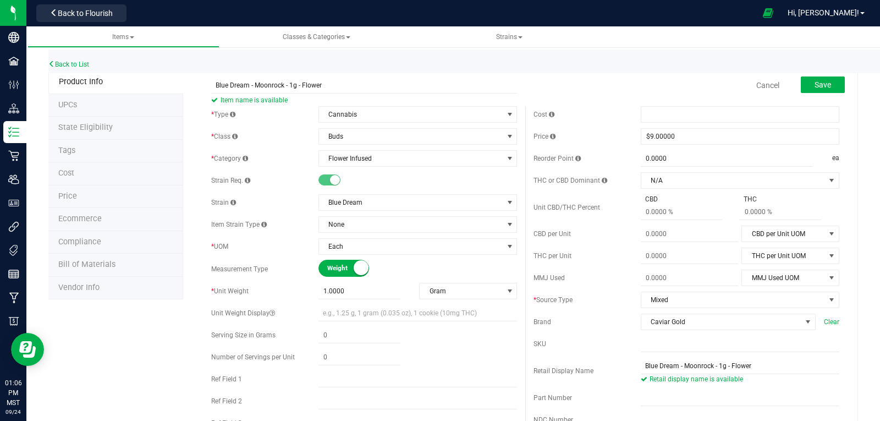
click at [601, 300] on div "* Source Type" at bounding box center [587, 300] width 107 height 10
click at [655, 343] on input "text" at bounding box center [740, 344] width 199 height 17
paste input "BD-MR-1G"
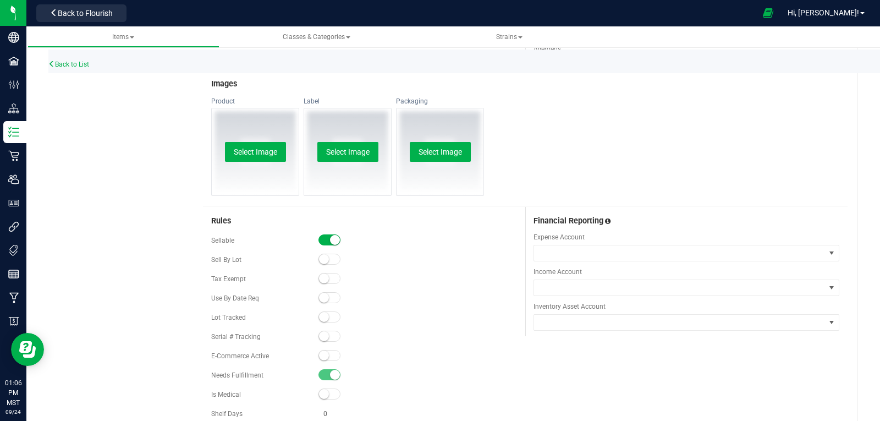
scroll to position [495, 0]
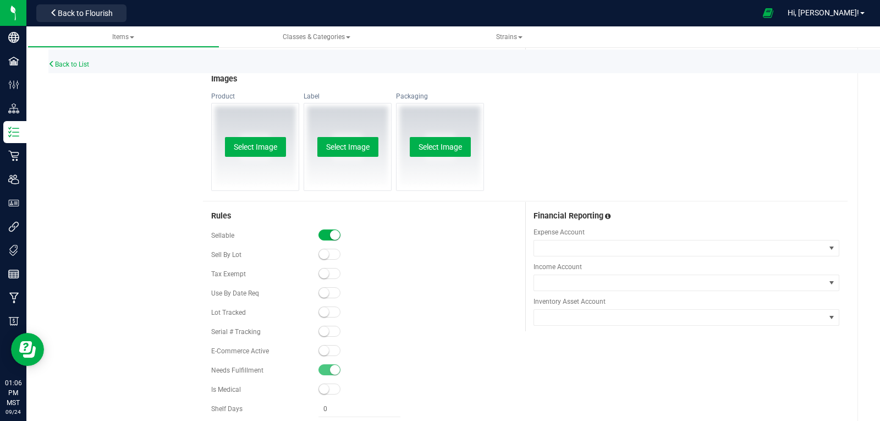
type input "BD-MR-1G"
click at [324, 313] on small at bounding box center [324, 312] width 10 height 10
click at [321, 349] on small at bounding box center [324, 351] width 10 height 10
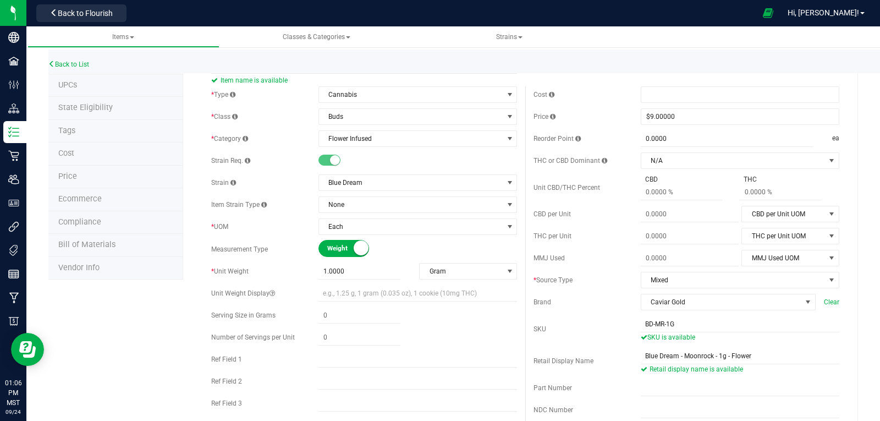
scroll to position [0, 0]
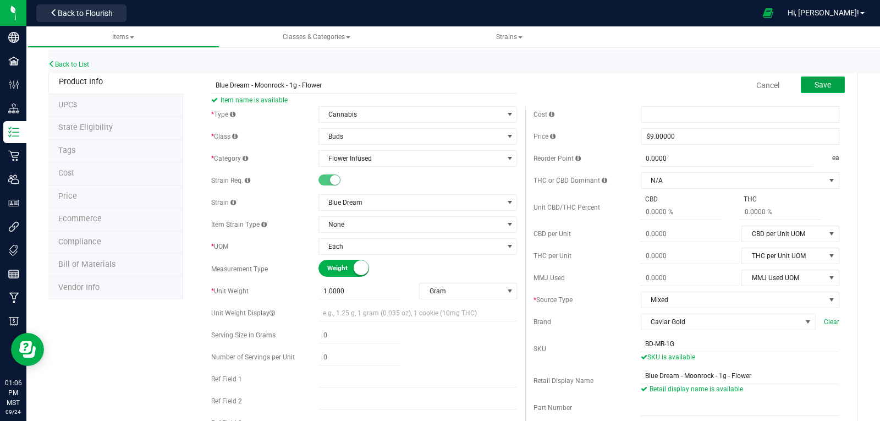
click at [815, 80] on span "Save" at bounding box center [823, 84] width 17 height 9
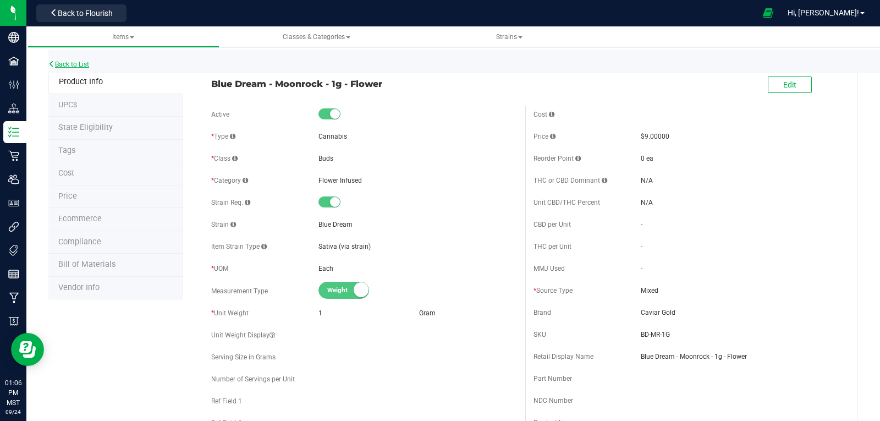
click at [70, 61] on link "Back to List" at bounding box center [68, 65] width 41 height 8
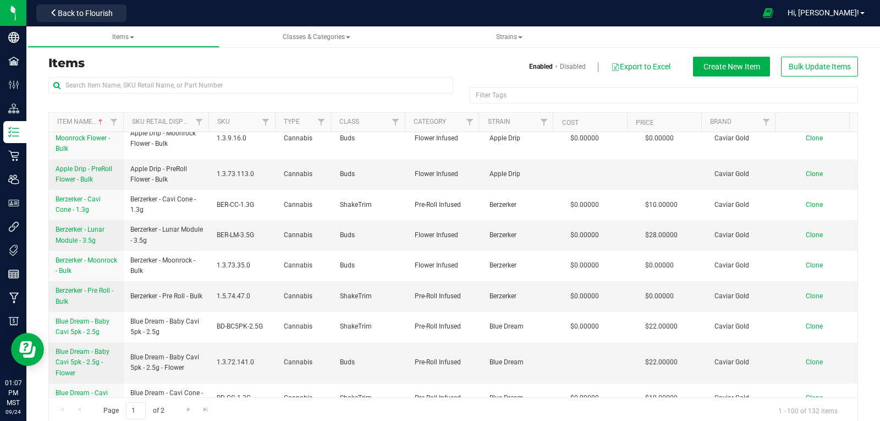
scroll to position [165, 0]
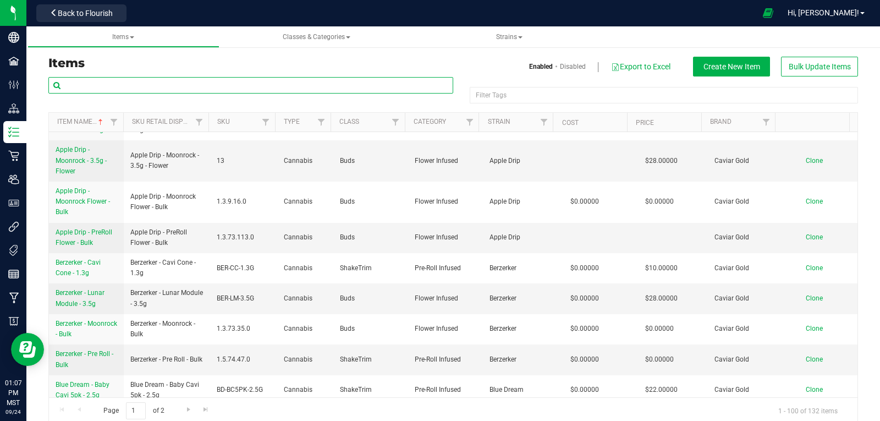
click at [92, 84] on input "text" at bounding box center [250, 85] width 405 height 17
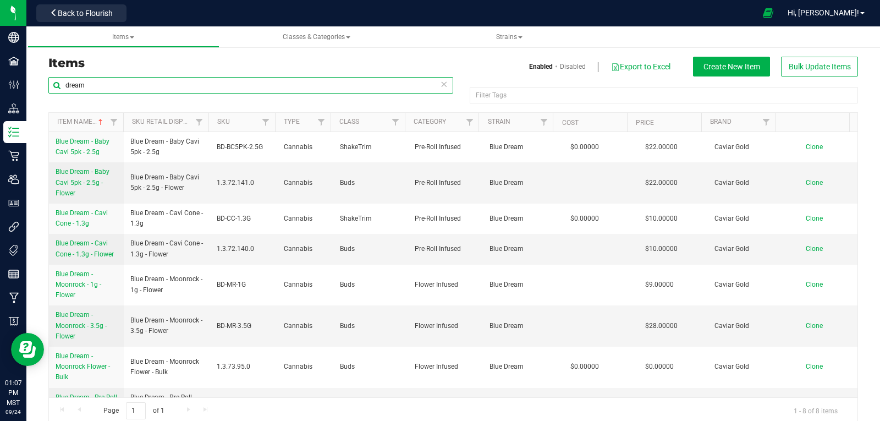
type input "dream"
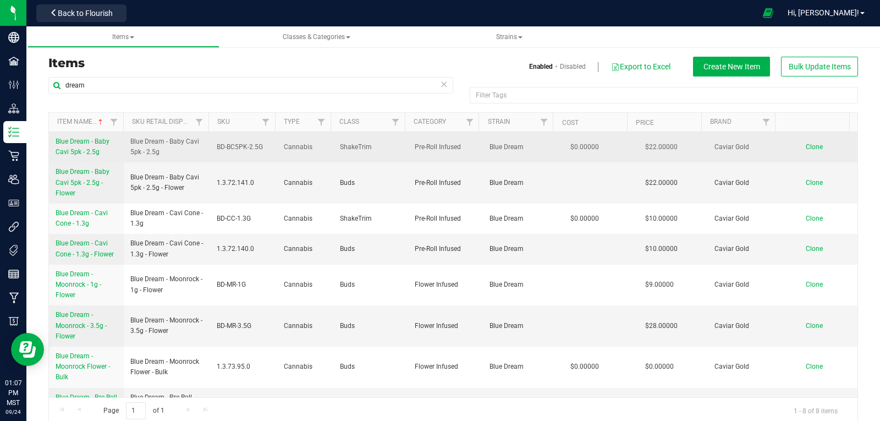
click at [87, 141] on span "Blue Dream - Baby Cavi 5pk - 2.5g" at bounding box center [83, 147] width 54 height 18
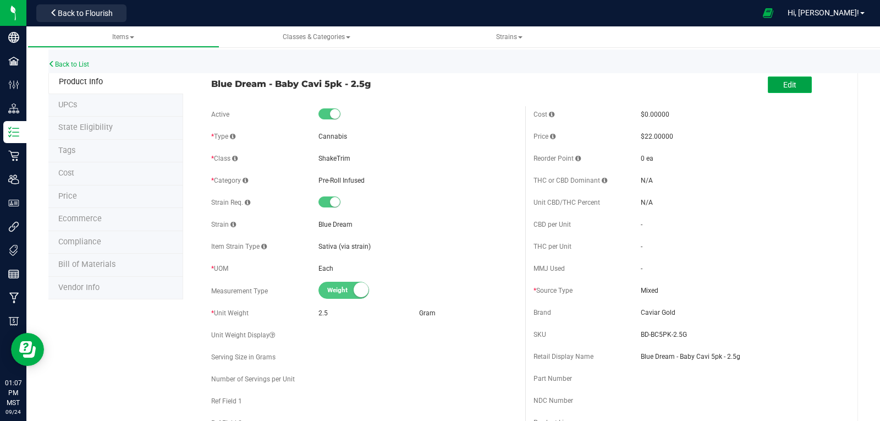
click at [783, 88] on span "Edit" at bounding box center [789, 84] width 13 height 9
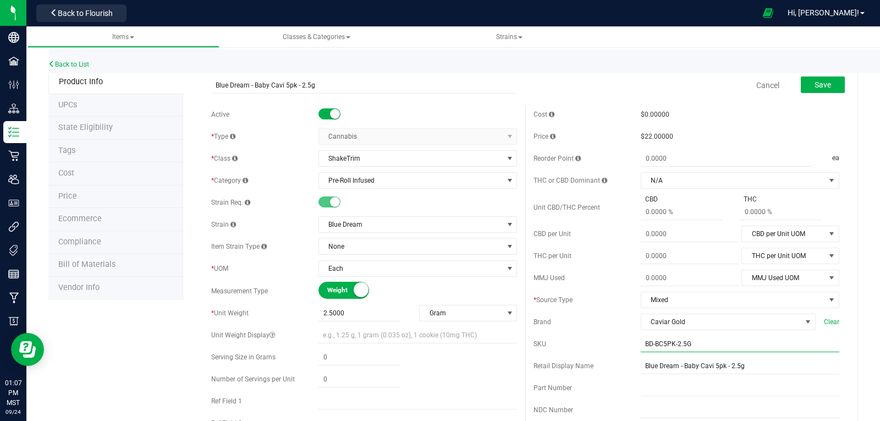
drag, startPoint x: 688, startPoint y: 342, endPoint x: 650, endPoint y: 343, distance: 38.0
click at [644, 342] on input "BD-BC5PK-2.5G" at bounding box center [740, 344] width 199 height 17
click at [694, 342] on input "BD-BC5PK-2.5G" at bounding box center [740, 344] width 199 height 17
drag, startPoint x: 681, startPoint y: 343, endPoint x: 626, endPoint y: 343, distance: 54.5
click at [626, 343] on div "SKU BD-BC5PK-2.5G" at bounding box center [687, 344] width 306 height 17
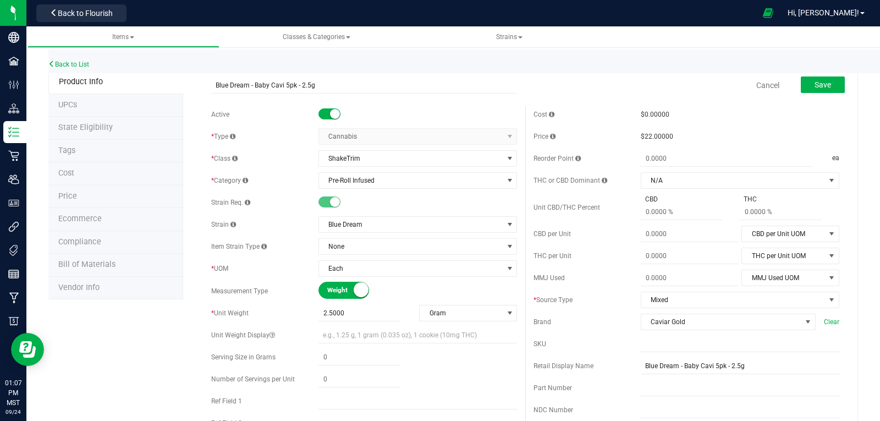
click at [324, 113] on span at bounding box center [330, 113] width 22 height 11
click at [809, 94] on div "Save" at bounding box center [815, 85] width 61 height 23
click at [806, 89] on button "Save" at bounding box center [823, 84] width 44 height 17
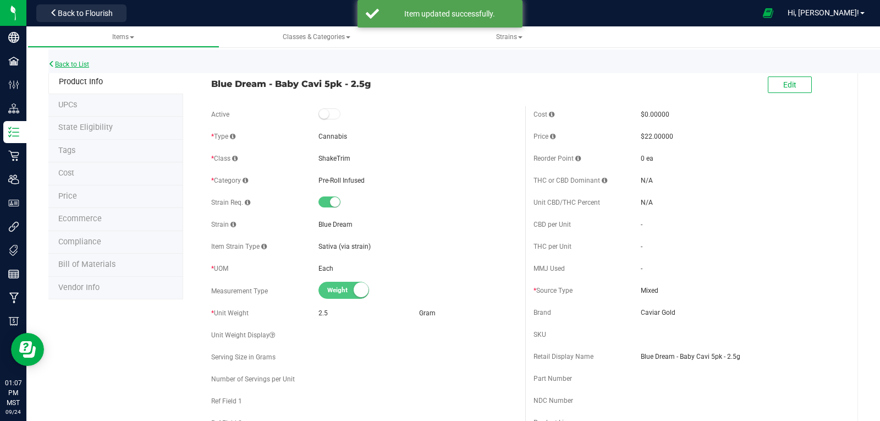
click at [62, 63] on link "Back to List" at bounding box center [68, 65] width 41 height 8
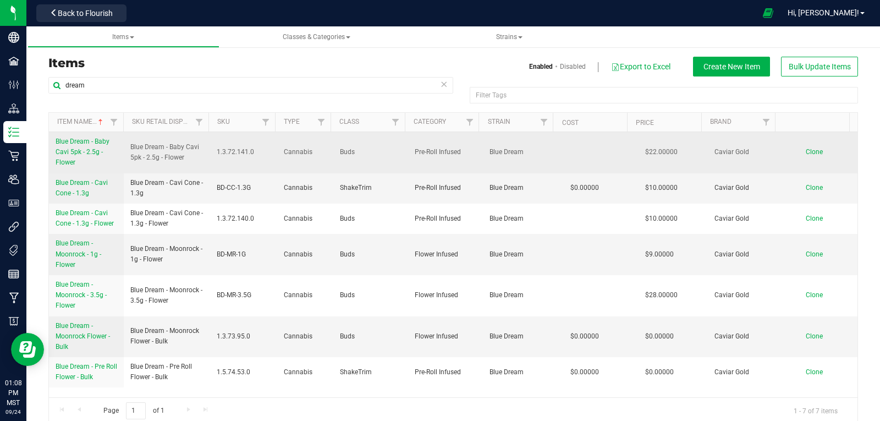
click at [84, 140] on span "Blue Dream - Baby Cavi 5pk - 2.5g - Flower" at bounding box center [83, 152] width 54 height 29
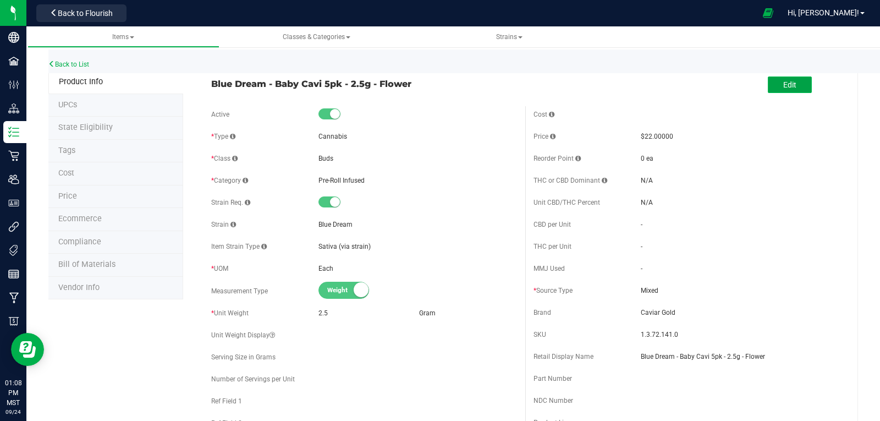
click at [769, 89] on button "Edit" at bounding box center [790, 84] width 44 height 17
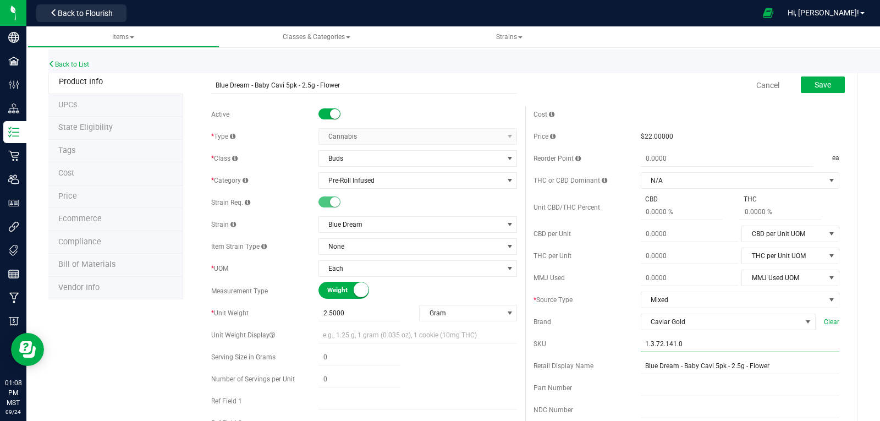
drag, startPoint x: 675, startPoint y: 344, endPoint x: 606, endPoint y: 342, distance: 68.3
click at [606, 342] on div "SKU 1.3.72.141.0" at bounding box center [687, 344] width 306 height 17
paste input "BD-BC5PK-2.5G"
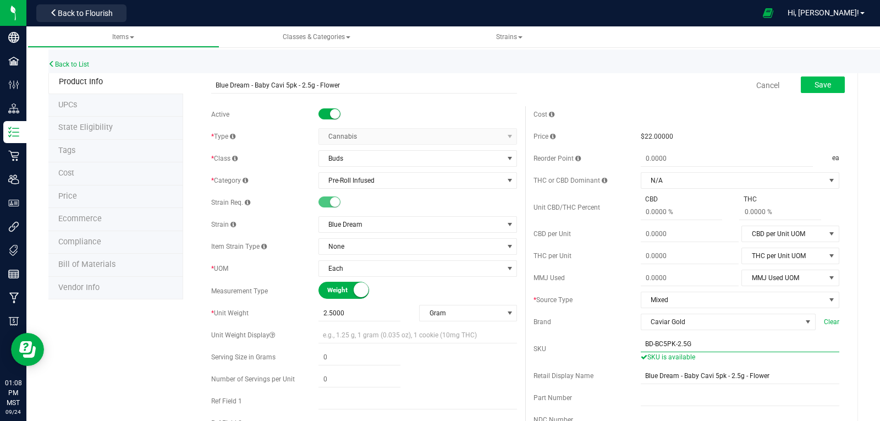
type input "BD-BC5PK-2.5G"
click at [823, 89] on span "Save" at bounding box center [823, 84] width 17 height 9
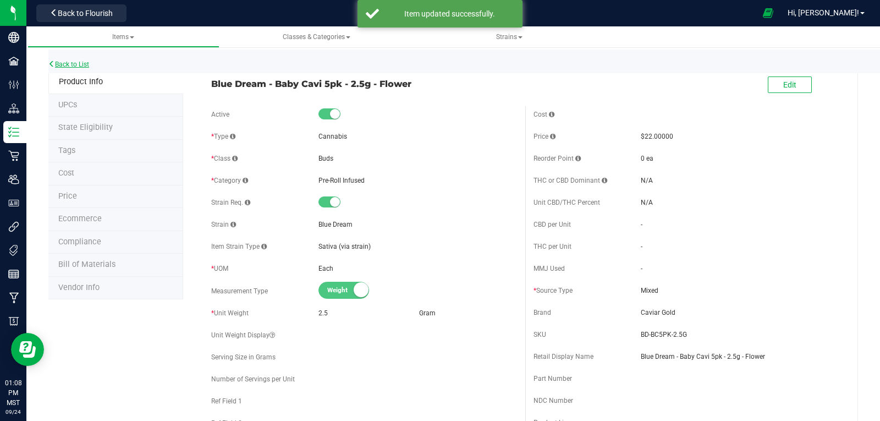
click at [80, 63] on link "Back to List" at bounding box center [68, 65] width 41 height 8
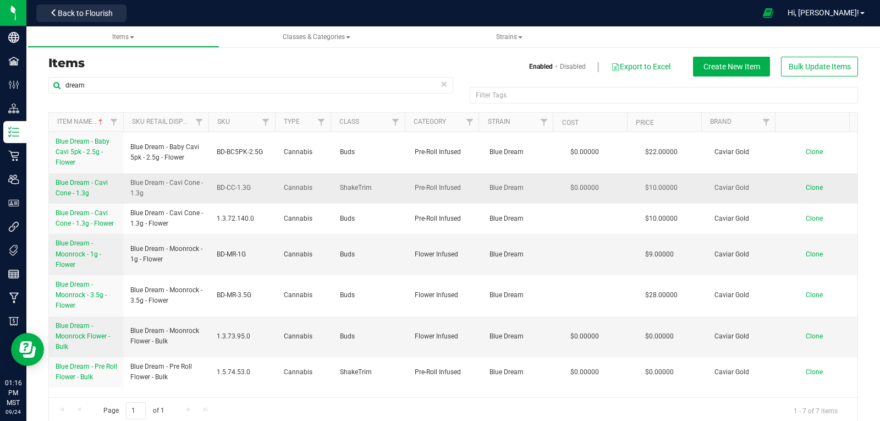
click at [78, 180] on span "Blue Dream - Cavi Cone - 1.3g" at bounding box center [82, 188] width 52 height 18
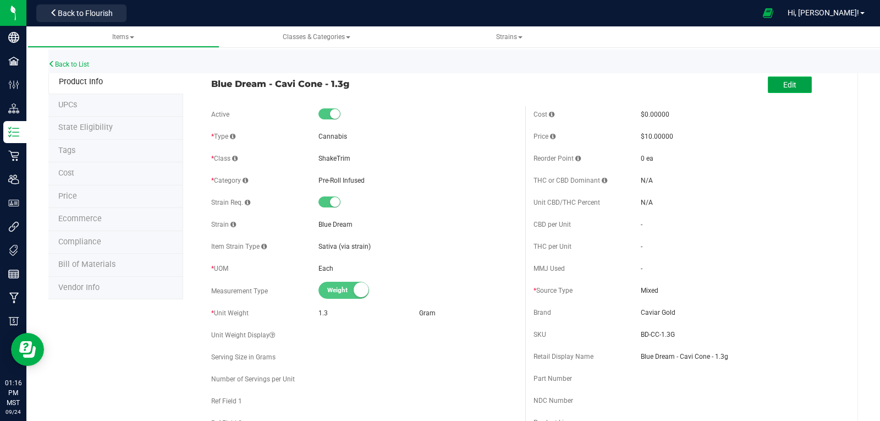
click at [801, 81] on button "Edit" at bounding box center [790, 84] width 44 height 17
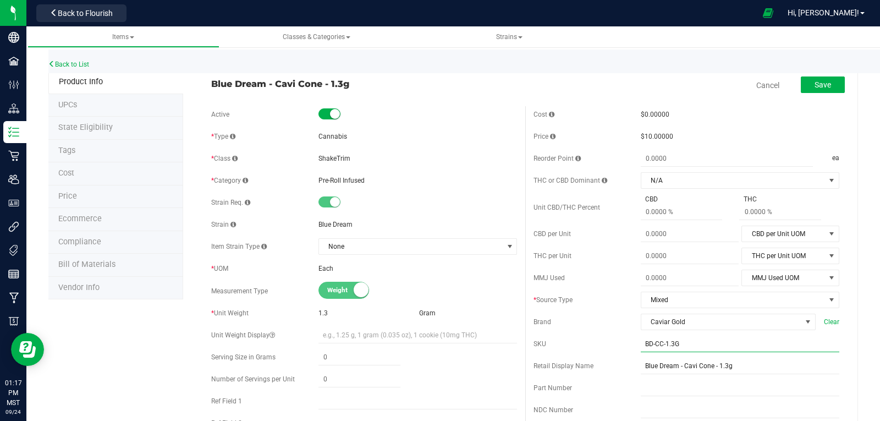
drag, startPoint x: 676, startPoint y: 343, endPoint x: 631, endPoint y: 343, distance: 45.1
click at [631, 343] on div "SKU BD-CC-1.3G" at bounding box center [687, 344] width 306 height 17
click at [815, 87] on span "Save" at bounding box center [823, 84] width 17 height 9
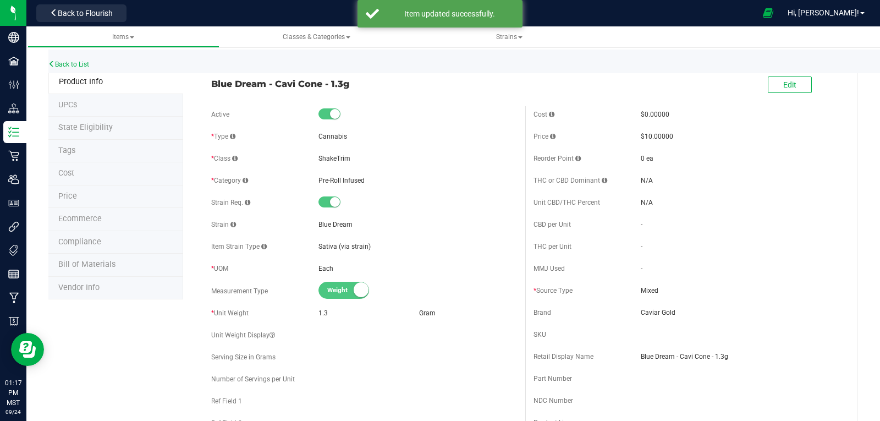
click at [81, 59] on div "Back to List" at bounding box center [488, 62] width 880 height 24
click at [78, 64] on link "Back to List" at bounding box center [68, 65] width 41 height 8
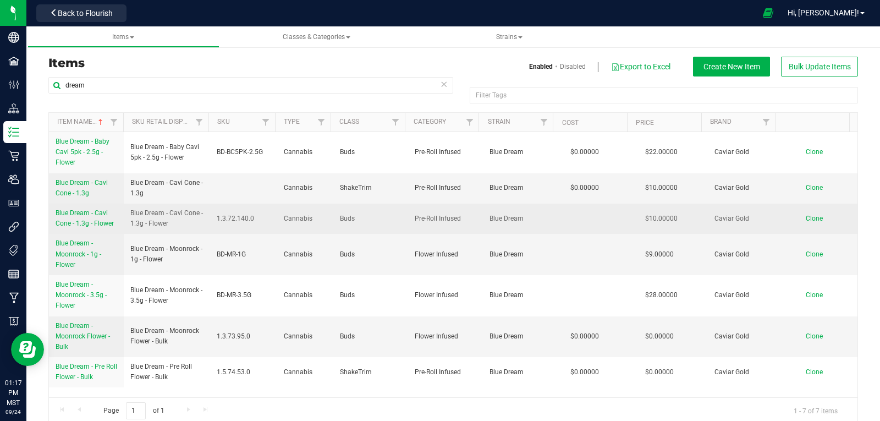
click at [76, 212] on span "Blue Dream - Cavi Cone - 1.3g - Flower" at bounding box center [85, 218] width 58 height 18
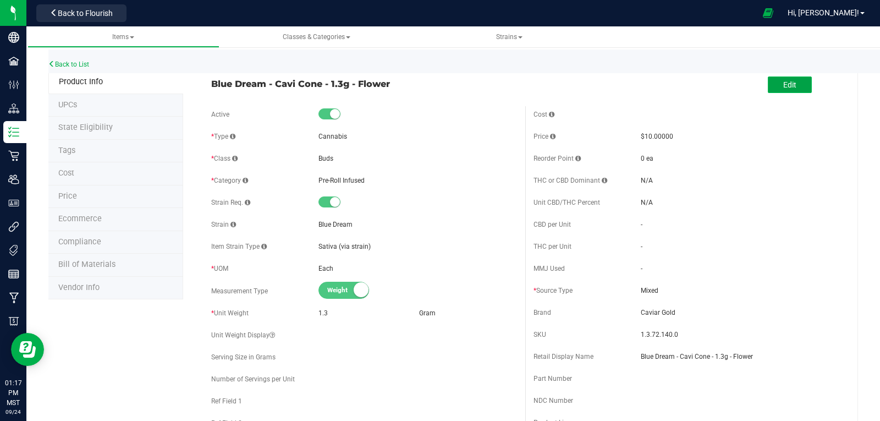
click at [783, 83] on span "Edit" at bounding box center [789, 84] width 13 height 9
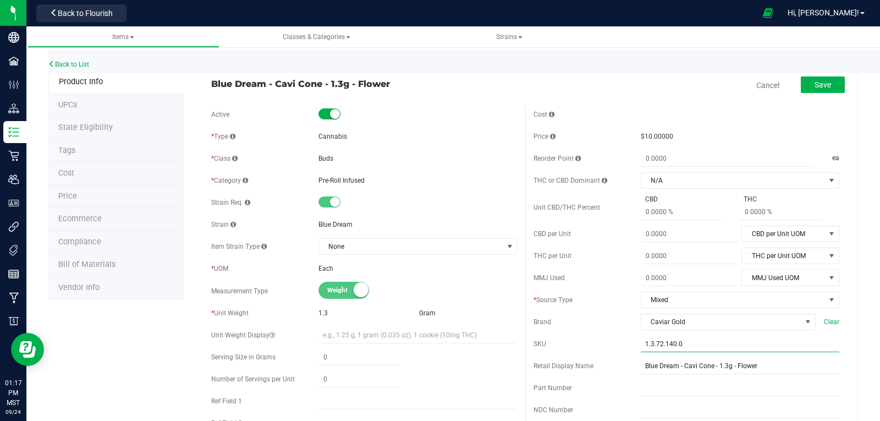
drag, startPoint x: 672, startPoint y: 345, endPoint x: 655, endPoint y: 346, distance: 17.1
click at [620, 346] on div "SKU 1.3.72.140.0" at bounding box center [687, 344] width 306 height 17
paste input "BD-CC-1.3G"
type input "BD-CC-1.3G"
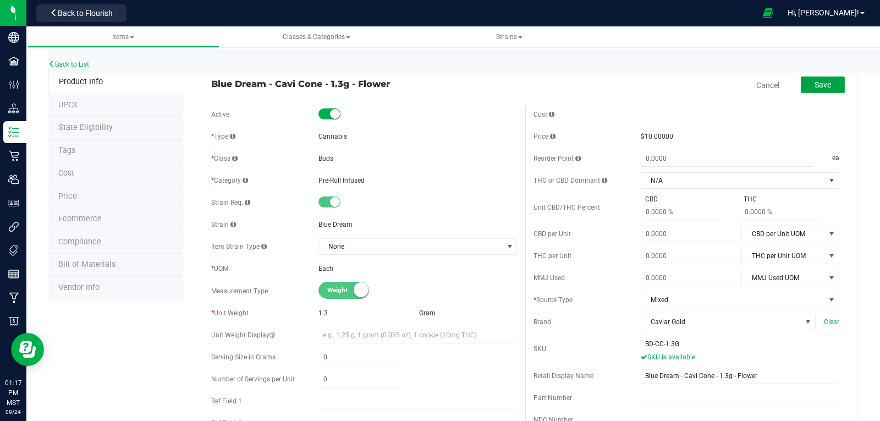
click at [803, 87] on button "Save" at bounding box center [823, 84] width 44 height 17
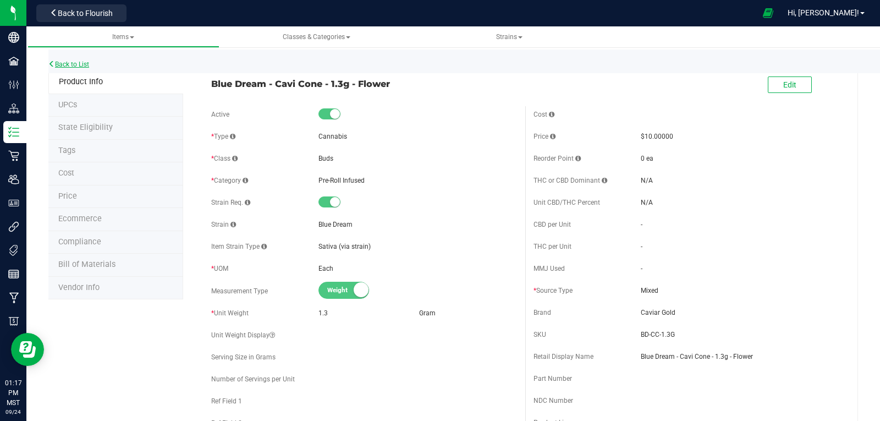
click at [66, 67] on link "Back to List" at bounding box center [68, 65] width 41 height 8
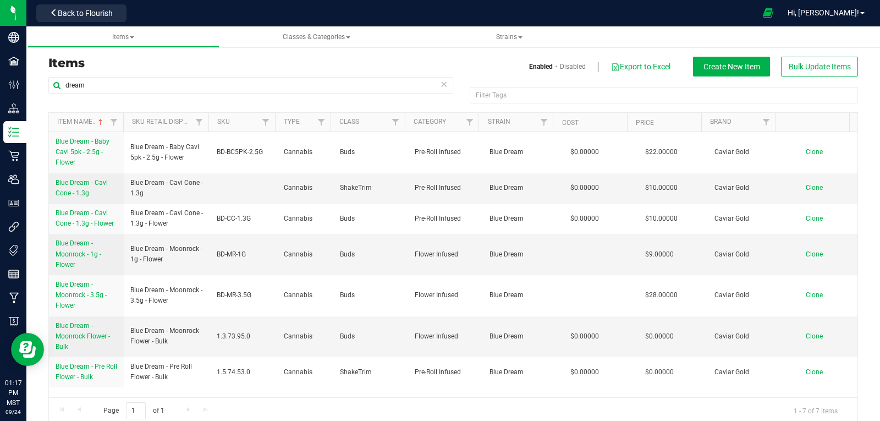
click at [440, 86] on icon at bounding box center [444, 83] width 8 height 13
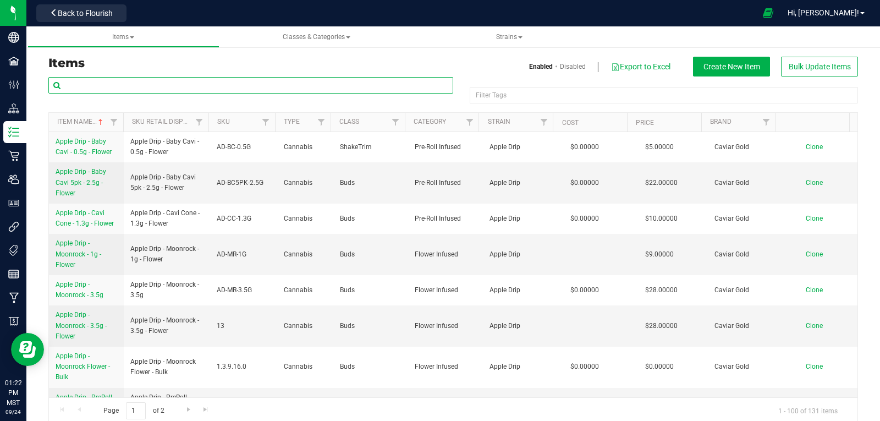
click at [113, 83] on input "text" at bounding box center [250, 85] width 405 height 17
type input "dream"
